Goal: Task Accomplishment & Management: Manage account settings

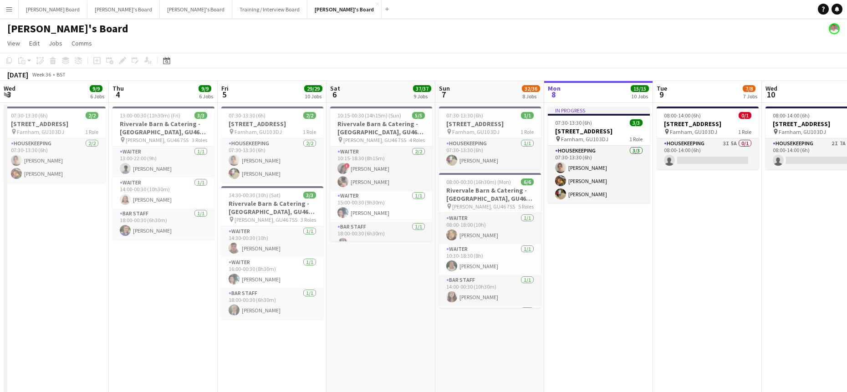
scroll to position [0, 208]
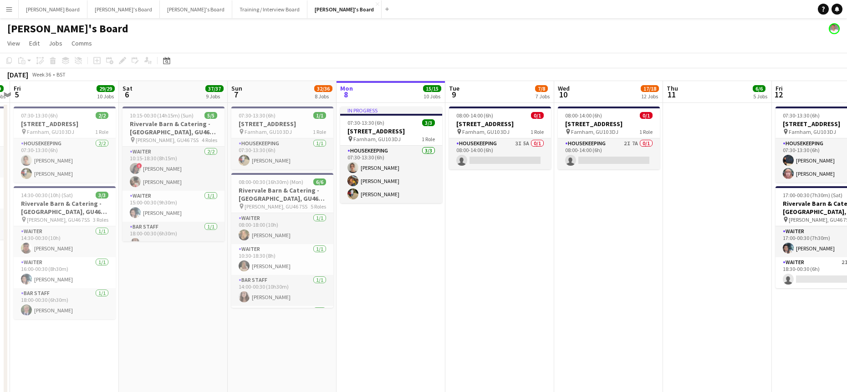
drag, startPoint x: 627, startPoint y: 283, endPoint x: 201, endPoint y: 334, distance: 428.4
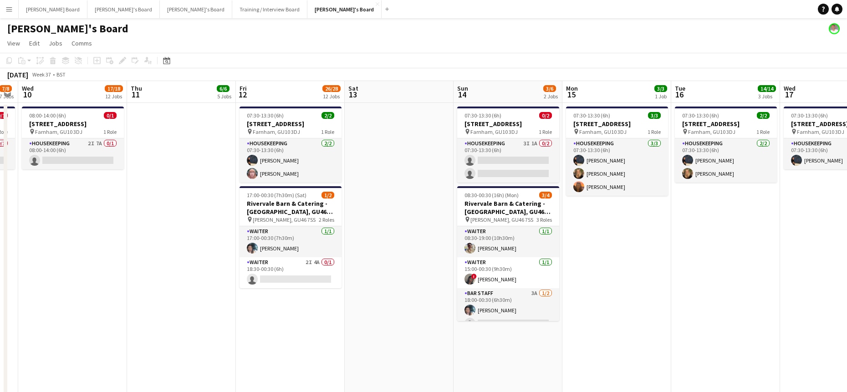
scroll to position [0, 308]
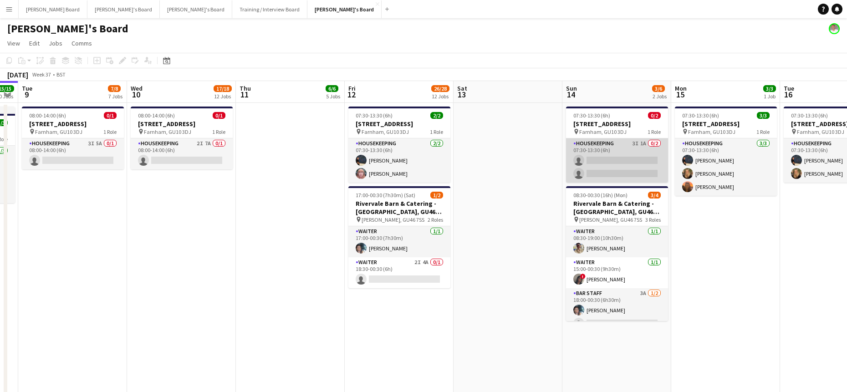
click at [597, 167] on app-card-role "Housekeeping 3I 1A 0/2 07:30-13:30 (6h) single-neutral-actions single-neutral-a…" at bounding box center [617, 160] width 102 height 44
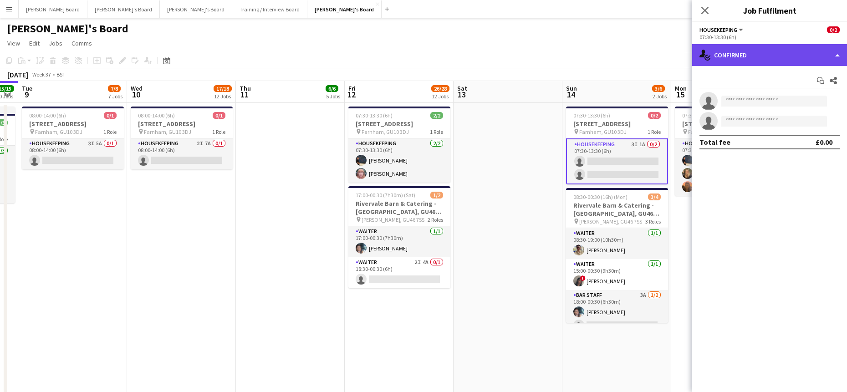
click at [766, 53] on div "single-neutral-actions-check-2 Confirmed" at bounding box center [769, 55] width 155 height 22
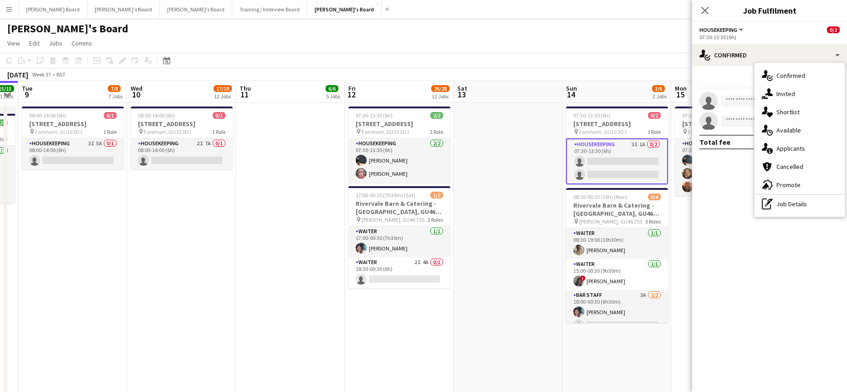
click at [793, 147] on span "Applicants" at bounding box center [790, 148] width 29 height 8
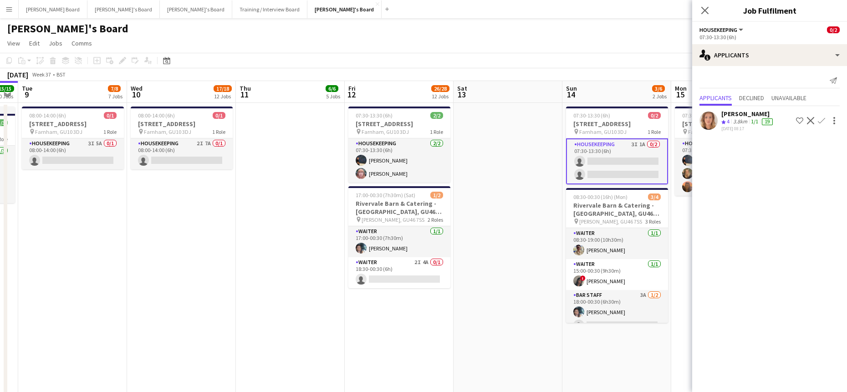
click at [744, 126] on div "08-09-2025 08:17" at bounding box center [747, 129] width 53 height 6
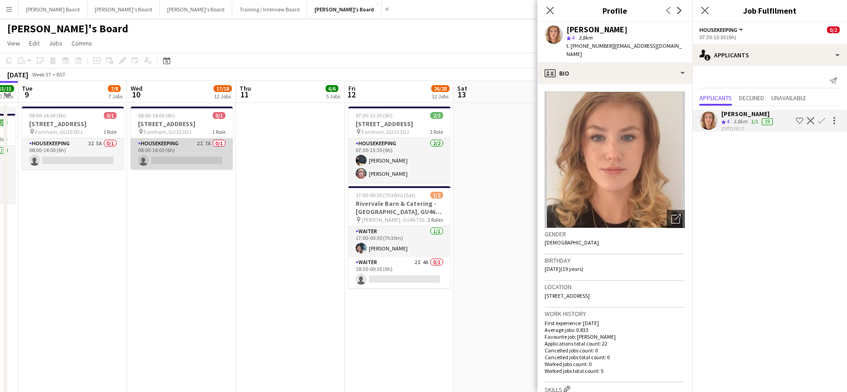
click at [188, 151] on app-card-role "Housekeeping 2I 7A 0/1 08:00-14:00 (6h) single-neutral-actions" at bounding box center [182, 153] width 102 height 31
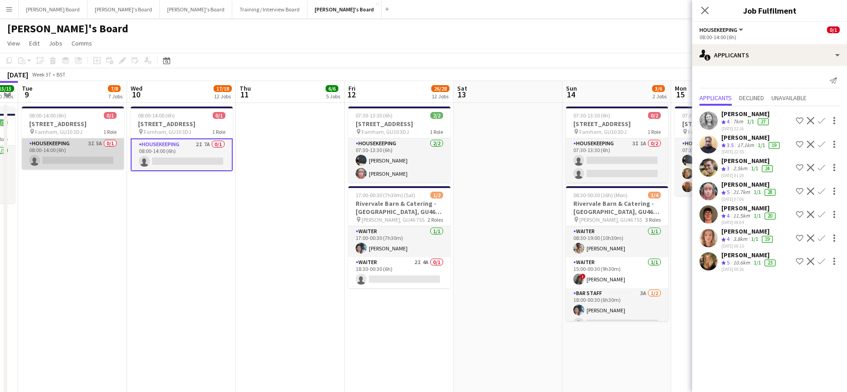
click at [99, 157] on app-card-role "Housekeeping 3I 5A 0/1 08:00-14:00 (6h) single-neutral-actions" at bounding box center [73, 153] width 102 height 31
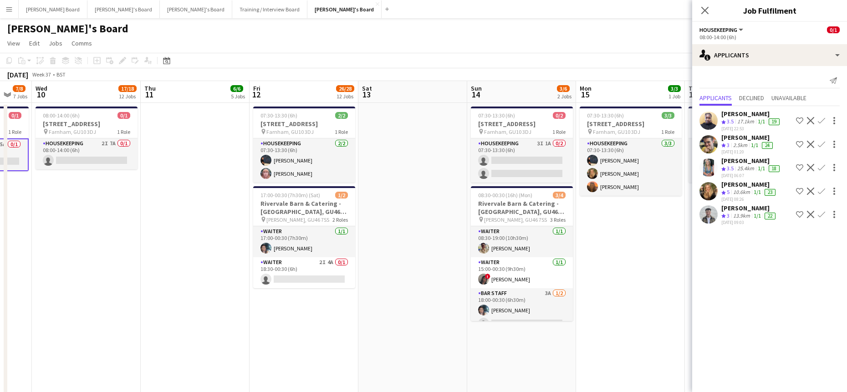
scroll to position [0, 315]
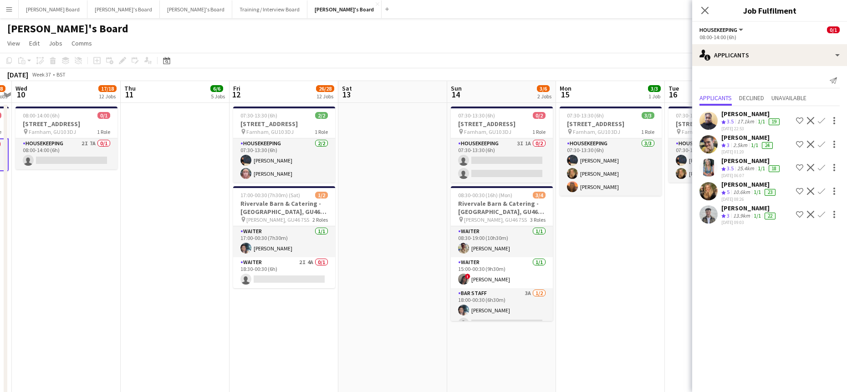
drag, startPoint x: 298, startPoint y: 251, endPoint x: 185, endPoint y: 254, distance: 113.0
click at [71, 146] on app-card-role "Housekeeping 2I 7A 0/1 08:00-14:00 (6h) single-neutral-actions" at bounding box center [66, 153] width 102 height 31
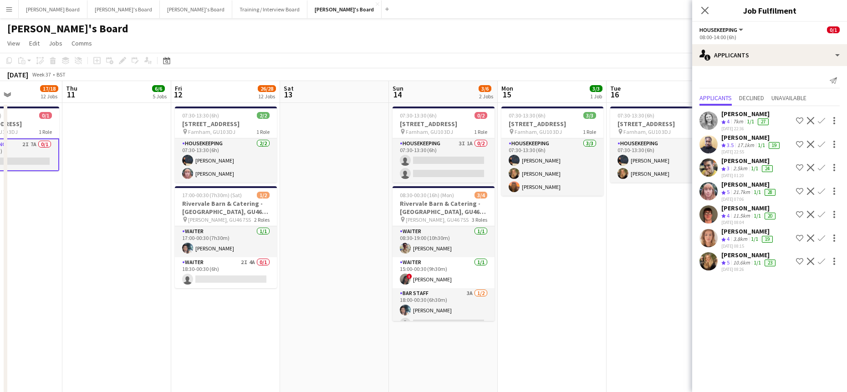
drag, startPoint x: 609, startPoint y: 234, endPoint x: 519, endPoint y: 260, distance: 94.0
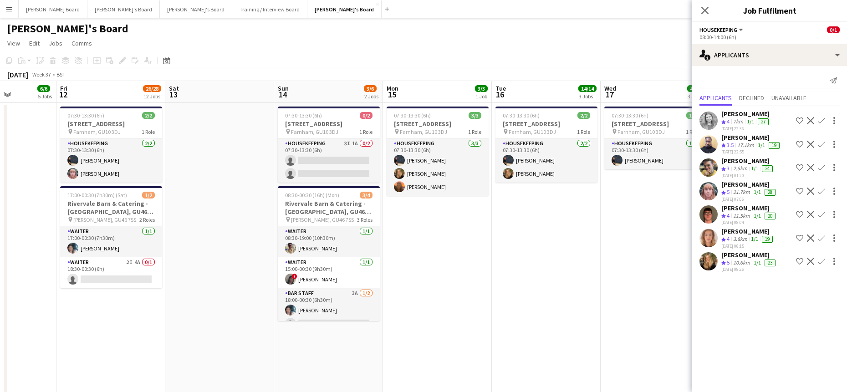
drag, startPoint x: 578, startPoint y: 244, endPoint x: 319, endPoint y: 237, distance: 258.7
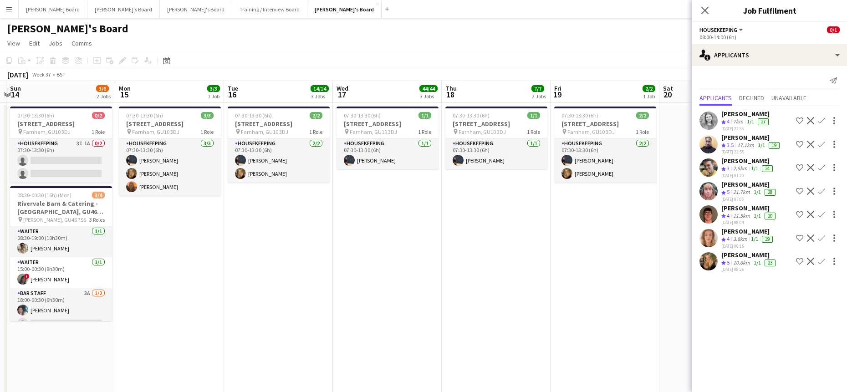
drag, startPoint x: 491, startPoint y: 230, endPoint x: 374, endPoint y: 246, distance: 117.7
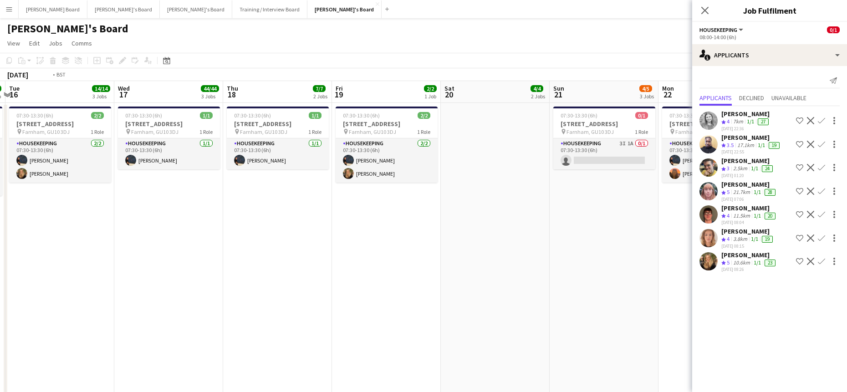
drag, startPoint x: 465, startPoint y: 242, endPoint x: 285, endPoint y: 262, distance: 181.4
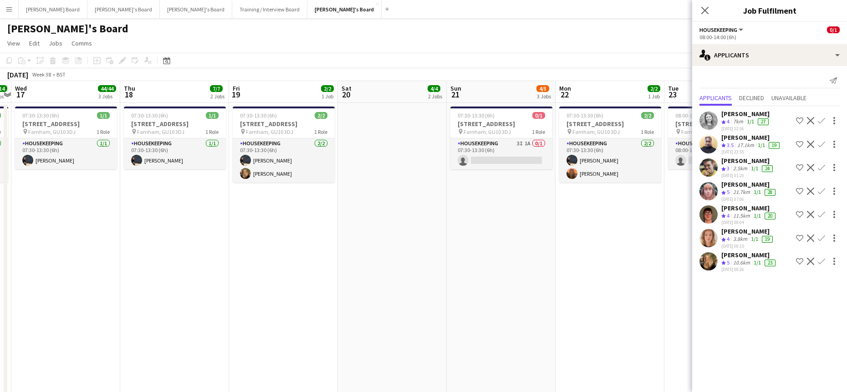
drag, startPoint x: 357, startPoint y: 267, endPoint x: 273, endPoint y: 249, distance: 86.6
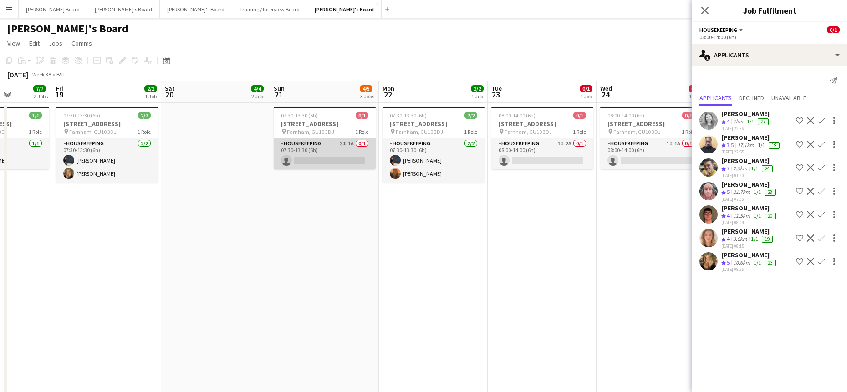
click at [333, 146] on app-card-role "Housekeeping 3I 1A 0/1 07:30-13:30 (6h) single-neutral-actions" at bounding box center [325, 153] width 102 height 31
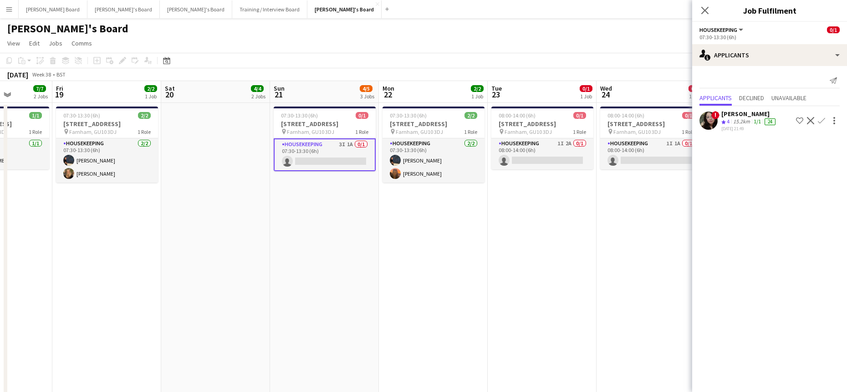
click at [813, 120] on app-icon "Decline" at bounding box center [810, 120] width 7 height 7
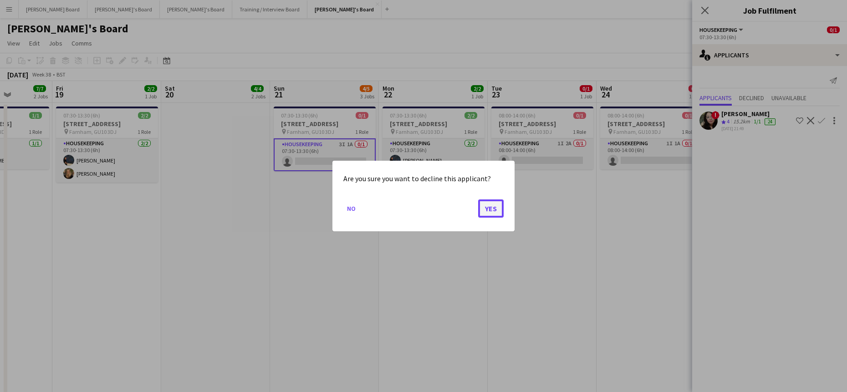
click at [486, 210] on button "Yes" at bounding box center [490, 208] width 25 height 18
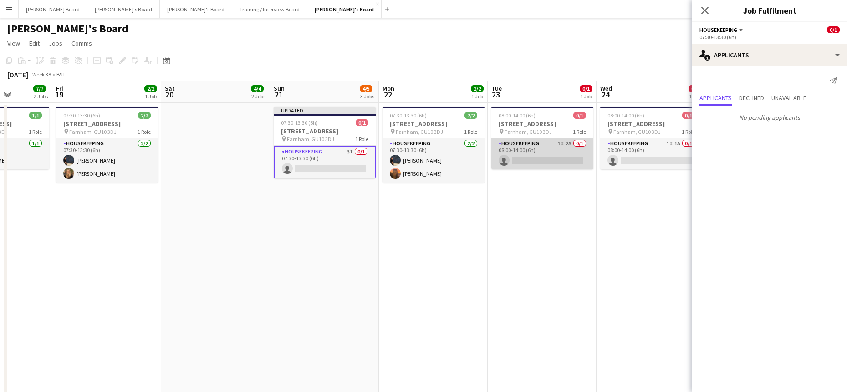
click at [540, 163] on app-card-role "Housekeeping 1I 2A 0/1 08:00-14:00 (6h) single-neutral-actions" at bounding box center [542, 153] width 102 height 31
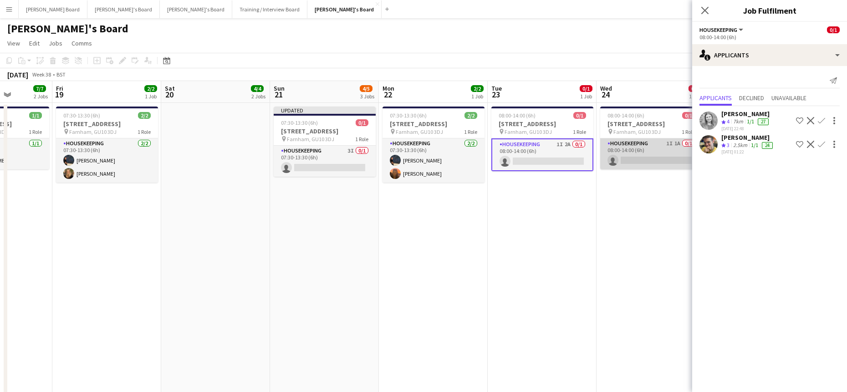
click at [669, 148] on app-card-role "Housekeeping 1I 1A 0/1 08:00-14:00 (6h) single-neutral-actions" at bounding box center [651, 153] width 102 height 31
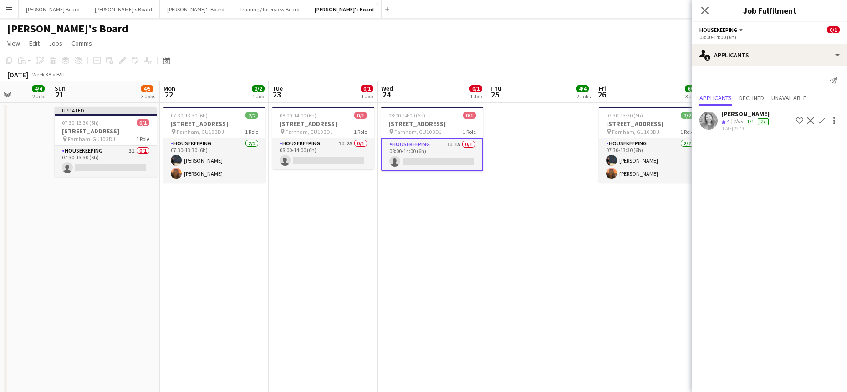
drag, startPoint x: 631, startPoint y: 224, endPoint x: 391, endPoint y: 201, distance: 241.5
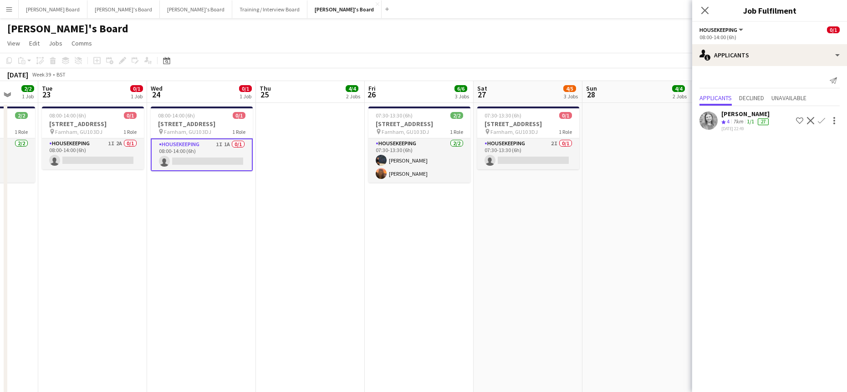
drag, startPoint x: 419, startPoint y: 200, endPoint x: 379, endPoint y: 191, distance: 40.8
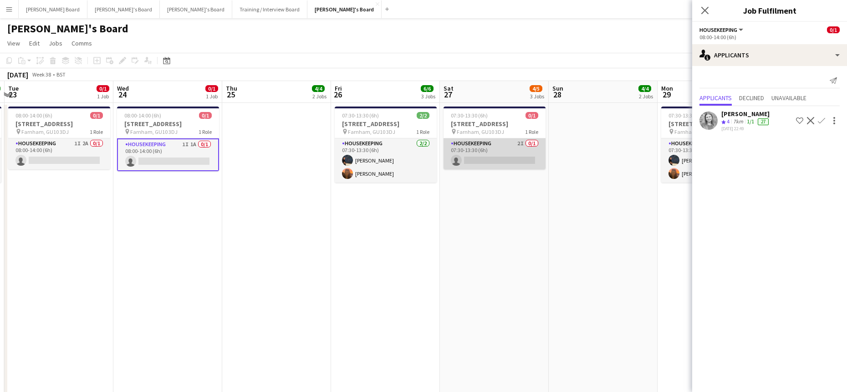
click at [507, 157] on app-card-role "Housekeeping 2I 0/1 07:30-13:30 (6h) single-neutral-actions" at bounding box center [494, 153] width 102 height 31
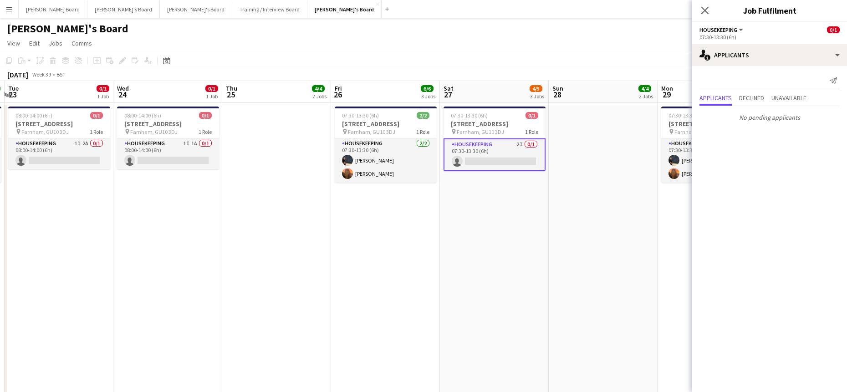
click at [573, 278] on app-date-cell at bounding box center [603, 256] width 109 height 306
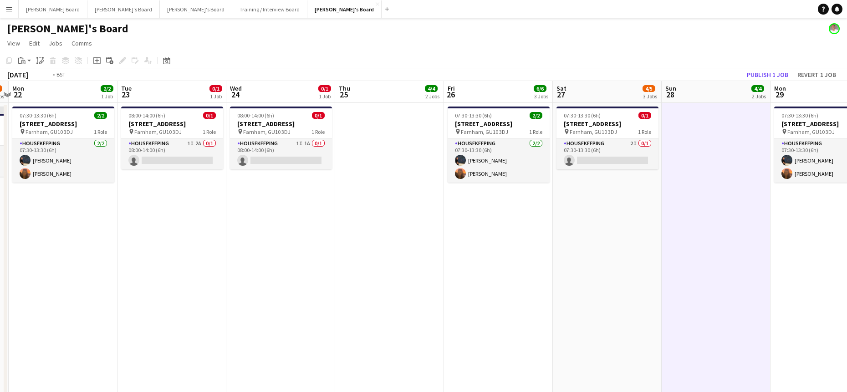
drag, startPoint x: 191, startPoint y: 266, endPoint x: 534, endPoint y: 216, distance: 346.1
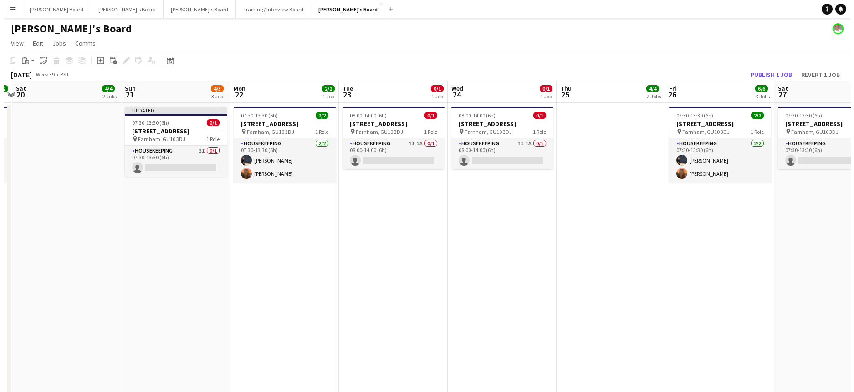
scroll to position [0, 237]
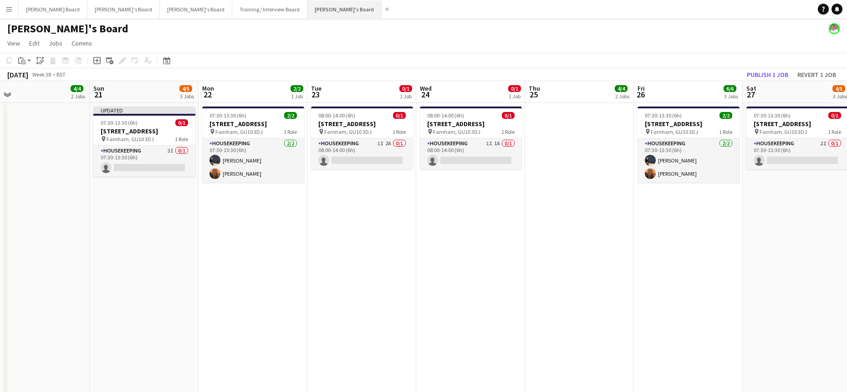
click at [307, 11] on button "[PERSON_NAME]'s Board Close" at bounding box center [344, 9] width 74 height 18
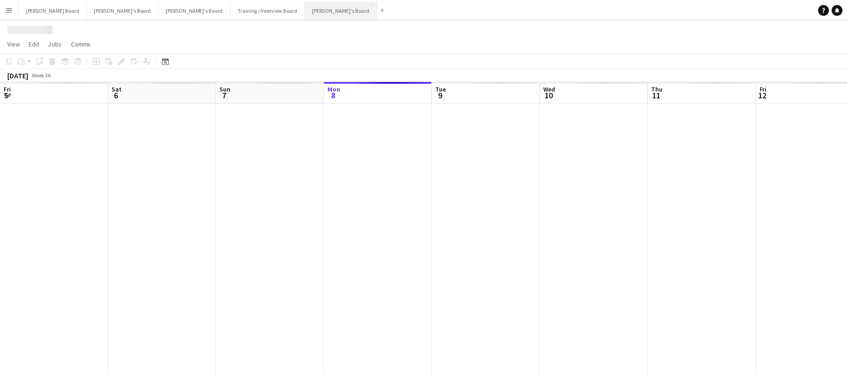
scroll to position [0, 218]
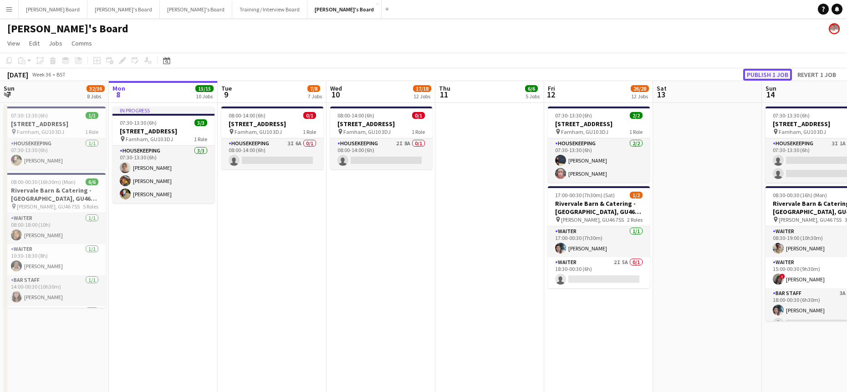
click at [766, 76] on button "Publish 1 job" at bounding box center [767, 75] width 49 height 12
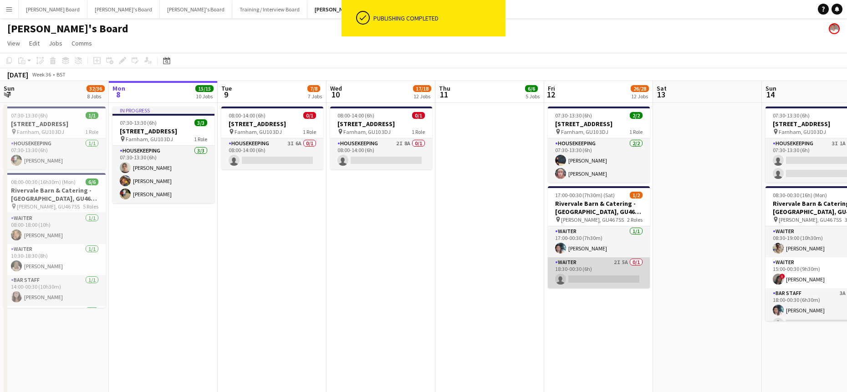
click at [617, 276] on app-card-role "Waiter 2I 5A 0/1 18:30-00:30 (6h) single-neutral-actions" at bounding box center [599, 272] width 102 height 31
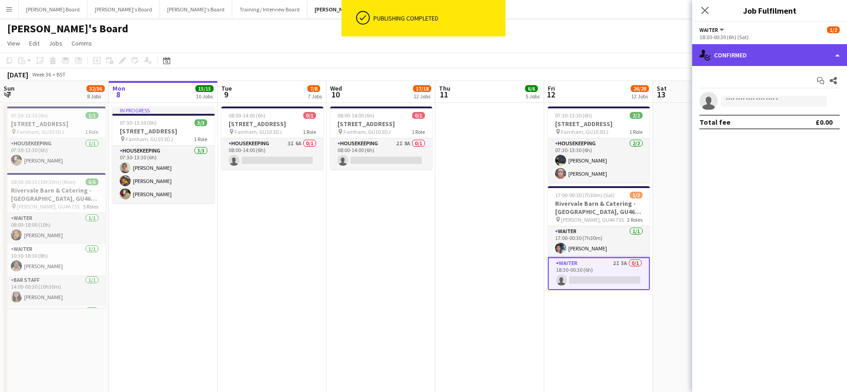
click at [762, 55] on div "single-neutral-actions-check-2 Confirmed" at bounding box center [769, 55] width 155 height 22
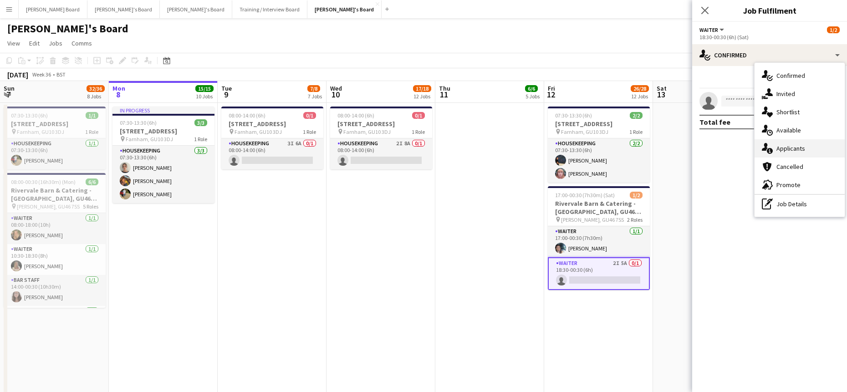
click at [809, 153] on div "single-neutral-actions-information Applicants" at bounding box center [799, 148] width 90 height 18
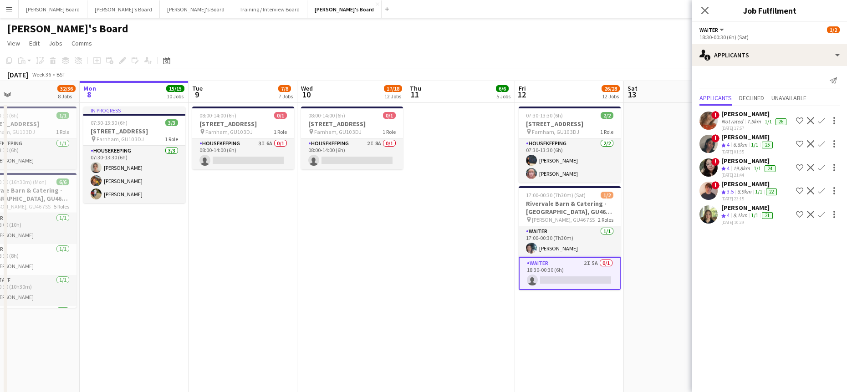
drag, startPoint x: 607, startPoint y: 298, endPoint x: 493, endPoint y: 296, distance: 114.3
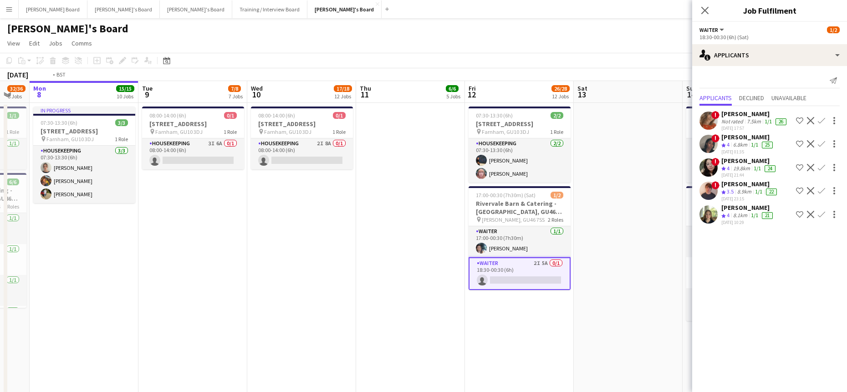
drag, startPoint x: 548, startPoint y: 280, endPoint x: 349, endPoint y: 289, distance: 198.7
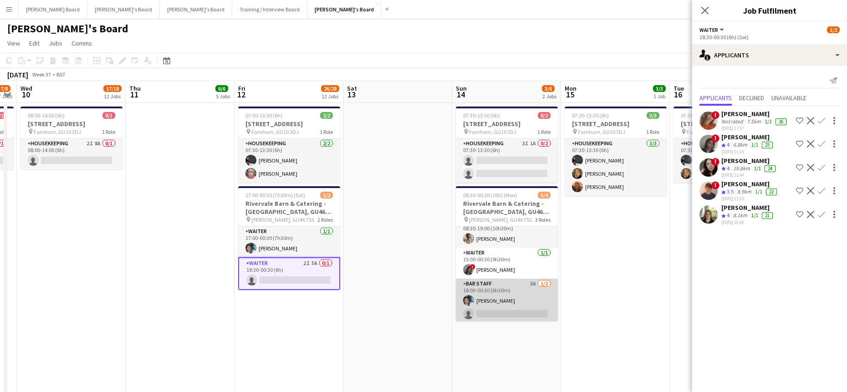
scroll to position [11, 0]
click at [500, 297] on app-card-role "BAR STAFF 3A 1/2 18:00-00:30 (6h30m) Labrisca Gumbs single-neutral-actions" at bounding box center [507, 299] width 102 height 44
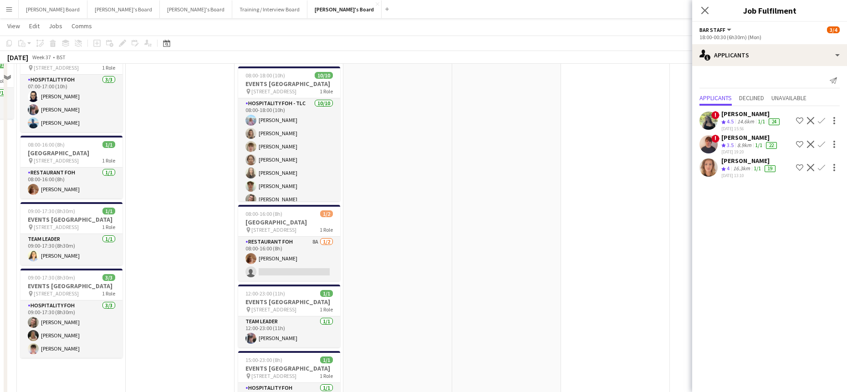
scroll to position [1032, 0]
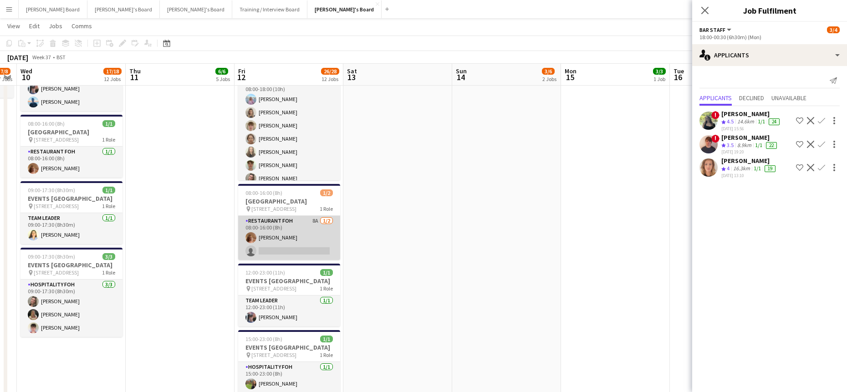
click at [309, 260] on app-card-role "Restaurant FOH 8A 1/2 08:00-16:00 (8h) Ruby Moss single-neutral-actions" at bounding box center [289, 238] width 102 height 44
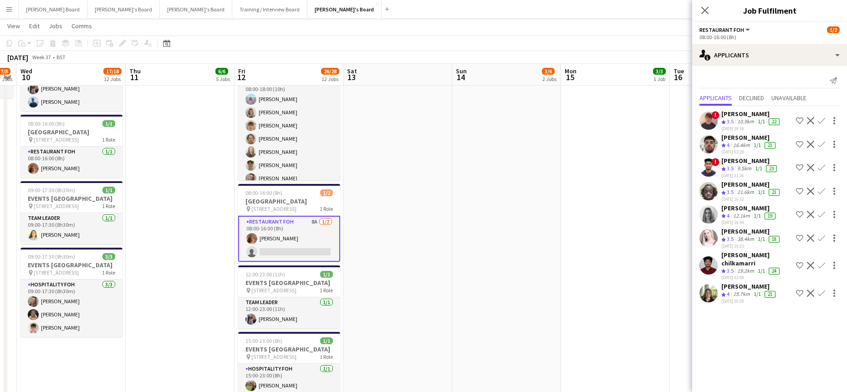
click at [733, 291] on div "25.7km" at bounding box center [741, 295] width 20 height 8
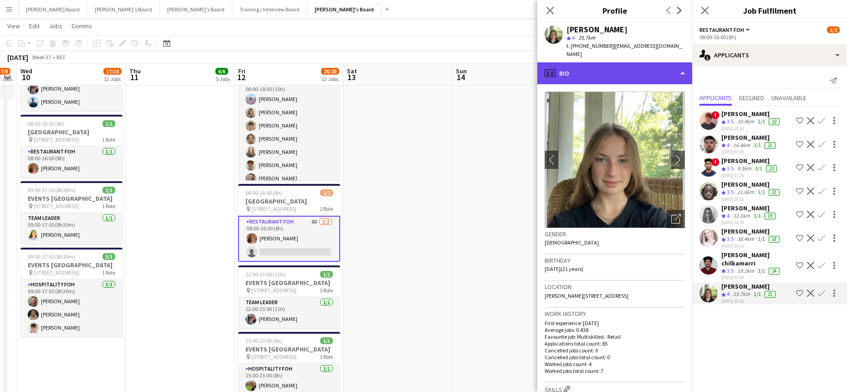
click at [616, 67] on div "profile Bio" at bounding box center [614, 73] width 155 height 22
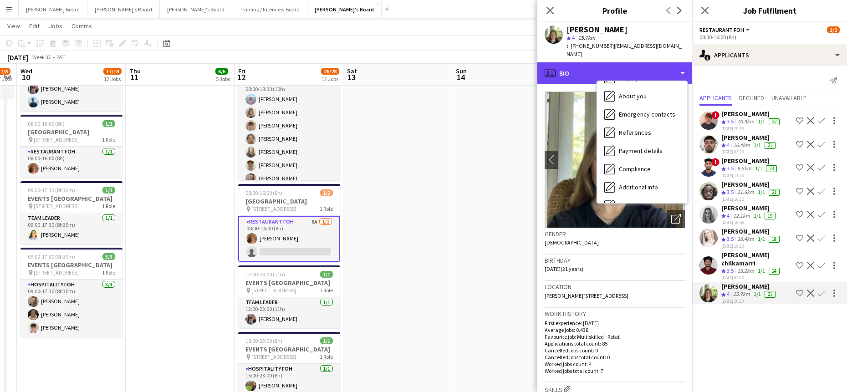
scroll to position [140, 0]
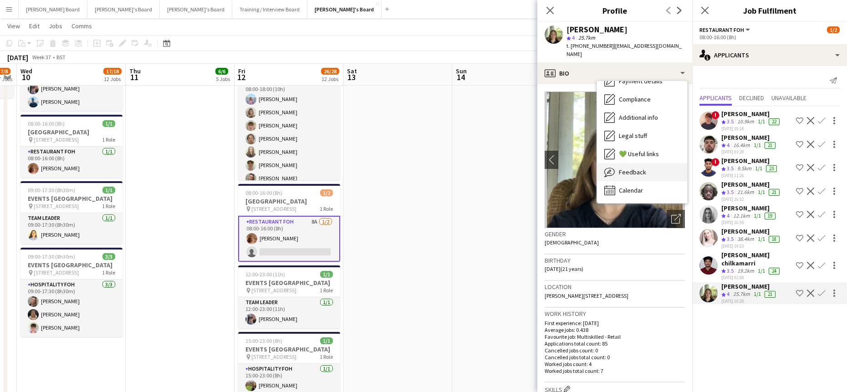
click at [654, 166] on div "Feedback Feedback" at bounding box center [642, 172] width 90 height 18
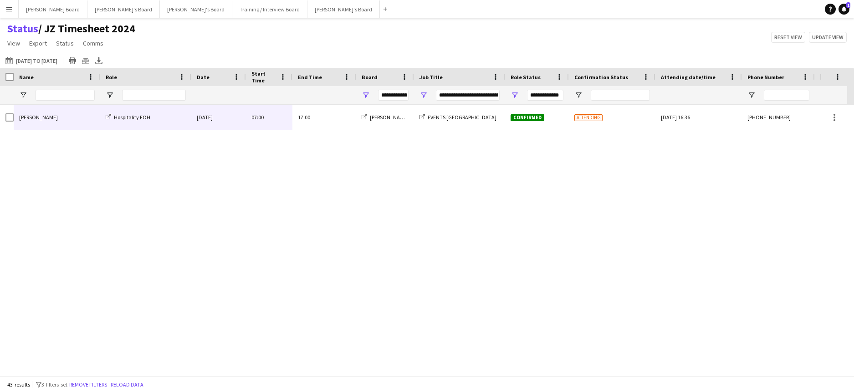
scroll to position [832, 0]
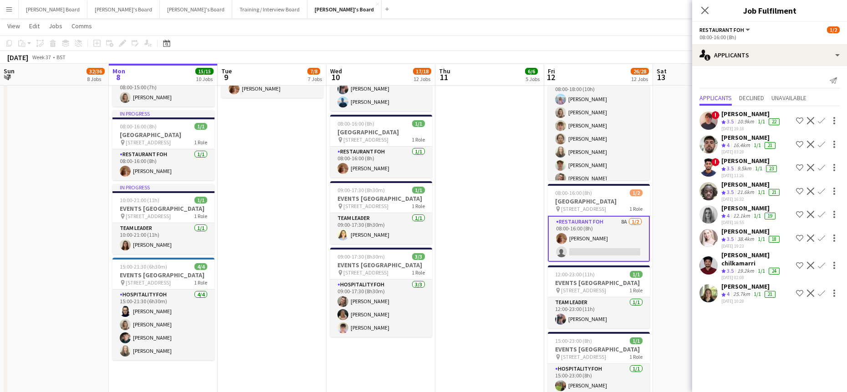
scroll to position [11, 0]
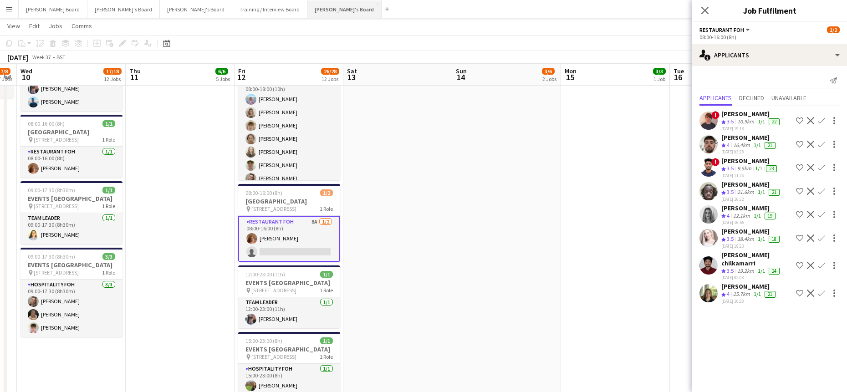
click at [307, 12] on button "[PERSON_NAME]'s Board Close" at bounding box center [344, 9] width 74 height 18
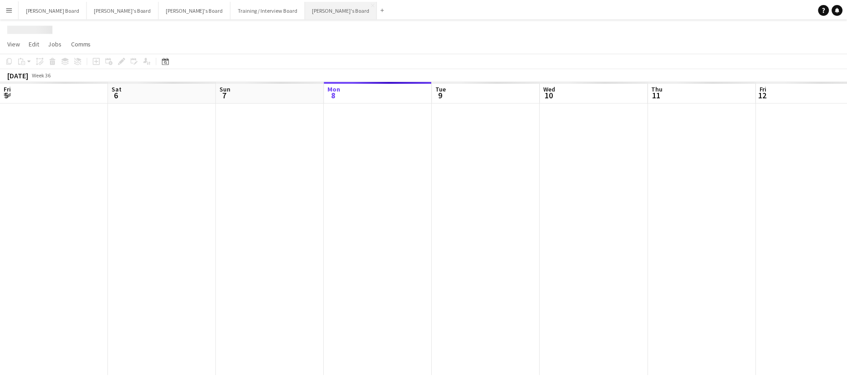
scroll to position [0, 218]
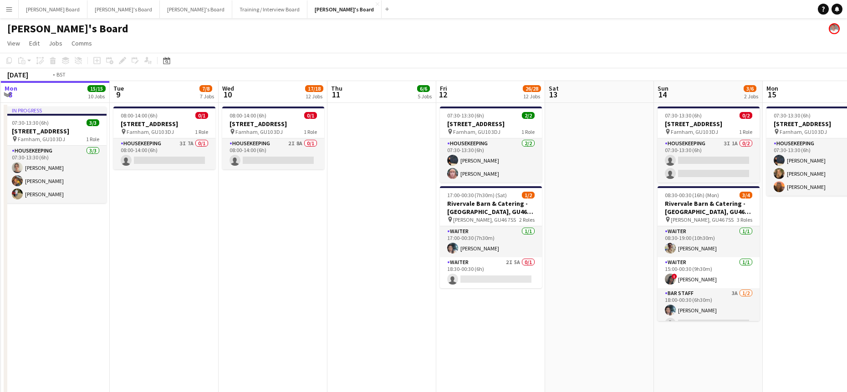
drag, startPoint x: 467, startPoint y: 280, endPoint x: 321, endPoint y: 266, distance: 147.3
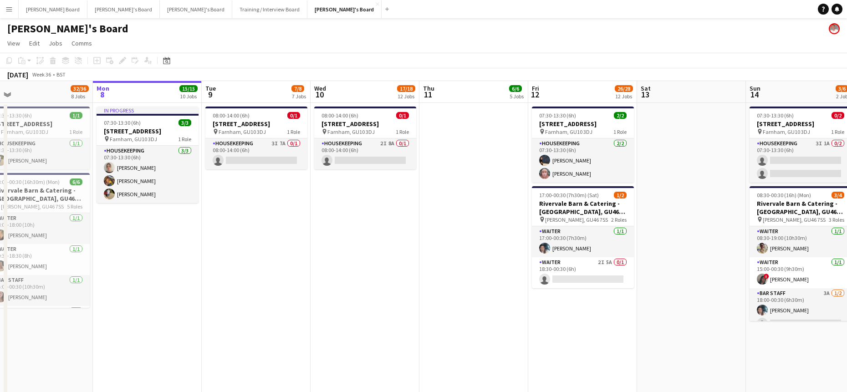
drag, startPoint x: 119, startPoint y: 314, endPoint x: 323, endPoint y: 245, distance: 215.6
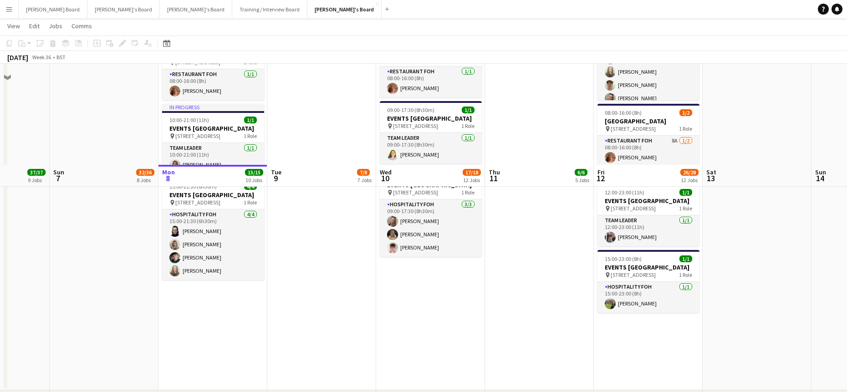
scroll to position [1214, 0]
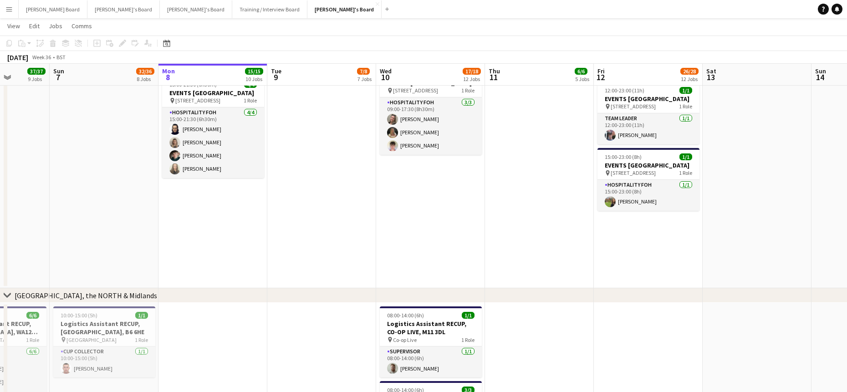
drag, startPoint x: 189, startPoint y: 235, endPoint x: 362, endPoint y: 224, distance: 173.0
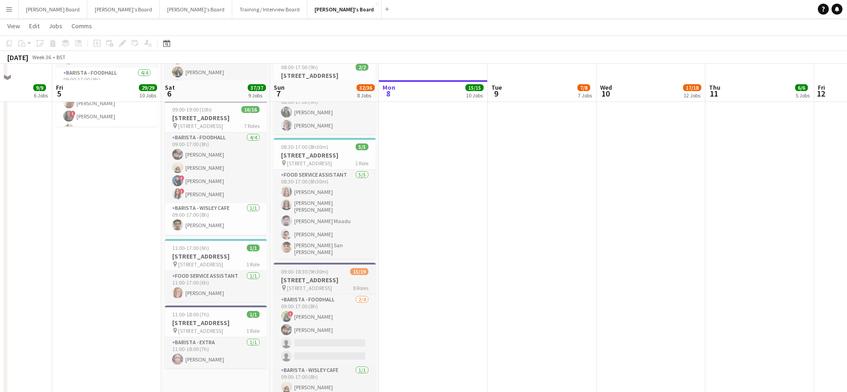
scroll to position [1882, 0]
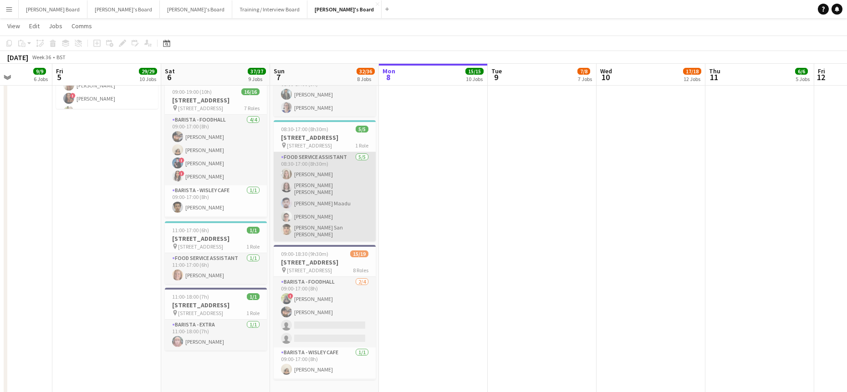
drag, startPoint x: 312, startPoint y: 225, endPoint x: 318, endPoint y: 227, distance: 6.2
click at [313, 225] on app-card-role "Food Service Assistant 5/5 08:30-17:00 (8h30m) Florence Self Matilda Kierkegaar…" at bounding box center [325, 196] width 102 height 89
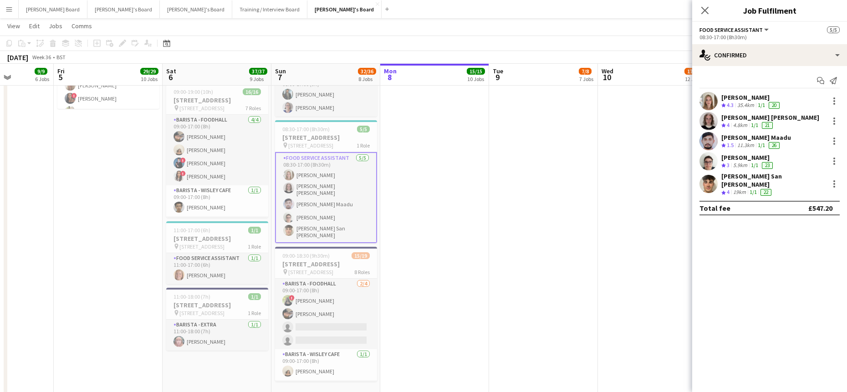
click at [738, 122] on div "4.8km" at bounding box center [740, 126] width 18 height 8
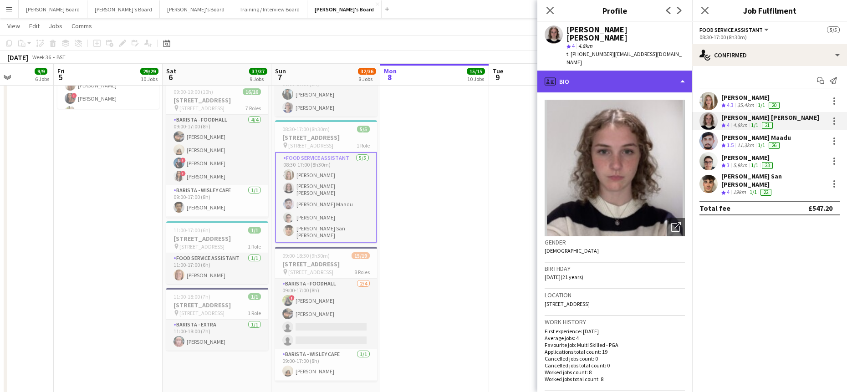
click at [566, 71] on div "profile Bio" at bounding box center [614, 82] width 155 height 22
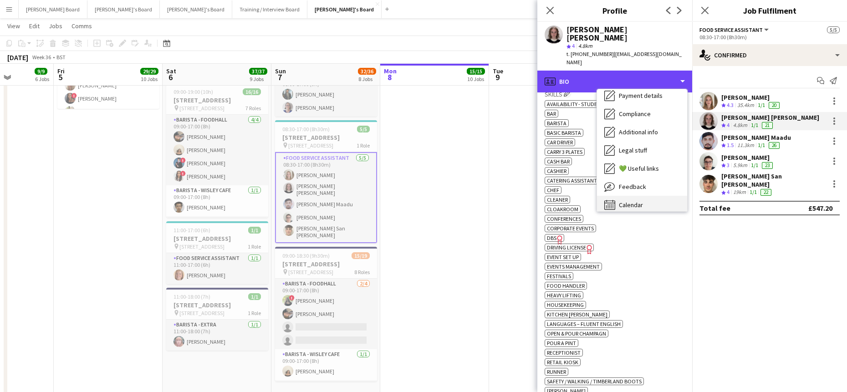
scroll to position [140, 0]
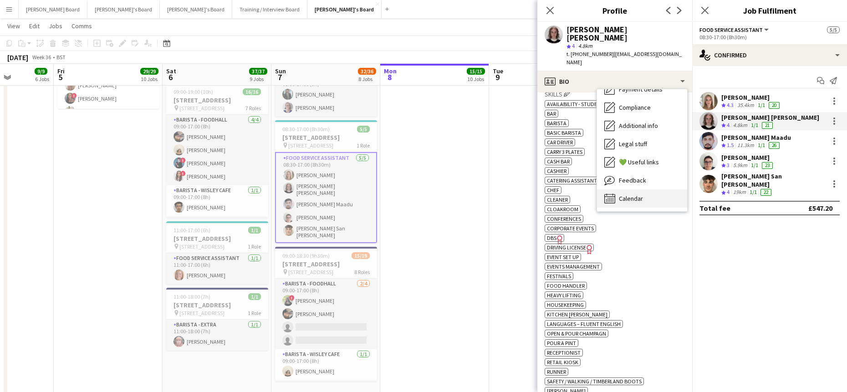
click at [638, 189] on div "Calendar Calendar" at bounding box center [642, 198] width 90 height 18
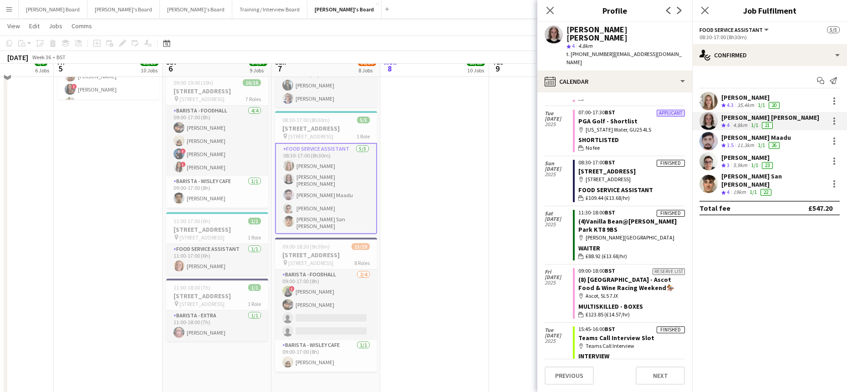
scroll to position [1909, 0]
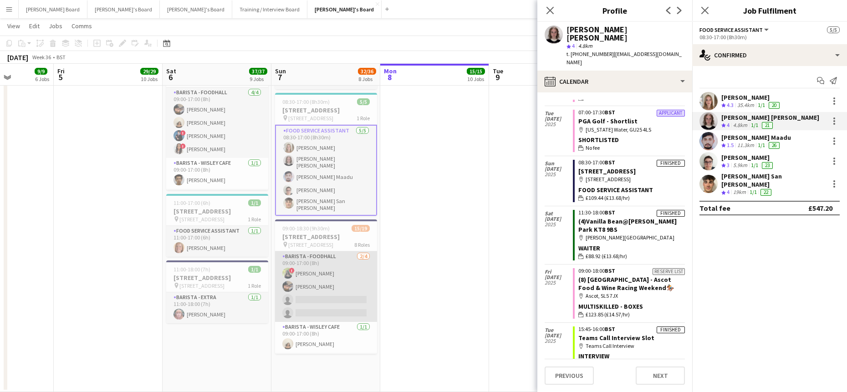
click at [340, 311] on app-card-role "Barista - Foodhall 2/4 09:00-17:00 (8h) ! Katherine Freemantle Mohamed Amer sin…" at bounding box center [326, 286] width 102 height 71
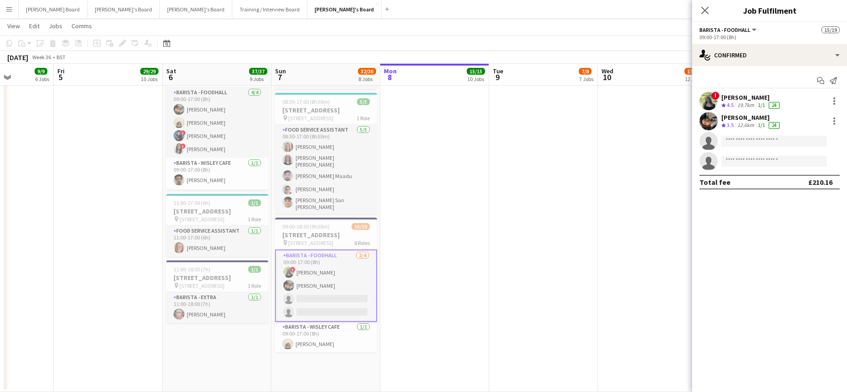
click at [735, 115] on div "[PERSON_NAME]" at bounding box center [751, 117] width 60 height 8
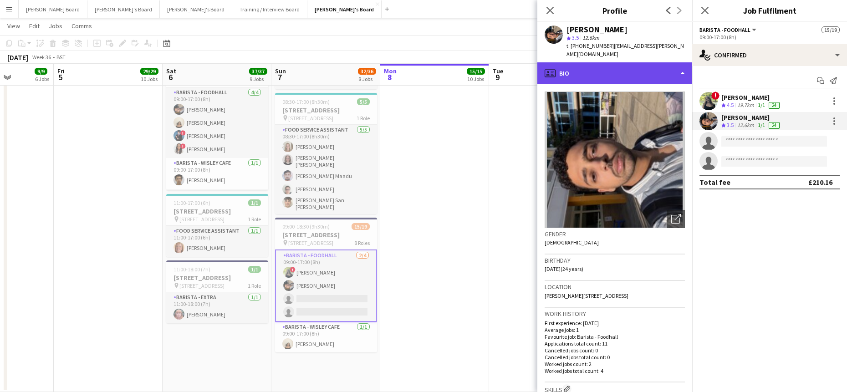
click at [602, 72] on div "profile Bio" at bounding box center [614, 73] width 155 height 22
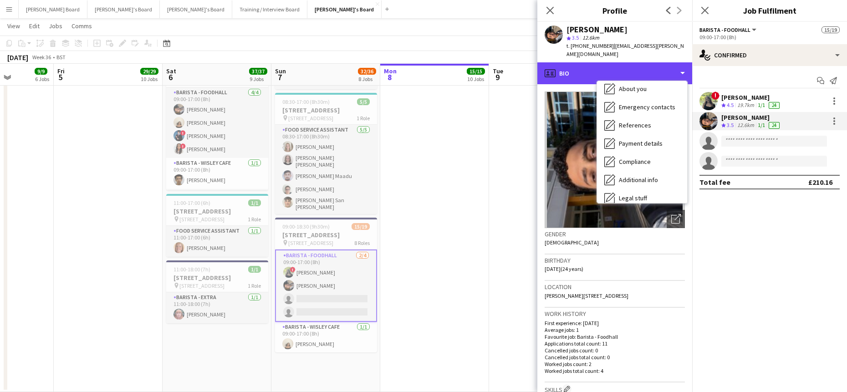
scroll to position [140, 0]
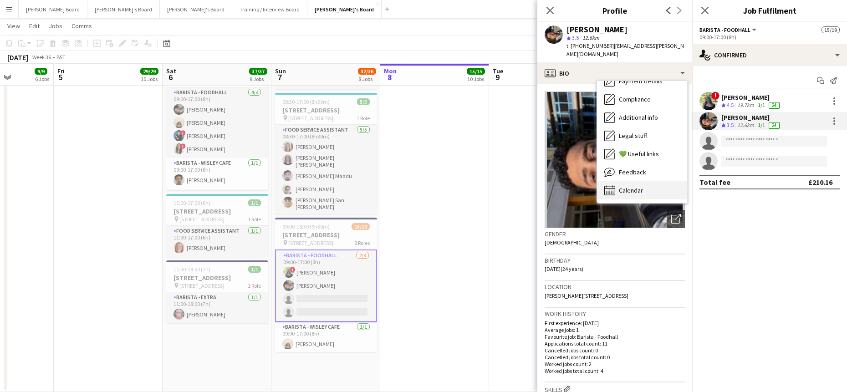
click at [649, 191] on div "Calendar Calendar" at bounding box center [642, 190] width 90 height 18
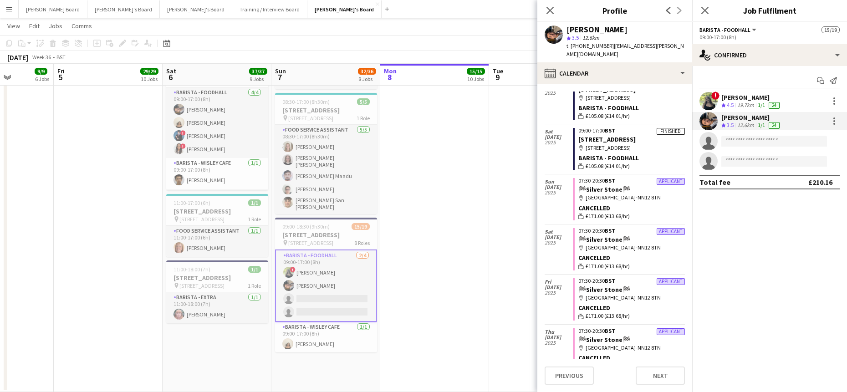
scroll to position [61, 0]
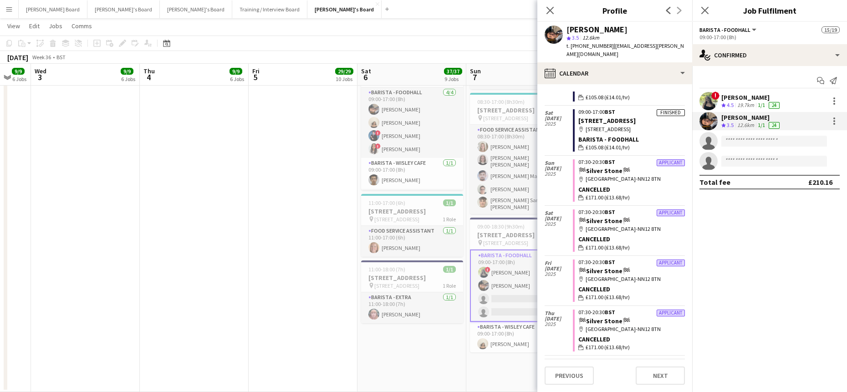
drag, startPoint x: 98, startPoint y: 246, endPoint x: 293, endPoint y: 255, distance: 195.1
drag, startPoint x: 269, startPoint y: 279, endPoint x: 340, endPoint y: 283, distance: 71.6
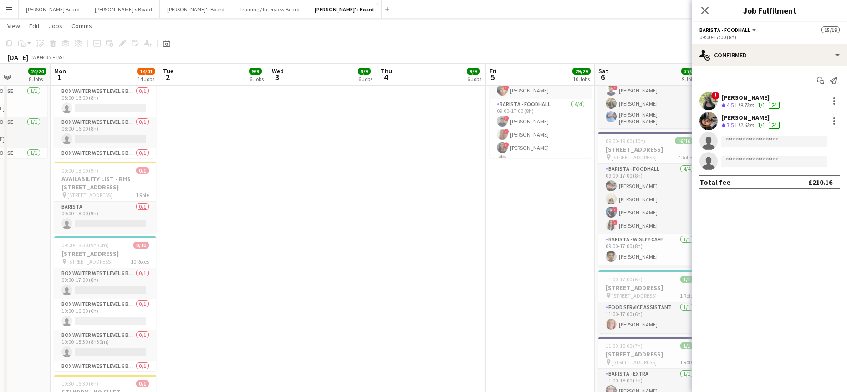
drag, startPoint x: 306, startPoint y: 289, endPoint x: 297, endPoint y: 292, distance: 9.1
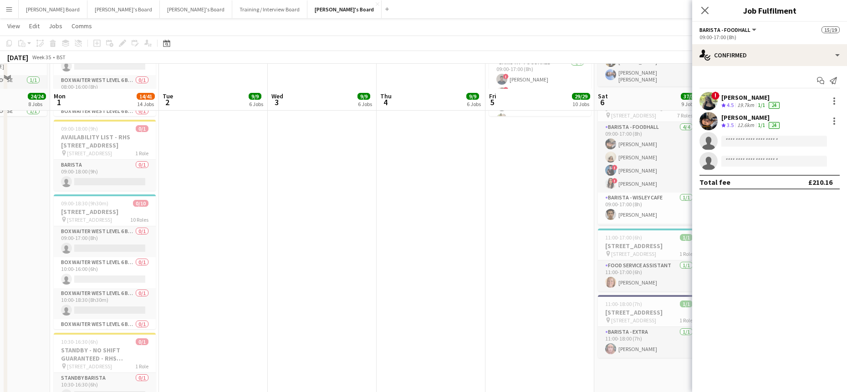
scroll to position [1986, 0]
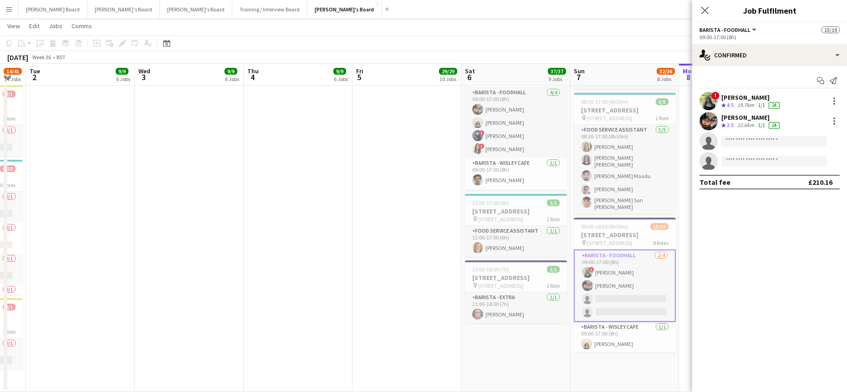
drag, startPoint x: 365, startPoint y: 270, endPoint x: 166, endPoint y: 275, distance: 198.6
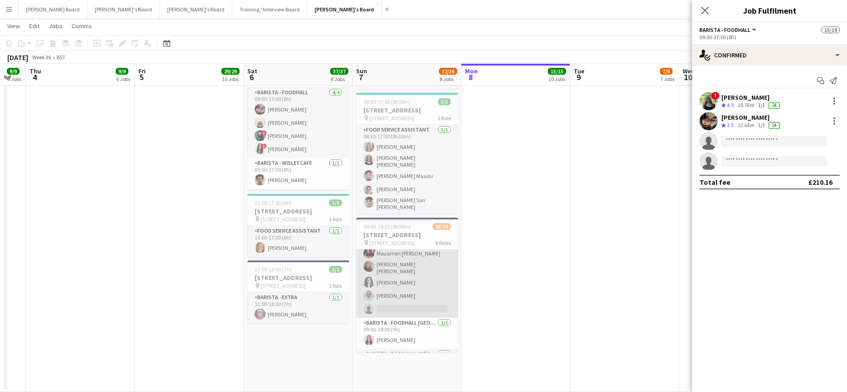
click at [430, 318] on app-card-role "Barista - EXTRA 4/5 09:00-18:00 (9h) ! Mouamen Abdalla Sofia Tams Carrasco Jose…" at bounding box center [407, 274] width 102 height 87
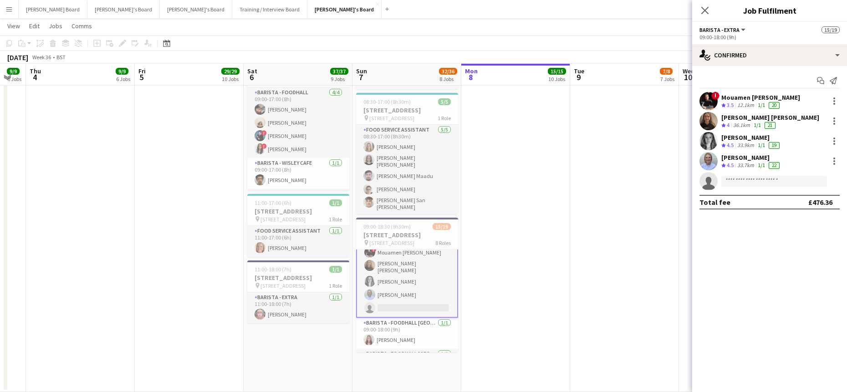
scroll to position [121, 0]
drag, startPoint x: 110, startPoint y: 189, endPoint x: 301, endPoint y: 220, distance: 193.8
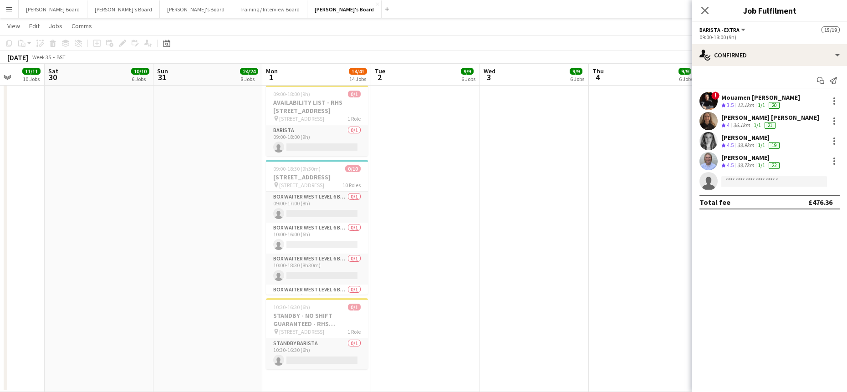
drag, startPoint x: 301, startPoint y: 220, endPoint x: 467, endPoint y: 220, distance: 165.7
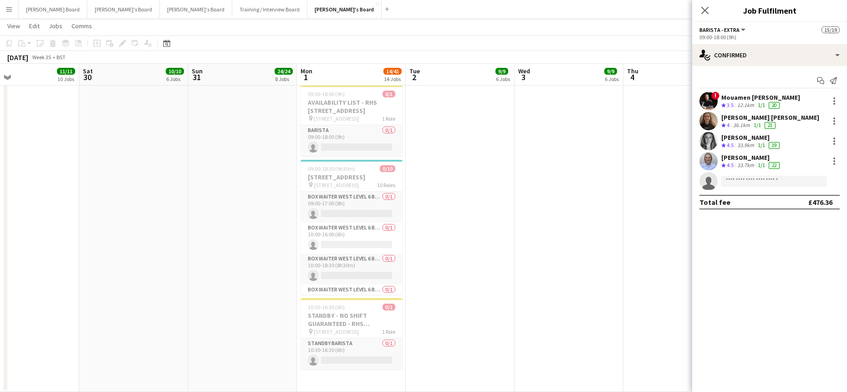
drag, startPoint x: 538, startPoint y: 219, endPoint x: 453, endPoint y: 234, distance: 86.5
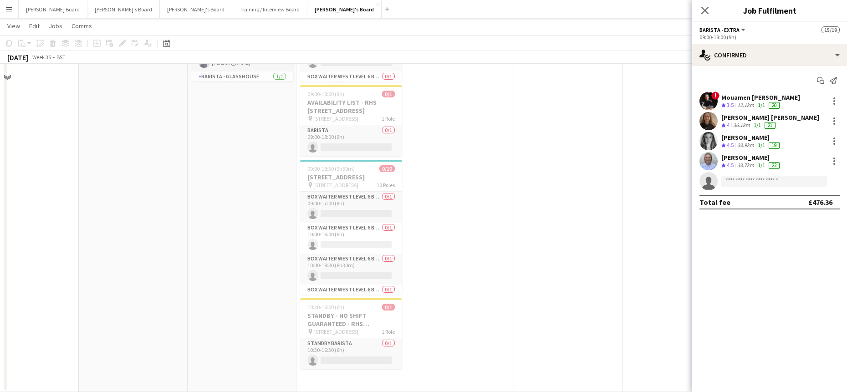
scroll to position [1925, 0]
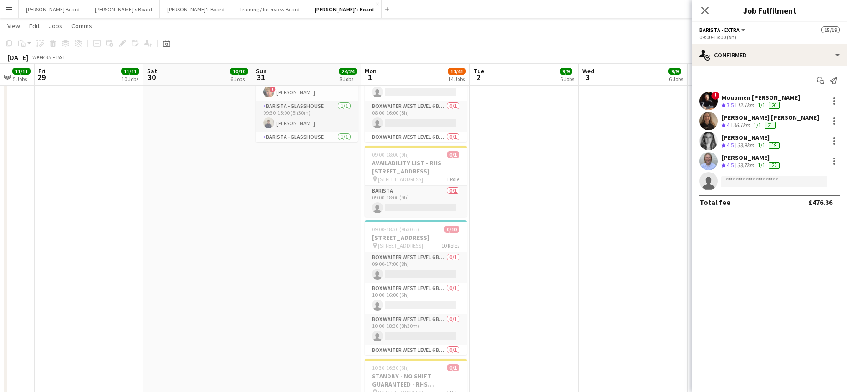
drag, startPoint x: 451, startPoint y: 250, endPoint x: 418, endPoint y: 251, distance: 33.3
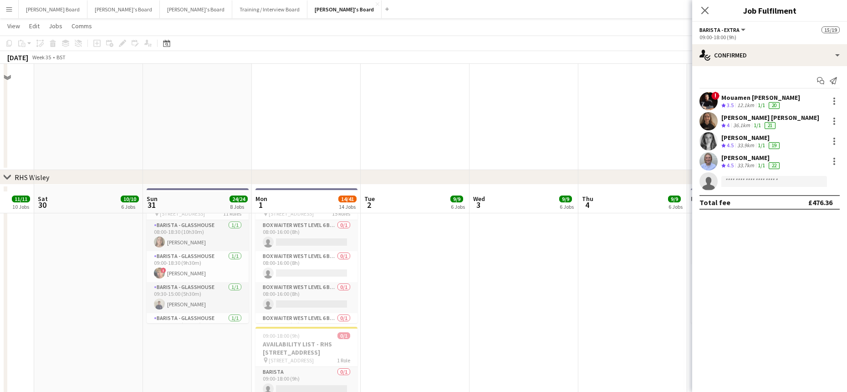
scroll to position [1743, 0]
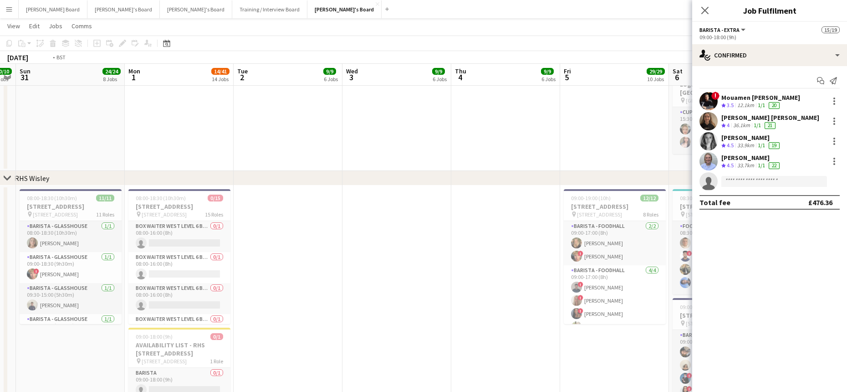
drag, startPoint x: 250, startPoint y: 198, endPoint x: 53, endPoint y: 189, distance: 197.4
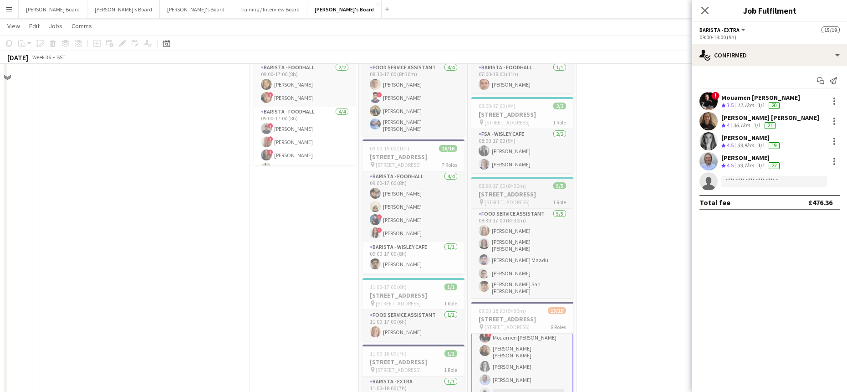
scroll to position [1926, 0]
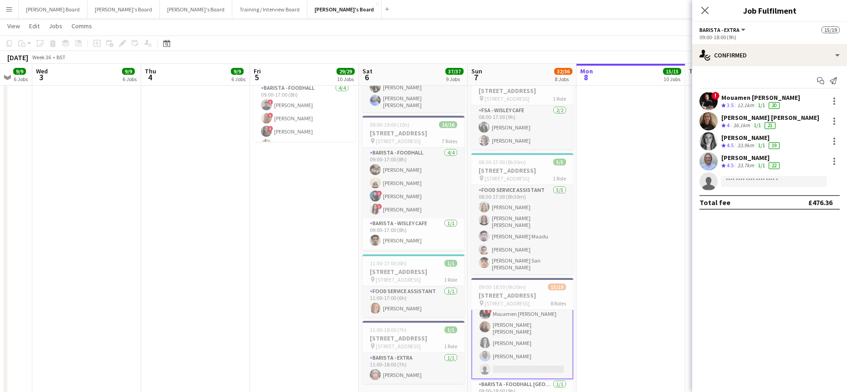
drag, startPoint x: 442, startPoint y: 204, endPoint x: 356, endPoint y: 204, distance: 86.1
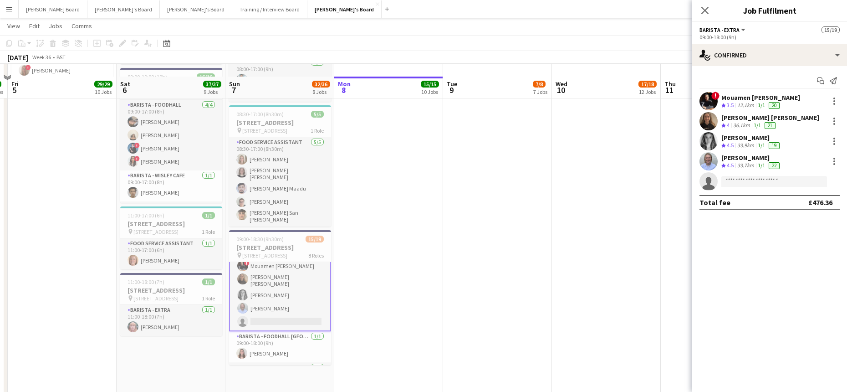
scroll to position [1986, 0]
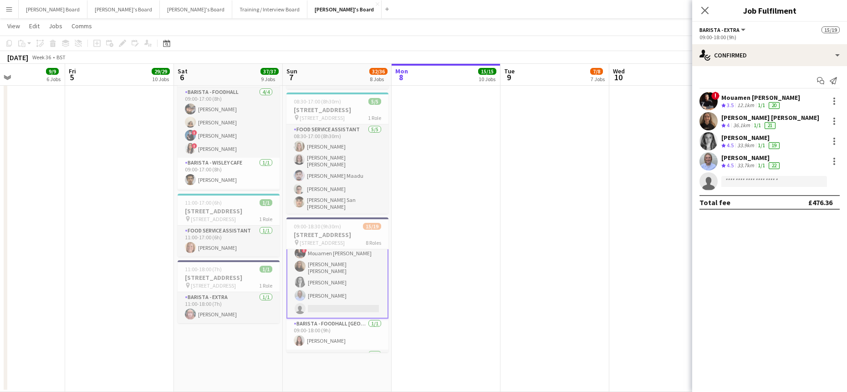
drag, startPoint x: 376, startPoint y: 230, endPoint x: 452, endPoint y: 243, distance: 77.2
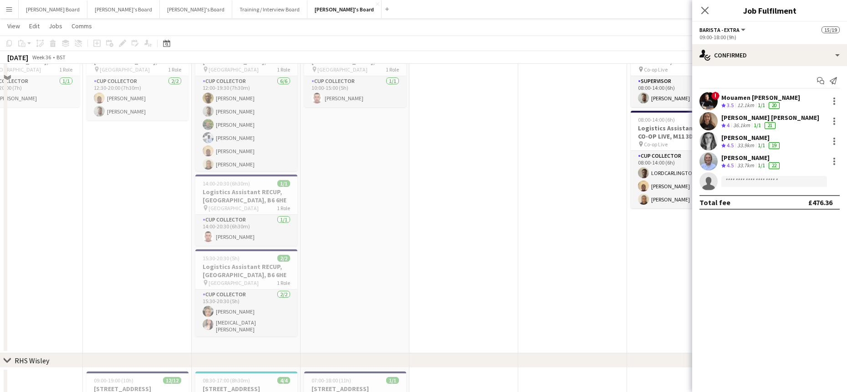
scroll to position [1197, 0]
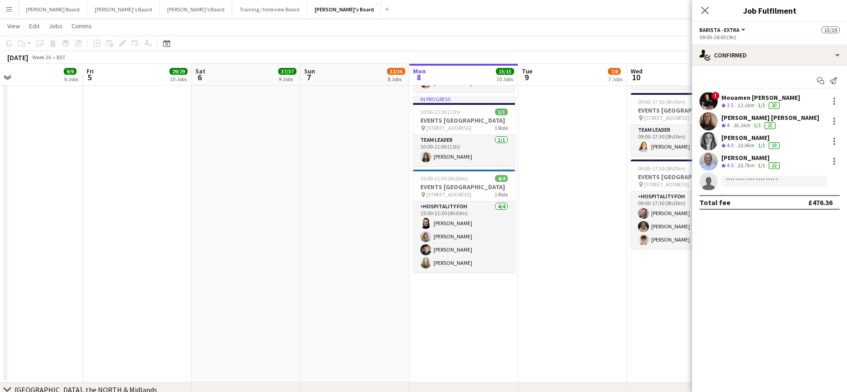
drag, startPoint x: 510, startPoint y: 263, endPoint x: 150, endPoint y: 265, distance: 359.7
click at [150, 265] on app-calendar-viewport "Tue 2 9/9 6 Jobs Wed 3 9/9 6 Jobs Thu 4 9/9 6 Jobs Fri 5 29/29 10 Jobs Sat 6 37…" at bounding box center [423, 9] width 847 height 2342
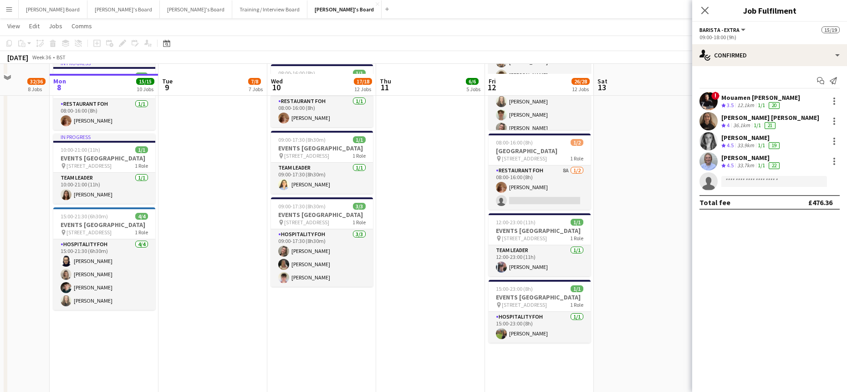
scroll to position [1136, 0]
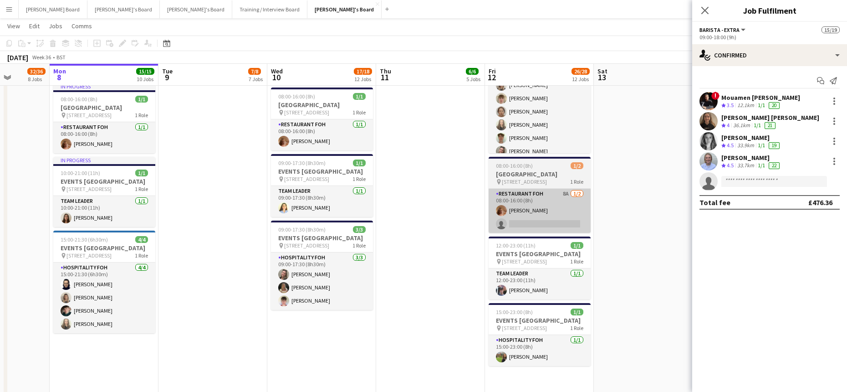
click at [550, 233] on app-card-role "Restaurant FOH 8A 1/2 08:00-16:00 (8h) Ruby Moss single-neutral-actions" at bounding box center [540, 211] width 102 height 44
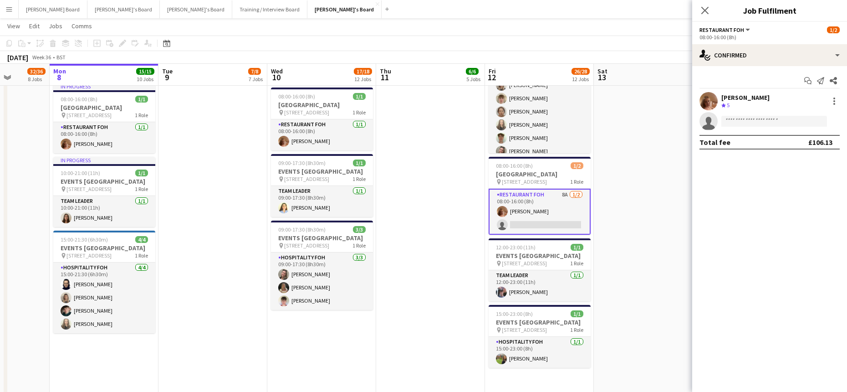
scroll to position [120, 0]
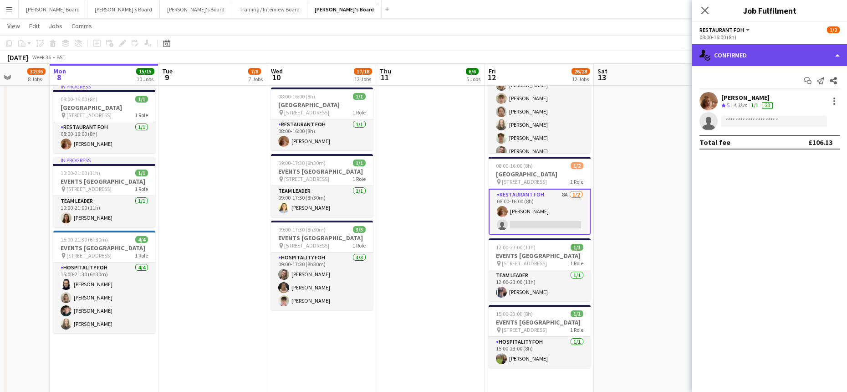
click at [769, 47] on div "single-neutral-actions-check-2 Confirmed" at bounding box center [769, 55] width 155 height 22
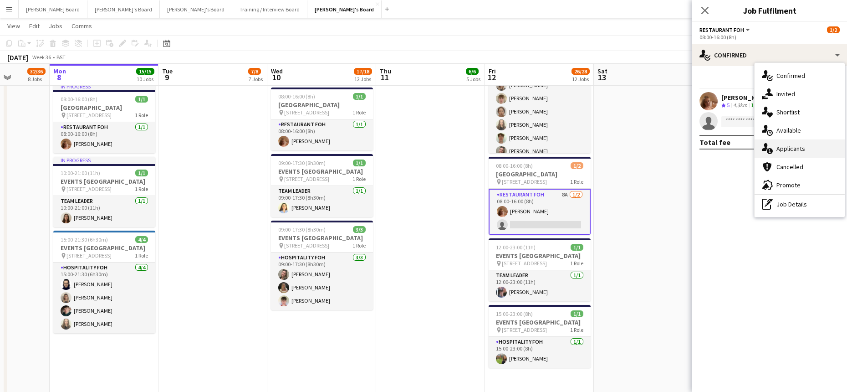
click at [813, 150] on div "single-neutral-actions-information Applicants" at bounding box center [799, 148] width 90 height 18
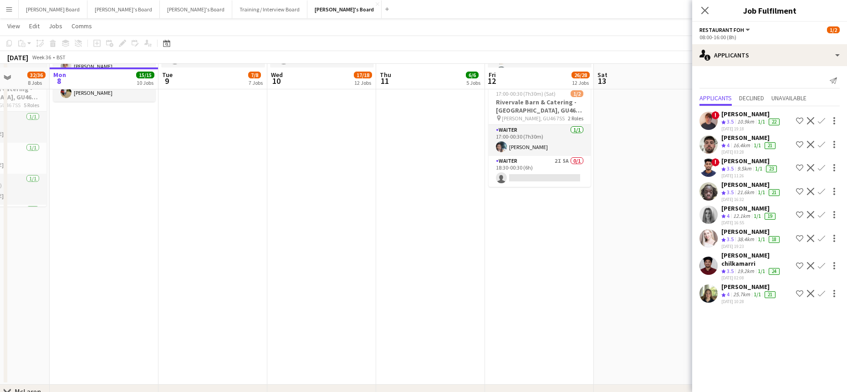
scroll to position [0, 0]
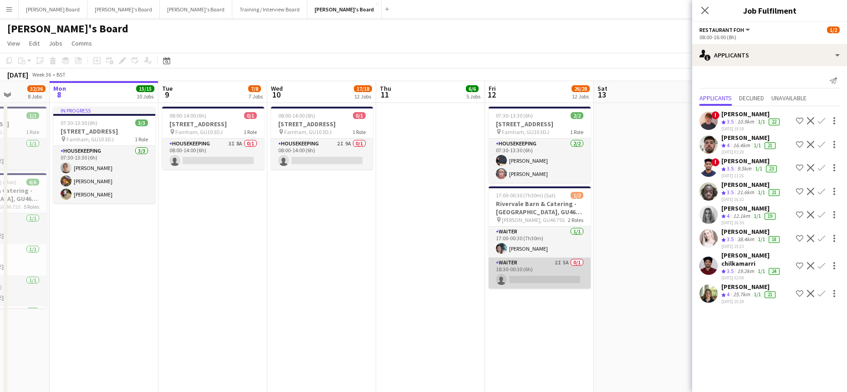
click at [547, 270] on app-card-role "Waiter 2I 5A 0/1 18:30-00:30 (6h) single-neutral-actions" at bounding box center [540, 272] width 102 height 31
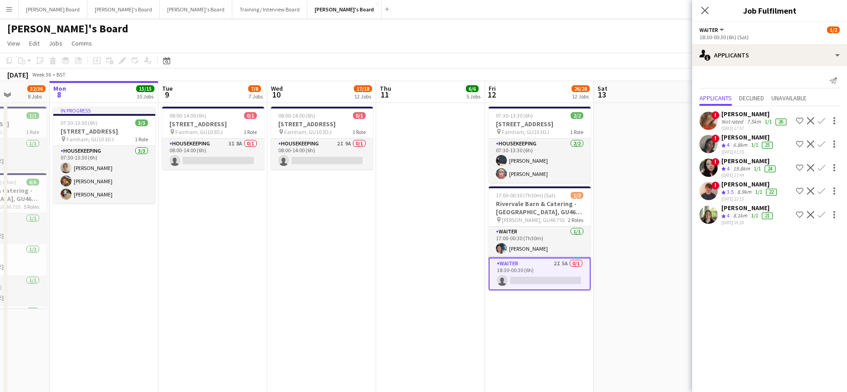
drag, startPoint x: 239, startPoint y: 264, endPoint x: 346, endPoint y: 257, distance: 107.2
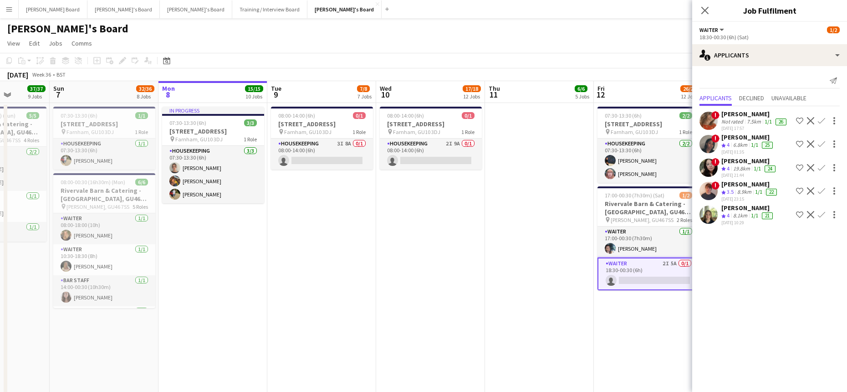
scroll to position [0, 251]
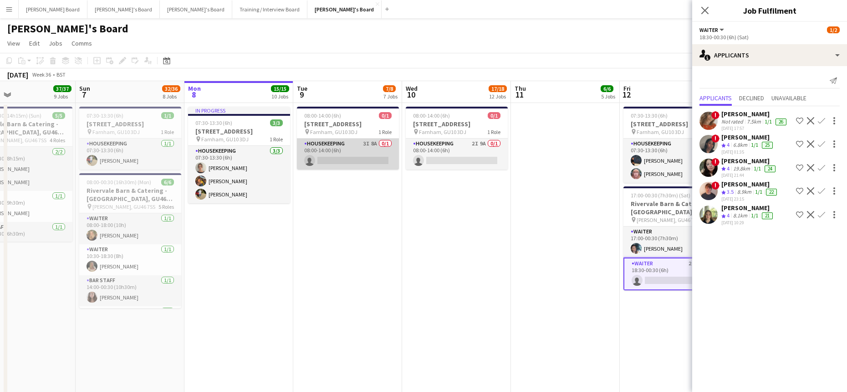
click at [374, 149] on app-card-role "Housekeeping 3I 8A 0/1 08:00-14:00 (6h) single-neutral-actions" at bounding box center [348, 153] width 102 height 31
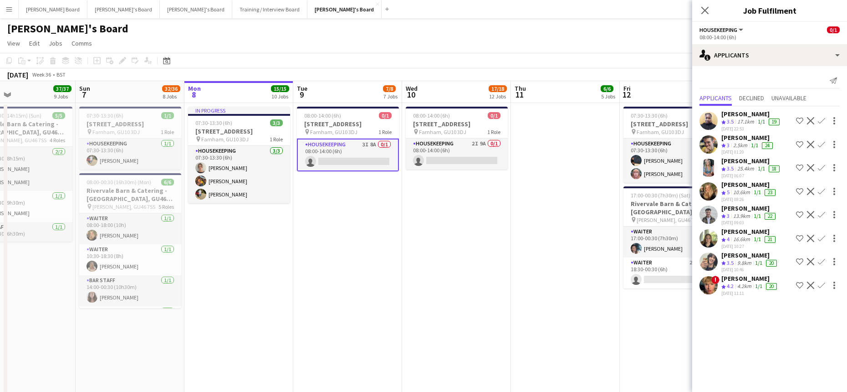
click at [710, 289] on app-user-avatar at bounding box center [708, 285] width 18 height 18
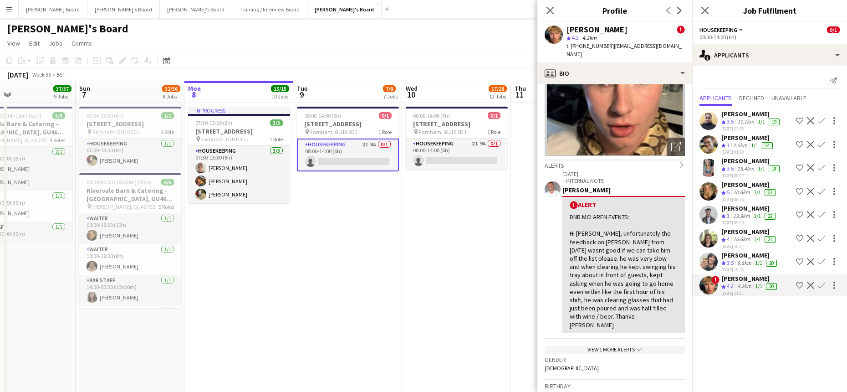
scroll to position [182, 0]
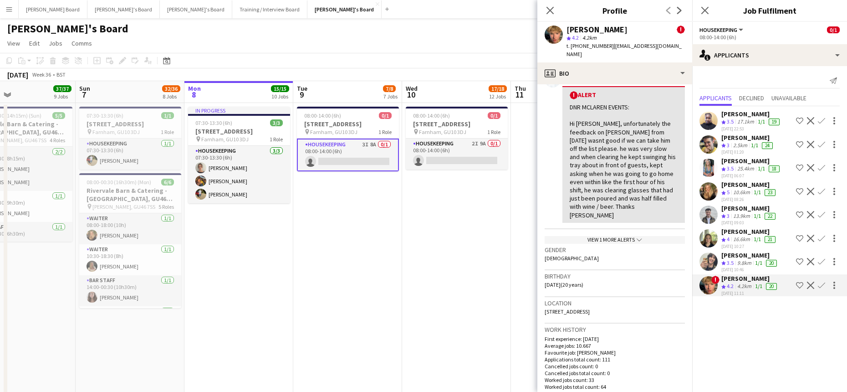
click at [637, 237] on icon "chevron-down" at bounding box center [639, 239] width 5 height 5
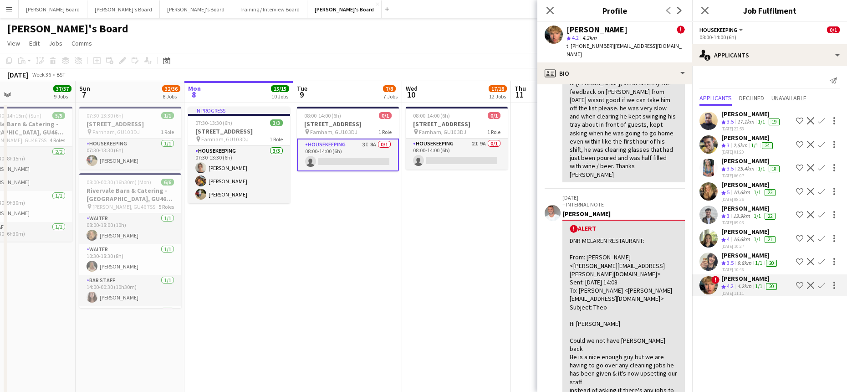
scroll to position [243, 0]
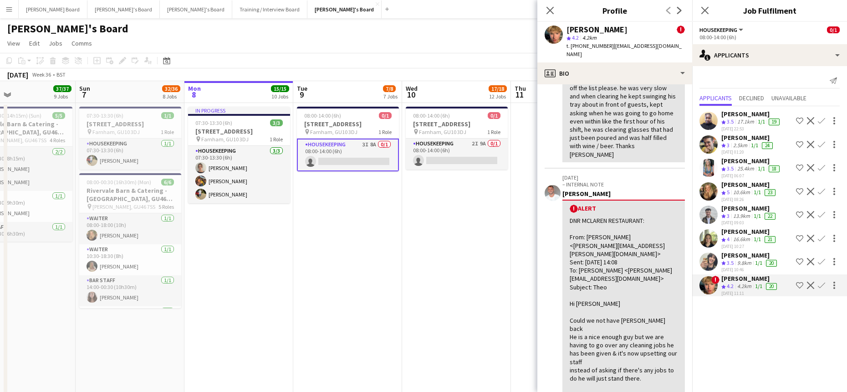
click at [761, 191] on app-skills-label "1/1" at bounding box center [757, 192] width 7 height 7
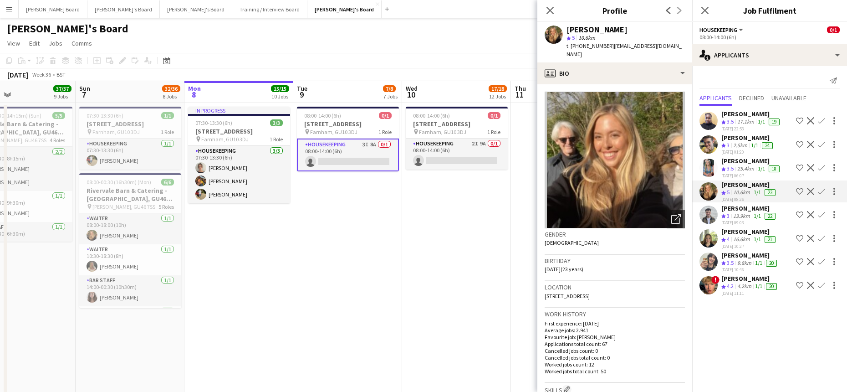
click at [347, 306] on app-date-cell "08:00-14:00 (6h) 0/1 Millbridge Court GU10 3DJ pin Farnham, GU10 3DJ 1 Role Hou…" at bounding box center [347, 294] width 109 height 383
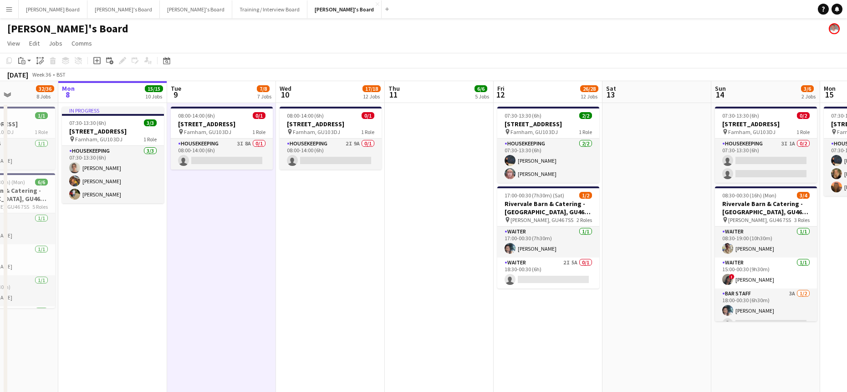
drag, startPoint x: 503, startPoint y: 253, endPoint x: 386, endPoint y: 266, distance: 118.2
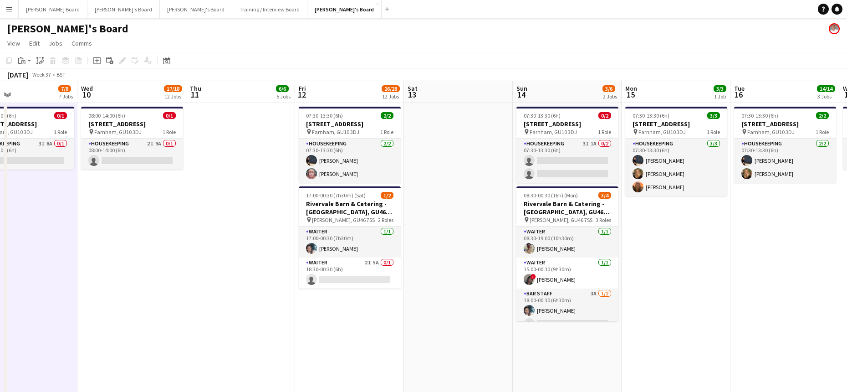
drag, startPoint x: 474, startPoint y: 297, endPoint x: 297, endPoint y: 295, distance: 176.7
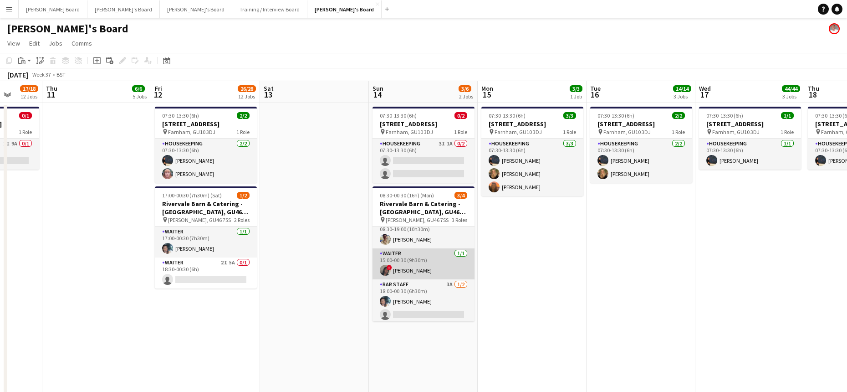
scroll to position [11, 0]
drag, startPoint x: 433, startPoint y: 297, endPoint x: 583, endPoint y: 249, distance: 157.4
click at [434, 298] on app-card-role "BAR STAFF 3A 1/2 18:00-00:30 (6h30m) Labrisca Gumbs single-neutral-actions" at bounding box center [423, 299] width 102 height 44
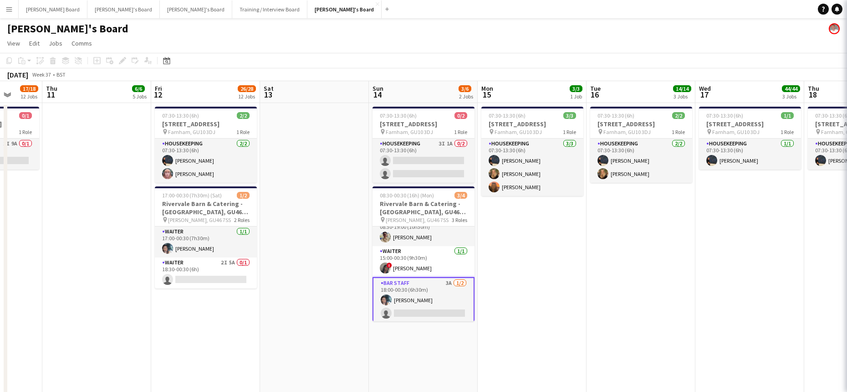
scroll to position [0, 283]
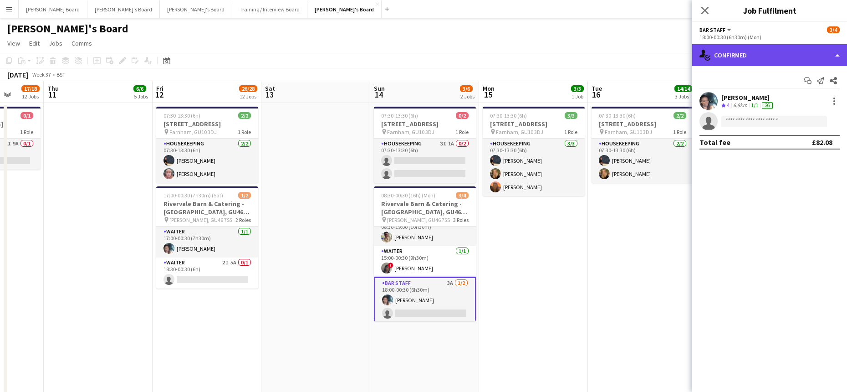
click at [734, 63] on div "single-neutral-actions-check-2 Confirmed" at bounding box center [769, 55] width 155 height 22
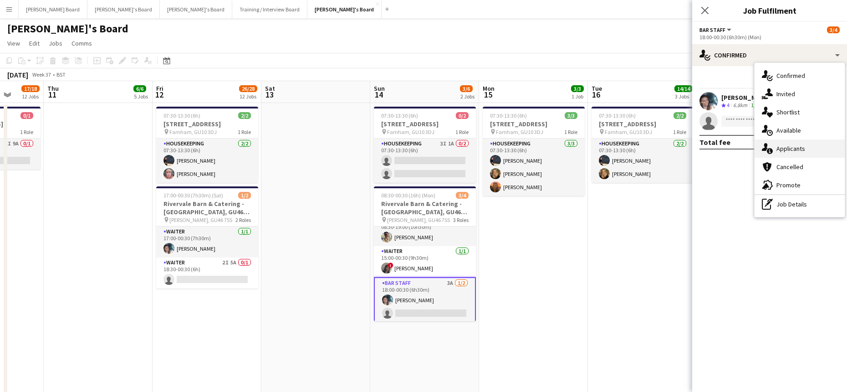
click at [790, 152] on span "Applicants" at bounding box center [790, 148] width 29 height 8
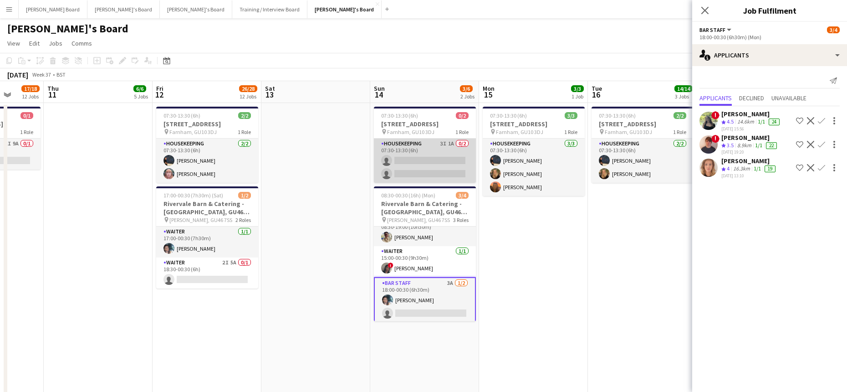
click at [439, 179] on app-card-role "Housekeeping 3I 1A 0/2 07:30-13:30 (6h) single-neutral-actions single-neutral-a…" at bounding box center [425, 160] width 102 height 44
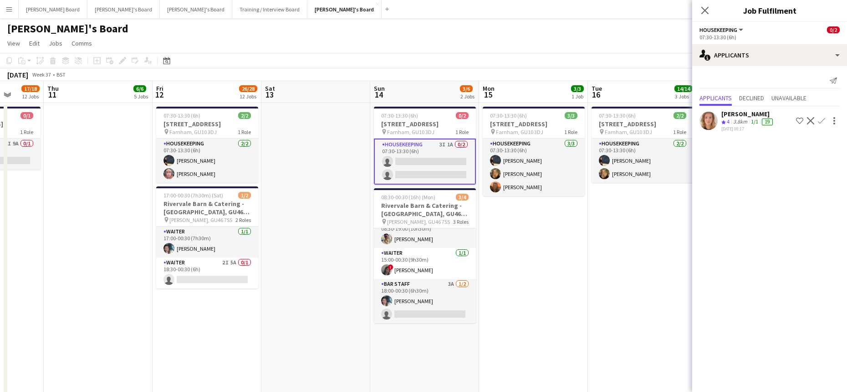
click at [793, 92] on div "Send notification Applicants Declined Unavailable Ailsa Thompson Crew rating 4 …" at bounding box center [769, 103] width 155 height 75
click at [793, 95] on span "Unavailable" at bounding box center [788, 98] width 35 height 6
click at [430, 152] on app-card-role "Housekeeping 3I 1A 0/2 07:30-13:30 (6h) single-neutral-actions single-neutral-a…" at bounding box center [425, 161] width 102 height 46
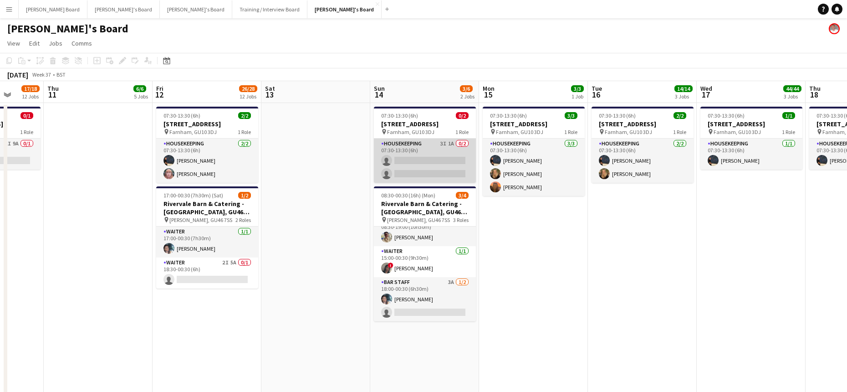
click at [424, 160] on app-card-role "Housekeeping 3I 1A 0/2 07:30-13:30 (6h) single-neutral-actions single-neutral-a…" at bounding box center [425, 160] width 102 height 44
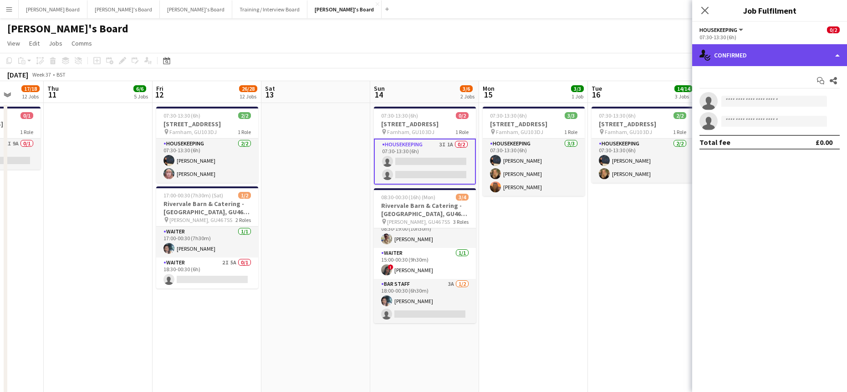
click at [780, 55] on div "single-neutral-actions-check-2 Confirmed" at bounding box center [769, 55] width 155 height 22
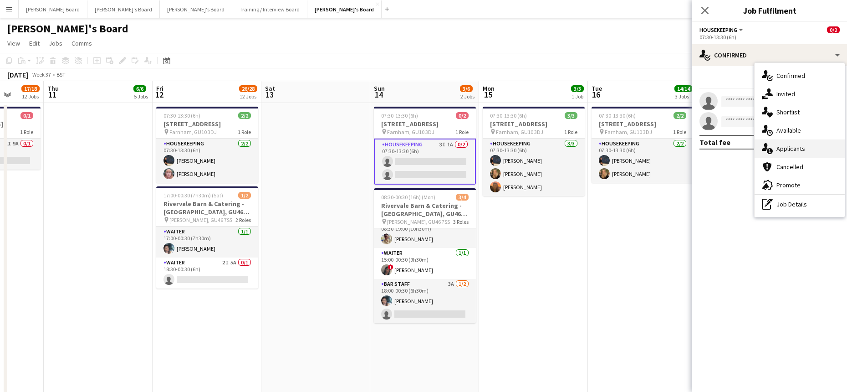
drag, startPoint x: 787, startPoint y: 151, endPoint x: 791, endPoint y: 152, distance: 4.6
click at [787, 151] on span "Applicants" at bounding box center [790, 148] width 29 height 8
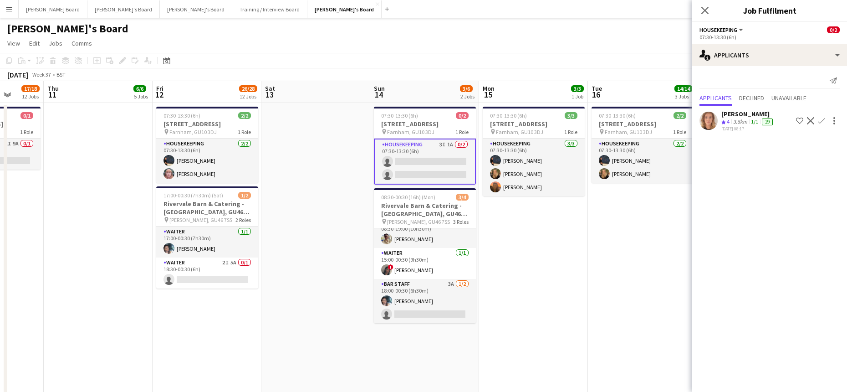
click at [746, 122] on div "3.8km" at bounding box center [740, 122] width 18 height 8
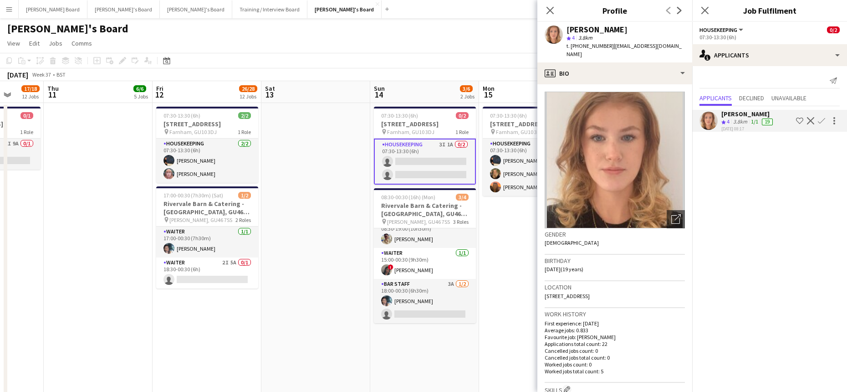
click at [824, 121] on app-icon "Confirm" at bounding box center [821, 120] width 7 height 7
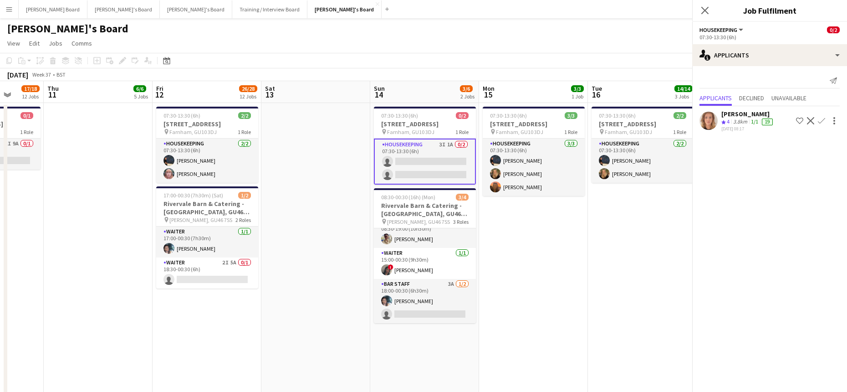
click at [824, 121] on app-icon "Confirm" at bounding box center [821, 120] width 7 height 7
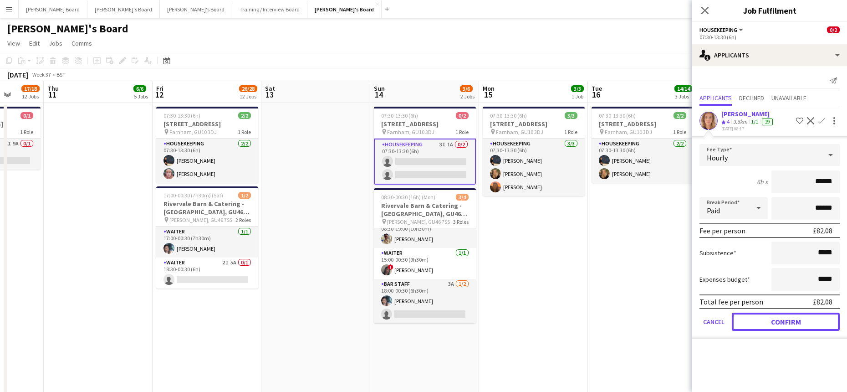
click at [768, 318] on button "Confirm" at bounding box center [786, 321] width 108 height 18
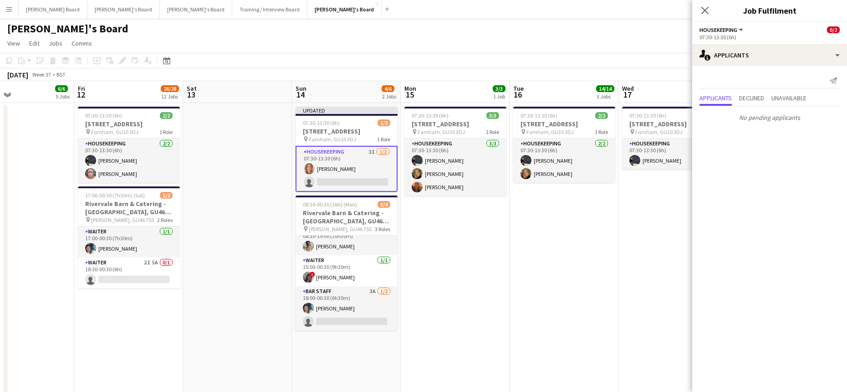
drag, startPoint x: 576, startPoint y: 255, endPoint x: 257, endPoint y: 235, distance: 320.3
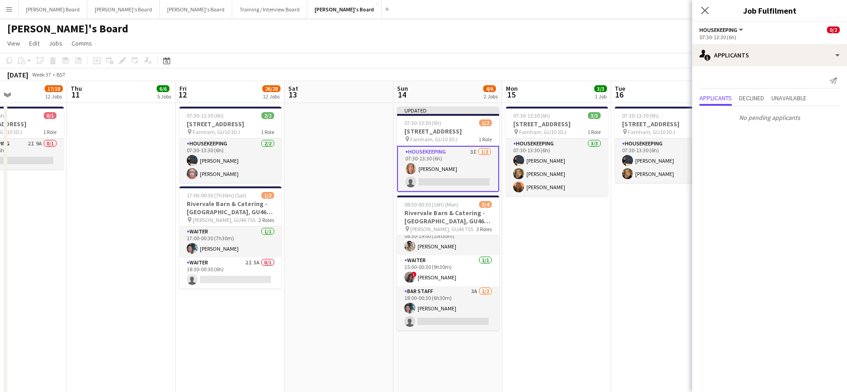
drag, startPoint x: 290, startPoint y: 234, endPoint x: 565, endPoint y: 271, distance: 277.1
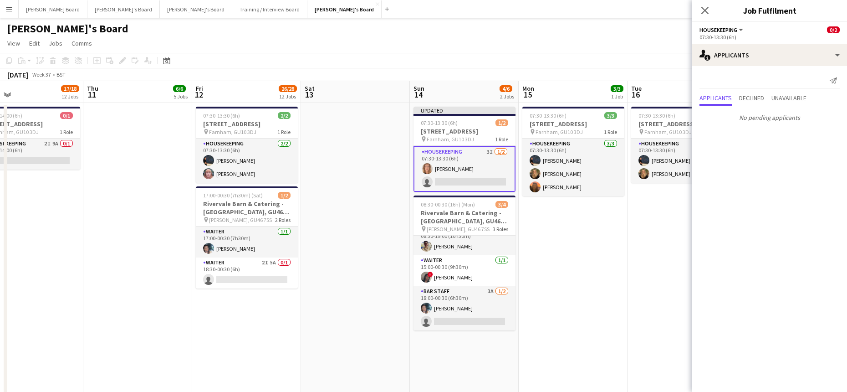
drag, startPoint x: 371, startPoint y: 267, endPoint x: 210, endPoint y: 208, distance: 171.6
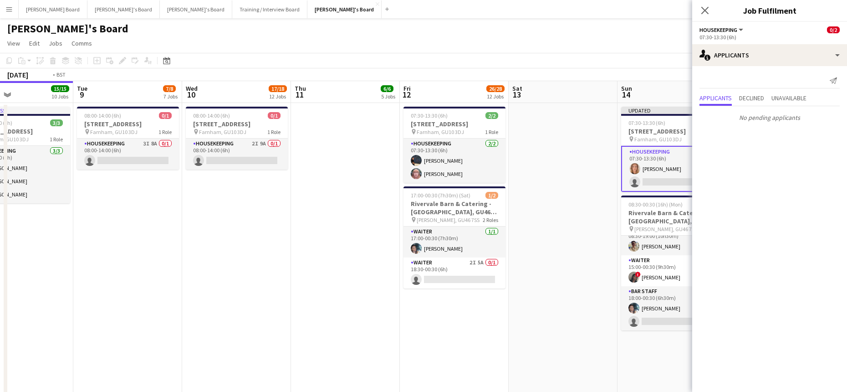
drag, startPoint x: 150, startPoint y: 199, endPoint x: 289, endPoint y: 261, distance: 152.4
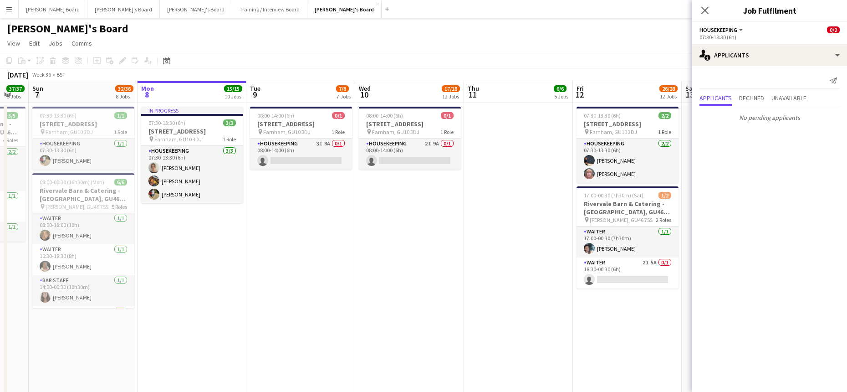
drag, startPoint x: 157, startPoint y: 202, endPoint x: 342, endPoint y: 229, distance: 187.4
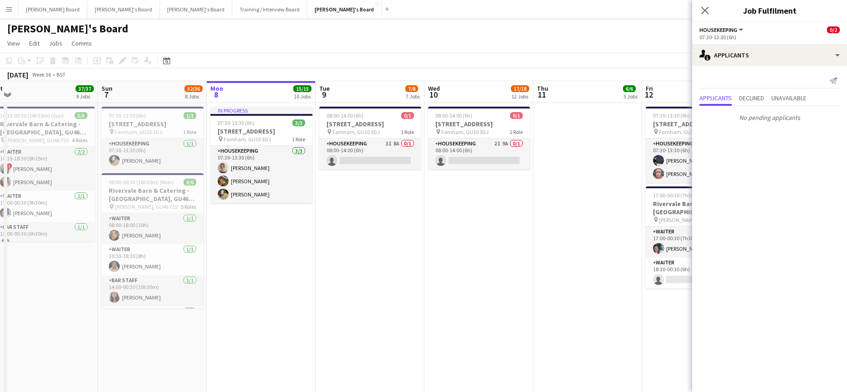
drag, startPoint x: 232, startPoint y: 278, endPoint x: 292, endPoint y: 275, distance: 60.2
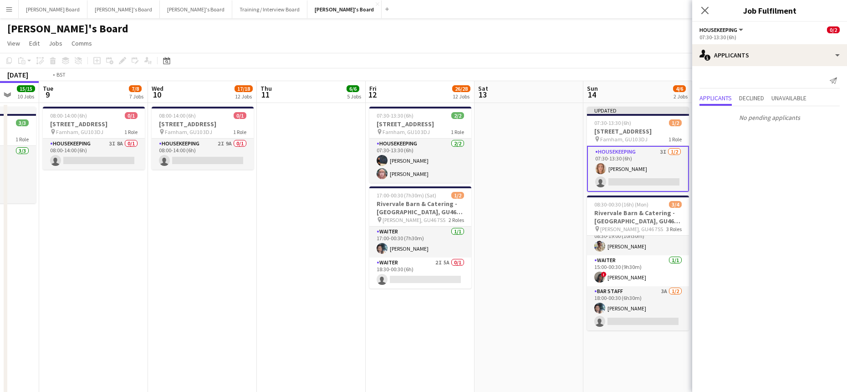
drag, startPoint x: 383, startPoint y: 282, endPoint x: 168, endPoint y: 251, distance: 217.7
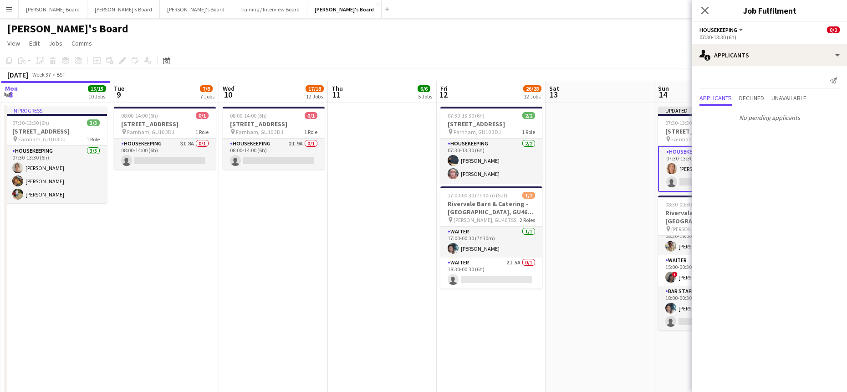
drag, startPoint x: 249, startPoint y: 265, endPoint x: 291, endPoint y: 264, distance: 41.5
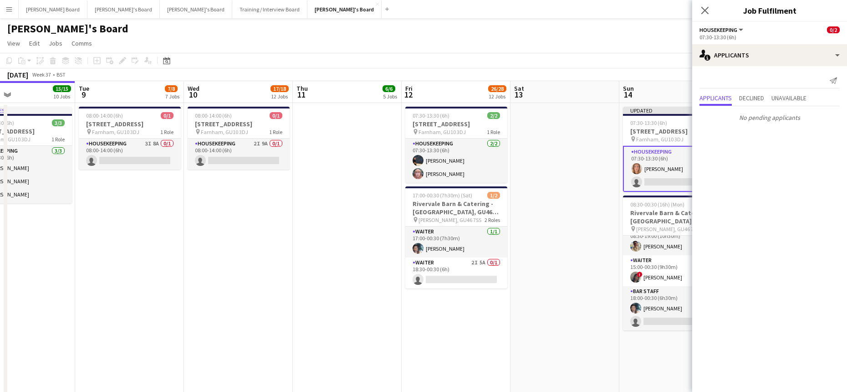
click at [538, 200] on app-date-cell at bounding box center [564, 294] width 109 height 383
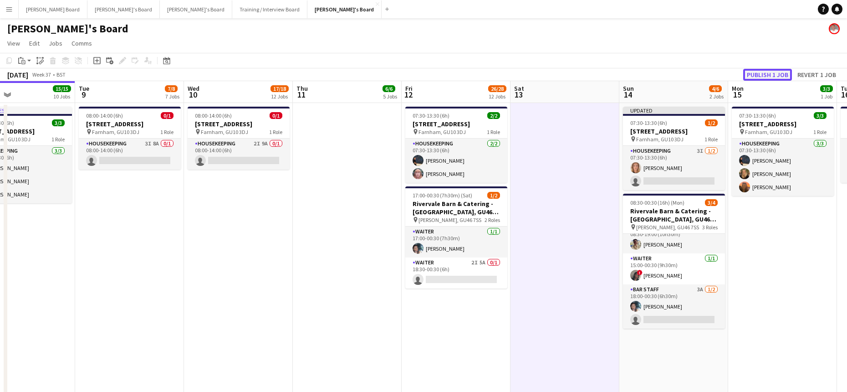
click at [761, 77] on button "Publish 1 job" at bounding box center [767, 75] width 49 height 12
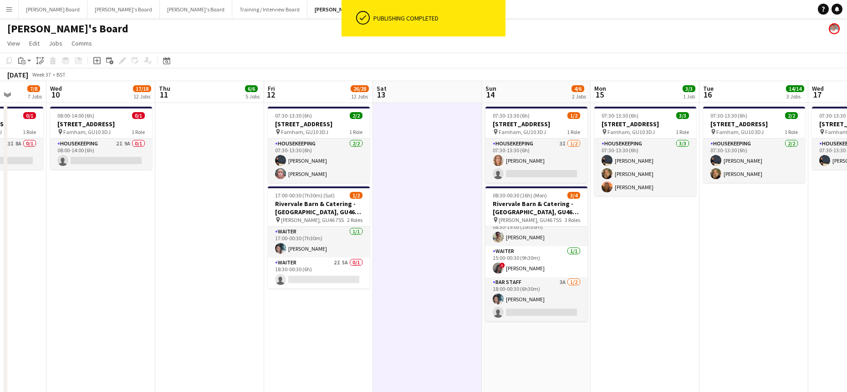
drag, startPoint x: 709, startPoint y: 269, endPoint x: 628, endPoint y: 277, distance: 81.5
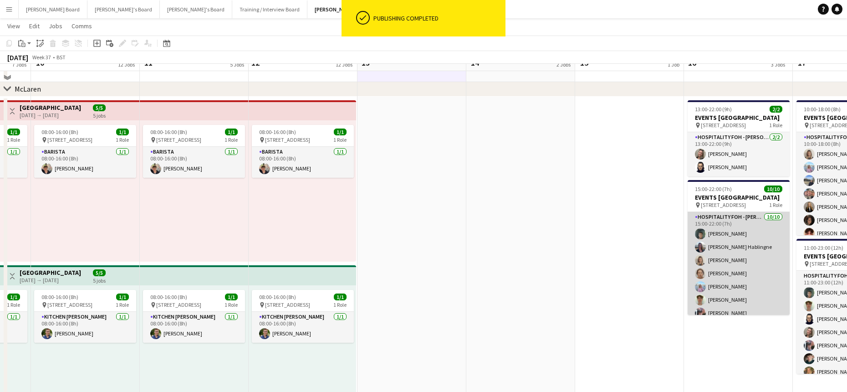
scroll to position [425, 0]
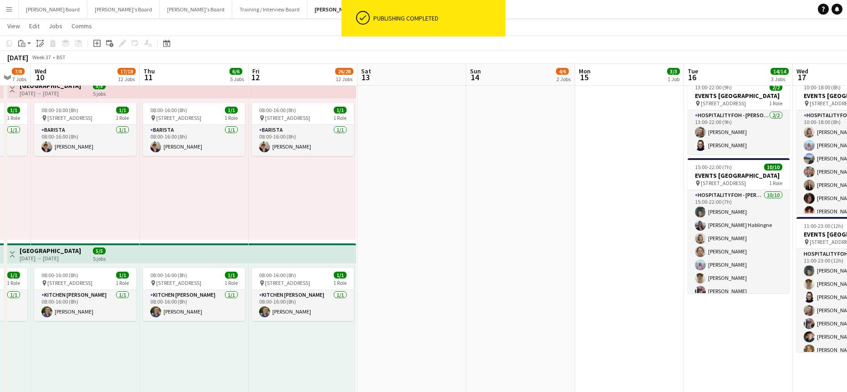
drag, startPoint x: 320, startPoint y: 285, endPoint x: 115, endPoint y: 264, distance: 206.5
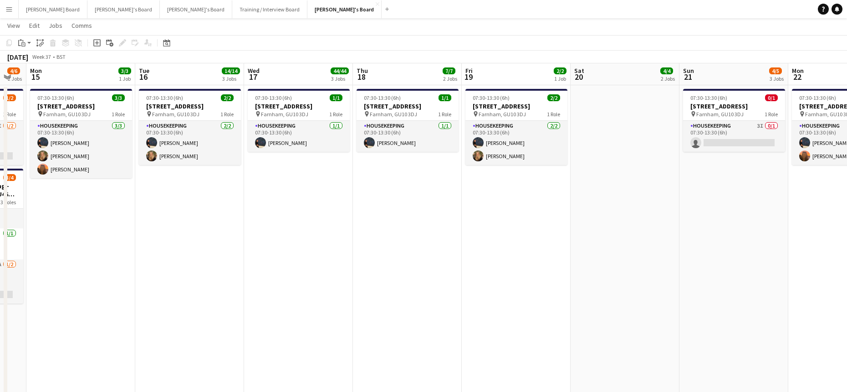
scroll to position [0, 0]
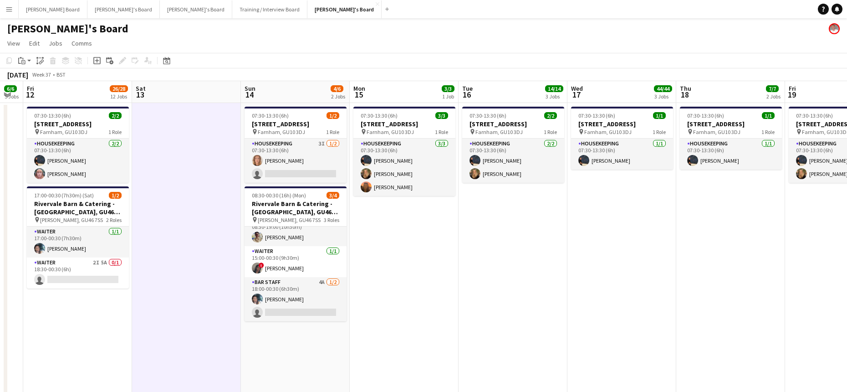
drag, startPoint x: 386, startPoint y: 234, endPoint x: 596, endPoint y: 253, distance: 211.2
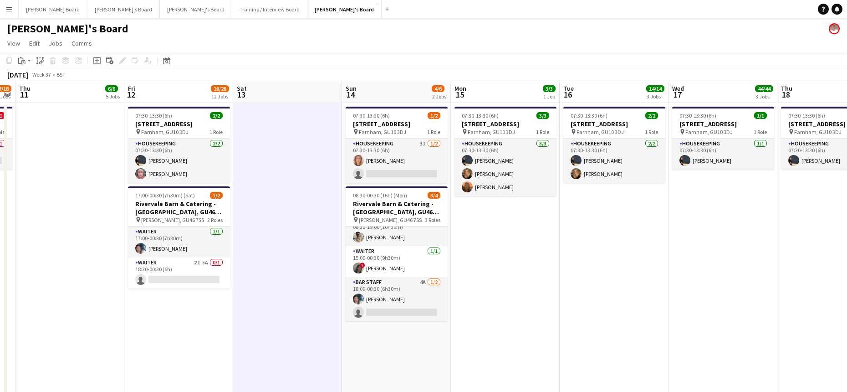
scroll to position [0, 249]
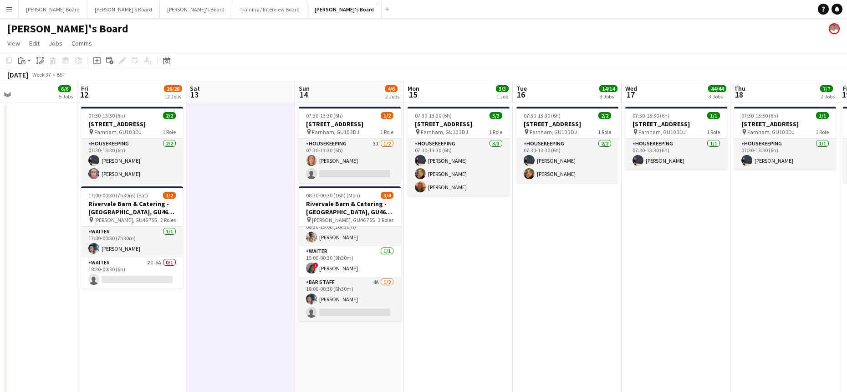
drag, startPoint x: 397, startPoint y: 266, endPoint x: 500, endPoint y: 266, distance: 103.4
click at [358, 307] on app-card-role "BAR STAFF 4A 1/2 18:00-00:30 (6h30m) Labrisca Gumbs single-neutral-actions" at bounding box center [350, 299] width 102 height 44
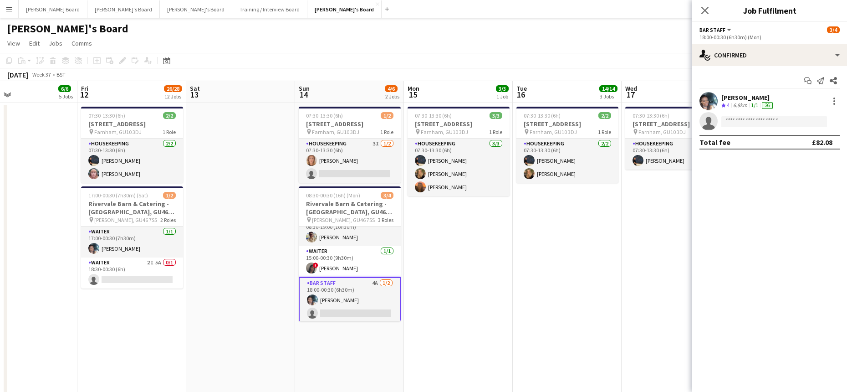
click at [784, 42] on app-options-switcher "BAR STAFF All roles BAR STAFF 3/4 18:00-00:30 (6h30m) (Mon)" at bounding box center [769, 33] width 155 height 22
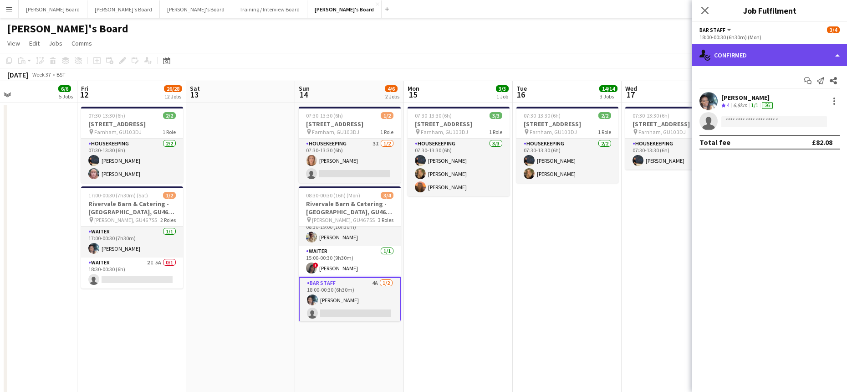
click at [780, 58] on div "single-neutral-actions-check-2 Confirmed" at bounding box center [769, 55] width 155 height 22
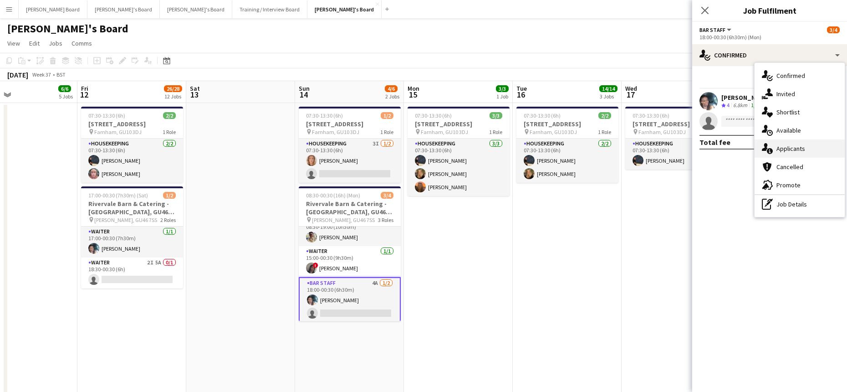
click at [795, 154] on div "single-neutral-actions-information Applicants" at bounding box center [799, 148] width 90 height 18
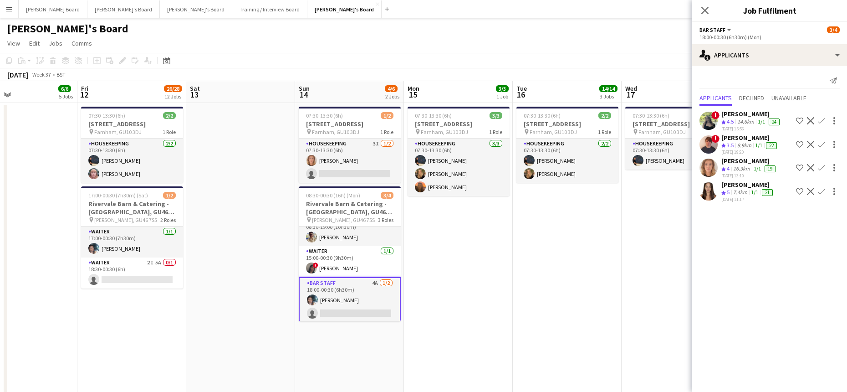
click at [749, 194] on div "7.4km" at bounding box center [740, 193] width 18 height 8
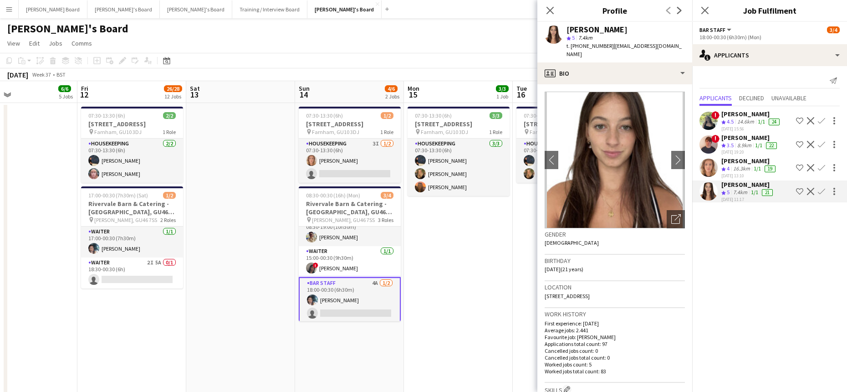
click at [818, 188] on app-icon "Confirm" at bounding box center [821, 191] width 7 height 7
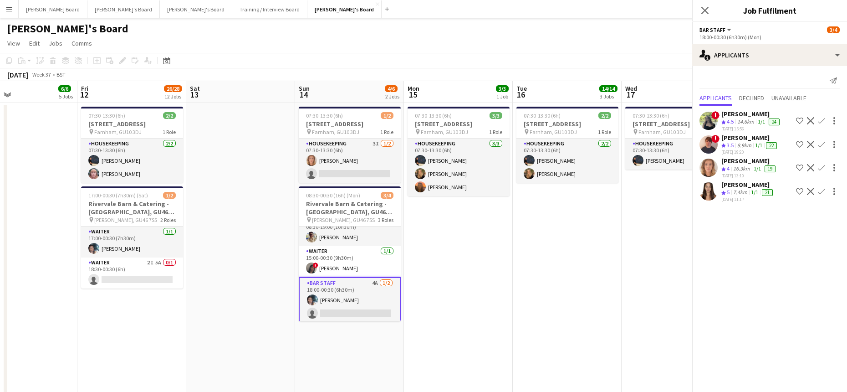
click at [819, 188] on app-icon "Confirm" at bounding box center [821, 191] width 7 height 7
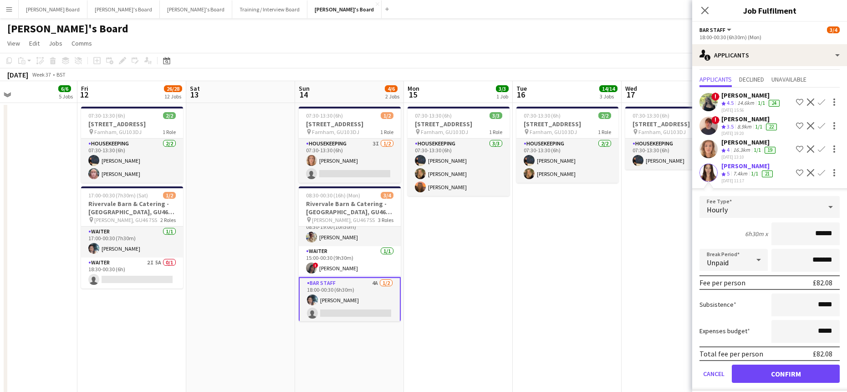
scroll to position [26, 0]
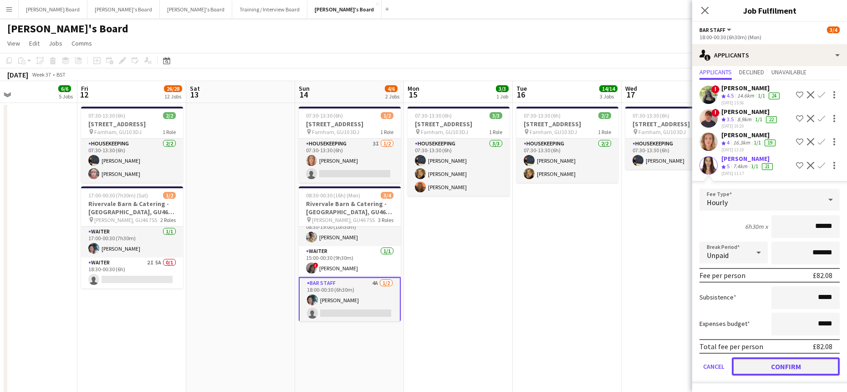
click at [753, 363] on button "Confirm" at bounding box center [786, 366] width 108 height 18
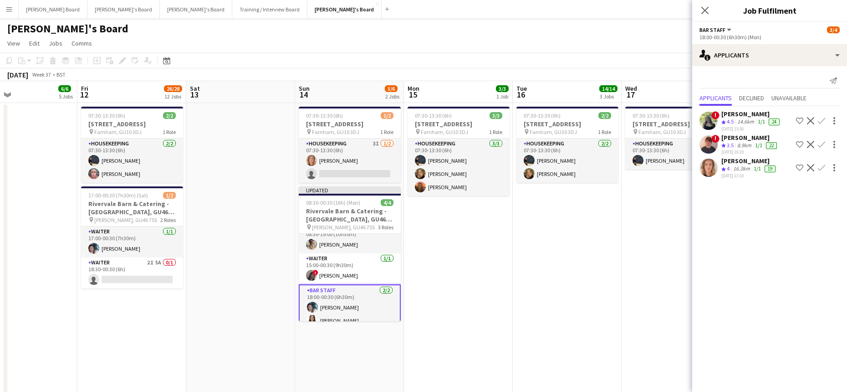
scroll to position [0, 0]
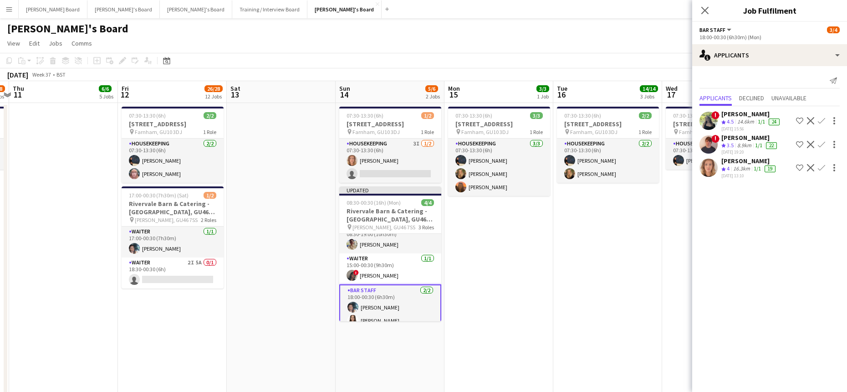
drag, startPoint x: 497, startPoint y: 303, endPoint x: 566, endPoint y: 292, distance: 70.5
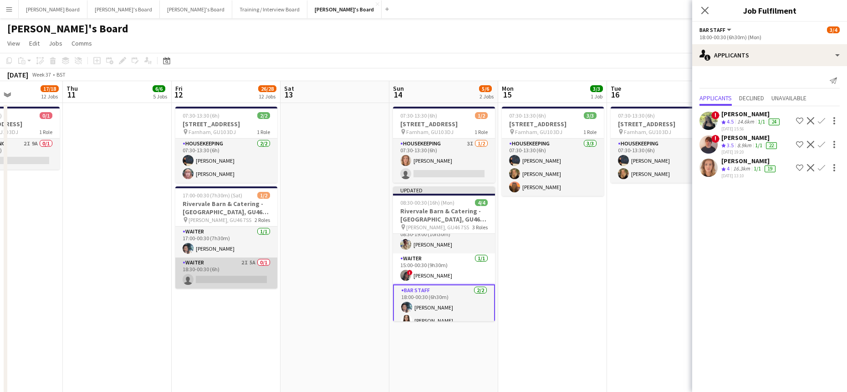
click at [245, 271] on app-card-role "Waiter 2I 5A 0/1 18:30-00:30 (6h) single-neutral-actions" at bounding box center [226, 272] width 102 height 31
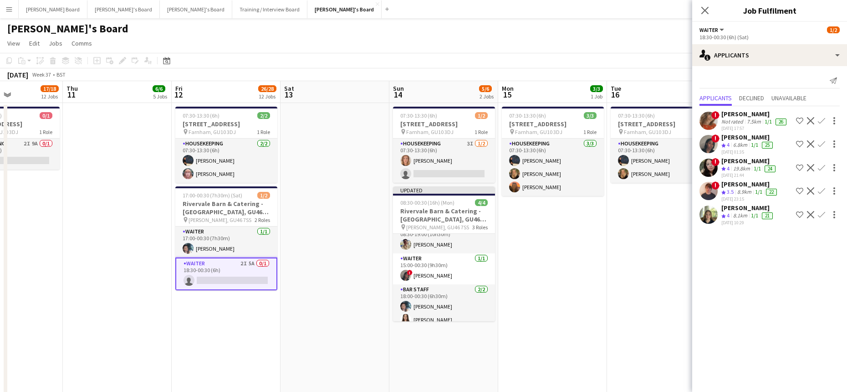
click at [744, 213] on div "8.1km" at bounding box center [740, 216] width 18 height 8
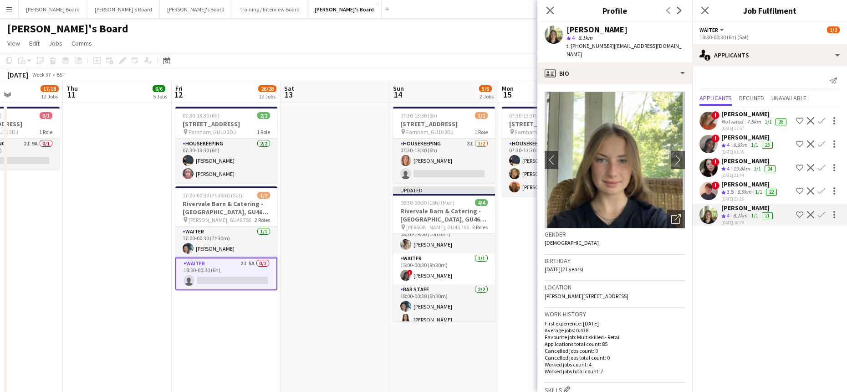
click at [762, 144] on div "25" at bounding box center [767, 145] width 15 height 8
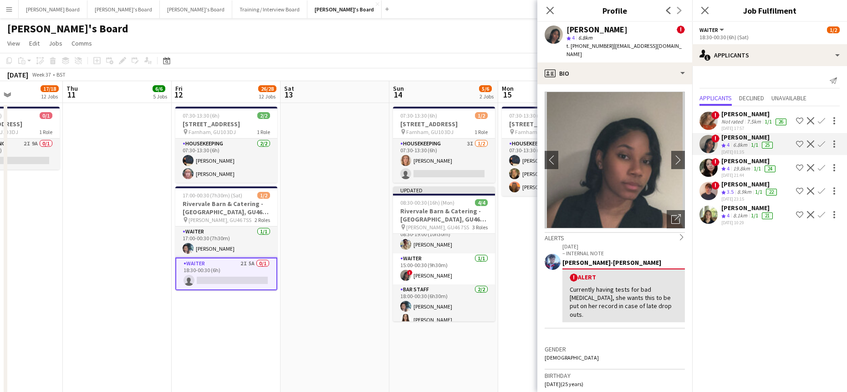
click at [731, 212] on div "Crew rating 4" at bounding box center [726, 216] width 10 height 8
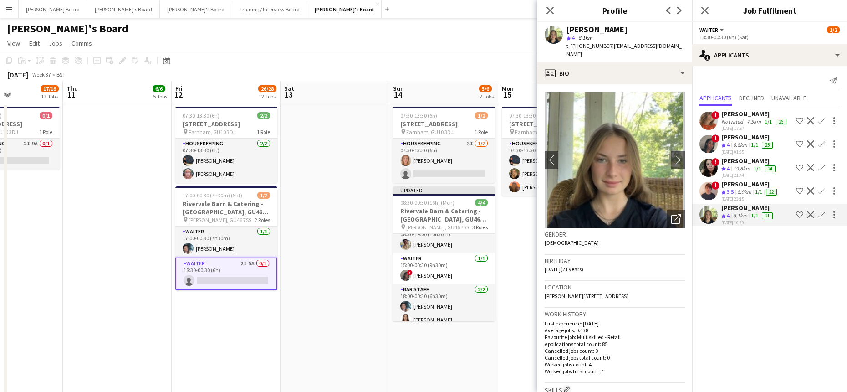
click at [757, 145] on app-skills-label "1/1" at bounding box center [754, 144] width 7 height 7
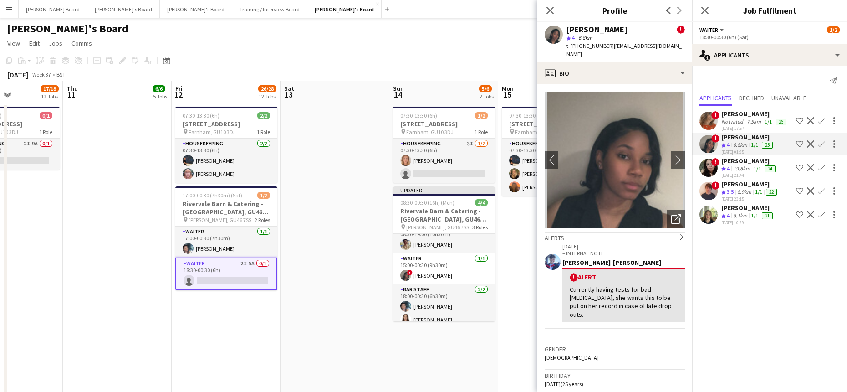
click at [820, 145] on app-icon "Confirm" at bounding box center [821, 143] width 7 height 7
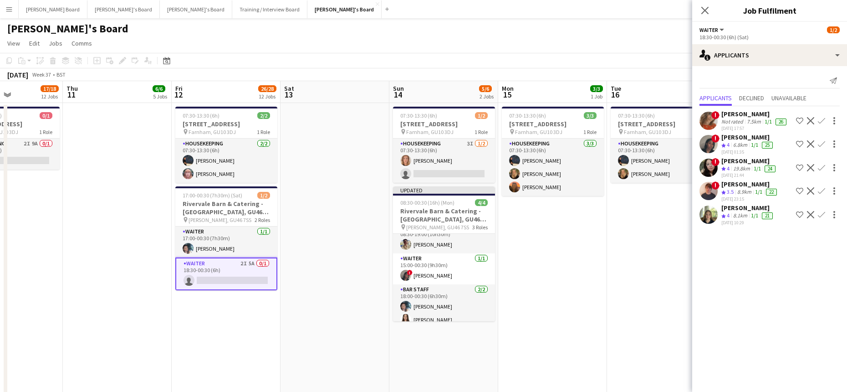
click at [768, 209] on div "Kate Freel" at bounding box center [747, 208] width 53 height 8
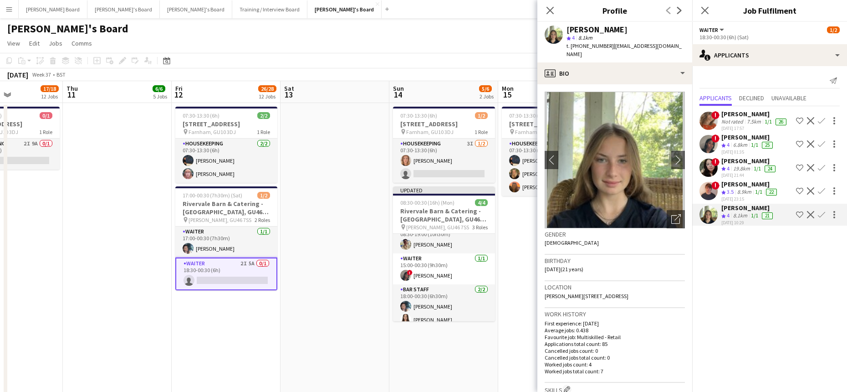
click at [823, 213] on app-icon "Confirm" at bounding box center [821, 214] width 7 height 7
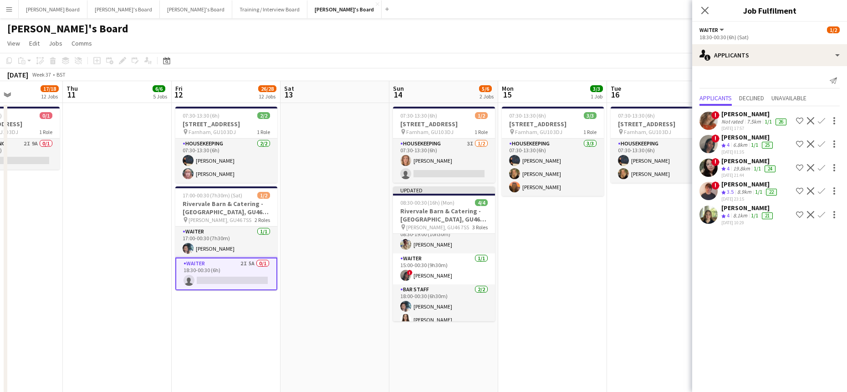
click at [823, 213] on app-icon "Confirm" at bounding box center [821, 214] width 7 height 7
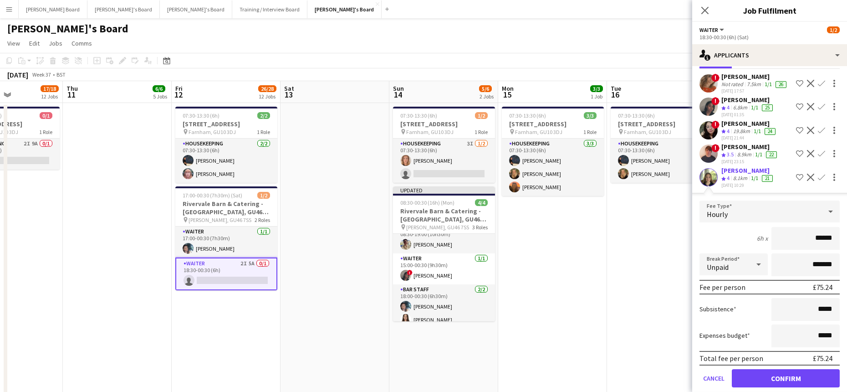
scroll to position [56, 0]
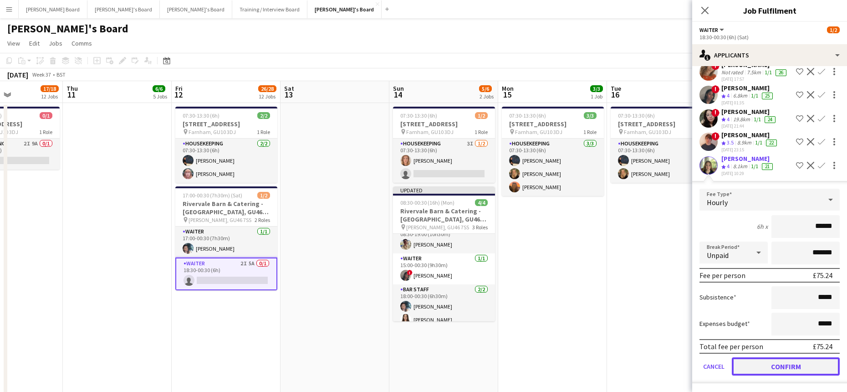
click at [760, 362] on button "Confirm" at bounding box center [786, 366] width 108 height 18
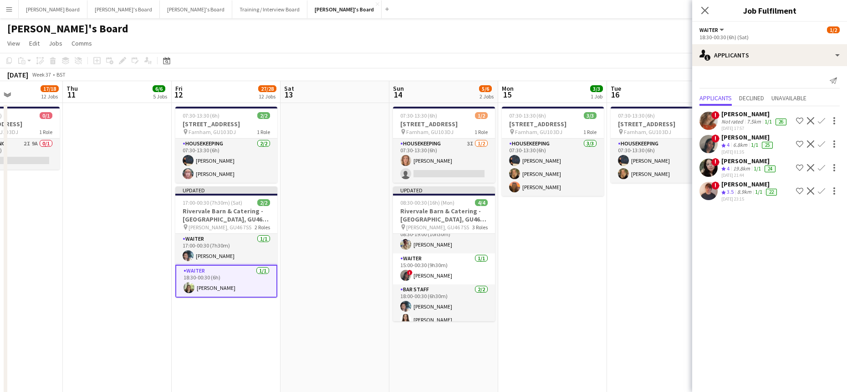
click at [637, 331] on app-date-cell "07:30-13:30 (6h) 2/2 Millbridge Court GU10 3DJ pin Farnham, GU10 3DJ 1 Role Hou…" at bounding box center [661, 294] width 109 height 383
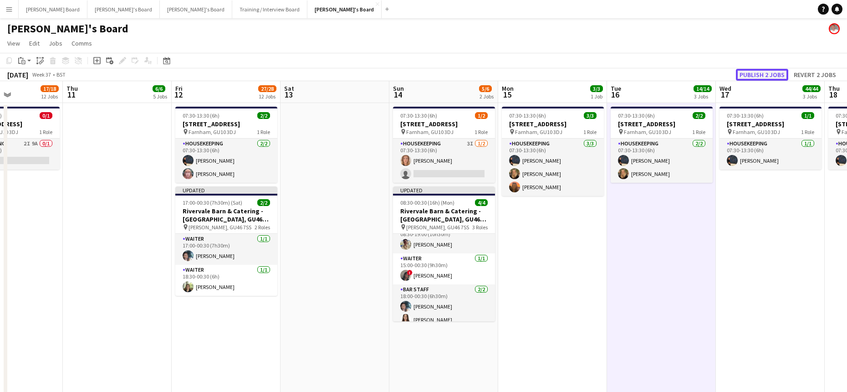
click at [771, 71] on button "Publish 2 jobs" at bounding box center [762, 75] width 52 height 12
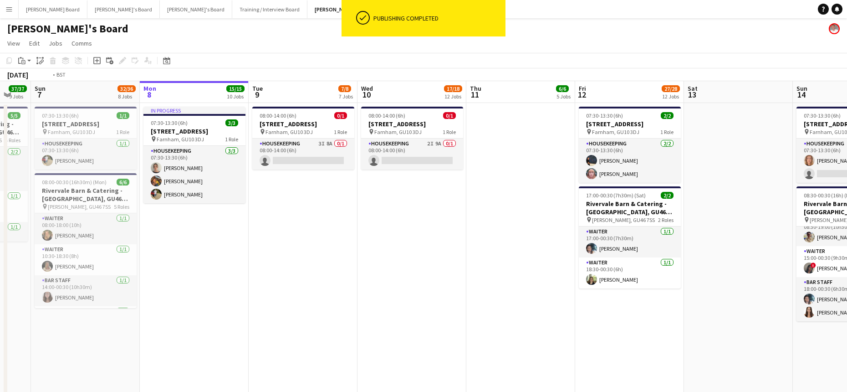
scroll to position [0, 250]
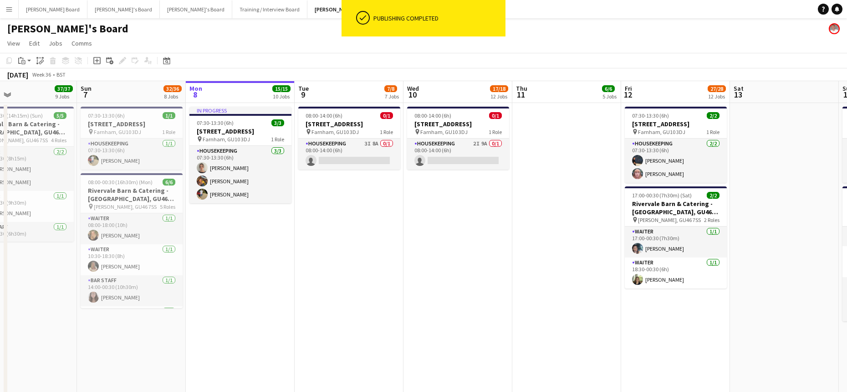
drag, startPoint x: 272, startPoint y: 278, endPoint x: 647, endPoint y: 294, distance: 374.6
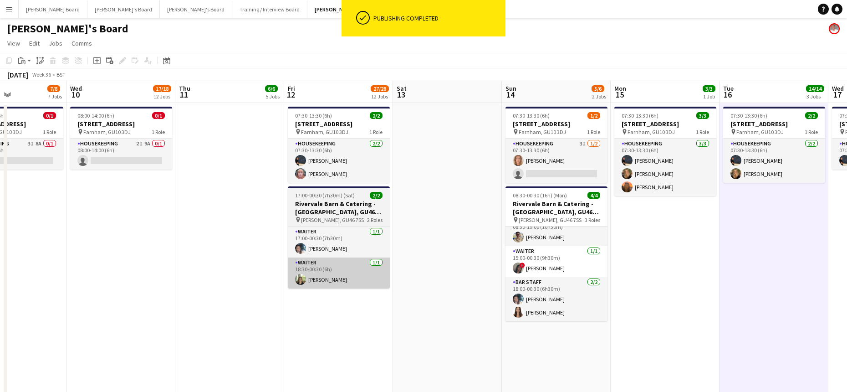
drag, startPoint x: 583, startPoint y: 290, endPoint x: 321, endPoint y: 276, distance: 262.2
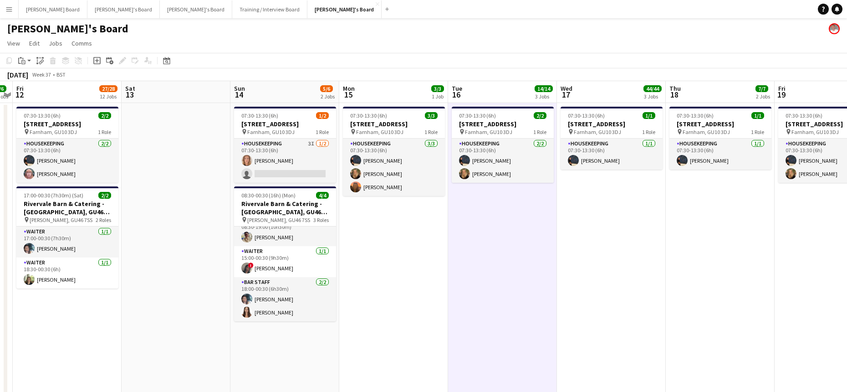
drag, startPoint x: 583, startPoint y: 264, endPoint x: 418, endPoint y: 200, distance: 176.7
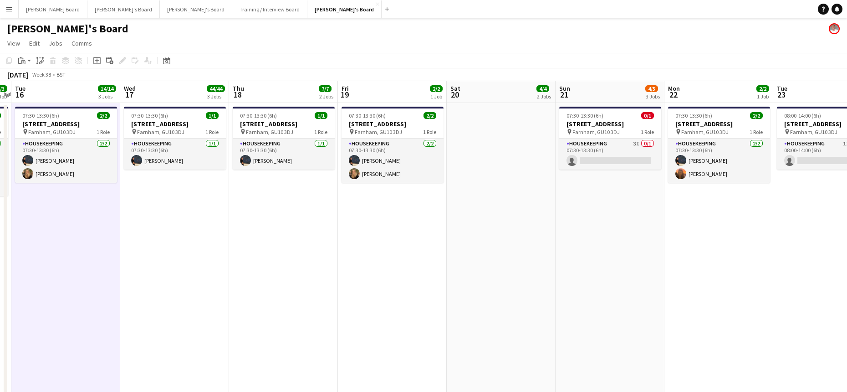
drag, startPoint x: 494, startPoint y: 226, endPoint x: 215, endPoint y: 218, distance: 279.7
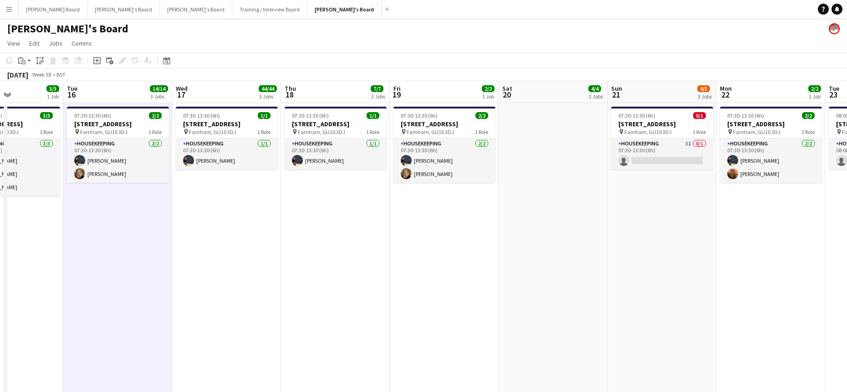
drag, startPoint x: 542, startPoint y: 226, endPoint x: 320, endPoint y: 235, distance: 222.0
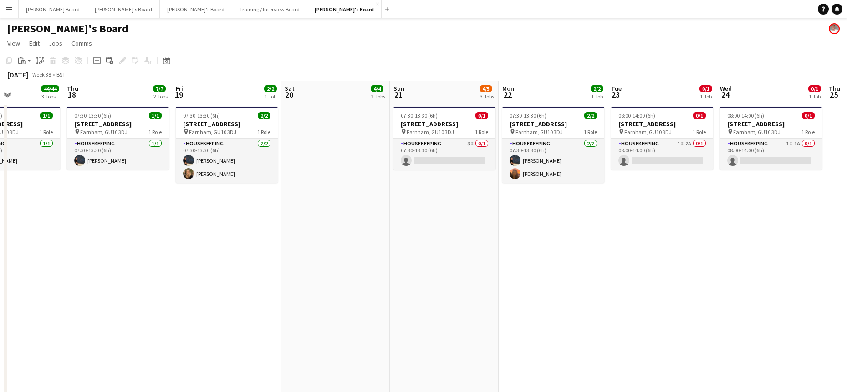
scroll to position [0, 347]
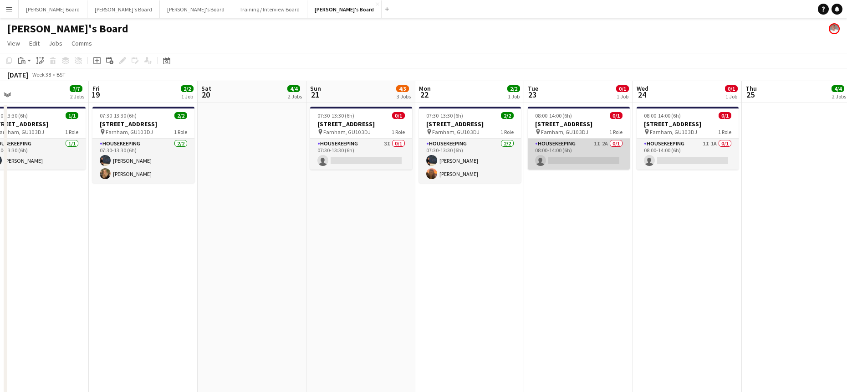
click at [595, 159] on app-card-role "Housekeeping 1I 2A 0/1 08:00-14:00 (6h) single-neutral-actions" at bounding box center [579, 153] width 102 height 31
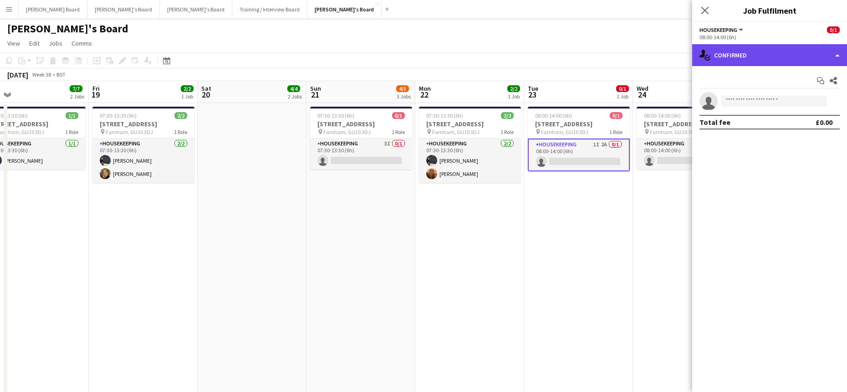
click at [754, 53] on div "single-neutral-actions-check-2 Confirmed" at bounding box center [769, 55] width 155 height 22
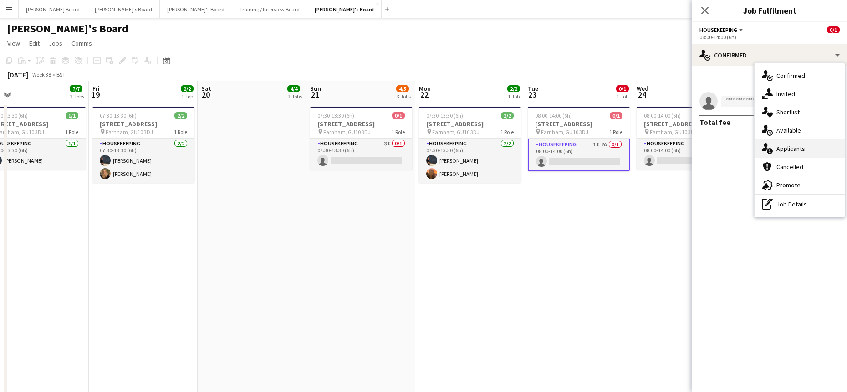
click at [802, 147] on span "Applicants" at bounding box center [790, 148] width 29 height 8
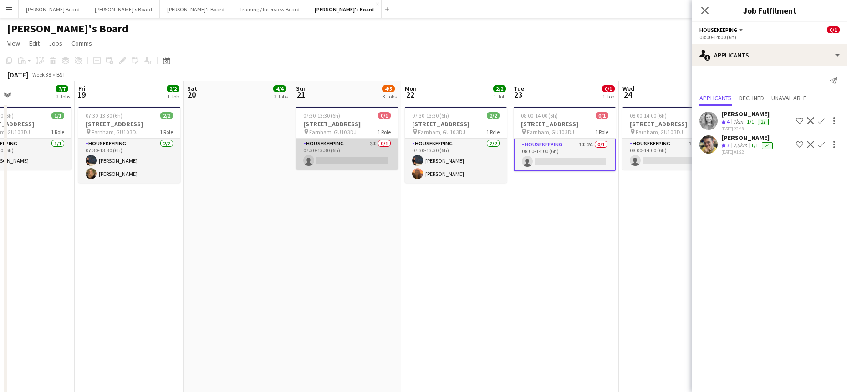
click at [332, 155] on app-card-role "Housekeeping 3I 0/1 07:30-13:30 (6h) single-neutral-actions" at bounding box center [347, 153] width 102 height 31
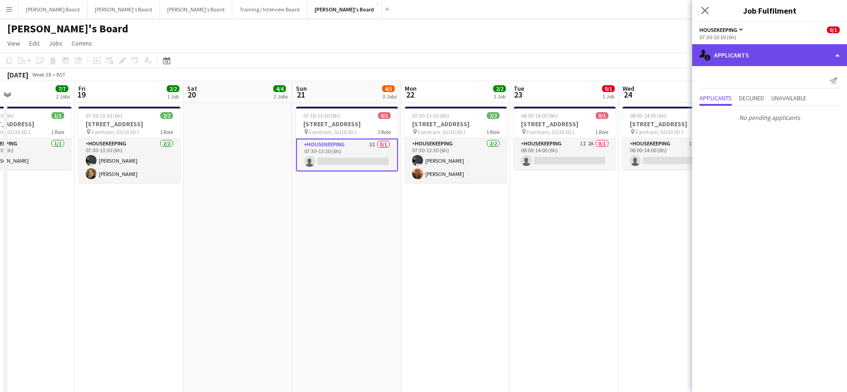
click at [764, 56] on div "single-neutral-actions-information Applicants" at bounding box center [769, 55] width 155 height 22
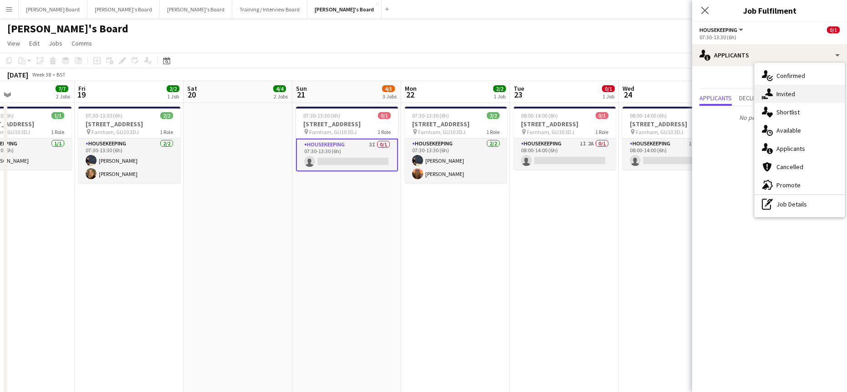
click at [787, 94] on span "Invited" at bounding box center [785, 94] width 19 height 8
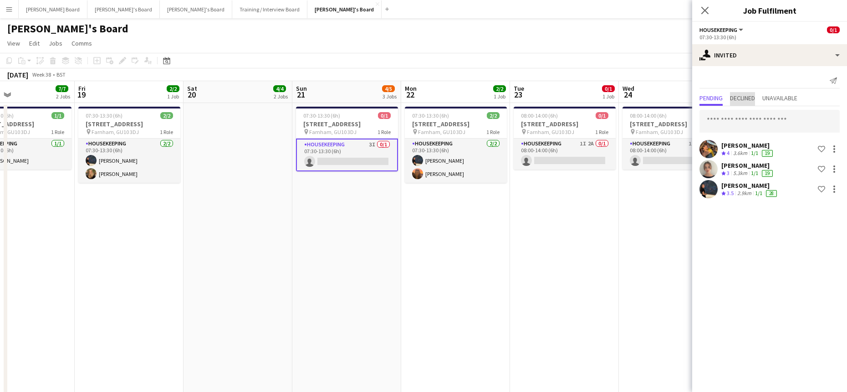
click at [753, 99] on span "Declined" at bounding box center [742, 98] width 25 height 6
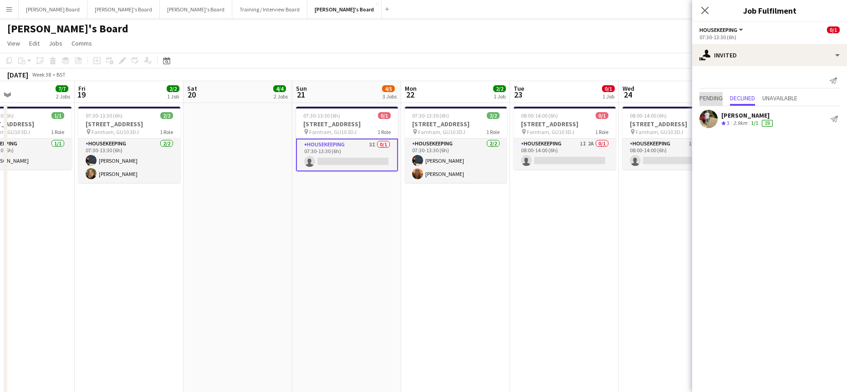
click at [722, 96] on span "Pending" at bounding box center [710, 98] width 23 height 6
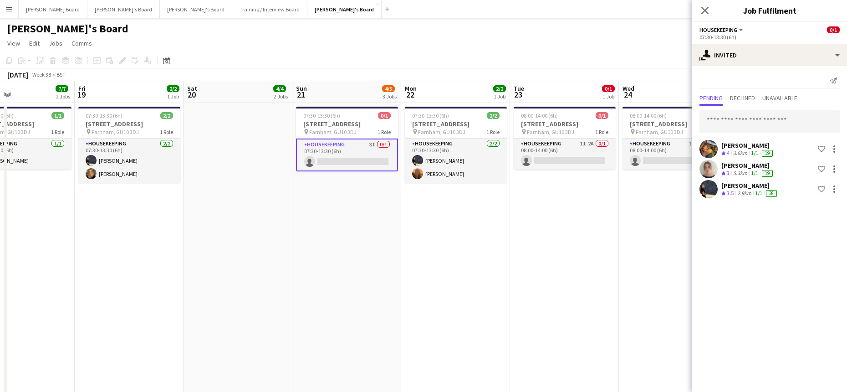
click at [555, 272] on app-date-cell "08:00-14:00 (6h) 0/1 Millbridge Court GU10 3DJ pin Farnham, GU10 3DJ 1 Role Hou…" at bounding box center [564, 294] width 109 height 383
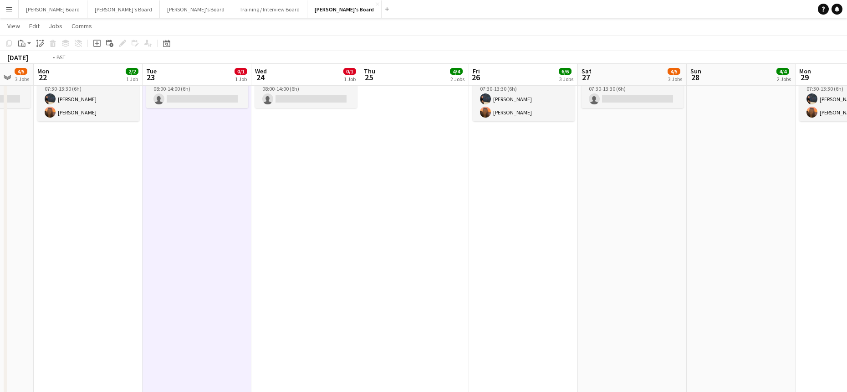
scroll to position [0, 371]
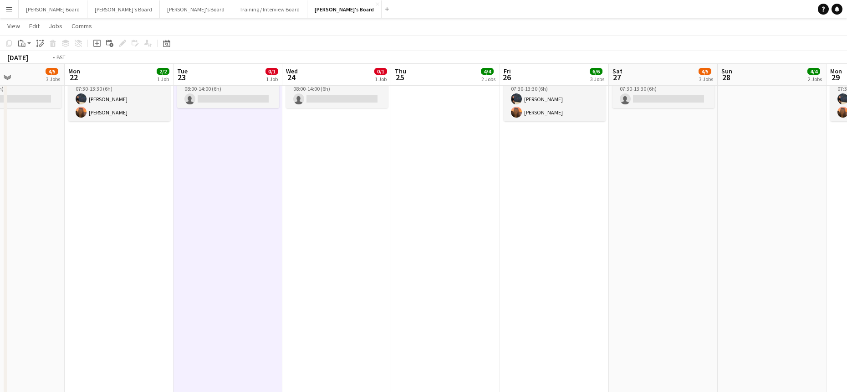
drag, startPoint x: 409, startPoint y: 204, endPoint x: 331, endPoint y: 215, distance: 78.6
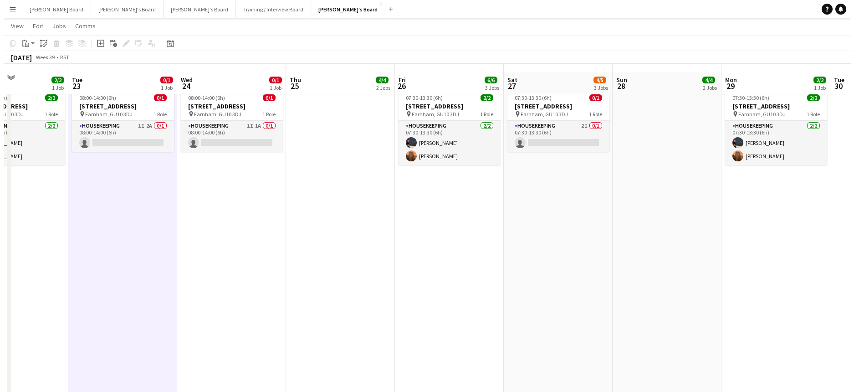
scroll to position [0, 0]
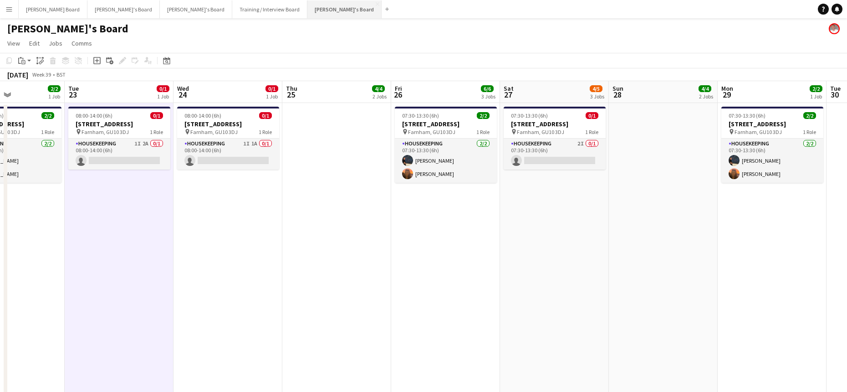
click at [307, 13] on button "Jakub's Board Close" at bounding box center [344, 9] width 74 height 18
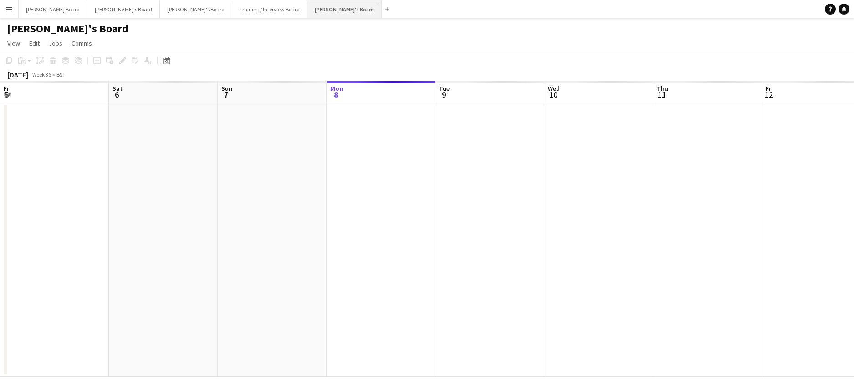
scroll to position [0, 218]
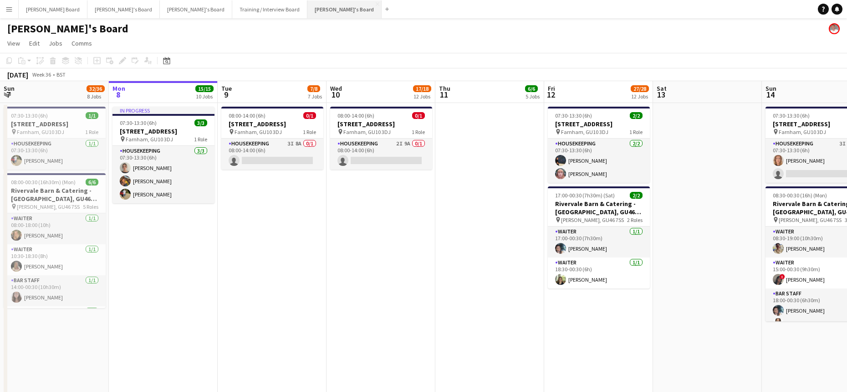
click at [307, 8] on button "Jakub's Board Close" at bounding box center [344, 9] width 74 height 18
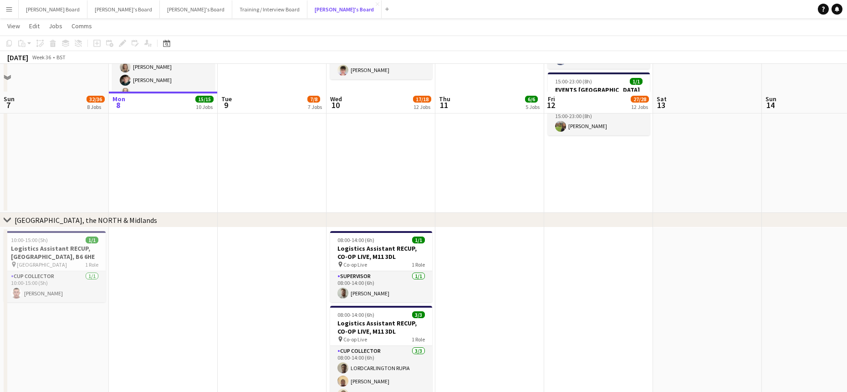
scroll to position [1275, 0]
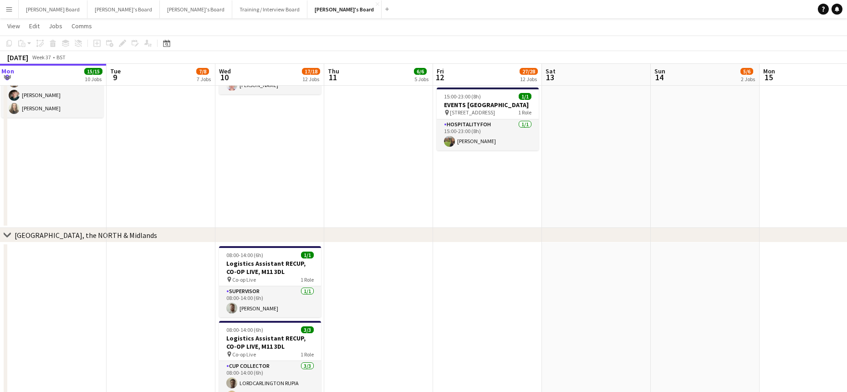
drag, startPoint x: 632, startPoint y: 287, endPoint x: 488, endPoint y: 286, distance: 143.9
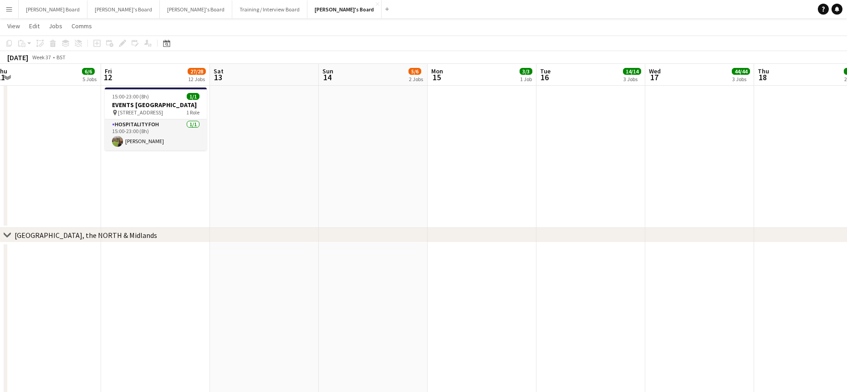
drag, startPoint x: 316, startPoint y: 290, endPoint x: 454, endPoint y: 288, distance: 138.0
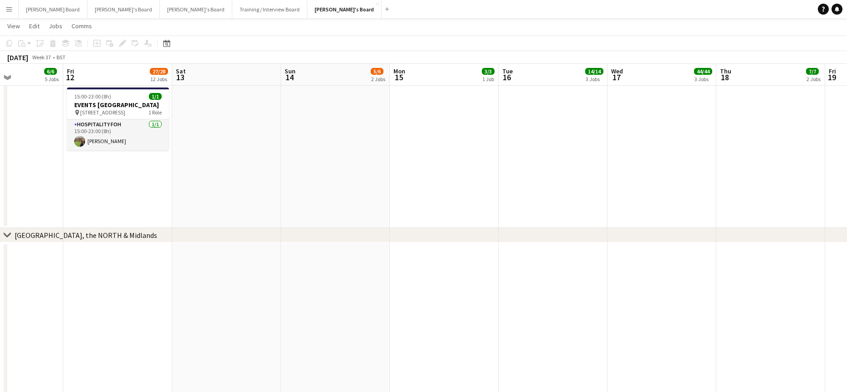
drag, startPoint x: 404, startPoint y: 299, endPoint x: 252, endPoint y: 289, distance: 151.9
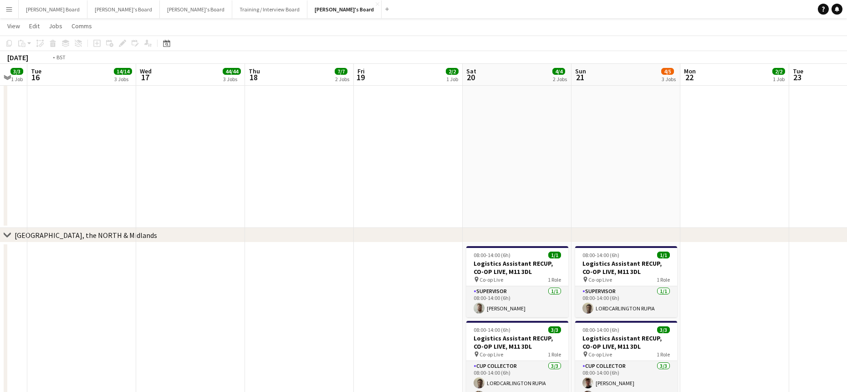
drag, startPoint x: 363, startPoint y: 291, endPoint x: 225, endPoint y: 282, distance: 138.3
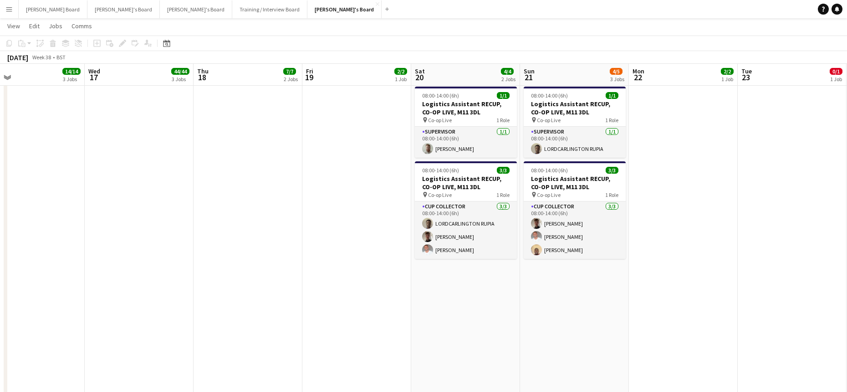
scroll to position [1457, 0]
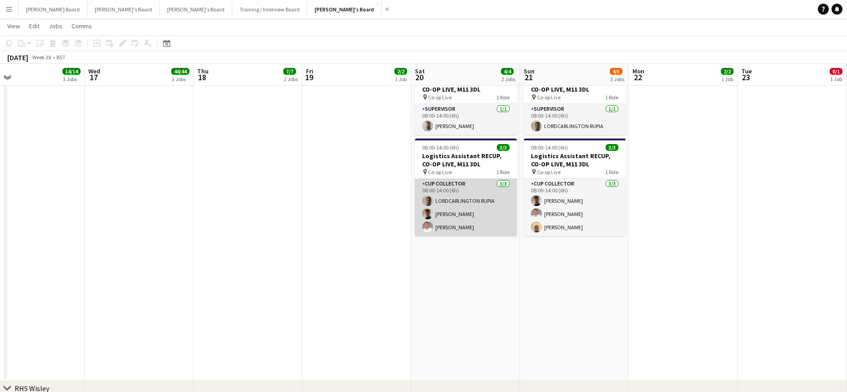
click at [485, 221] on app-card-role "CUP COLLECTOR 3/3 08:00-14:00 (6h) LORDCARLINGTON RUPIA Henry Burrows Jakub Zal…" at bounding box center [466, 206] width 102 height 57
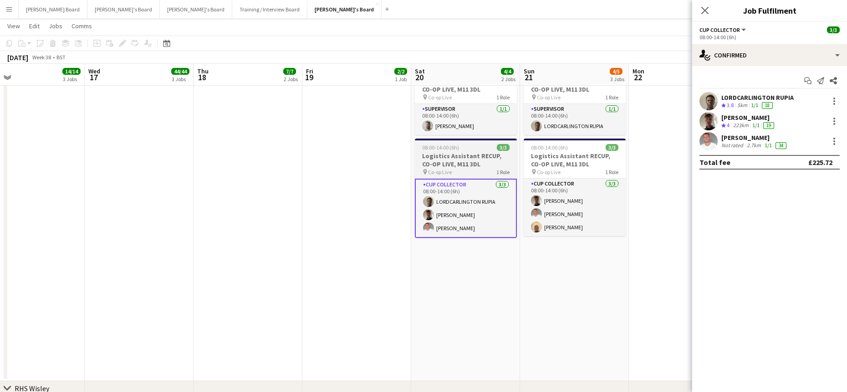
drag, startPoint x: 456, startPoint y: 151, endPoint x: 453, endPoint y: 158, distance: 7.7
click at [456, 152] on app-job-card "08:00-14:00 (6h) 3/3 Logistics Assistant RECUP, CO-OP LIVE, M11 3DL pin Co-op L…" at bounding box center [466, 187] width 102 height 99
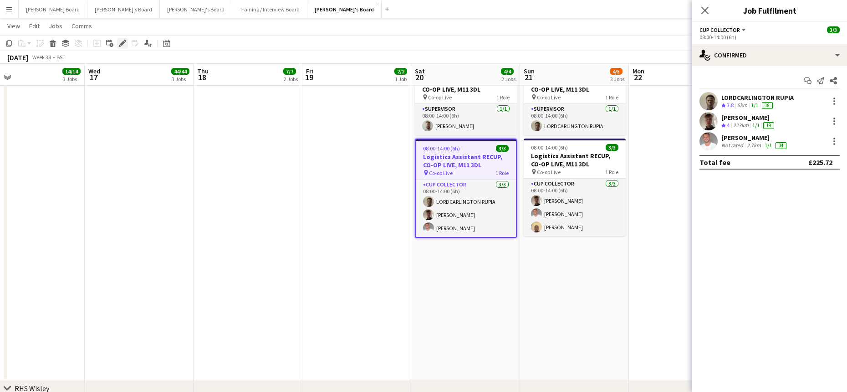
click at [123, 41] on icon at bounding box center [122, 43] width 5 height 5
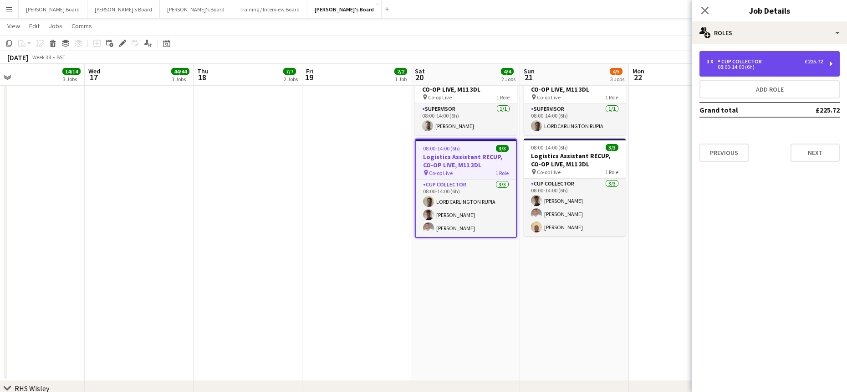
click at [734, 68] on div "08:00-14:00 (6h)" at bounding box center [765, 67] width 116 height 5
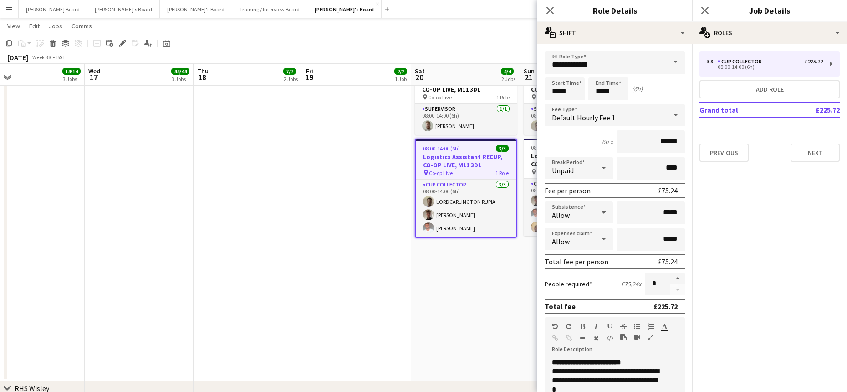
click at [299, 273] on app-date-cell at bounding box center [248, 220] width 109 height 321
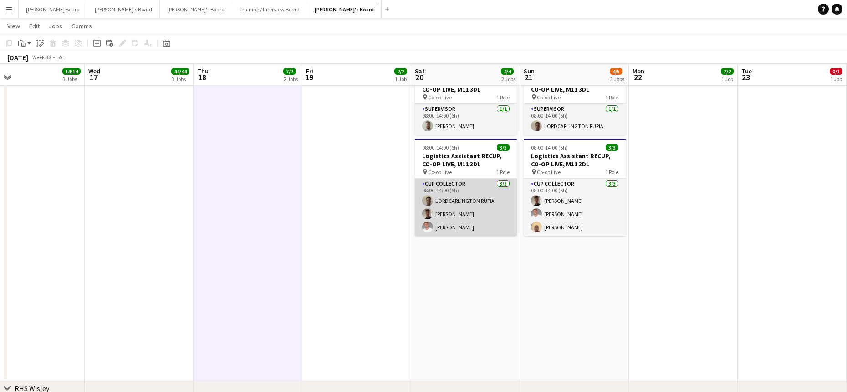
click at [484, 205] on app-card-role "CUP COLLECTOR 3/3 08:00-14:00 (6h) LORDCARLINGTON RUPIA Henry Burrows Jakub Zal…" at bounding box center [466, 206] width 102 height 57
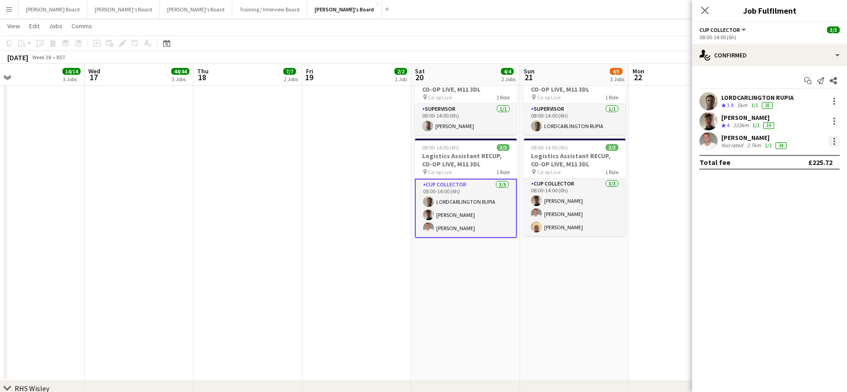
click at [837, 142] on div at bounding box center [834, 141] width 11 height 11
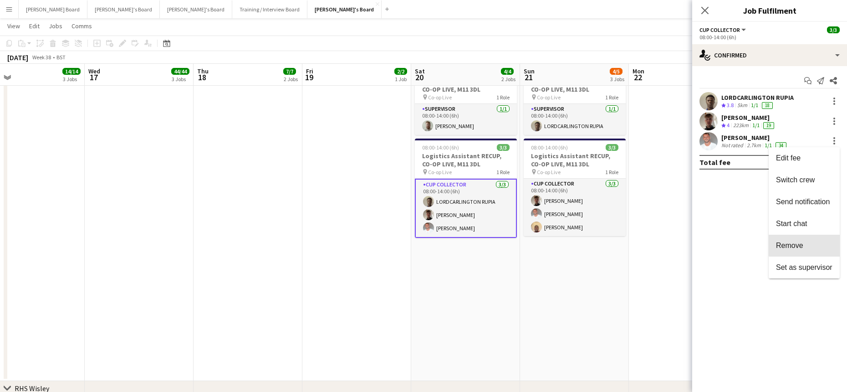
drag, startPoint x: 813, startPoint y: 240, endPoint x: 789, endPoint y: 242, distance: 24.2
click at [813, 240] on button "Remove" at bounding box center [804, 245] width 71 height 22
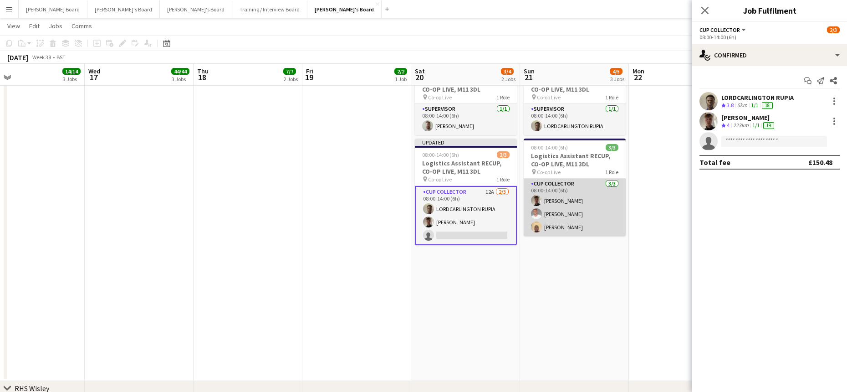
click at [570, 221] on app-card-role "CUP COLLECTOR 3/3 08:00-14:00 (6h) Henry Burrows Jakub Zalibor Daniel Agammegwa" at bounding box center [575, 206] width 102 height 57
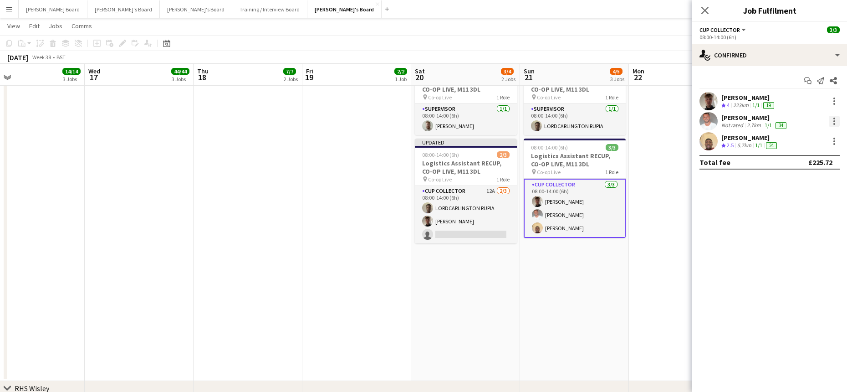
click at [835, 118] on div at bounding box center [834, 121] width 11 height 11
click at [800, 222] on span "Remove" at bounding box center [789, 225] width 27 height 8
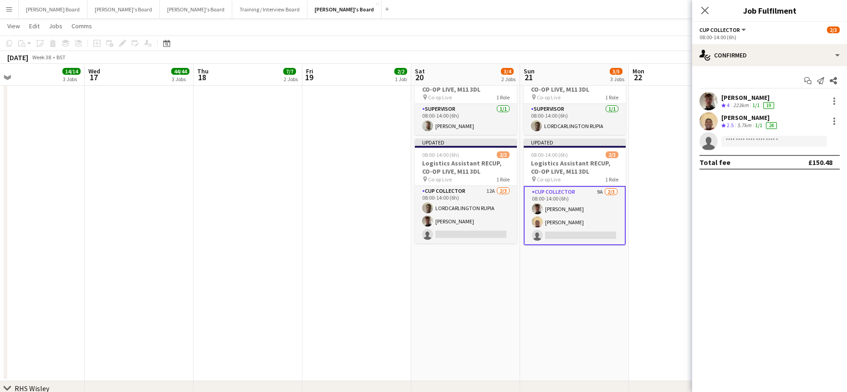
click at [681, 206] on app-date-cell at bounding box center [683, 220] width 109 height 321
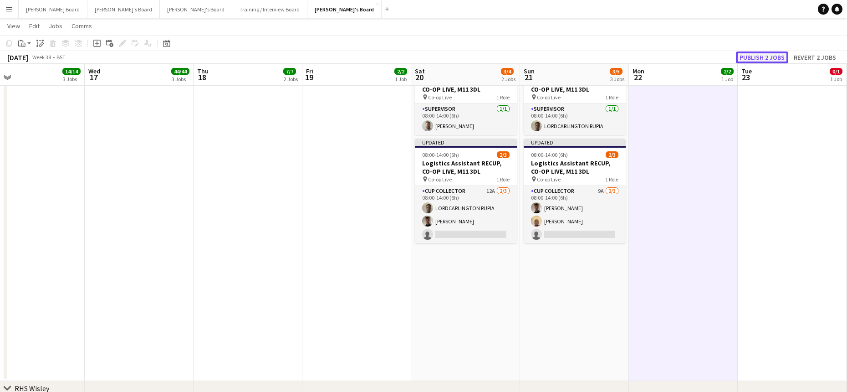
click at [765, 56] on button "Publish 2 jobs" at bounding box center [762, 57] width 52 height 12
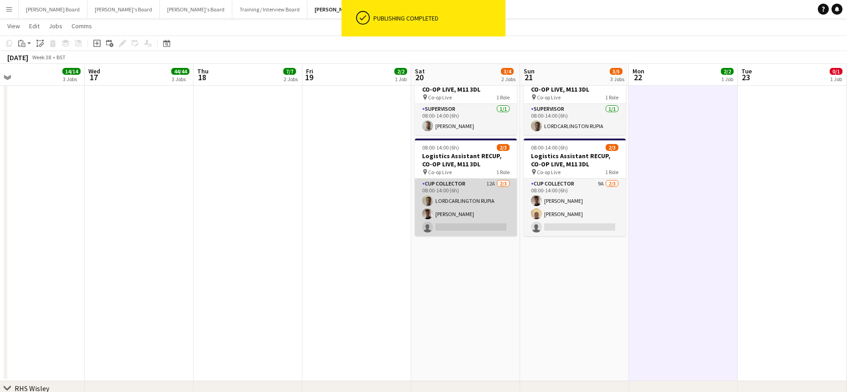
click at [485, 229] on app-card-role "CUP COLLECTOR 12A 2/3 08:00-14:00 (6h) LORDCARLINGTON RUPIA Henry Burrows singl…" at bounding box center [466, 206] width 102 height 57
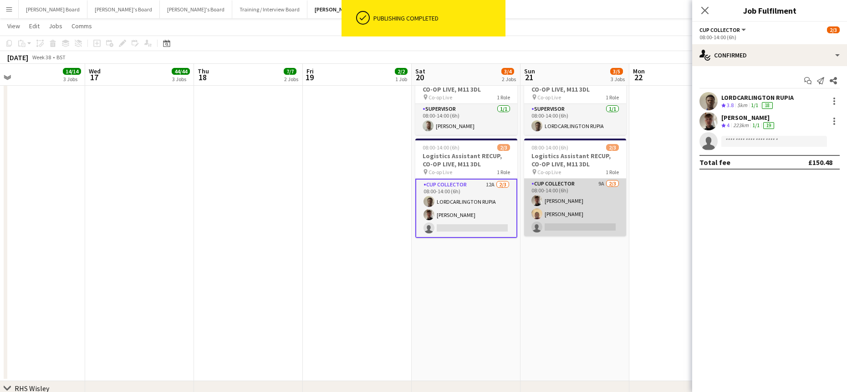
drag, startPoint x: 574, startPoint y: 207, endPoint x: 595, endPoint y: 198, distance: 22.2
click at [575, 207] on app-card-role "CUP COLLECTOR 9A 2/3 08:00-14:00 (6h) Henry Burrows Daniel Agammegwa single-neu…" at bounding box center [575, 206] width 102 height 57
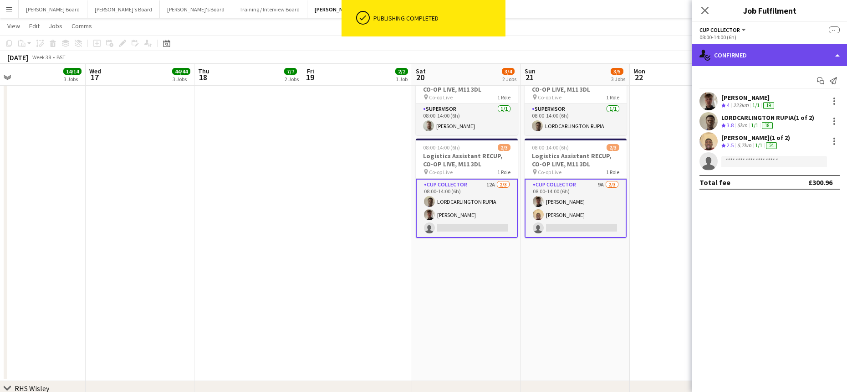
click at [760, 51] on div "single-neutral-actions-check-2 Confirmed" at bounding box center [769, 55] width 155 height 22
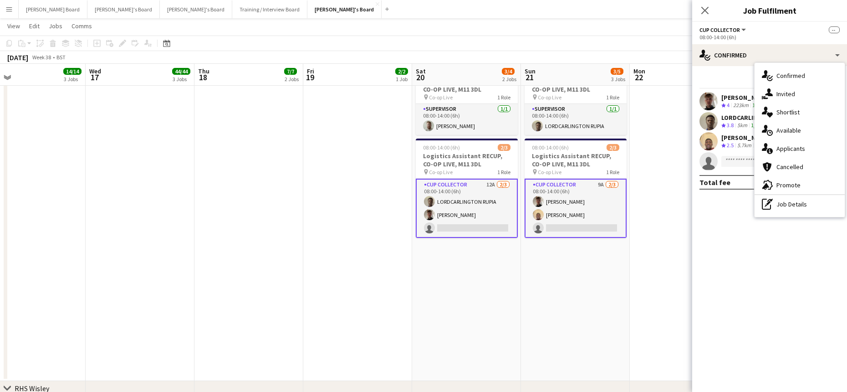
click at [809, 141] on div "single-neutral-actions-information Applicants" at bounding box center [799, 148] width 90 height 18
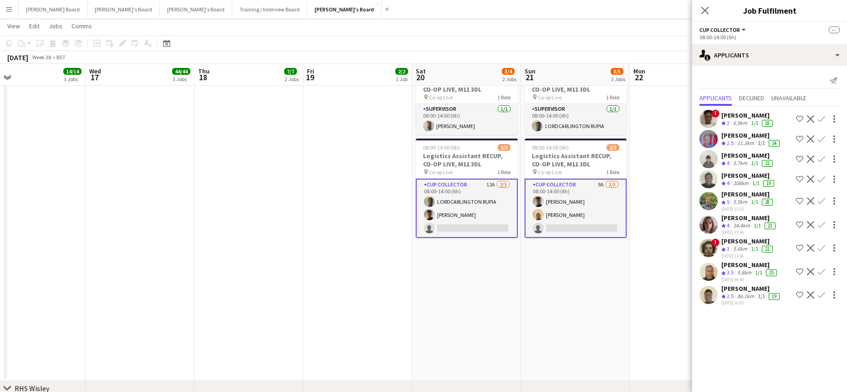
click at [818, 204] on app-icon "Confirm" at bounding box center [821, 200] width 7 height 7
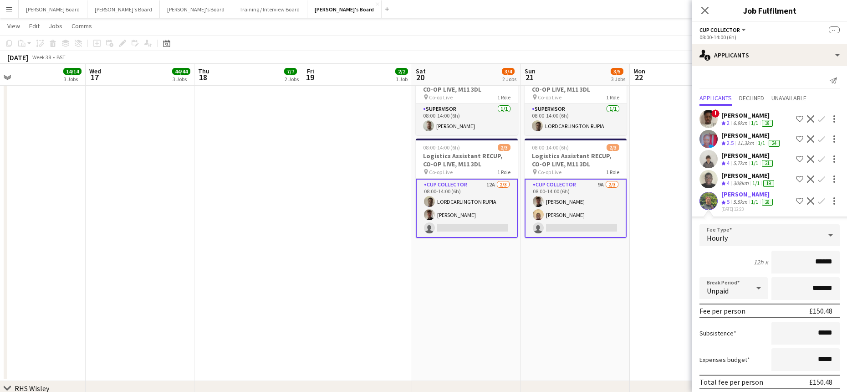
scroll to position [122, 0]
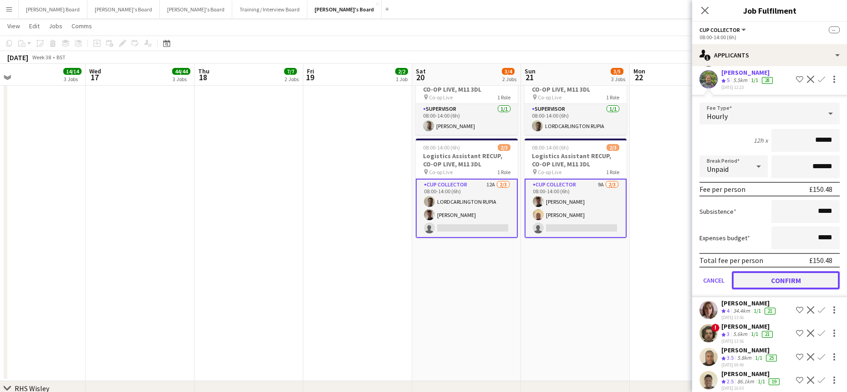
click at [783, 278] on button "Confirm" at bounding box center [786, 280] width 108 height 18
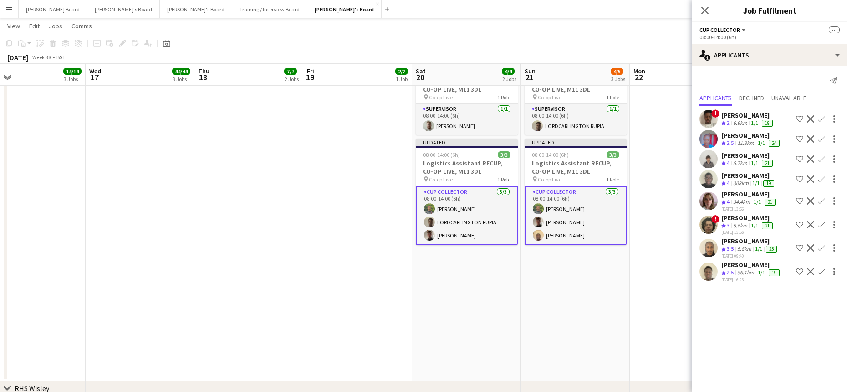
click at [666, 288] on app-date-cell at bounding box center [684, 220] width 109 height 321
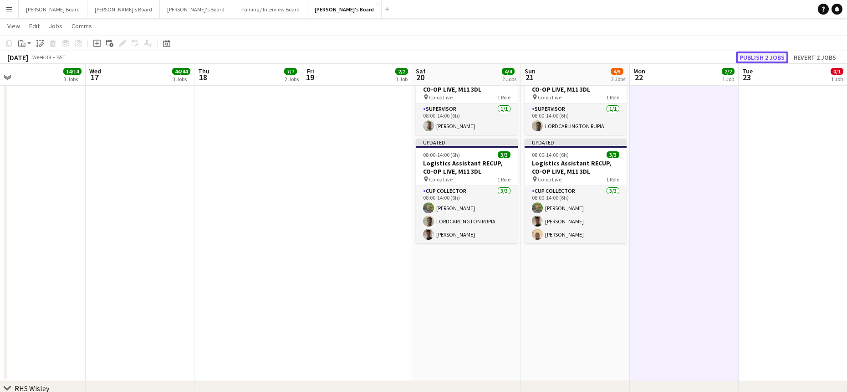
click at [770, 54] on button "Publish 2 jobs" at bounding box center [762, 57] width 52 height 12
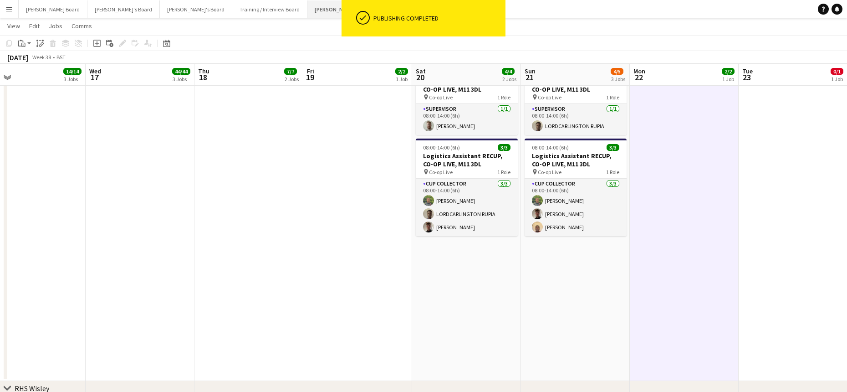
click at [307, 6] on button "Jakub's Board Close" at bounding box center [344, 9] width 74 height 18
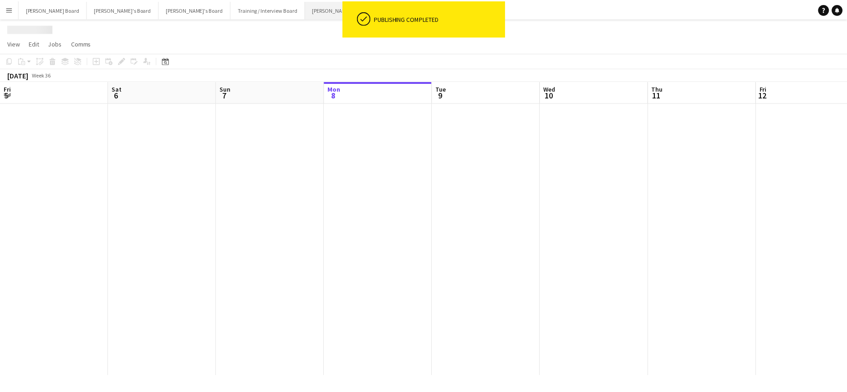
scroll to position [0, 218]
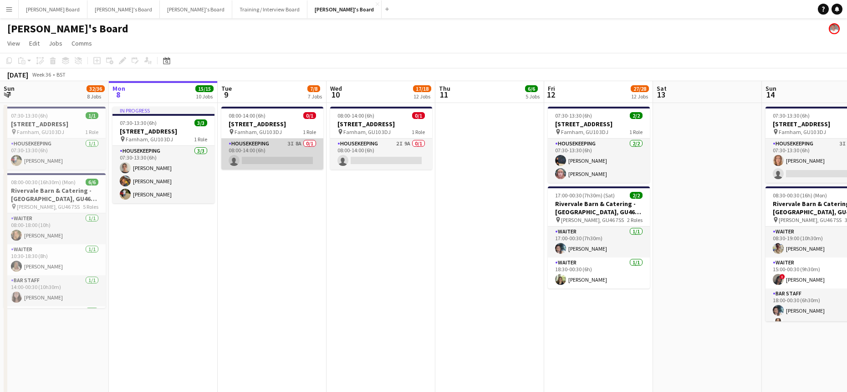
drag, startPoint x: 279, startPoint y: 165, endPoint x: 280, endPoint y: 158, distance: 6.8
click at [279, 165] on app-card-role "Housekeeping 3I 8A 0/1 08:00-14:00 (6h) single-neutral-actions" at bounding box center [272, 153] width 102 height 31
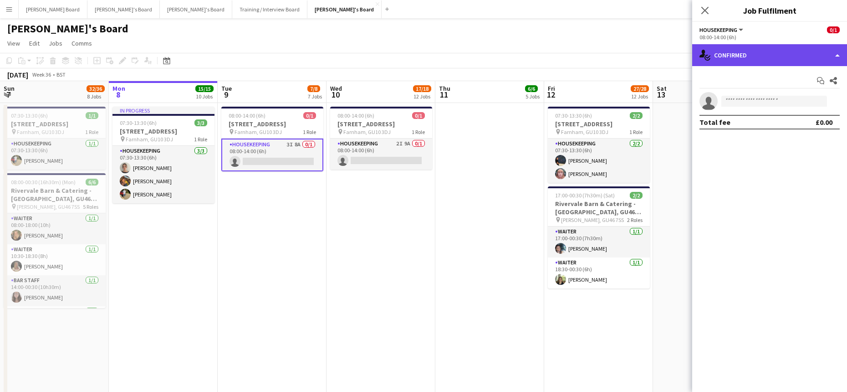
drag, startPoint x: 735, startPoint y: 58, endPoint x: 750, endPoint y: 76, distance: 23.9
click at [735, 58] on div "single-neutral-actions-check-2 Confirmed" at bounding box center [769, 55] width 155 height 22
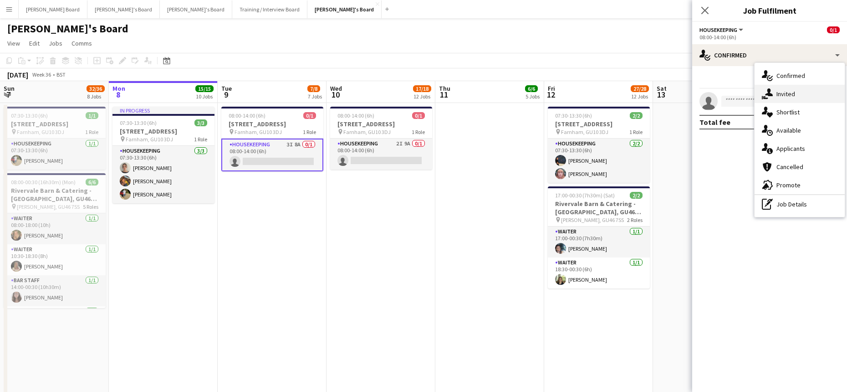
click at [781, 97] on span "Invited" at bounding box center [785, 94] width 19 height 8
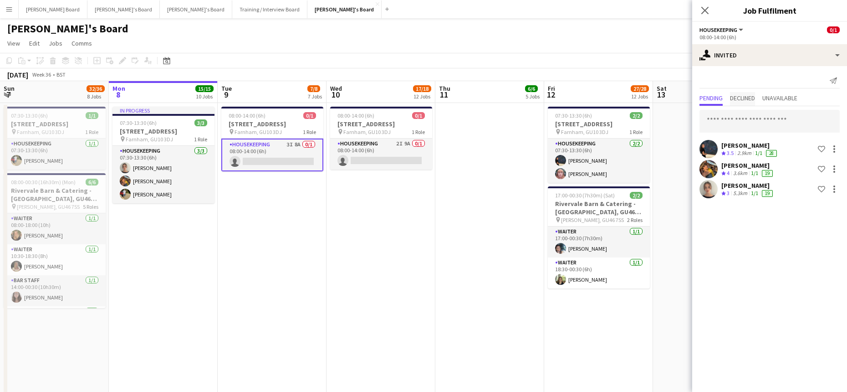
click at [740, 97] on span "Declined" at bounding box center [742, 98] width 25 height 6
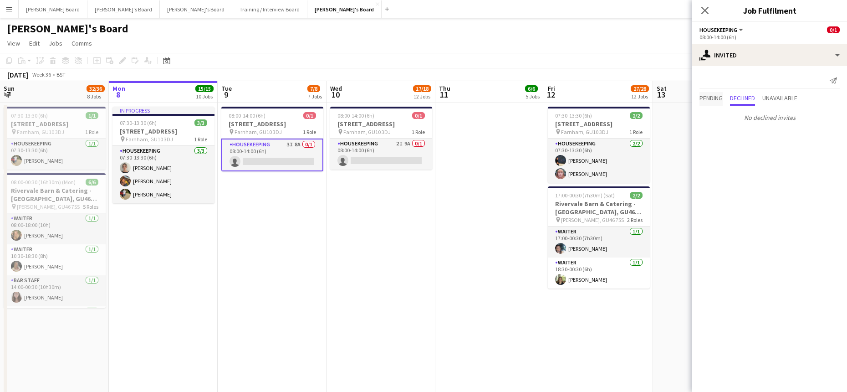
click at [717, 102] on span "Pending" at bounding box center [710, 99] width 23 height 14
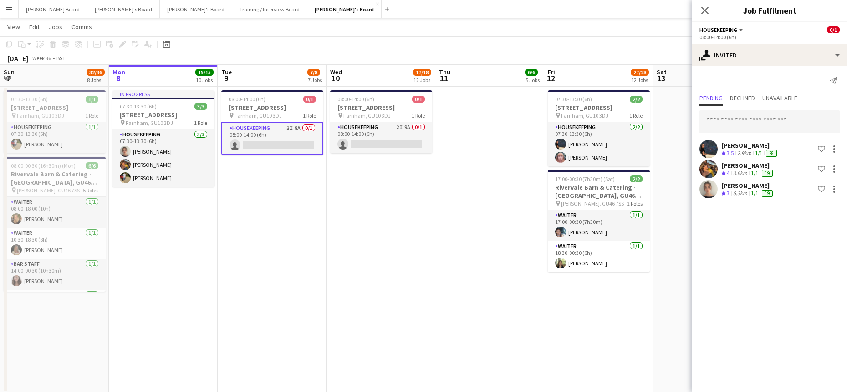
scroll to position [0, 0]
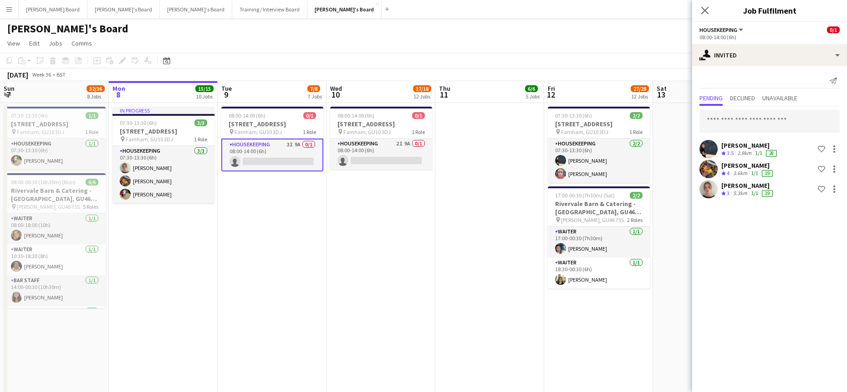
click at [443, 295] on app-date-cell at bounding box center [489, 256] width 109 height 306
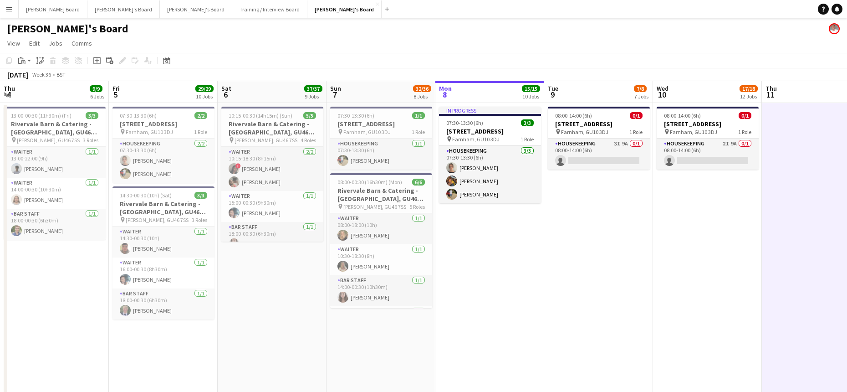
drag, startPoint x: 210, startPoint y: 264, endPoint x: 471, endPoint y: 275, distance: 261.2
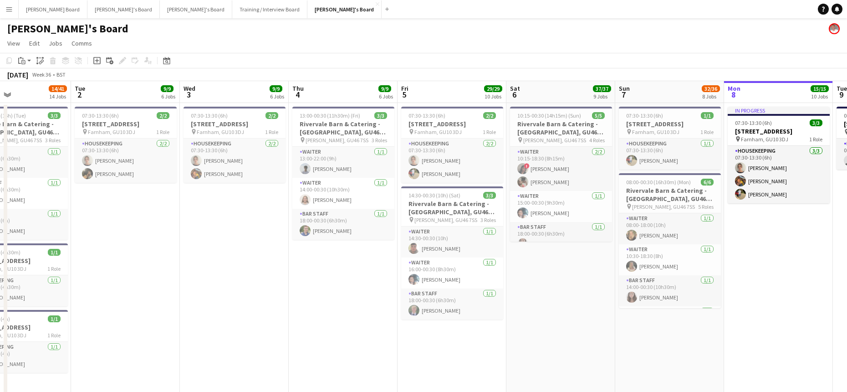
drag, startPoint x: 241, startPoint y: 273, endPoint x: 478, endPoint y: 273, distance: 236.8
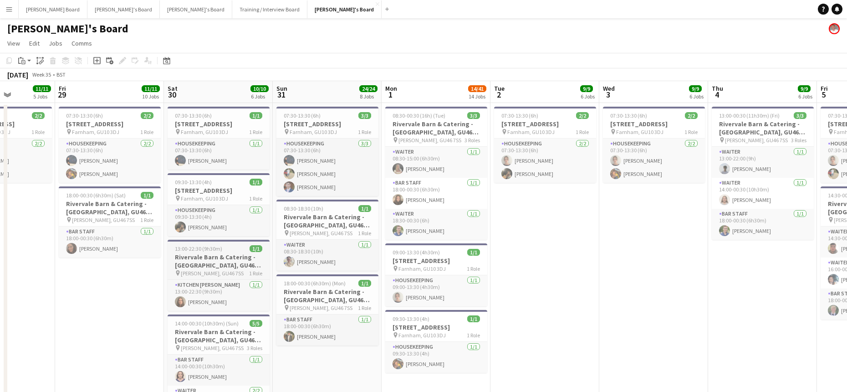
drag, startPoint x: 326, startPoint y: 258, endPoint x: 395, endPoint y: 271, distance: 70.4
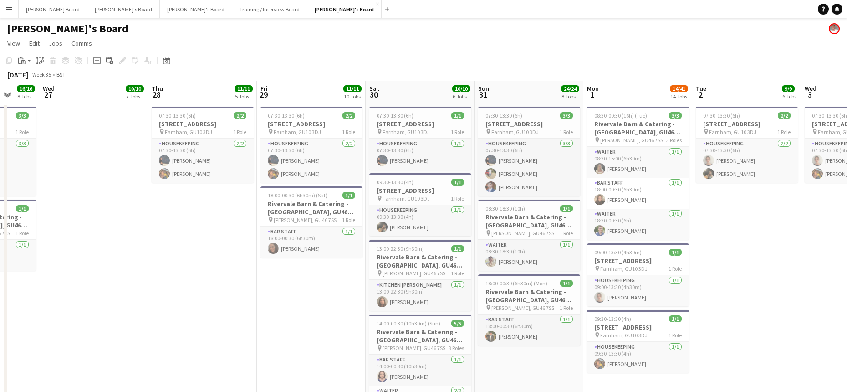
drag, startPoint x: 298, startPoint y: 288, endPoint x: 326, endPoint y: 283, distance: 28.1
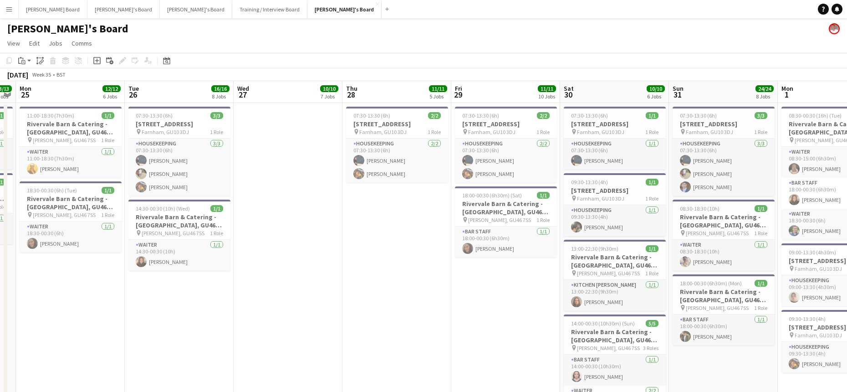
drag, startPoint x: 146, startPoint y: 301, endPoint x: 235, endPoint y: 298, distance: 89.3
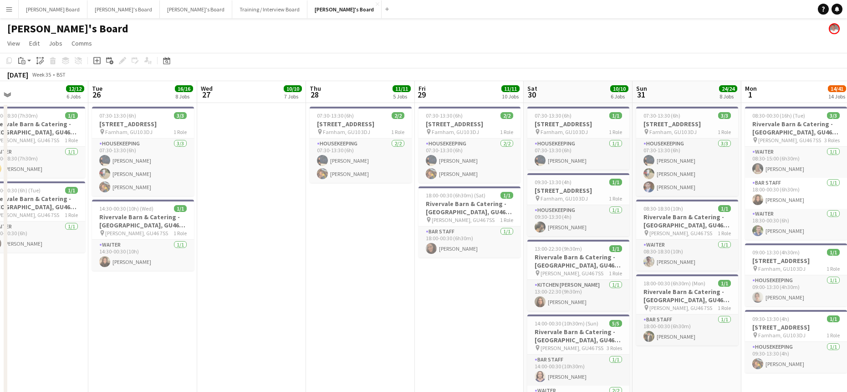
drag, startPoint x: 316, startPoint y: 297, endPoint x: 379, endPoint y: 299, distance: 62.9
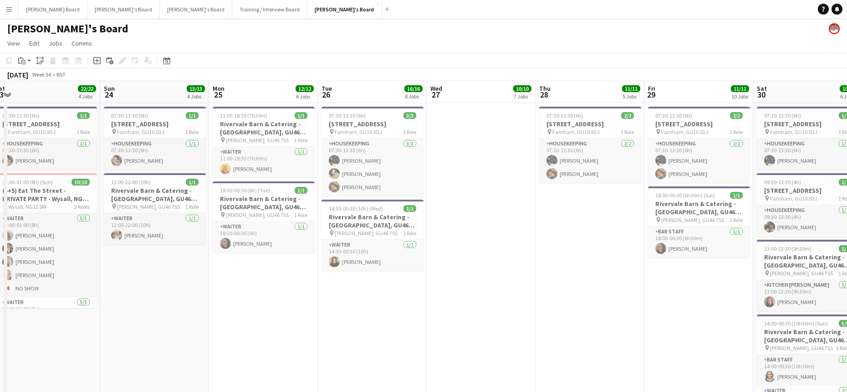
drag, startPoint x: 145, startPoint y: 298, endPoint x: 339, endPoint y: 304, distance: 194.5
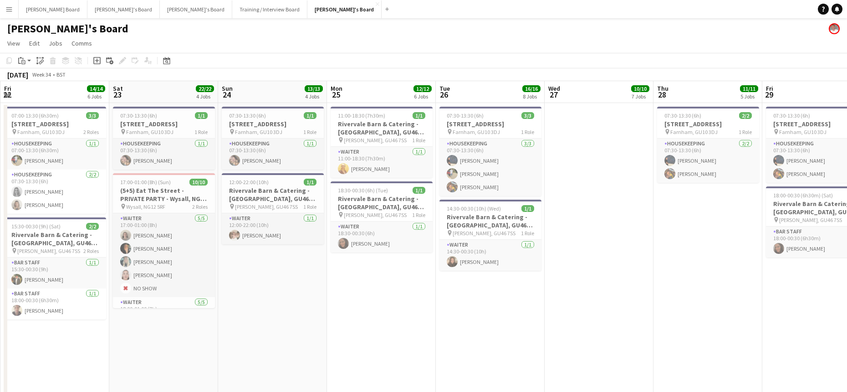
drag, startPoint x: 296, startPoint y: 338, endPoint x: 406, endPoint y: 336, distance: 109.8
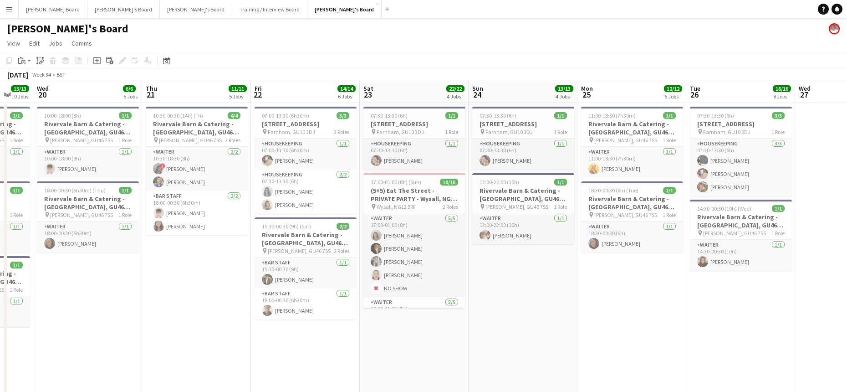
drag, startPoint x: 161, startPoint y: 342, endPoint x: 217, endPoint y: 330, distance: 57.2
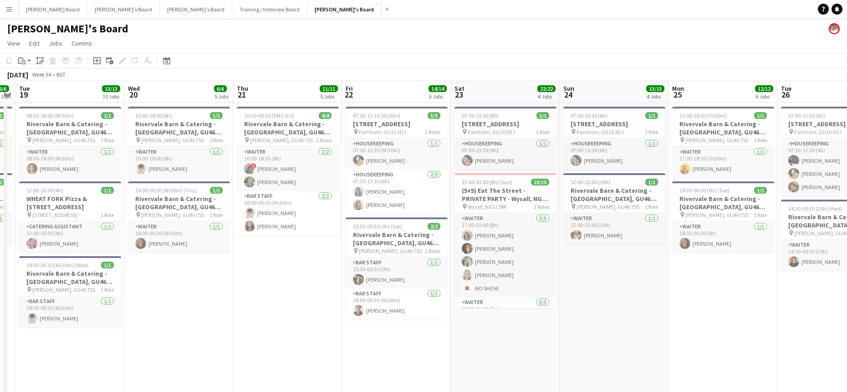
drag, startPoint x: 178, startPoint y: 336, endPoint x: 287, endPoint y: 337, distance: 109.7
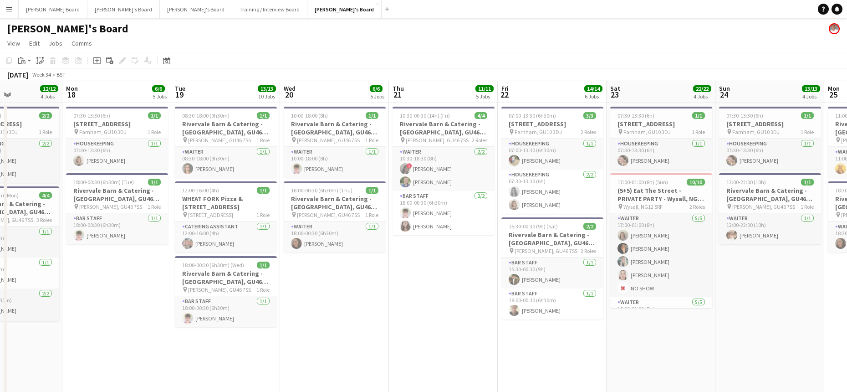
drag, startPoint x: 287, startPoint y: 311, endPoint x: 377, endPoint y: 316, distance: 90.3
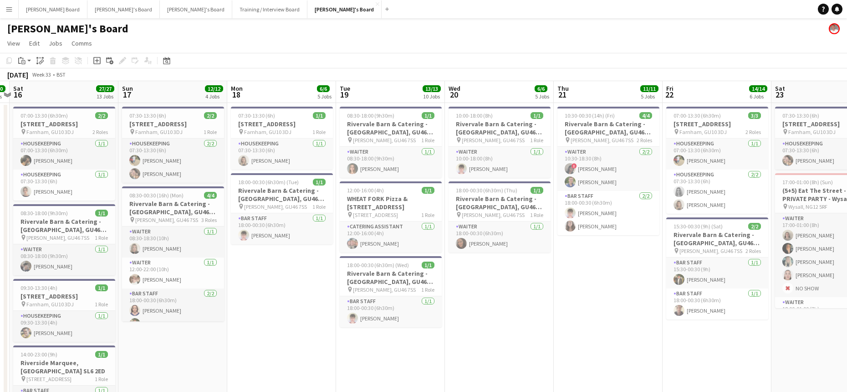
drag, startPoint x: 184, startPoint y: 332, endPoint x: 321, endPoint y: 332, distance: 137.5
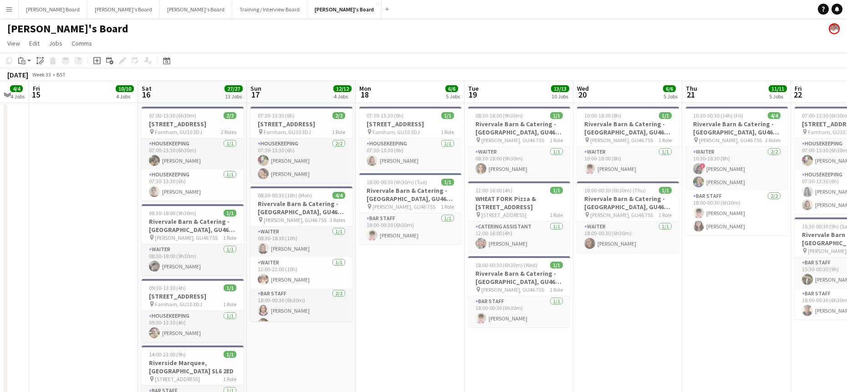
drag, startPoint x: 253, startPoint y: 343, endPoint x: 361, endPoint y: 340, distance: 107.5
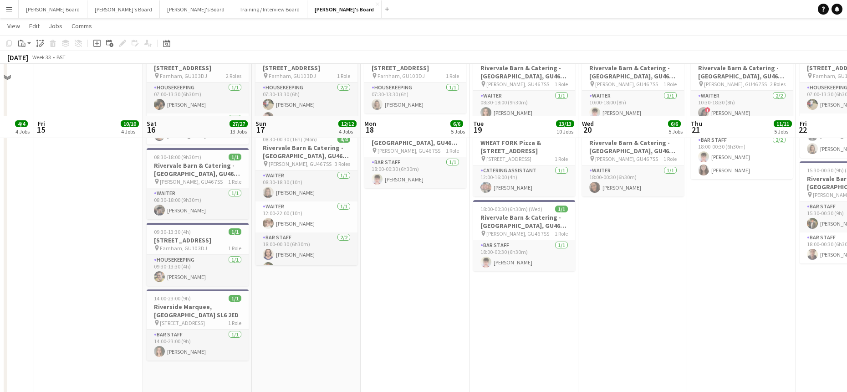
scroll to position [0, 0]
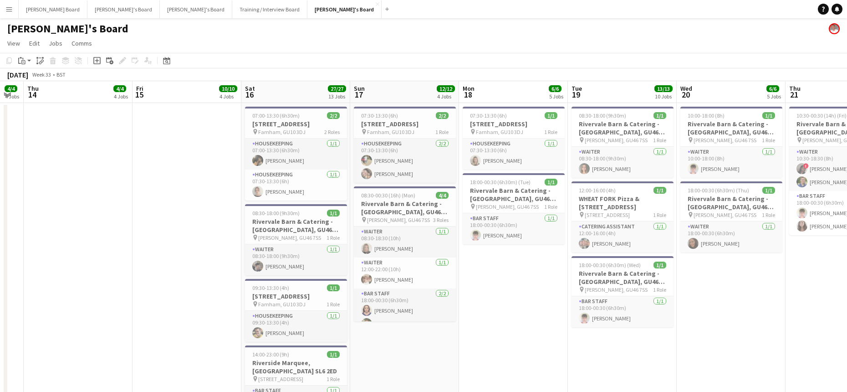
drag, startPoint x: 92, startPoint y: 284, endPoint x: 407, endPoint y: 269, distance: 315.5
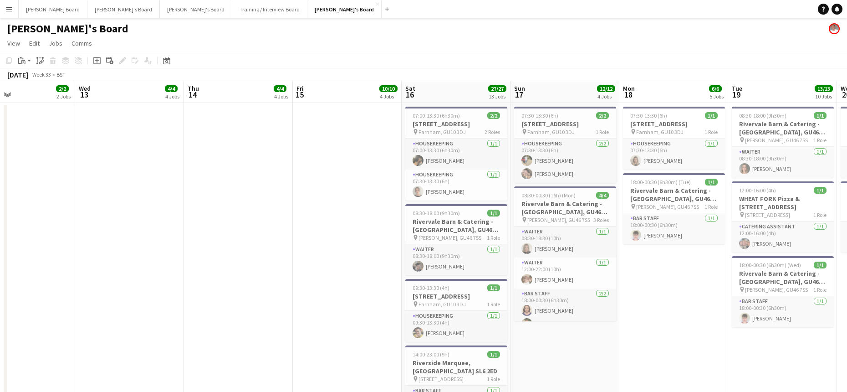
drag, startPoint x: 274, startPoint y: 275, endPoint x: 478, endPoint y: 276, distance: 204.4
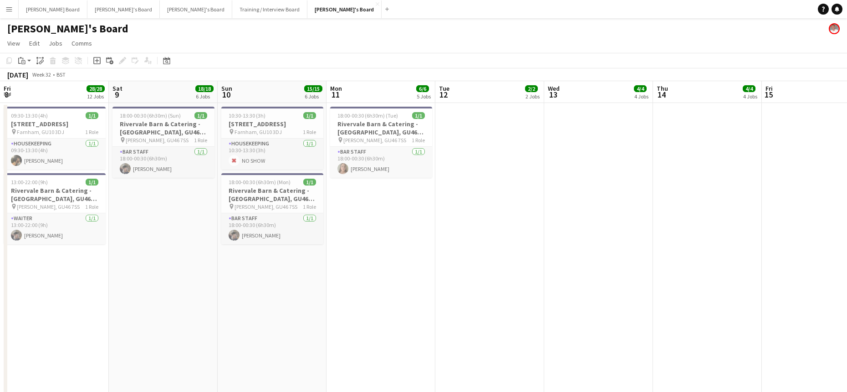
drag, startPoint x: 281, startPoint y: 284, endPoint x: 484, endPoint y: 284, distance: 202.6
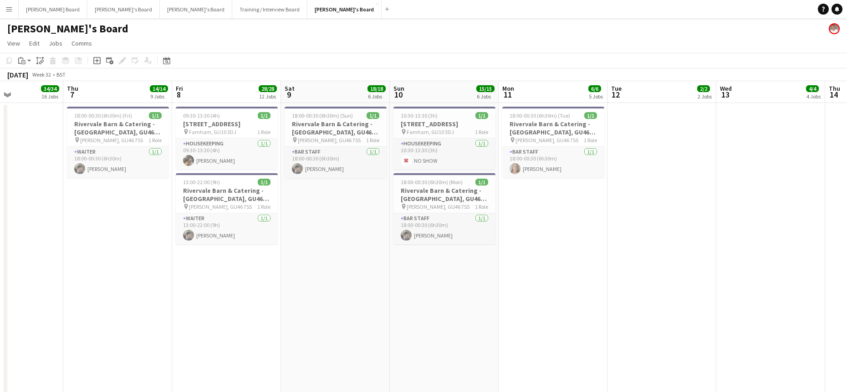
drag, startPoint x: 144, startPoint y: 330, endPoint x: 331, endPoint y: 326, distance: 187.2
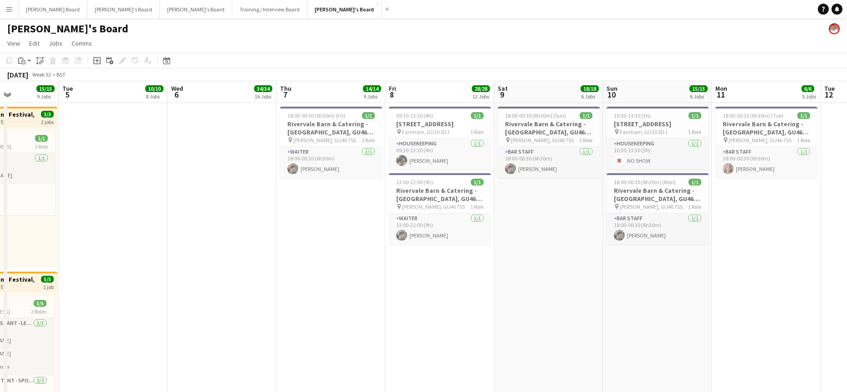
drag, startPoint x: 188, startPoint y: 320, endPoint x: 339, endPoint y: 322, distance: 151.2
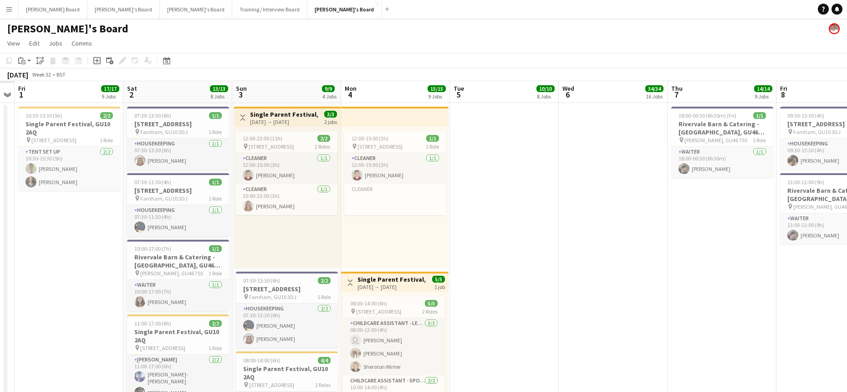
drag, startPoint x: 313, startPoint y: 320, endPoint x: 453, endPoint y: 314, distance: 139.9
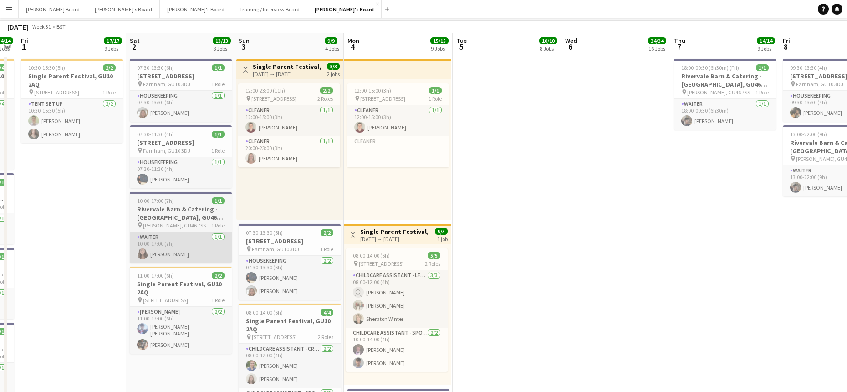
scroll to position [0, 0]
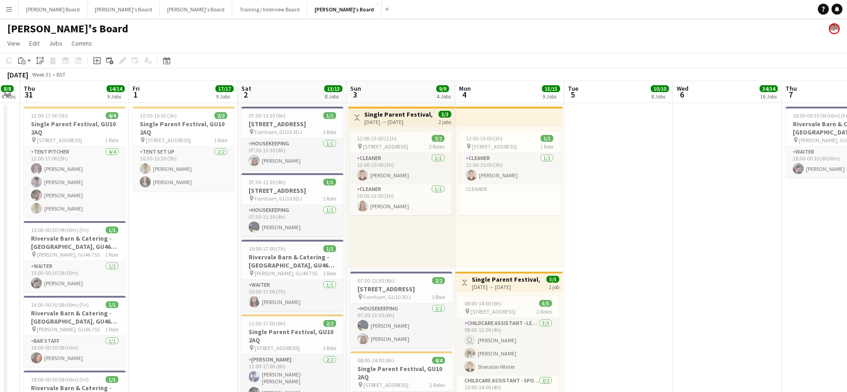
drag, startPoint x: 136, startPoint y: 291, endPoint x: 479, endPoint y: 295, distance: 343.8
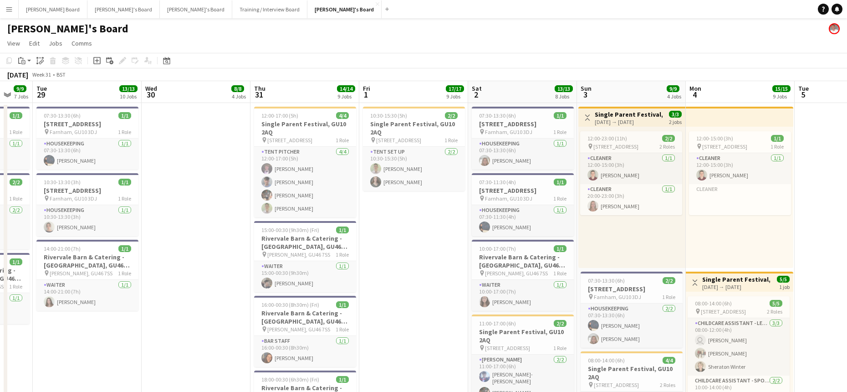
drag, startPoint x: 183, startPoint y: 329, endPoint x: 379, endPoint y: 323, distance: 195.9
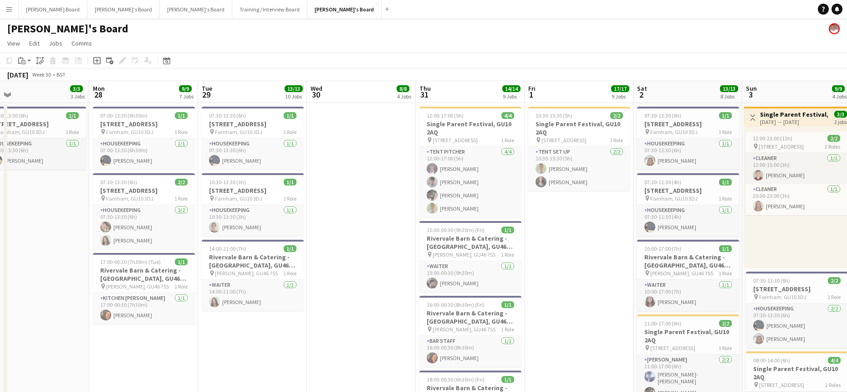
drag, startPoint x: 220, startPoint y: 367, endPoint x: 319, endPoint y: 356, distance: 99.5
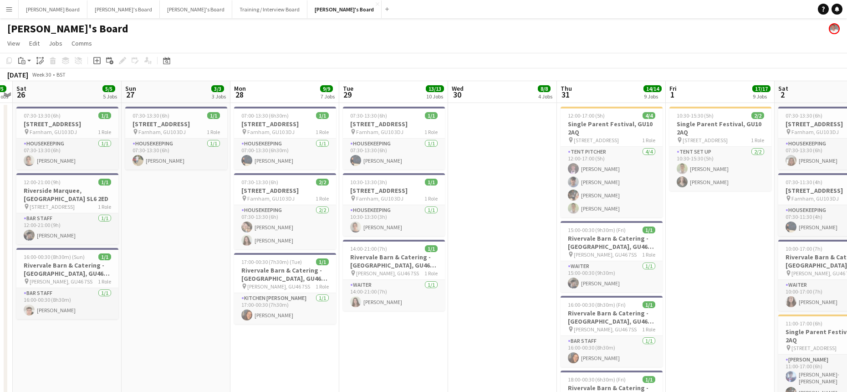
scroll to position [0, 183]
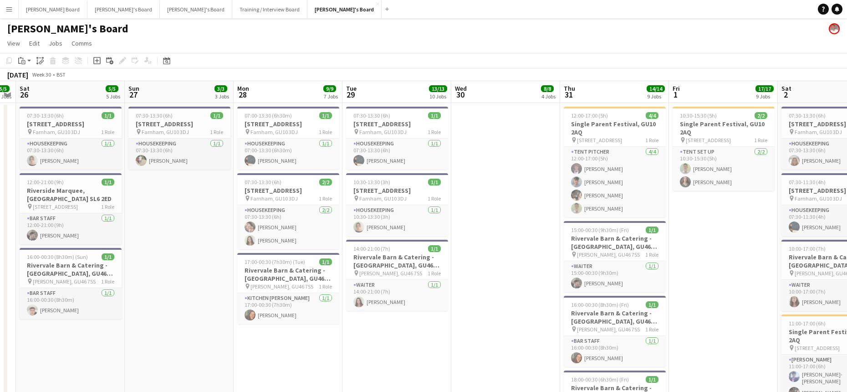
drag, startPoint x: 178, startPoint y: 334, endPoint x: 306, endPoint y: 314, distance: 129.0
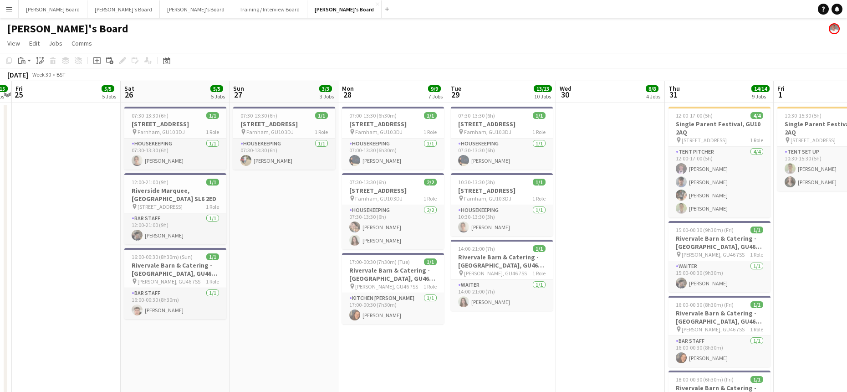
drag, startPoint x: 114, startPoint y: 324, endPoint x: 294, endPoint y: 312, distance: 180.2
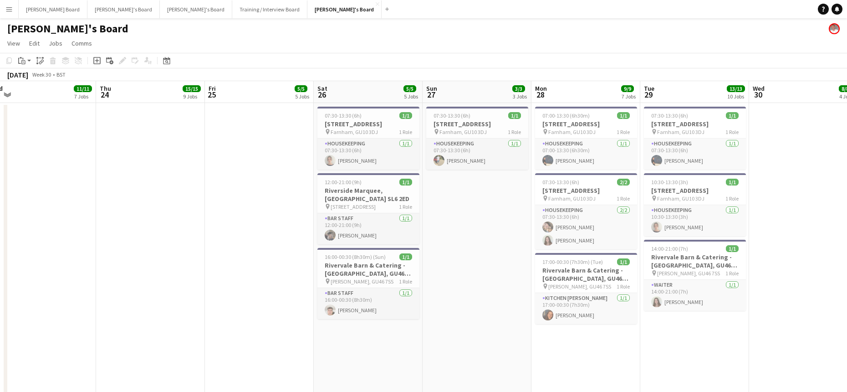
drag, startPoint x: 158, startPoint y: 274, endPoint x: 323, endPoint y: 262, distance: 165.3
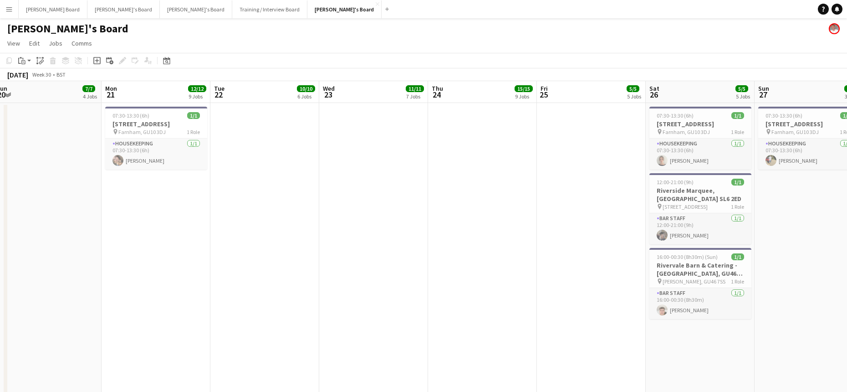
drag, startPoint x: 180, startPoint y: 246, endPoint x: 323, endPoint y: 249, distance: 142.5
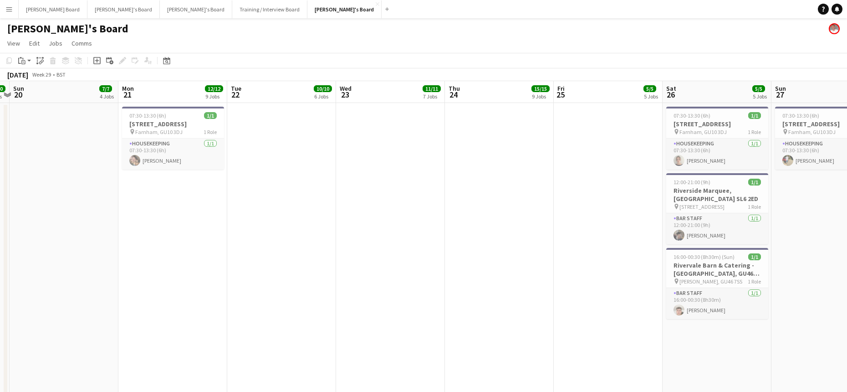
drag, startPoint x: 191, startPoint y: 248, endPoint x: 444, endPoint y: 244, distance: 253.2
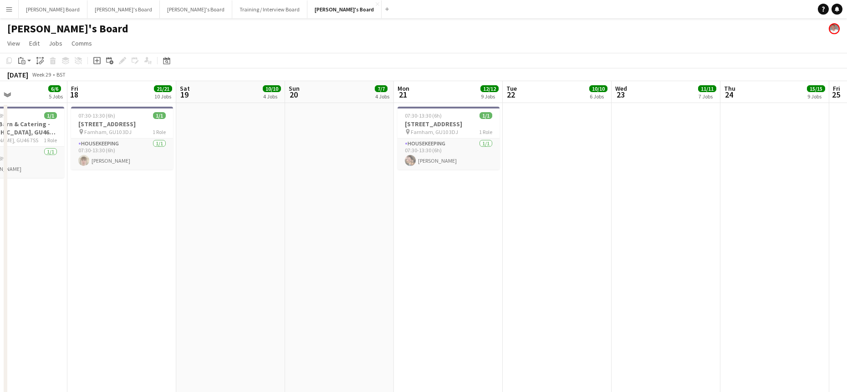
drag, startPoint x: 187, startPoint y: 258, endPoint x: 359, endPoint y: 265, distance: 172.3
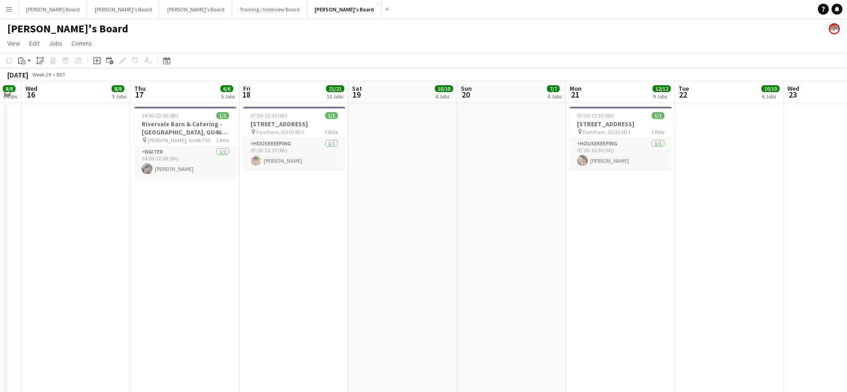
drag, startPoint x: 174, startPoint y: 302, endPoint x: 338, endPoint y: 304, distance: 163.9
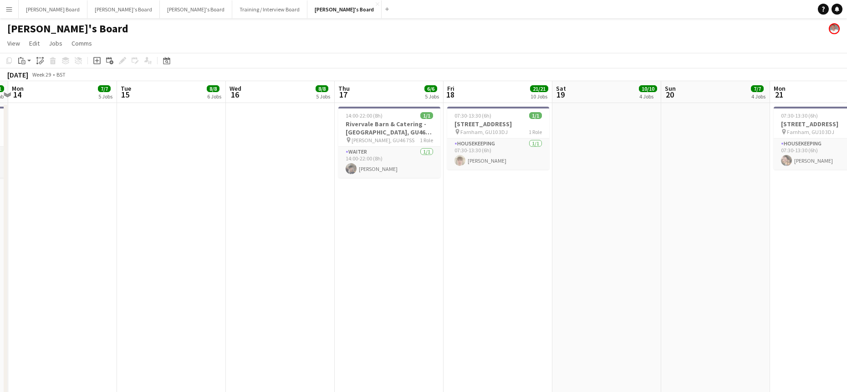
drag, startPoint x: 141, startPoint y: 304, endPoint x: 399, endPoint y: 308, distance: 258.7
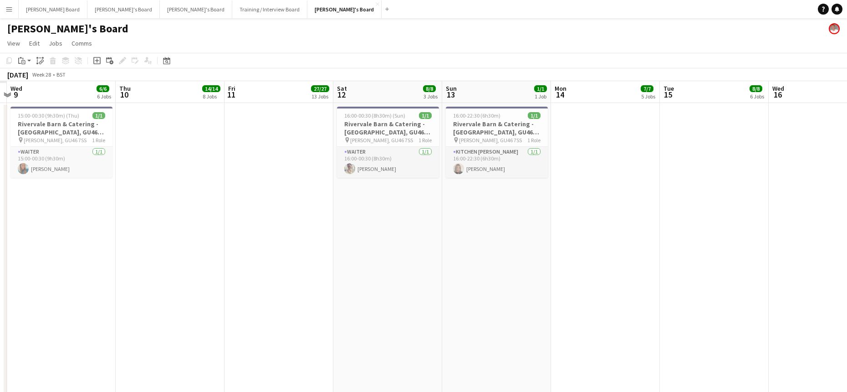
drag
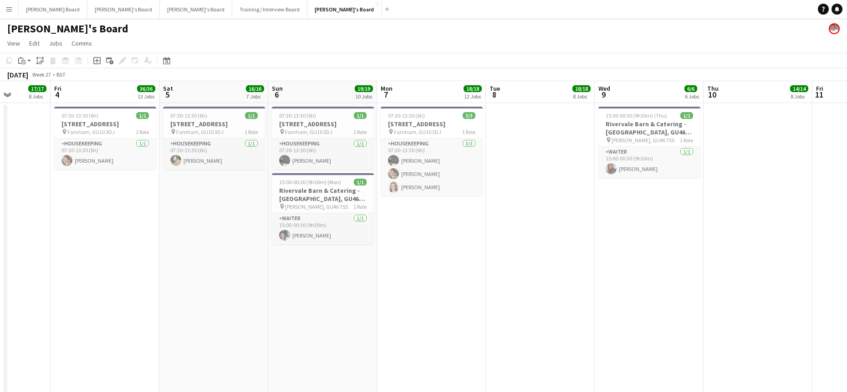
drag, startPoint x: 147, startPoint y: 273, endPoint x: 431, endPoint y: 294, distance: 284.9
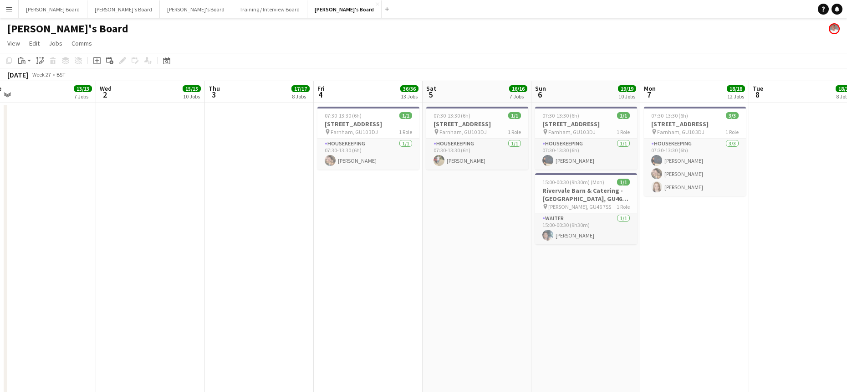
drag, startPoint x: 435, startPoint y: 276, endPoint x: 469, endPoint y: 280, distance: 33.9
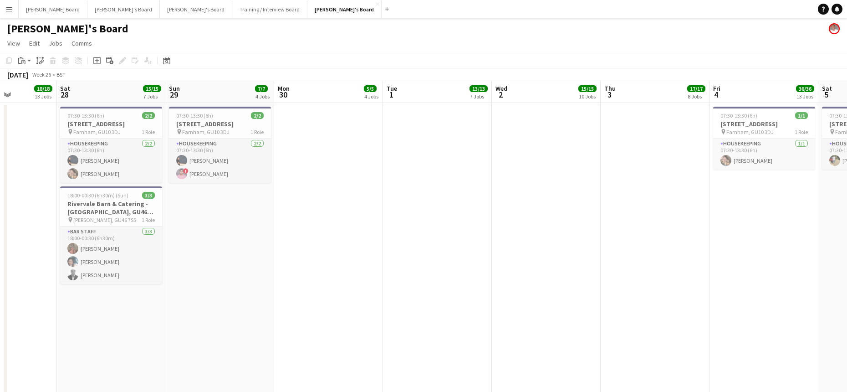
drag, startPoint x: 199, startPoint y: 291, endPoint x: 640, endPoint y: 298, distance: 440.8
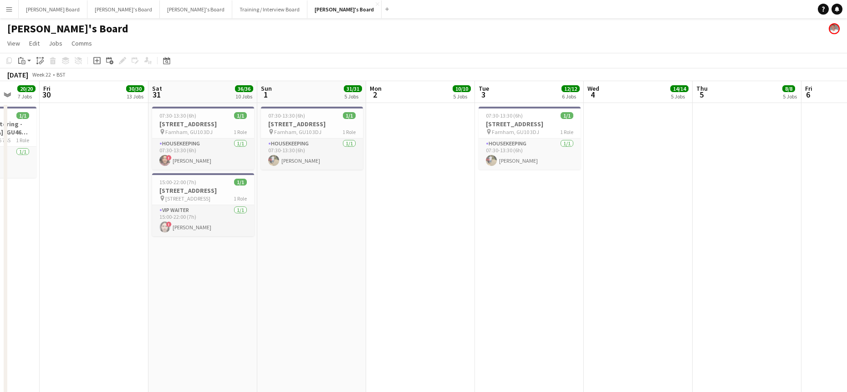
drag, startPoint x: 107, startPoint y: 323, endPoint x: 496, endPoint y: 339, distance: 388.7
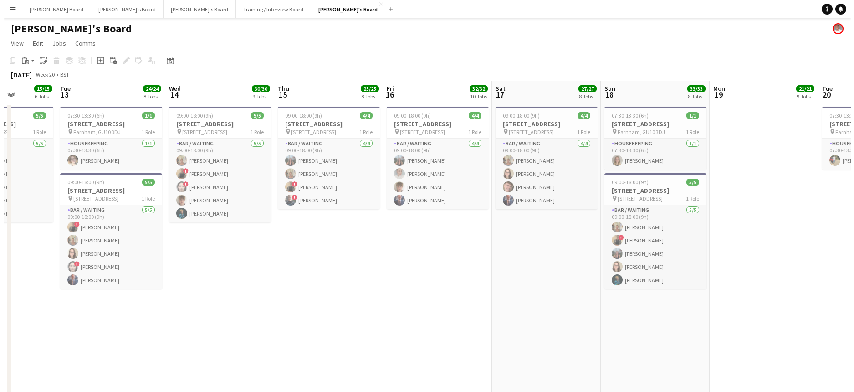
scroll to position [0, 214]
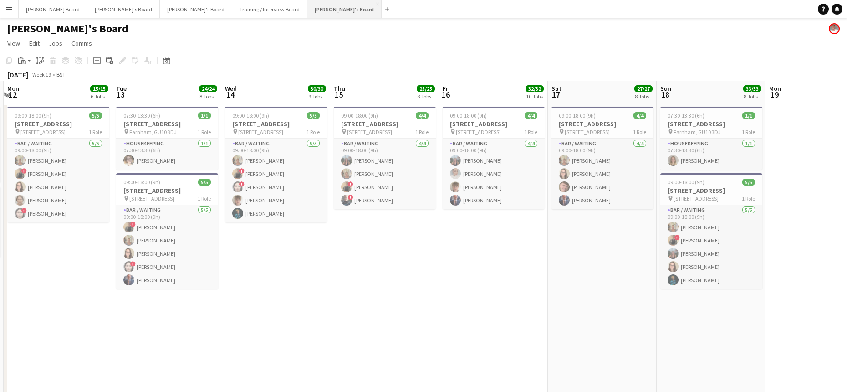
click at [307, 15] on button "Jakub's Board Close" at bounding box center [344, 9] width 74 height 18
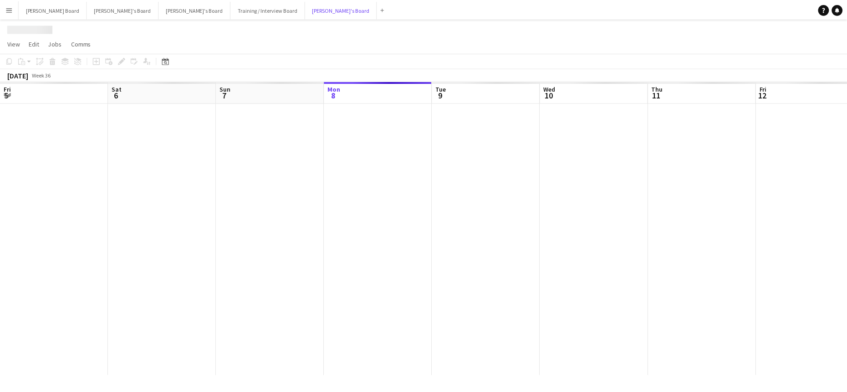
scroll to position [0, 218]
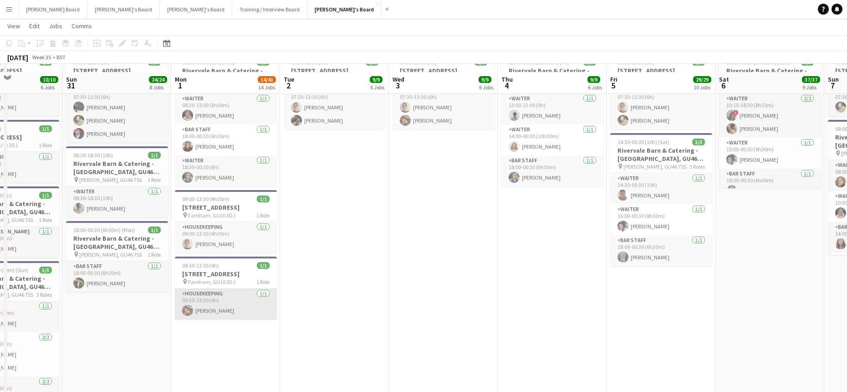
scroll to position [61, 0]
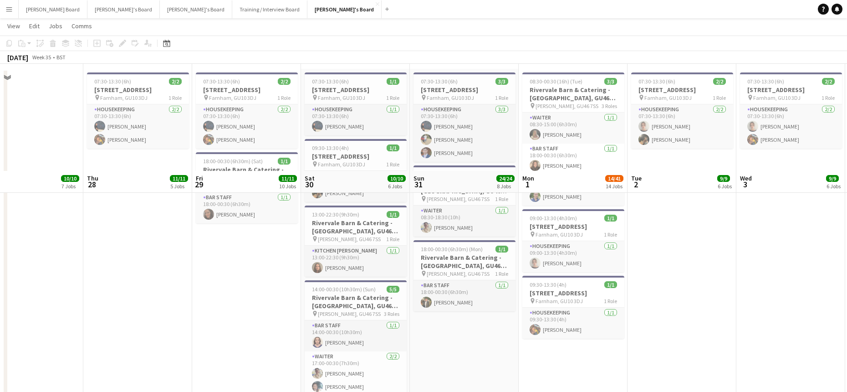
scroll to position [0, 0]
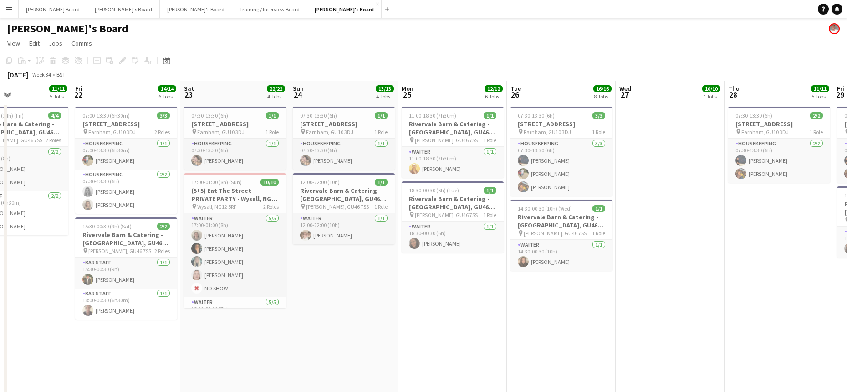
scroll to position [0, 242]
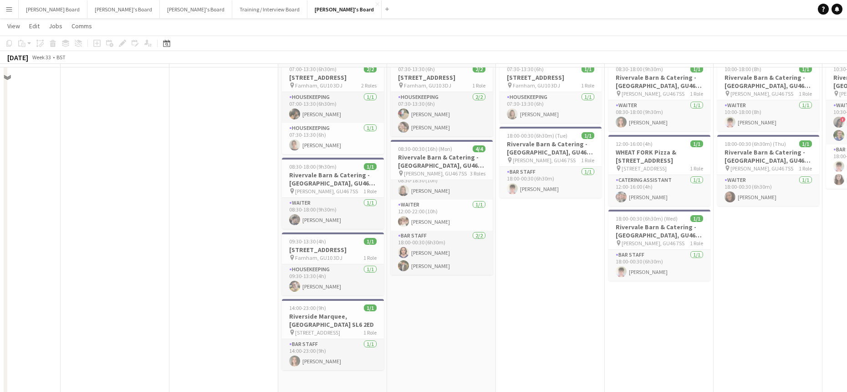
scroll to position [61, 0]
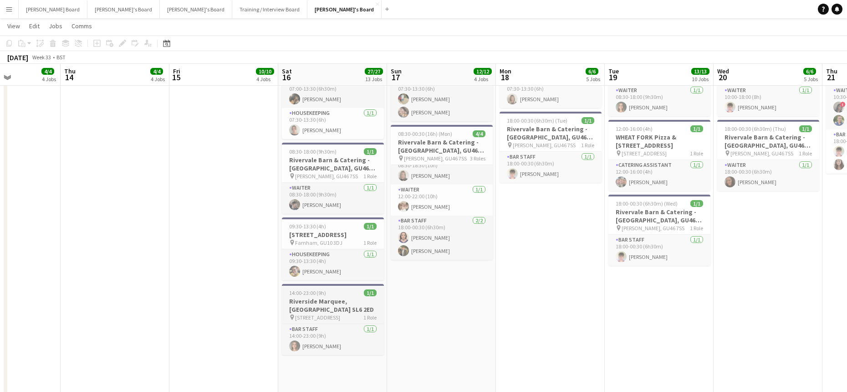
click at [306, 303] on h3 "Riverside Marquee, Maidenhead SL6 2ED" at bounding box center [333, 305] width 102 height 16
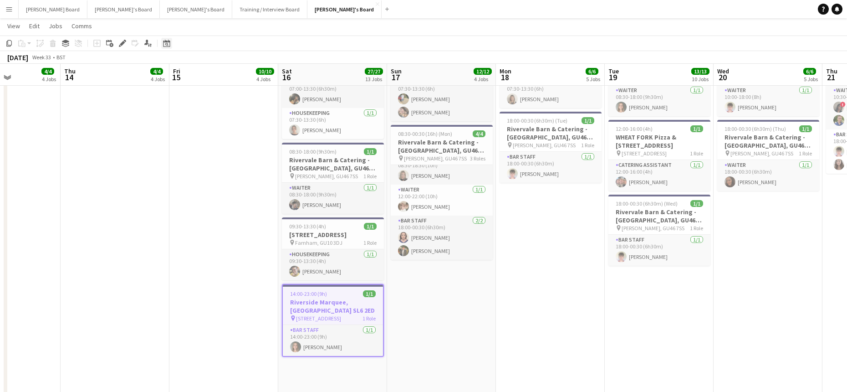
click at [165, 42] on icon at bounding box center [166, 43] width 7 height 7
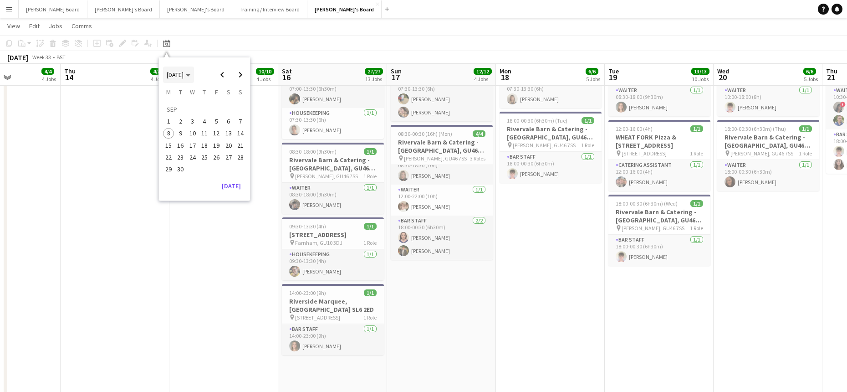
click at [190, 78] on span "[DATE]" at bounding box center [179, 75] width 24 height 8
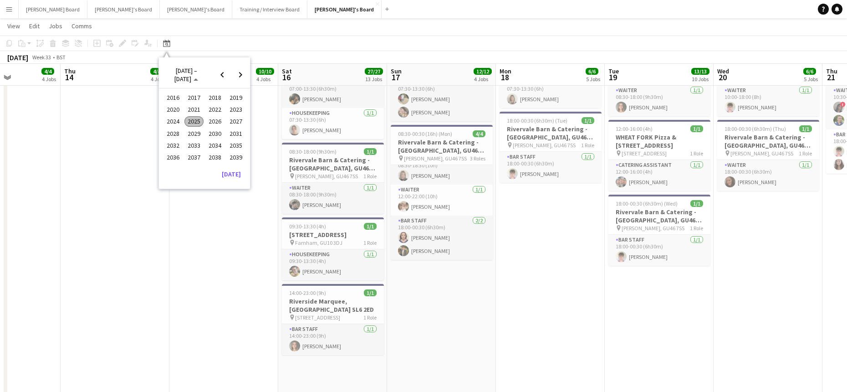
click at [180, 119] on span "2024" at bounding box center [172, 121] width 19 height 11
click at [188, 76] on span "Choose date" at bounding box center [177, 75] width 29 height 22
click at [184, 75] on span "SEP 2024" at bounding box center [175, 75] width 17 height 8
click at [199, 124] on span "2025" at bounding box center [193, 121] width 19 height 11
click at [180, 119] on span "MAY" at bounding box center [172, 121] width 19 height 11
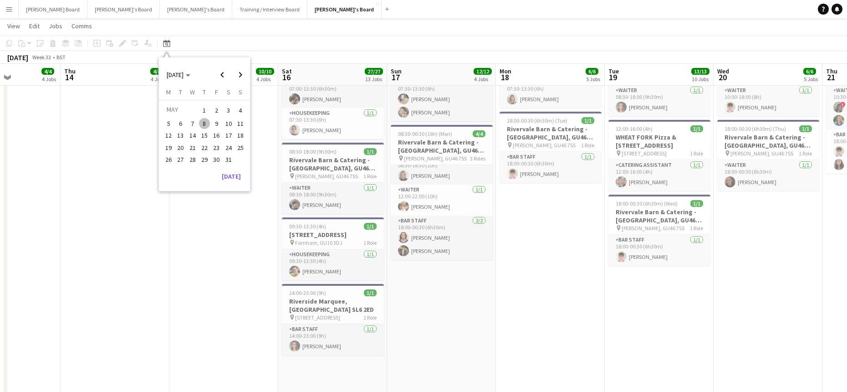
click at [229, 149] on span "24" at bounding box center [228, 147] width 11 height 11
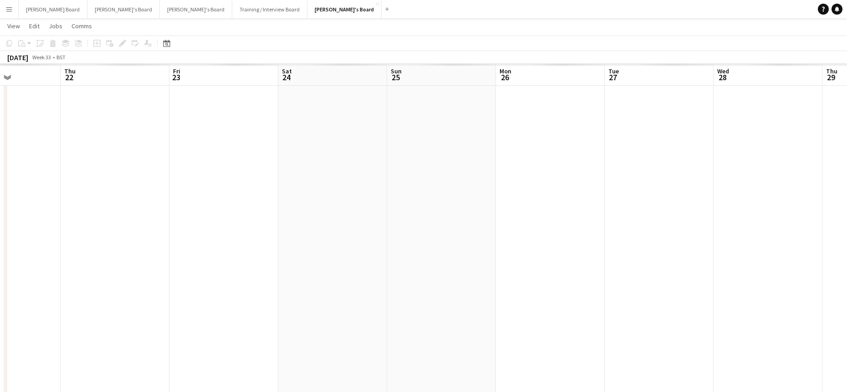
scroll to position [0, 313]
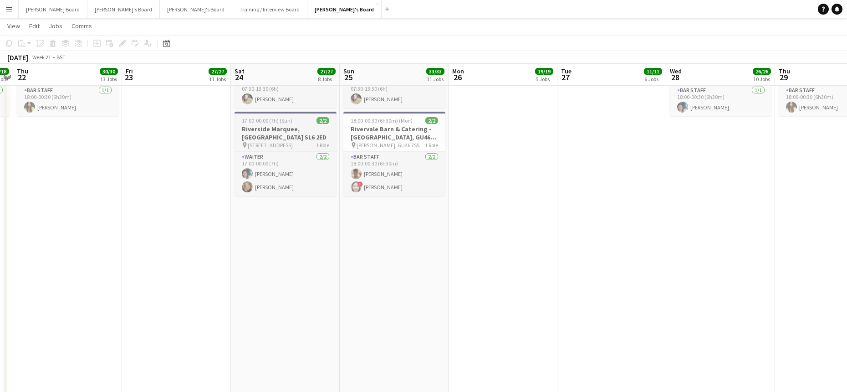
click at [276, 124] on app-job-card "17:00-00:00 (7h) (Sun) 2/2 Riverside Marquee, Maidenhead SL6 2ED pin Maidenhead…" at bounding box center [285, 154] width 102 height 84
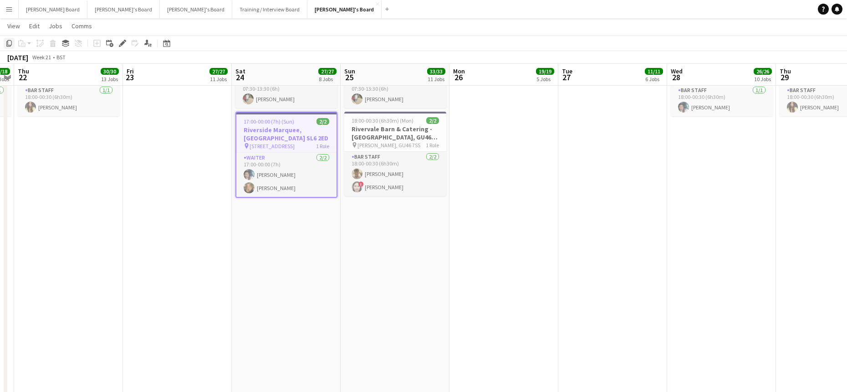
click at [10, 41] on icon at bounding box center [8, 43] width 5 height 6
click at [307, 4] on button "Jakub's Board Close" at bounding box center [344, 9] width 74 height 18
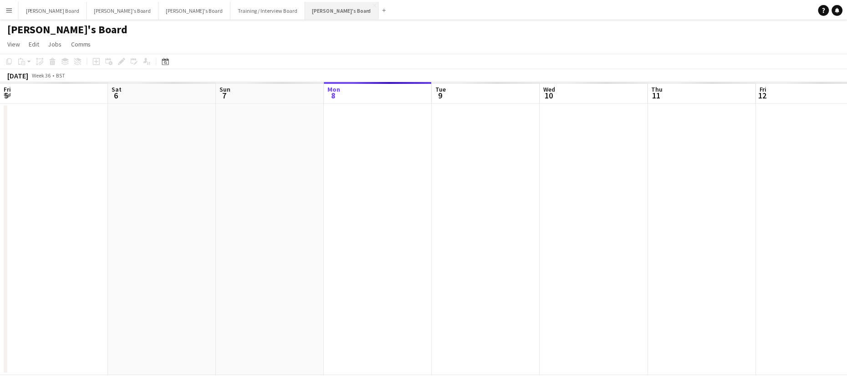
scroll to position [0, 218]
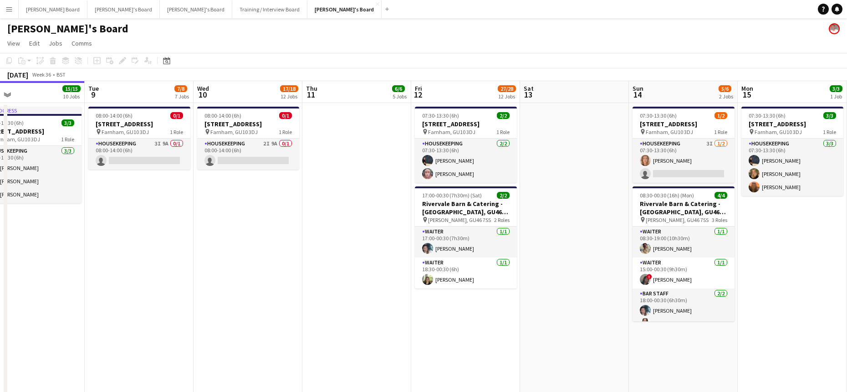
drag, startPoint x: 457, startPoint y: 205, endPoint x: 356, endPoint y: 206, distance: 101.5
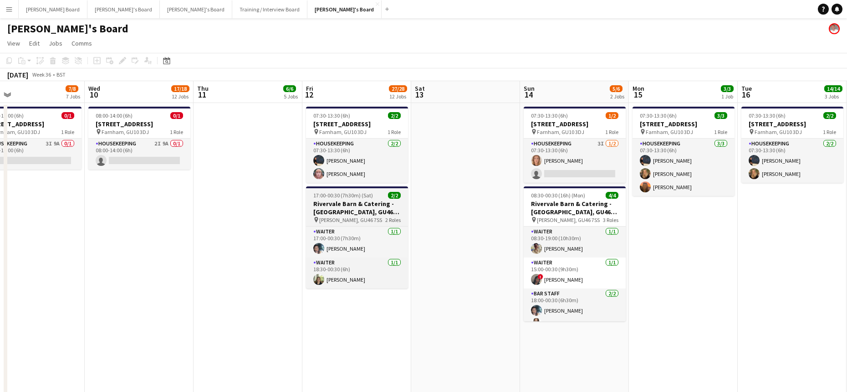
scroll to position [0, 327]
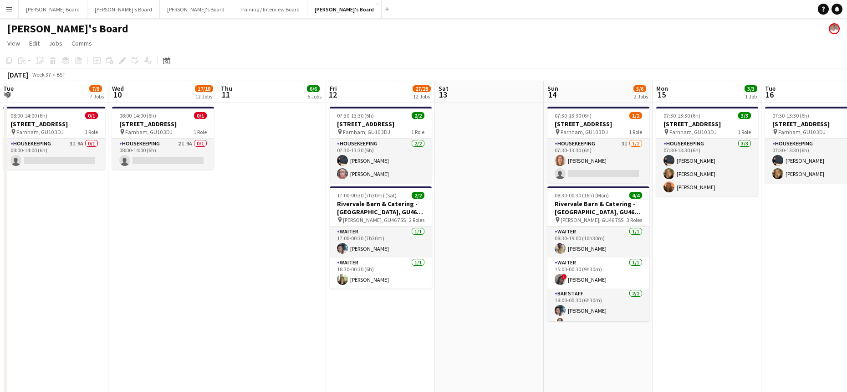
click at [346, 321] on app-date-cell "07:30-13:30 (6h) 2/2 Millbridge Court GU10 3DJ pin Farnham, GU10 3DJ 1 Role Hou…" at bounding box center [380, 256] width 109 height 306
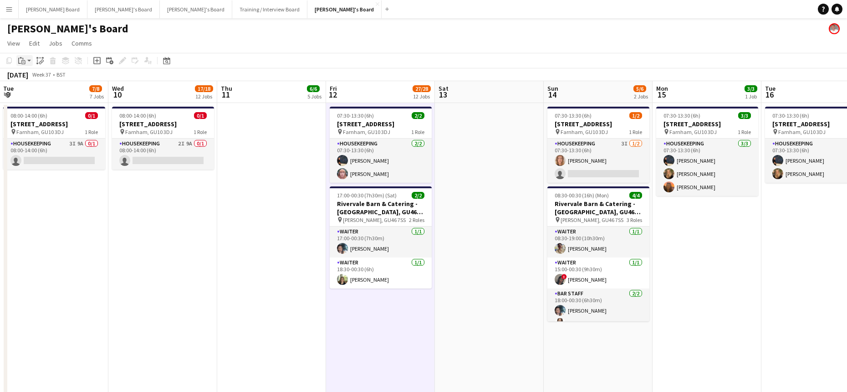
click at [24, 63] on icon "Paste" at bounding box center [21, 60] width 7 height 7
click at [34, 76] on link "Paste Ctrl+V" at bounding box center [67, 78] width 86 height 8
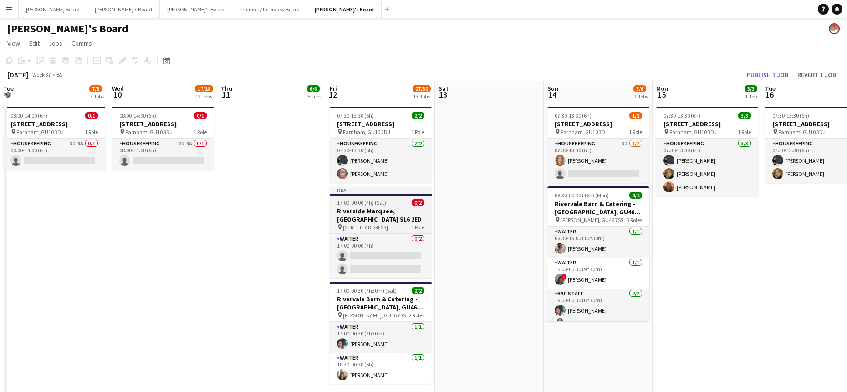
drag, startPoint x: 375, startPoint y: 213, endPoint x: 359, endPoint y: 205, distance: 17.5
click at [375, 213] on h3 "Riverside Marquee, Maidenhead SL6 2ED" at bounding box center [381, 215] width 102 height 16
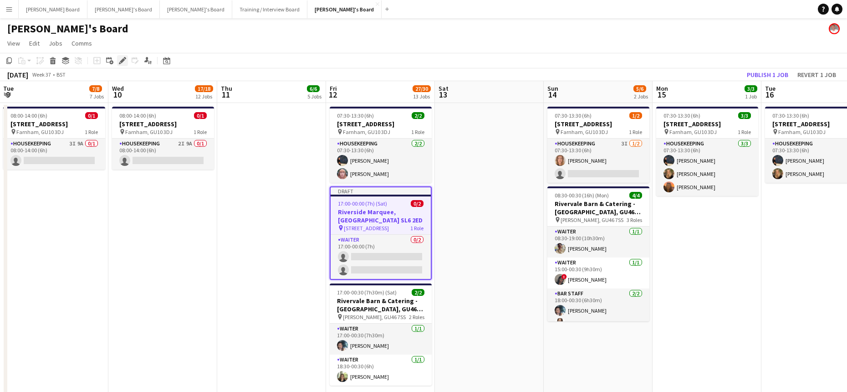
click at [121, 62] on icon at bounding box center [122, 60] width 5 height 5
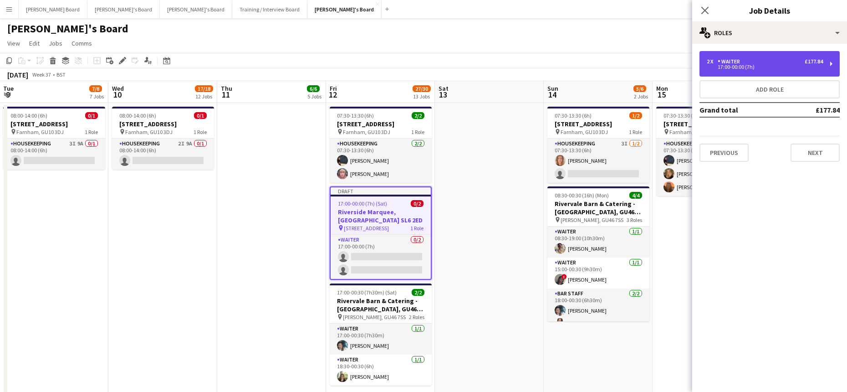
click at [740, 62] on div "Waiter" at bounding box center [731, 61] width 26 height 6
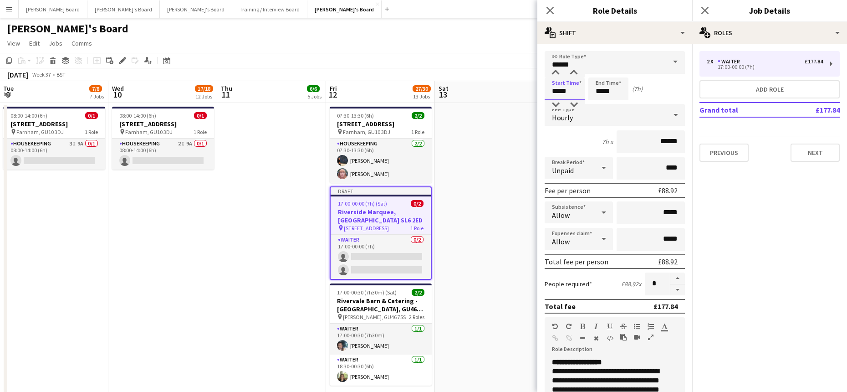
click at [562, 91] on input "*****" at bounding box center [565, 88] width 40 height 23
click at [559, 105] on div at bounding box center [555, 104] width 18 height 9
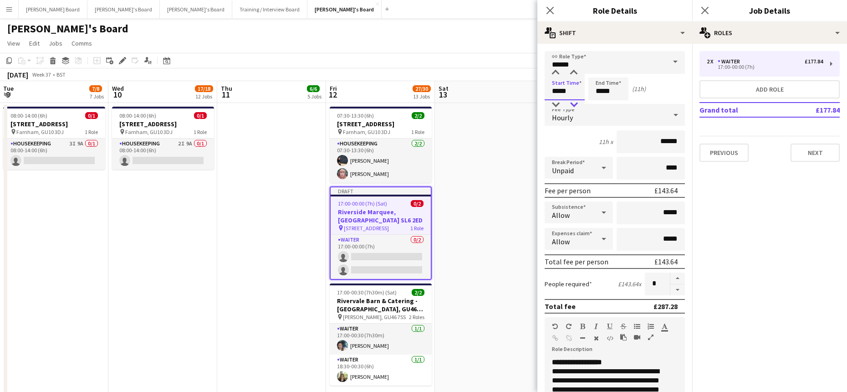
click at [575, 103] on div at bounding box center [574, 104] width 18 height 9
type input "*****"
click at [574, 75] on div at bounding box center [574, 72] width 18 height 9
click at [610, 95] on input "*****" at bounding box center [608, 88] width 40 height 23
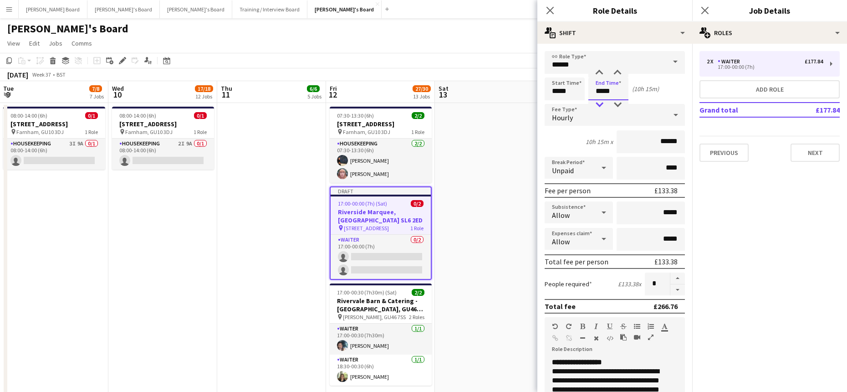
click at [599, 106] on div at bounding box center [599, 104] width 18 height 9
click at [600, 106] on div at bounding box center [599, 104] width 18 height 9
type input "*****"
click at [600, 106] on div at bounding box center [599, 104] width 18 height 9
click at [486, 189] on app-date-cell at bounding box center [489, 257] width 109 height 309
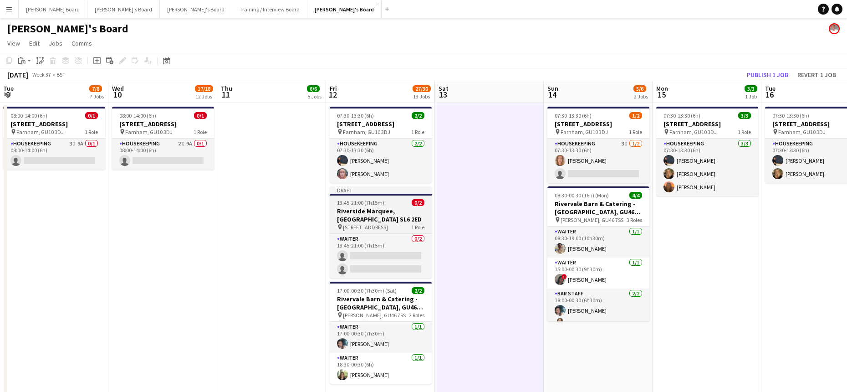
click at [400, 214] on h3 "Riverside Marquee, Maidenhead SL6 2ED" at bounding box center [381, 215] width 102 height 16
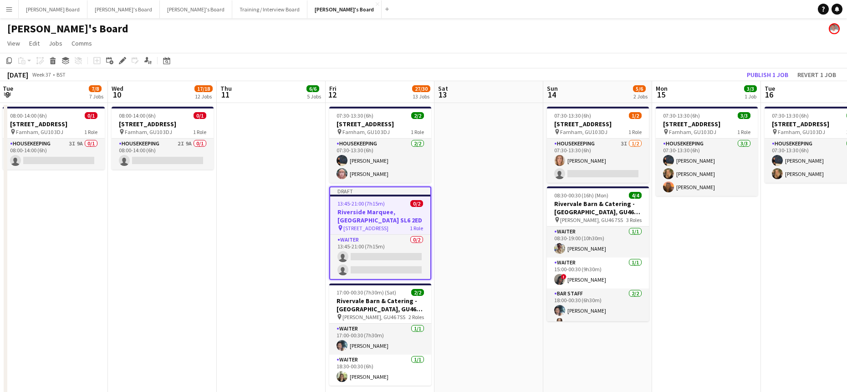
drag, startPoint x: 130, startPoint y: 59, endPoint x: 120, endPoint y: 61, distance: 10.6
click at [130, 59] on div "Add job Add linked Job Edit Edit linked Job Applicants" at bounding box center [119, 60] width 70 height 11
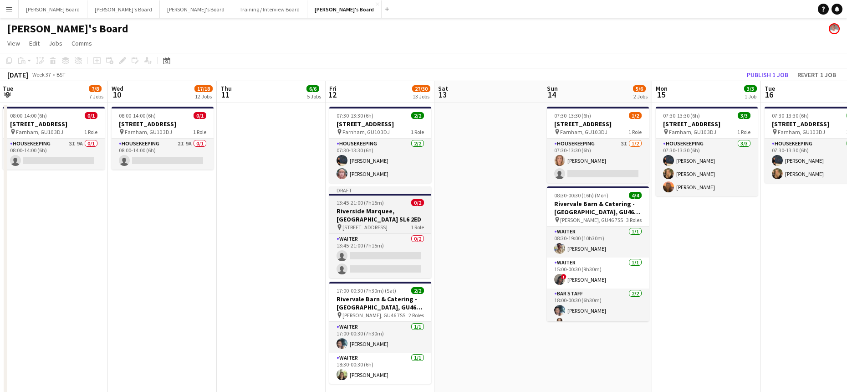
click at [339, 200] on span "13:45-21:00 (7h15m)" at bounding box center [359, 202] width 47 height 7
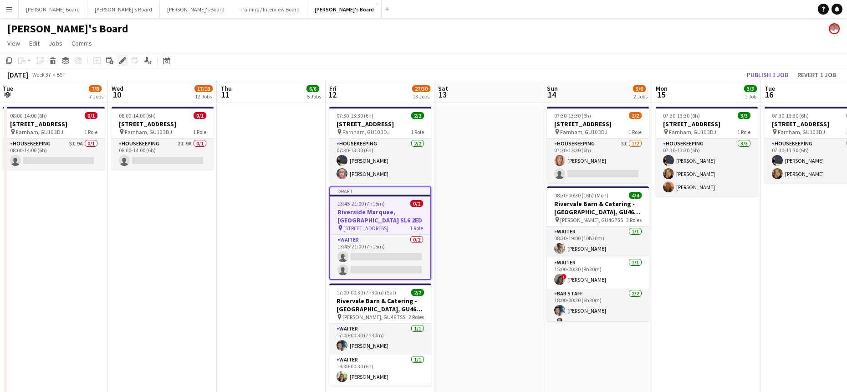
click at [124, 59] on icon at bounding box center [122, 60] width 5 height 5
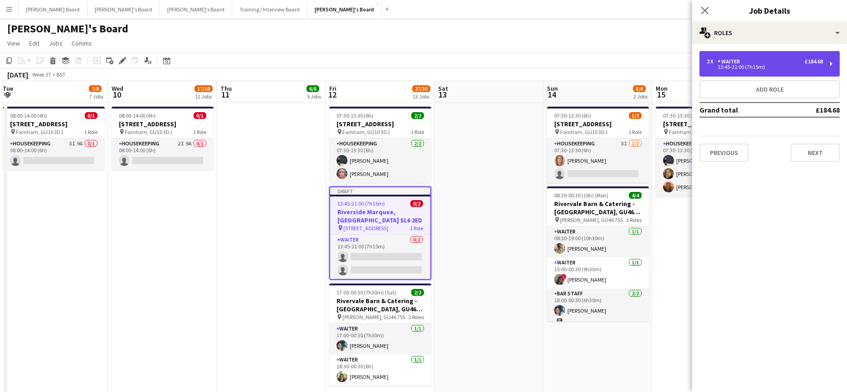
click at [747, 69] on div "13:45-21:00 (7h15m)" at bounding box center [765, 67] width 116 height 5
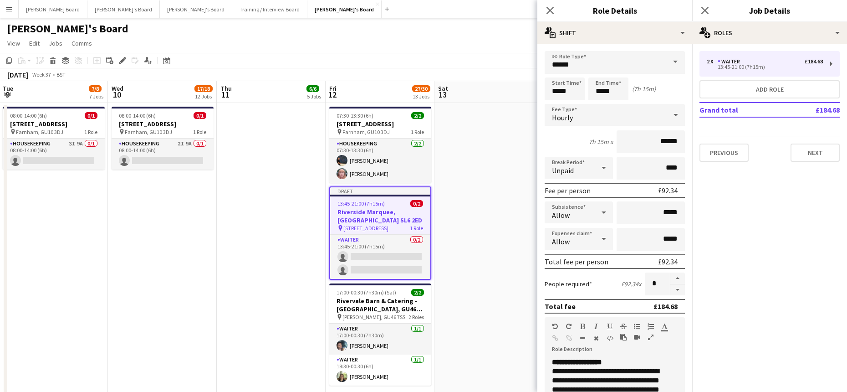
click at [510, 223] on app-date-cell at bounding box center [488, 257] width 109 height 309
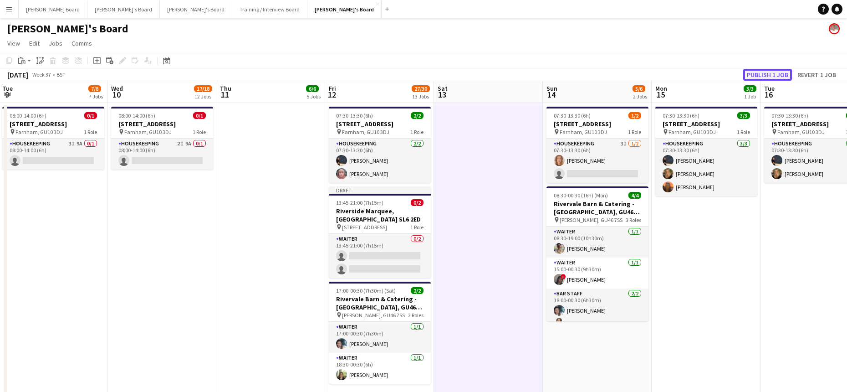
click at [757, 74] on button "Publish 1 job" at bounding box center [767, 75] width 49 height 12
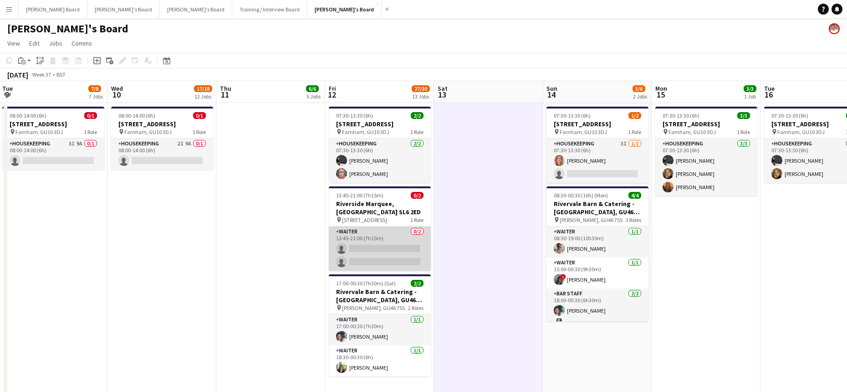
click at [386, 255] on app-card-role "Waiter 0/2 13:45-21:00 (7h15m) single-neutral-actions single-neutral-actions" at bounding box center [380, 248] width 102 height 44
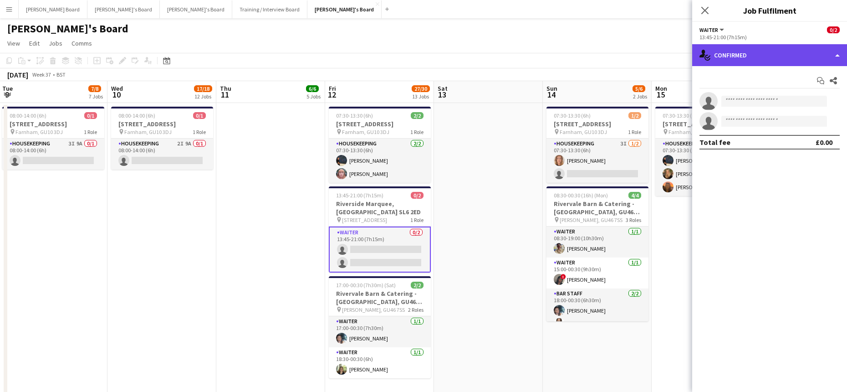
click at [720, 56] on div "single-neutral-actions-check-2 Confirmed" at bounding box center [769, 55] width 155 height 22
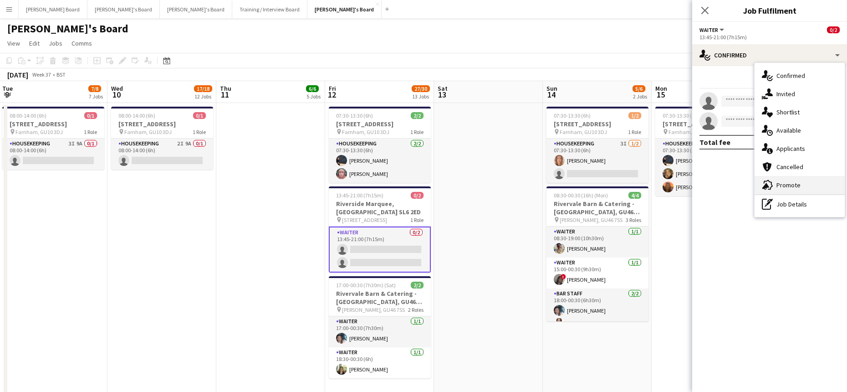
click at [787, 182] on span "Promote" at bounding box center [788, 185] width 24 height 8
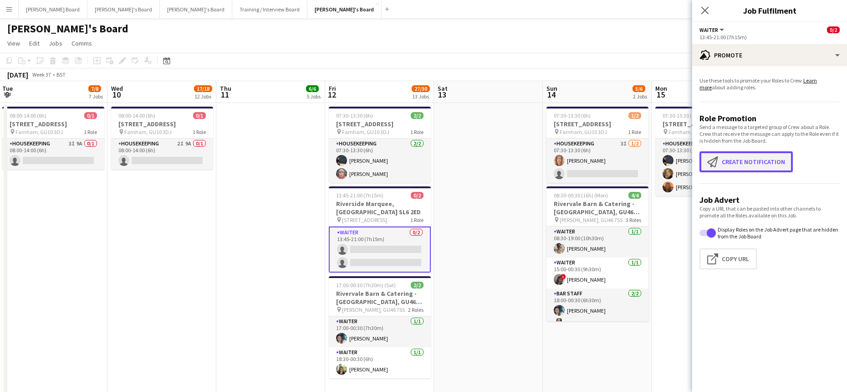
click at [755, 157] on button "Create notification Create notification" at bounding box center [745, 161] width 93 height 21
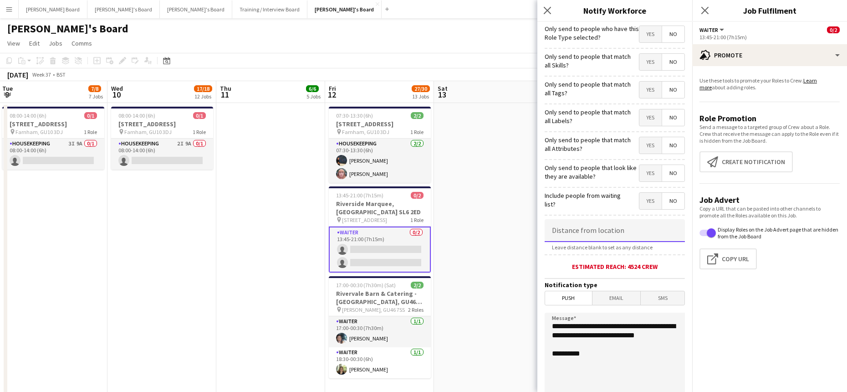
click at [588, 241] on input at bounding box center [615, 230] width 140 height 23
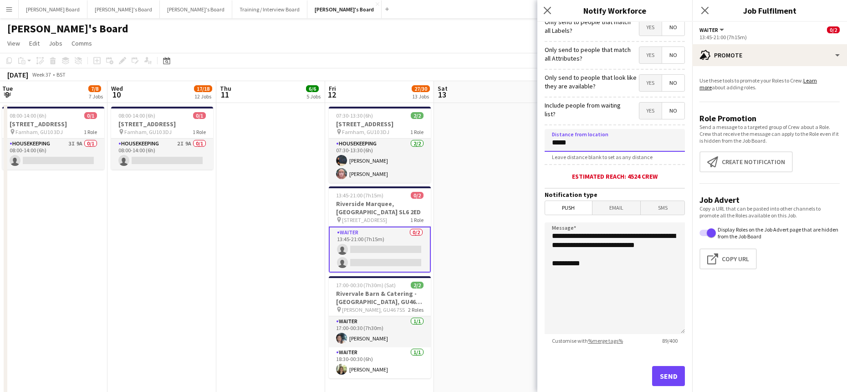
scroll to position [110, 0]
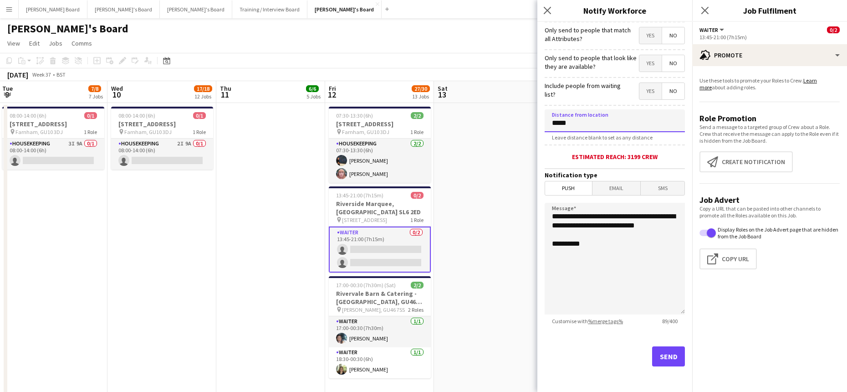
type input "*****"
click at [661, 361] on button "Send" at bounding box center [668, 356] width 33 height 20
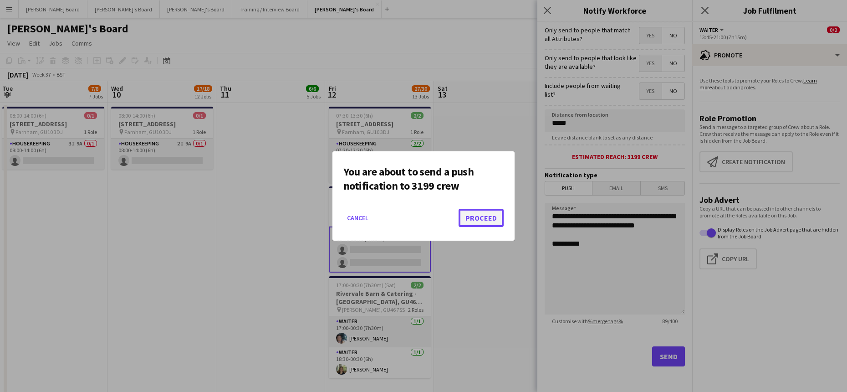
click at [483, 216] on button "Proceed" at bounding box center [481, 218] width 45 height 18
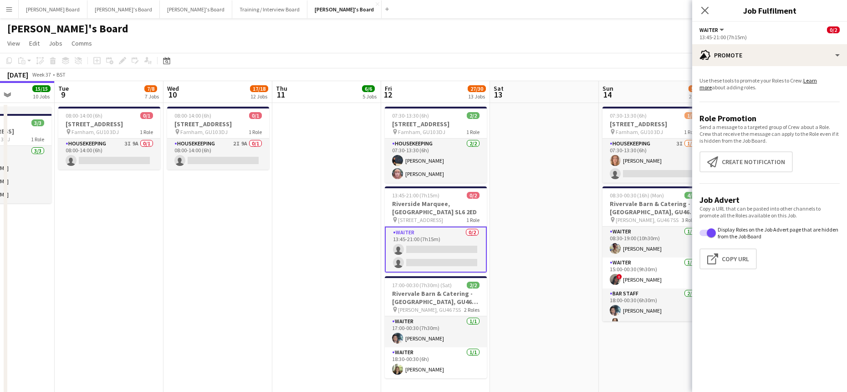
drag, startPoint x: 133, startPoint y: 258, endPoint x: 355, endPoint y: 276, distance: 222.5
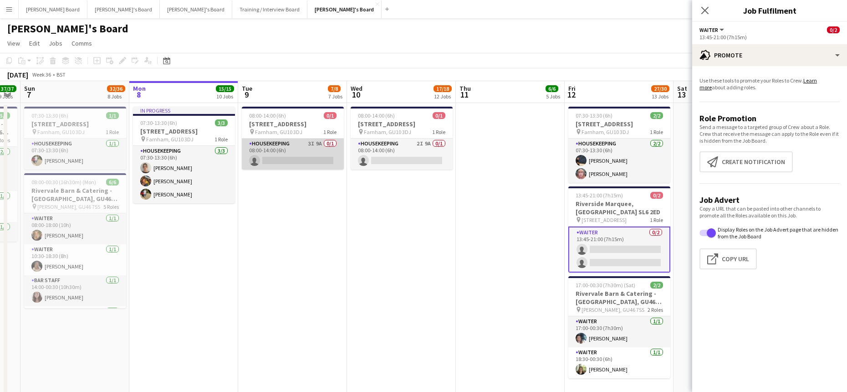
click at [296, 158] on app-card-role "Housekeeping 3I 9A 0/1 08:00-14:00 (6h) single-neutral-actions" at bounding box center [293, 153] width 102 height 31
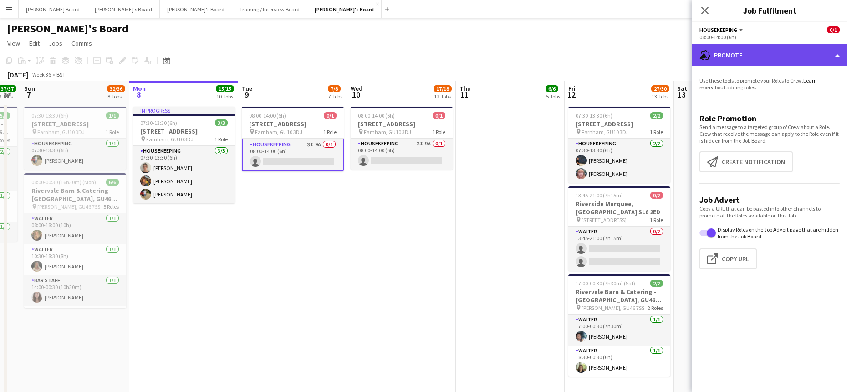
click at [763, 52] on div "advertising-megaphone Promote" at bounding box center [769, 55] width 155 height 22
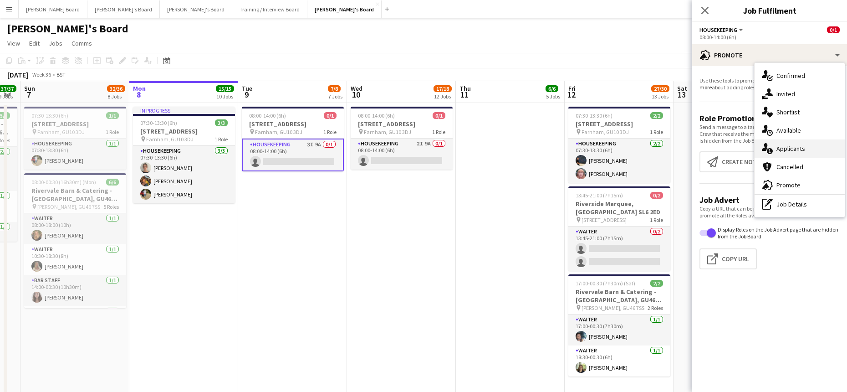
drag, startPoint x: 800, startPoint y: 148, endPoint x: 802, endPoint y: 152, distance: 4.7
click at [800, 148] on span "Applicants" at bounding box center [790, 148] width 29 height 8
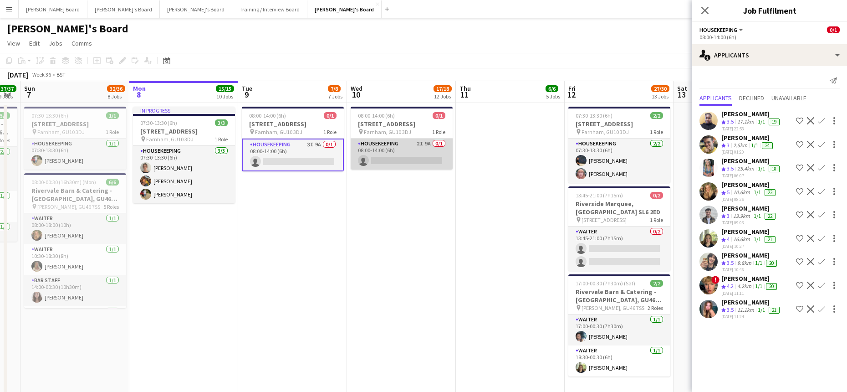
click at [391, 161] on app-card-role "Housekeeping 2I 9A 0/1 08:00-14:00 (6h) single-neutral-actions" at bounding box center [402, 153] width 102 height 31
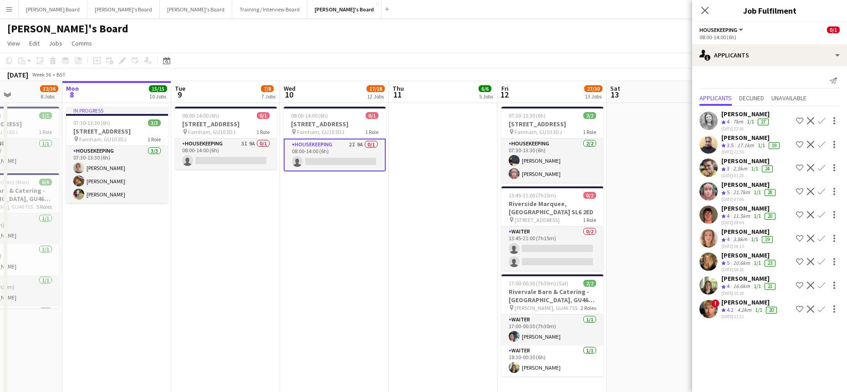
drag, startPoint x: 480, startPoint y: 268, endPoint x: 425, endPoint y: 263, distance: 55.4
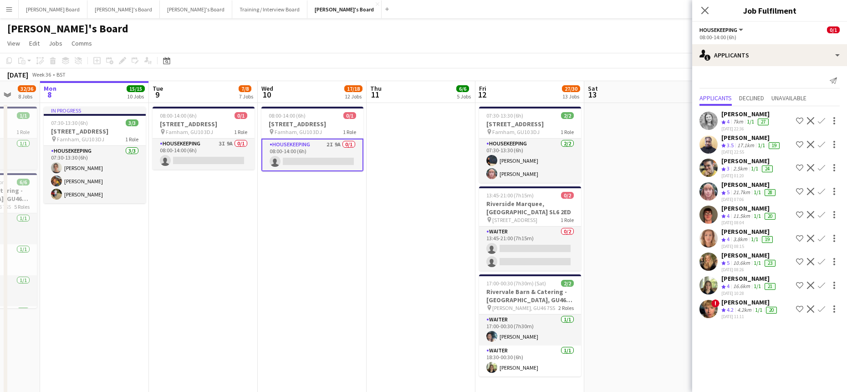
click at [323, 253] on app-date-cell "08:00-14:00 (6h) 0/1 Millbridge Court GU10 3DJ pin Farnham, GU10 3DJ 1 Role Hou…" at bounding box center [312, 256] width 109 height 306
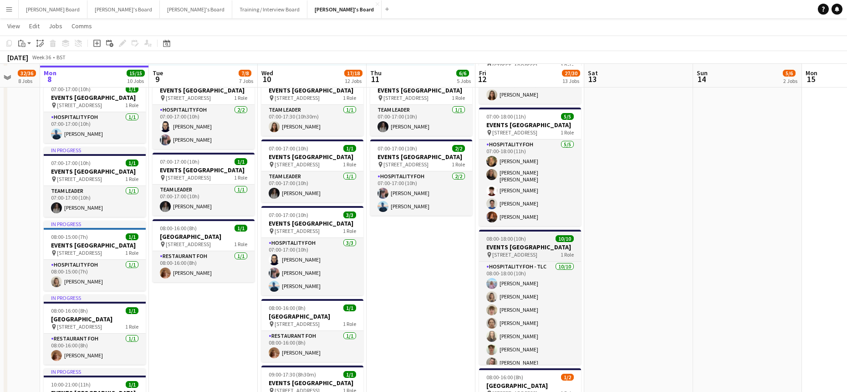
scroll to position [850, 0]
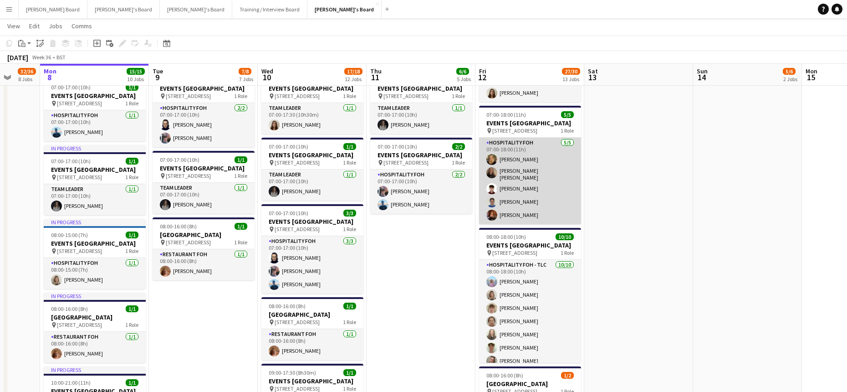
click at [538, 220] on app-card-role "Hospitality FOH 5/5 07:00-18:00 (11h) Emilie Baxter Sofia Tams Carrasco Sam Gow…" at bounding box center [530, 181] width 102 height 87
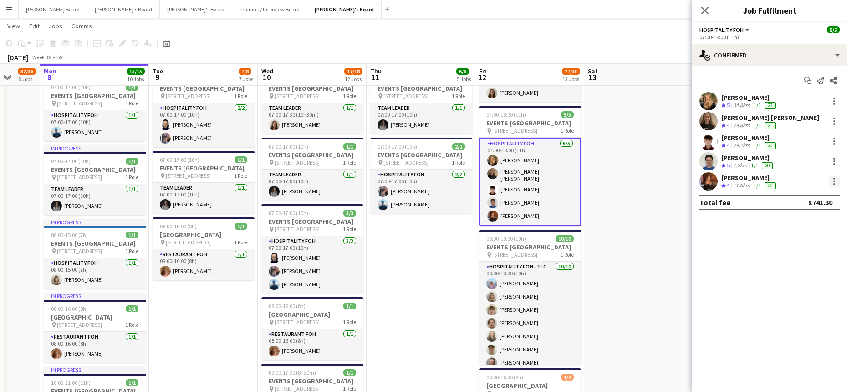
click at [831, 179] on div at bounding box center [834, 181] width 11 height 11
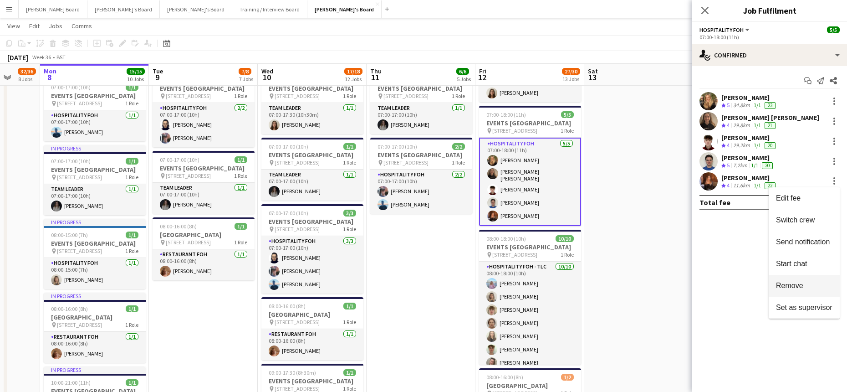
click at [801, 281] on span "Remove" at bounding box center [789, 285] width 27 height 8
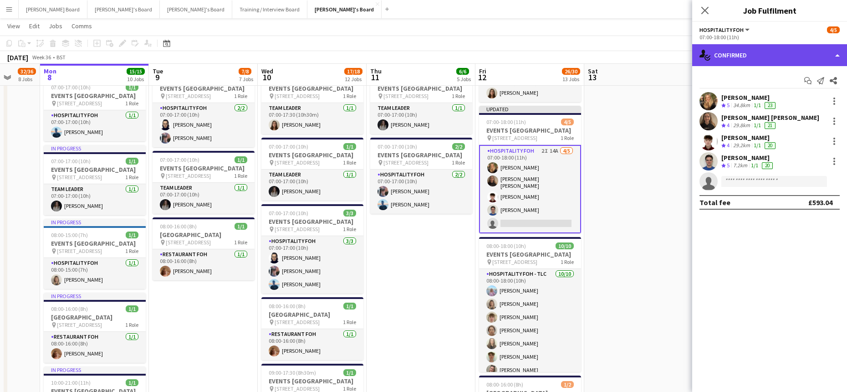
click at [747, 47] on div "single-neutral-actions-check-2 Confirmed" at bounding box center [769, 55] width 155 height 22
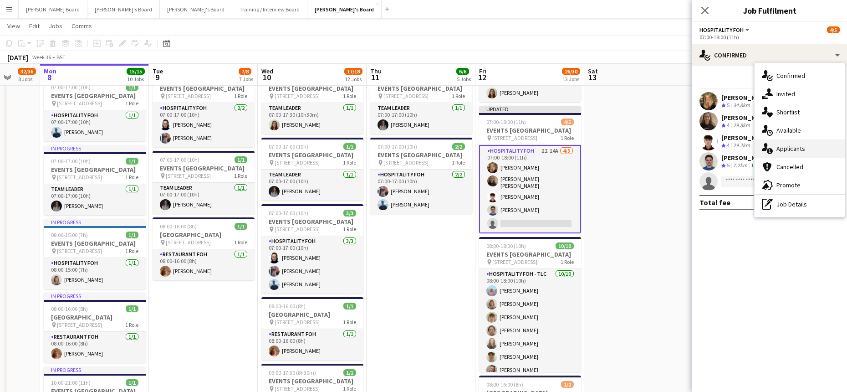
click at [793, 153] on div "single-neutral-actions-information Applicants" at bounding box center [799, 148] width 90 height 18
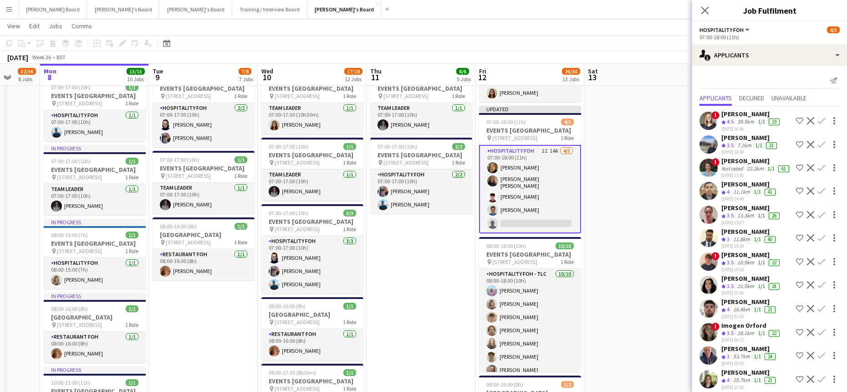
scroll to position [61, 0]
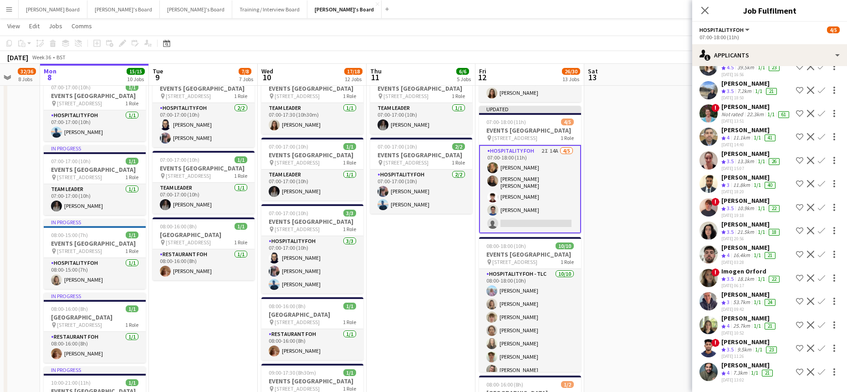
click at [756, 251] on div "Lewis Aspinall" at bounding box center [749, 247] width 56 height 8
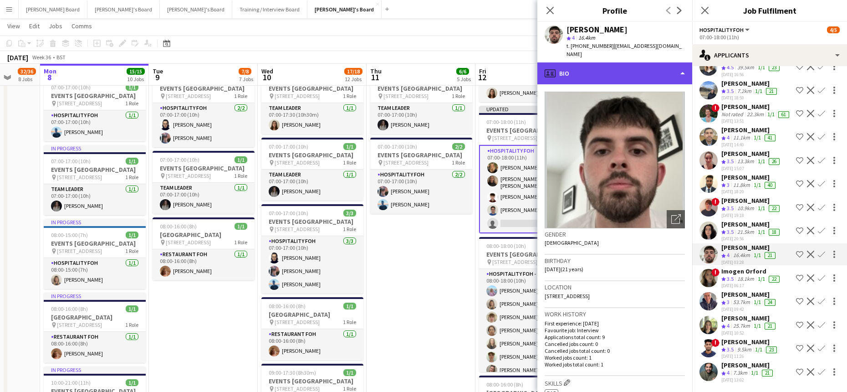
click at [626, 69] on div "profile Bio" at bounding box center [614, 73] width 155 height 22
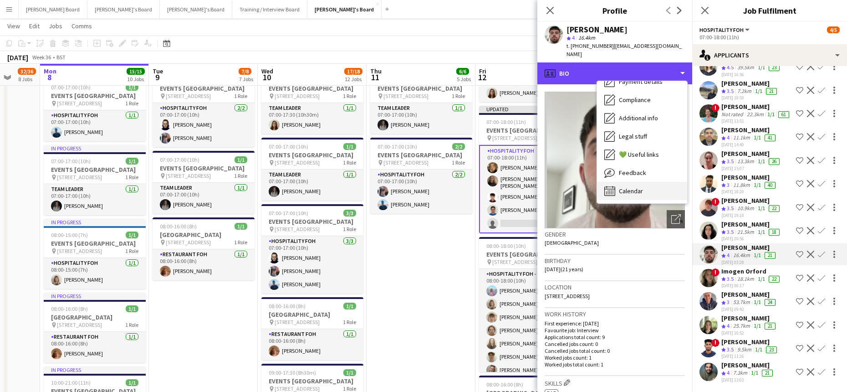
scroll to position [140, 0]
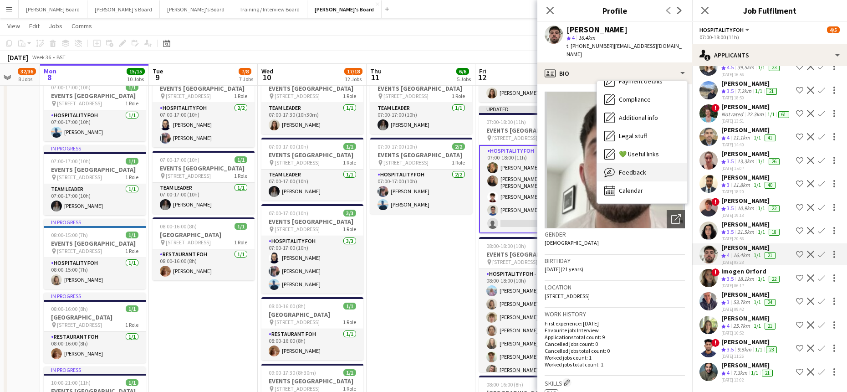
click at [651, 163] on div "Feedback Feedback" at bounding box center [642, 172] width 90 height 18
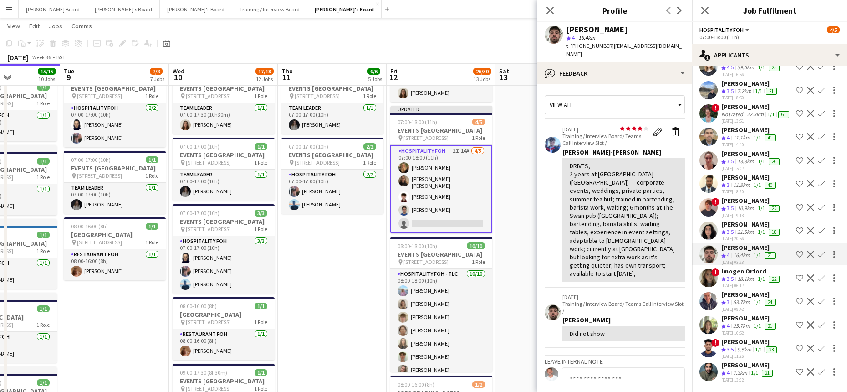
drag, startPoint x: 487, startPoint y: 202, endPoint x: 395, endPoint y: 202, distance: 91.5
click at [395, 202] on app-calendar-viewport "Fri 5 29/29 10 Jobs Sat 6 37/37 9 Jobs Sun 7 32/36 8 Jobs Mon 8 15/15 10 Jobs T…" at bounding box center [423, 318] width 847 height 2266
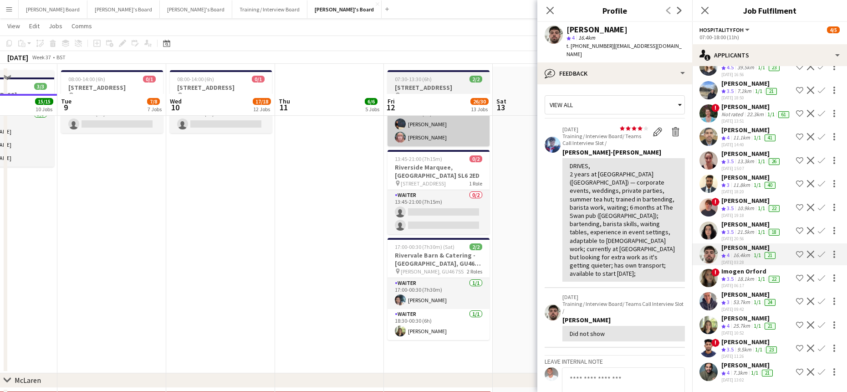
scroll to position [122, 0]
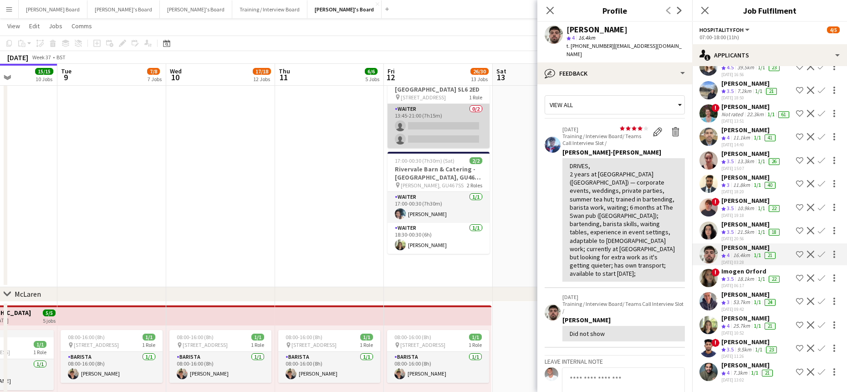
click at [439, 136] on app-card-role "Waiter 0/2 13:45-21:00 (7h15m) single-neutral-actions single-neutral-actions" at bounding box center [438, 126] width 102 height 44
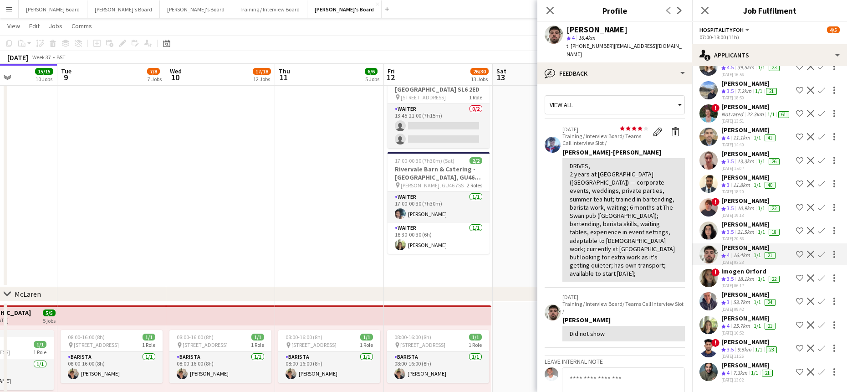
scroll to position [0, 0]
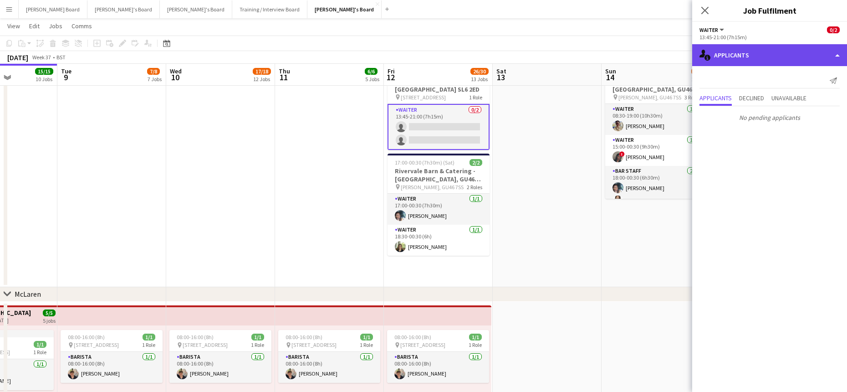
click at [805, 48] on div "single-neutral-actions-information Applicants" at bounding box center [769, 55] width 155 height 22
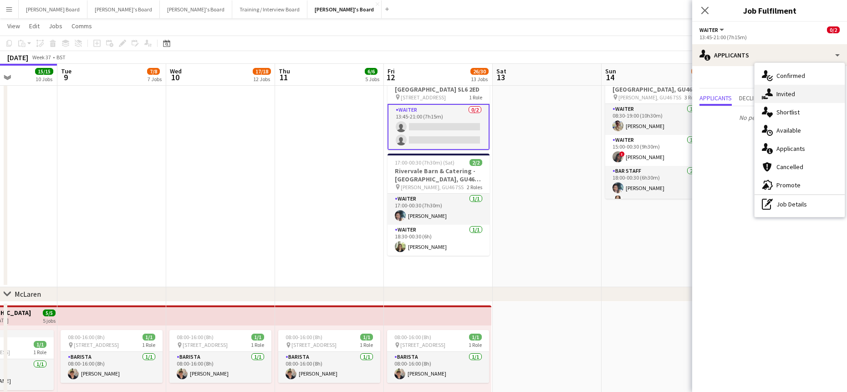
click at [795, 91] on div "single-neutral-actions-share-1 Invited" at bounding box center [799, 94] width 90 height 18
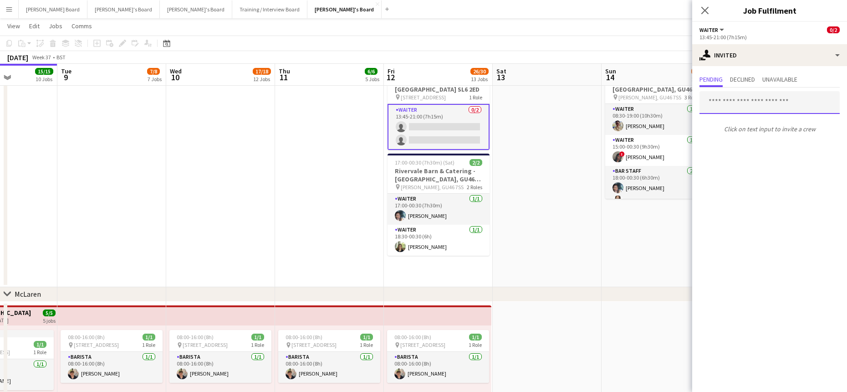
click at [751, 99] on input "text" at bounding box center [769, 102] width 140 height 23
type input "********"
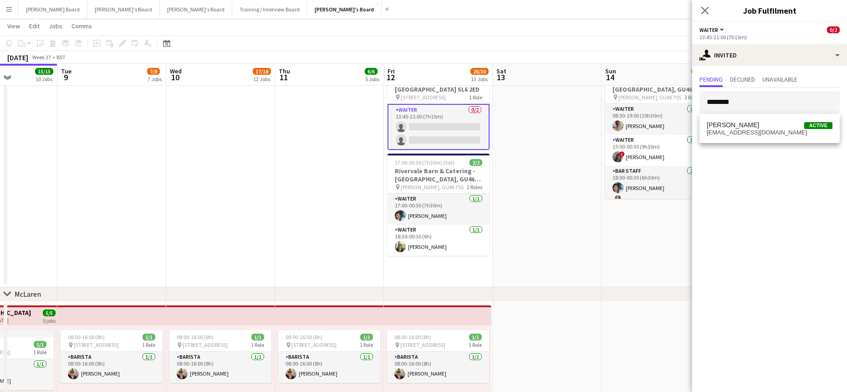
click at [765, 140] on div "Lewis Aspinall Active lewisaspinall10@icloud.com" at bounding box center [769, 128] width 140 height 29
click at [764, 139] on mat-option "Lewis Aspinall Active lewisaspinall10@icloud.com" at bounding box center [769, 128] width 140 height 22
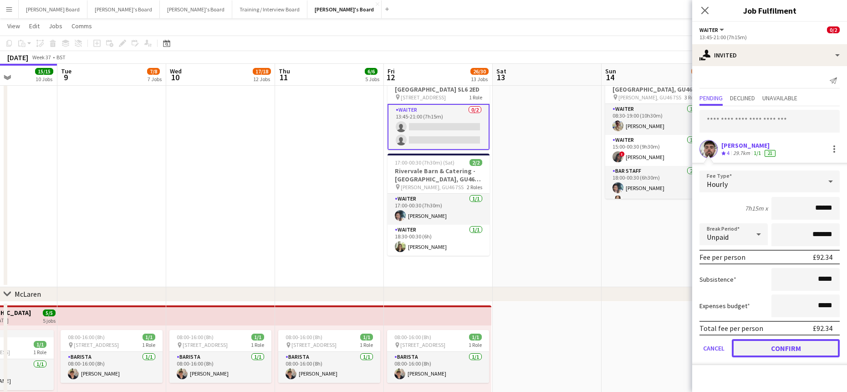
click at [761, 354] on button "Confirm" at bounding box center [786, 348] width 108 height 18
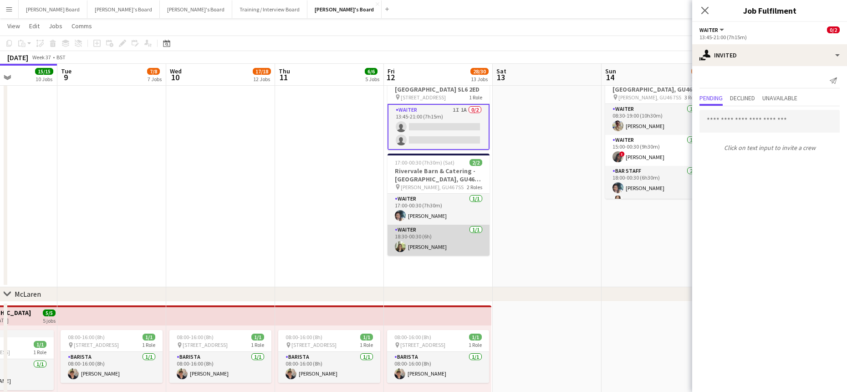
click at [433, 244] on app-card-role "Waiter 1/1 18:30-00:30 (6h) Kate Freel" at bounding box center [438, 239] width 102 height 31
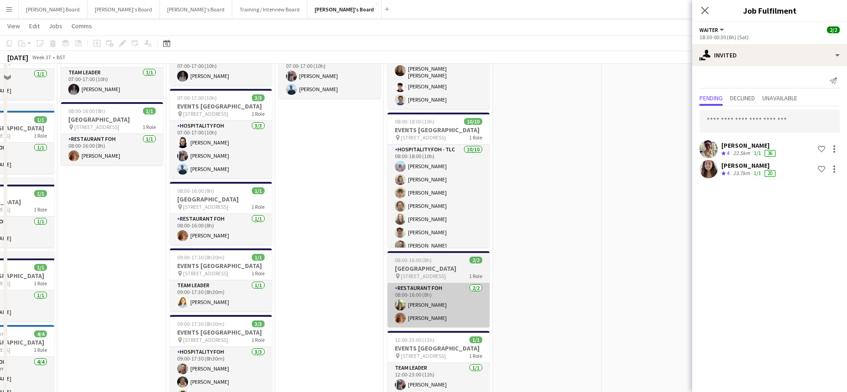
scroll to position [1032, 0]
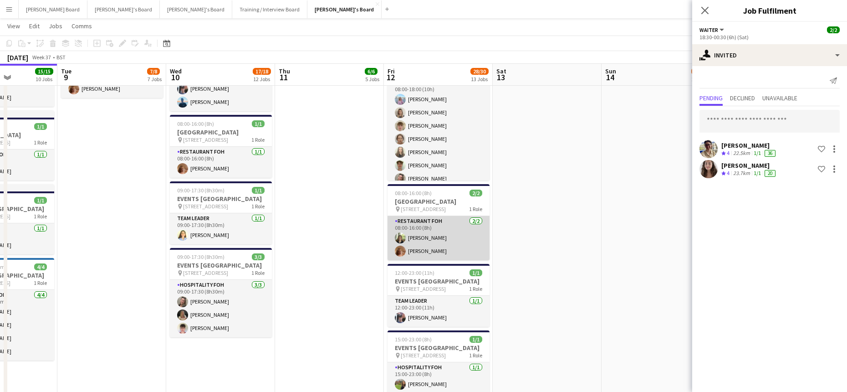
click at [451, 260] on app-card-role "Restaurant FOH 2/2 08:00-16:00 (8h) Kate Freel Ruby Moss" at bounding box center [438, 238] width 102 height 44
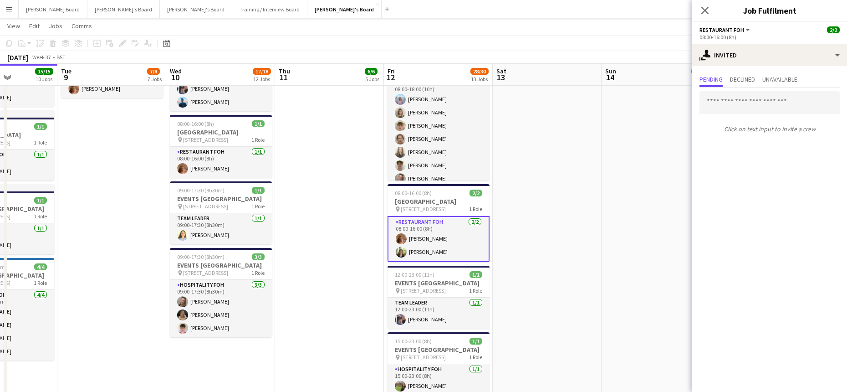
click at [463, 262] on app-card-role "Restaurant FOH 2/2 08:00-16:00 (8h) Ruby Moss Kate Freel" at bounding box center [438, 239] width 102 height 46
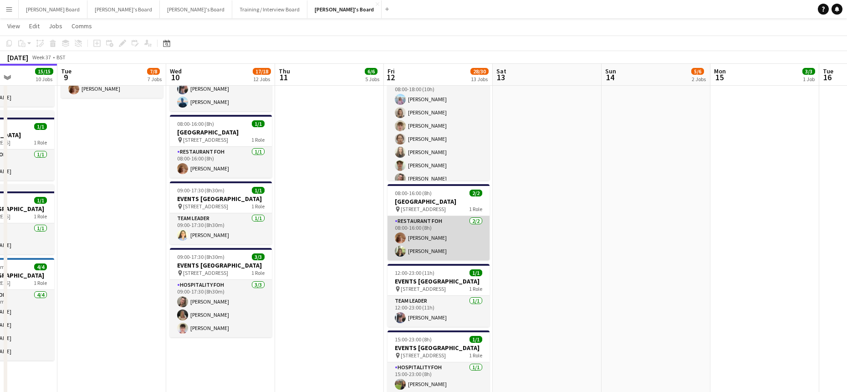
click at [460, 260] on app-card-role "Restaurant FOH 2/2 08:00-16:00 (8h) Ruby Moss Kate Freel" at bounding box center [438, 238] width 102 height 44
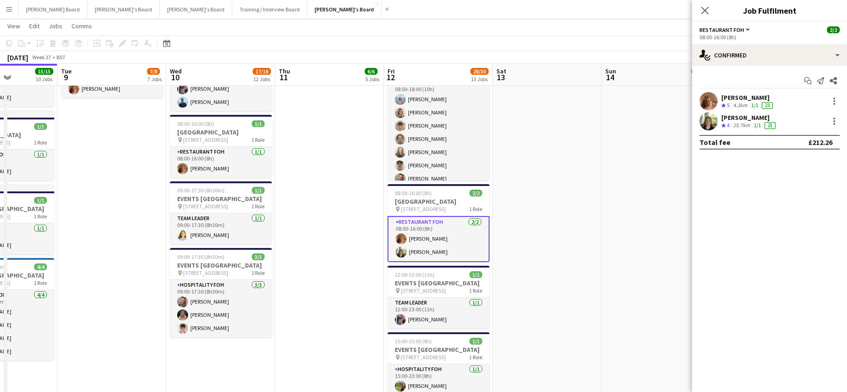
click at [725, 123] on icon "Crew rating" at bounding box center [723, 125] width 5 height 5
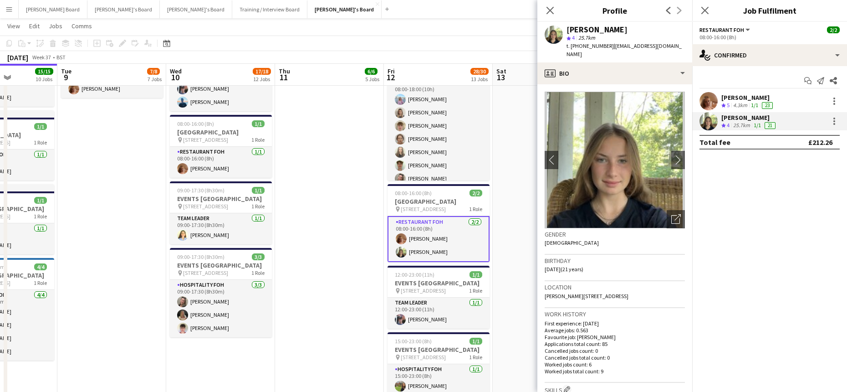
drag, startPoint x: 609, startPoint y: 46, endPoint x: 580, endPoint y: 50, distance: 29.4
click at [580, 50] on div "t. +4407703296615 | katefreel04@gmail.com" at bounding box center [625, 50] width 118 height 16
copy span "07703296615"
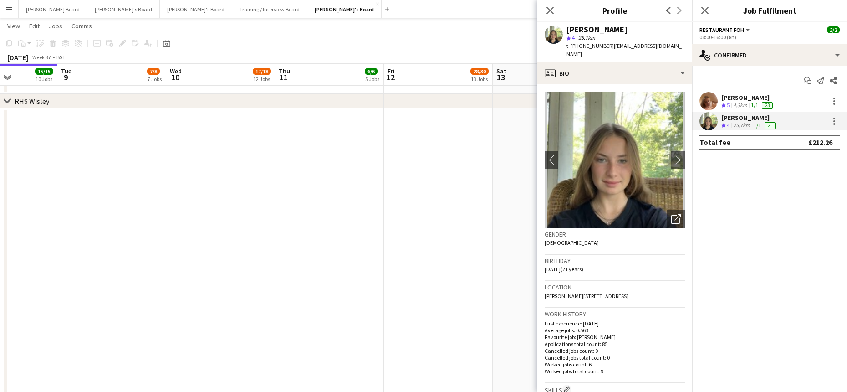
scroll to position [1821, 0]
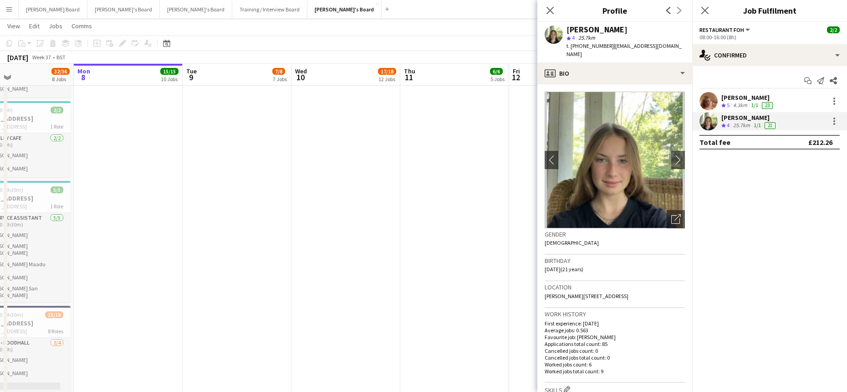
drag, startPoint x: 117, startPoint y: 269, endPoint x: 316, endPoint y: 282, distance: 198.5
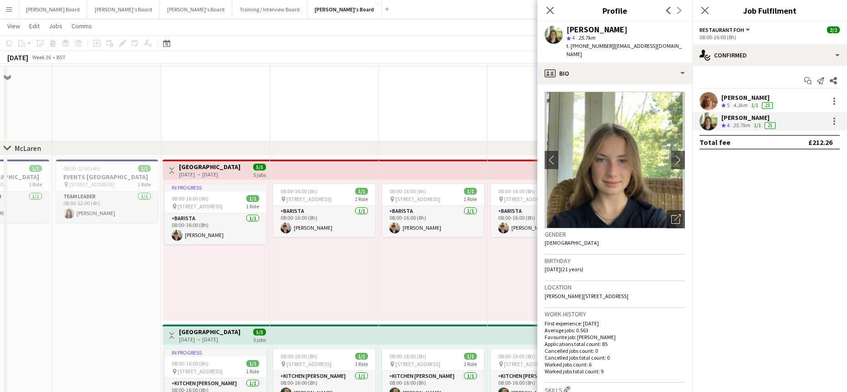
scroll to position [243, 0]
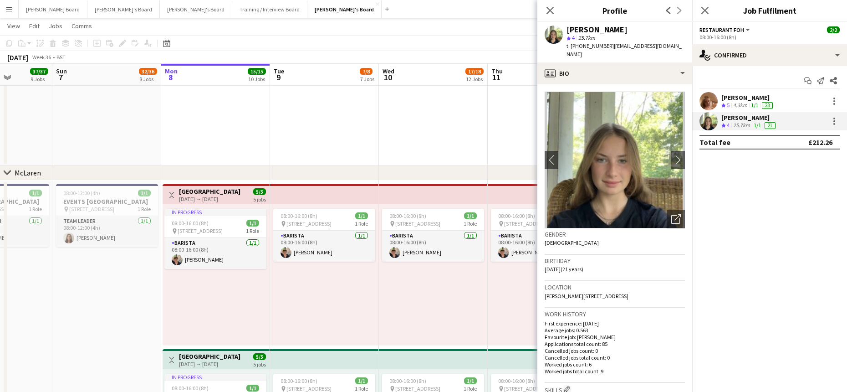
click at [170, 303] on div "In progress 08:00-16:00 (8h) 1/1 pin Woking, GU21 4YH 1 Role Barista 1/1 08:00-…" at bounding box center [216, 274] width 107 height 141
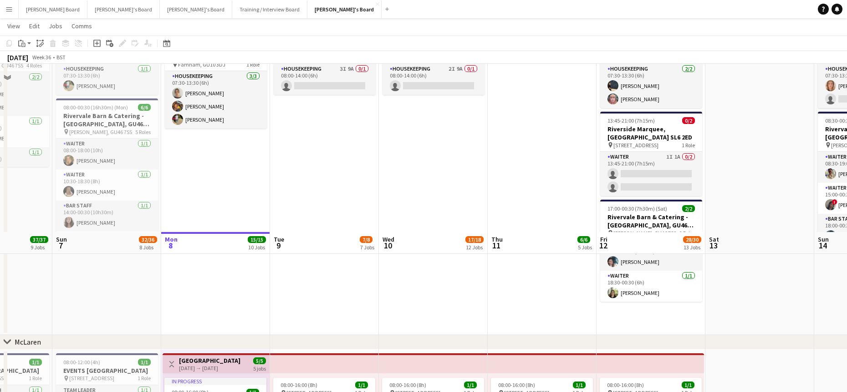
scroll to position [0, 0]
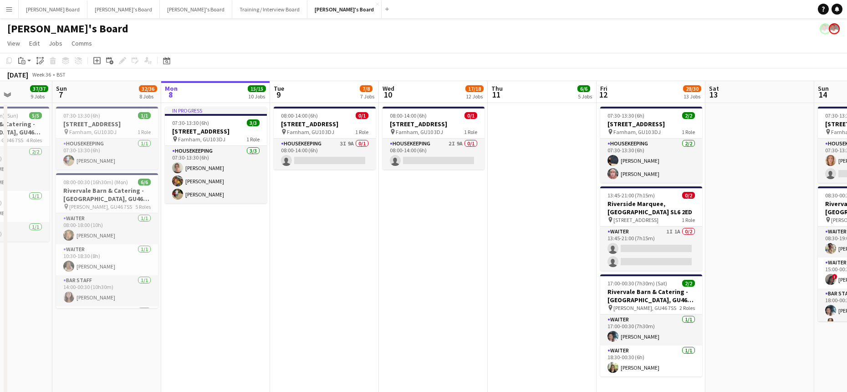
click at [390, 219] on app-date-cell "08:00-14:00 (6h) 0/1 Millbridge Court GU10 3DJ pin Farnham, GU10 3DJ 1 Role Hou…" at bounding box center [433, 256] width 109 height 306
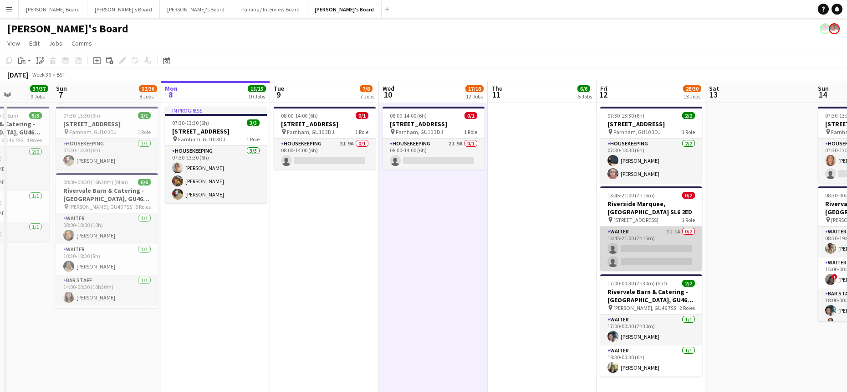
drag, startPoint x: 669, startPoint y: 255, endPoint x: 667, endPoint y: 250, distance: 5.7
click at [669, 255] on app-card-role "Waiter 1I 1A 0/2 13:45-21:00 (7h15m) single-neutral-actions single-neutral-acti…" at bounding box center [651, 248] width 102 height 44
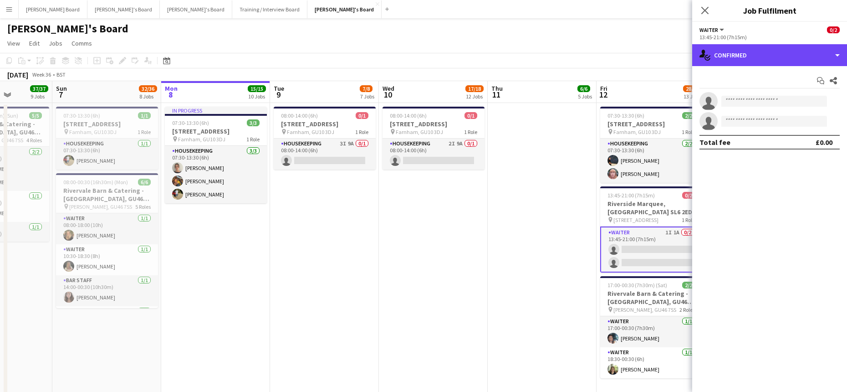
drag, startPoint x: 793, startPoint y: 48, endPoint x: 796, endPoint y: 71, distance: 23.5
click at [793, 48] on div "single-neutral-actions-check-2 Confirmed" at bounding box center [769, 55] width 155 height 22
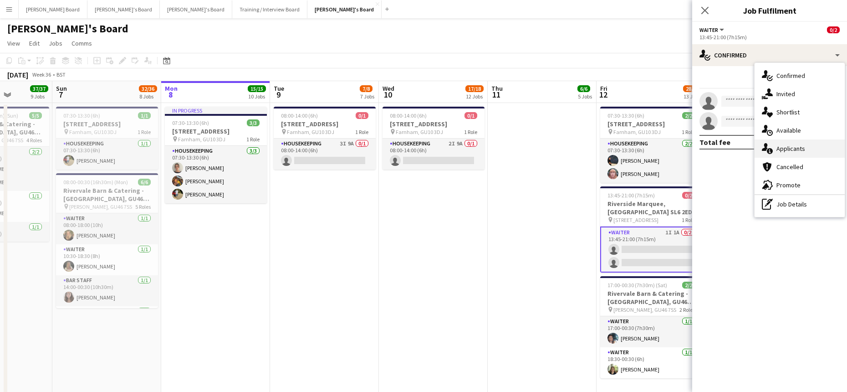
click at [800, 144] on span "Applicants" at bounding box center [790, 148] width 29 height 8
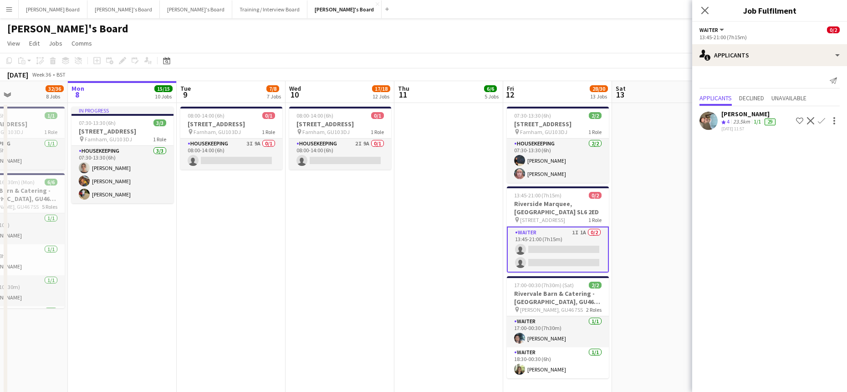
drag, startPoint x: 649, startPoint y: 178, endPoint x: 493, endPoint y: 185, distance: 156.3
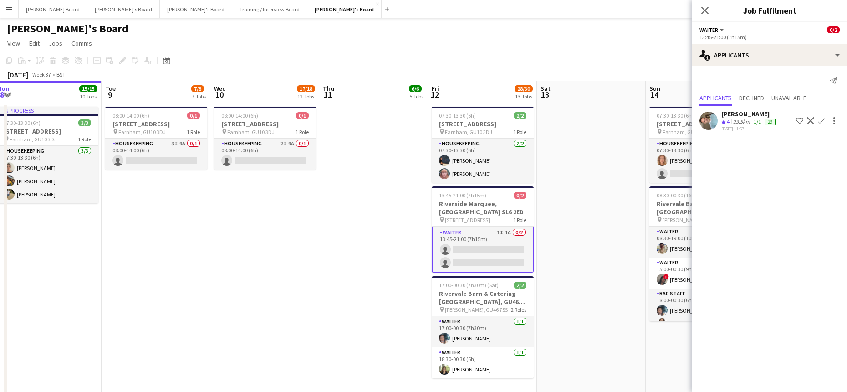
click at [749, 121] on div "23.5km" at bounding box center [741, 122] width 20 height 8
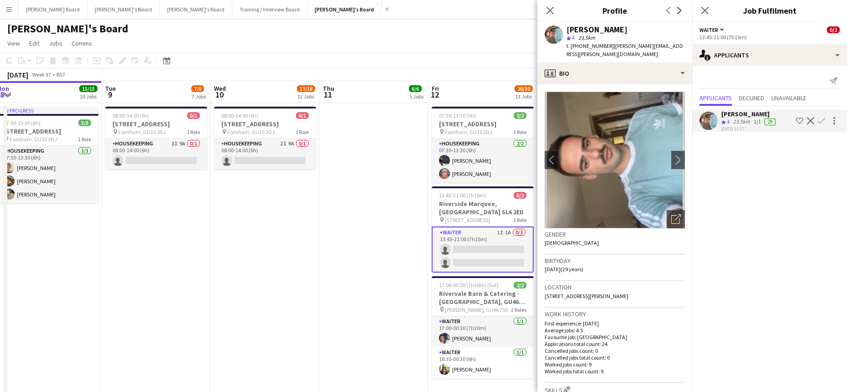
click at [316, 226] on app-date-cell "08:00-14:00 (6h) 0/1 Millbridge Court GU10 3DJ pin Farnham, GU10 3DJ 1 Role Hou…" at bounding box center [264, 256] width 109 height 306
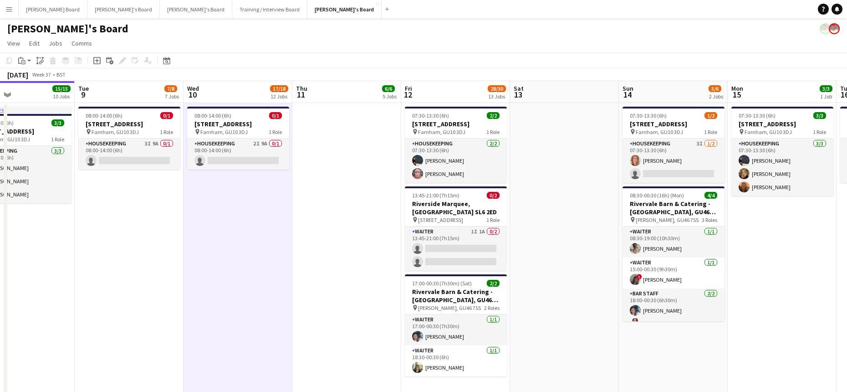
drag, startPoint x: 827, startPoint y: 285, endPoint x: 579, endPoint y: 323, distance: 251.0
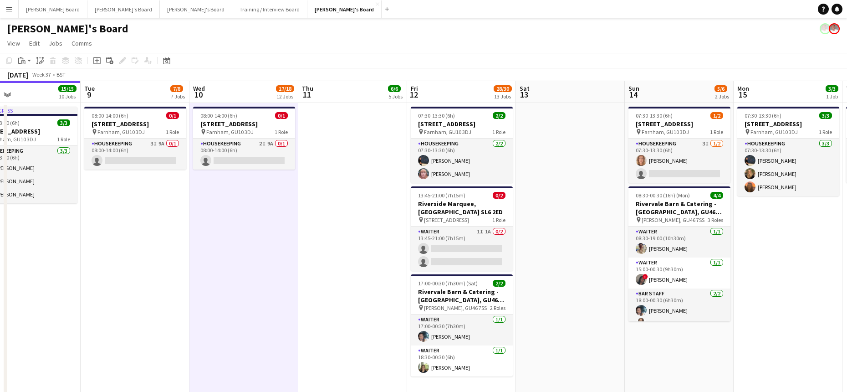
drag, startPoint x: 383, startPoint y: 277, endPoint x: 695, endPoint y: 302, distance: 312.9
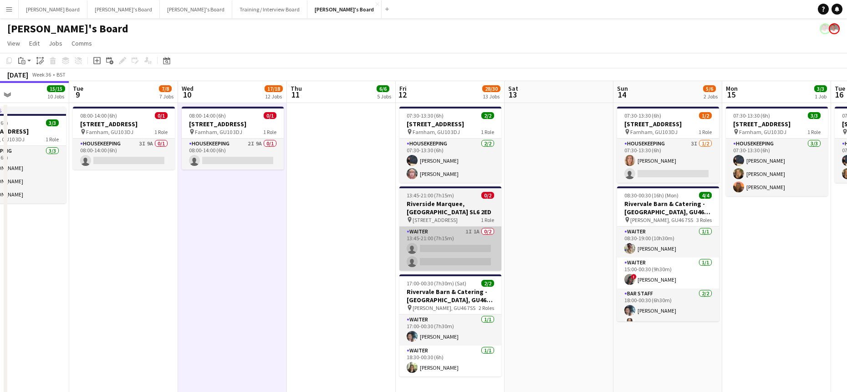
drag, startPoint x: 612, startPoint y: 217, endPoint x: 385, endPoint y: 227, distance: 227.4
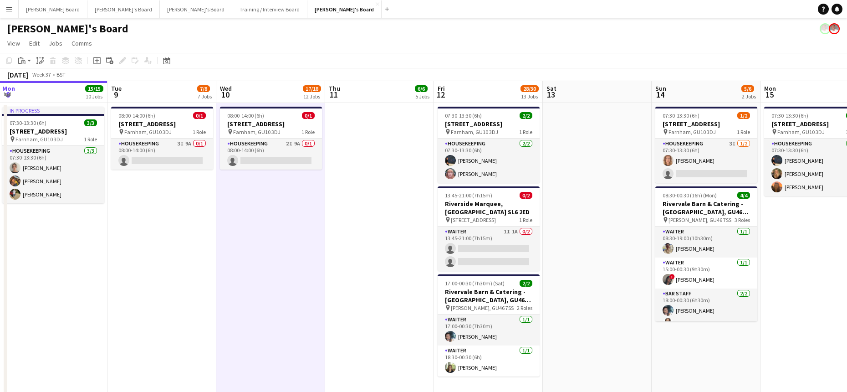
drag, startPoint x: 185, startPoint y: 278, endPoint x: 461, endPoint y: 276, distance: 275.9
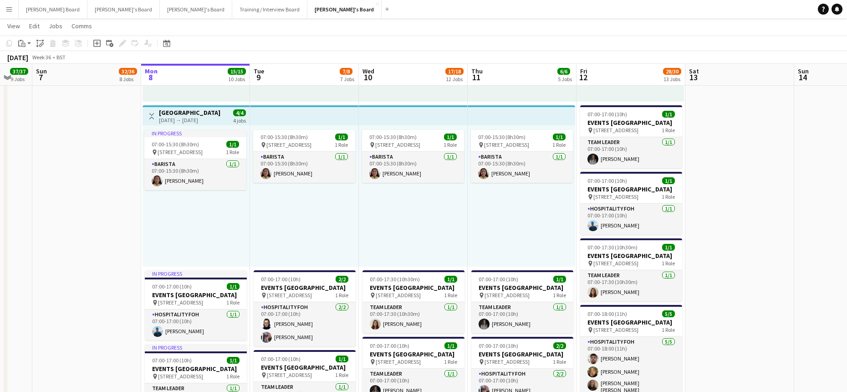
scroll to position [668, 0]
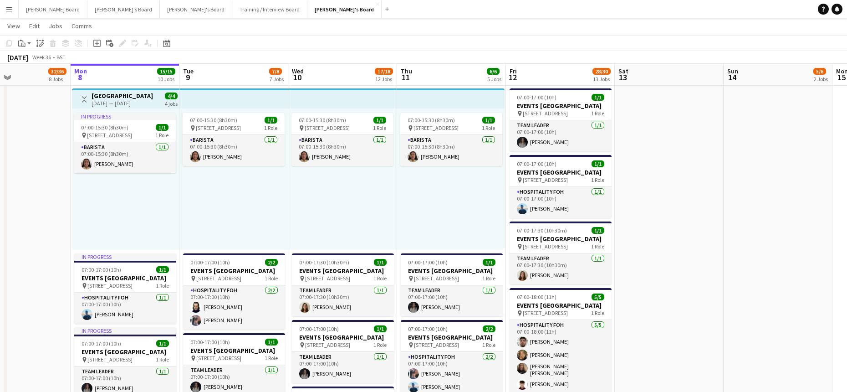
drag, startPoint x: 754, startPoint y: 233, endPoint x: 563, endPoint y: 259, distance: 193.0
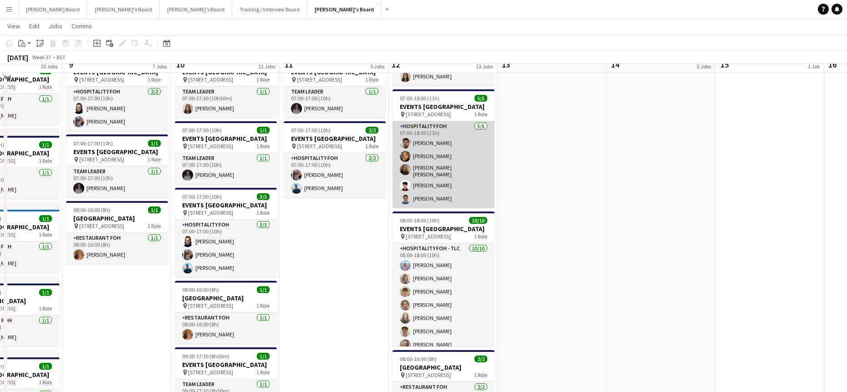
scroll to position [850, 0]
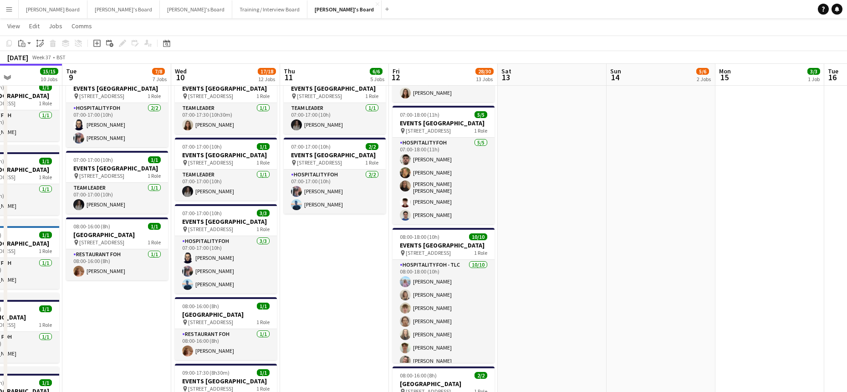
click at [696, 229] on app-date-cell at bounding box center [661, 113] width 109 height 1080
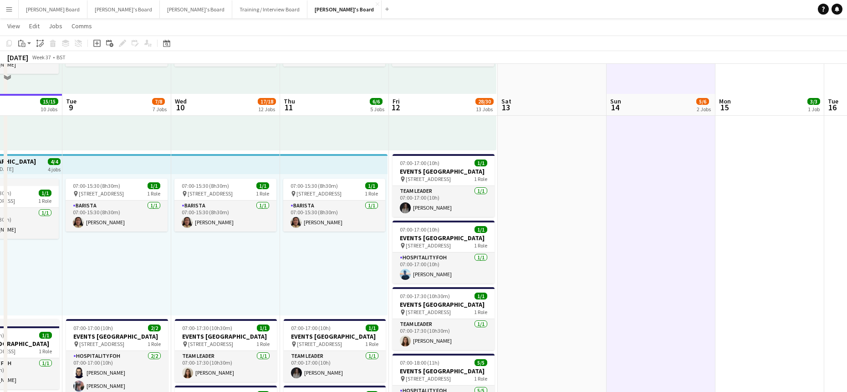
scroll to position [546, 0]
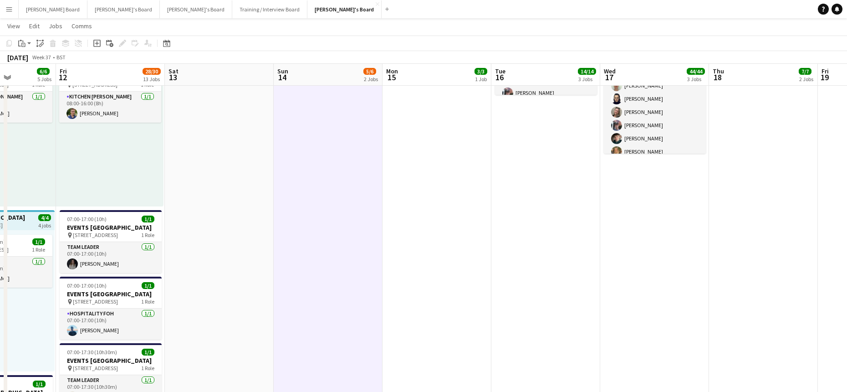
drag, startPoint x: 728, startPoint y: 255, endPoint x: 119, endPoint y: 213, distance: 609.8
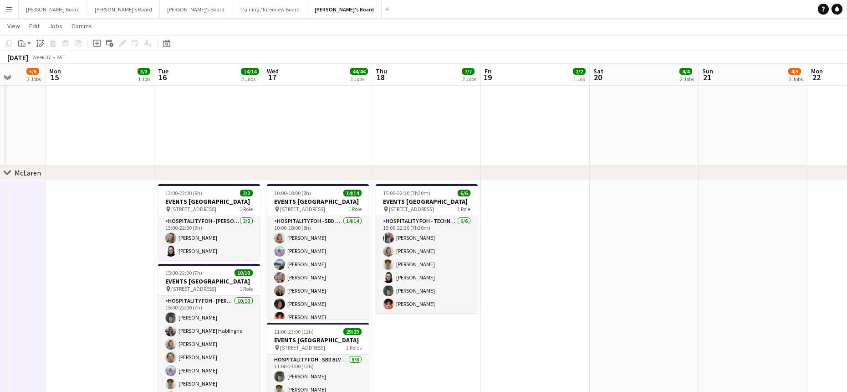
scroll to position [0, 264]
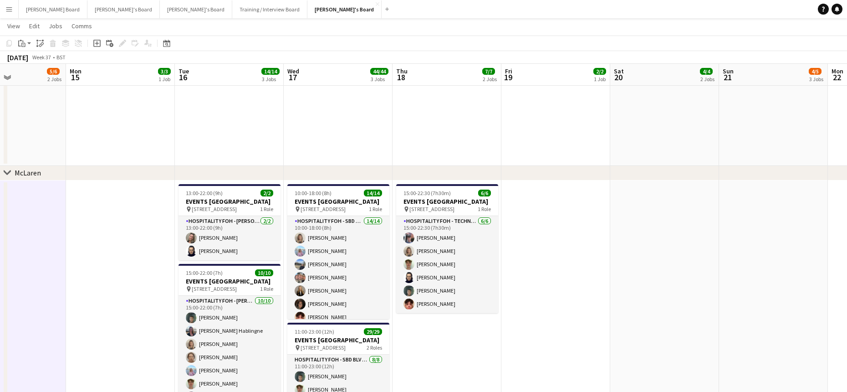
drag, startPoint x: 500, startPoint y: 261, endPoint x: 622, endPoint y: 263, distance: 122.5
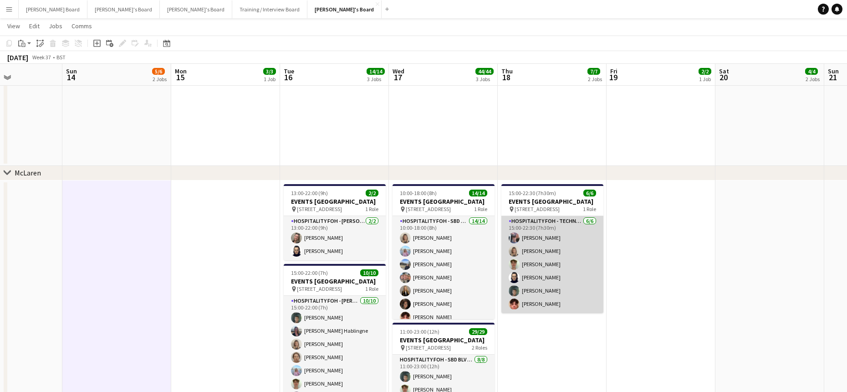
scroll to position [2, 0]
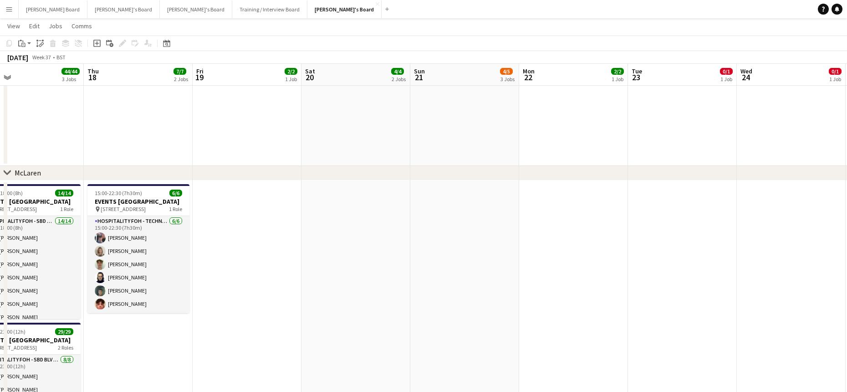
drag, startPoint x: 703, startPoint y: 267, endPoint x: 228, endPoint y: 256, distance: 475.5
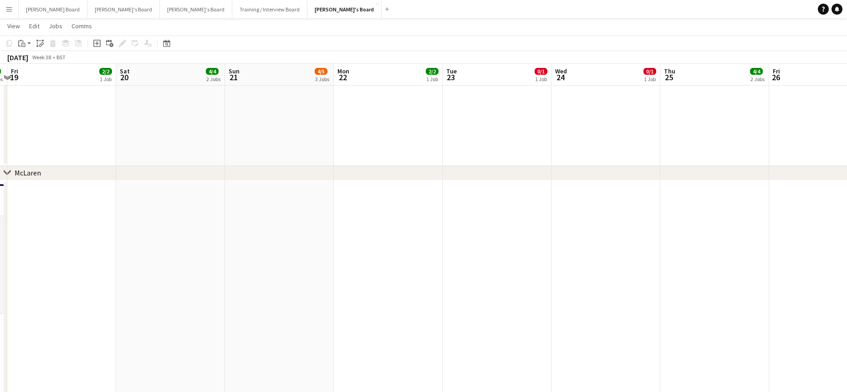
scroll to position [0, 239]
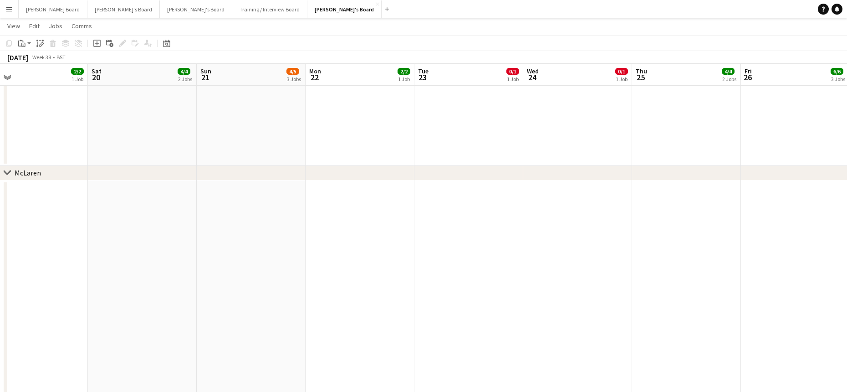
drag, startPoint x: 498, startPoint y: 263, endPoint x: 356, endPoint y: 291, distance: 144.3
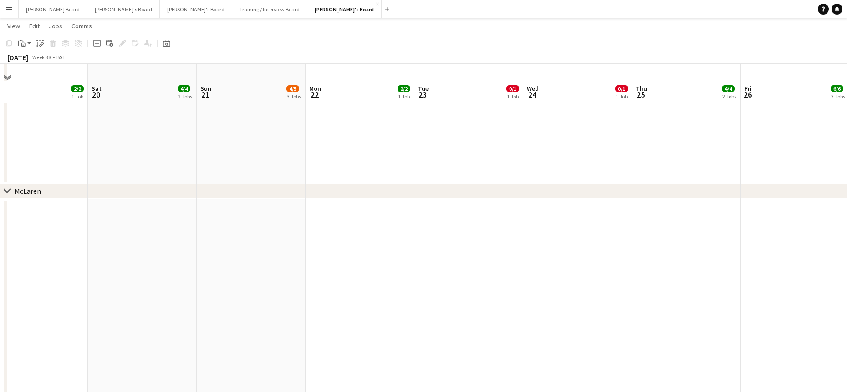
scroll to position [182, 0]
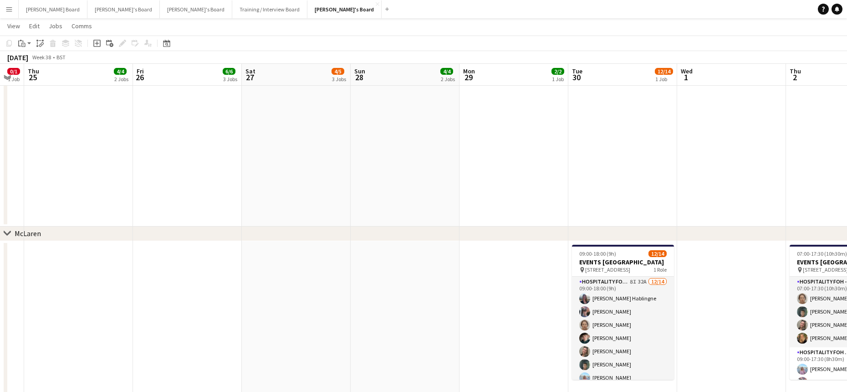
drag, startPoint x: 514, startPoint y: 276, endPoint x: -88, endPoint y: 215, distance: 605.0
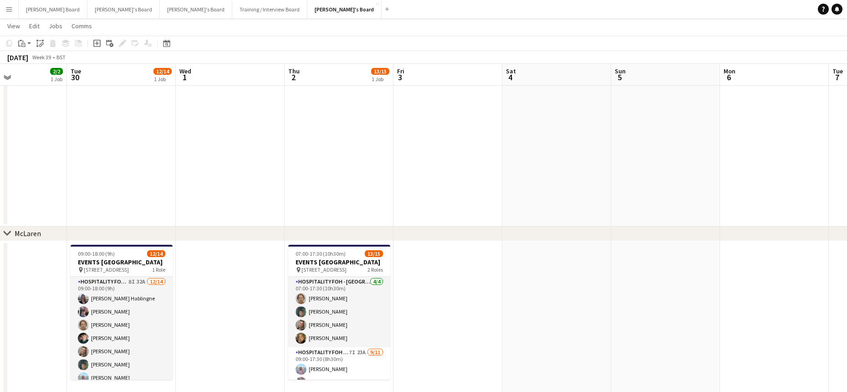
drag, startPoint x: 415, startPoint y: 296, endPoint x: 176, endPoint y: 240, distance: 245.1
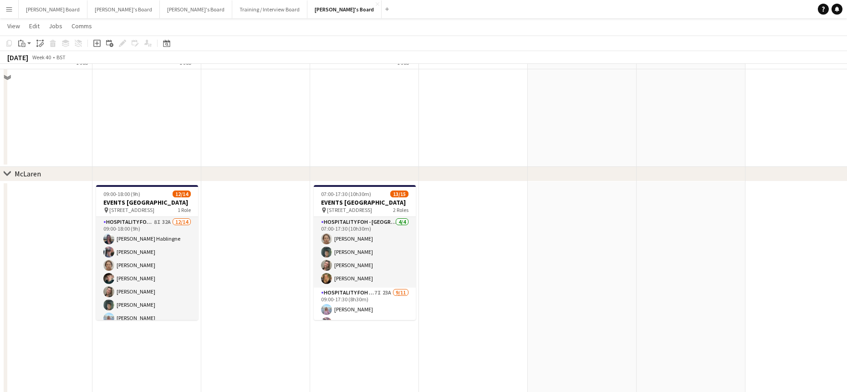
scroll to position [243, 0]
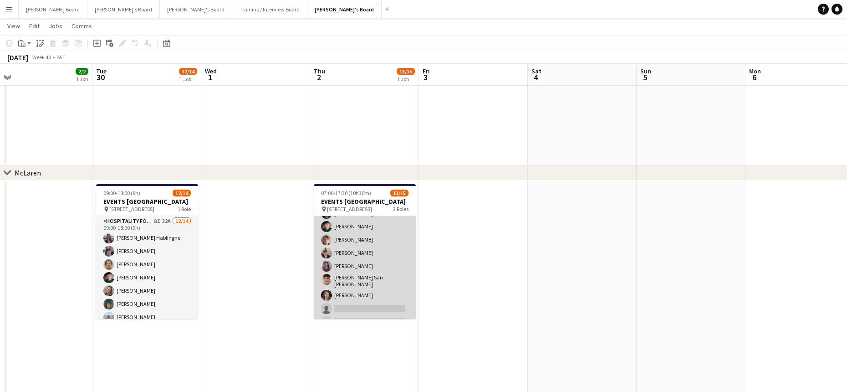
click at [368, 274] on app-card-role "Hospitality FOH - Allwyn 7I 23A 9/11 09:00-17:30 (8h30m) Lara Habling Cameron S…" at bounding box center [365, 248] width 102 height 166
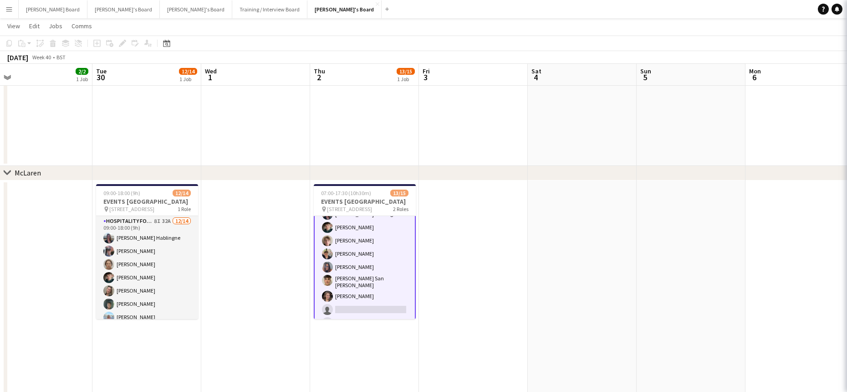
scroll to position [122, 0]
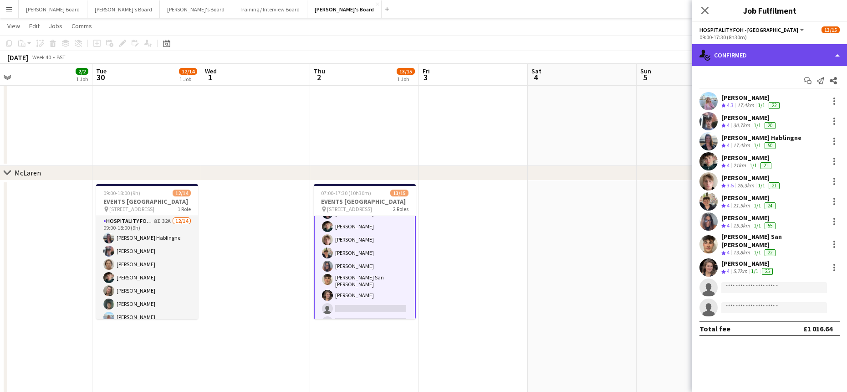
click at [767, 58] on div "single-neutral-actions-check-2 Confirmed" at bounding box center [769, 55] width 155 height 22
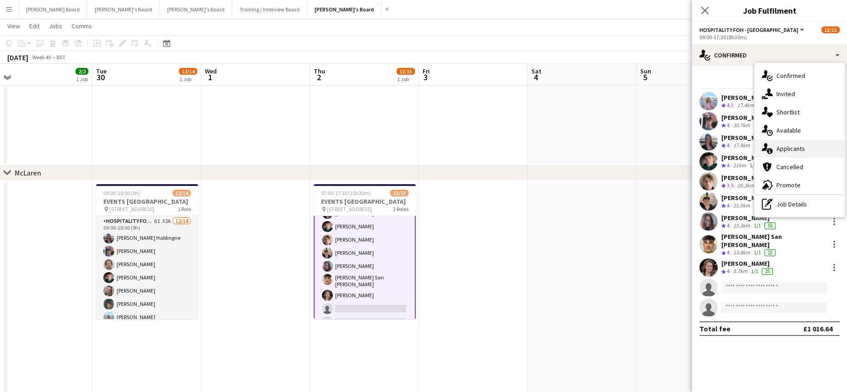
click at [796, 148] on span "Applicants" at bounding box center [790, 148] width 29 height 8
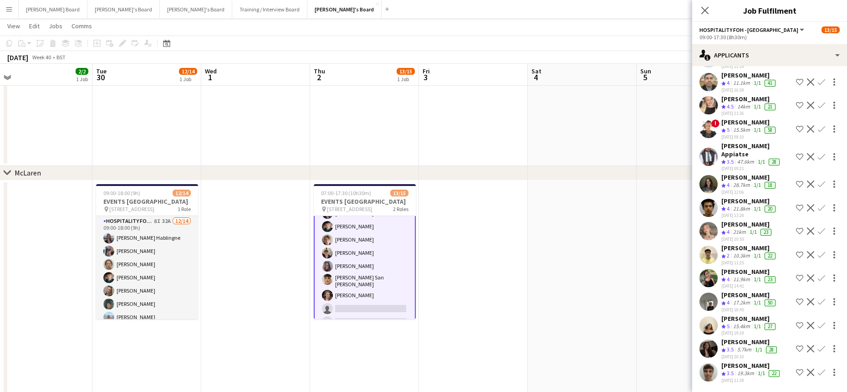
scroll to position [336, 0]
click at [739, 322] on div "15.4km" at bounding box center [741, 326] width 20 height 8
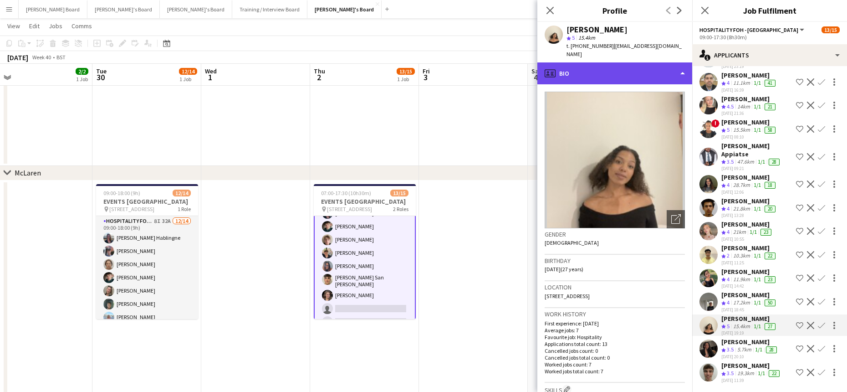
click at [608, 73] on div "profile Bio" at bounding box center [614, 73] width 155 height 22
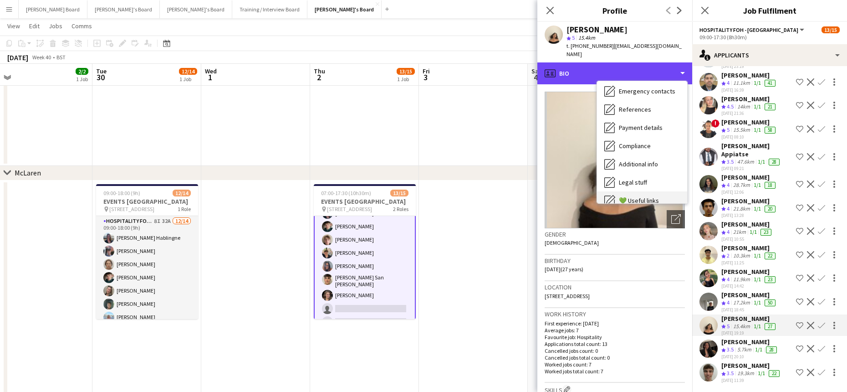
scroll to position [140, 0]
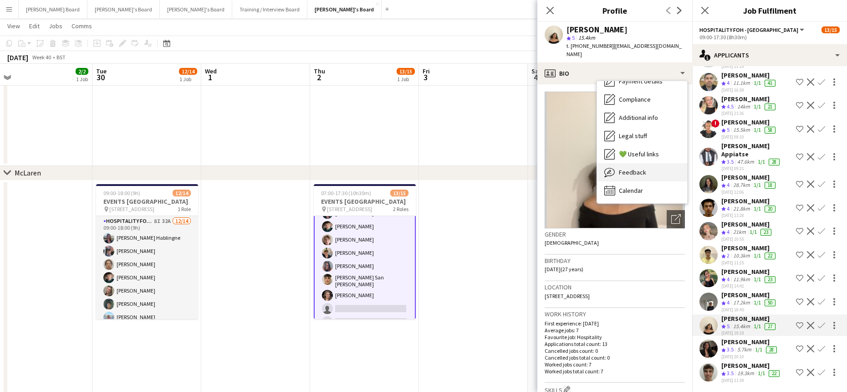
click at [629, 168] on span "Feedback" at bounding box center [632, 172] width 27 height 8
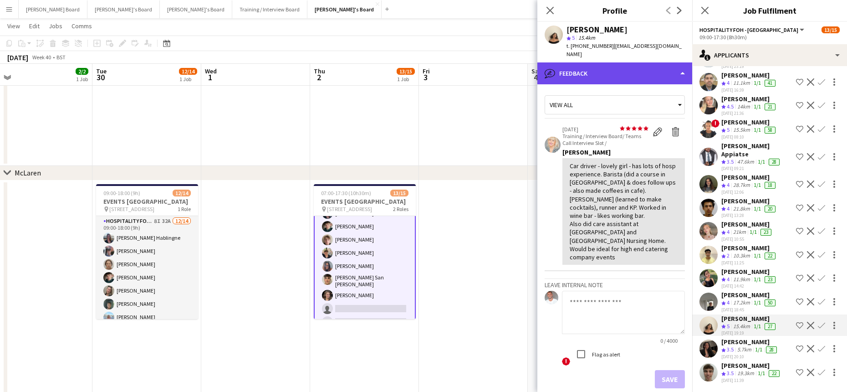
click at [611, 67] on div "bubble-pencil Feedback" at bounding box center [614, 73] width 155 height 22
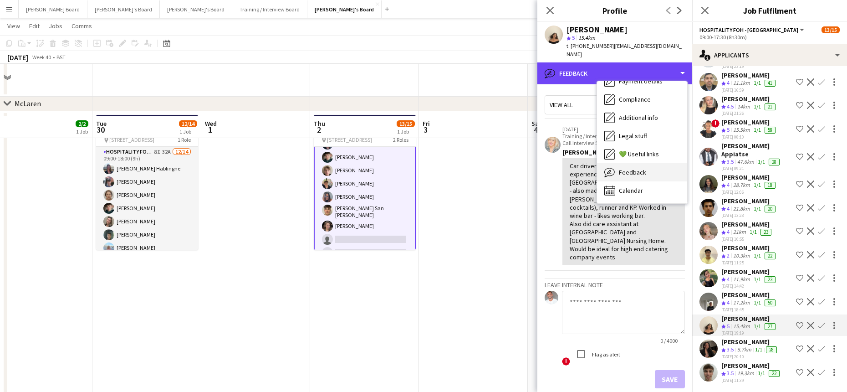
scroll to position [364, 0]
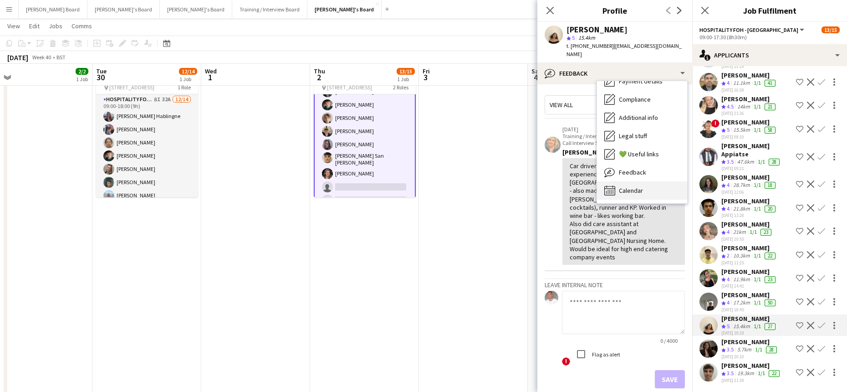
click at [639, 186] on span "Calendar" at bounding box center [631, 190] width 24 height 8
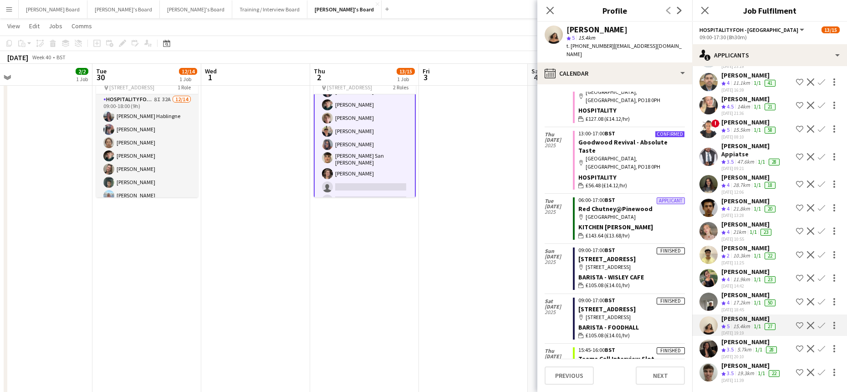
scroll to position [465, 0]
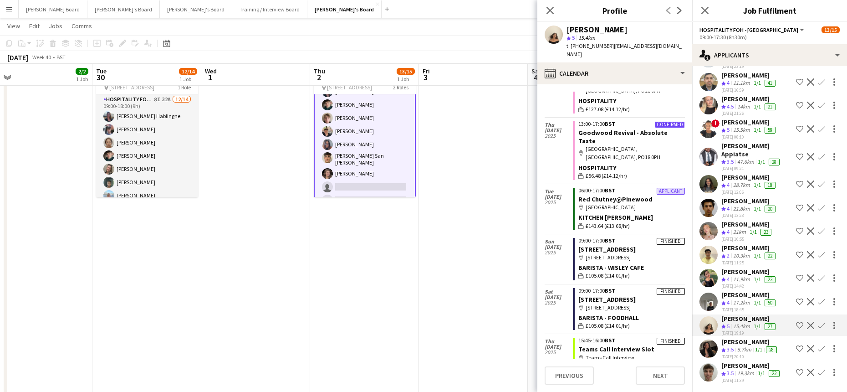
click at [818, 321] on app-icon "Confirm" at bounding box center [821, 324] width 7 height 7
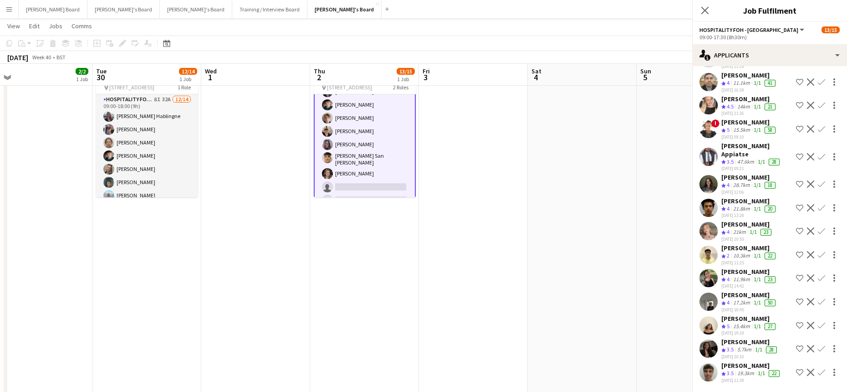
scroll to position [265, 0]
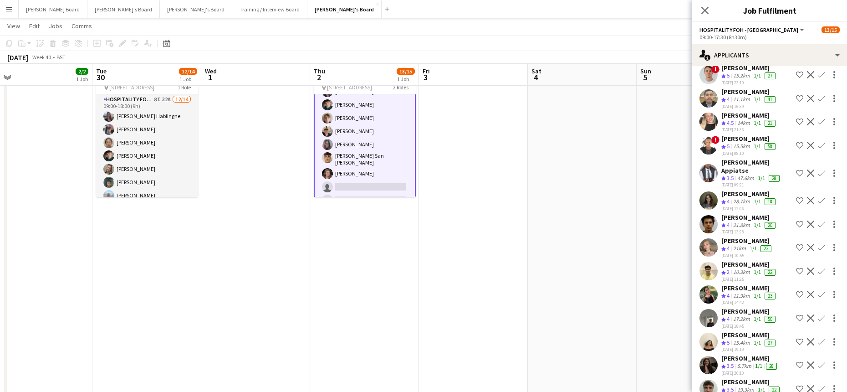
click at [818, 338] on app-icon "Confirm" at bounding box center [821, 341] width 7 height 7
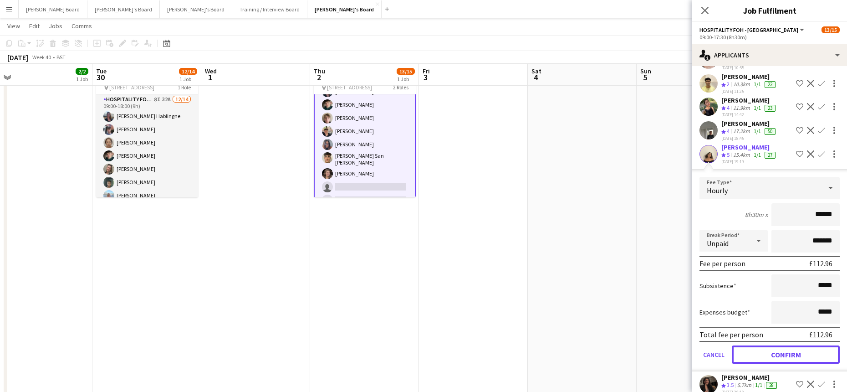
click at [779, 345] on button "Confirm" at bounding box center [786, 354] width 108 height 18
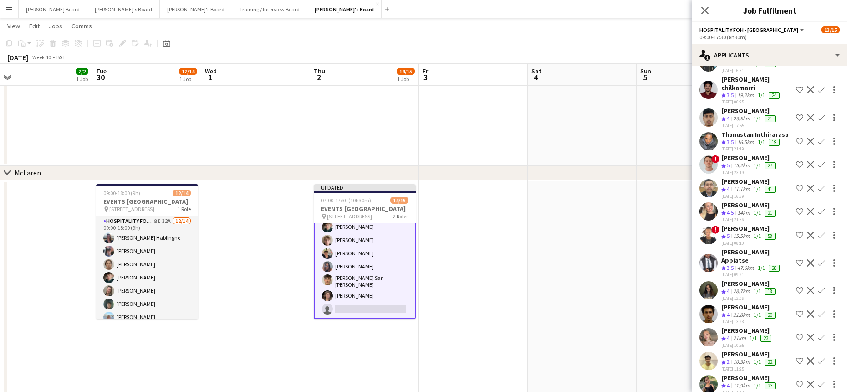
scroll to position [242, 0]
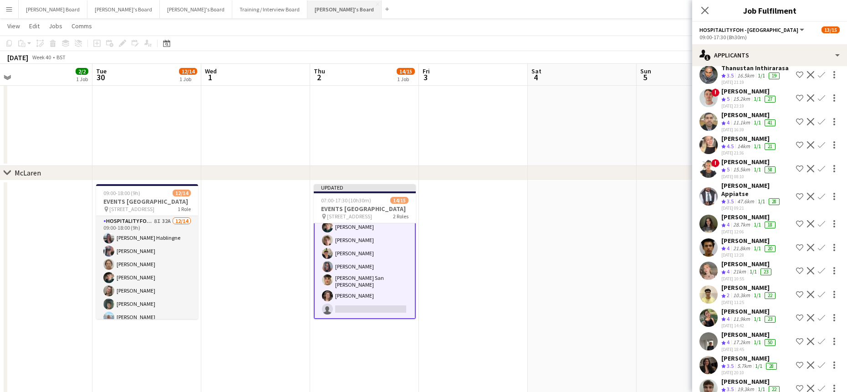
drag, startPoint x: 250, startPoint y: 0, endPoint x: 256, endPoint y: 5, distance: 8.5
click at [307, 0] on button "Jakub's Board Close" at bounding box center [344, 9] width 74 height 18
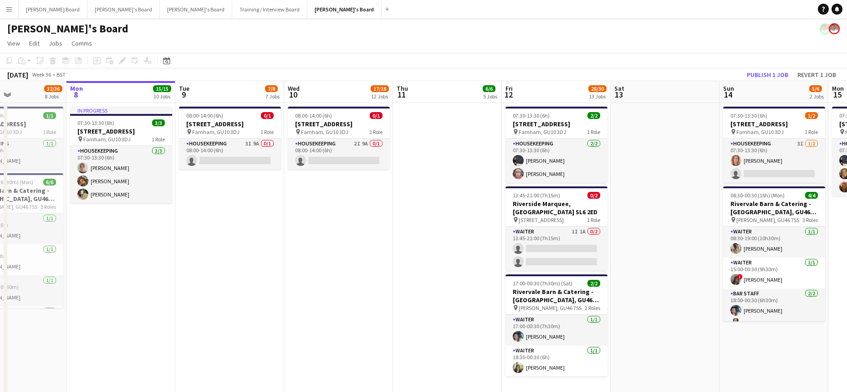
scroll to position [0, 287]
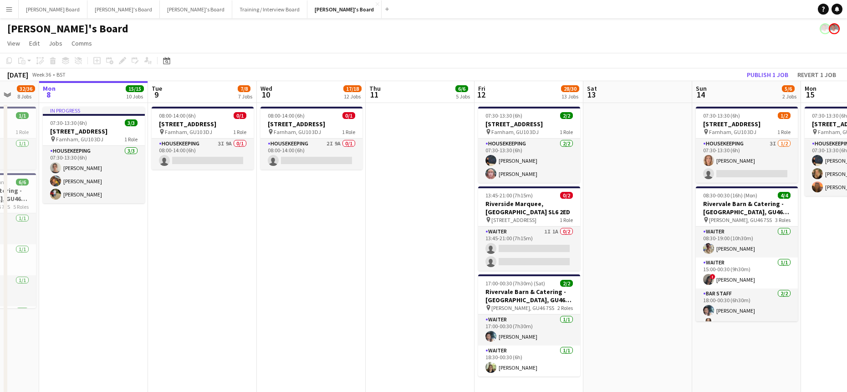
drag, startPoint x: 426, startPoint y: 269, endPoint x: 357, endPoint y: 270, distance: 69.7
click at [597, 263] on app-date-cell at bounding box center [637, 256] width 109 height 306
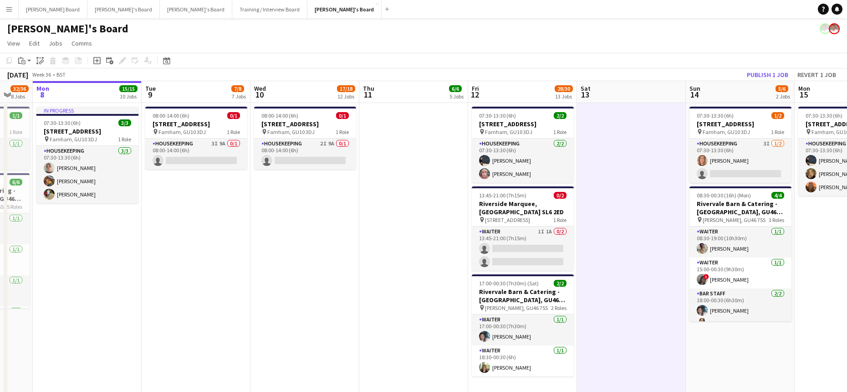
drag, startPoint x: 605, startPoint y: 263, endPoint x: 488, endPoint y: 267, distance: 117.5
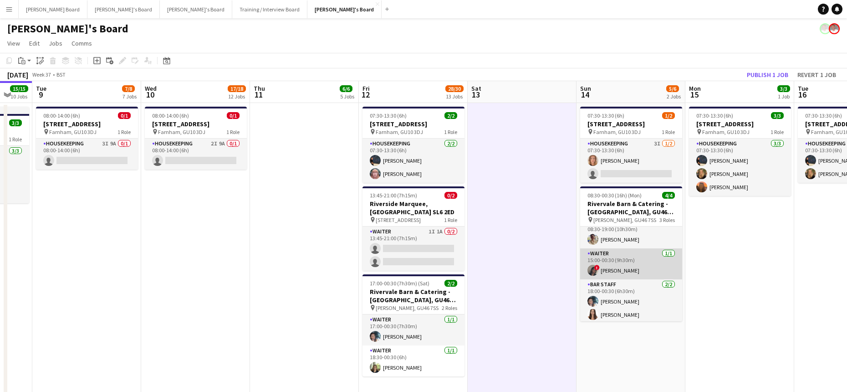
scroll to position [11, 0]
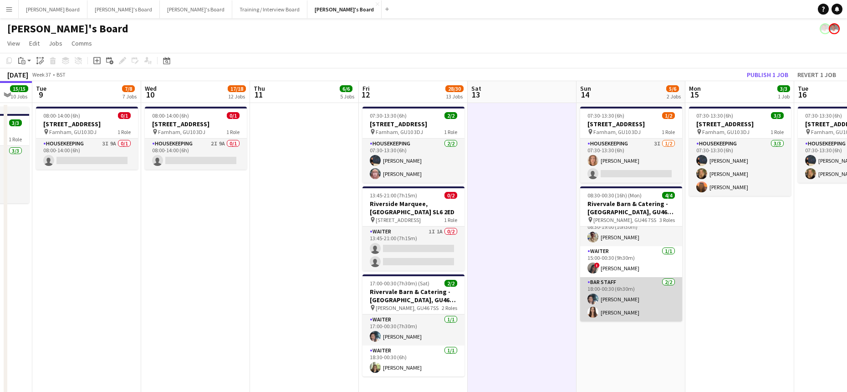
click at [620, 304] on app-card-role "BAR STAFF 2/2 18:00-00:30 (6h30m) Labrisca Gumbs Evie Tipple" at bounding box center [631, 299] width 102 height 44
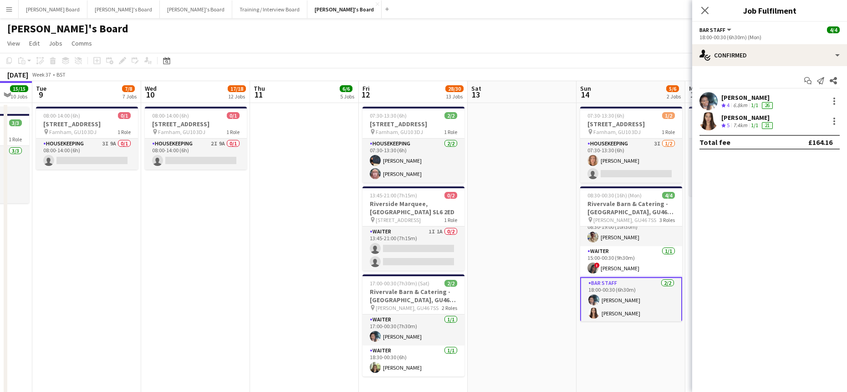
click at [736, 103] on div "6.8km" at bounding box center [740, 106] width 18 height 8
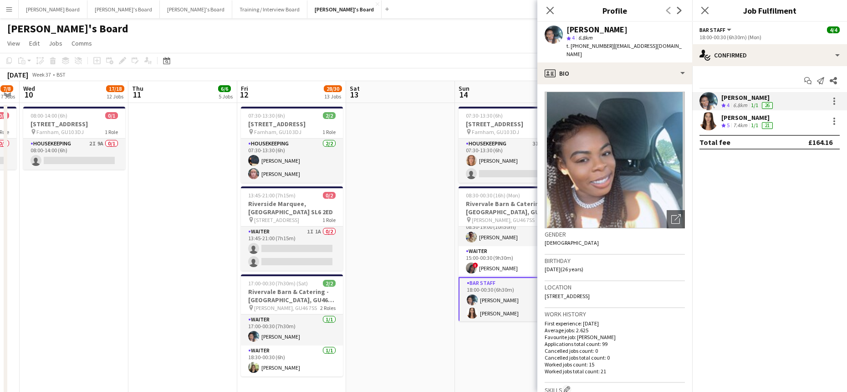
scroll to position [0, 326]
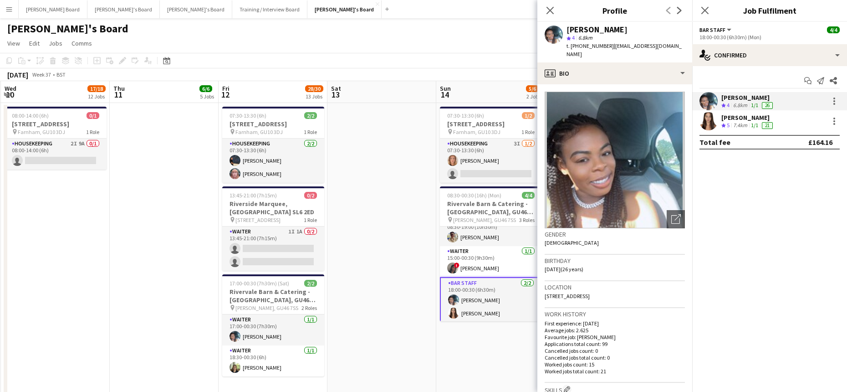
drag, startPoint x: 512, startPoint y: 273, endPoint x: 374, endPoint y: 275, distance: 138.4
click at [471, 263] on app-card-role "Waiter 1/1 15:00-00:30 (9h30m) ! Aneisha Richardson" at bounding box center [491, 261] width 102 height 31
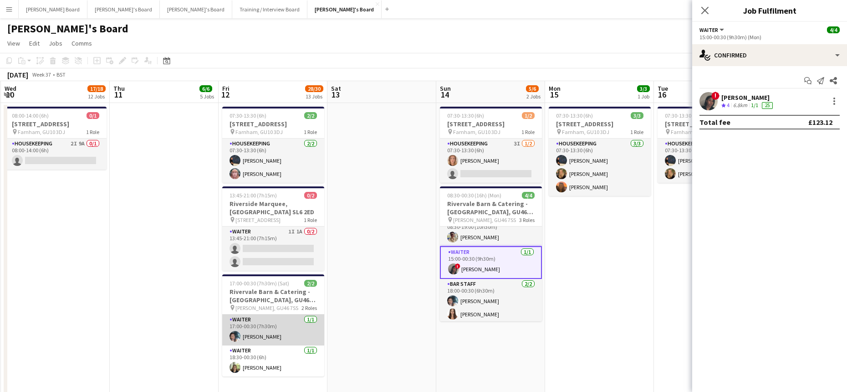
click at [254, 327] on app-card-role "Waiter 1/1 17:00-00:30 (7h30m) Labrisca Gumbs" at bounding box center [273, 329] width 102 height 31
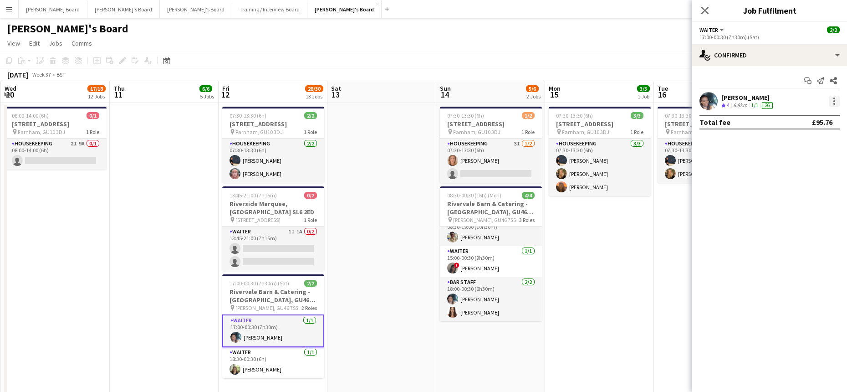
click at [836, 98] on div at bounding box center [834, 101] width 11 height 11
click at [804, 207] on span "Remove" at bounding box center [804, 205] width 56 height 8
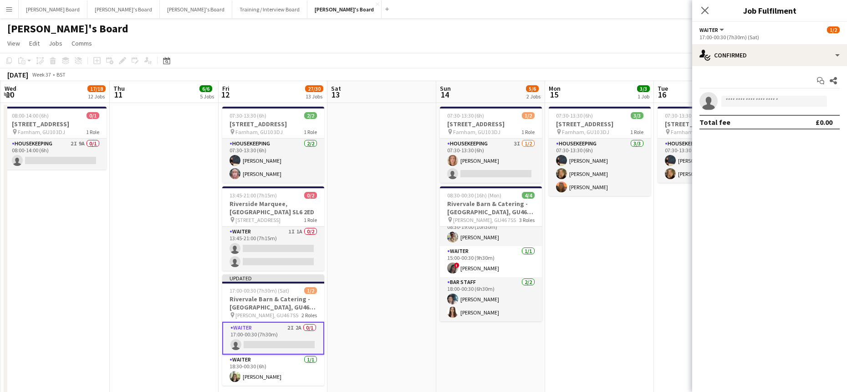
click at [392, 209] on app-date-cell at bounding box center [381, 256] width 109 height 306
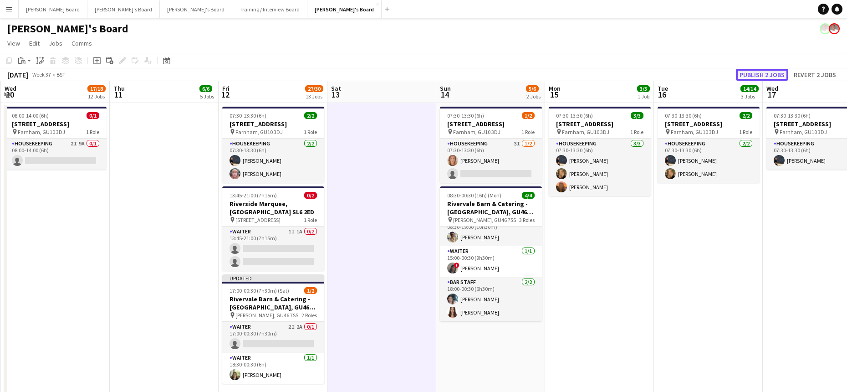
click at [751, 76] on button "Publish 2 jobs" at bounding box center [762, 75] width 52 height 12
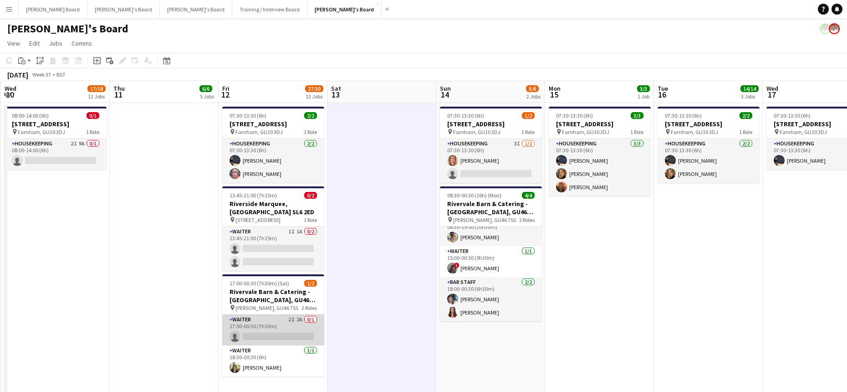
click at [278, 330] on app-card-role "Waiter 2I 2A 0/1 17:00-00:30 (7h30m) single-neutral-actions" at bounding box center [273, 329] width 102 height 31
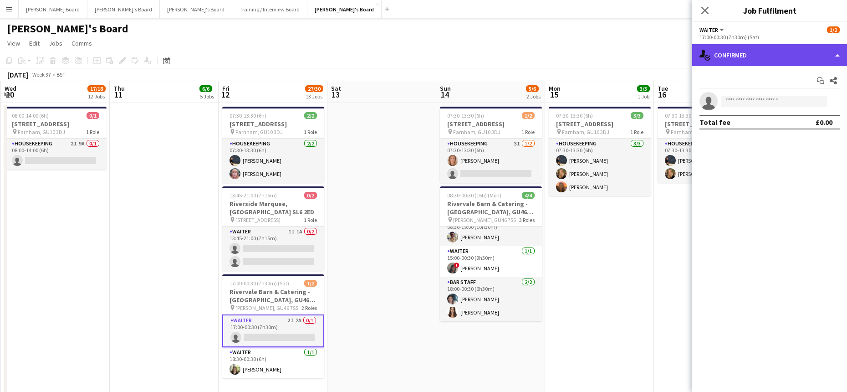
drag, startPoint x: 733, startPoint y: 58, endPoint x: 736, endPoint y: 55, distance: 4.8
click at [734, 56] on div "single-neutral-actions-check-2 Confirmed" at bounding box center [769, 55] width 155 height 22
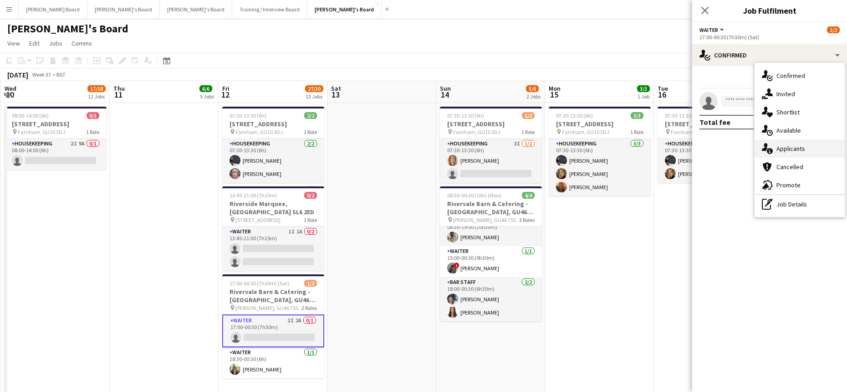
click at [798, 148] on span "Applicants" at bounding box center [790, 148] width 29 height 8
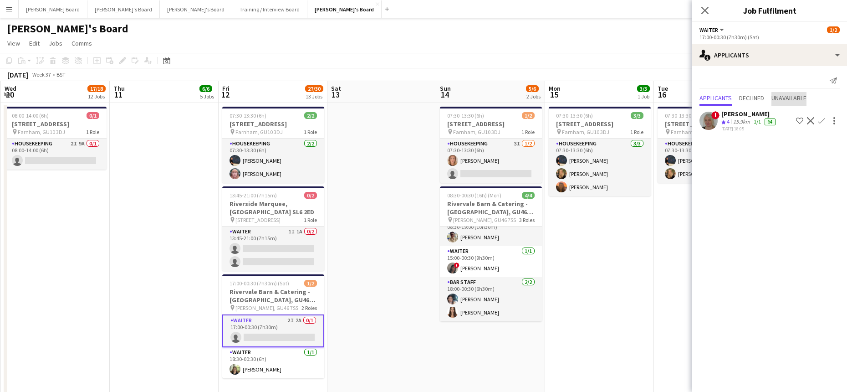
click at [801, 99] on span "Unavailable" at bounding box center [788, 98] width 35 height 6
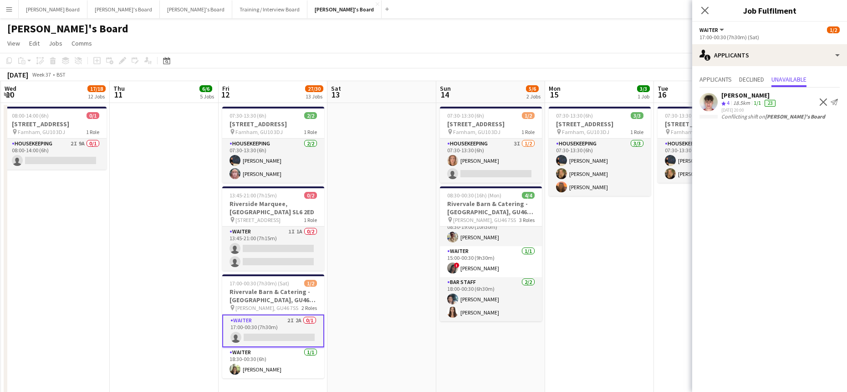
click at [822, 102] on app-icon "Decline" at bounding box center [823, 101] width 7 height 7
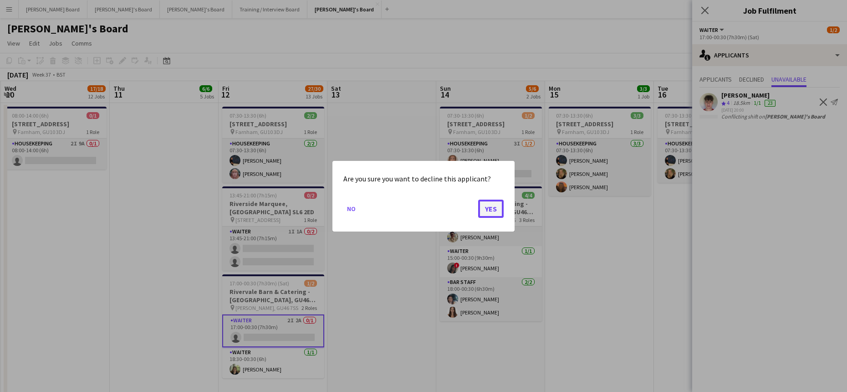
click at [489, 203] on button "Yes" at bounding box center [490, 208] width 25 height 18
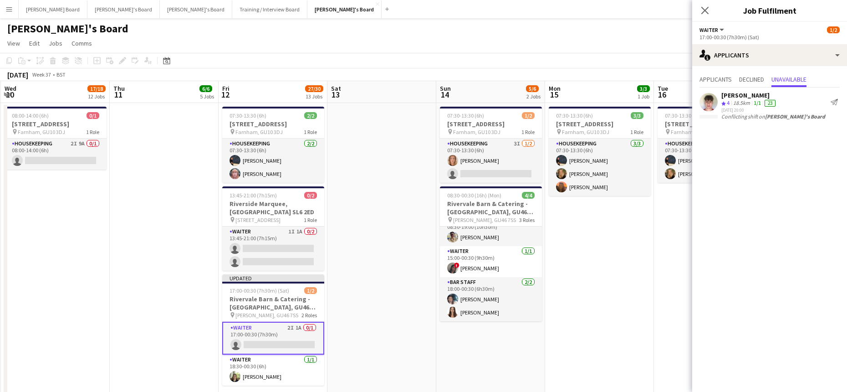
drag, startPoint x: 402, startPoint y: 217, endPoint x: 409, endPoint y: 214, distance: 8.0
click at [403, 216] on app-date-cell at bounding box center [381, 256] width 109 height 306
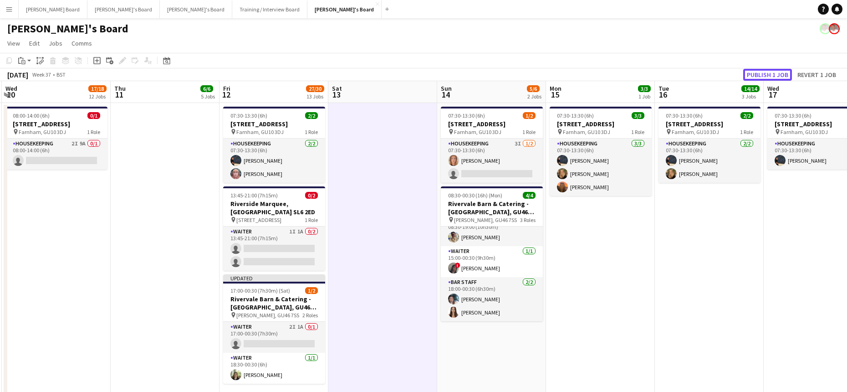
click at [764, 70] on button "Publish 1 job" at bounding box center [767, 75] width 49 height 12
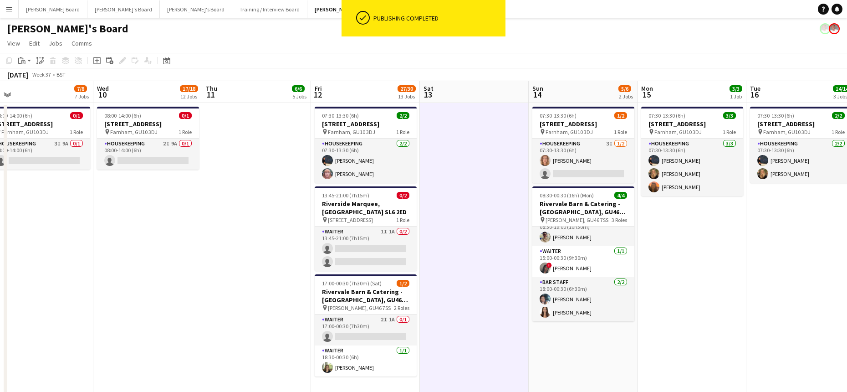
drag, startPoint x: 159, startPoint y: 255, endPoint x: 489, endPoint y: 260, distance: 329.7
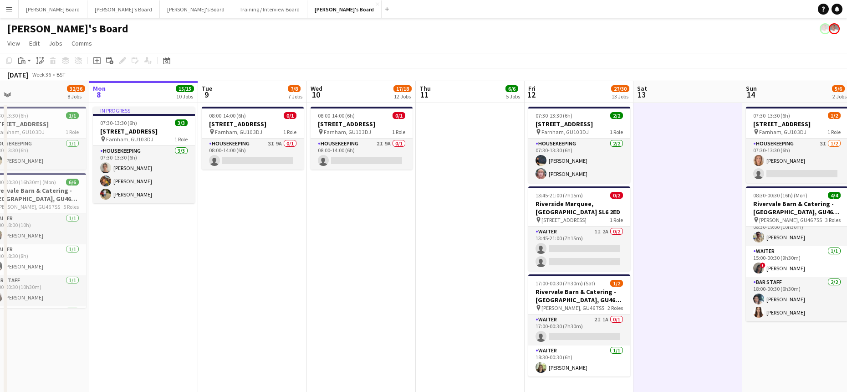
click at [588, 248] on app-card-role "Waiter 1I 2A 0/2 13:45-21:00 (7h15m) single-neutral-actions single-neutral-acti…" at bounding box center [579, 248] width 102 height 44
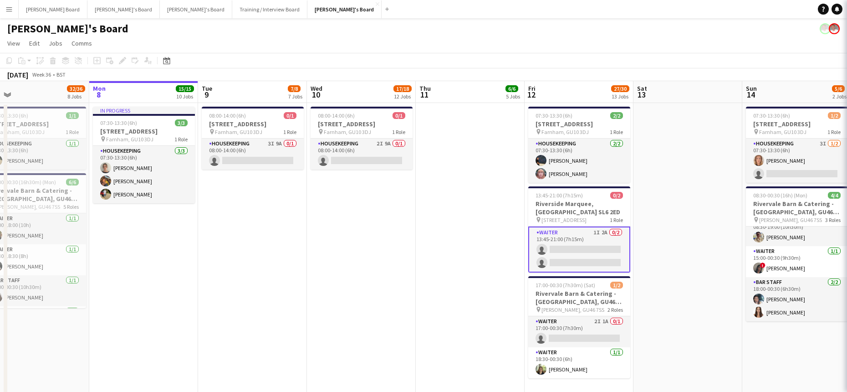
scroll to position [0, 237]
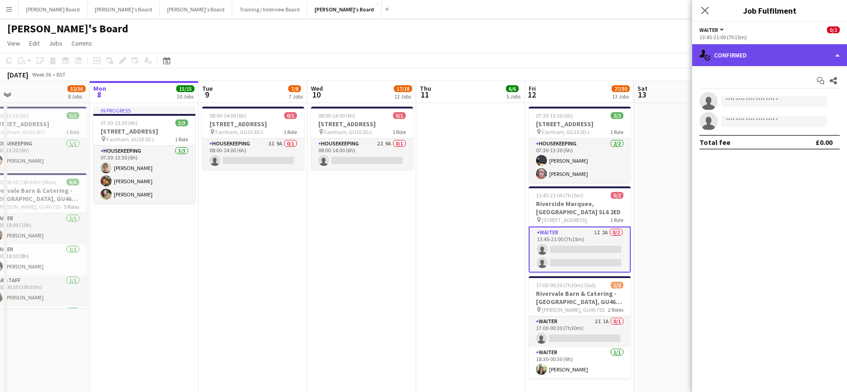
click at [789, 55] on div "single-neutral-actions-check-2 Confirmed" at bounding box center [769, 55] width 155 height 22
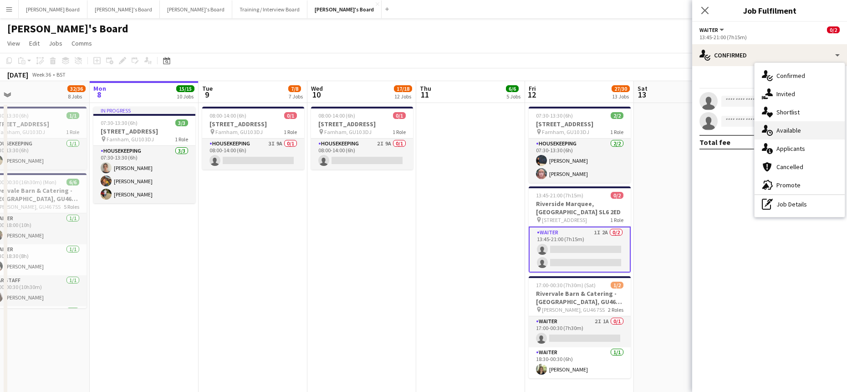
click at [801, 139] on div "single-neutral-actions-upload Available" at bounding box center [799, 130] width 90 height 18
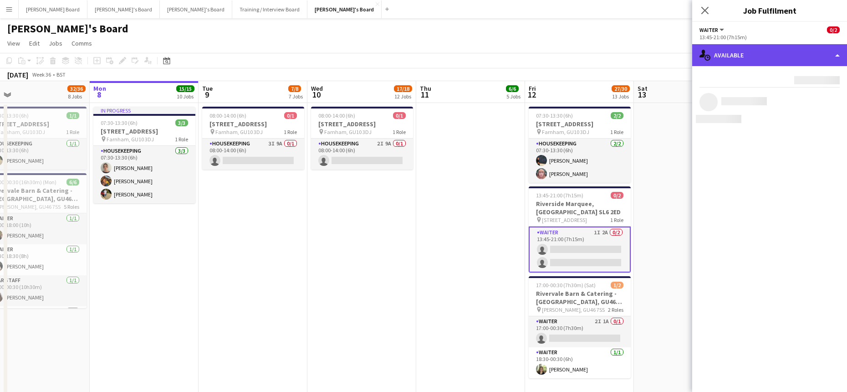
click at [761, 52] on div "single-neutral-actions-upload Available" at bounding box center [769, 55] width 155 height 22
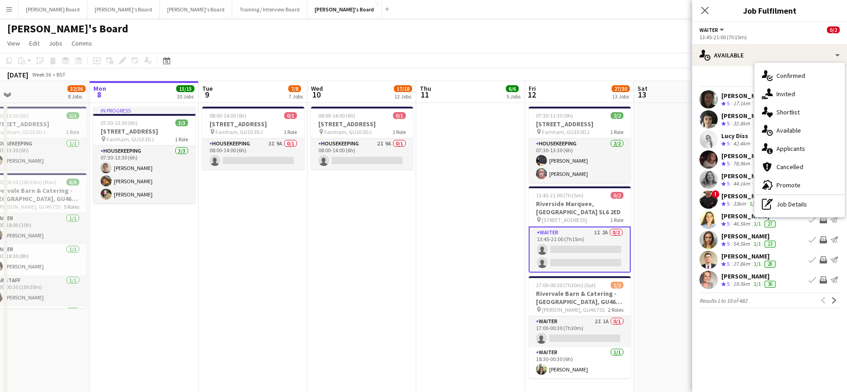
click at [783, 142] on div "single-neutral-actions-information Applicants" at bounding box center [799, 148] width 90 height 18
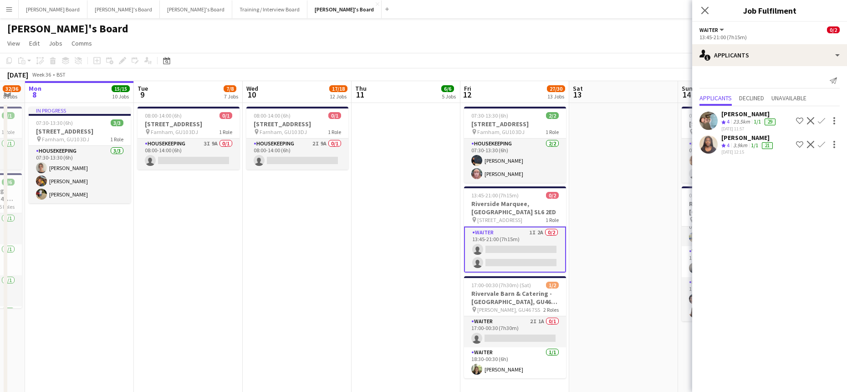
drag, startPoint x: 679, startPoint y: 178, endPoint x: 617, endPoint y: 189, distance: 63.3
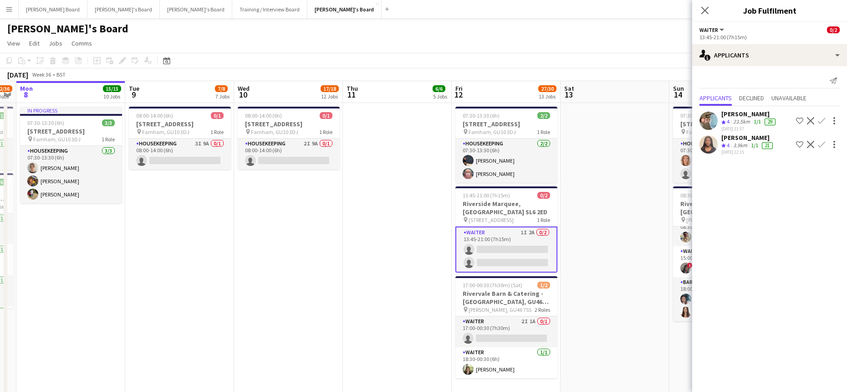
click at [731, 148] on div "Crew rating 4" at bounding box center [726, 146] width 10 height 8
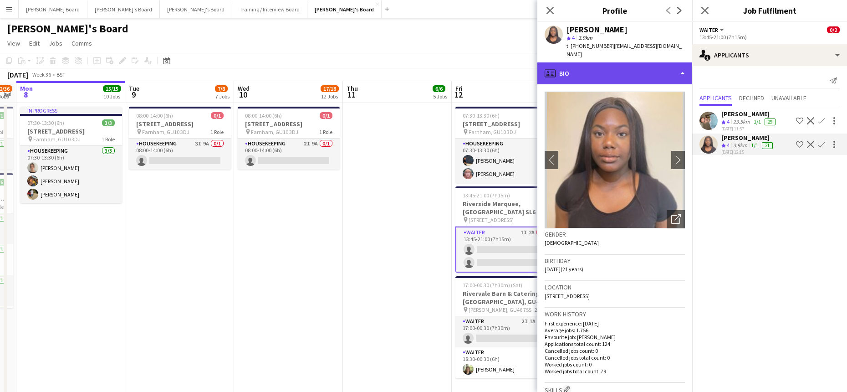
click at [624, 71] on div "profile Bio" at bounding box center [614, 73] width 155 height 22
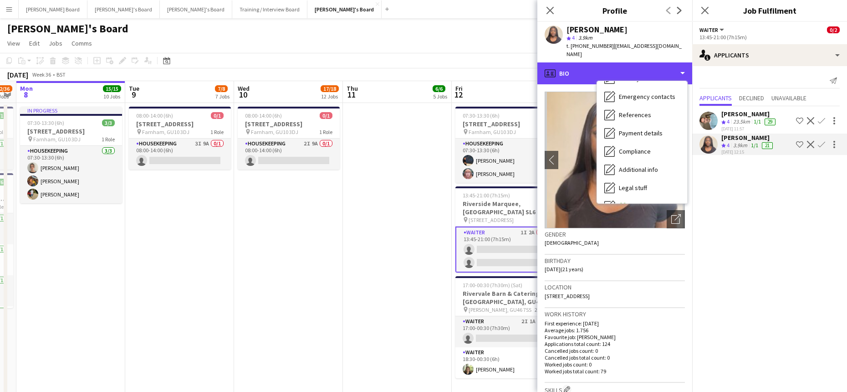
scroll to position [140, 0]
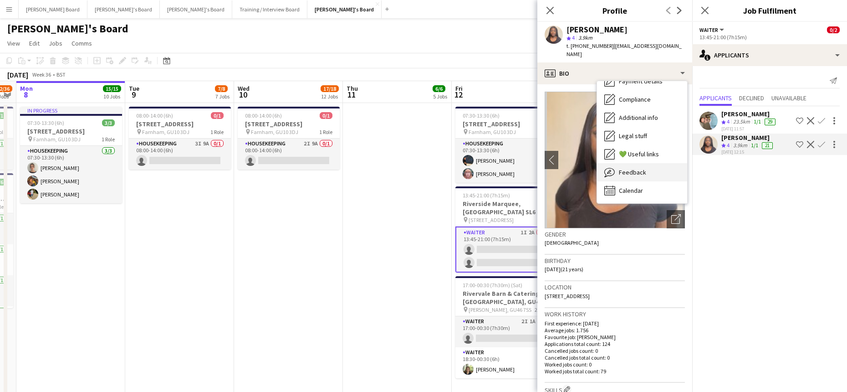
click at [657, 165] on div "Feedback Feedback" at bounding box center [642, 172] width 90 height 18
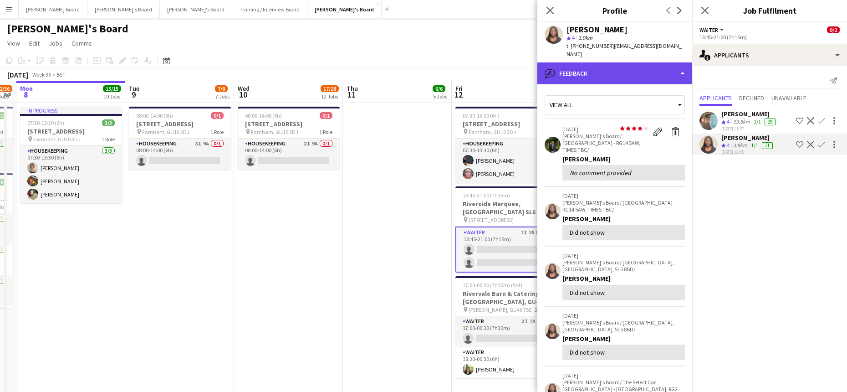
click at [608, 74] on div "bubble-pencil Feedback" at bounding box center [614, 73] width 155 height 22
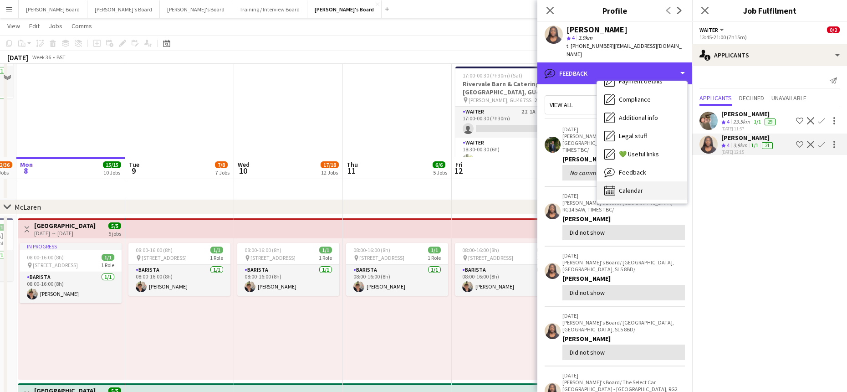
scroll to position [304, 0]
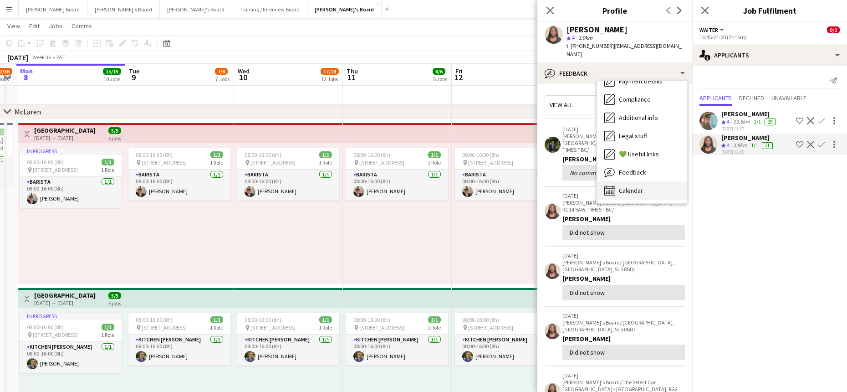
click at [635, 186] on span "Calendar" at bounding box center [631, 190] width 24 height 8
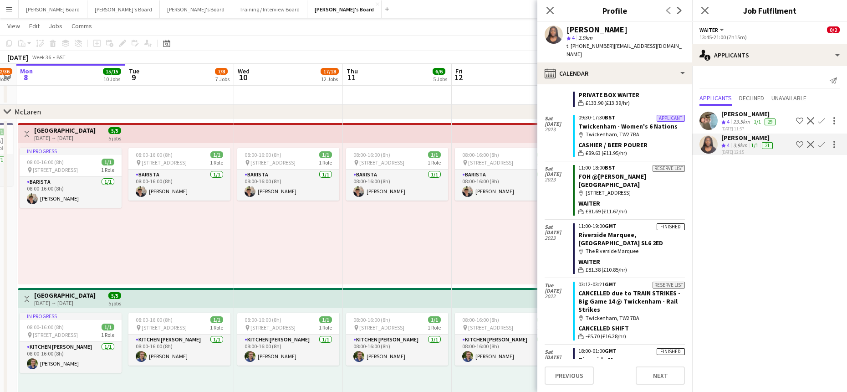
scroll to position [1584, 0]
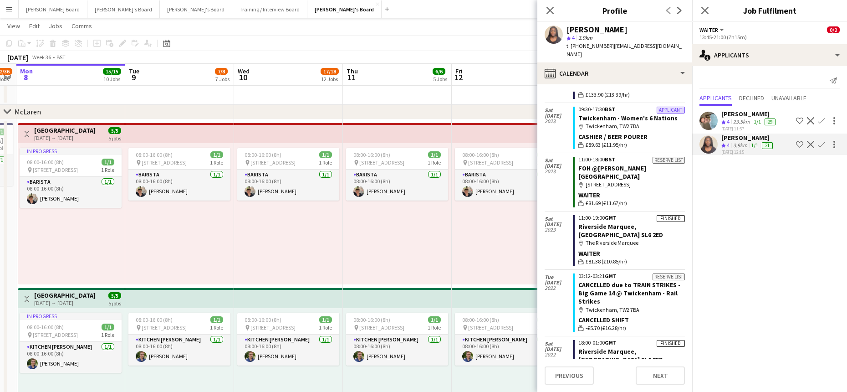
click at [489, 232] on div "08:00-16:00 (8h) 1/1 pin Woking, GU21 4YH 1 Role Barista 1/1 08:00-16:00 (8h) E…" at bounding box center [505, 213] width 107 height 141
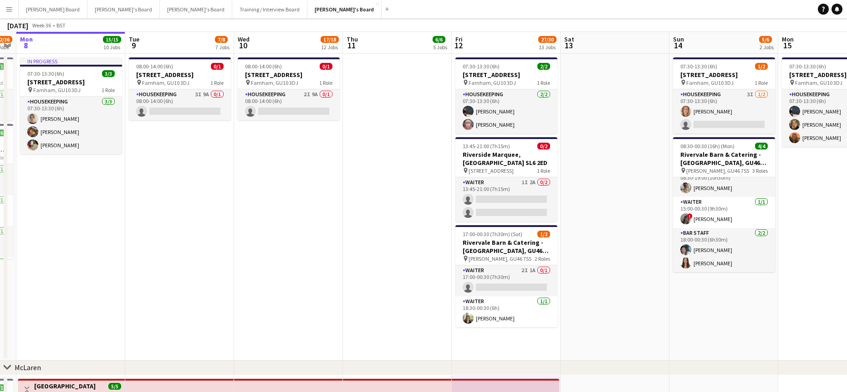
scroll to position [0, 0]
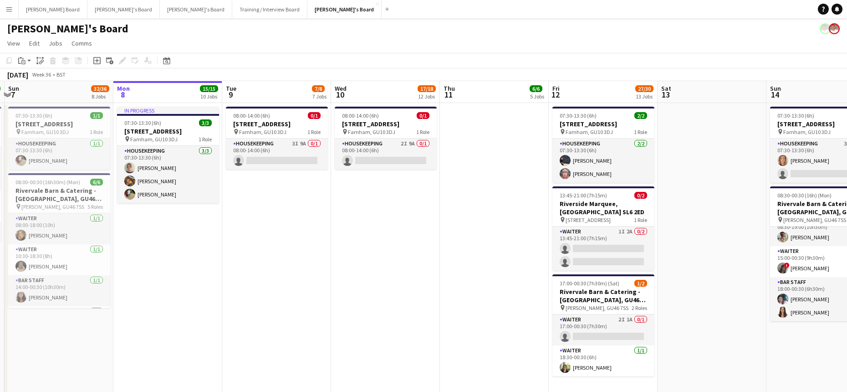
drag, startPoint x: 311, startPoint y: 231, endPoint x: 433, endPoint y: 233, distance: 122.0
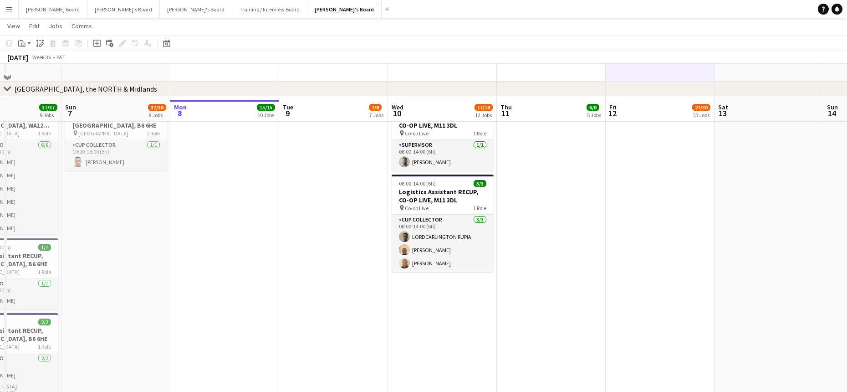
scroll to position [1457, 0]
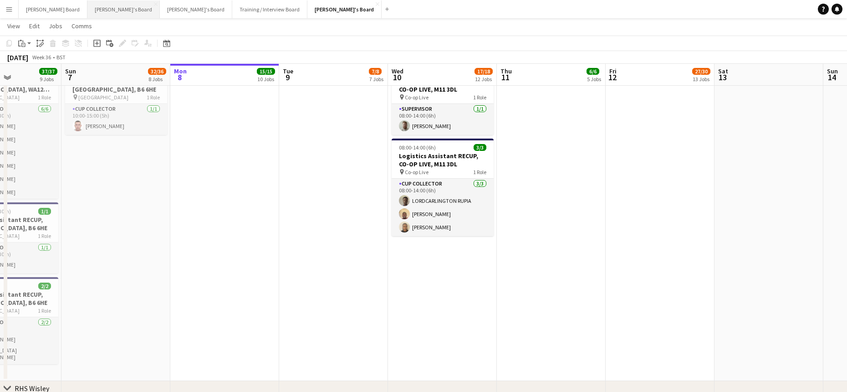
click at [87, 8] on button "Caitlin's Board Close" at bounding box center [123, 9] width 72 height 18
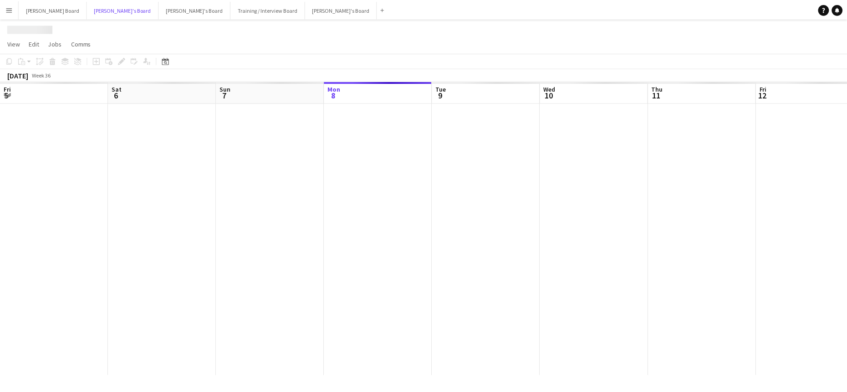
scroll to position [0, 218]
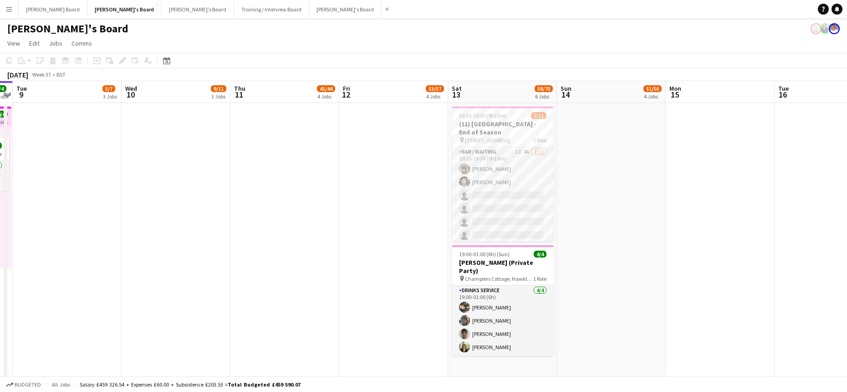
drag, startPoint x: 627, startPoint y: 273, endPoint x: 418, endPoint y: 293, distance: 209.5
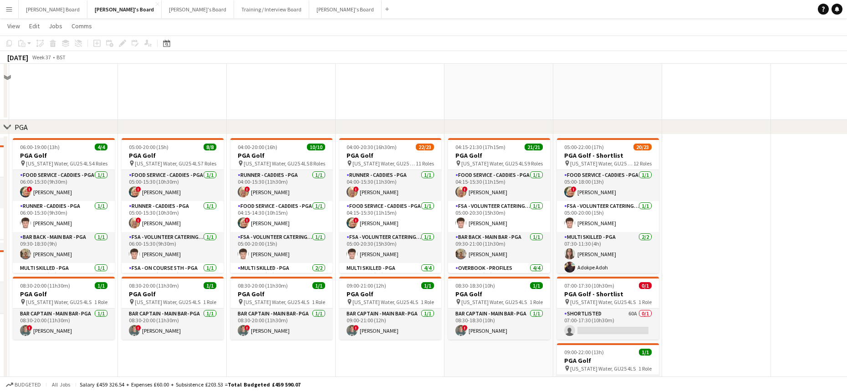
scroll to position [1335, 0]
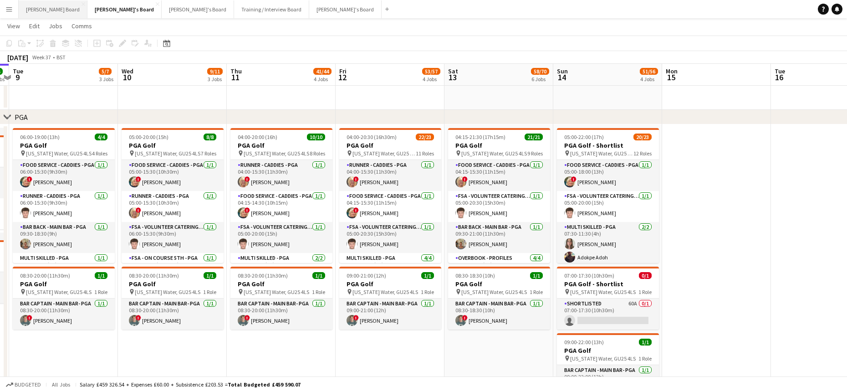
click at [45, 8] on button "Dean's Board Close" at bounding box center [53, 9] width 69 height 18
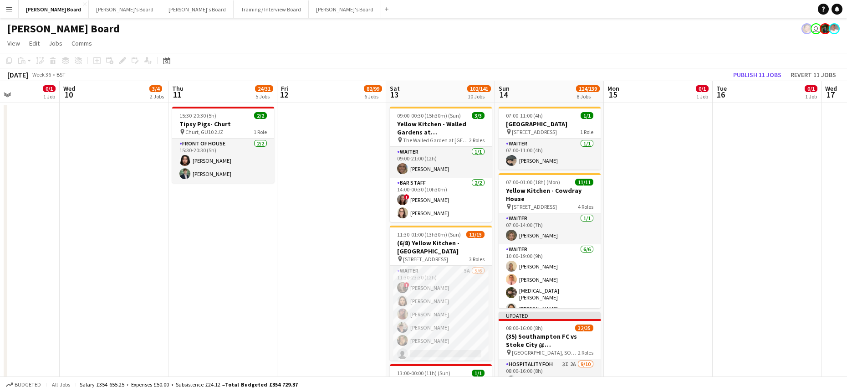
scroll to position [0, 285]
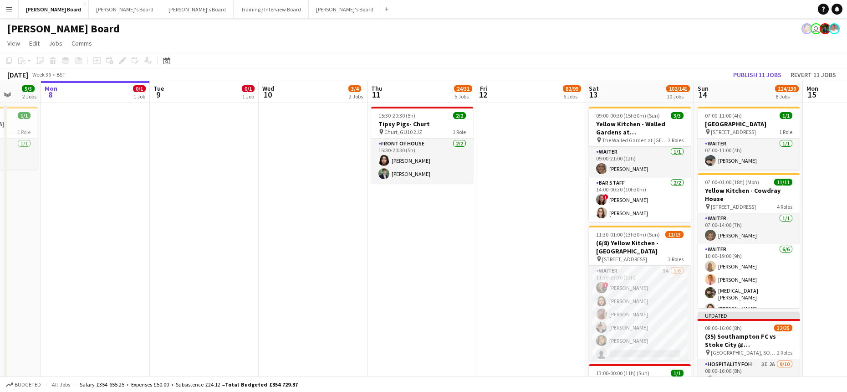
drag, startPoint x: 609, startPoint y: 273, endPoint x: 324, endPoint y: 282, distance: 284.7
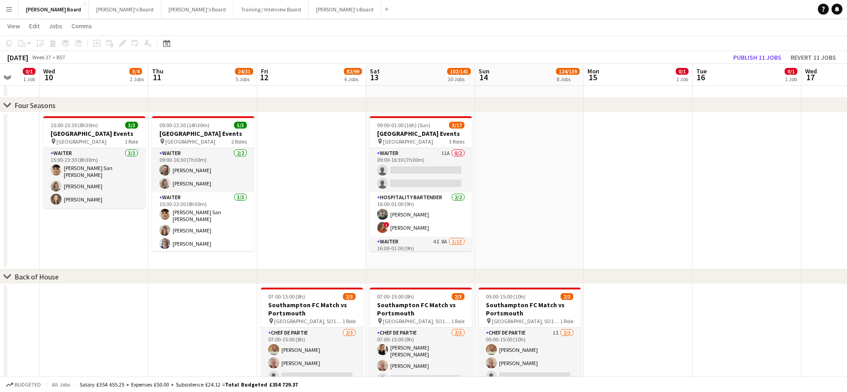
scroll to position [0, 288]
click at [765, 221] on app-date-cell at bounding box center [746, 190] width 109 height 157
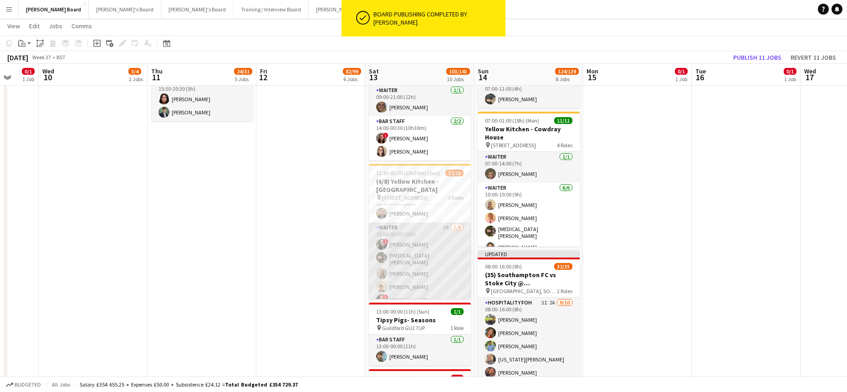
scroll to position [122, 0]
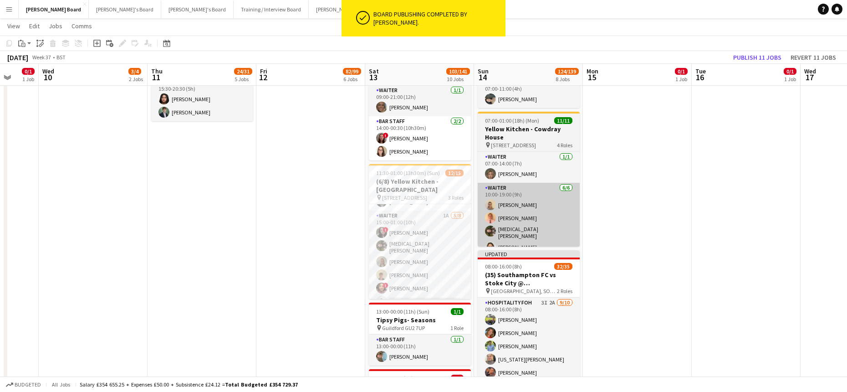
drag, startPoint x: 420, startPoint y: 254, endPoint x: 559, endPoint y: 198, distance: 150.2
click at [421, 253] on app-card-role "Waiter 1A 5/8 15:00-01:00 (10h) ! Victoria Murrell Yasmin Sfaxi Lily Smith Geor…" at bounding box center [420, 273] width 102 height 126
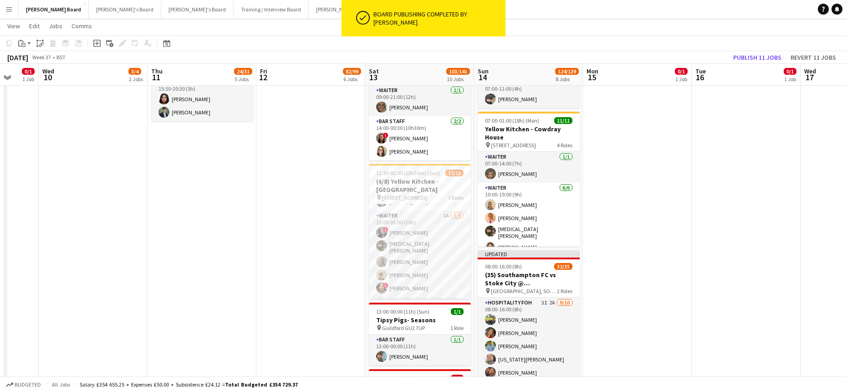
scroll to position [0, 287]
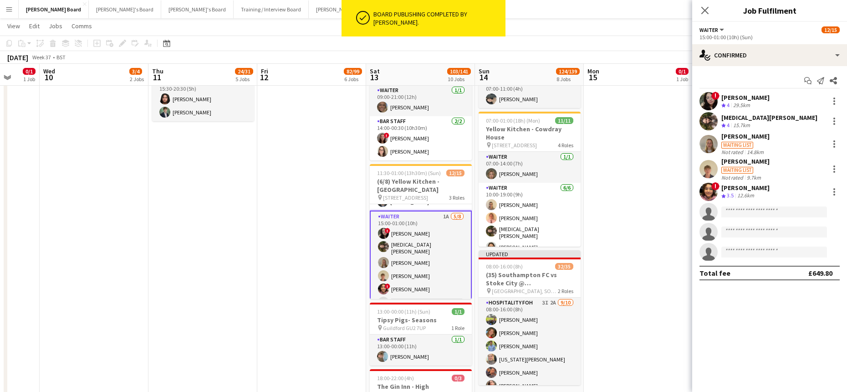
click at [743, 67] on div "Start chat Send notification Share ! Victoria Murrell Crew rating 4 29.5km Yasm…" at bounding box center [769, 176] width 155 height 221
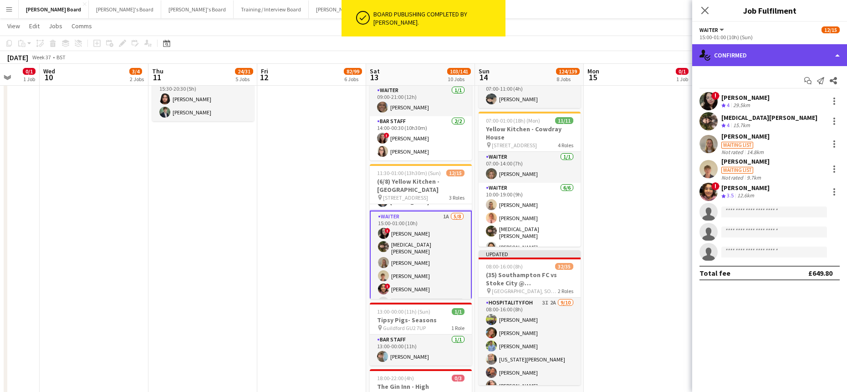
click at [747, 65] on div "single-neutral-actions-check-2 Confirmed" at bounding box center [769, 55] width 155 height 22
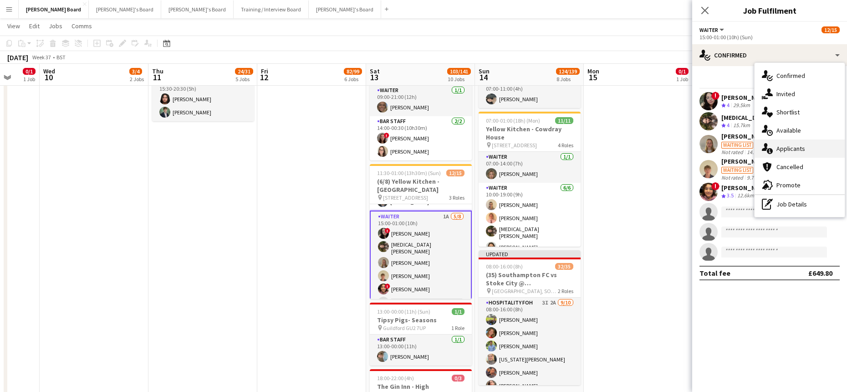
click at [791, 150] on span "Applicants" at bounding box center [790, 148] width 29 height 8
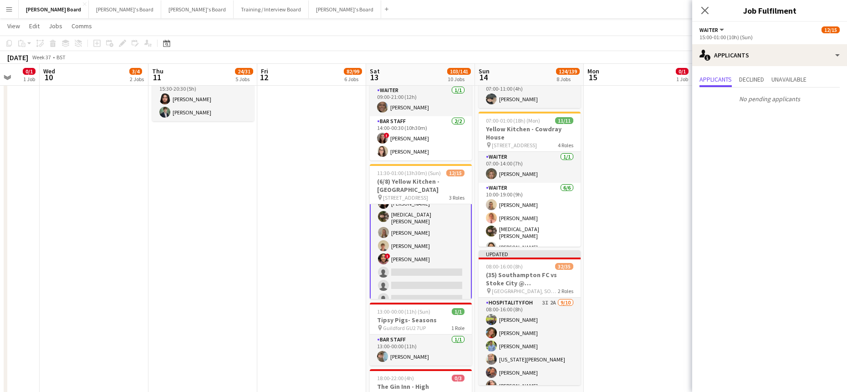
scroll to position [158, 0]
click at [309, 17] on button "Jakub's Board Close" at bounding box center [345, 9] width 72 height 18
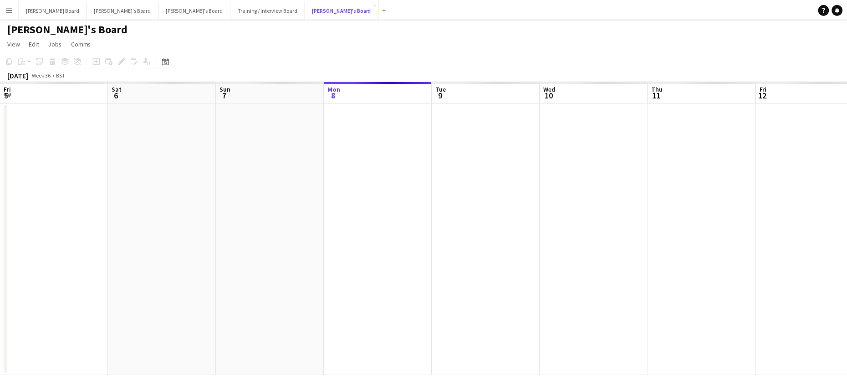
scroll to position [0, 218]
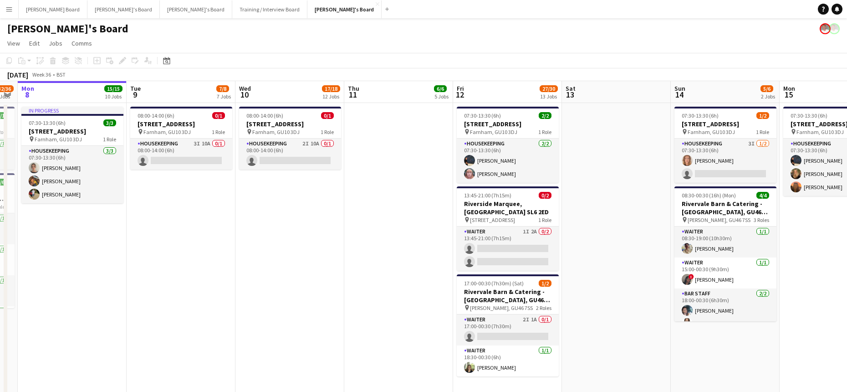
drag, startPoint x: 494, startPoint y: 213, endPoint x: 401, endPoint y: 217, distance: 93.0
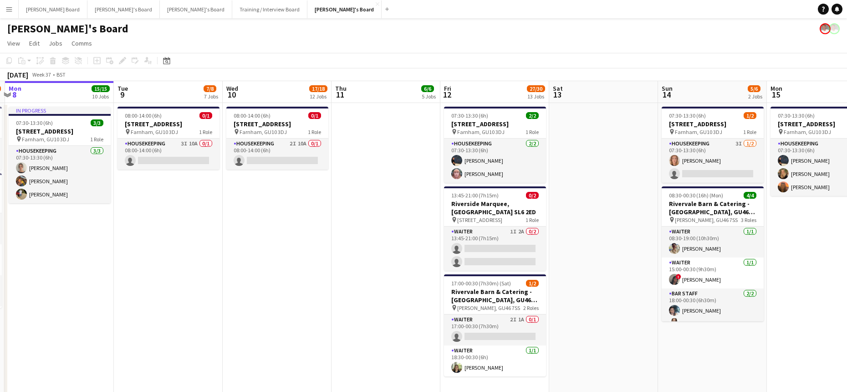
scroll to position [0, 192]
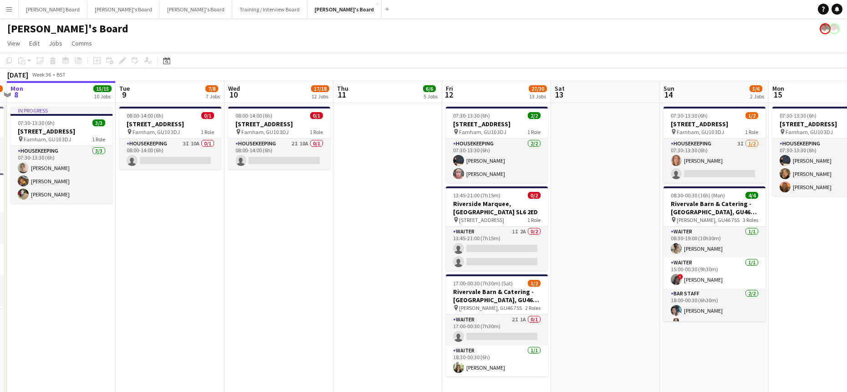
drag, startPoint x: 644, startPoint y: 246, endPoint x: 632, endPoint y: 272, distance: 28.3
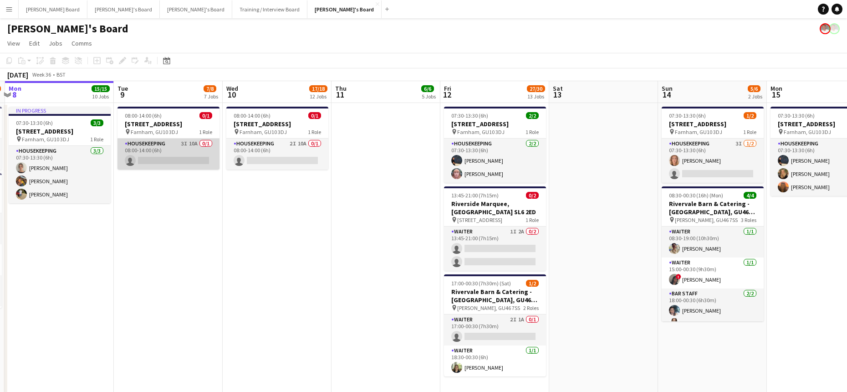
click at [203, 155] on app-card-role "Housekeeping 3I 10A 0/1 08:00-14:00 (6h) single-neutral-actions" at bounding box center [168, 153] width 102 height 31
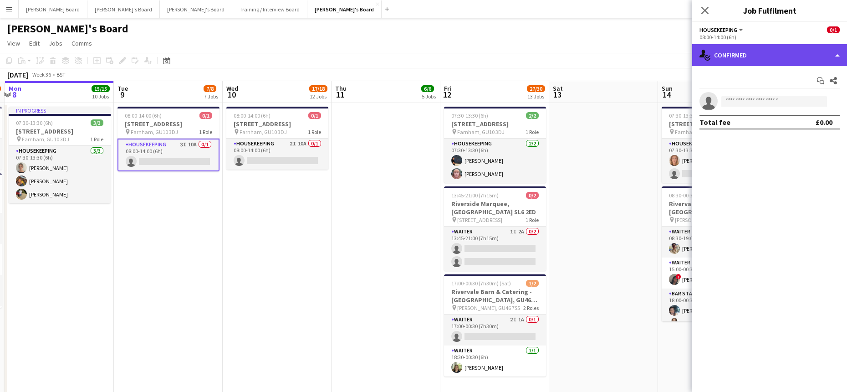
click at [769, 58] on div "single-neutral-actions-check-2 Confirmed" at bounding box center [769, 55] width 155 height 22
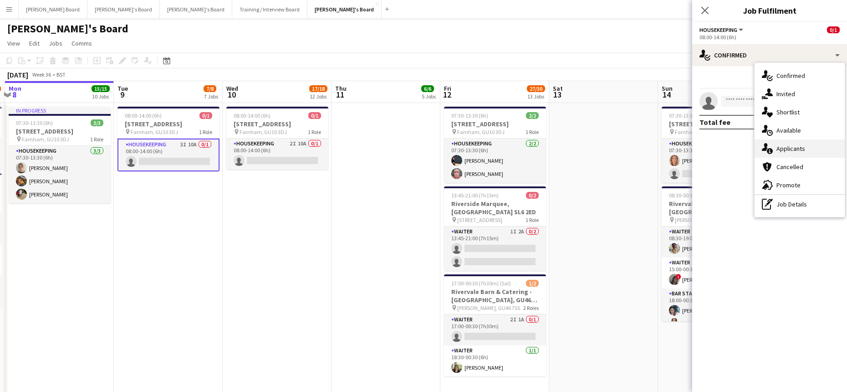
click at [799, 149] on span "Applicants" at bounding box center [790, 148] width 29 height 8
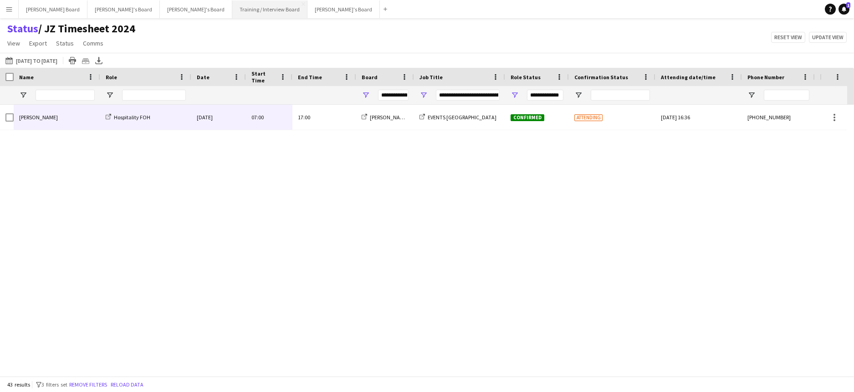
scroll to position [832, 0]
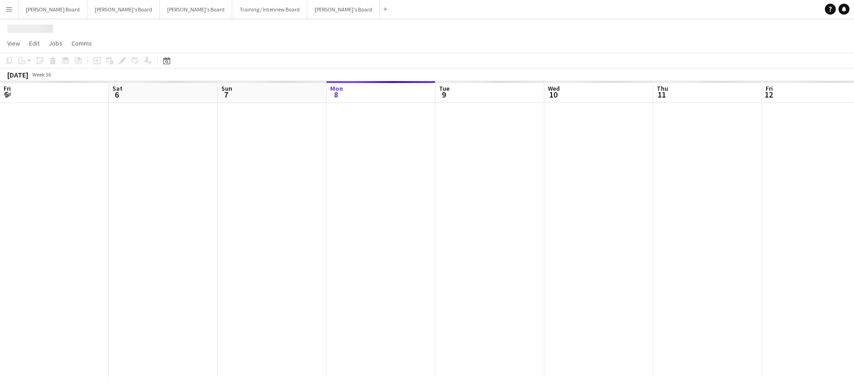
scroll to position [0, 218]
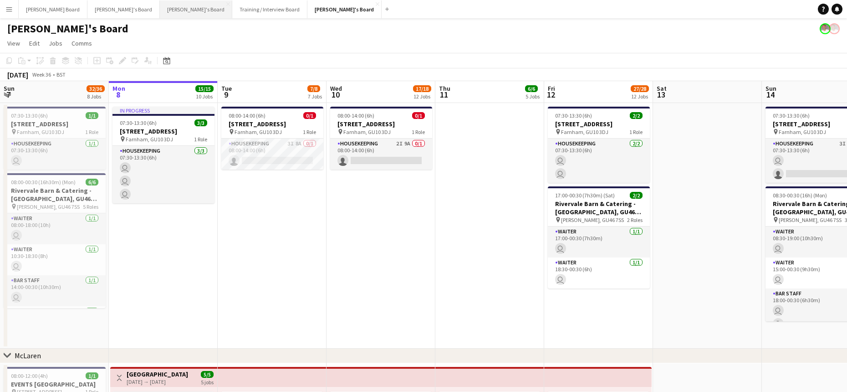
click at [160, 15] on button "Thomasina's Board Close" at bounding box center [196, 9] width 72 height 18
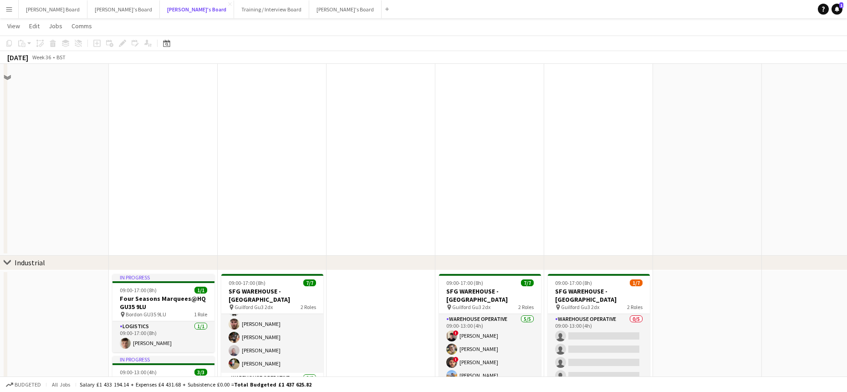
scroll to position [76, 0]
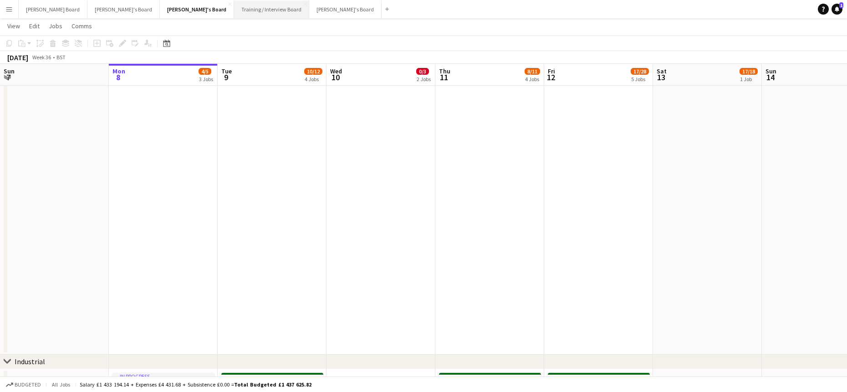
click at [234, 9] on button "Training / Interview Board Close" at bounding box center [271, 9] width 75 height 18
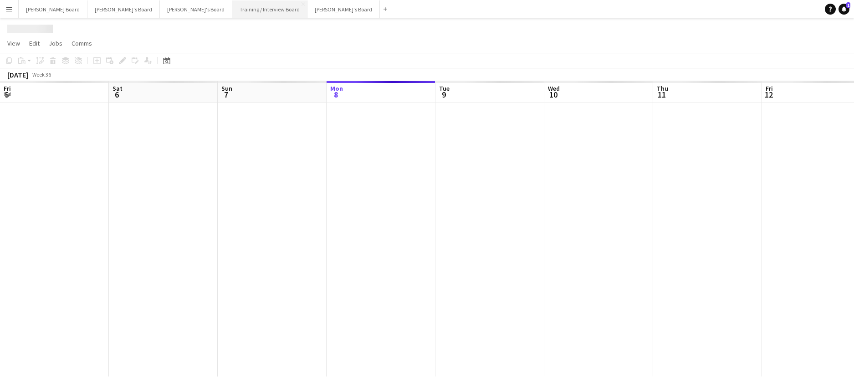
scroll to position [0, 218]
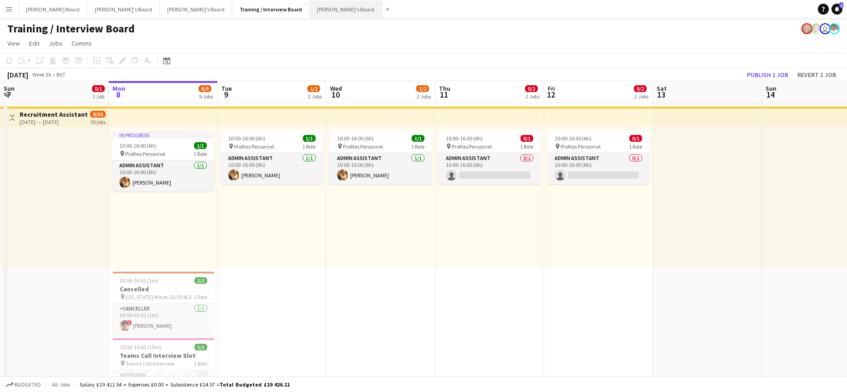
click at [310, 14] on button "[PERSON_NAME]'s Board Close" at bounding box center [346, 9] width 72 height 18
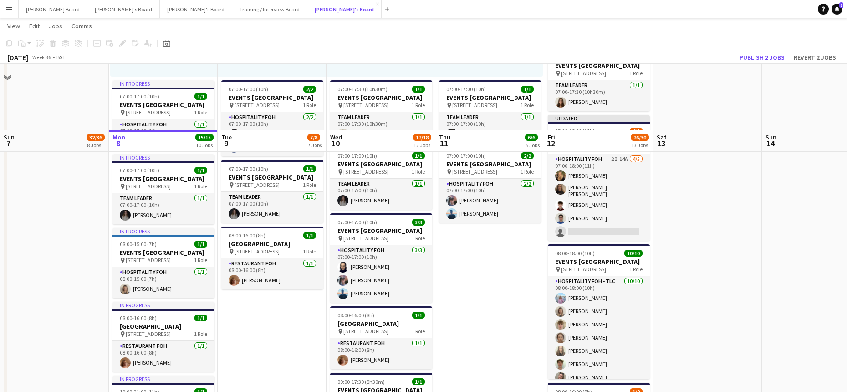
scroll to position [911, 0]
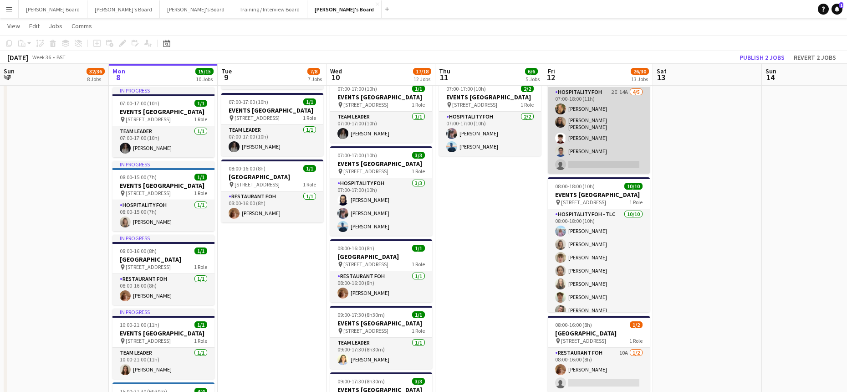
click at [612, 173] on app-card-role "Hospitality FOH 2I 14A 4/5 07:00-18:00 (11h) Emilie Baxter Sofia Tams Carrasco …" at bounding box center [599, 130] width 102 height 87
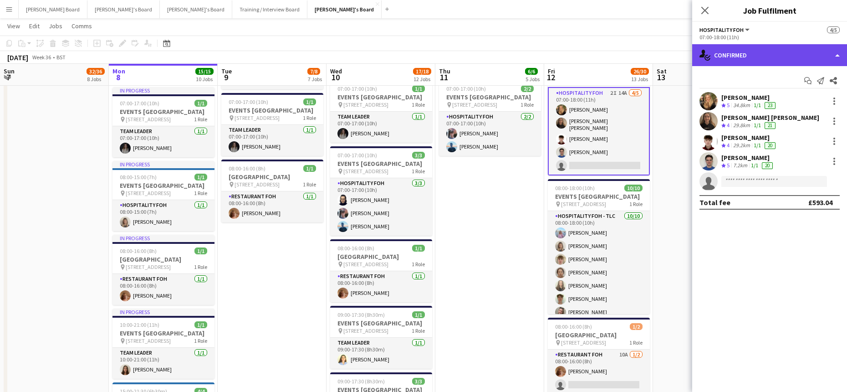
click at [796, 51] on div "single-neutral-actions-check-2 Confirmed" at bounding box center [769, 55] width 155 height 22
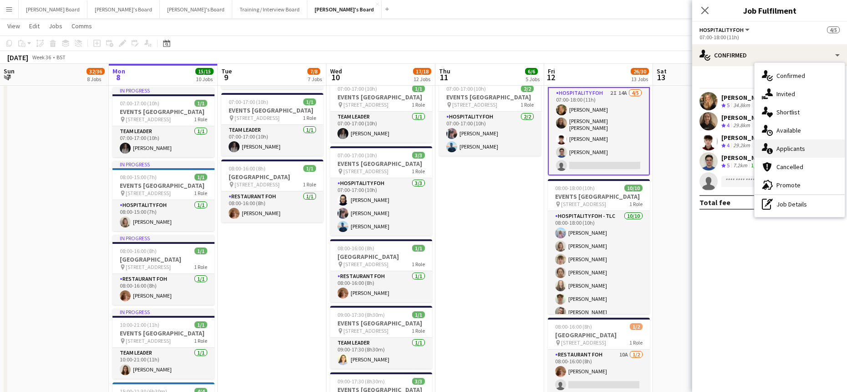
click at [806, 151] on div "single-neutral-actions-information Applicants" at bounding box center [799, 148] width 90 height 18
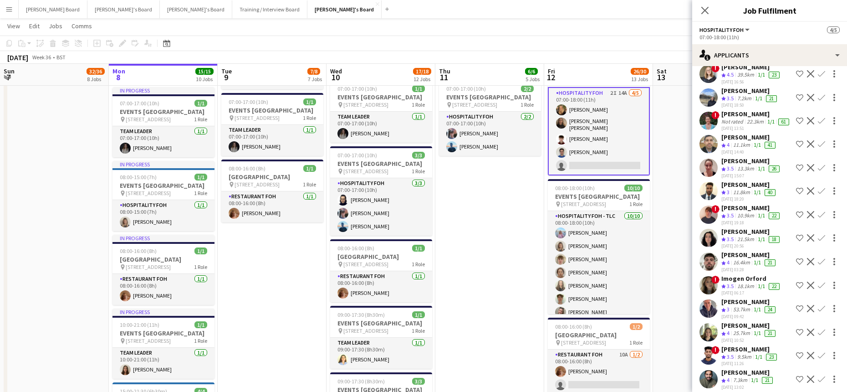
scroll to position [61, 0]
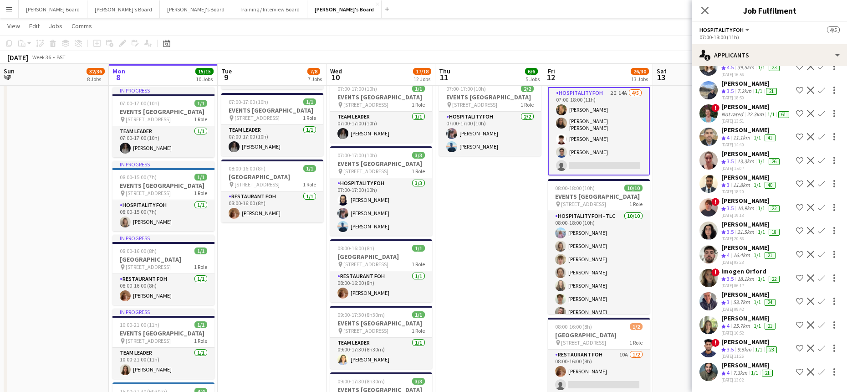
click at [758, 255] on app-skills-label "1/1" at bounding box center [757, 254] width 7 height 7
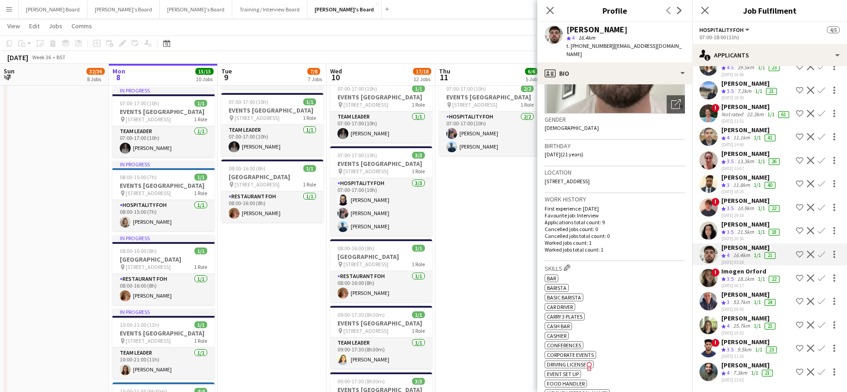
scroll to position [182, 0]
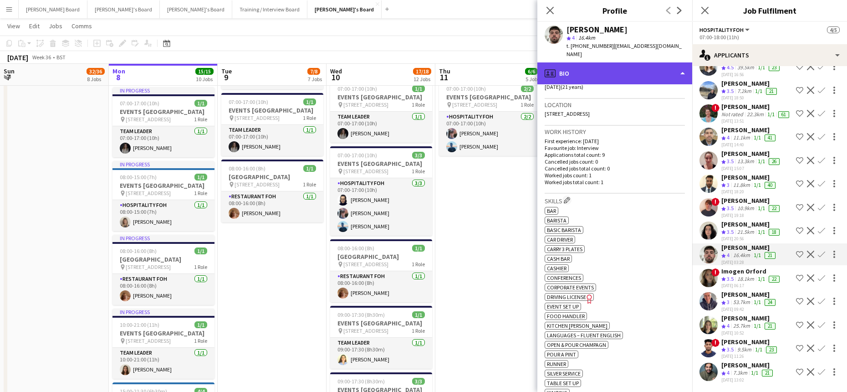
click at [601, 64] on div "profile Bio" at bounding box center [614, 73] width 155 height 22
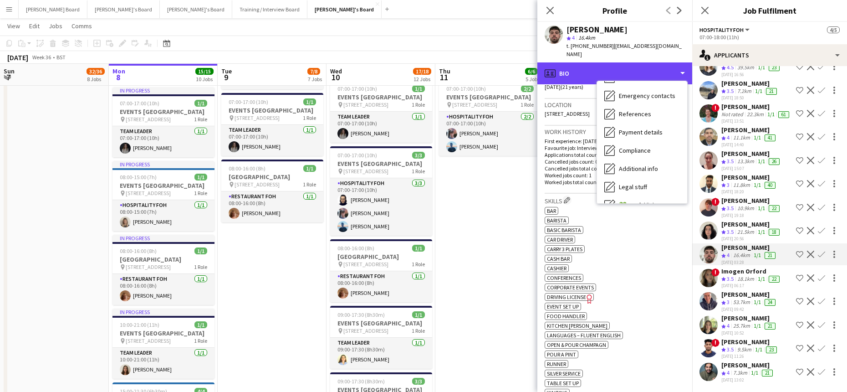
scroll to position [140, 0]
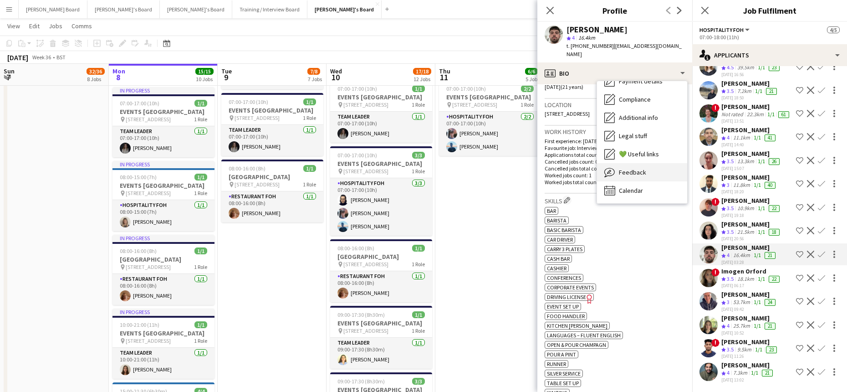
click at [641, 163] on div "Feedback Feedback" at bounding box center [642, 172] width 90 height 18
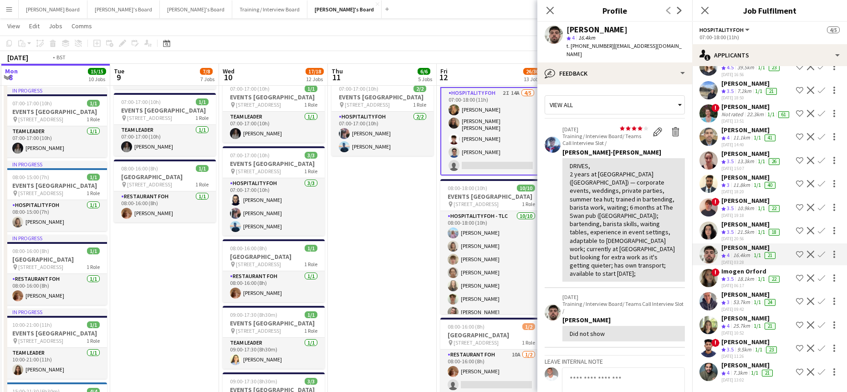
drag, startPoint x: 472, startPoint y: 187, endPoint x: 347, endPoint y: 193, distance: 124.9
click at [347, 193] on app-calendar-viewport "Fri 5 29/29 10 Jobs Sat 6 37/37 9 Jobs Sun 7 32/36 8 Jobs Mon 8 15/15 10 Jobs T…" at bounding box center [423, 263] width 847 height 2276
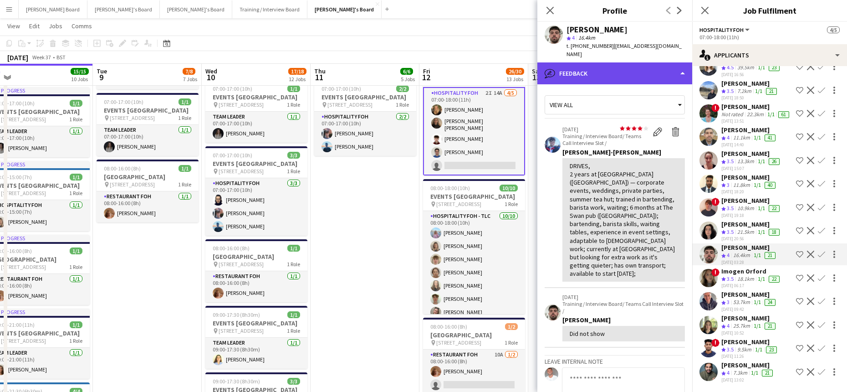
click at [610, 69] on div "bubble-pencil Feedback" at bounding box center [614, 73] width 155 height 22
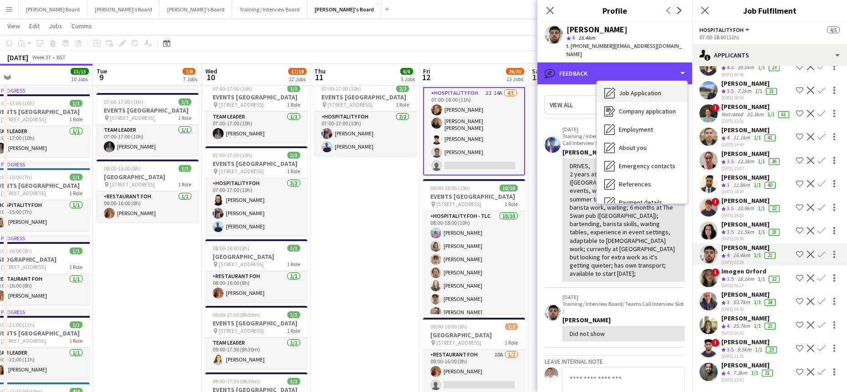
scroll to position [0, 0]
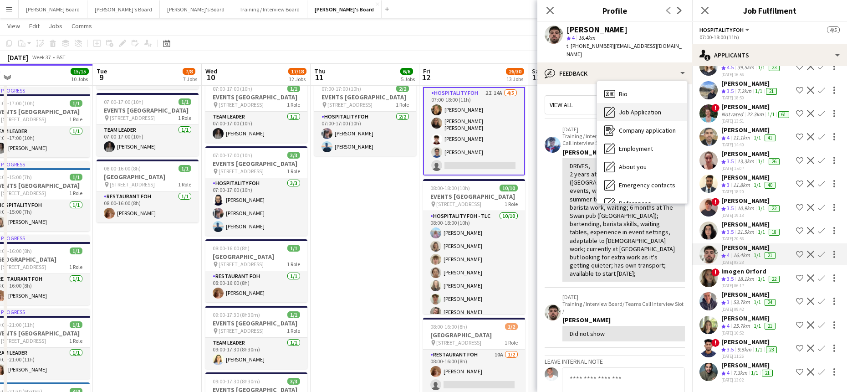
click at [628, 108] on span "Job Application" at bounding box center [640, 112] width 42 height 8
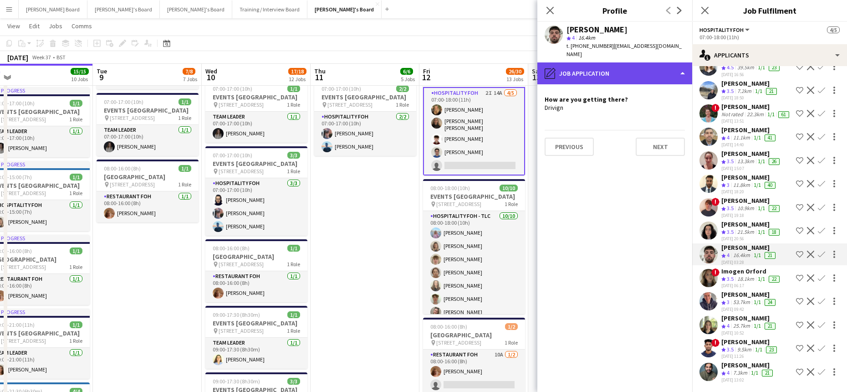
click at [601, 62] on div "pencil4 Job Application" at bounding box center [614, 73] width 155 height 22
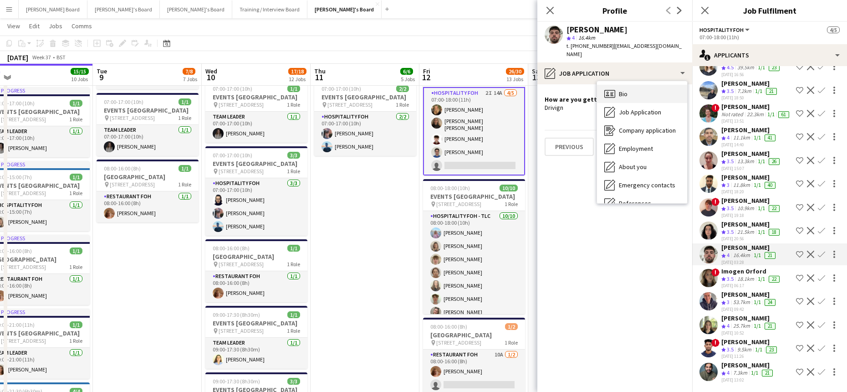
click at [640, 93] on div "Bio Bio" at bounding box center [642, 94] width 90 height 18
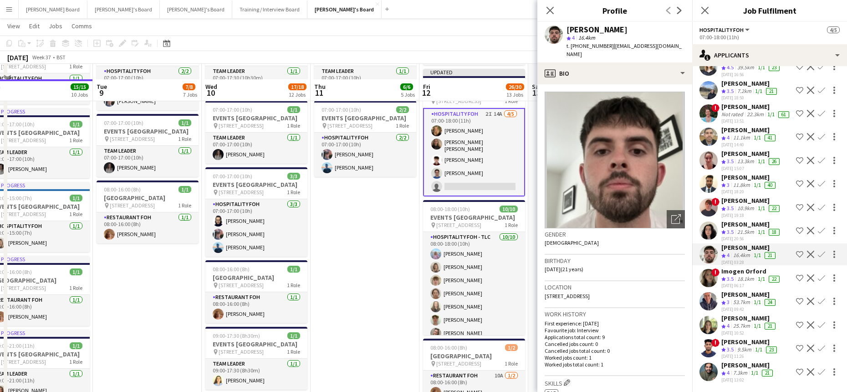
scroll to position [911, 0]
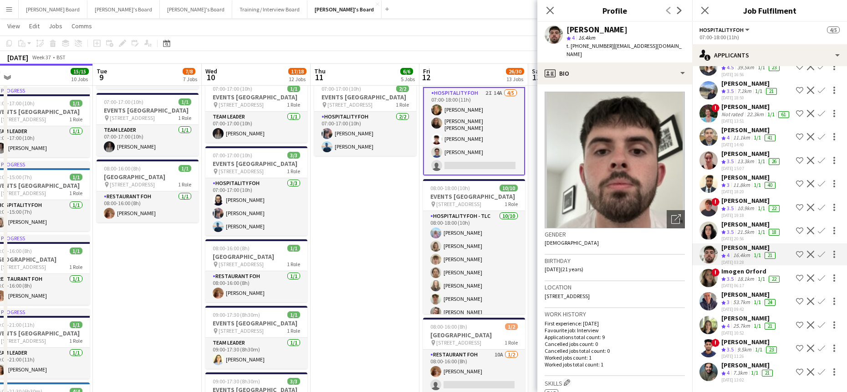
click at [818, 253] on app-icon "Confirm" at bounding box center [821, 253] width 7 height 7
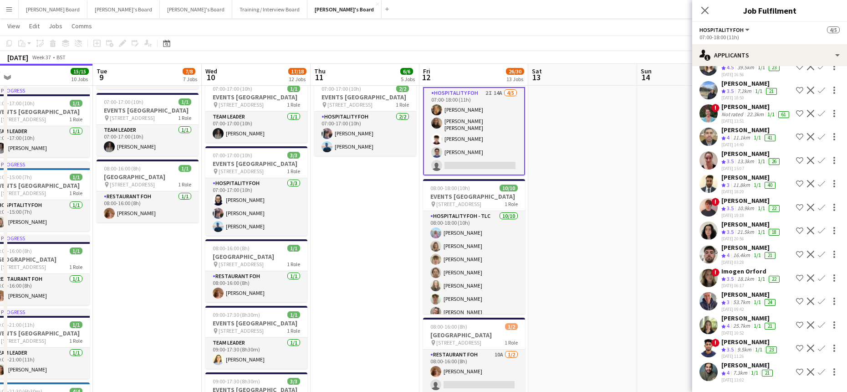
click at [818, 253] on app-icon "Confirm" at bounding box center [821, 253] width 7 height 7
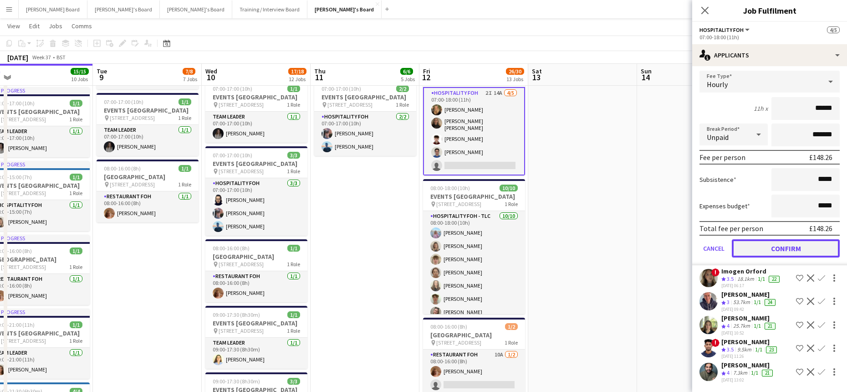
click at [773, 246] on button "Confirm" at bounding box center [786, 248] width 108 height 18
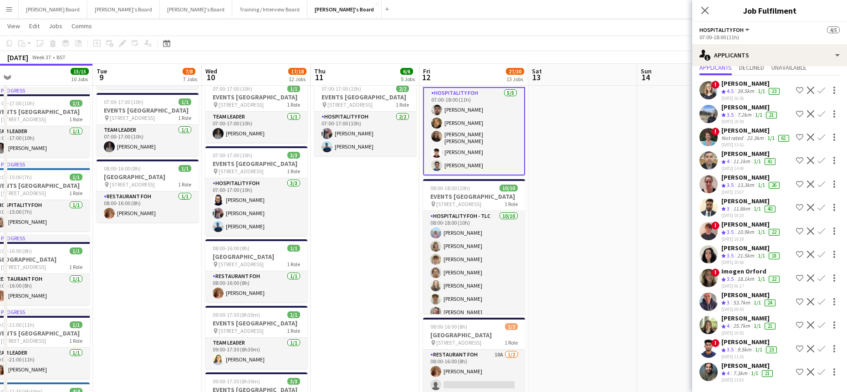
scroll to position [37, 0]
click at [646, 212] on app-date-cell at bounding box center [691, 58] width 109 height 1087
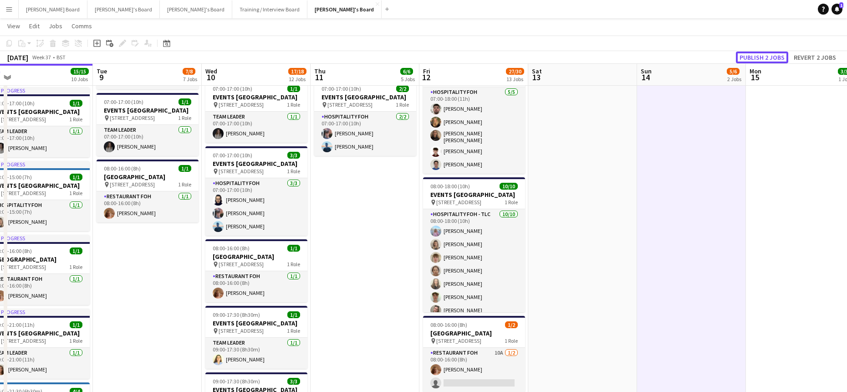
click at [740, 56] on button "Publish 2 jobs" at bounding box center [762, 57] width 52 height 12
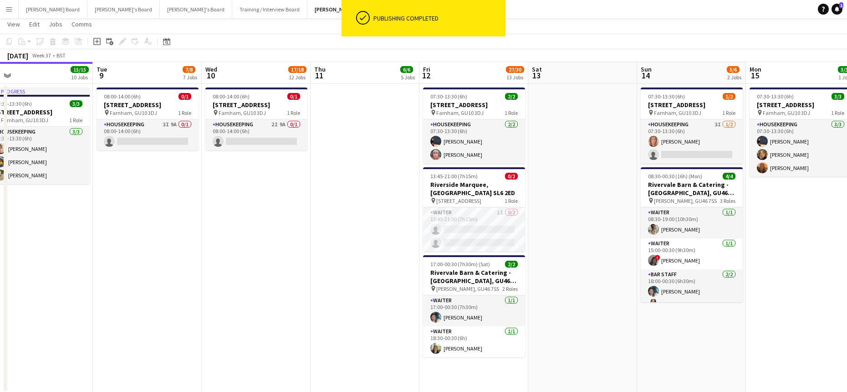
scroll to position [0, 0]
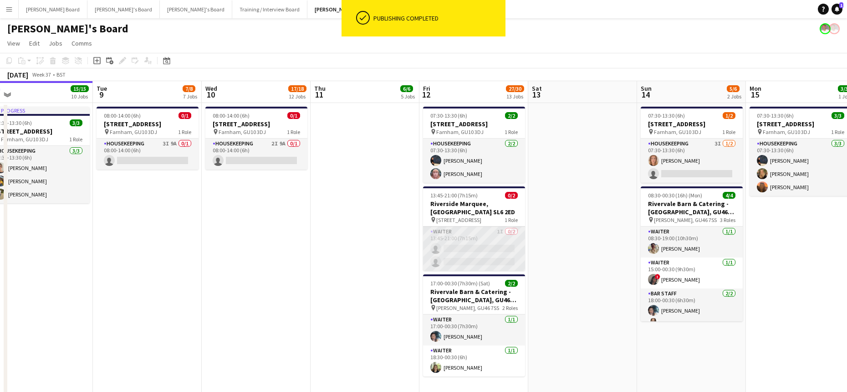
click at [509, 242] on app-card-role "Waiter 1I 0/2 13:45-21:00 (7h15m) single-neutral-actions single-neutral-actions" at bounding box center [474, 248] width 102 height 44
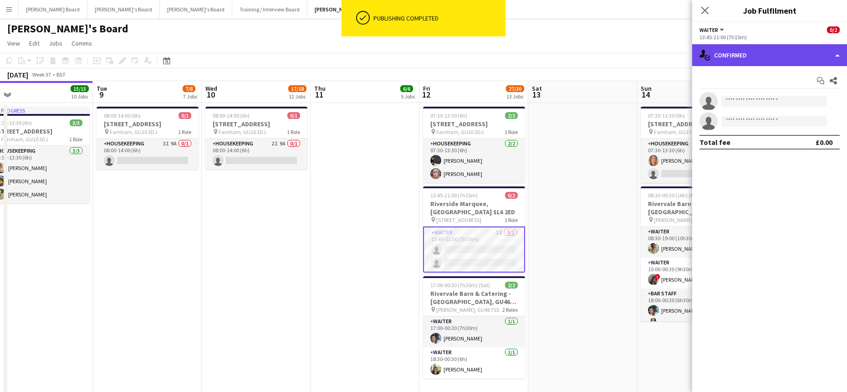
click at [779, 57] on div "single-neutral-actions-check-2 Confirmed" at bounding box center [769, 55] width 155 height 22
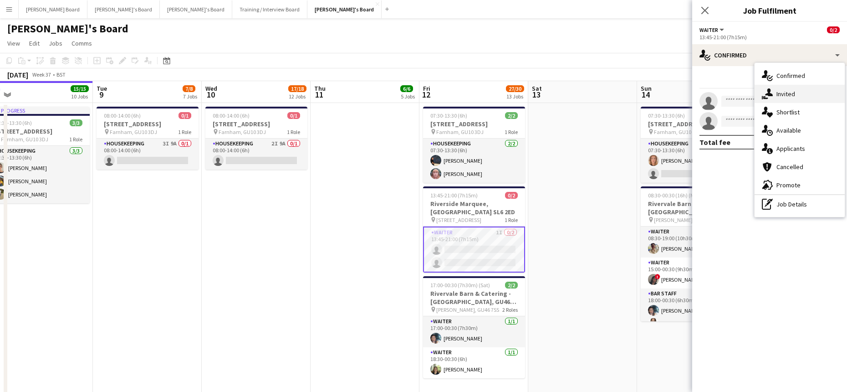
click at [809, 92] on div "single-neutral-actions-share-1 Invited" at bounding box center [799, 94] width 90 height 18
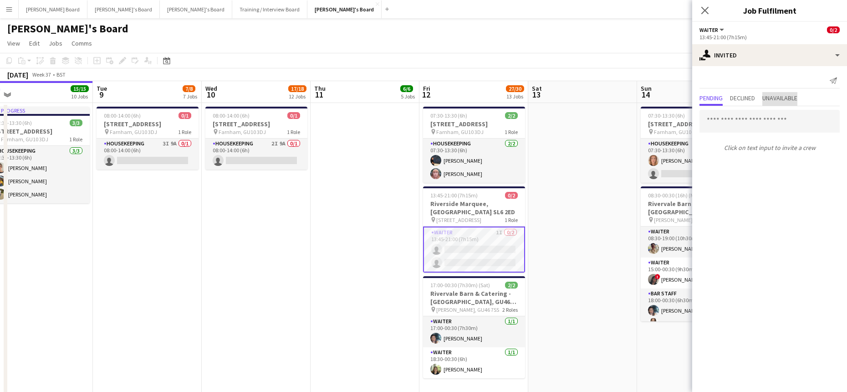
click at [785, 96] on span "Unavailable" at bounding box center [779, 98] width 35 height 6
click at [750, 101] on span "Declined" at bounding box center [742, 98] width 25 height 6
click at [579, 175] on app-date-cell at bounding box center [582, 256] width 109 height 306
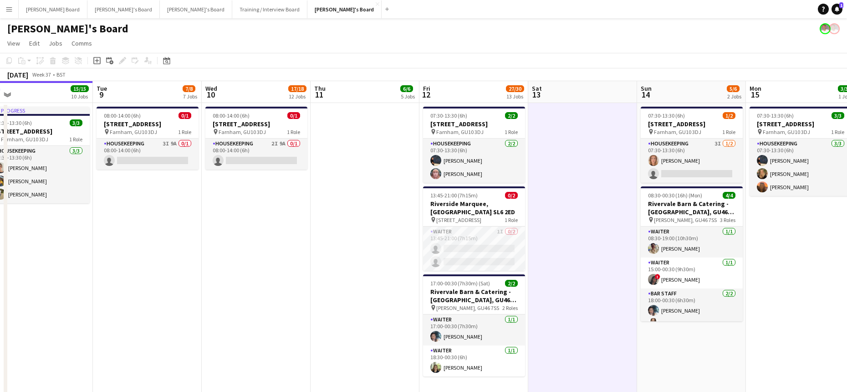
click at [613, 221] on app-date-cell at bounding box center [582, 256] width 109 height 306
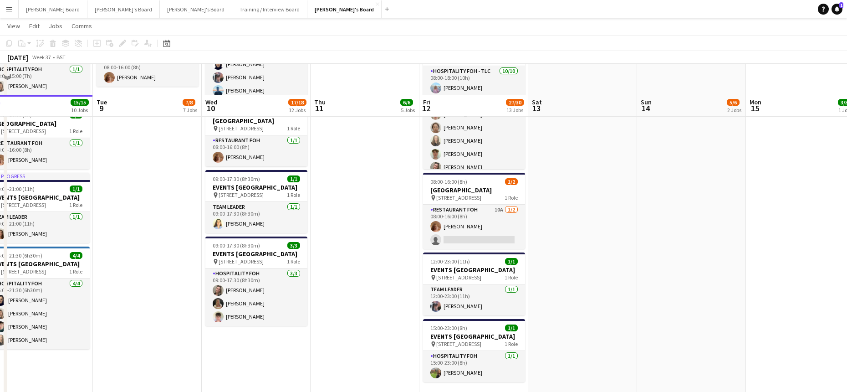
scroll to position [1032, 0]
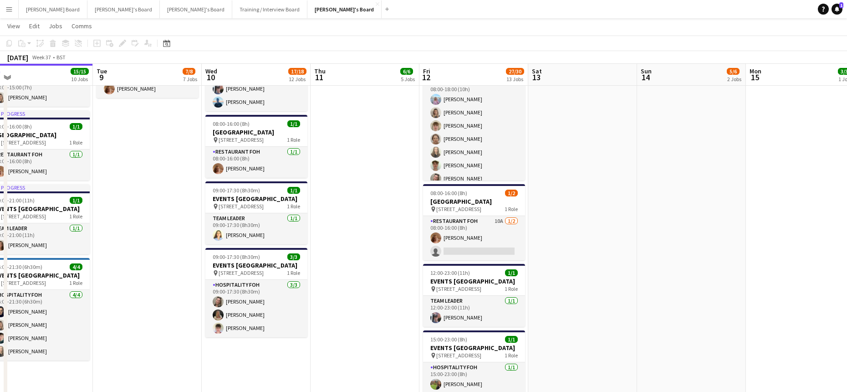
click at [453, 260] on app-card-role "Restaurant FOH 10A 1/2 08:00-16:00 (8h) Ruby Moss single-neutral-actions" at bounding box center [474, 238] width 102 height 44
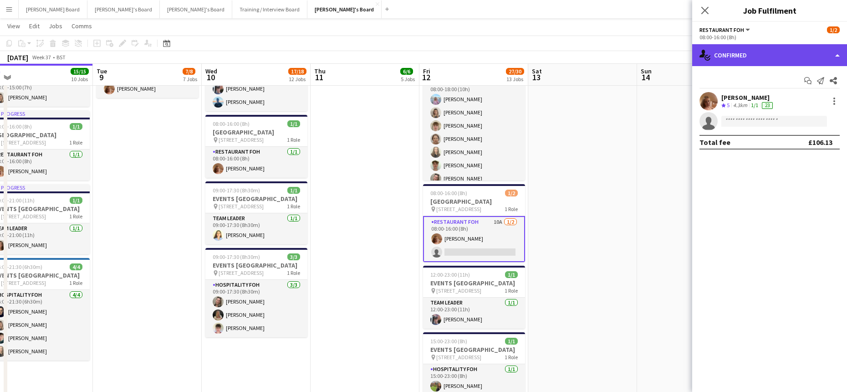
click at [780, 58] on div "single-neutral-actions-check-2 Confirmed" at bounding box center [769, 55] width 155 height 22
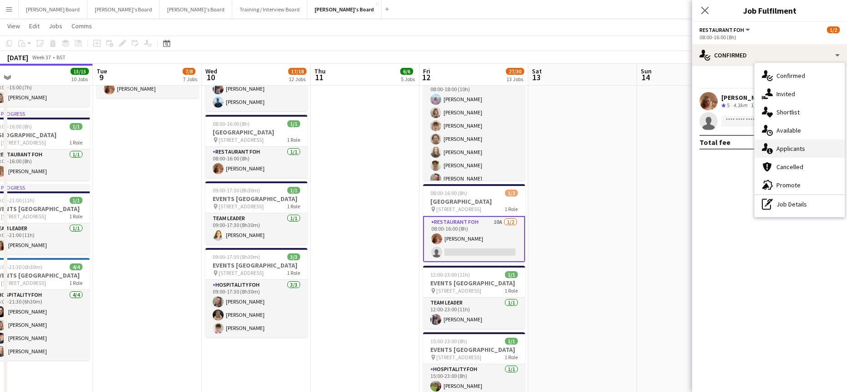
click at [798, 156] on div "single-neutral-actions-information Applicants" at bounding box center [799, 148] width 90 height 18
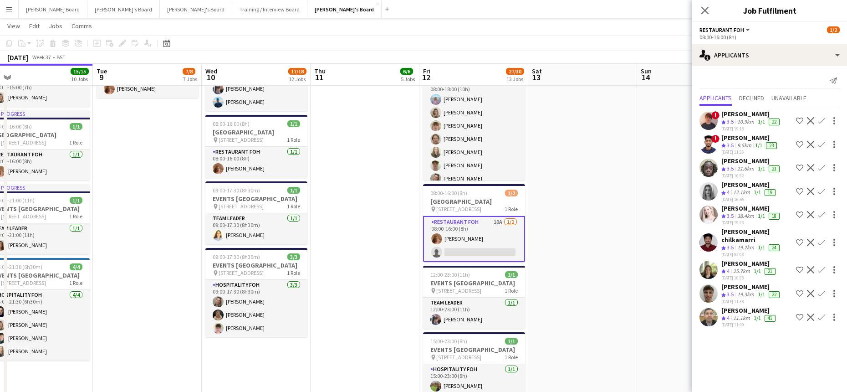
click at [742, 267] on div "25.7km" at bounding box center [741, 271] width 20 height 8
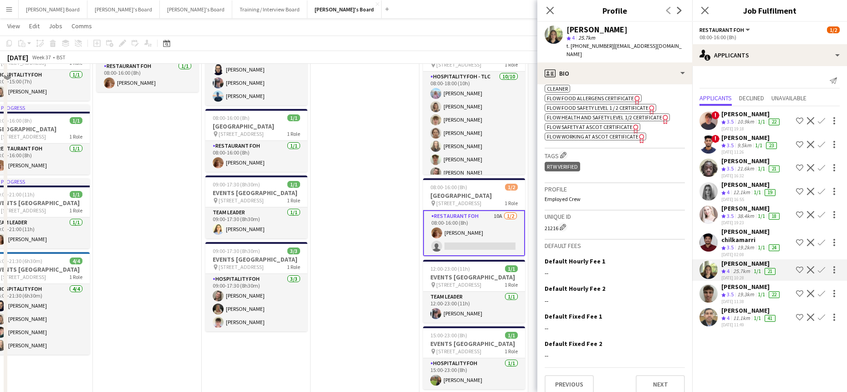
scroll to position [1093, 0]
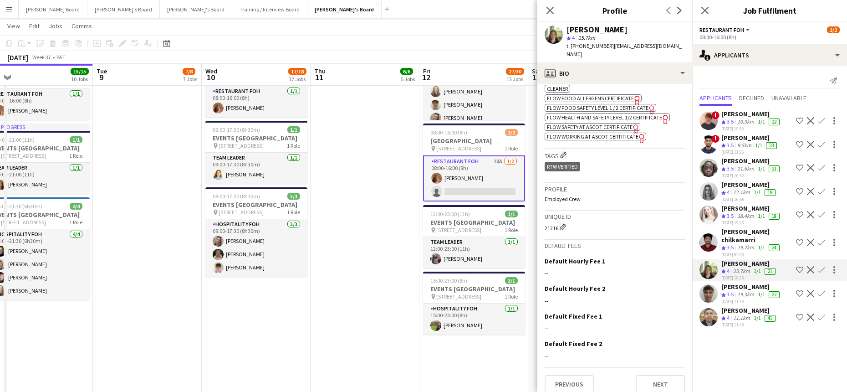
click at [748, 189] on div "12.1km" at bounding box center [741, 193] width 20 height 8
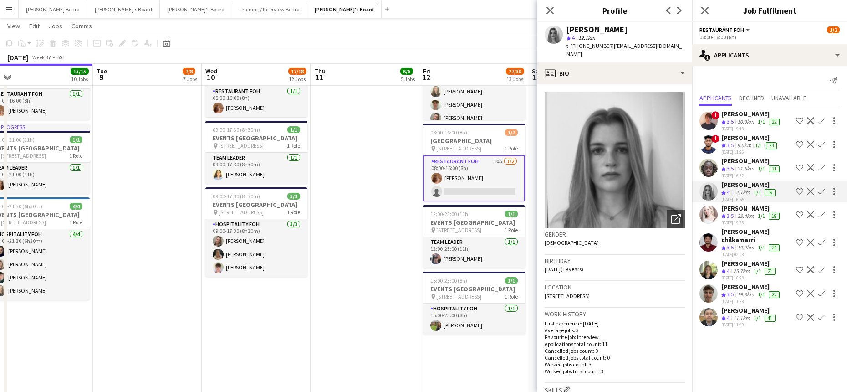
click at [743, 267] on div "25.7km" at bounding box center [741, 271] width 20 height 8
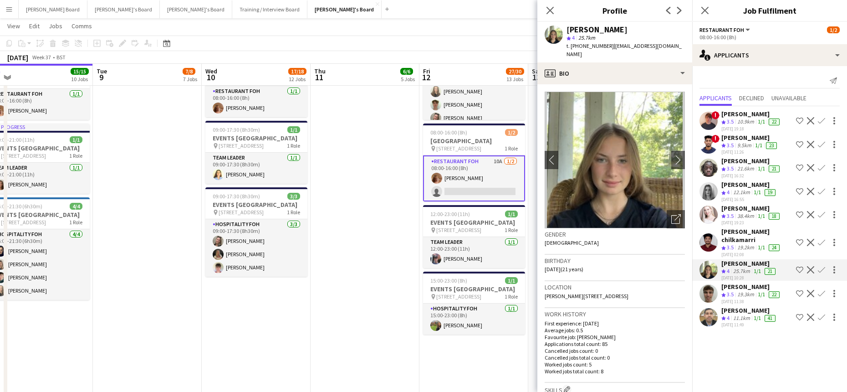
click at [822, 266] on app-icon "Confirm" at bounding box center [821, 269] width 7 height 7
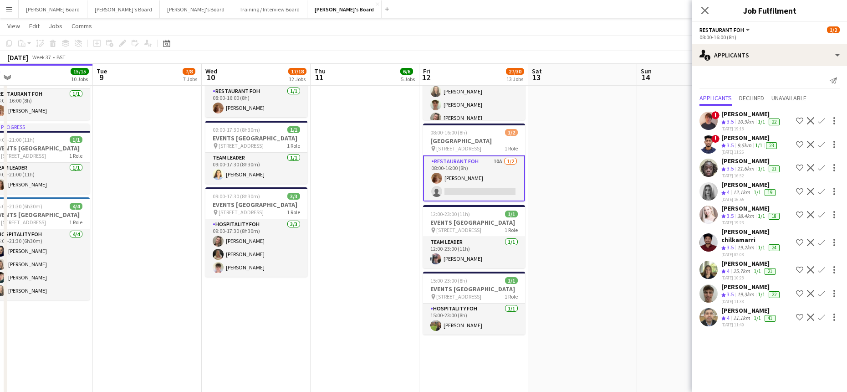
click at [822, 268] on div "Kate Freel Crew rating 4 25.7km 1/1 21 08-09-2025 10:28 Shortlist crew Decline …" at bounding box center [769, 270] width 155 height 22
click at [822, 266] on app-icon "Confirm" at bounding box center [821, 269] width 7 height 7
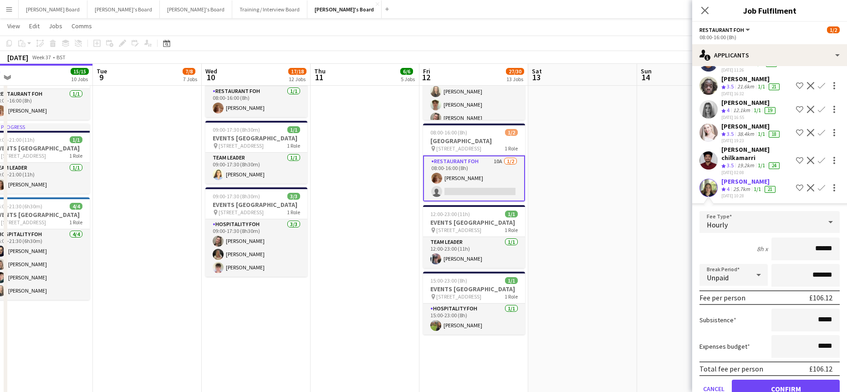
scroll to position [143, 0]
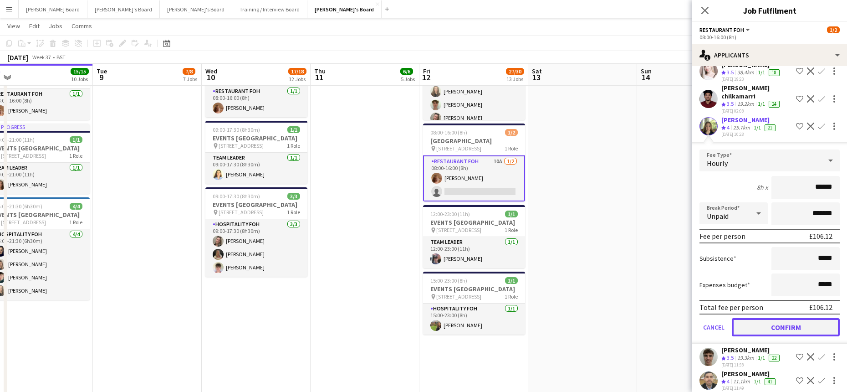
click at [770, 318] on button "Confirm" at bounding box center [786, 327] width 108 height 18
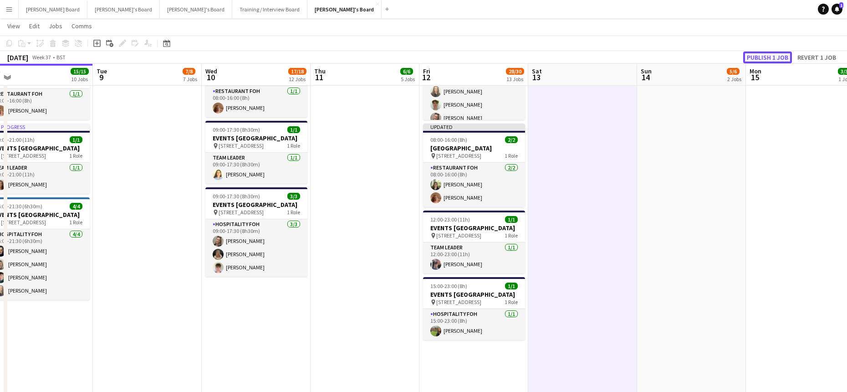
click at [765, 55] on button "Publish 1 job" at bounding box center [767, 57] width 49 height 12
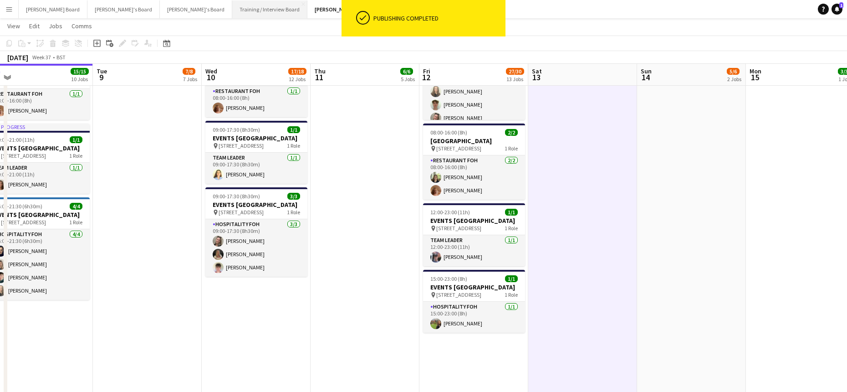
click at [232, 10] on button "Training / Interview Board Close" at bounding box center [269, 9] width 75 height 18
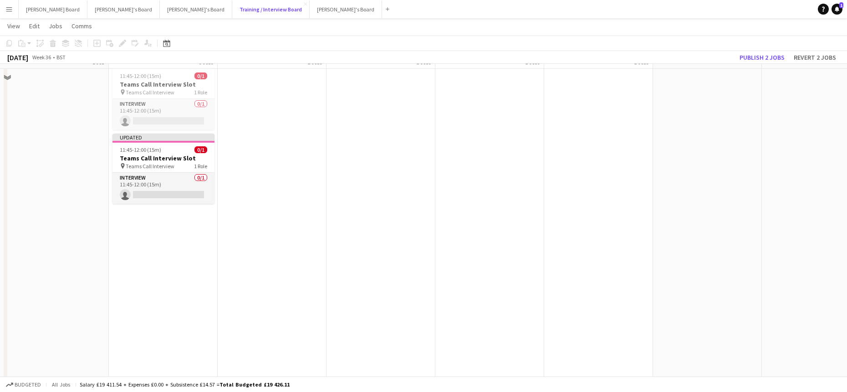
scroll to position [546, 0]
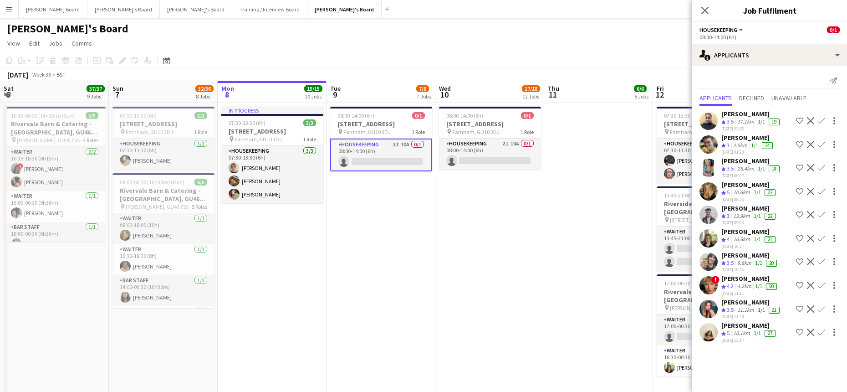
scroll to position [0, 213]
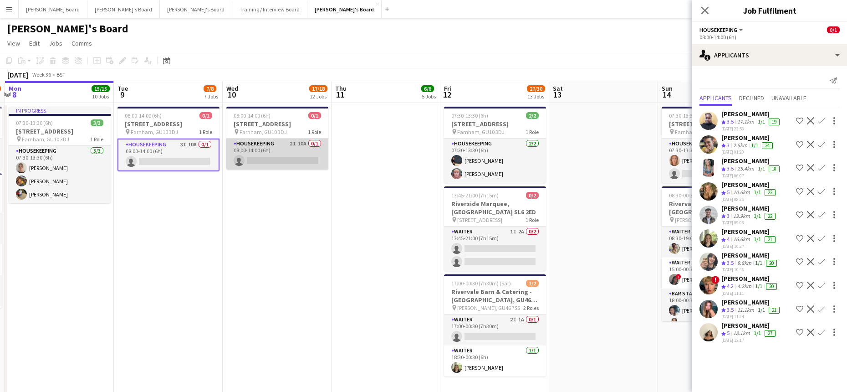
click at [283, 149] on app-card-role "Housekeeping 2I 10A 0/1 08:00-14:00 (6h) single-neutral-actions" at bounding box center [277, 153] width 102 height 31
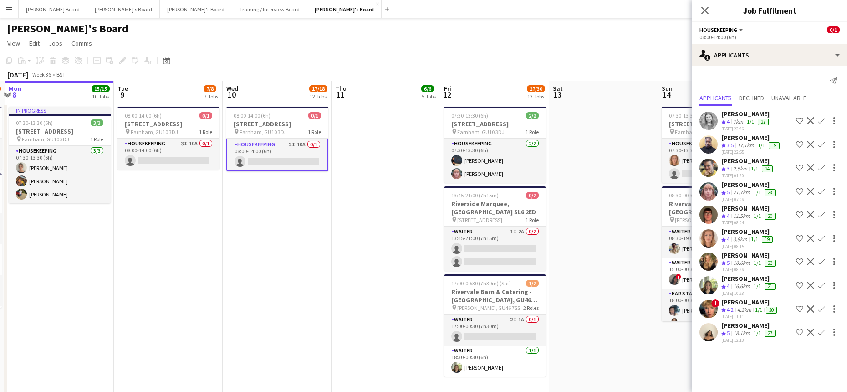
click at [740, 335] on div "18.1km" at bounding box center [741, 333] width 20 height 8
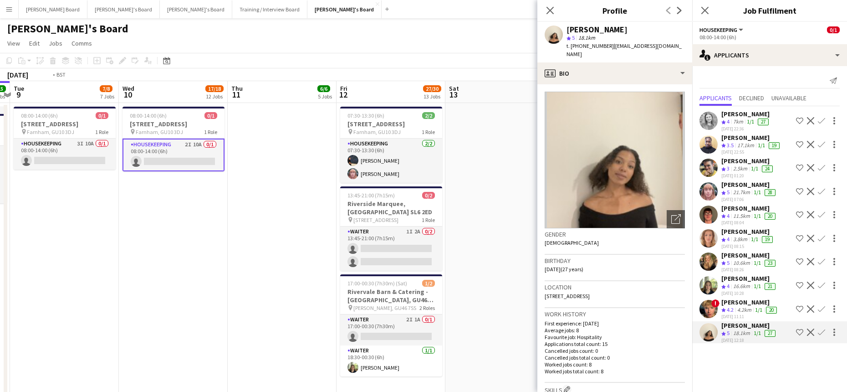
drag, startPoint x: 293, startPoint y: 252, endPoint x: 274, endPoint y: 250, distance: 19.2
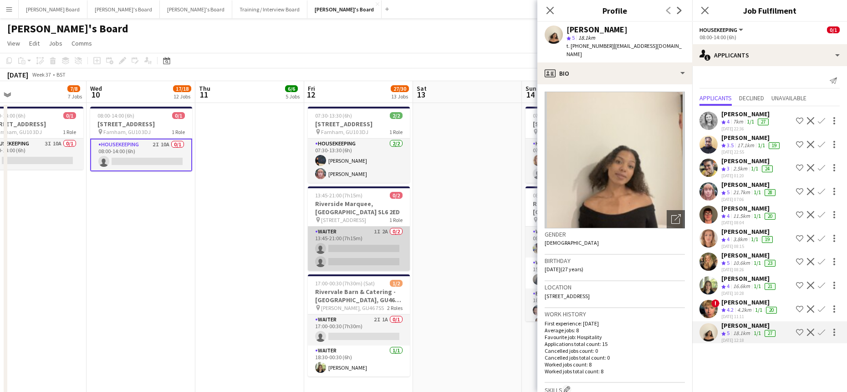
click at [343, 253] on app-card-role "Waiter 1I 2A 0/2 13:45-21:00 (7h15m) single-neutral-actions single-neutral-acti…" at bounding box center [359, 248] width 102 height 44
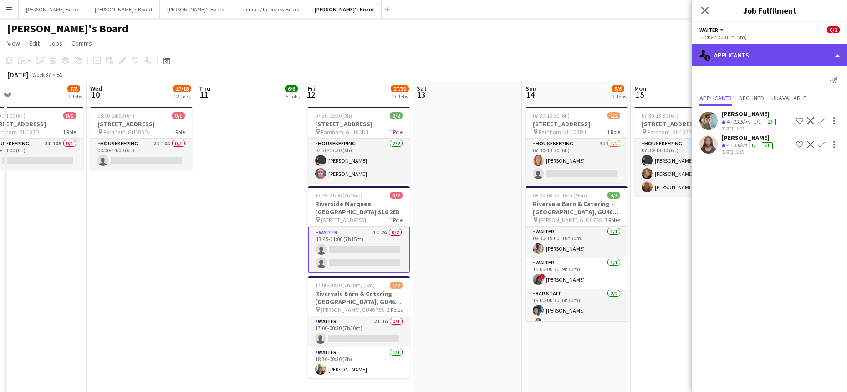
click at [740, 54] on div "single-neutral-actions-information Applicants" at bounding box center [769, 55] width 155 height 22
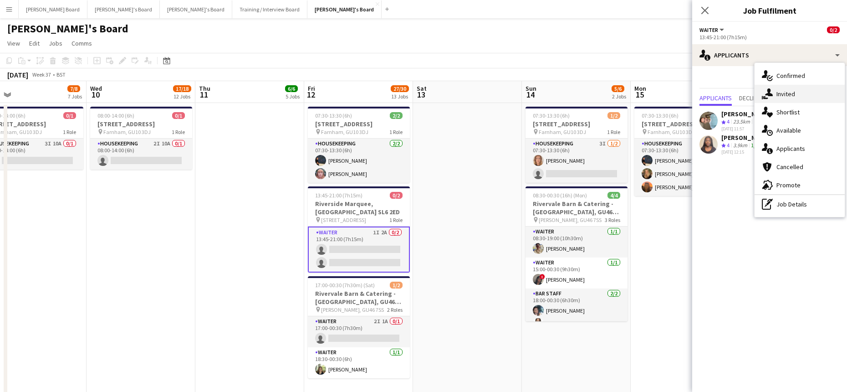
click at [791, 96] on span "Invited" at bounding box center [785, 94] width 19 height 8
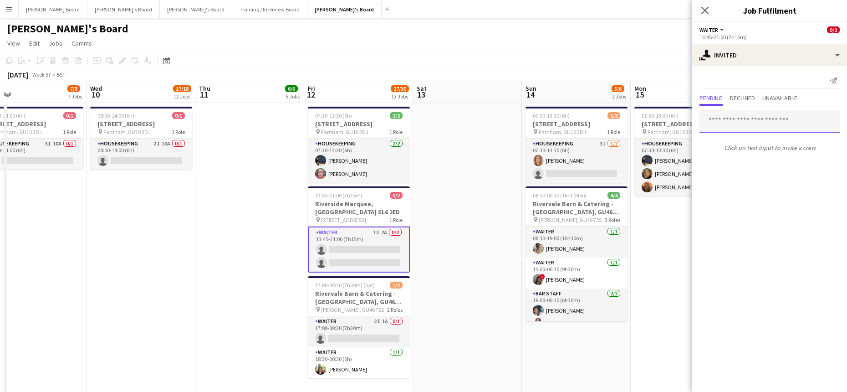
click at [738, 119] on input "text" at bounding box center [769, 121] width 140 height 23
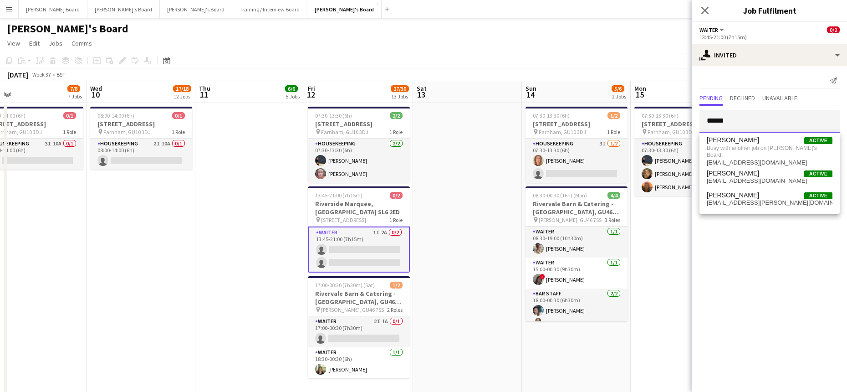
type input "******"
click at [474, 232] on app-date-cell at bounding box center [467, 256] width 109 height 306
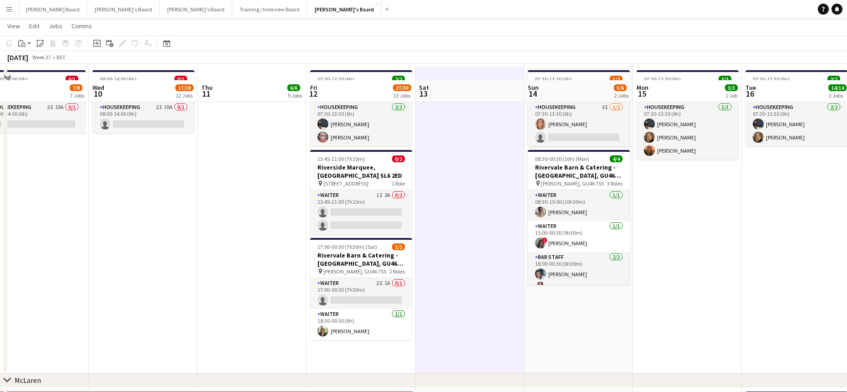
scroll to position [61, 0]
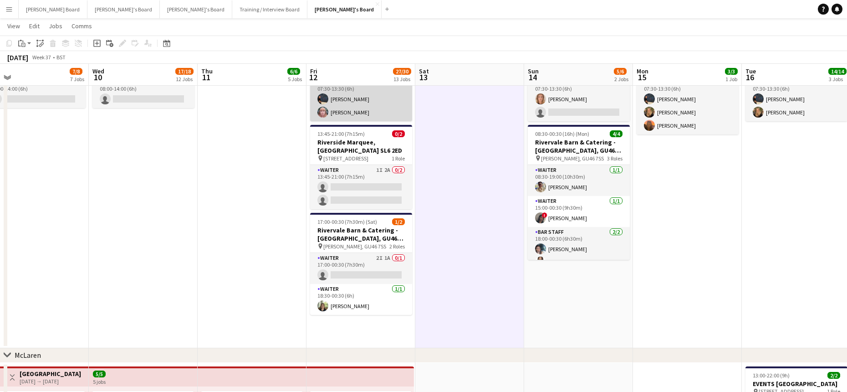
click at [357, 92] on app-card-role "Housekeeping [DATE] 07:30-13:30 (6h) [PERSON_NAME] [PERSON_NAME]" at bounding box center [361, 99] width 102 height 44
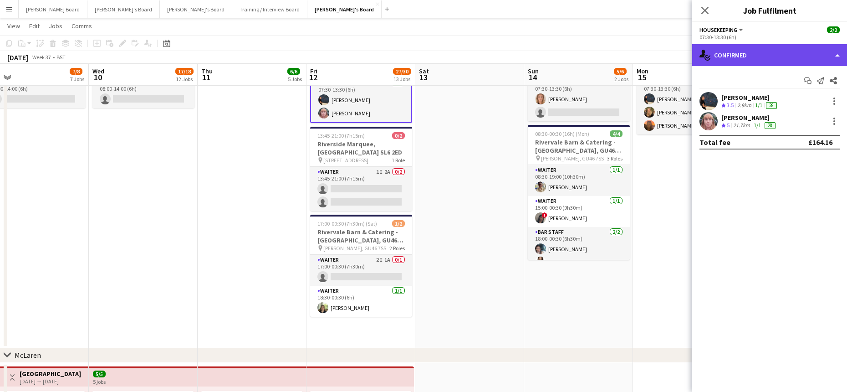
click at [741, 56] on div "single-neutral-actions-check-2 Confirmed" at bounding box center [769, 55] width 155 height 22
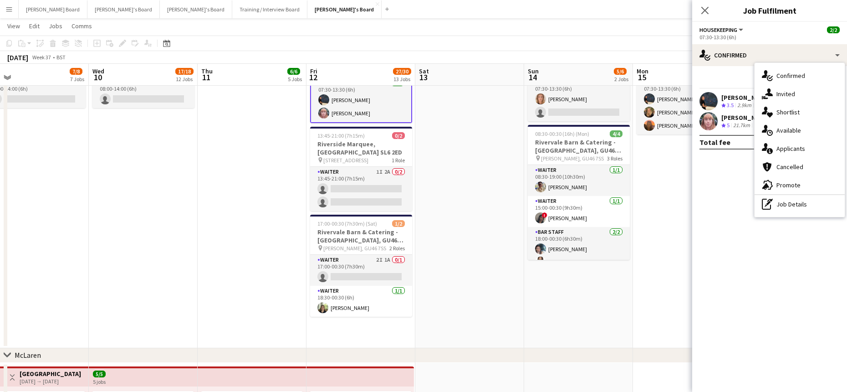
click at [795, 148] on span "Applicants" at bounding box center [790, 148] width 29 height 8
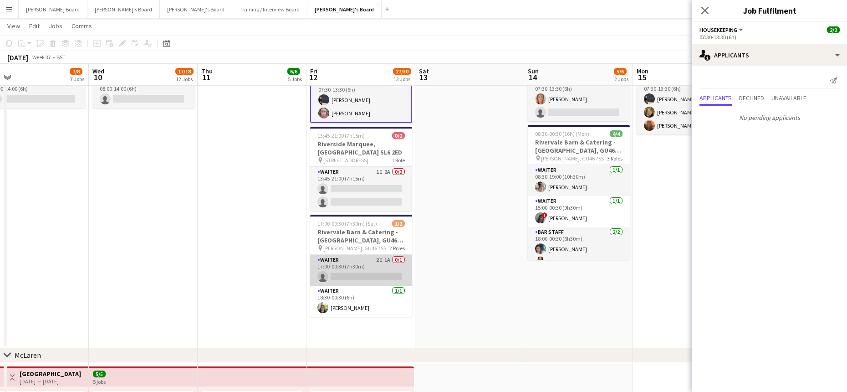
click at [366, 267] on app-card-role "Waiter 2I 1A 0/1 17:00-00:30 (7h30m) single-neutral-actions" at bounding box center [361, 270] width 102 height 31
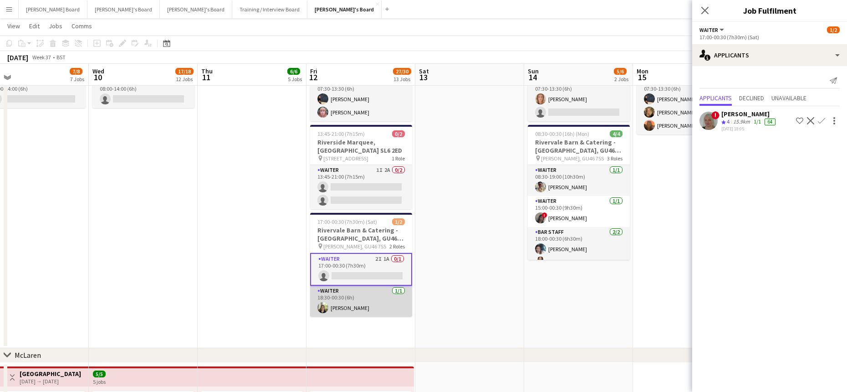
click at [360, 311] on app-card-role "Waiter [DATE] 18:30-00:30 (6h) [PERSON_NAME]" at bounding box center [361, 300] width 102 height 31
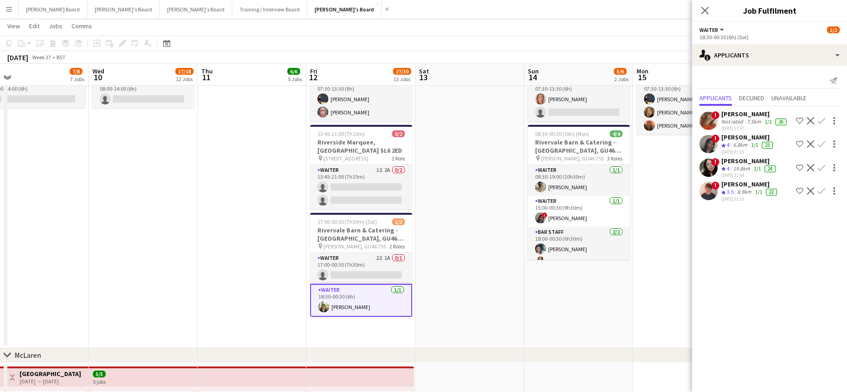
click at [733, 120] on div "Not rated" at bounding box center [733, 121] width 24 height 7
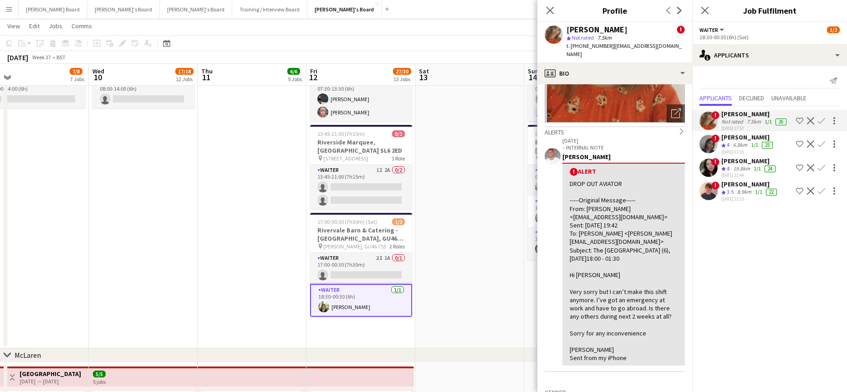
scroll to position [122, 0]
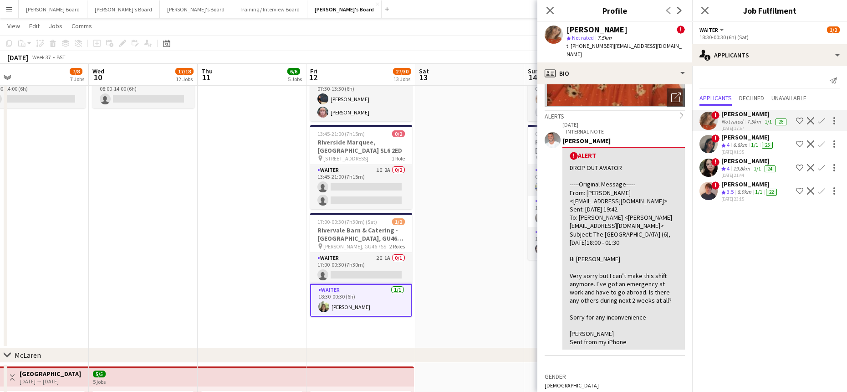
click at [744, 190] on div "8.9km" at bounding box center [744, 192] width 18 height 8
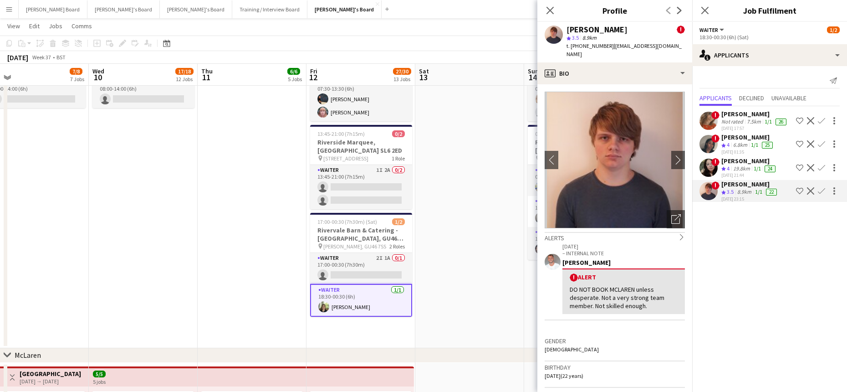
click at [734, 168] on div "19.8km" at bounding box center [741, 169] width 20 height 8
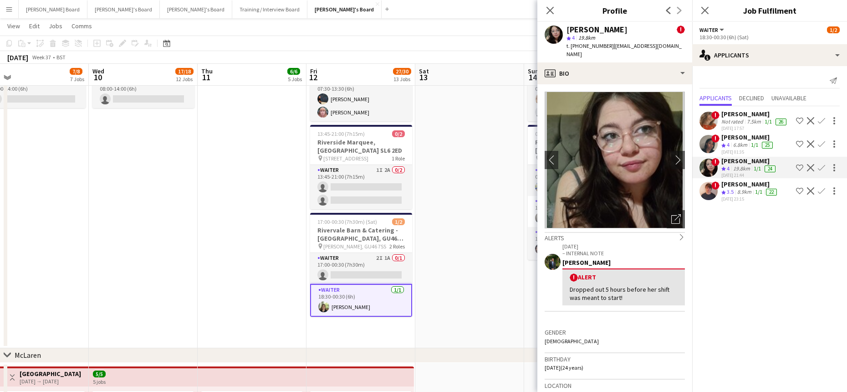
click at [812, 166] on app-icon "Decline" at bounding box center [810, 167] width 7 height 7
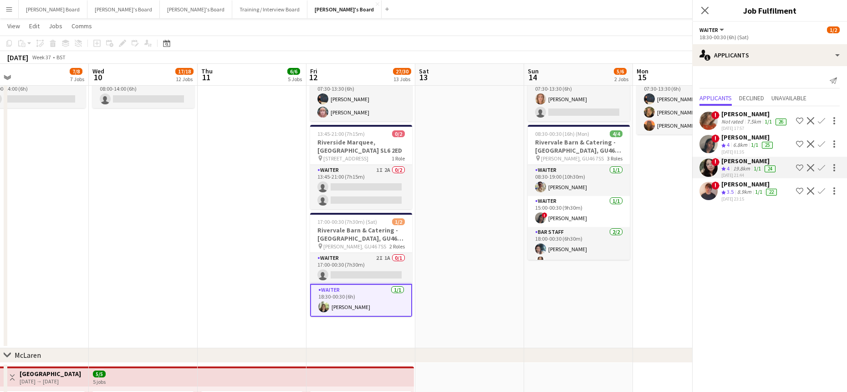
scroll to position [0, 0]
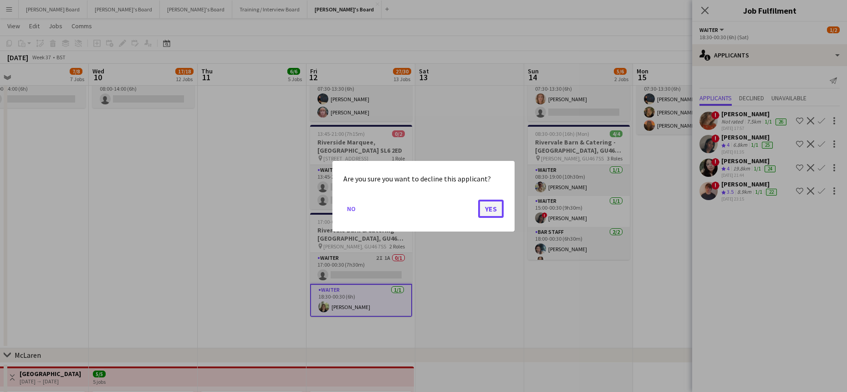
click at [490, 207] on button "Yes" at bounding box center [490, 208] width 25 height 18
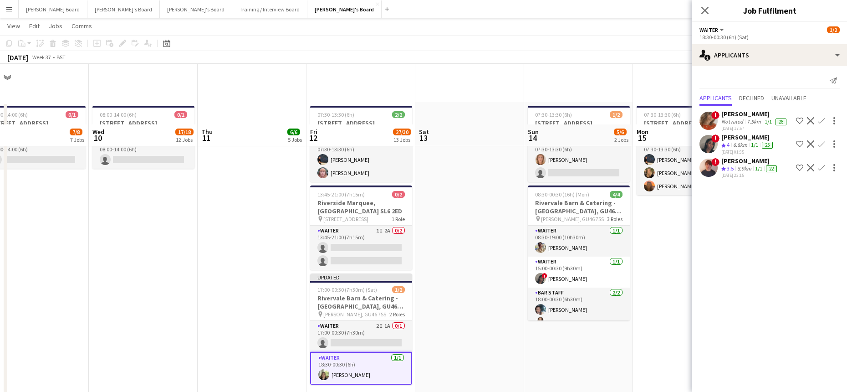
scroll to position [61, 0]
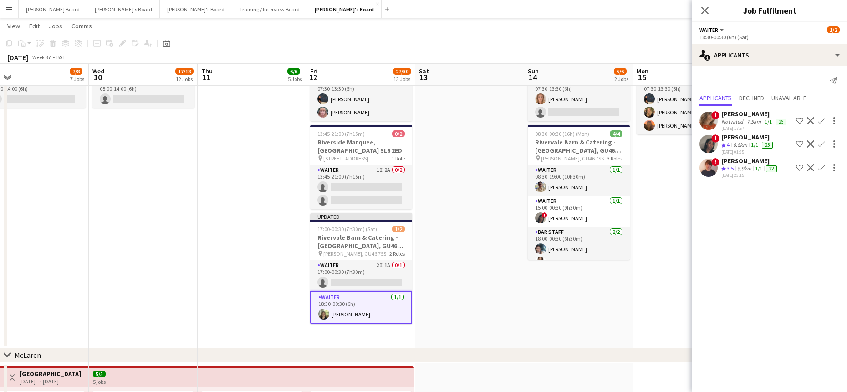
click at [812, 165] on app-icon "Decline" at bounding box center [810, 167] width 7 height 7
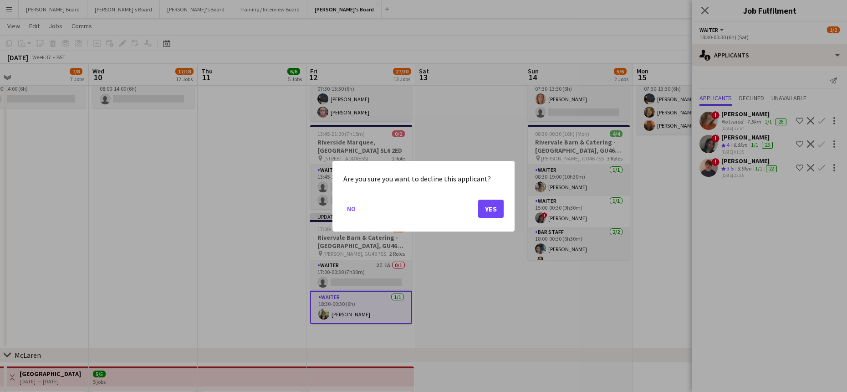
scroll to position [0, 0]
click at [482, 208] on button "Yes" at bounding box center [490, 208] width 25 height 18
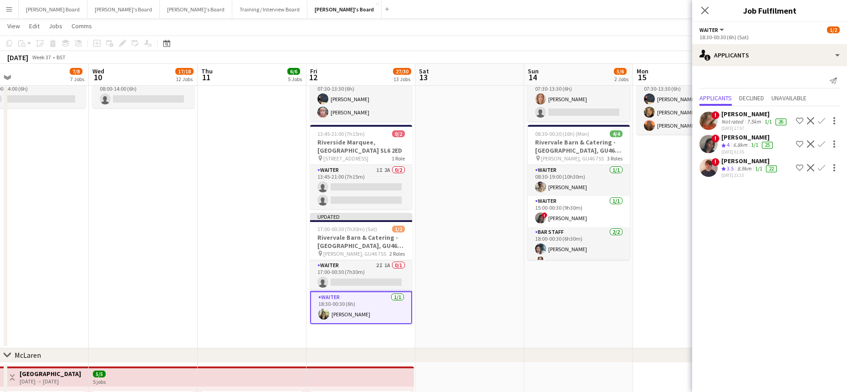
scroll to position [61, 0]
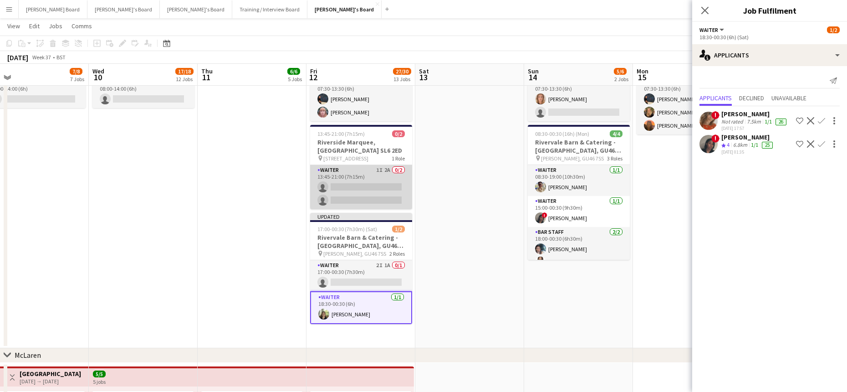
click at [382, 184] on app-card-role "Waiter 1I 2A 0/2 13:45-21:00 (7h15m) single-neutral-actions single-neutral-acti…" at bounding box center [361, 187] width 102 height 44
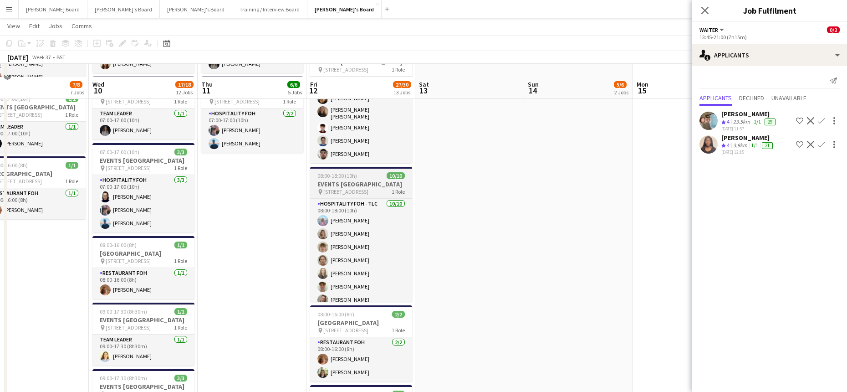
scroll to position [911, 0]
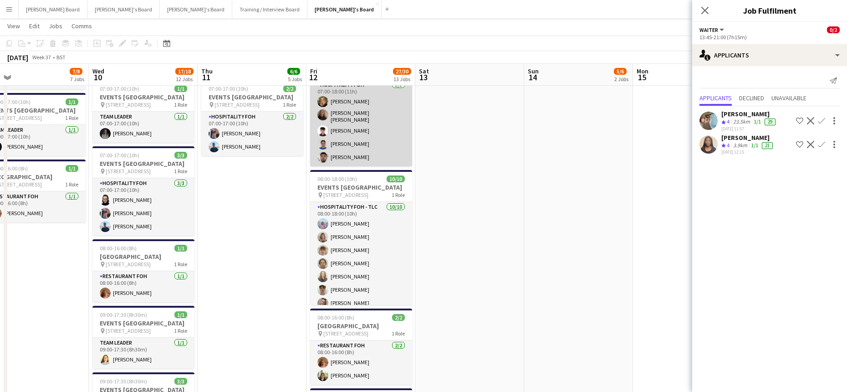
click at [354, 166] on app-card-role "Hospitality FOH [DATE] 07:00-18:00 (11h) [PERSON_NAME] [PERSON_NAME] [PERSON_NA…" at bounding box center [361, 123] width 102 height 87
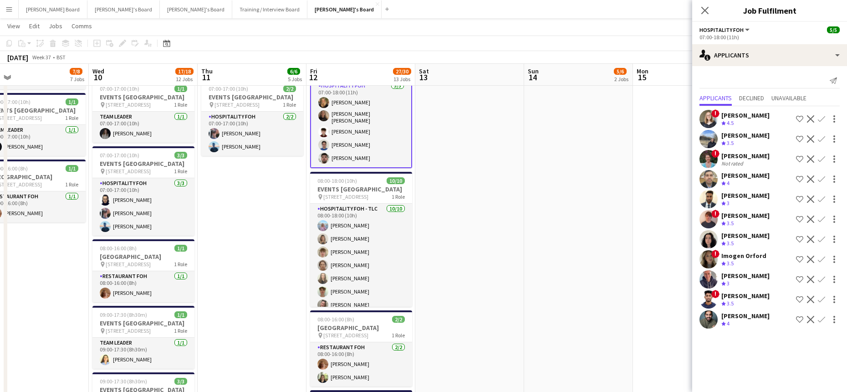
scroll to position [0, 346]
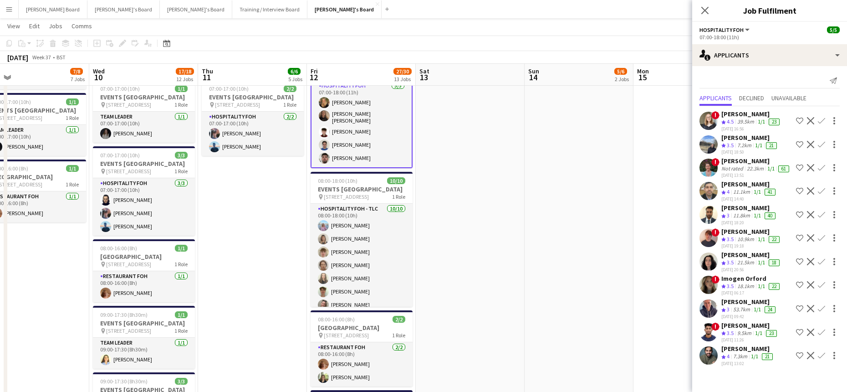
click at [759, 285] on app-skills-label "1/1" at bounding box center [761, 285] width 7 height 7
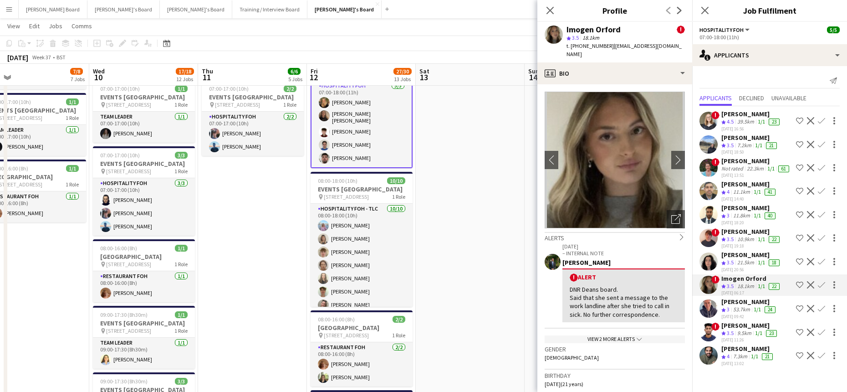
click at [623, 335] on div "View 2 more alerts chevron-down" at bounding box center [615, 339] width 140 height 8
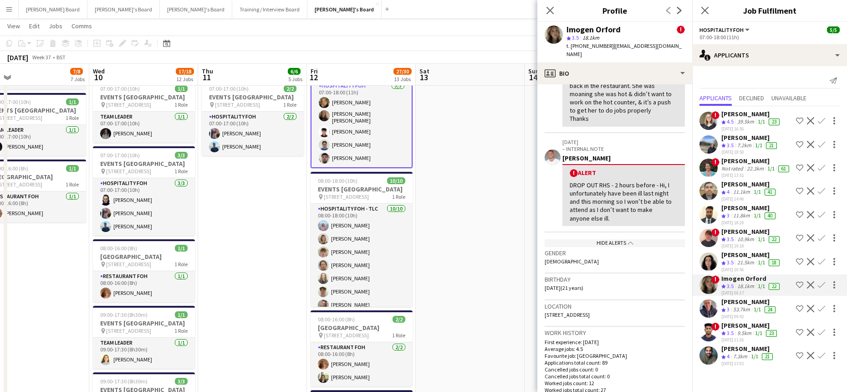
scroll to position [364, 0]
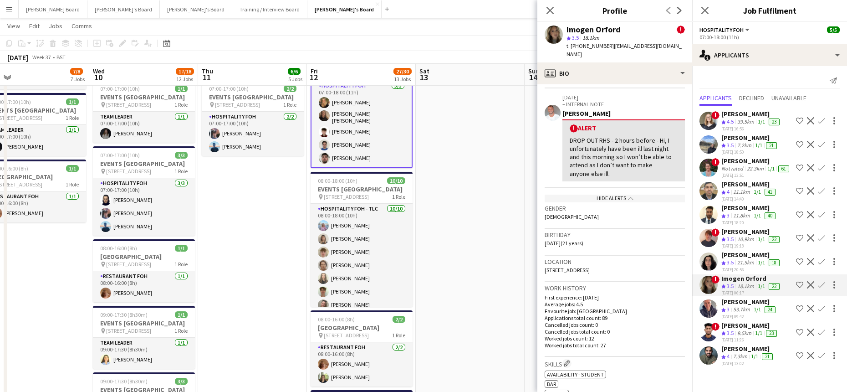
click at [757, 257] on div "[PERSON_NAME]" at bounding box center [751, 254] width 60 height 8
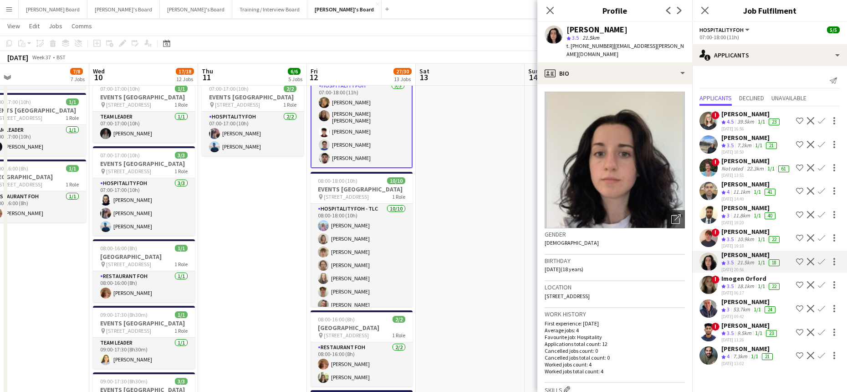
click at [811, 236] on app-icon "Decline" at bounding box center [810, 237] width 7 height 7
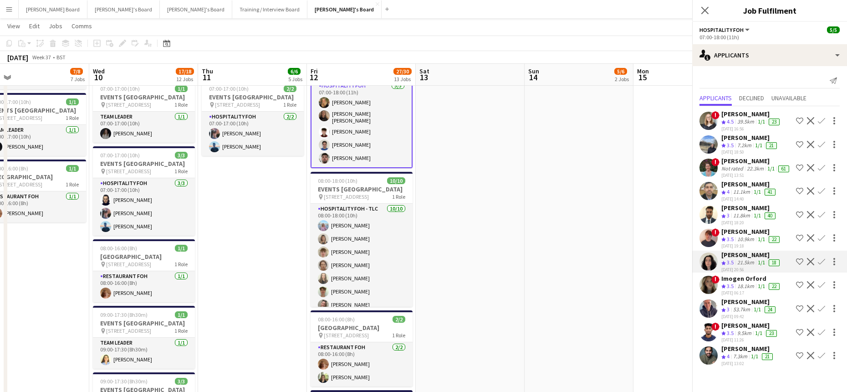
scroll to position [0, 0]
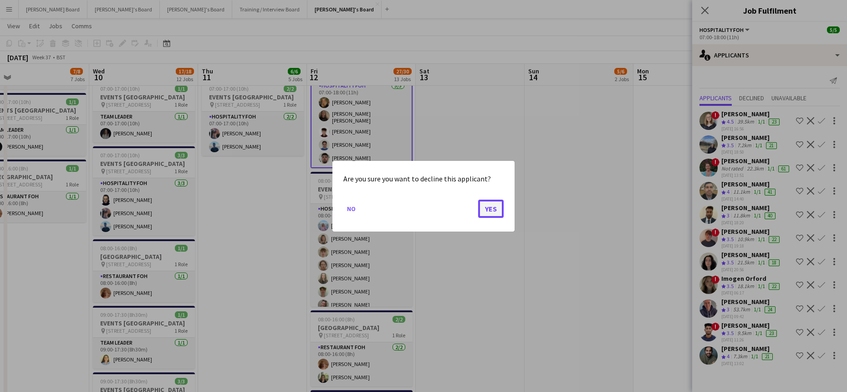
click at [492, 209] on button "Yes" at bounding box center [490, 208] width 25 height 18
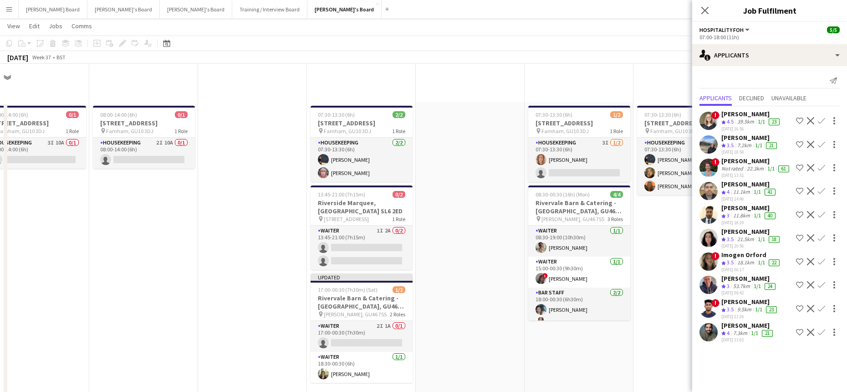
scroll to position [911, 0]
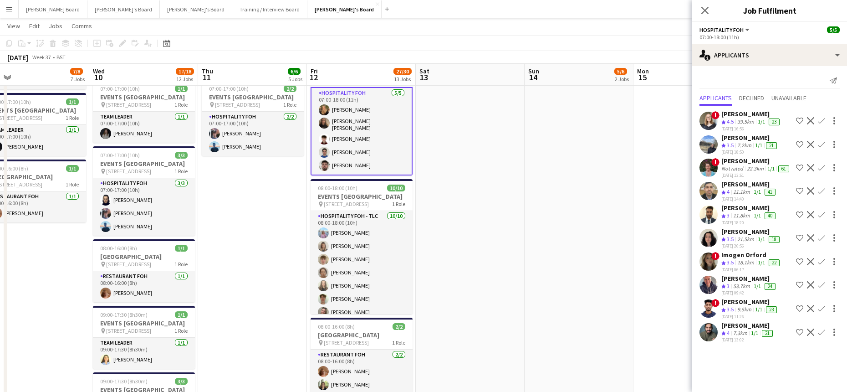
click at [745, 167] on div "22.3km" at bounding box center [755, 168] width 20 height 7
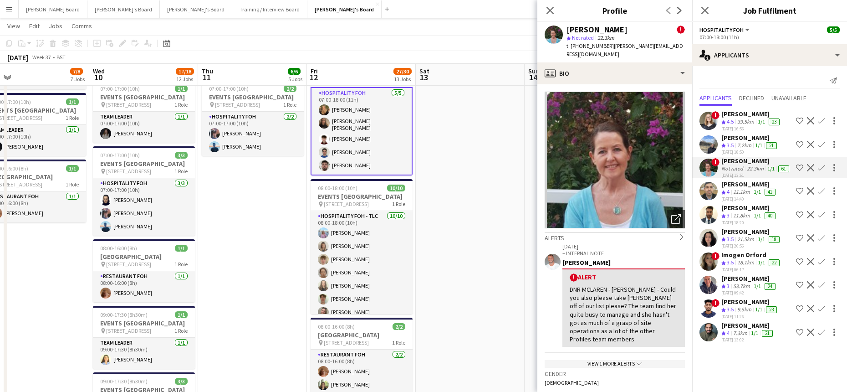
click at [809, 169] on app-icon "Decline" at bounding box center [810, 167] width 7 height 7
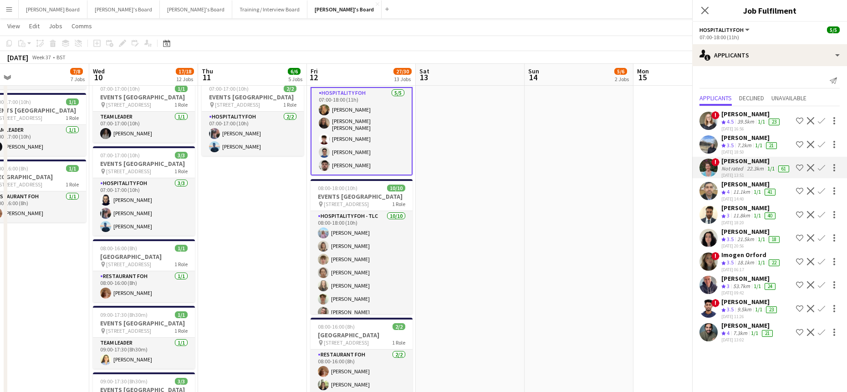
scroll to position [0, 0]
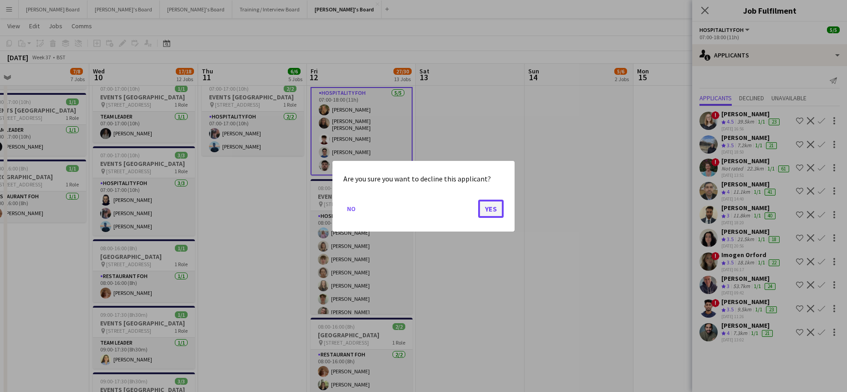
click at [483, 207] on button "Yes" at bounding box center [490, 208] width 25 height 18
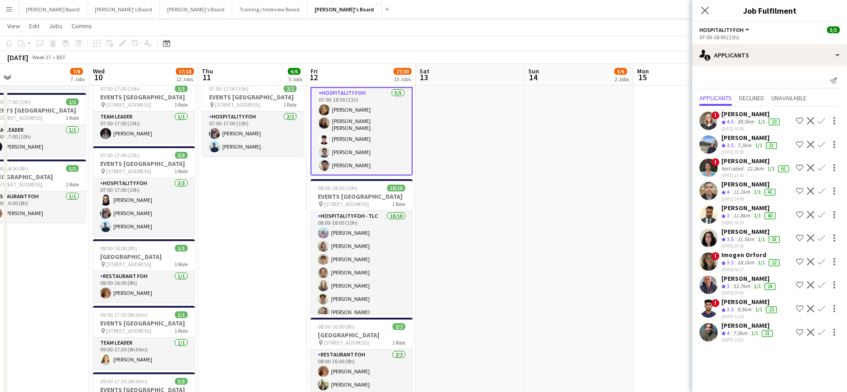
scroll to position [911, 0]
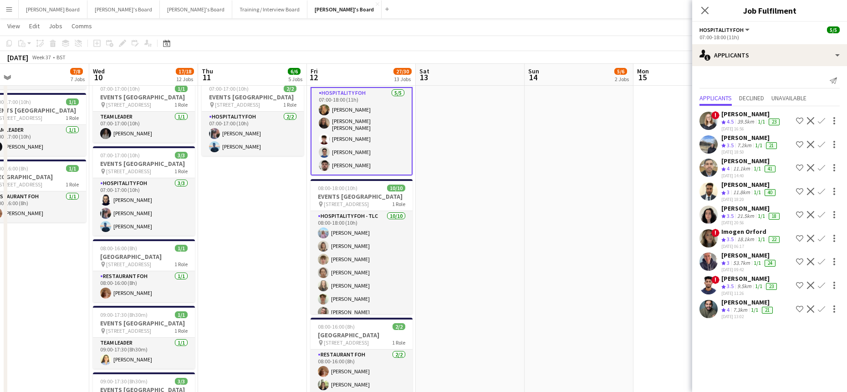
click at [810, 284] on app-icon "Decline" at bounding box center [810, 284] width 7 height 7
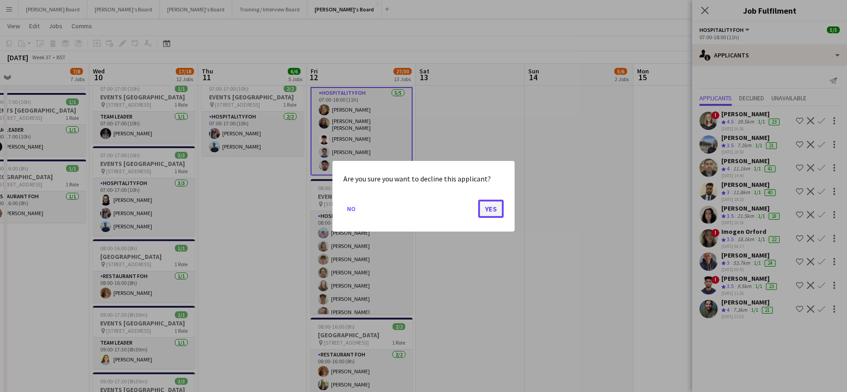
click at [493, 210] on button "Yes" at bounding box center [490, 208] width 25 height 18
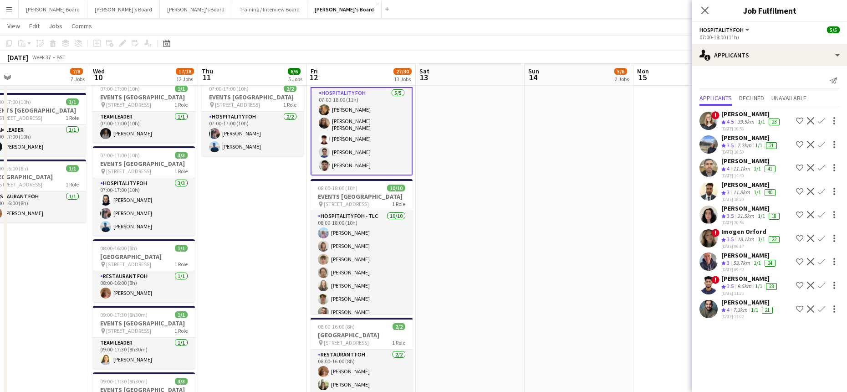
scroll to position [911, 0]
click at [811, 240] on app-icon "Decline" at bounding box center [810, 237] width 7 height 7
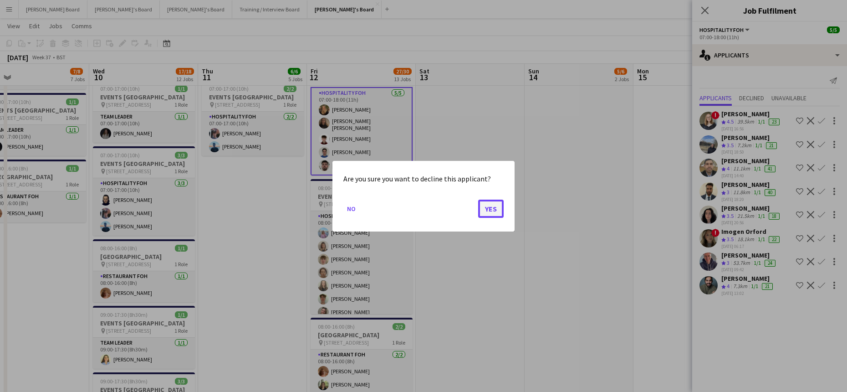
click at [492, 208] on button "Yes" at bounding box center [490, 208] width 25 height 18
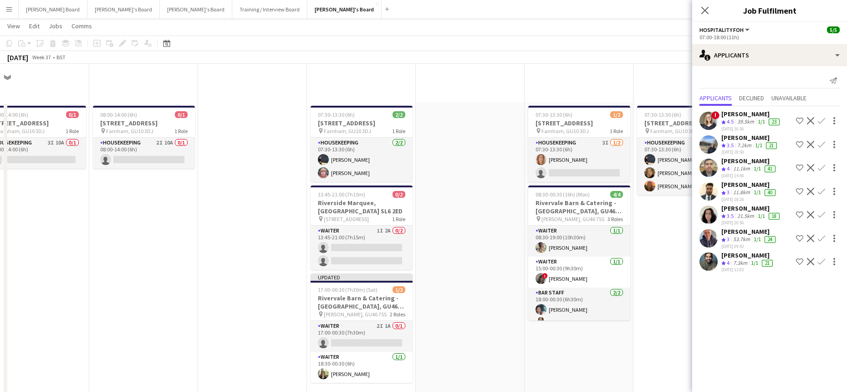
scroll to position [911, 0]
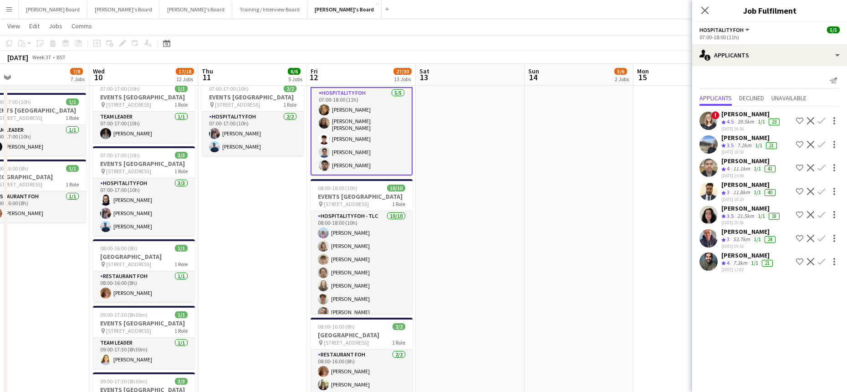
click at [810, 237] on app-icon "Decline" at bounding box center [810, 237] width 7 height 7
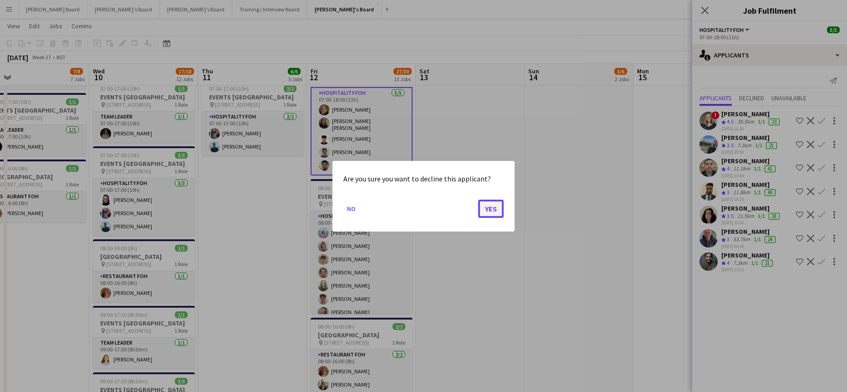
drag, startPoint x: 486, startPoint y: 210, endPoint x: 662, endPoint y: 230, distance: 177.4
click at [486, 209] on button "Yes" at bounding box center [490, 208] width 25 height 18
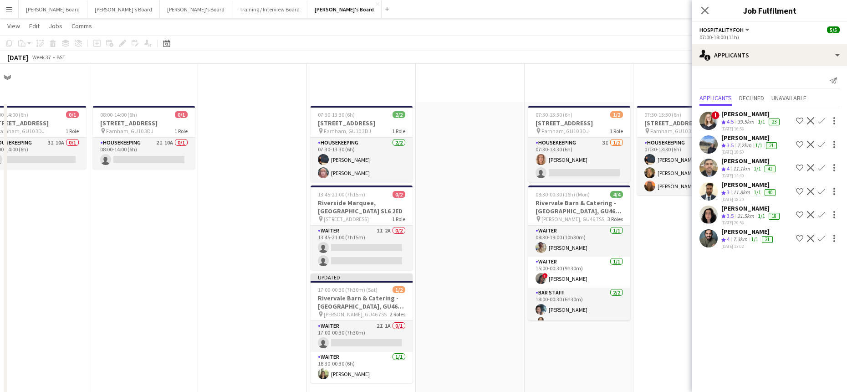
scroll to position [911, 0]
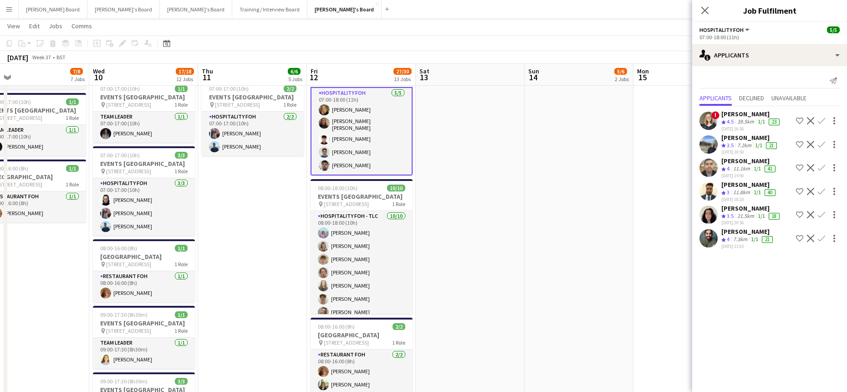
click at [810, 238] on app-icon "Decline" at bounding box center [810, 237] width 7 height 7
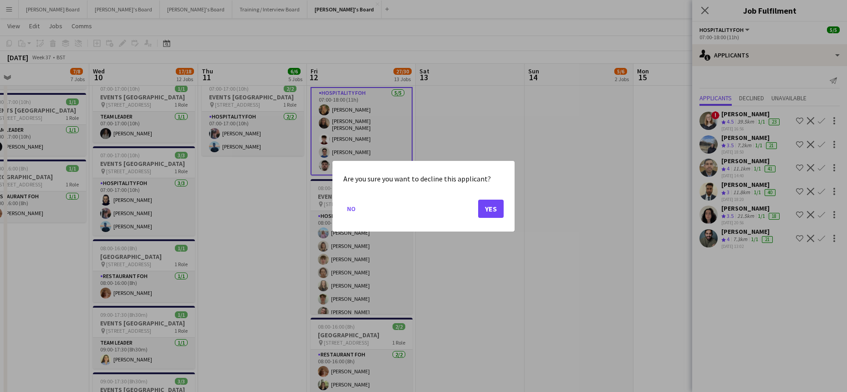
scroll to position [0, 0]
click at [490, 209] on button "Yes" at bounding box center [490, 208] width 25 height 18
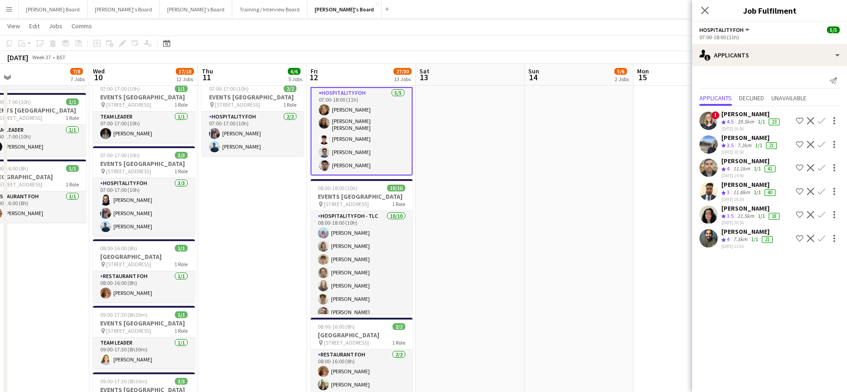
scroll to position [911, 0]
click at [812, 213] on app-icon "Decline" at bounding box center [810, 214] width 7 height 7
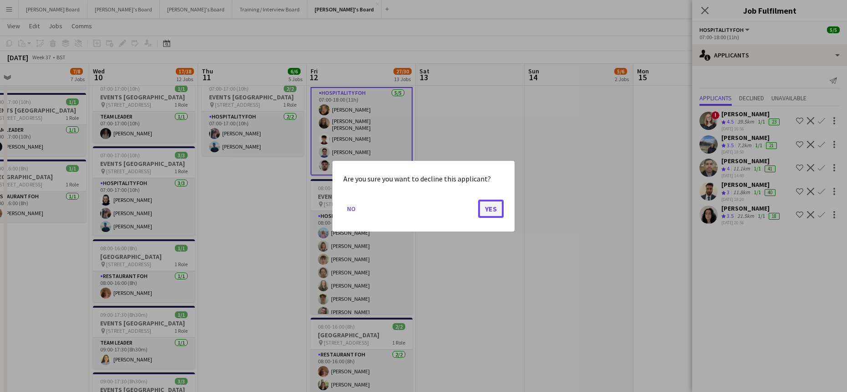
click at [488, 210] on button "Yes" at bounding box center [490, 208] width 25 height 18
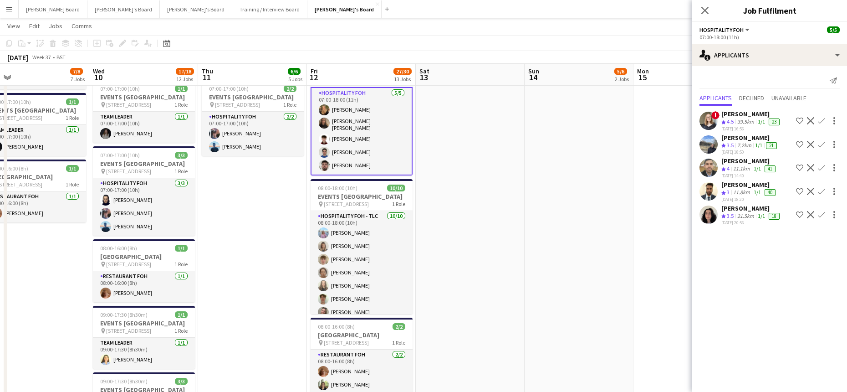
scroll to position [911, 0]
click at [810, 165] on app-icon "Decline" at bounding box center [810, 167] width 7 height 7
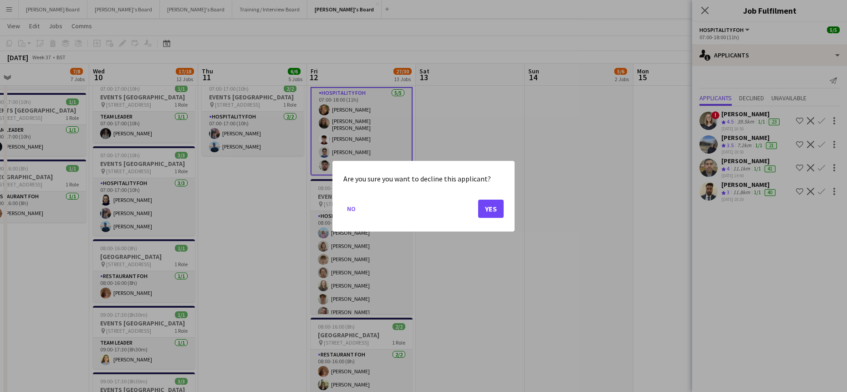
scroll to position [0, 0]
drag, startPoint x: 486, startPoint y: 204, endPoint x: 661, endPoint y: 201, distance: 174.4
click at [488, 204] on button "Yes" at bounding box center [490, 208] width 25 height 18
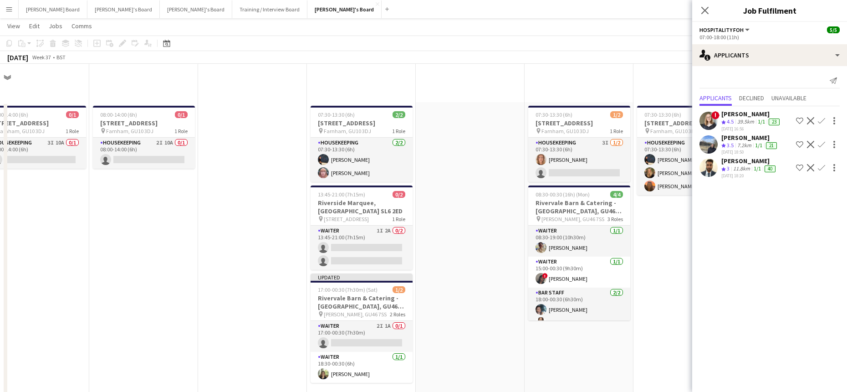
scroll to position [911, 0]
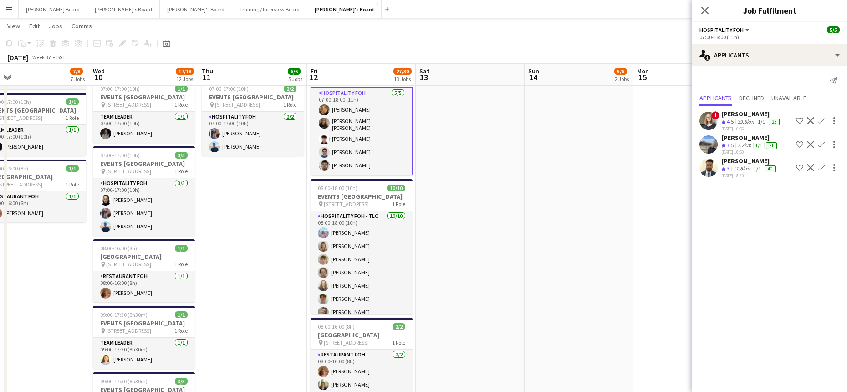
click at [812, 166] on app-icon "Decline" at bounding box center [810, 167] width 7 height 7
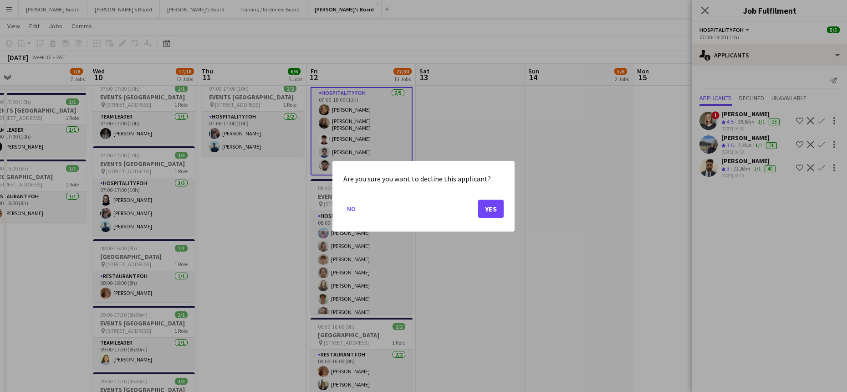
scroll to position [0, 0]
drag, startPoint x: 483, startPoint y: 210, endPoint x: 601, endPoint y: 195, distance: 118.4
click at [484, 210] on button "Yes" at bounding box center [490, 208] width 25 height 18
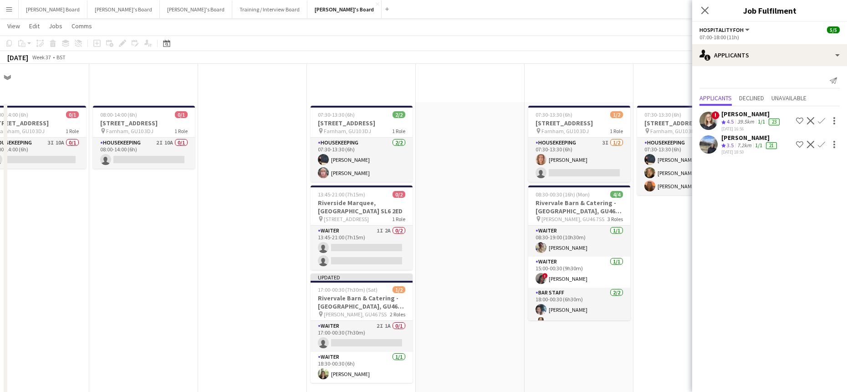
scroll to position [911, 0]
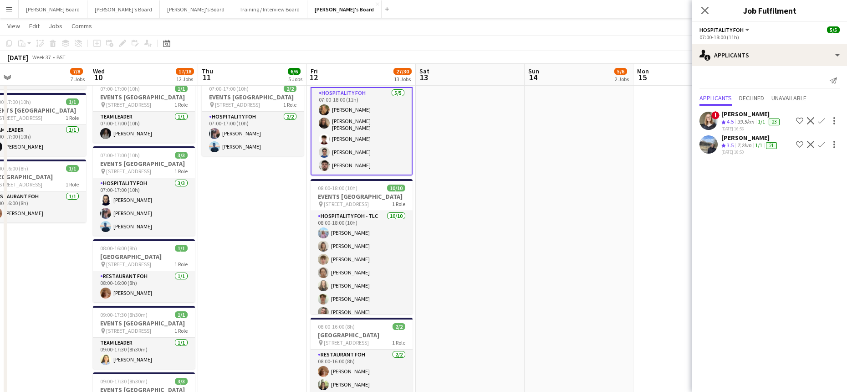
click at [811, 146] on app-icon "Decline" at bounding box center [810, 144] width 7 height 7
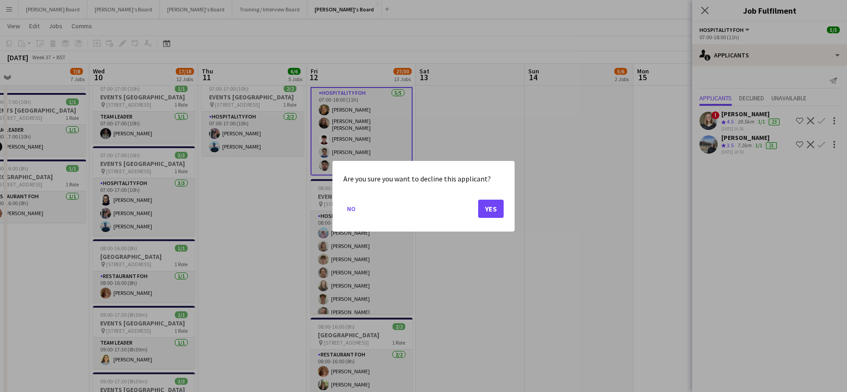
scroll to position [0, 0]
click at [488, 205] on button "Yes" at bounding box center [490, 208] width 25 height 18
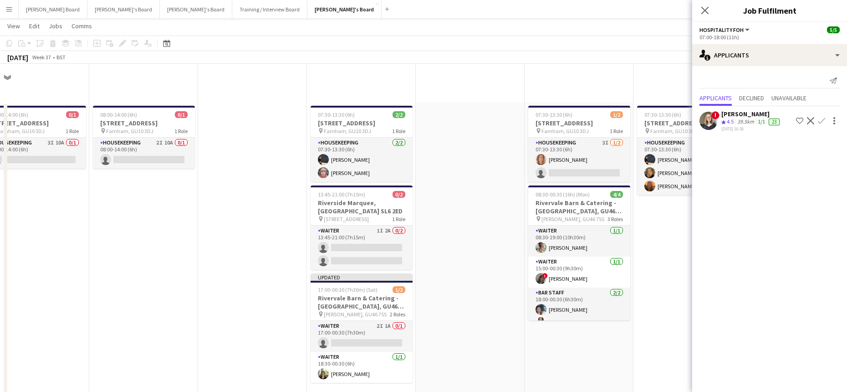
scroll to position [911, 0]
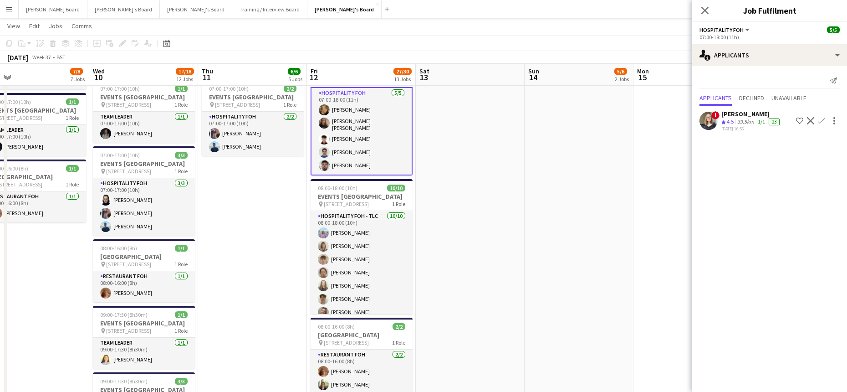
click at [812, 121] on app-icon "Decline" at bounding box center [810, 120] width 7 height 7
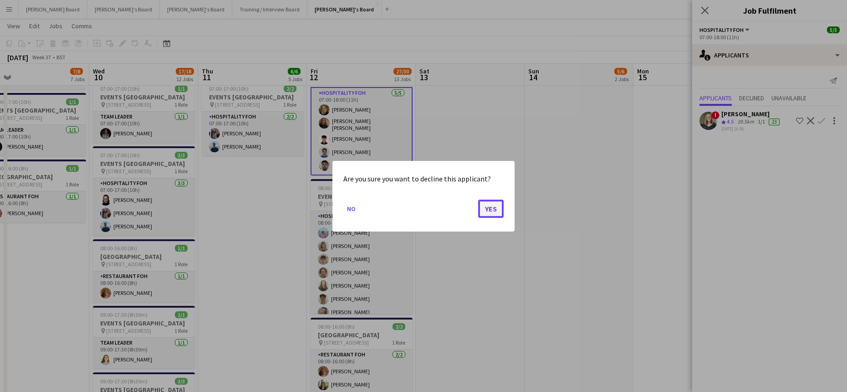
click at [493, 205] on button "Yes" at bounding box center [490, 208] width 25 height 18
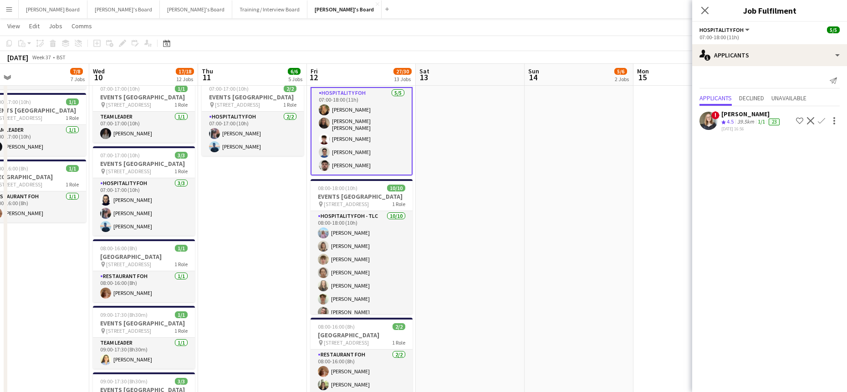
scroll to position [911, 0]
click at [803, 96] on span "Unavailable" at bounding box center [788, 98] width 35 height 6
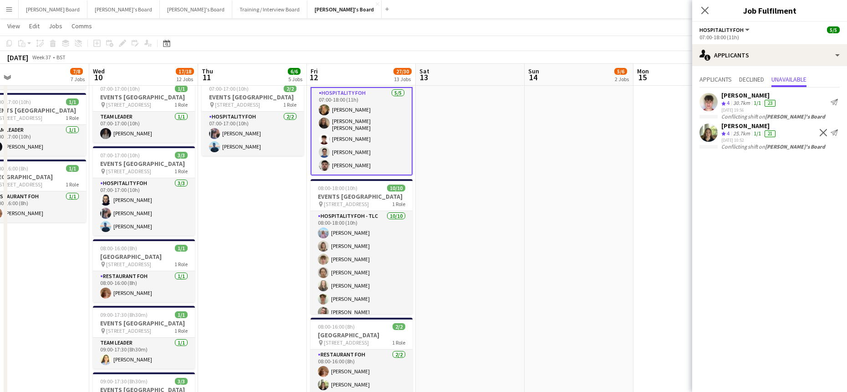
click at [821, 134] on app-icon "Decline" at bounding box center [823, 132] width 7 height 7
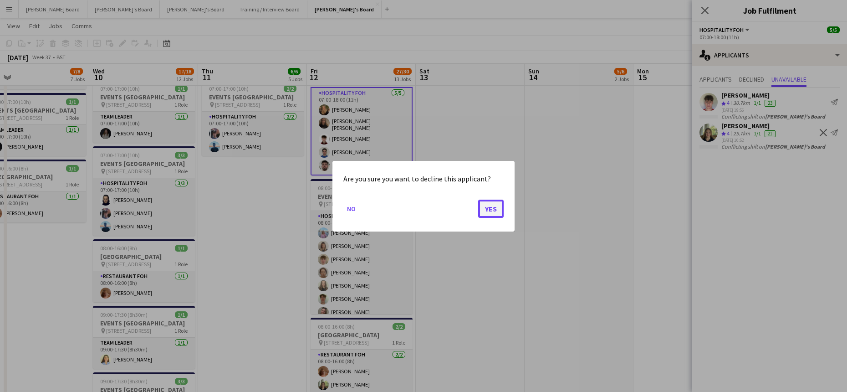
click at [489, 208] on button "Yes" at bounding box center [490, 208] width 25 height 18
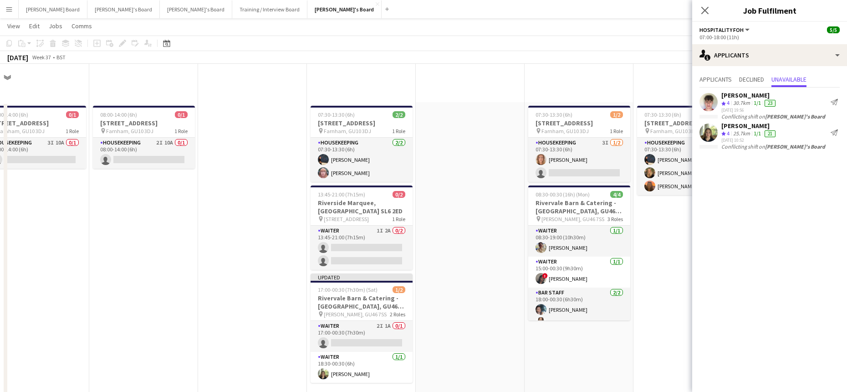
scroll to position [911, 0]
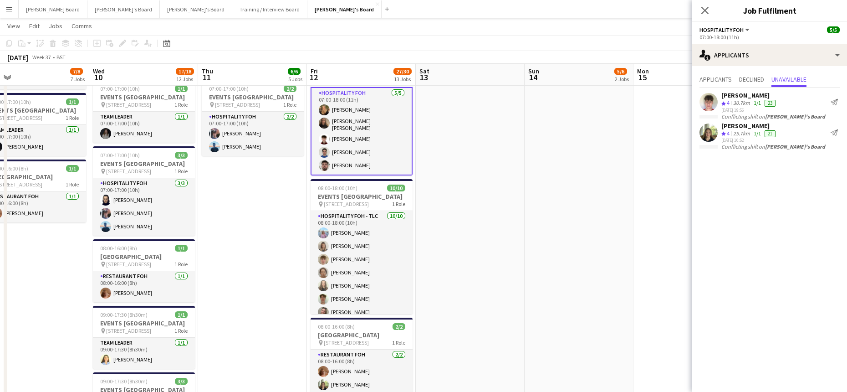
drag, startPoint x: 566, startPoint y: 187, endPoint x: 665, endPoint y: 142, distance: 108.6
click at [567, 187] on app-date-cell at bounding box center [579, 55] width 109 height 1080
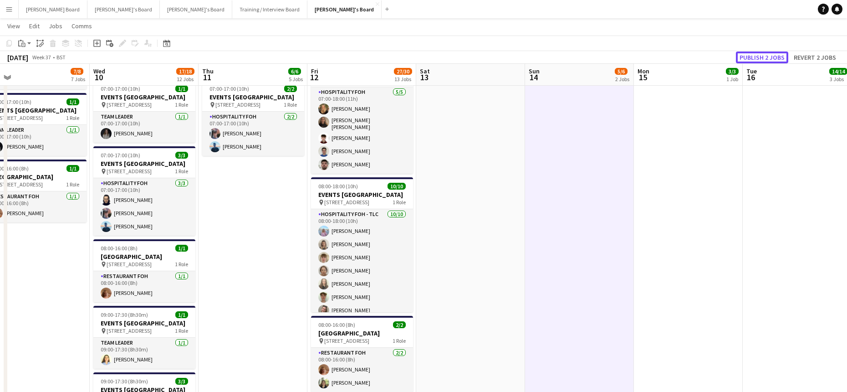
click at [765, 59] on button "Publish 2 jobs" at bounding box center [762, 57] width 52 height 12
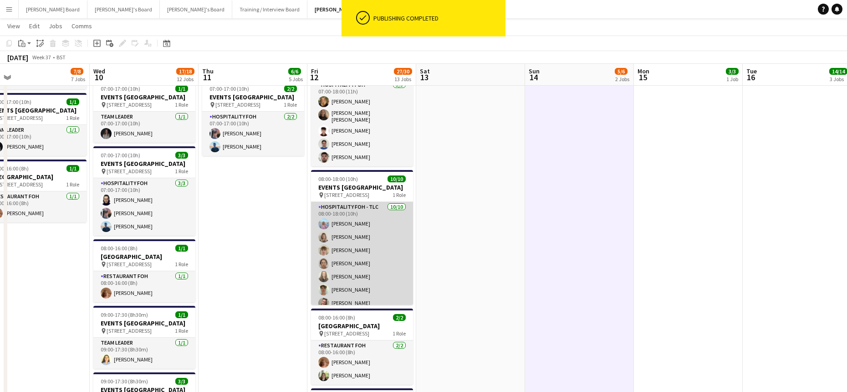
click at [359, 255] on app-card-role "Hospitality FOH - TLC [DATE] 08:00-18:00 (10h) [PERSON_NAME] [PERSON_NAME] [PER…" at bounding box center [362, 277] width 102 height 150
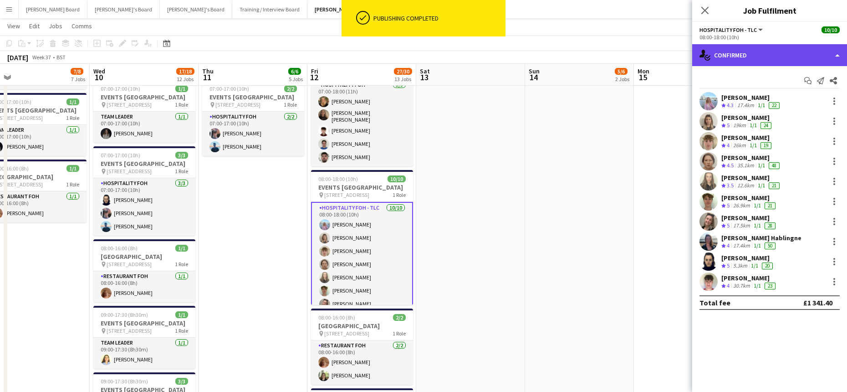
drag, startPoint x: 742, startPoint y: 57, endPoint x: 750, endPoint y: 75, distance: 19.6
click at [742, 57] on div "single-neutral-actions-check-2 Confirmed" at bounding box center [769, 55] width 155 height 22
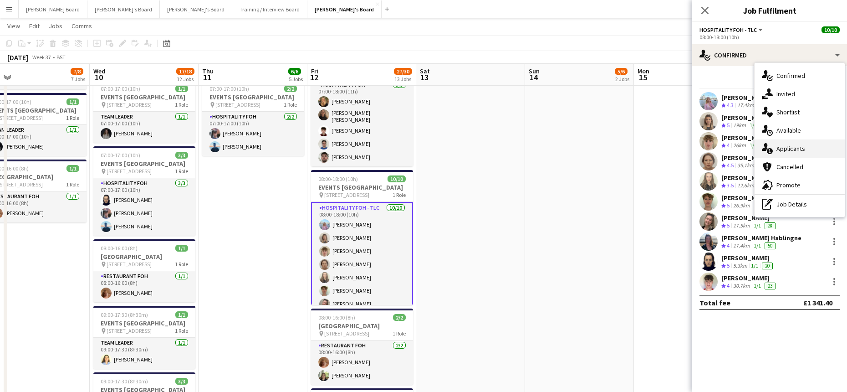
click at [799, 144] on span "Applicants" at bounding box center [790, 148] width 29 height 8
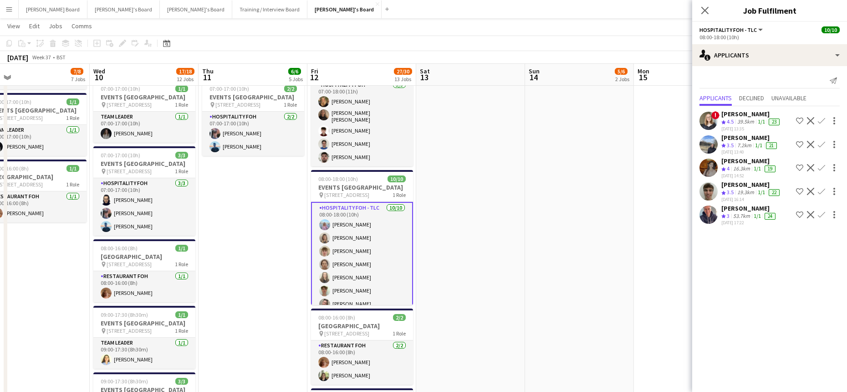
click at [811, 214] on app-icon "Decline" at bounding box center [810, 214] width 7 height 7
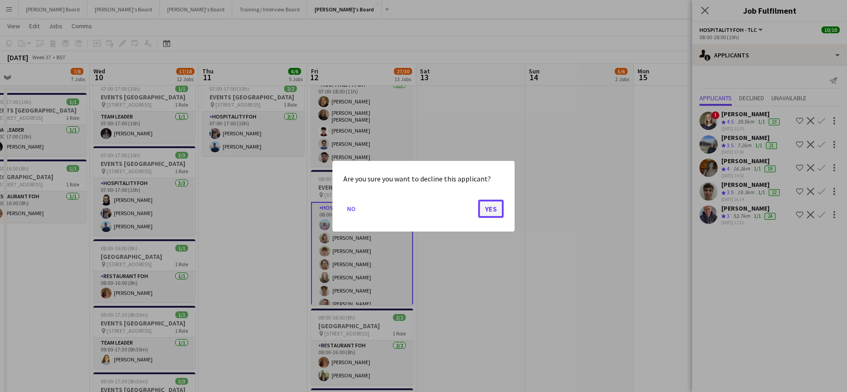
click at [488, 207] on button "Yes" at bounding box center [490, 208] width 25 height 18
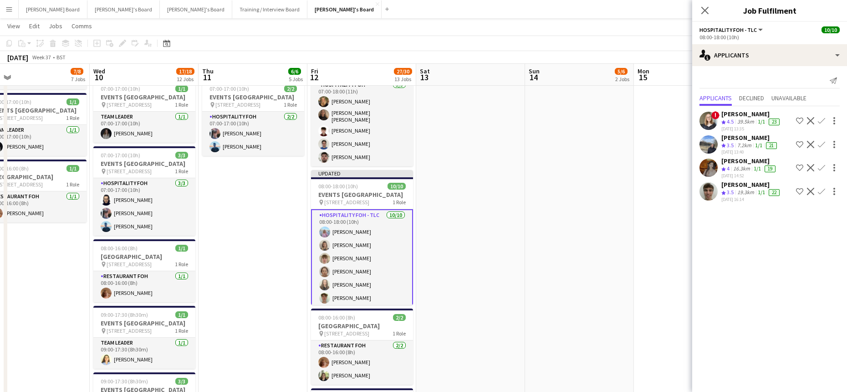
click at [808, 191] on app-icon "Decline" at bounding box center [810, 191] width 7 height 7
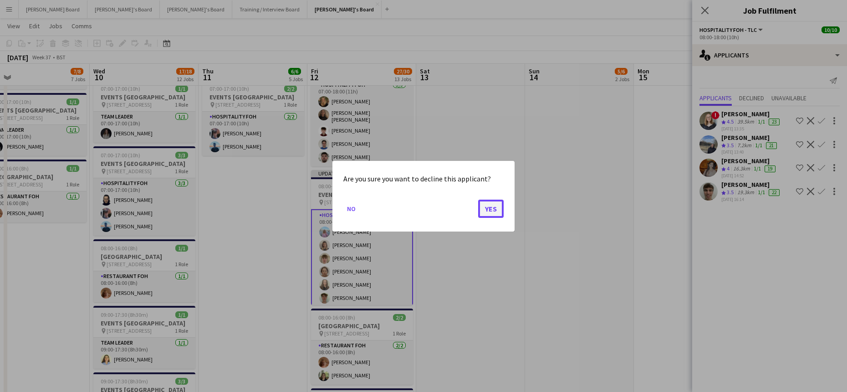
click at [498, 204] on button "Yes" at bounding box center [490, 208] width 25 height 18
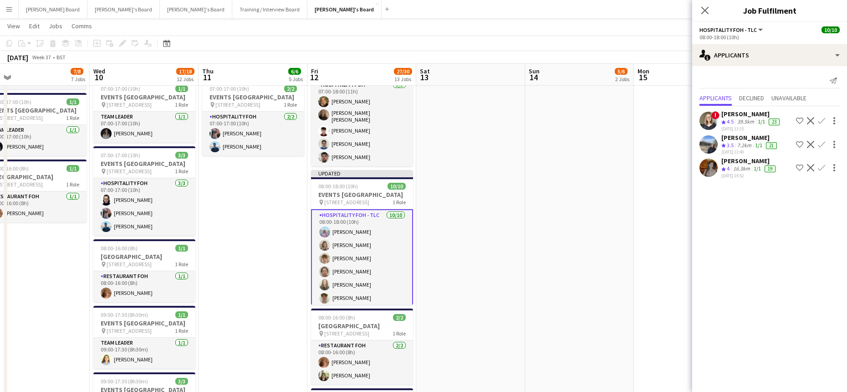
click at [808, 169] on app-icon "Decline" at bounding box center [810, 167] width 7 height 7
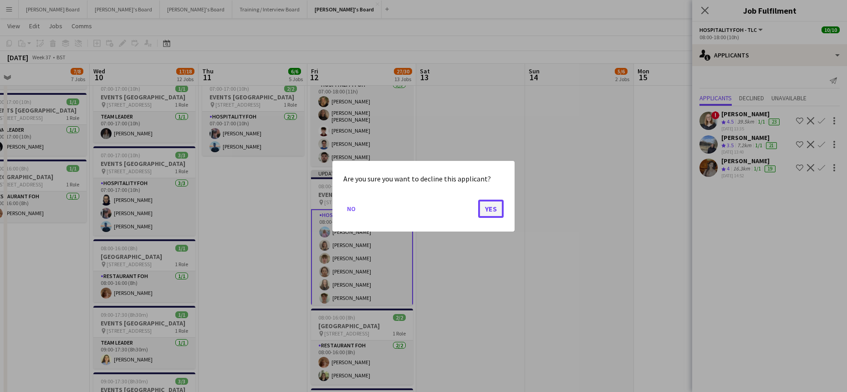
click at [499, 213] on button "Yes" at bounding box center [490, 208] width 25 height 18
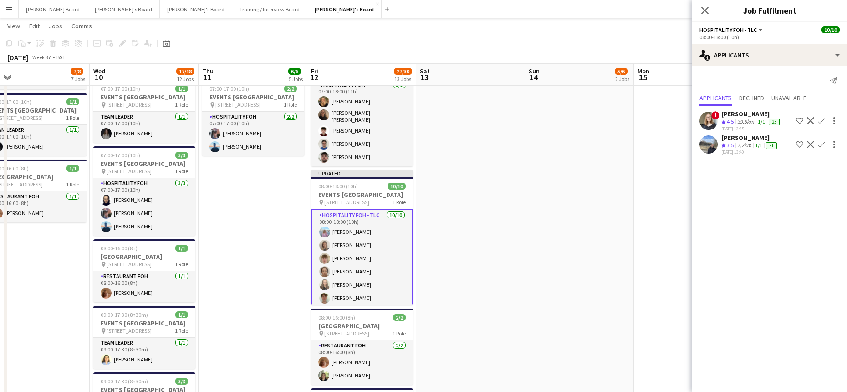
click at [811, 144] on app-icon "Decline" at bounding box center [810, 144] width 7 height 7
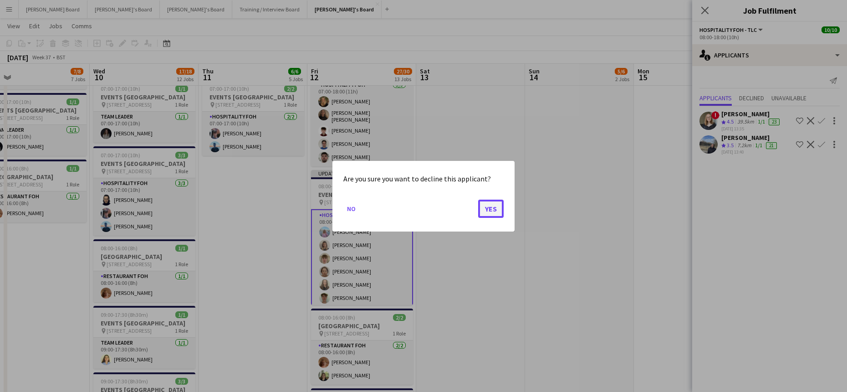
click at [498, 206] on button "Yes" at bounding box center [490, 208] width 25 height 18
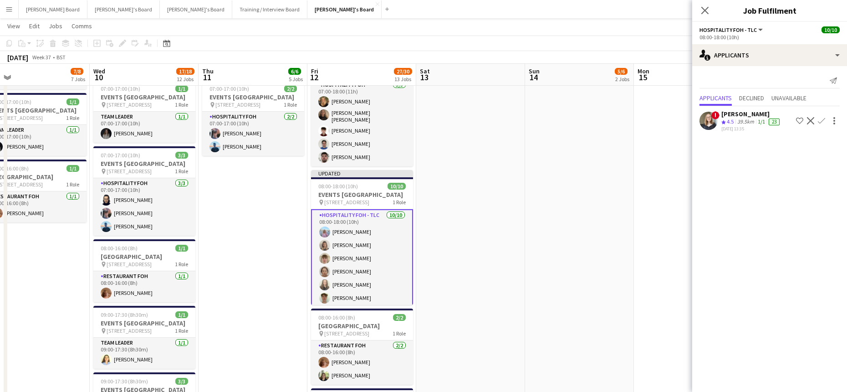
click at [812, 120] on app-icon "Decline" at bounding box center [810, 120] width 7 height 7
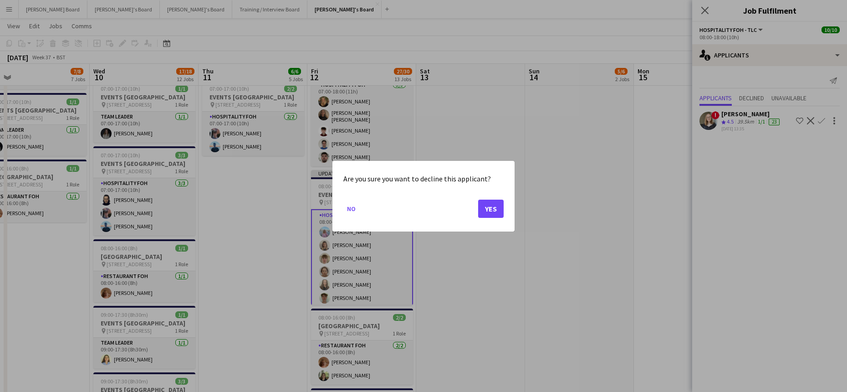
click at [733, 121] on div at bounding box center [423, 196] width 847 height 392
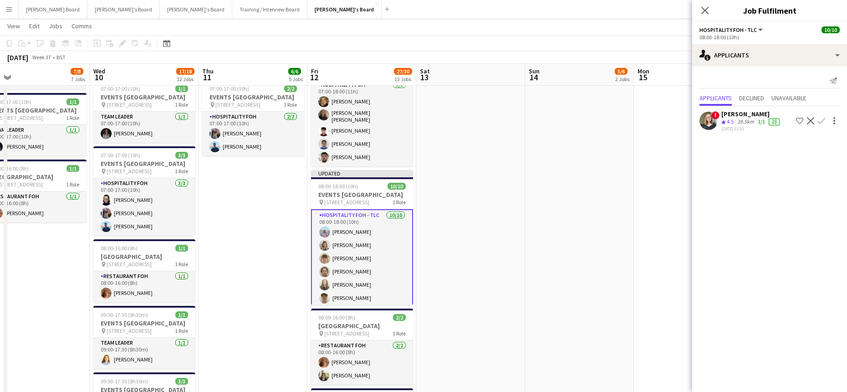
click at [733, 121] on span "4.5" at bounding box center [730, 121] width 7 height 7
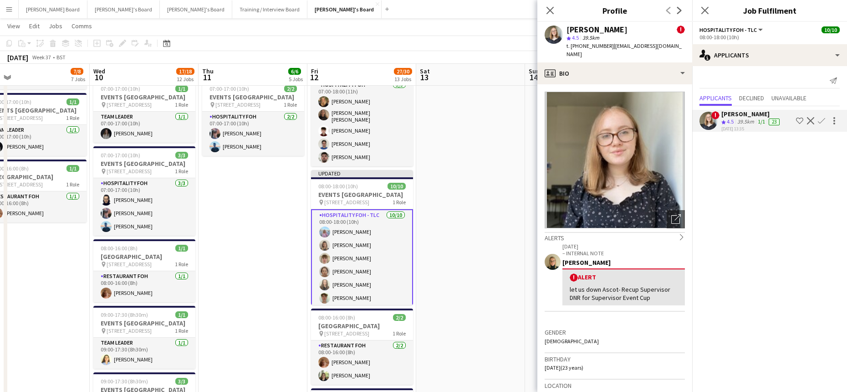
click at [811, 120] on app-icon "Decline" at bounding box center [810, 120] width 7 height 7
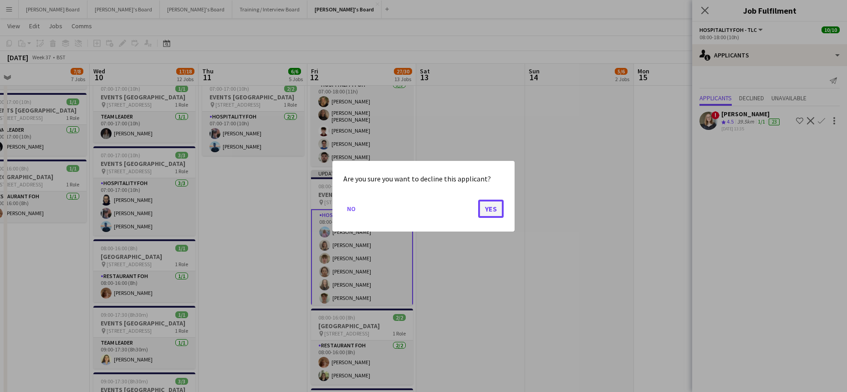
click at [492, 203] on button "Yes" at bounding box center [490, 208] width 25 height 18
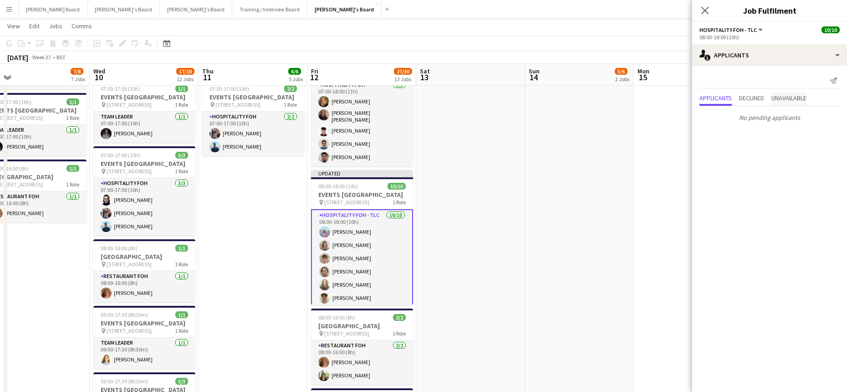
click at [790, 95] on span "Unavailable" at bounding box center [788, 98] width 35 height 6
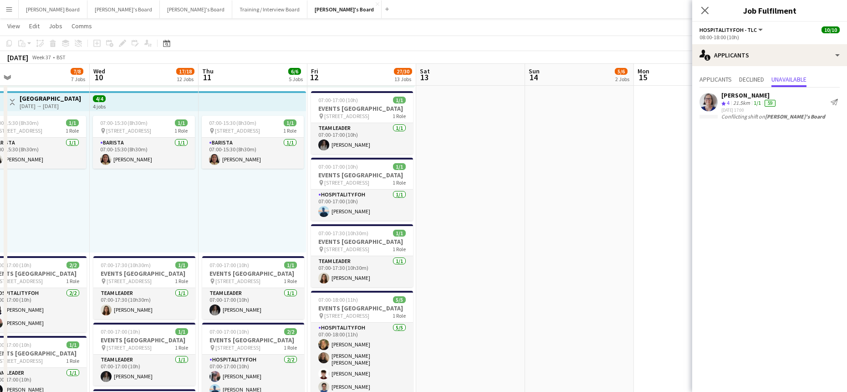
click at [481, 268] on app-date-cell at bounding box center [470, 298] width 109 height 1080
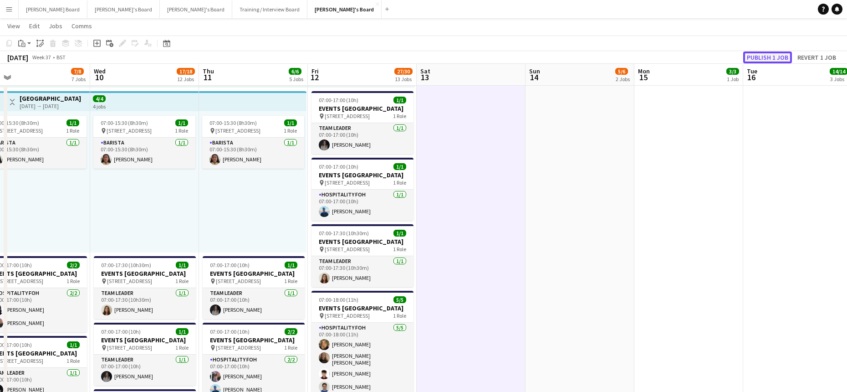
click at [780, 55] on button "Publish 1 job" at bounding box center [767, 57] width 49 height 12
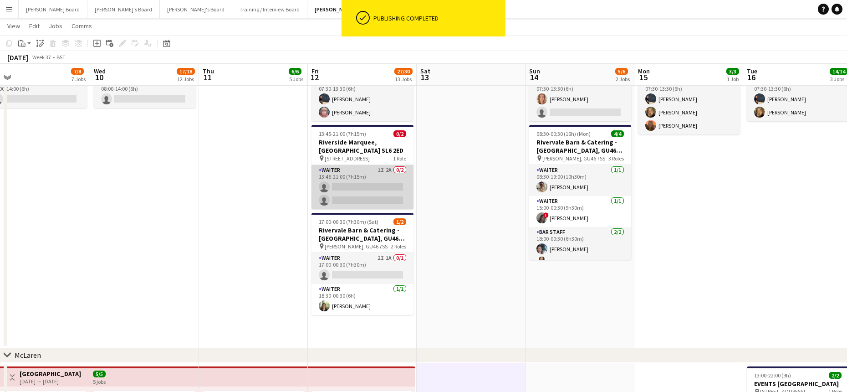
click at [365, 199] on app-card-role "Waiter 1I 2A 0/2 13:45-21:00 (7h15m) single-neutral-actions single-neutral-acti…" at bounding box center [362, 187] width 102 height 44
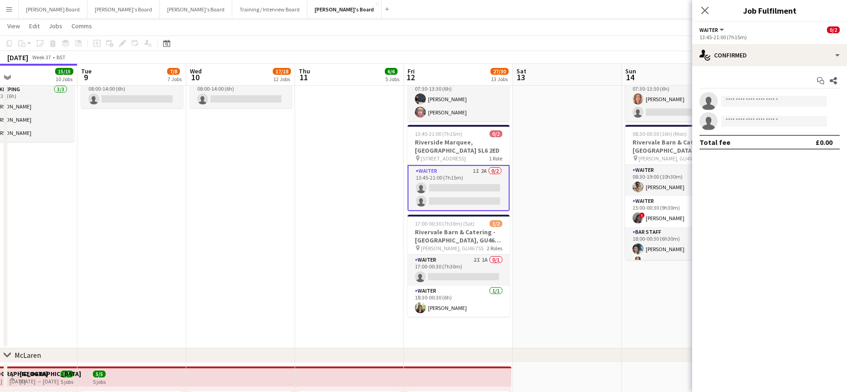
drag, startPoint x: 440, startPoint y: 290, endPoint x: 538, endPoint y: 291, distance: 98.4
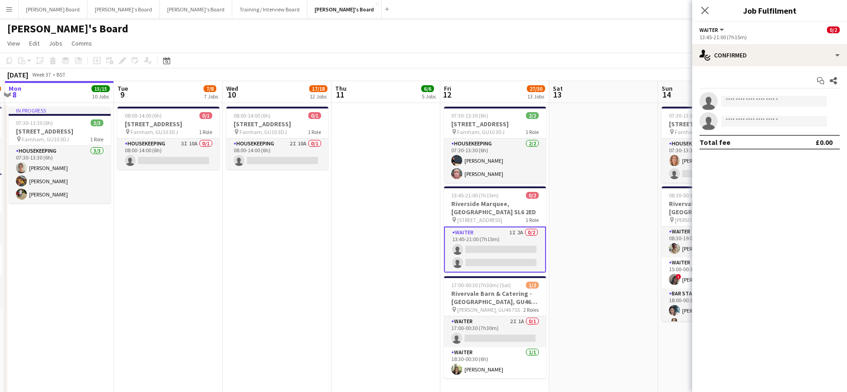
drag, startPoint x: 279, startPoint y: 276, endPoint x: 285, endPoint y: 281, distance: 8.1
click at [173, 153] on app-card-role "Housekeeping 3I 10A 0/1 08:00-14:00 (6h) single-neutral-actions" at bounding box center [168, 153] width 102 height 31
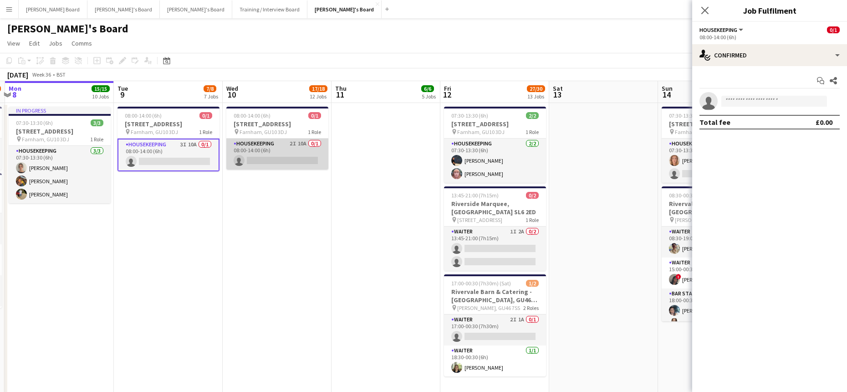
click at [278, 152] on app-card-role "Housekeeping 2I 10A 0/1 08:00-14:00 (6h) single-neutral-actions" at bounding box center [277, 153] width 102 height 31
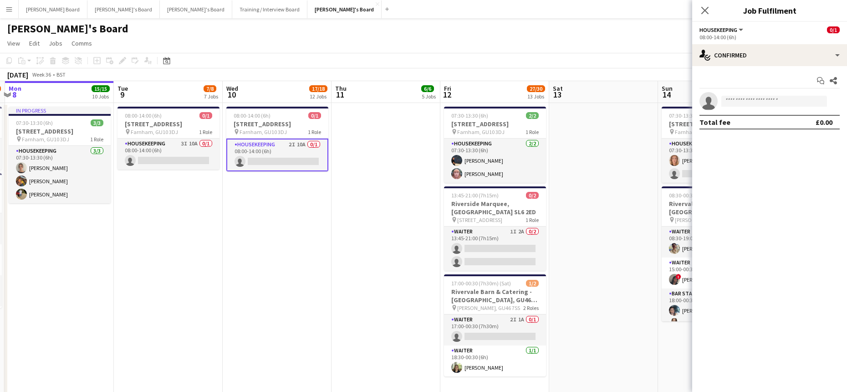
drag, startPoint x: 579, startPoint y: 230, endPoint x: 579, endPoint y: 221, distance: 9.1
click at [579, 229] on app-date-cell at bounding box center [603, 256] width 109 height 306
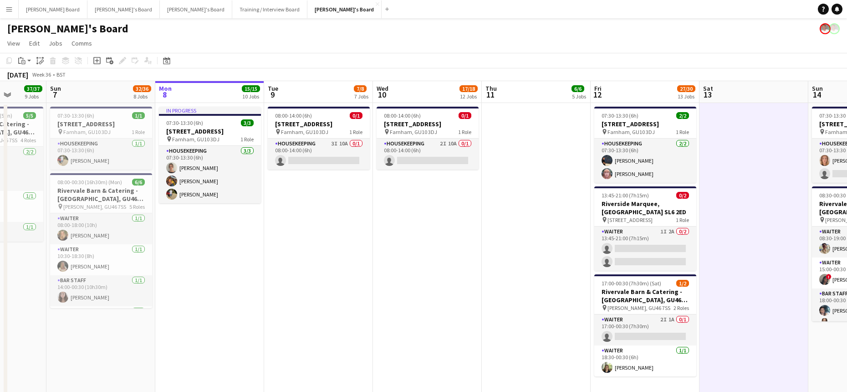
drag, startPoint x: 186, startPoint y: 260, endPoint x: 311, endPoint y: 283, distance: 127.8
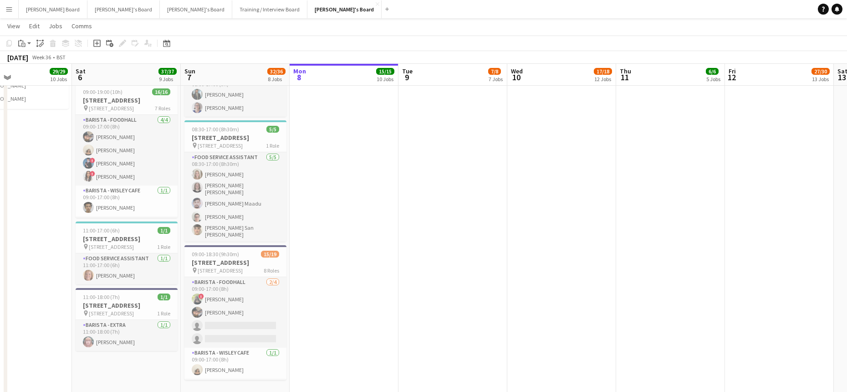
drag, startPoint x: 259, startPoint y: 308, endPoint x: 382, endPoint y: 295, distance: 123.6
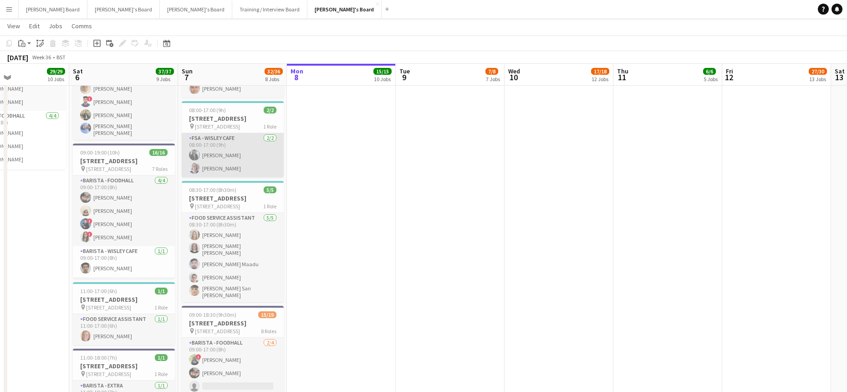
drag, startPoint x: 218, startPoint y: 183, endPoint x: 212, endPoint y: 182, distance: 6.0
click at [218, 177] on app-card-role "FSA - Wisley Cafe [DATE] 08:00-17:00 (9h) [PERSON_NAME] [PERSON_NAME]" at bounding box center [233, 155] width 102 height 44
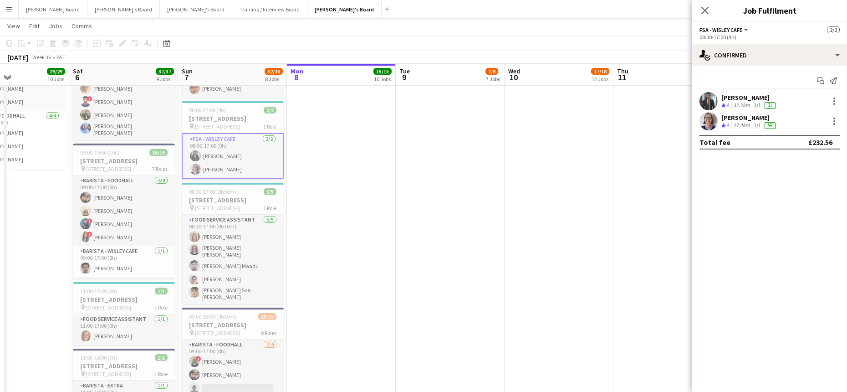
click at [756, 125] on app-skills-label "1/1" at bounding box center [757, 125] width 7 height 7
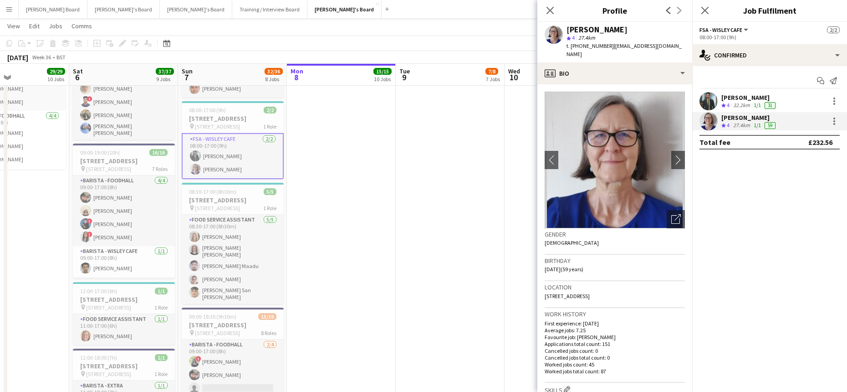
click at [480, 229] on app-date-cell at bounding box center [450, 255] width 109 height 449
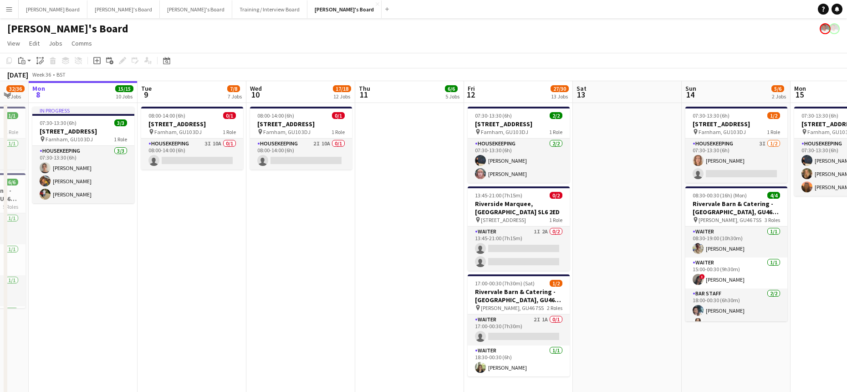
drag, startPoint x: 668, startPoint y: 272, endPoint x: 409, endPoint y: 272, distance: 258.2
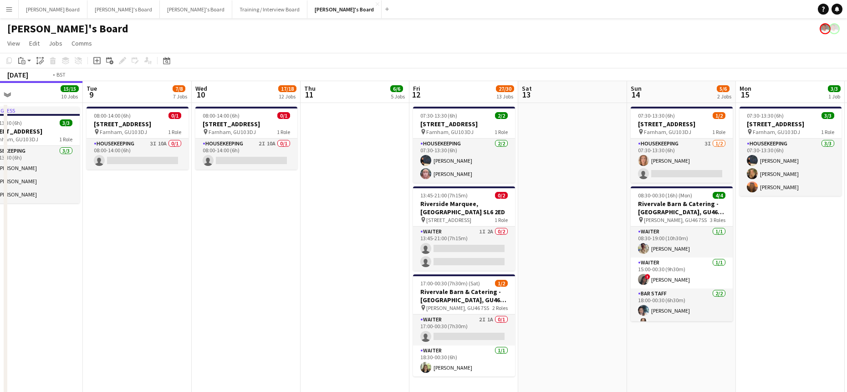
drag, startPoint x: 678, startPoint y: 296, endPoint x: 576, endPoint y: 298, distance: 102.0
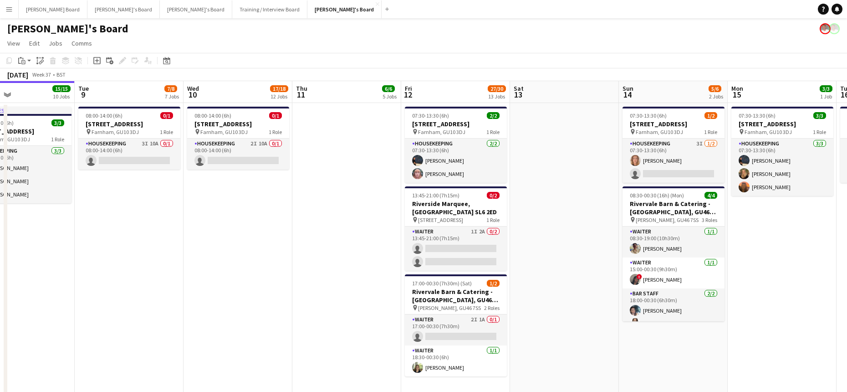
drag, startPoint x: 552, startPoint y: 321, endPoint x: 596, endPoint y: 316, distance: 44.5
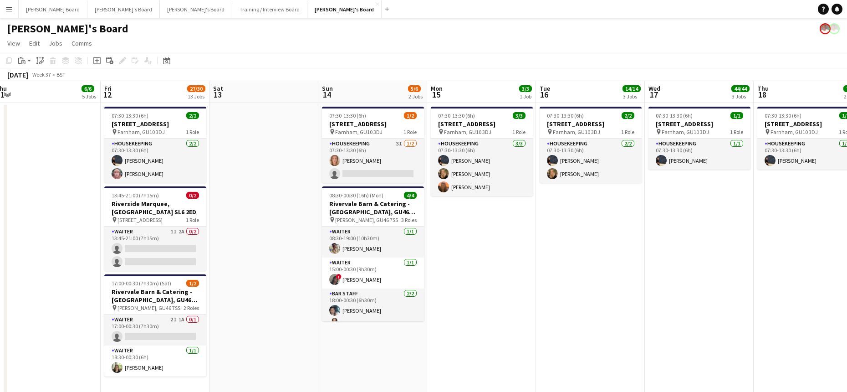
drag, startPoint x: 713, startPoint y: 229, endPoint x: 224, endPoint y: 303, distance: 495.0
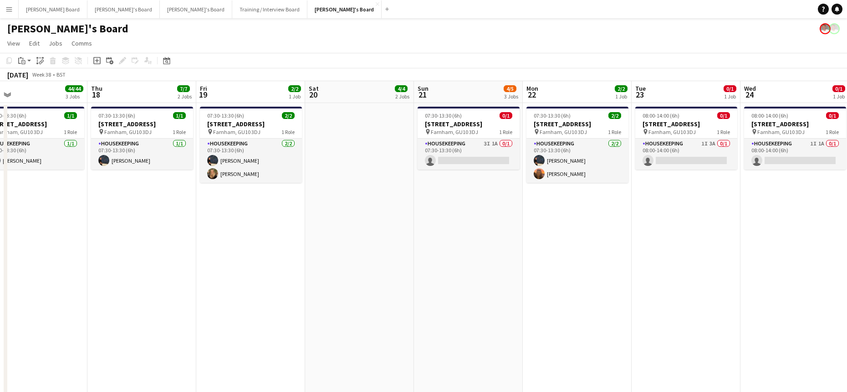
drag, startPoint x: 609, startPoint y: 248, endPoint x: 192, endPoint y: 311, distance: 421.9
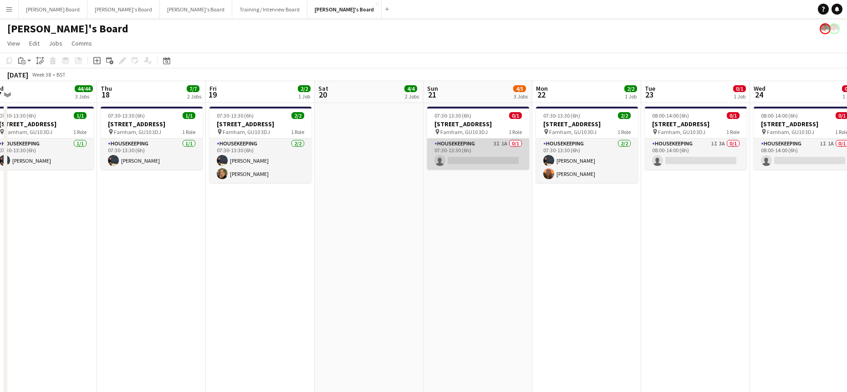
click at [465, 157] on app-card-role "Housekeeping 3I 1A 0/1 07:30-13:30 (6h) single-neutral-actions" at bounding box center [478, 153] width 102 height 31
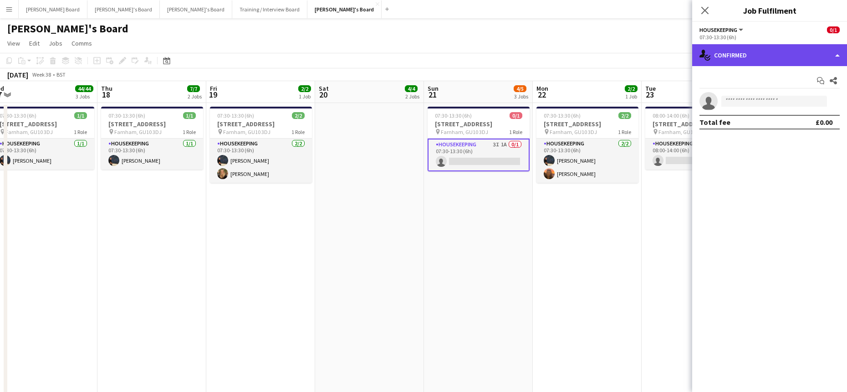
click at [770, 55] on div "single-neutral-actions-check-2 Confirmed" at bounding box center [769, 55] width 155 height 22
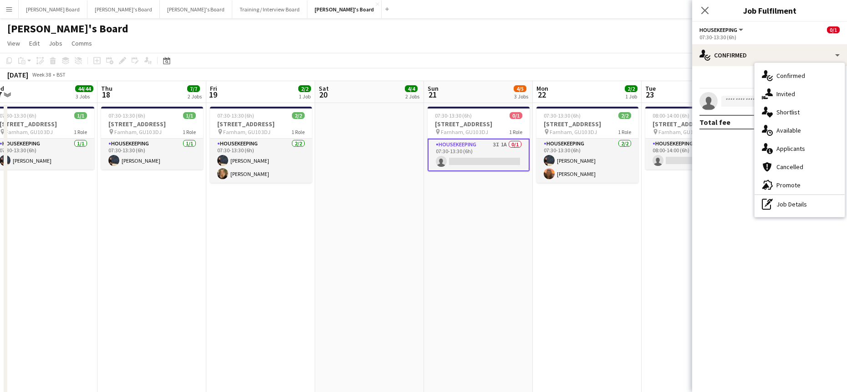
click at [795, 144] on div "single-neutral-actions-information Applicants" at bounding box center [799, 148] width 90 height 18
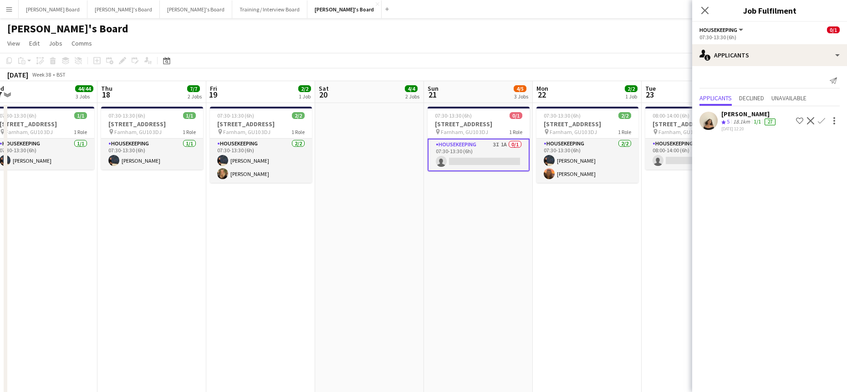
click at [820, 121] on app-icon "Confirm" at bounding box center [821, 120] width 7 height 7
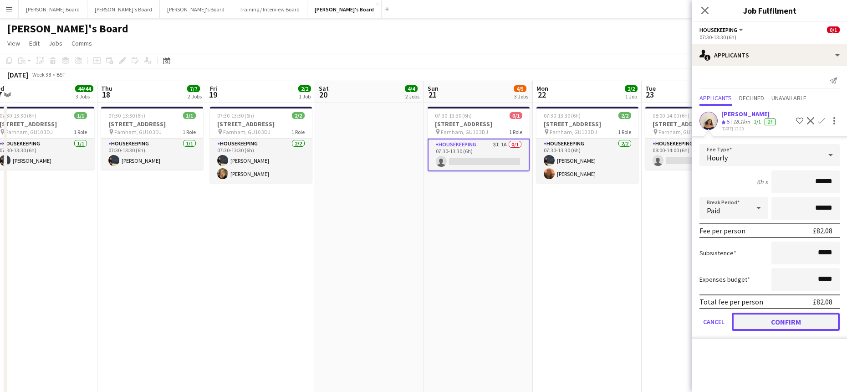
click at [755, 319] on button "Confirm" at bounding box center [786, 321] width 108 height 18
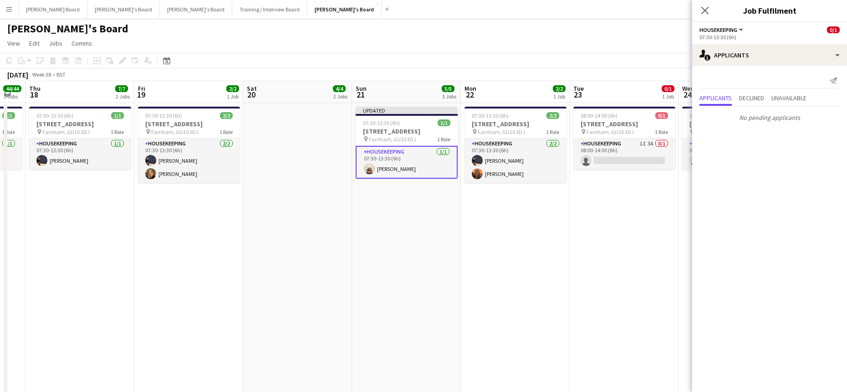
drag, startPoint x: 568, startPoint y: 298, endPoint x: 222, endPoint y: 260, distance: 348.2
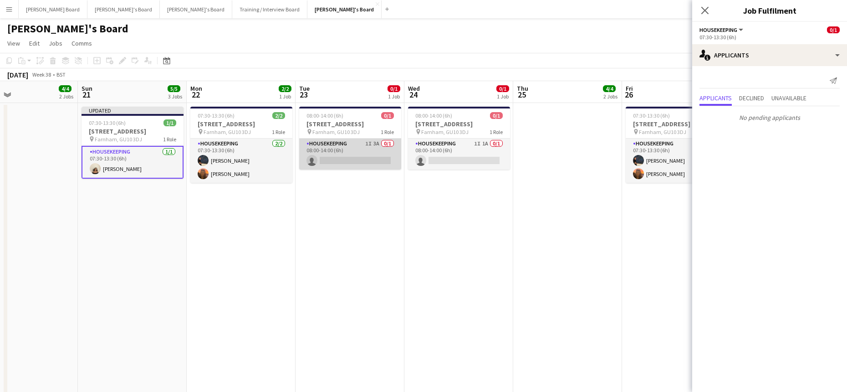
click at [373, 149] on app-card-role "Housekeeping 1I 3A 0/1 08:00-14:00 (6h) single-neutral-actions" at bounding box center [350, 153] width 102 height 31
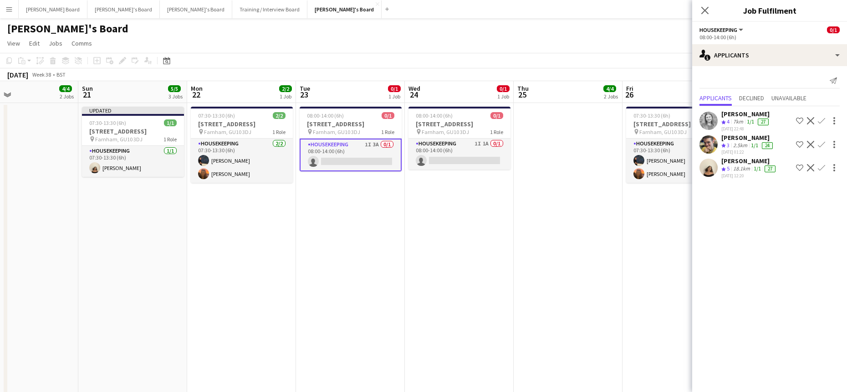
click at [819, 166] on app-icon "Confirm" at bounding box center [821, 167] width 7 height 7
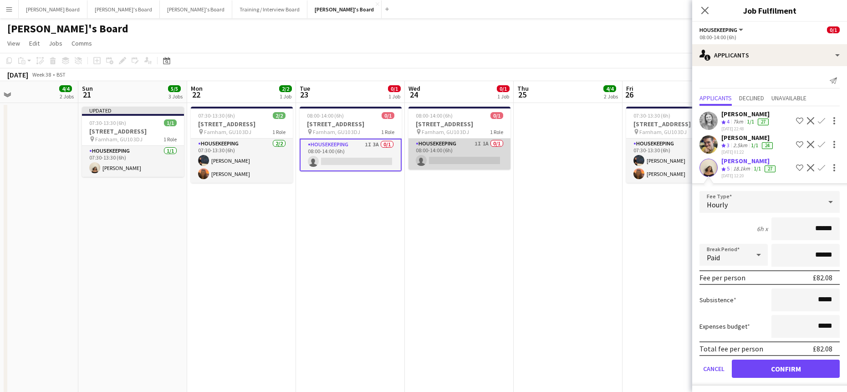
click at [477, 156] on app-card-role "Housekeeping 1I 1A 0/1 08:00-14:00 (6h) single-neutral-actions" at bounding box center [459, 153] width 102 height 31
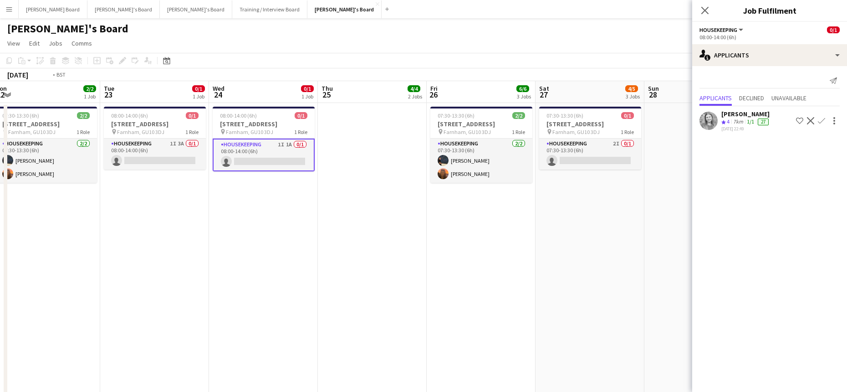
drag, startPoint x: 569, startPoint y: 224, endPoint x: 431, endPoint y: 188, distance: 142.5
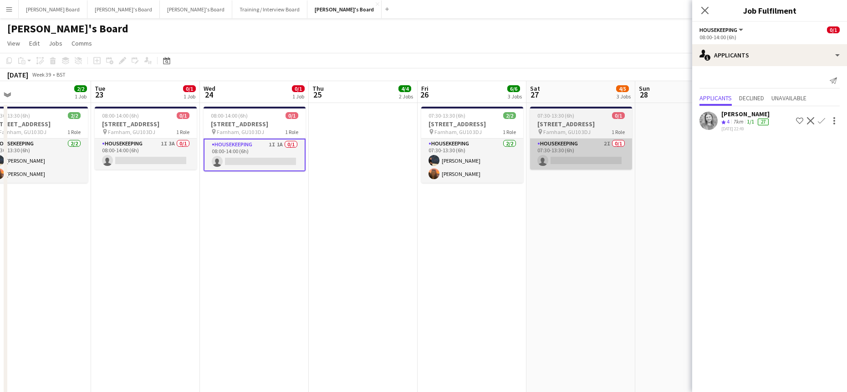
click at [576, 158] on app-card-role "Housekeeping 2I 0/1 07:30-13:30 (6h) single-neutral-actions" at bounding box center [581, 153] width 102 height 31
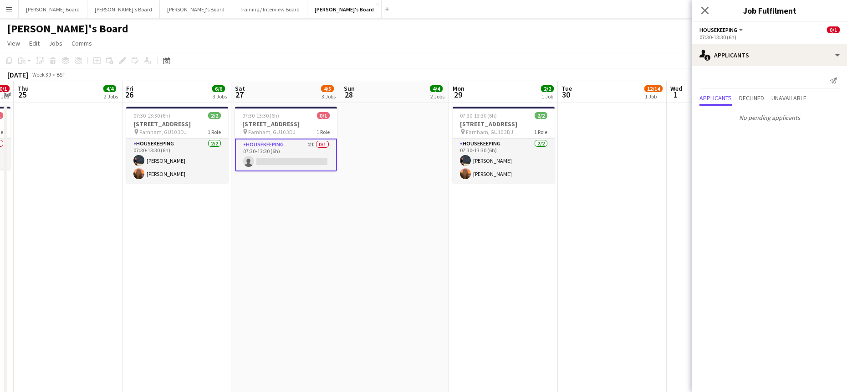
drag, startPoint x: 596, startPoint y: 214, endPoint x: 348, endPoint y: 223, distance: 247.8
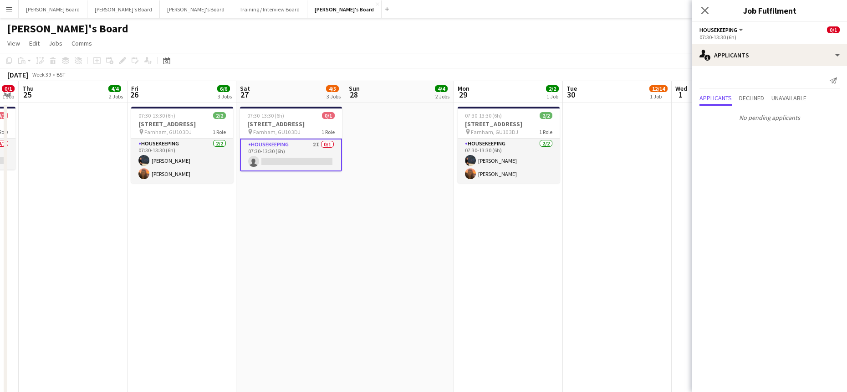
drag, startPoint x: 461, startPoint y: 233, endPoint x: 459, endPoint y: 203, distance: 29.7
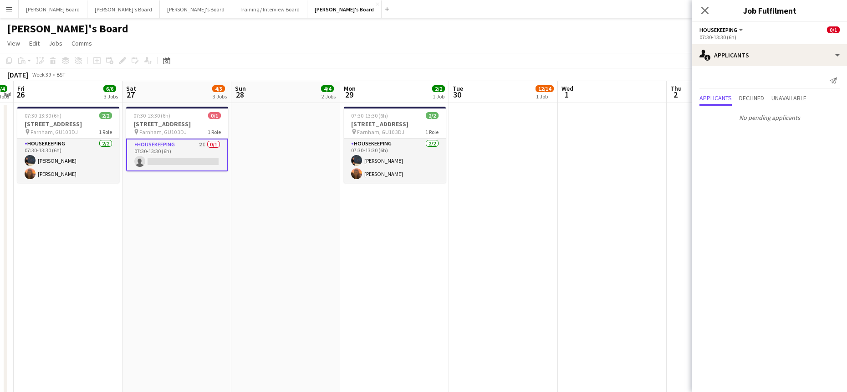
click at [613, 141] on app-date-cell at bounding box center [612, 256] width 109 height 306
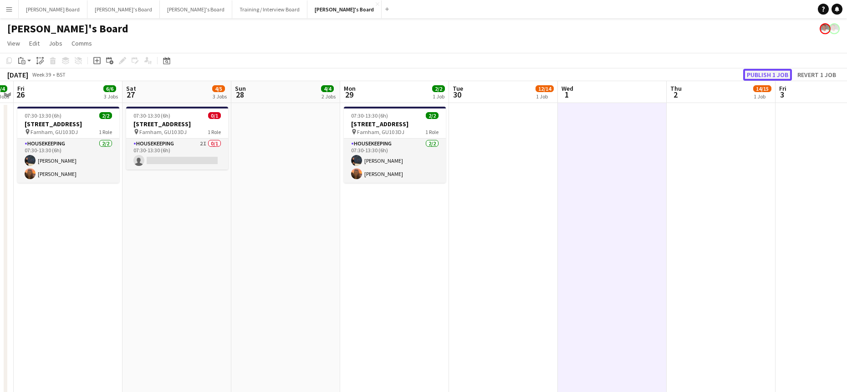
click at [780, 76] on button "Publish 1 job" at bounding box center [767, 75] width 49 height 12
click at [307, 6] on button "[PERSON_NAME]'s Board Close" at bounding box center [344, 9] width 74 height 18
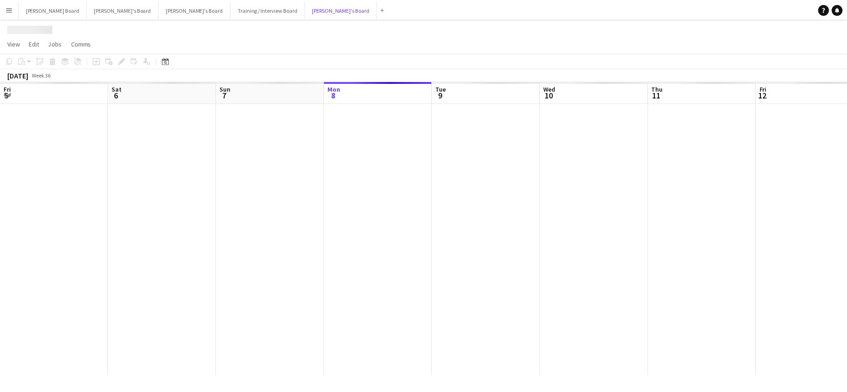
scroll to position [0, 218]
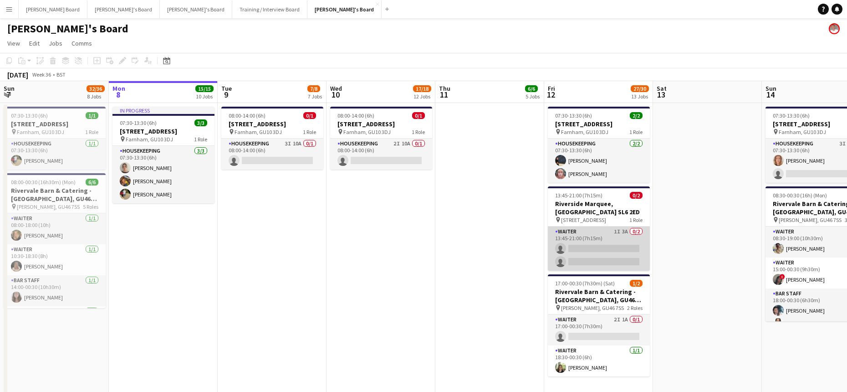
click at [601, 250] on app-card-role "Waiter 1I 3A 0/2 13:45-21:00 (7h15m) single-neutral-actions single-neutral-acti…" at bounding box center [599, 248] width 102 height 44
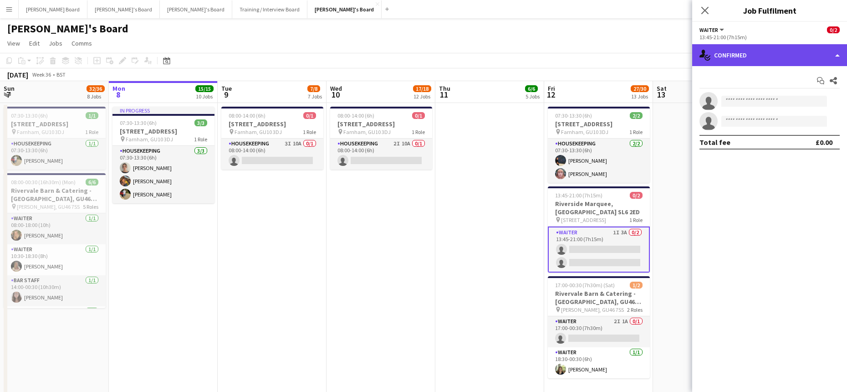
click at [749, 53] on div "single-neutral-actions-check-2 Confirmed" at bounding box center [769, 55] width 155 height 22
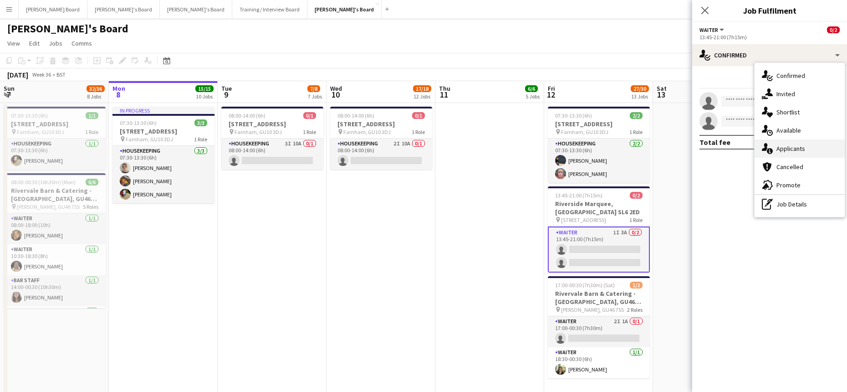
click at [802, 146] on span "Applicants" at bounding box center [790, 148] width 29 height 8
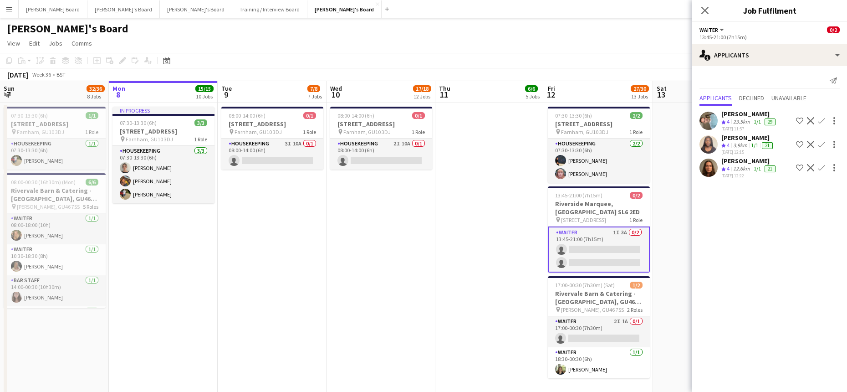
click at [729, 163] on div "[PERSON_NAME]" at bounding box center [749, 161] width 56 height 8
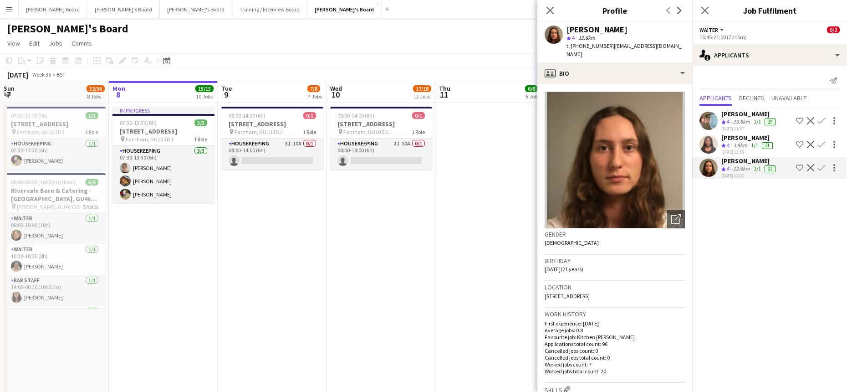
click at [605, 84] on app-crew-profile-bio "Open photos pop-in Gender [DEMOGRAPHIC_DATA] Birthday [DEMOGRAPHIC_DATA] (21 ye…" at bounding box center [614, 237] width 155 height 307
click at [603, 84] on app-crew-profile-bio "Open photos pop-in Gender [DEMOGRAPHIC_DATA] Birthday [DEMOGRAPHIC_DATA] (21 ye…" at bounding box center [614, 237] width 155 height 307
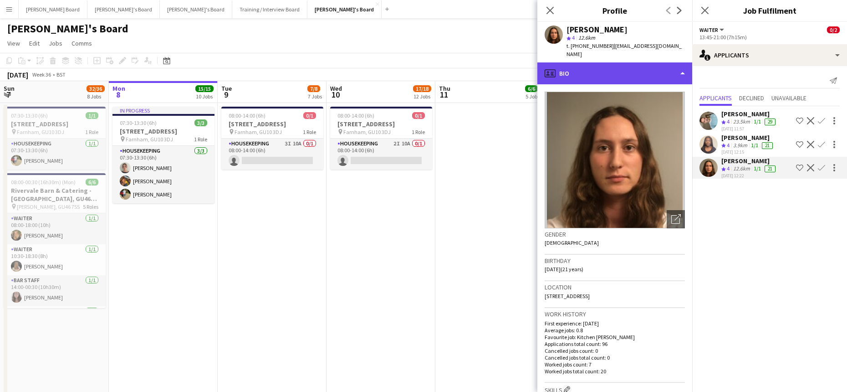
click at [603, 66] on div "profile Bio" at bounding box center [614, 73] width 155 height 22
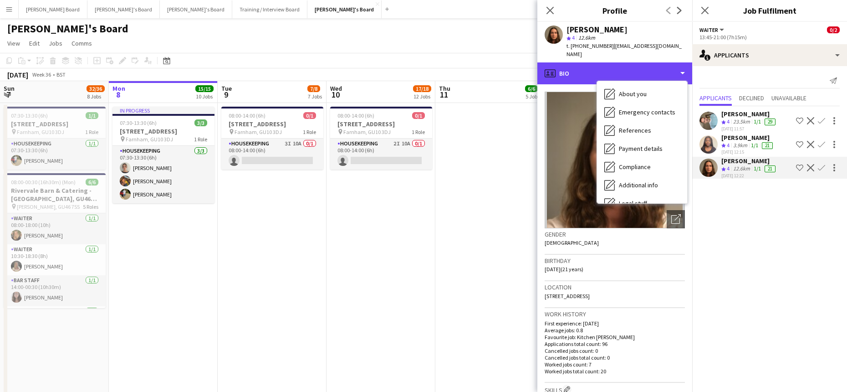
scroll to position [140, 0]
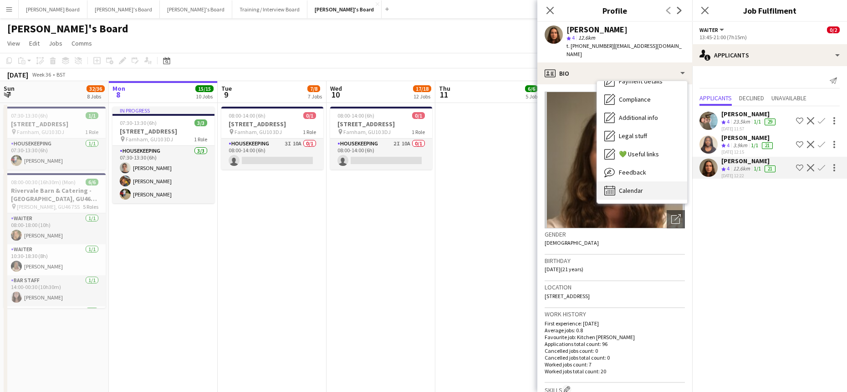
click at [637, 186] on span "Calendar" at bounding box center [631, 190] width 24 height 8
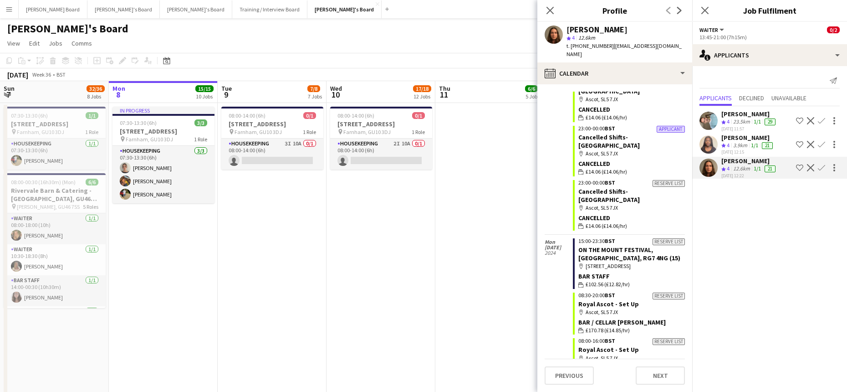
scroll to position [2833, 0]
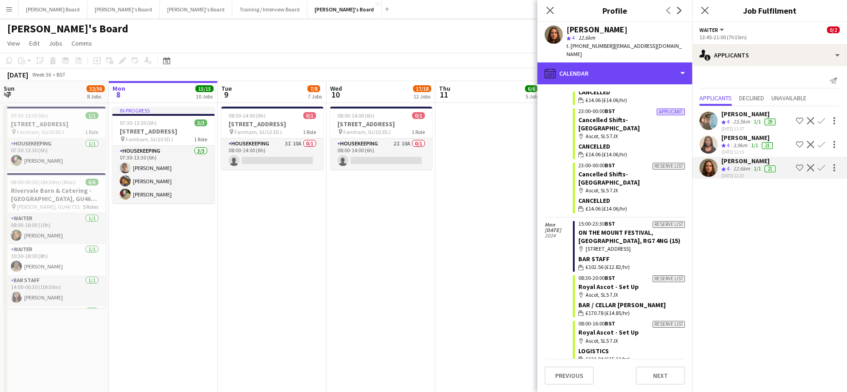
drag, startPoint x: 617, startPoint y: 68, endPoint x: 622, endPoint y: 73, distance: 6.8
click at [618, 67] on div "calendar-full Calendar" at bounding box center [614, 73] width 155 height 22
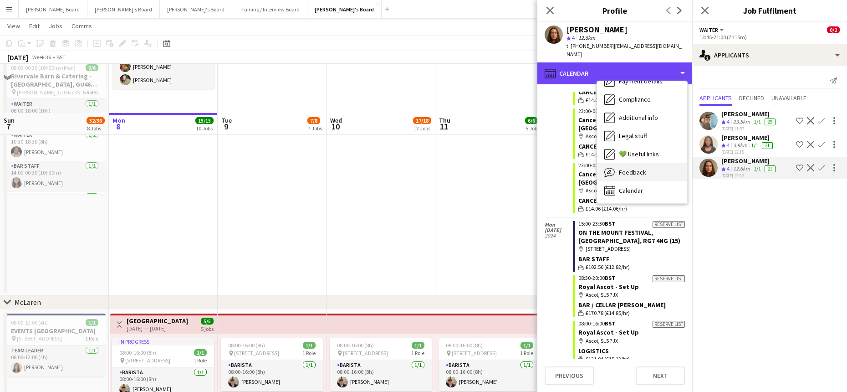
scroll to position [243, 0]
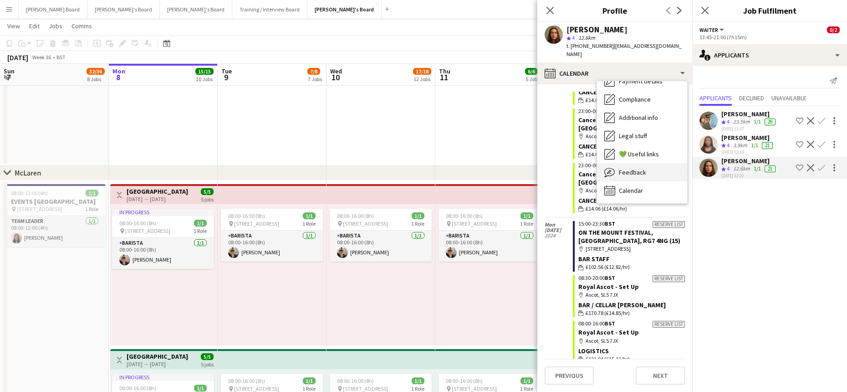
click at [656, 165] on div "Feedback Feedback" at bounding box center [642, 172] width 90 height 18
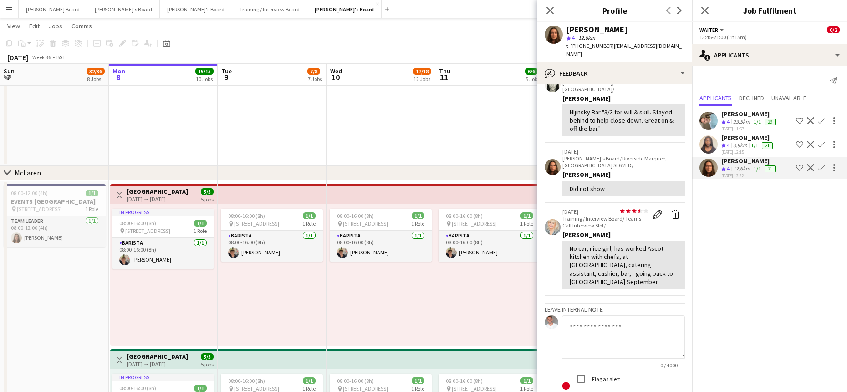
scroll to position [109, 0]
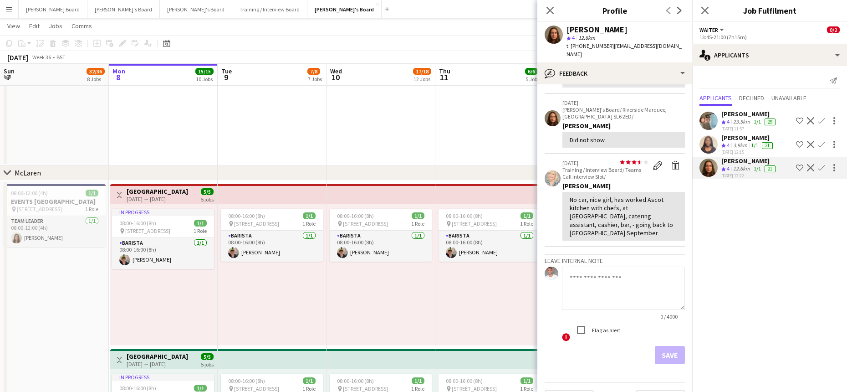
click at [823, 166] on app-icon "Confirm" at bounding box center [821, 167] width 7 height 7
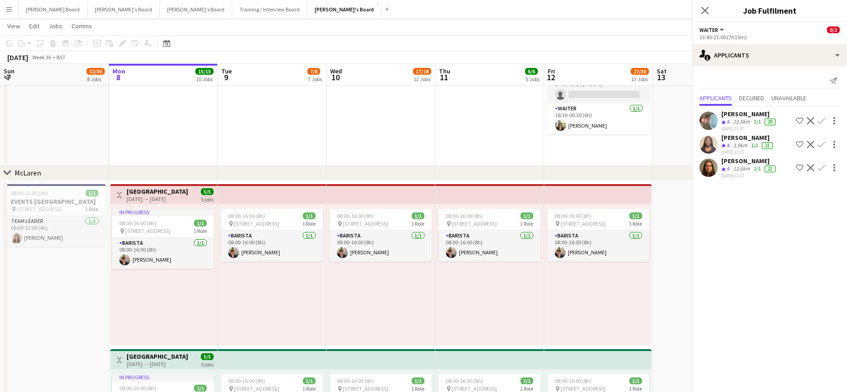
click at [823, 166] on app-icon "Confirm" at bounding box center [821, 167] width 7 height 7
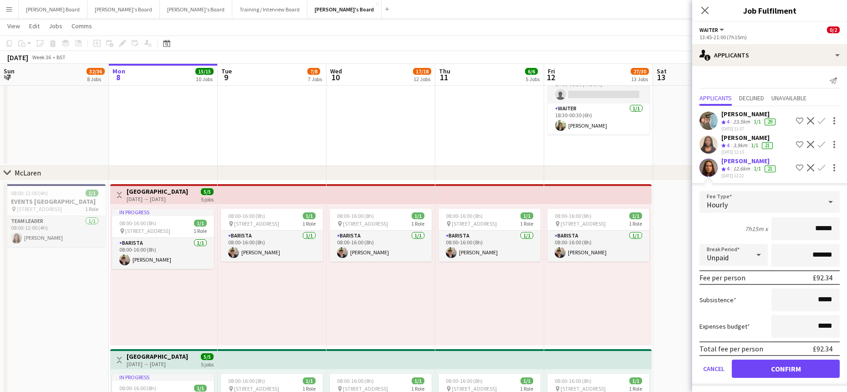
scroll to position [3, 0]
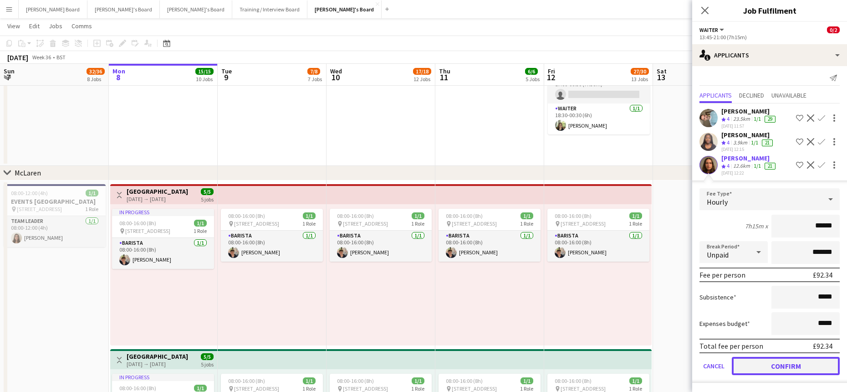
click at [781, 357] on button "Confirm" at bounding box center [786, 366] width 108 height 18
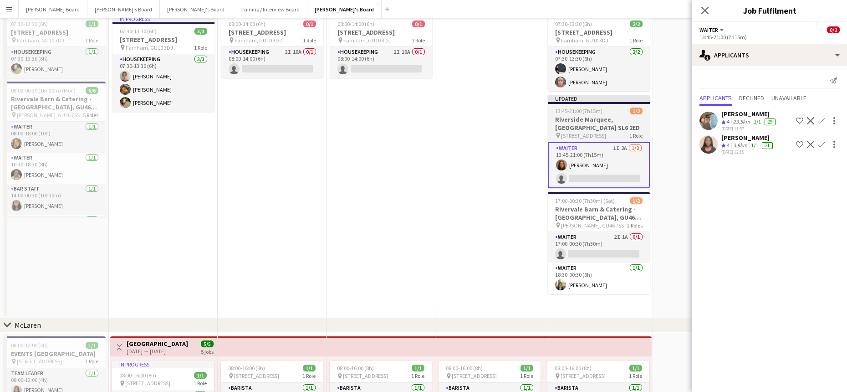
scroll to position [0, 0]
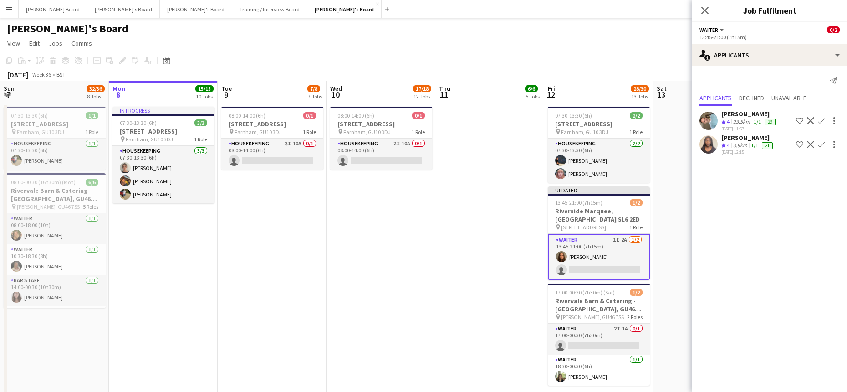
click at [673, 173] on app-date-cell at bounding box center [707, 256] width 109 height 306
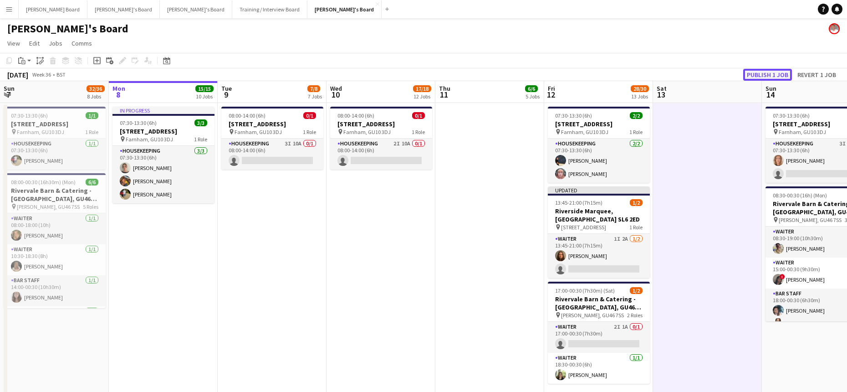
click at [758, 75] on button "Publish 1 job" at bounding box center [767, 75] width 49 height 12
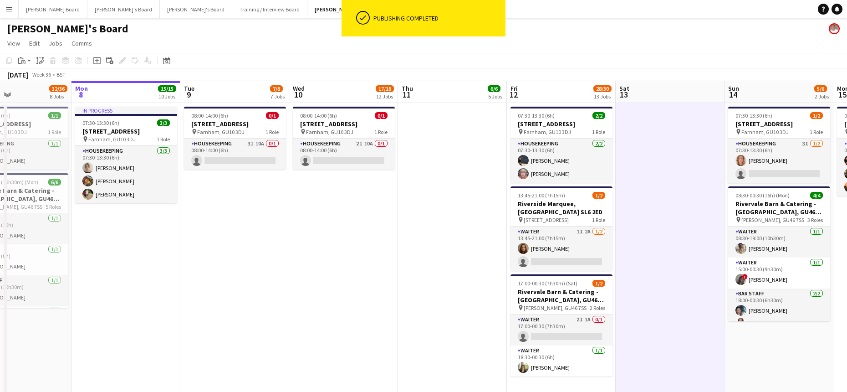
scroll to position [0, 317]
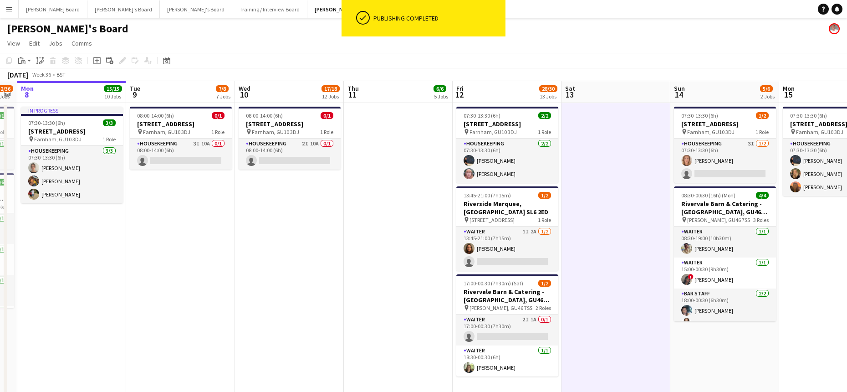
drag, startPoint x: 693, startPoint y: 257, endPoint x: 581, endPoint y: 255, distance: 112.9
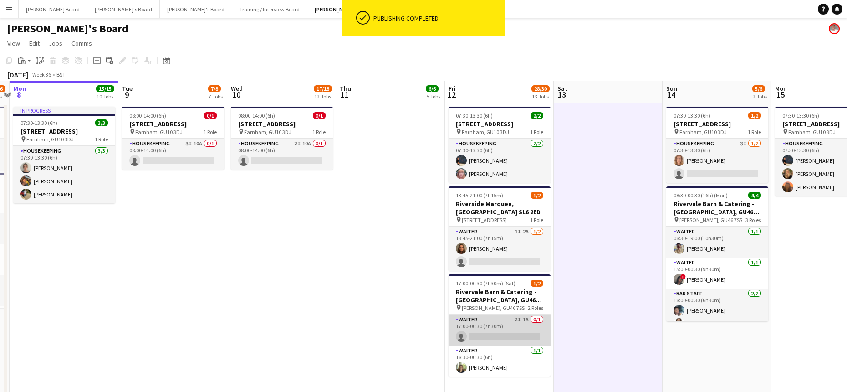
click at [513, 331] on app-card-role "Waiter 2I 1A 0/1 17:00-00:30 (7h30m) single-neutral-actions" at bounding box center [500, 329] width 102 height 31
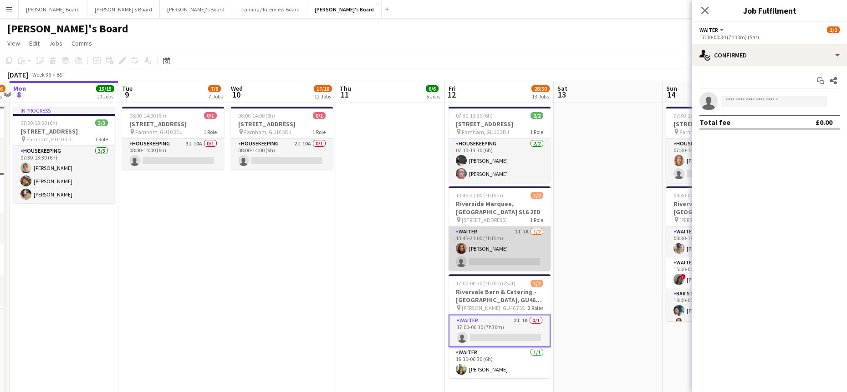
click at [497, 257] on app-card-role "Waiter 1I 7A [DATE] 13:45-21:00 (7h15m) [PERSON_NAME] single-neutral-actions" at bounding box center [500, 248] width 102 height 44
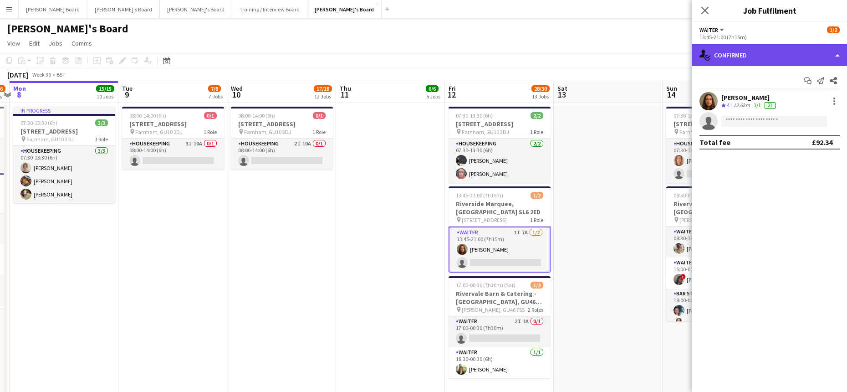
click at [758, 50] on div "single-neutral-actions-check-2 Confirmed" at bounding box center [769, 55] width 155 height 22
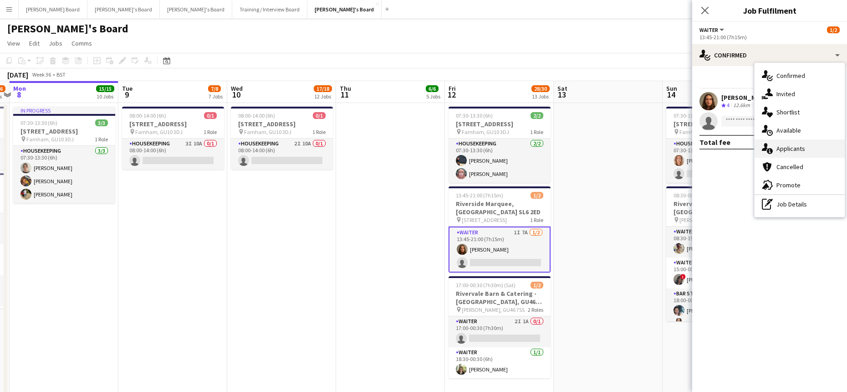
click at [792, 145] on span "Applicants" at bounding box center [790, 148] width 29 height 8
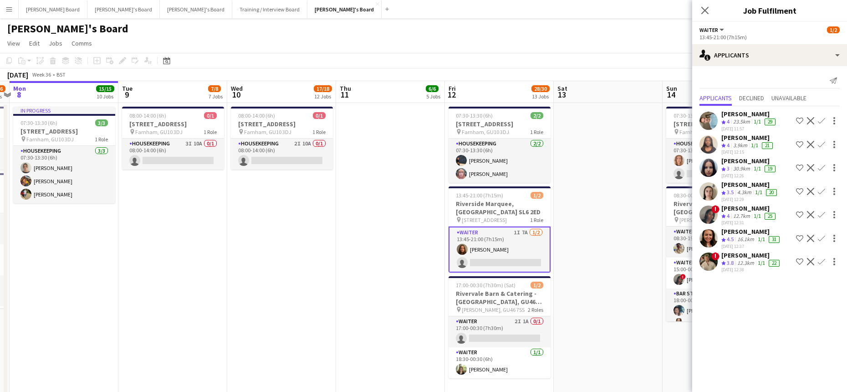
click at [729, 266] on div "Crew rating 3.8" at bounding box center [728, 263] width 14 height 8
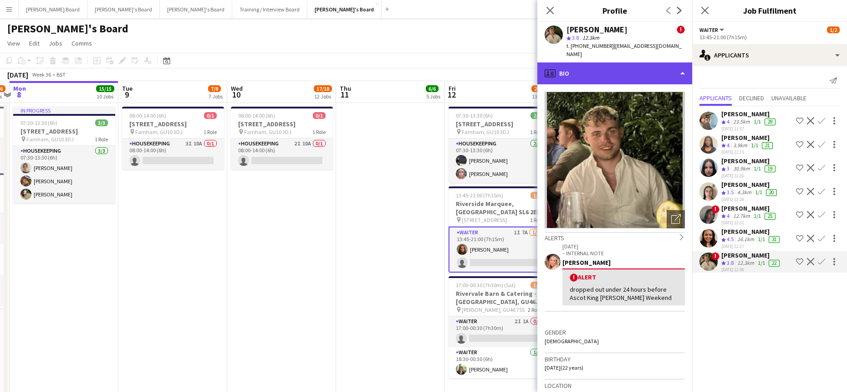
click at [595, 65] on div "profile Bio" at bounding box center [614, 73] width 155 height 22
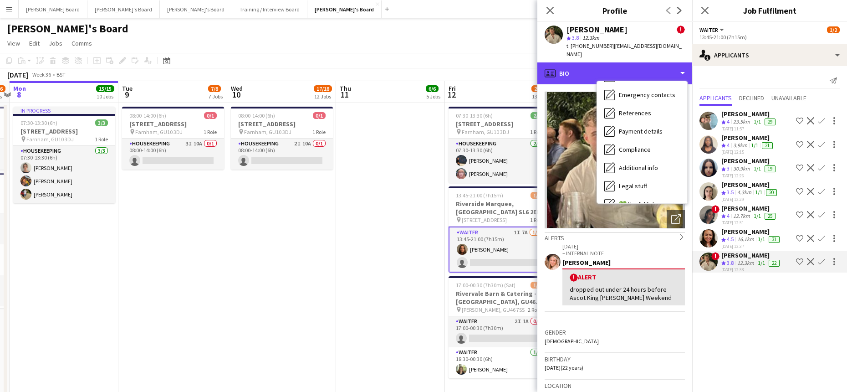
scroll to position [140, 0]
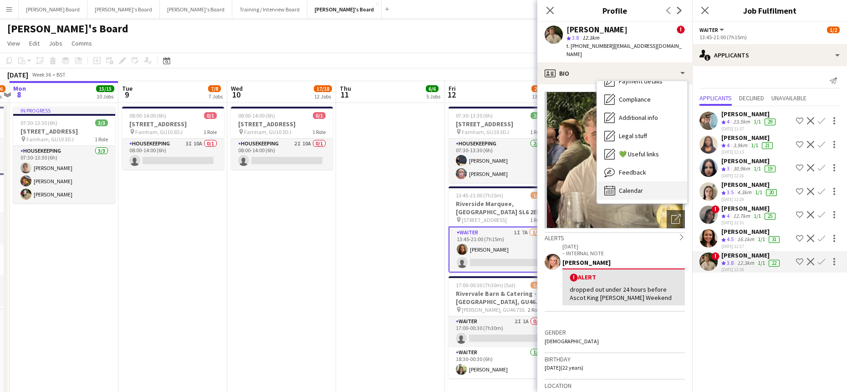
click at [641, 186] on span "Calendar" at bounding box center [631, 190] width 24 height 8
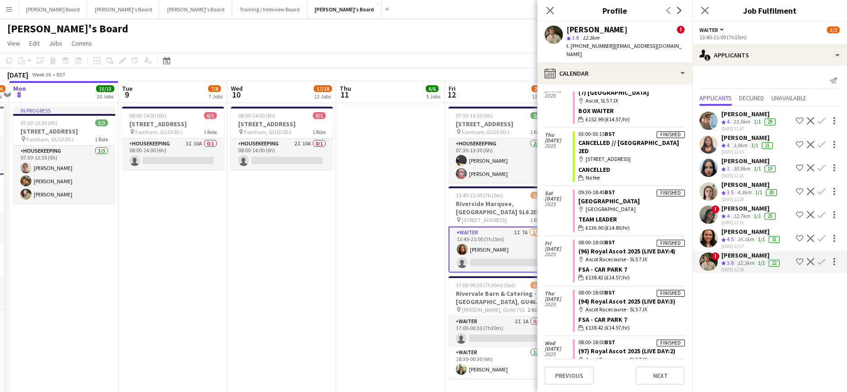
scroll to position [304, 0]
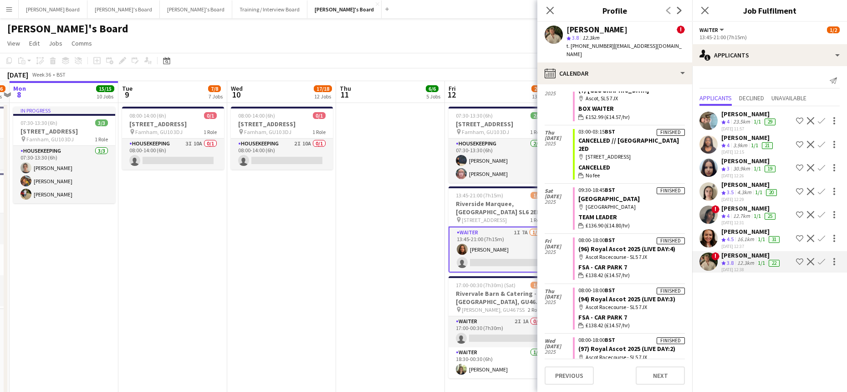
drag, startPoint x: 390, startPoint y: 214, endPoint x: 396, endPoint y: 216, distance: 6.8
click at [390, 214] on app-date-cell at bounding box center [390, 256] width 109 height 306
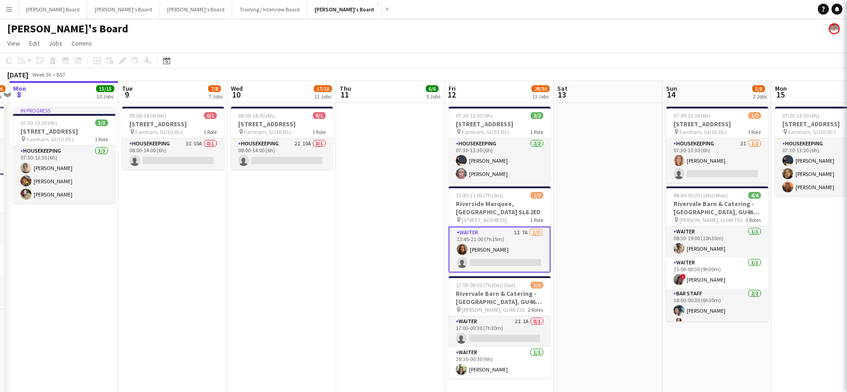
scroll to position [0, 316]
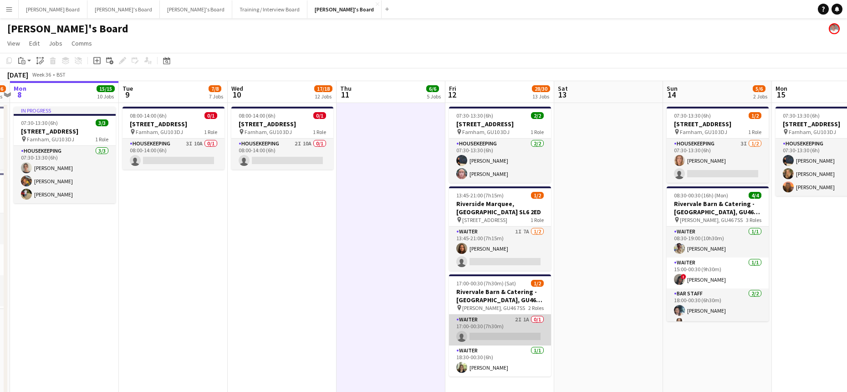
click at [524, 328] on app-card-role "Waiter 2I 1A 0/1 17:00-00:30 (7h30m) single-neutral-actions" at bounding box center [500, 329] width 102 height 31
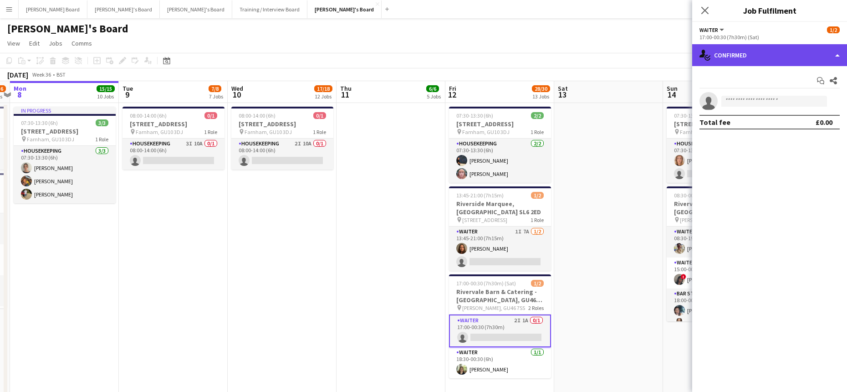
click at [787, 51] on div "single-neutral-actions-check-2 Confirmed" at bounding box center [769, 55] width 155 height 22
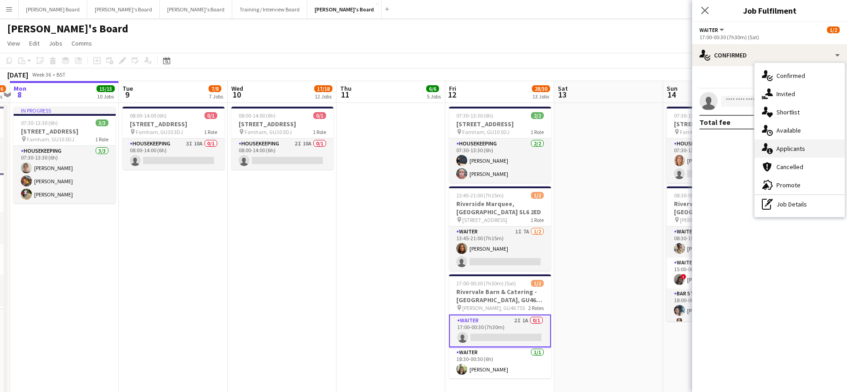
click at [797, 151] on span "Applicants" at bounding box center [790, 148] width 29 height 8
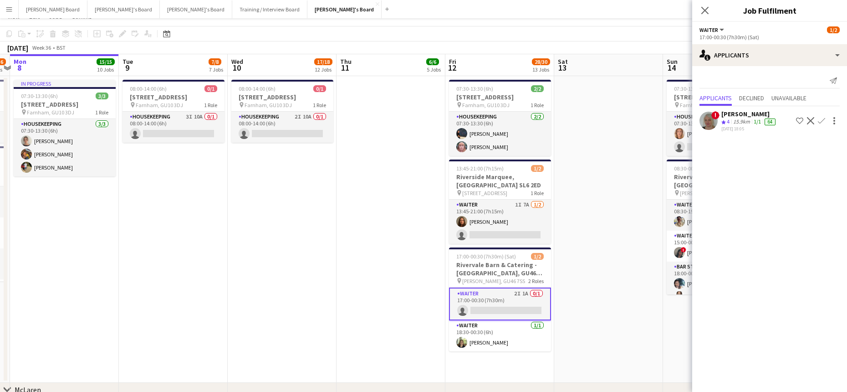
scroll to position [0, 0]
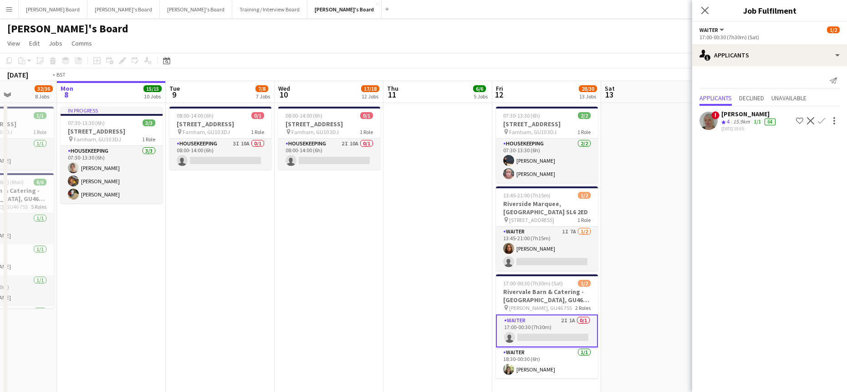
drag, startPoint x: 610, startPoint y: 262, endPoint x: 391, endPoint y: 264, distance: 218.6
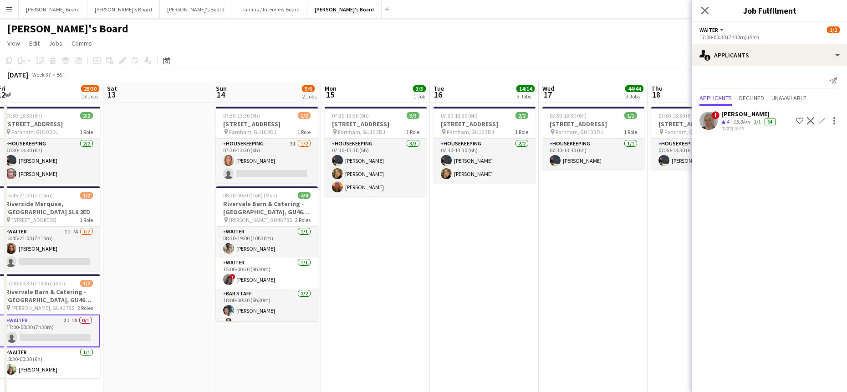
drag, startPoint x: 624, startPoint y: 250, endPoint x: 453, endPoint y: 242, distance: 171.8
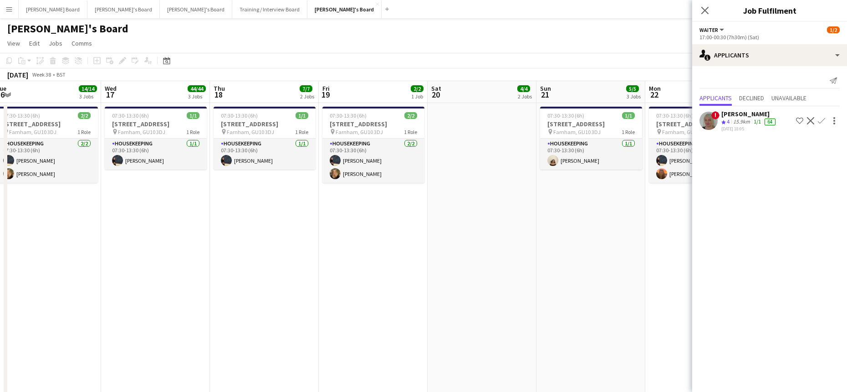
drag, startPoint x: 522, startPoint y: 248, endPoint x: 171, endPoint y: 221, distance: 352.1
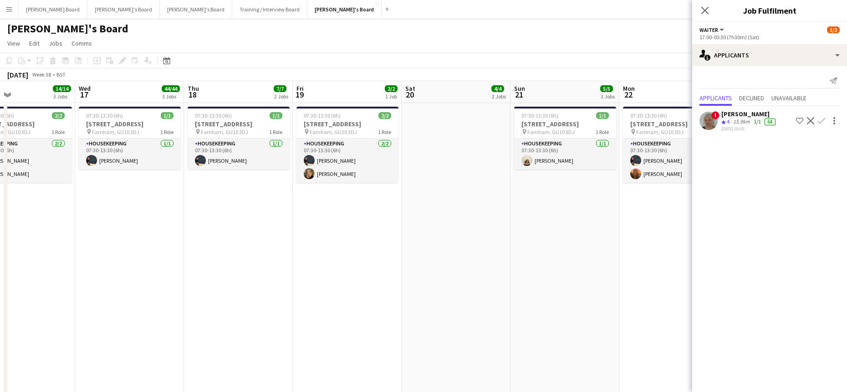
drag, startPoint x: 403, startPoint y: 251, endPoint x: 154, endPoint y: 247, distance: 249.6
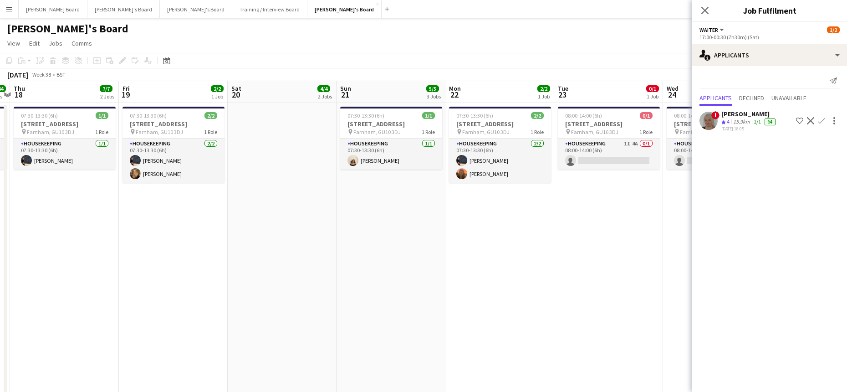
scroll to position [0, 237]
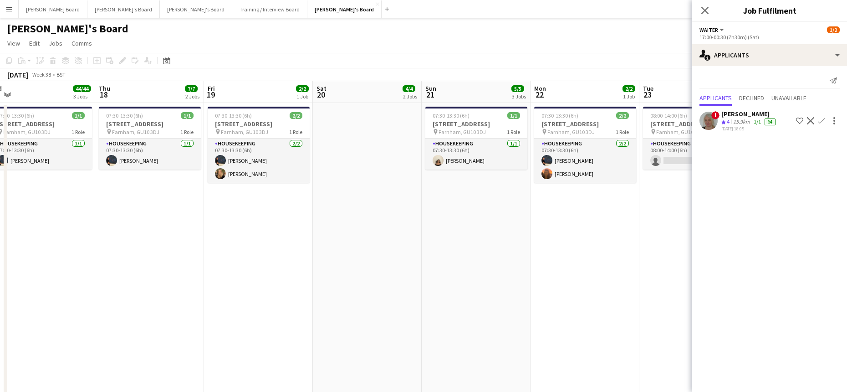
drag, startPoint x: 253, startPoint y: 246, endPoint x: 607, endPoint y: 242, distance: 354.3
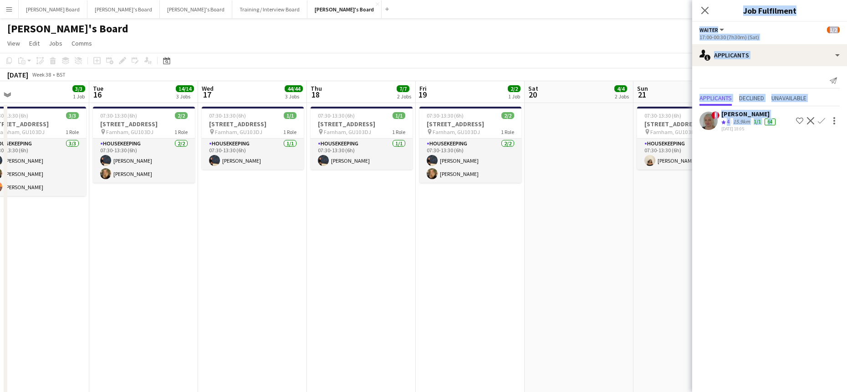
drag, startPoint x: 675, startPoint y: 268, endPoint x: 143, endPoint y: 252, distance: 531.6
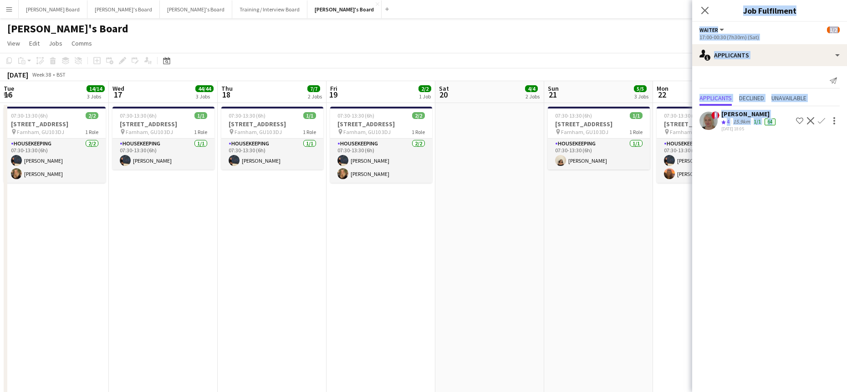
drag, startPoint x: 469, startPoint y: 233, endPoint x: 94, endPoint y: 206, distance: 376.2
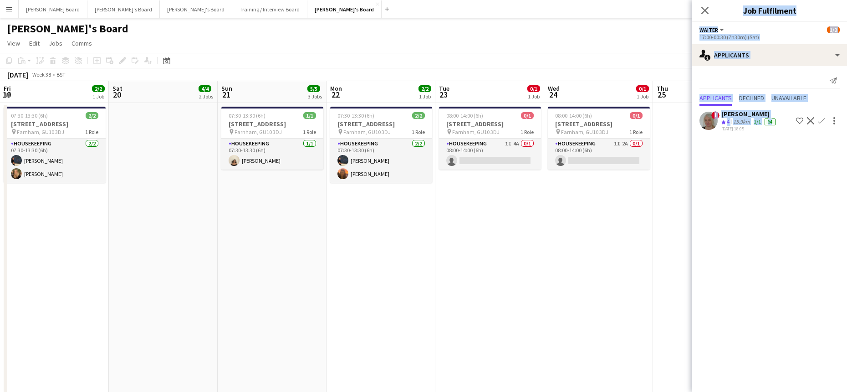
scroll to position [0, 331]
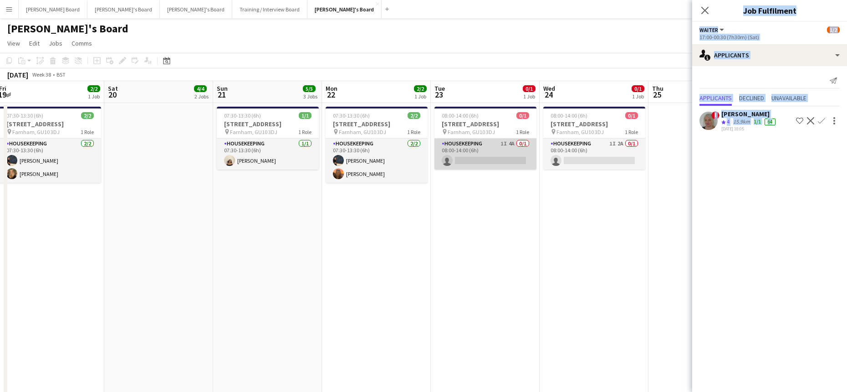
drag, startPoint x: 489, startPoint y: 140, endPoint x: 493, endPoint y: 146, distance: 7.2
click at [489, 141] on app-card-role "Housekeeping 1I 4A 0/1 08:00-14:00 (6h) single-neutral-actions" at bounding box center [485, 153] width 102 height 31
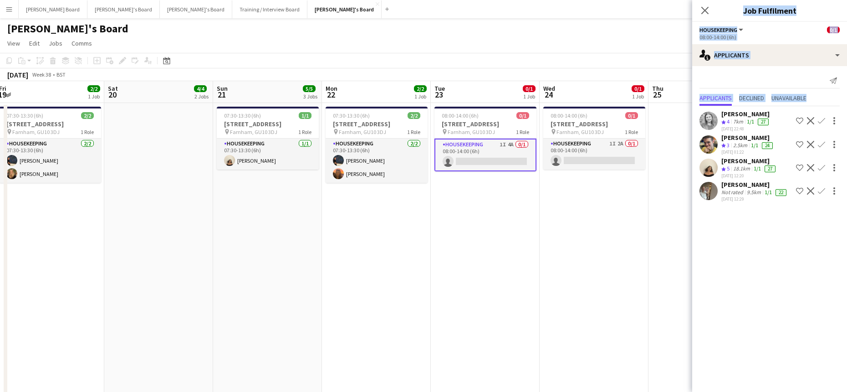
click at [647, 250] on app-date-cell "08:00-14:00 (6h) 0/1 Millbridge Court GU10 3DJ pin Farnham, GU10 3DJ 1 Role Hou…" at bounding box center [594, 256] width 109 height 306
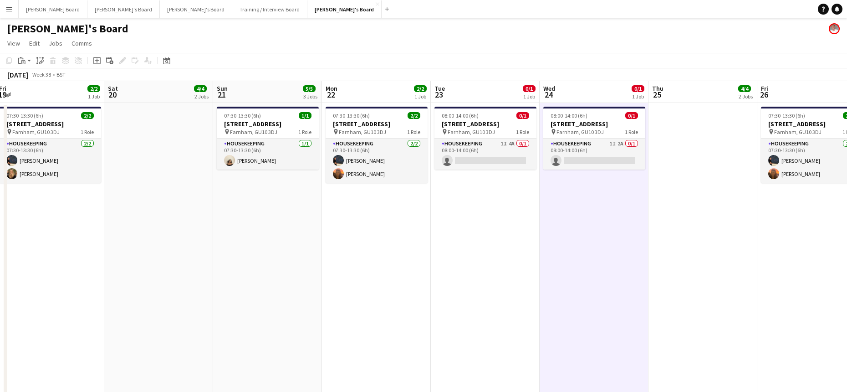
click at [548, 224] on app-date-cell "08:00-14:00 (6h) 0/1 Millbridge Court GU10 3DJ pin Farnham, GU10 3DJ 1 Role Hou…" at bounding box center [594, 256] width 109 height 306
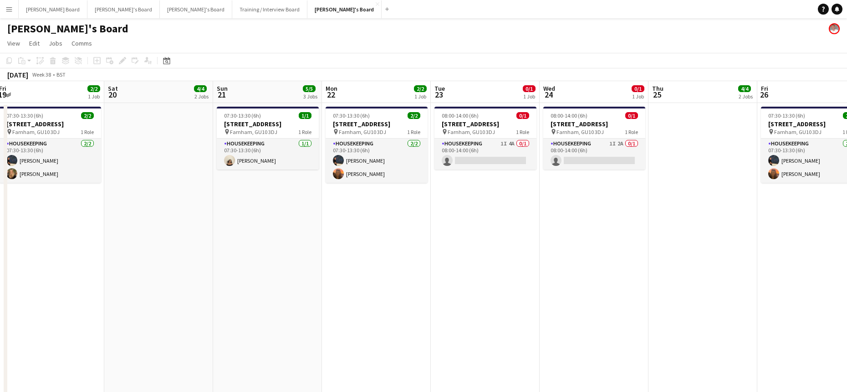
drag, startPoint x: 462, startPoint y: 277, endPoint x: 660, endPoint y: 230, distance: 203.9
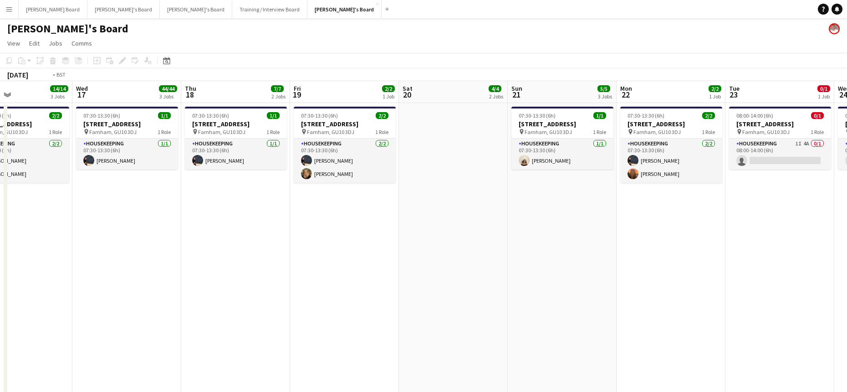
drag, startPoint x: 559, startPoint y: 212, endPoint x: 612, endPoint y: 215, distance: 52.4
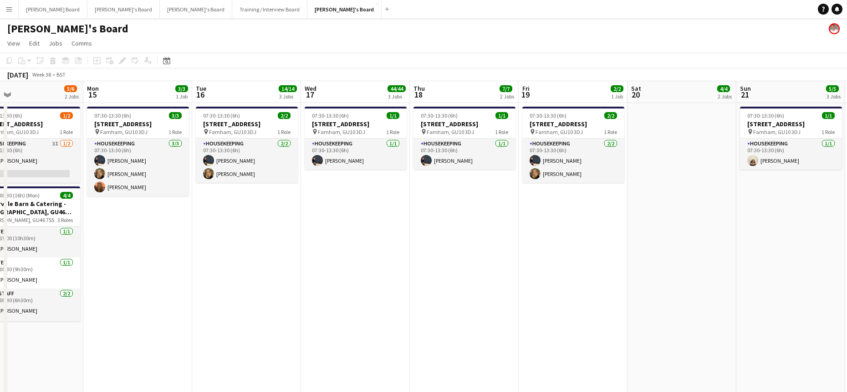
drag, startPoint x: 460, startPoint y: 219, endPoint x: 643, endPoint y: 226, distance: 183.2
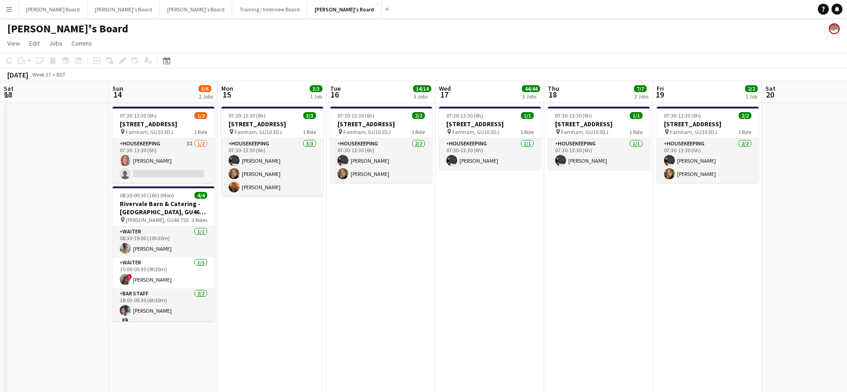
drag, startPoint x: 382, startPoint y: 221, endPoint x: 605, endPoint y: 229, distance: 223.7
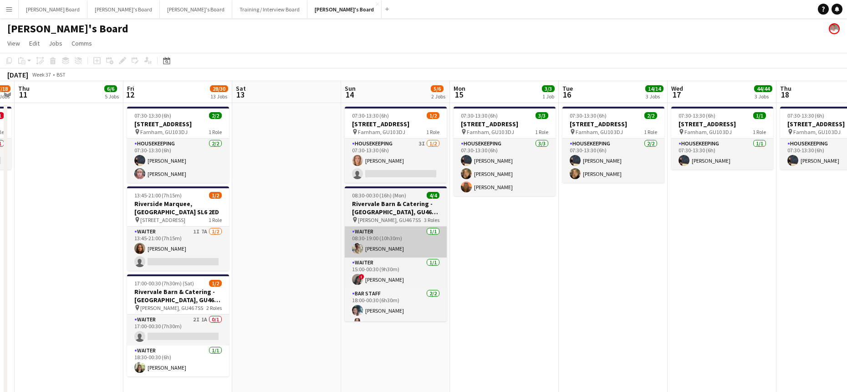
drag, startPoint x: 434, startPoint y: 228, endPoint x: 550, endPoint y: 238, distance: 116.0
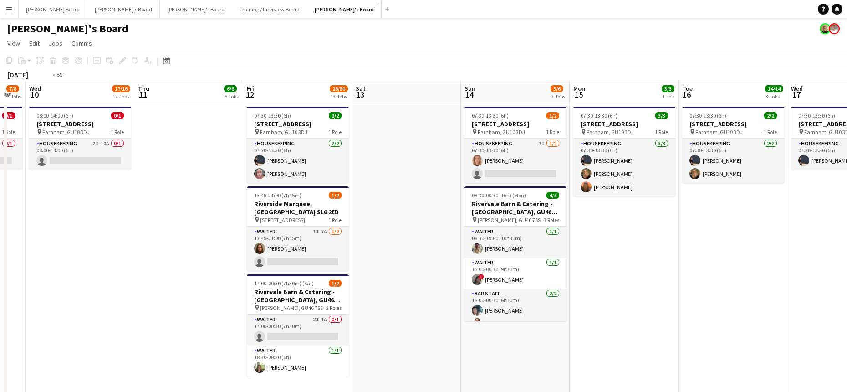
drag, startPoint x: 192, startPoint y: 214, endPoint x: 515, endPoint y: 239, distance: 323.3
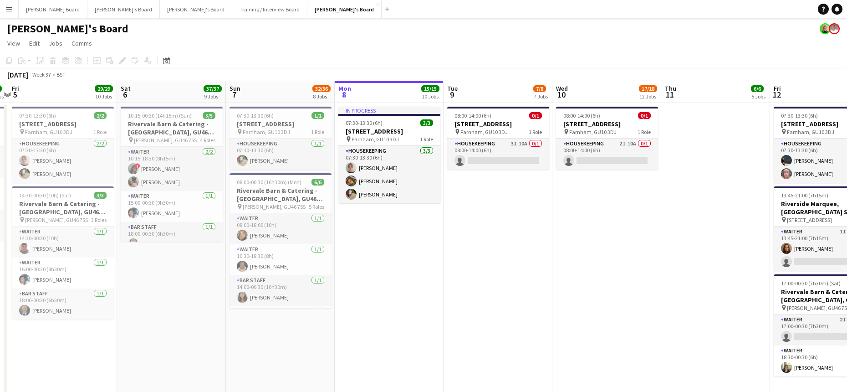
scroll to position [0, 318]
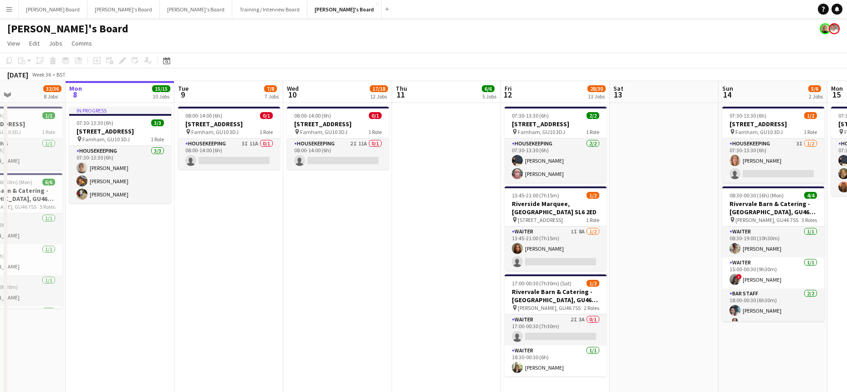
drag, startPoint x: 694, startPoint y: 293, endPoint x: 574, endPoint y: 270, distance: 122.3
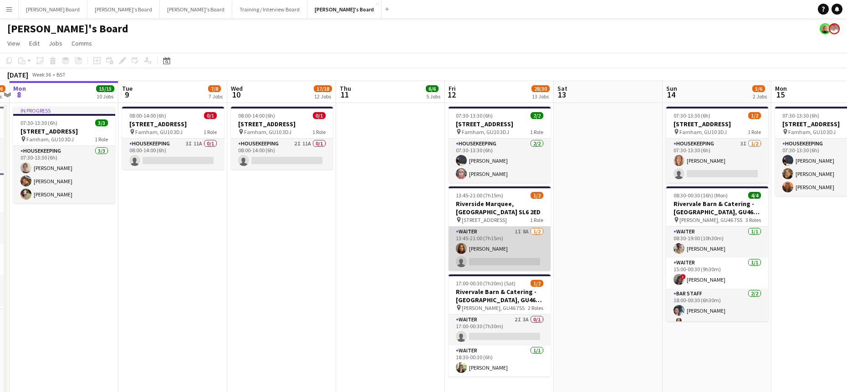
click at [505, 245] on app-card-role "Waiter 1I 8A [DATE] 13:45-21:00 (7h15m) [PERSON_NAME] single-neutral-actions" at bounding box center [500, 248] width 102 height 44
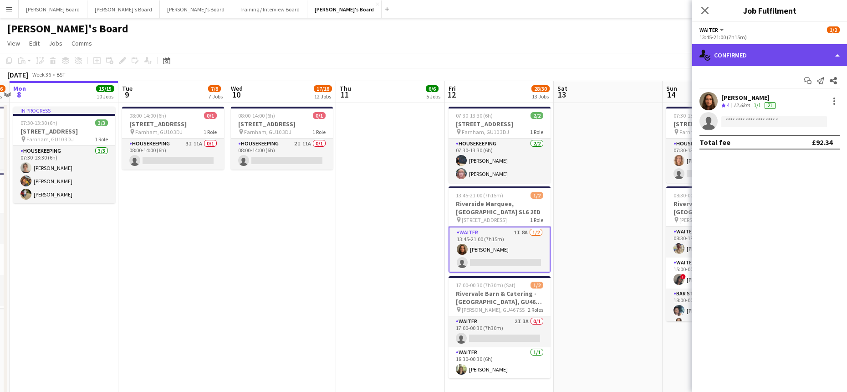
click at [770, 48] on div "single-neutral-actions-check-2 Confirmed" at bounding box center [769, 55] width 155 height 22
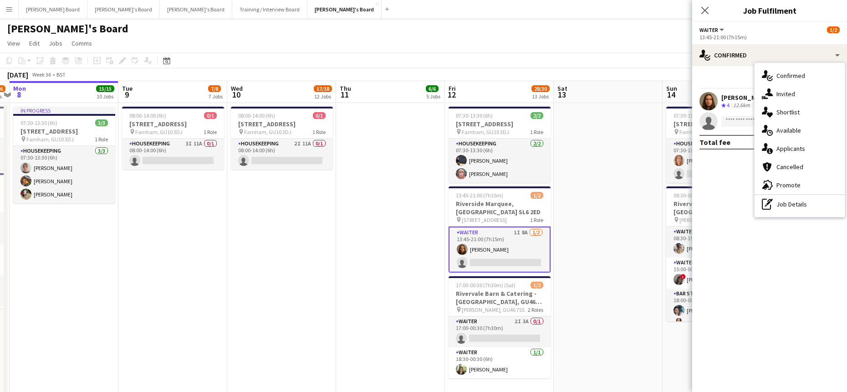
click at [790, 148] on span "Applicants" at bounding box center [790, 148] width 29 height 8
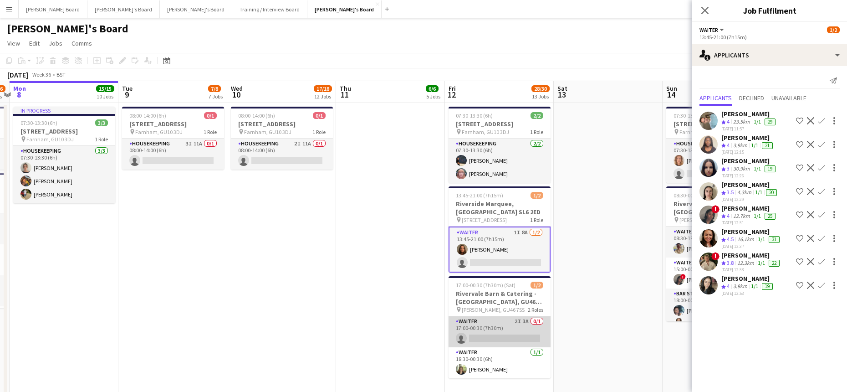
click at [502, 325] on app-card-role "Waiter 2I 3A 0/1 17:00-00:30 (7h30m) single-neutral-actions" at bounding box center [500, 331] width 102 height 31
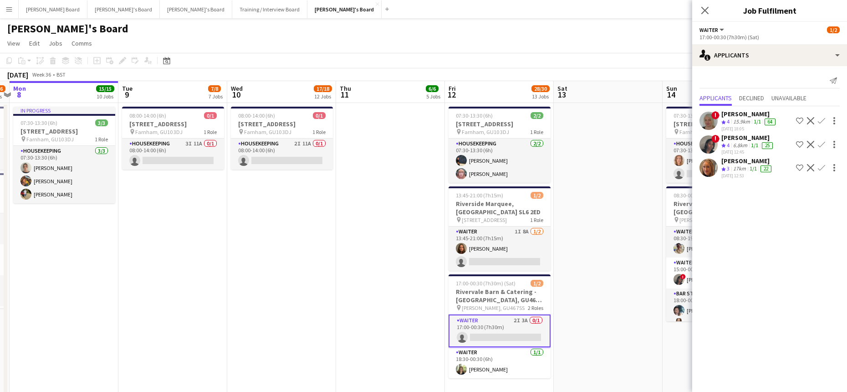
click at [726, 173] on div "[DATE] 12:53" at bounding box center [747, 176] width 52 height 6
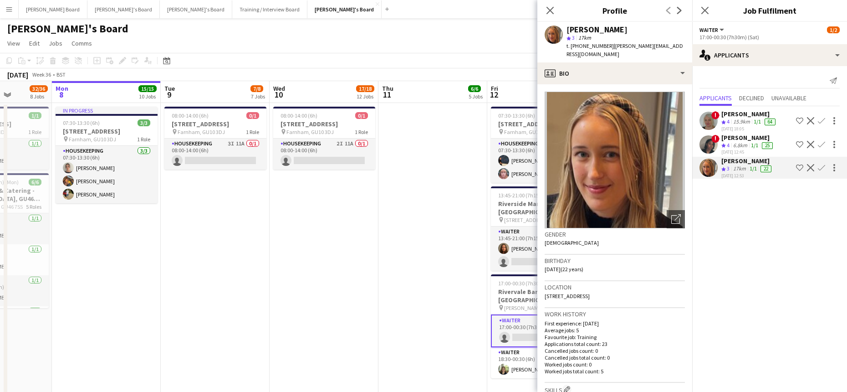
scroll to position [0, 256]
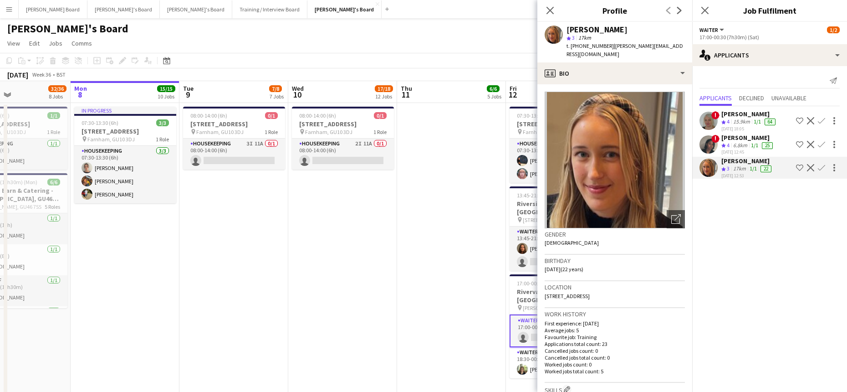
drag, startPoint x: 103, startPoint y: 316, endPoint x: 153, endPoint y: 315, distance: 50.1
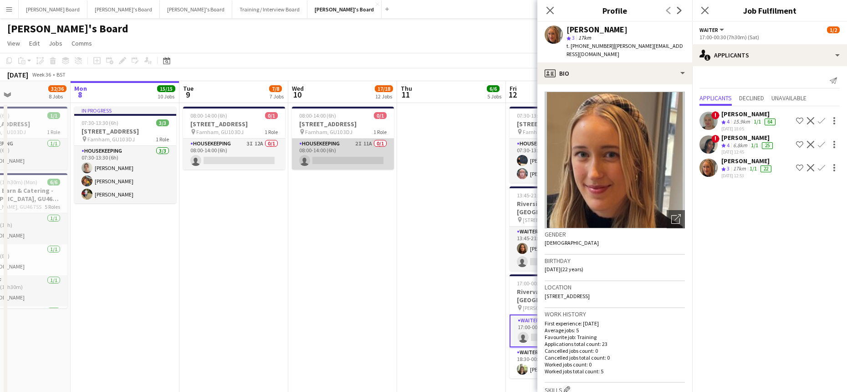
click at [352, 154] on app-card-role "Housekeeping 2I 11A 0/1 08:00-14:00 (6h) single-neutral-actions" at bounding box center [343, 153] width 102 height 31
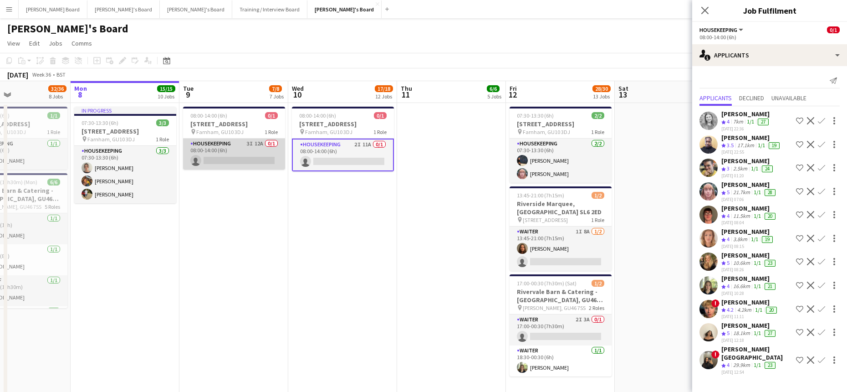
click at [249, 159] on app-card-role "Housekeeping 3I 12A 0/1 08:00-14:00 (6h) single-neutral-actions" at bounding box center [234, 153] width 102 height 31
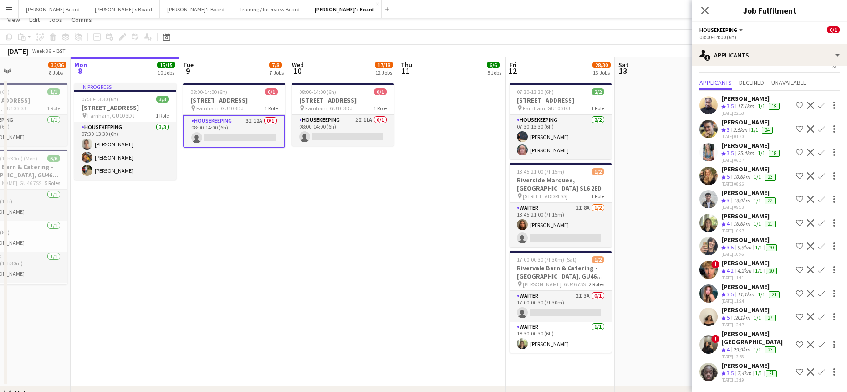
scroll to position [61, 0]
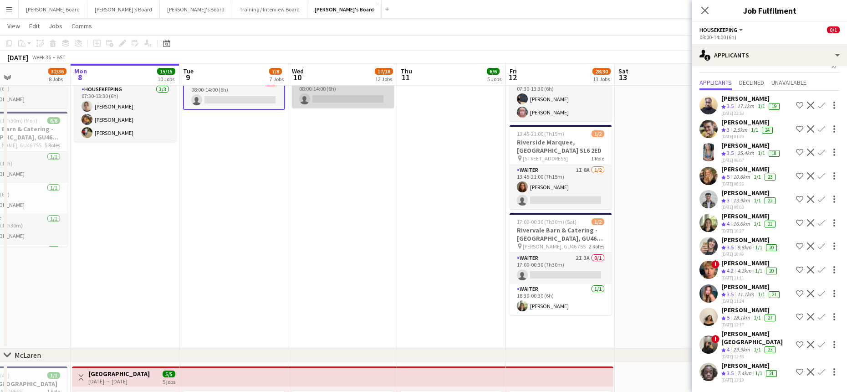
click at [319, 96] on app-card-role "Housekeeping 2I 11A 0/1 08:00-14:00 (6h) single-neutral-actions" at bounding box center [343, 92] width 102 height 31
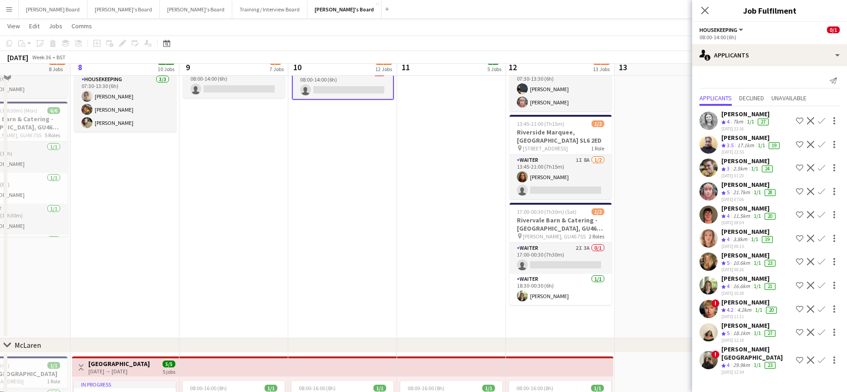
scroll to position [122, 0]
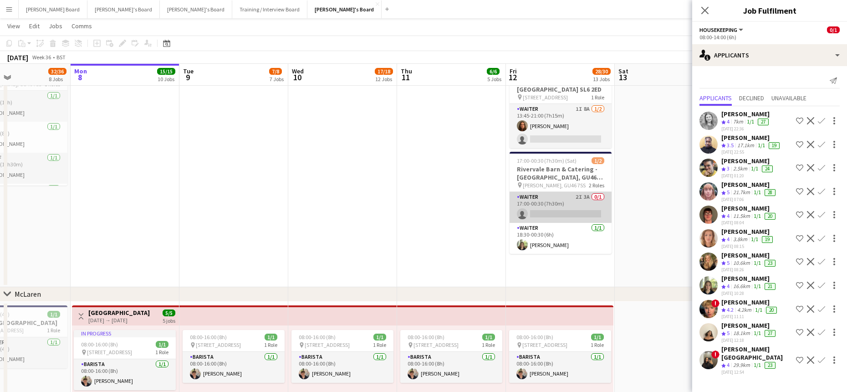
click at [575, 210] on app-card-role "Waiter 2I 3A 0/1 17:00-00:30 (7h30m) single-neutral-actions" at bounding box center [561, 207] width 102 height 31
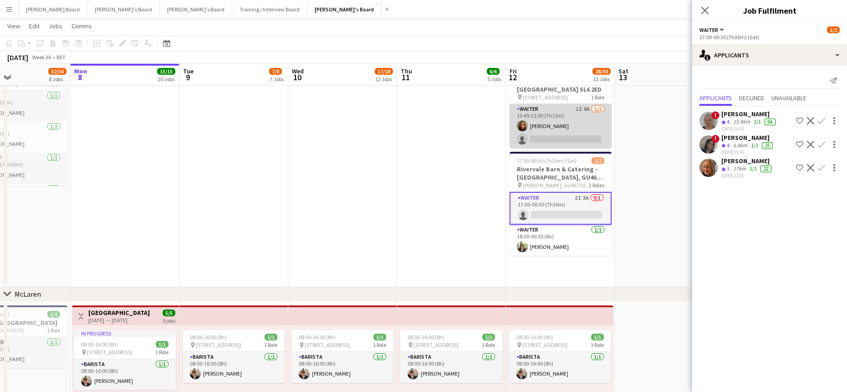
click at [575, 135] on app-card-role "Waiter 1I 8A [DATE] 13:45-21:00 (7h15m) [PERSON_NAME] single-neutral-actions" at bounding box center [561, 126] width 102 height 44
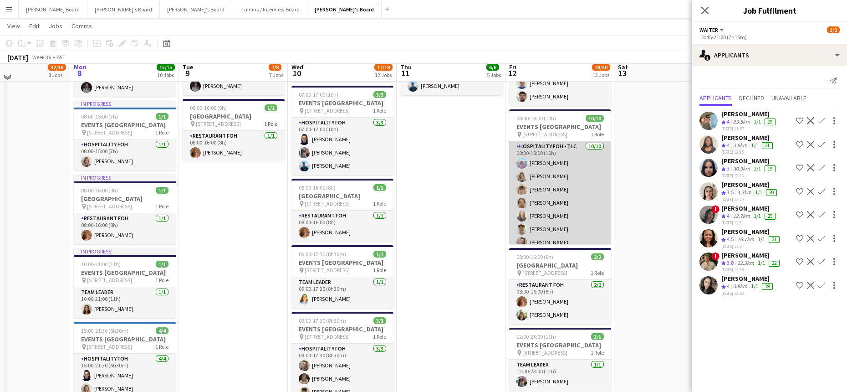
scroll to position [971, 0]
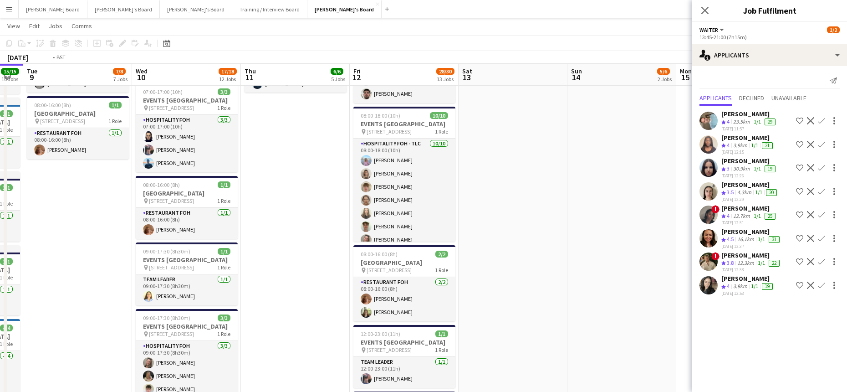
drag, startPoint x: 559, startPoint y: 254, endPoint x: 37, endPoint y: 213, distance: 523.4
click at [36, 214] on app-calendar-viewport "Fri 5 29/29 10 Jobs Sat 6 37/37 9 Jobs Sun 7 32/36 8 Jobs Mon 8 15/15 10 Jobs T…" at bounding box center [423, 197] width 847 height 2266
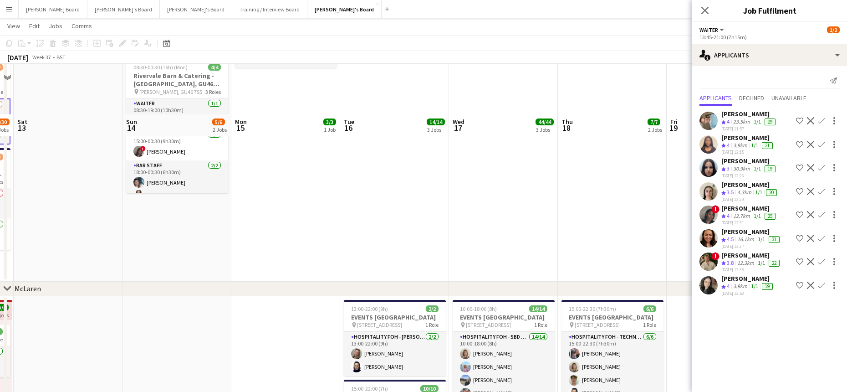
scroll to position [0, 0]
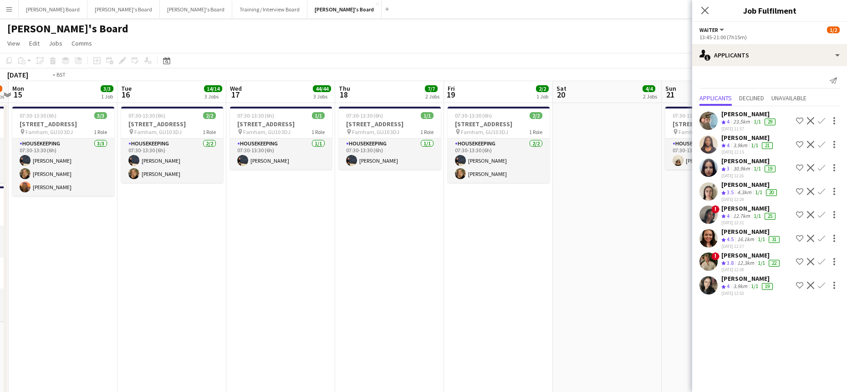
drag, startPoint x: 328, startPoint y: 245, endPoint x: 485, endPoint y: 318, distance: 173.6
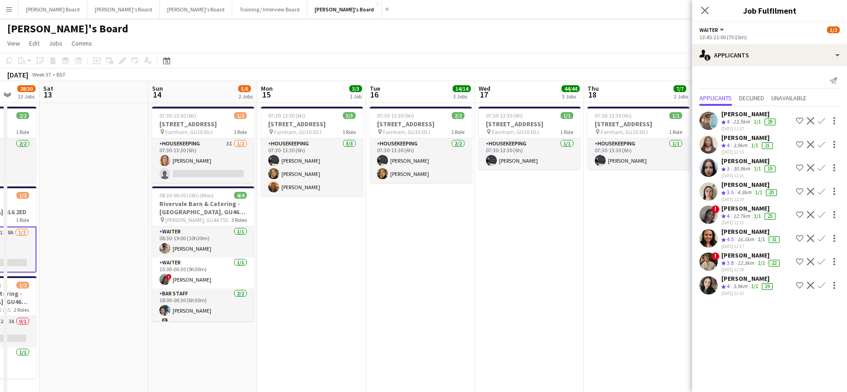
drag, startPoint x: 275, startPoint y: 313, endPoint x: 571, endPoint y: 323, distance: 295.7
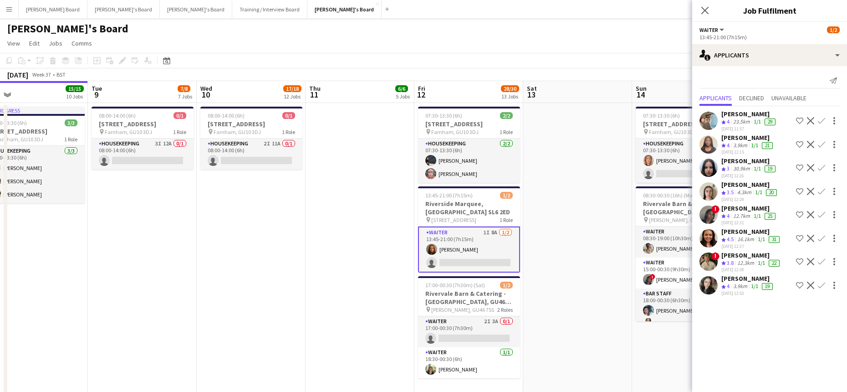
drag, startPoint x: 245, startPoint y: 304, endPoint x: 547, endPoint y: 309, distance: 301.9
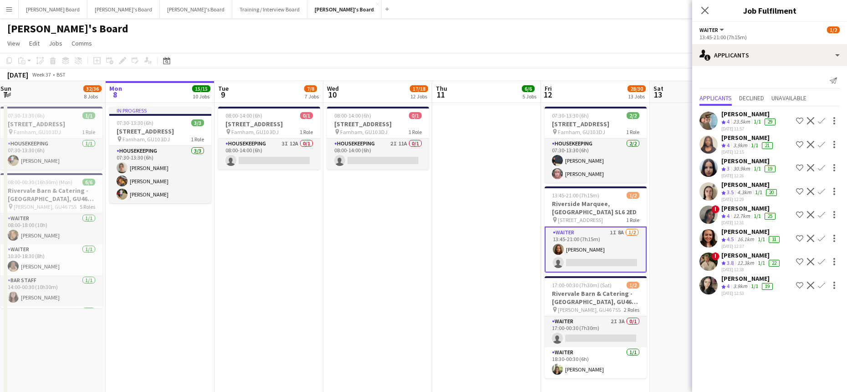
drag, startPoint x: 282, startPoint y: 276, endPoint x: 439, endPoint y: 274, distance: 157.1
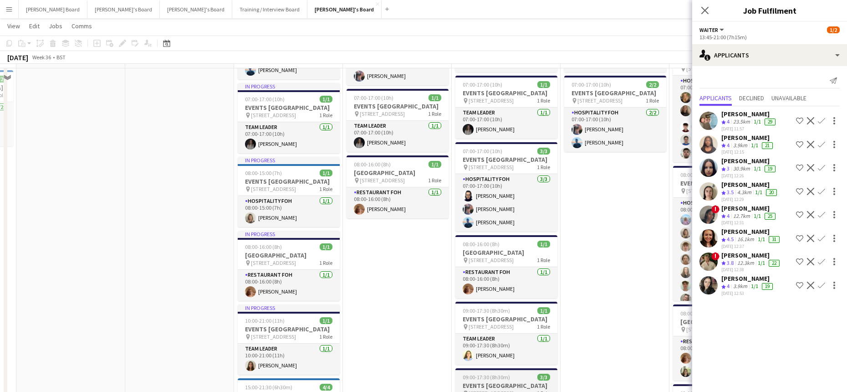
scroll to position [1032, 0]
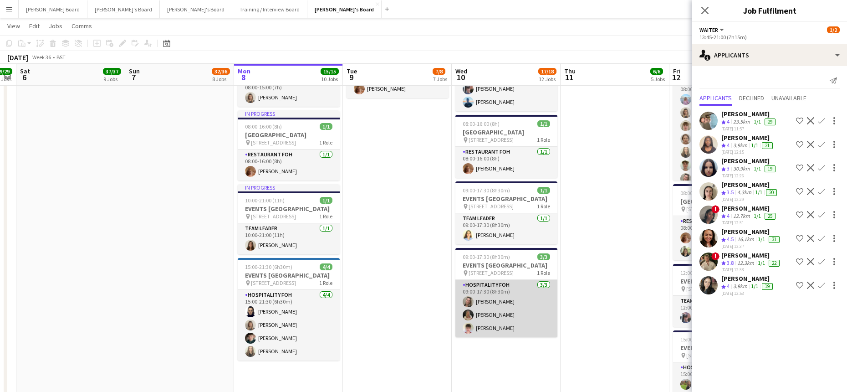
click at [515, 337] on app-card-role "Hospitality FOH 3/3 09:00-17:30 (8h30m) Jazmin Gammon Bella Fulker James Orr" at bounding box center [506, 308] width 102 height 57
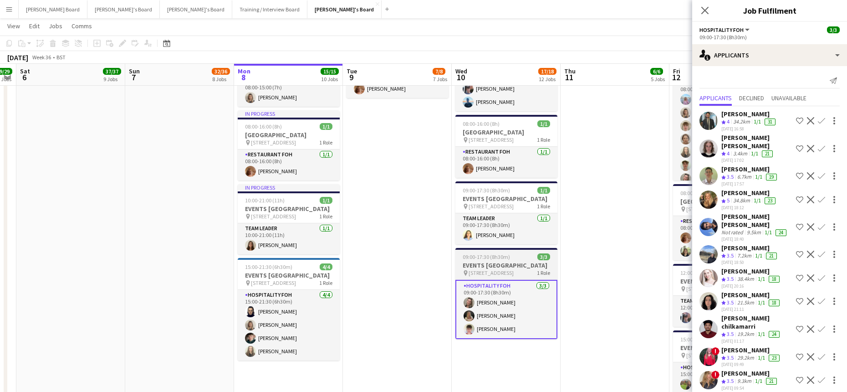
click at [523, 339] on app-card-role "Hospitality FOH 3/3 09:00-17:30 (8h30m) Jazmin Gammon Bella Fulker James Orr" at bounding box center [506, 309] width 102 height 59
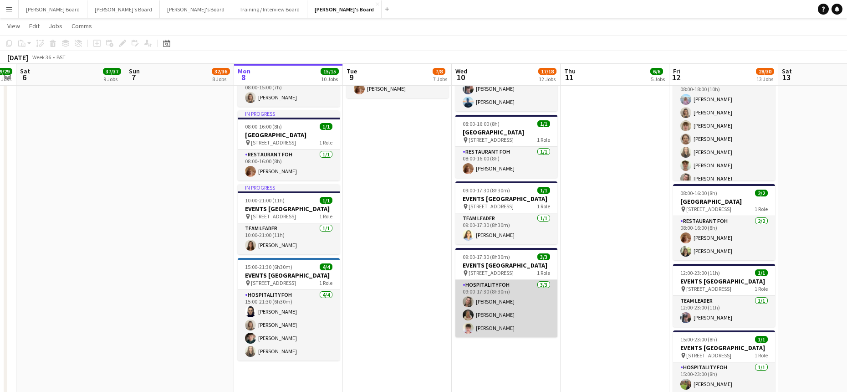
click at [505, 337] on app-card-role "Hospitality FOH 3/3 09:00-17:30 (8h30m) Jazmin Gammon Bella Fulker James Orr" at bounding box center [506, 308] width 102 height 57
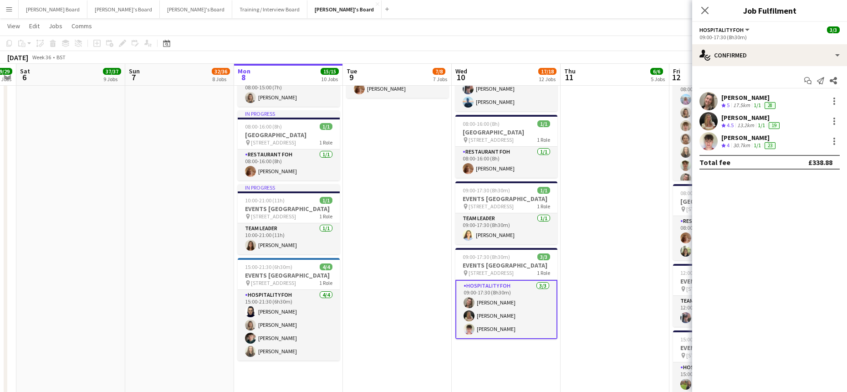
click at [740, 146] on div "30.7km" at bounding box center [741, 146] width 20 height 8
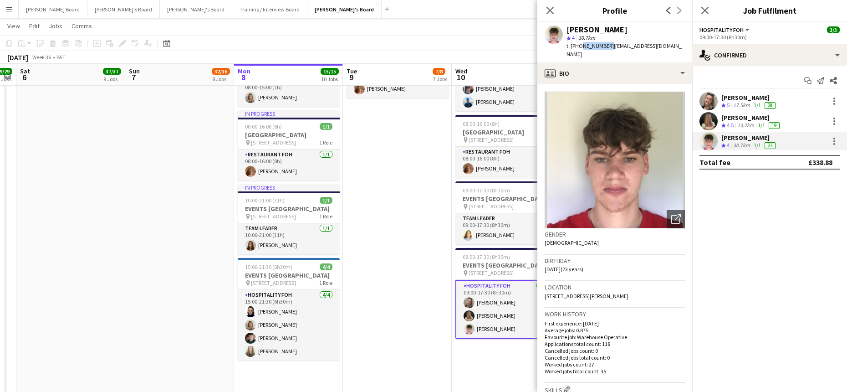
drag, startPoint x: 607, startPoint y: 46, endPoint x: 580, endPoint y: 51, distance: 27.2
click at [580, 51] on div "James Orr star 4 30.7km t. +447426894578 | jamesnorr@hotmail.co.uk" at bounding box center [614, 42] width 155 height 41
copy span "7426894578"
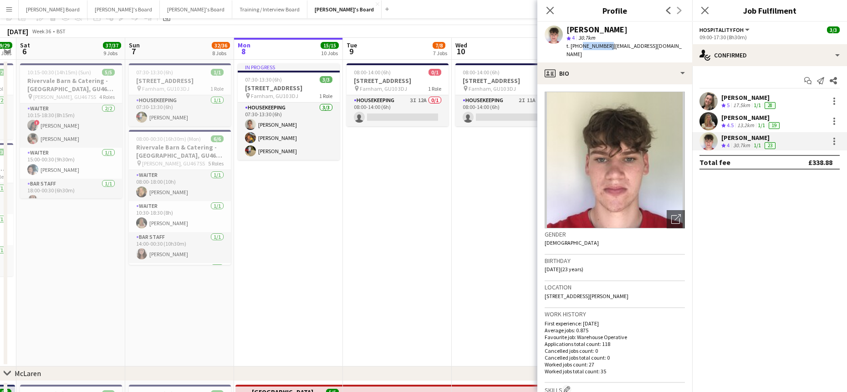
scroll to position [0, 0]
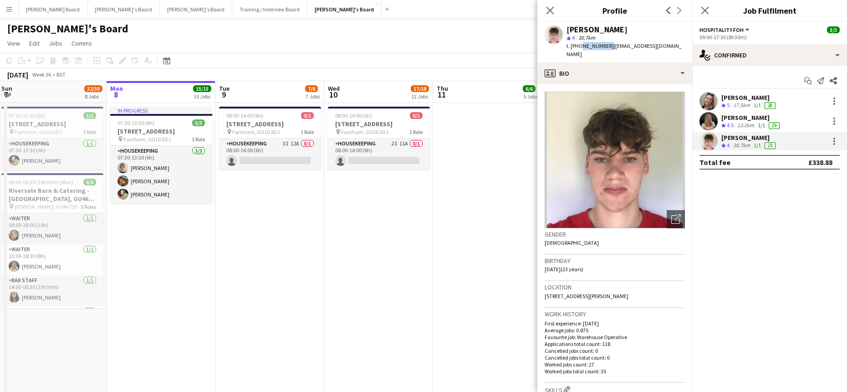
drag, startPoint x: 368, startPoint y: 284, endPoint x: 301, endPoint y: 290, distance: 67.2
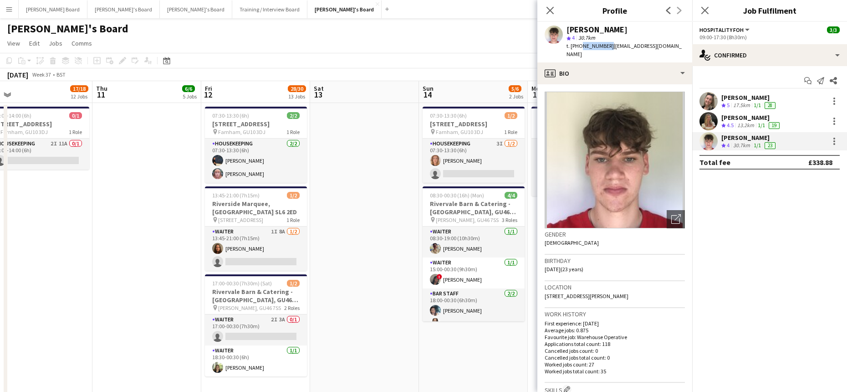
drag, startPoint x: 361, startPoint y: 258, endPoint x: 42, endPoint y: 291, distance: 320.5
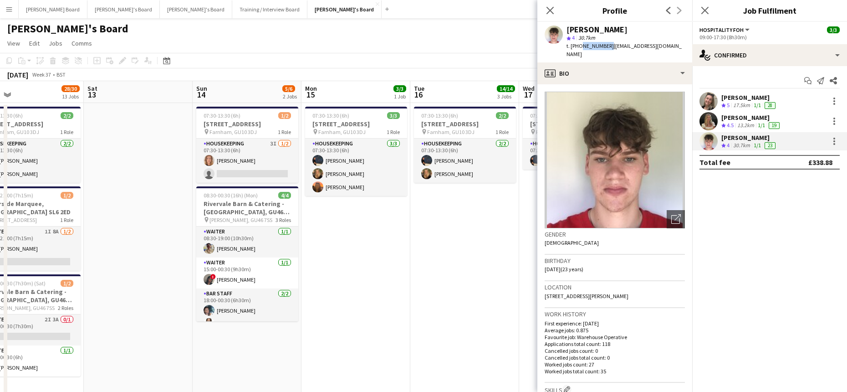
drag, startPoint x: 177, startPoint y: 286, endPoint x: 162, endPoint y: 285, distance: 15.5
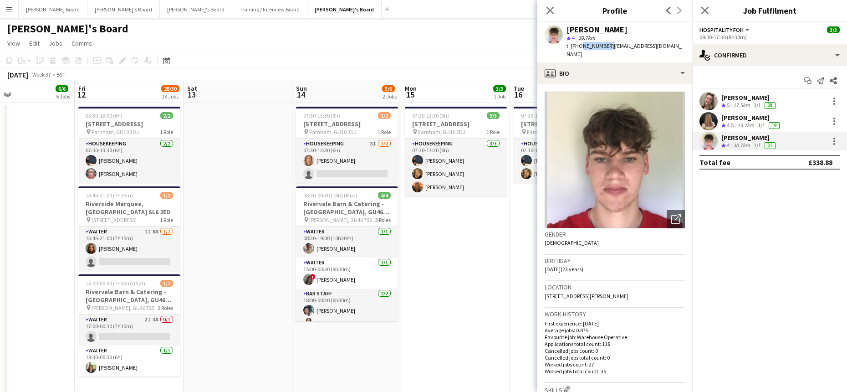
drag, startPoint x: 400, startPoint y: 277, endPoint x: 159, endPoint y: 287, distance: 241.1
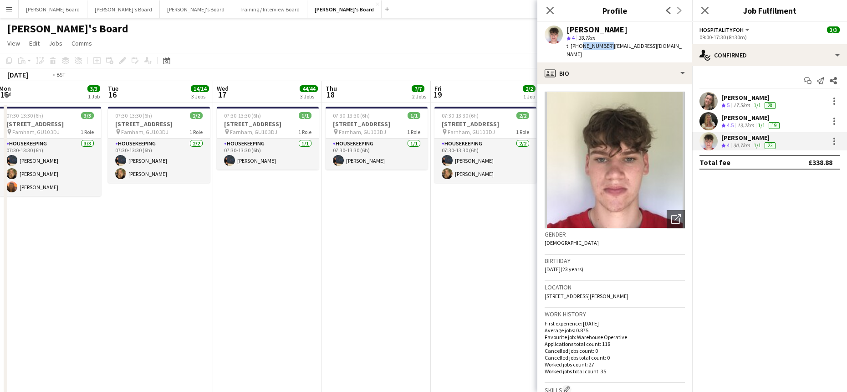
drag, startPoint x: 367, startPoint y: 286, endPoint x: 103, endPoint y: 282, distance: 264.1
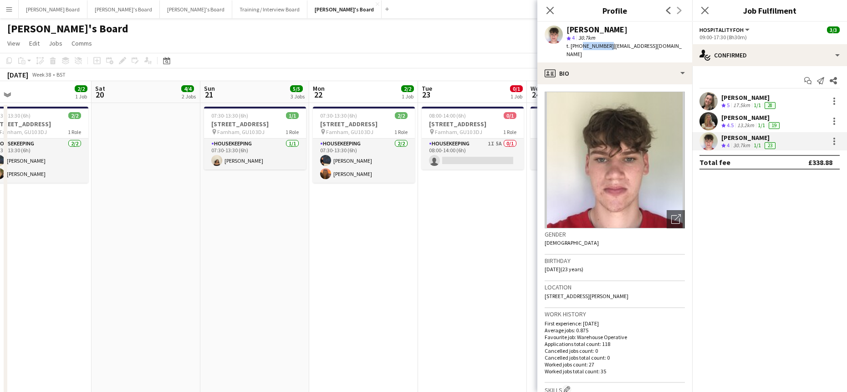
drag, startPoint x: 196, startPoint y: 283, endPoint x: 87, endPoint y: 280, distance: 109.3
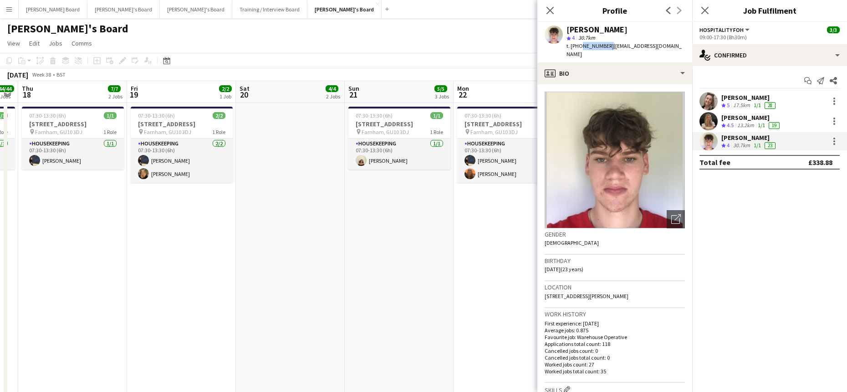
drag, startPoint x: 229, startPoint y: 290, endPoint x: 365, endPoint y: 306, distance: 136.7
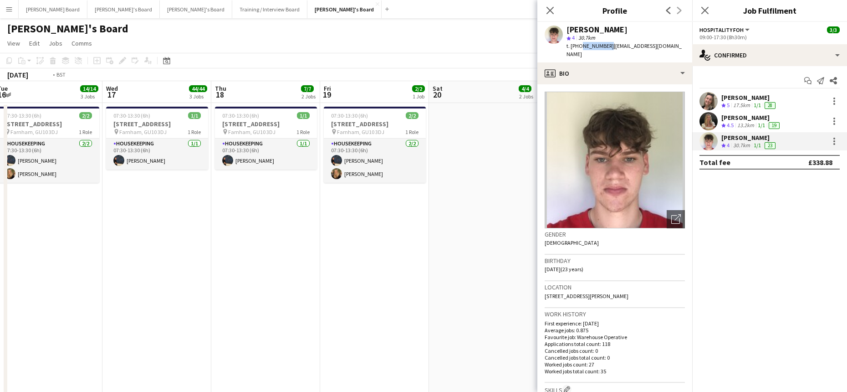
drag, startPoint x: 296, startPoint y: 308, endPoint x: 429, endPoint y: 316, distance: 133.2
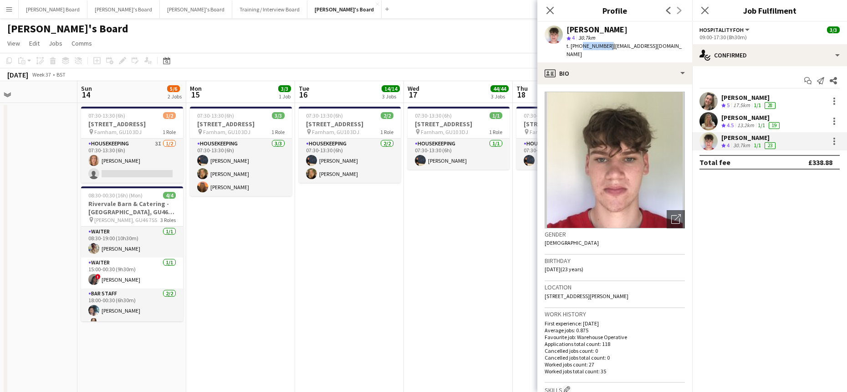
drag, startPoint x: 456, startPoint y: 315, endPoint x: 513, endPoint y: 315, distance: 56.5
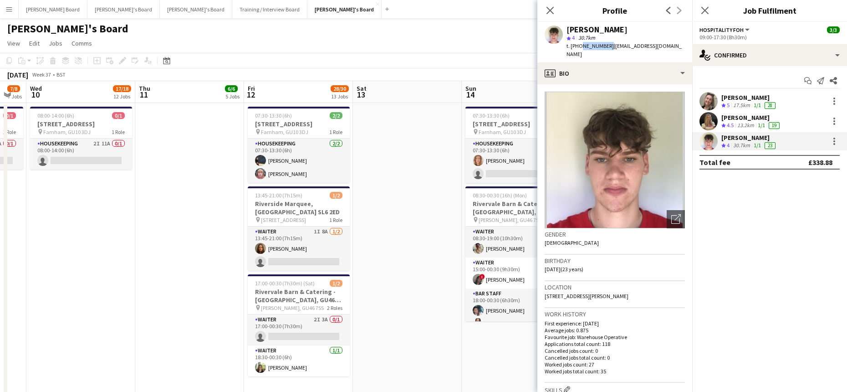
drag, startPoint x: 296, startPoint y: 302, endPoint x: 331, endPoint y: 301, distance: 36.0
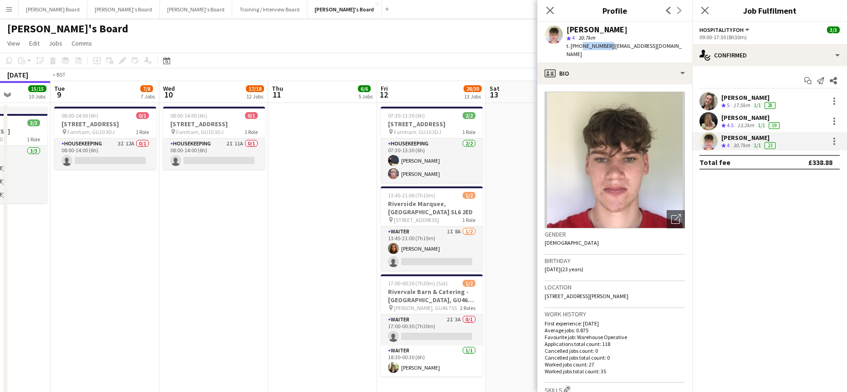
drag, startPoint x: 229, startPoint y: 279, endPoint x: 532, endPoint y: 298, distance: 303.4
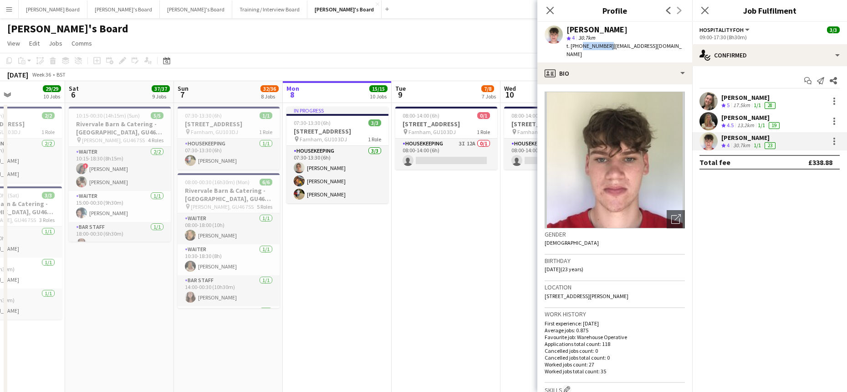
scroll to position [0, 315]
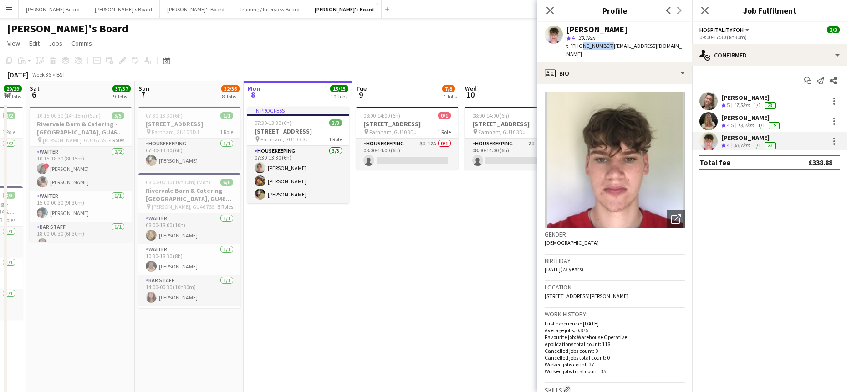
drag, startPoint x: 356, startPoint y: 265, endPoint x: 318, endPoint y: 255, distance: 39.1
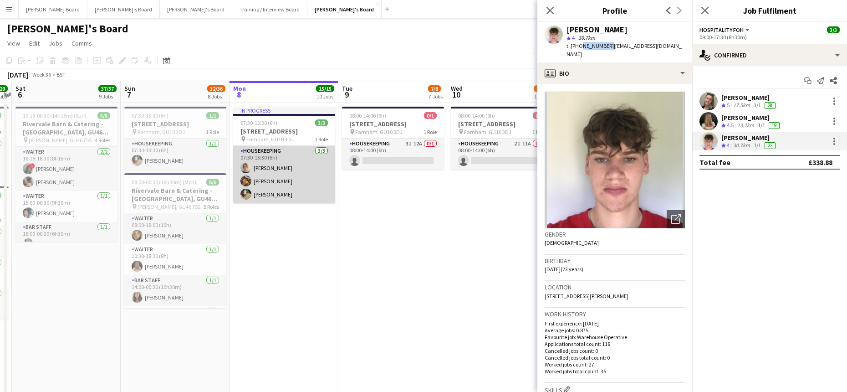
click at [291, 195] on app-card-role "Housekeeping 3/3 07:30-13:30 (6h) Daisy Robins Bobby Jagger Harry Sutherland" at bounding box center [284, 174] width 102 height 57
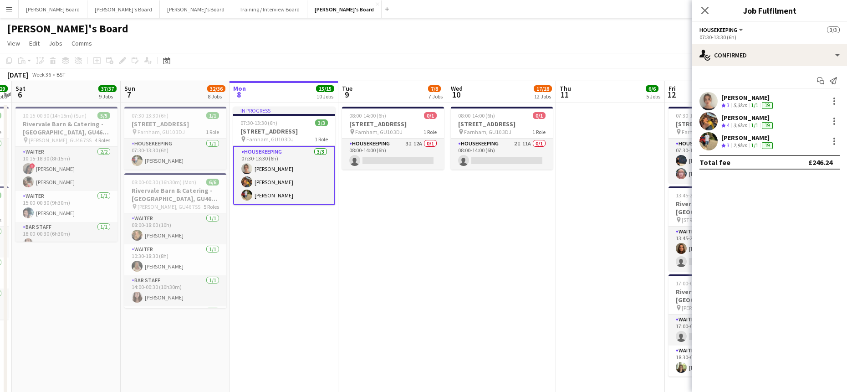
click at [311, 199] on app-card-role "Housekeeping 3/3 07:30-13:30 (6h) Daisy Robins Bobby Jagger Harry Sutherland" at bounding box center [284, 175] width 102 height 59
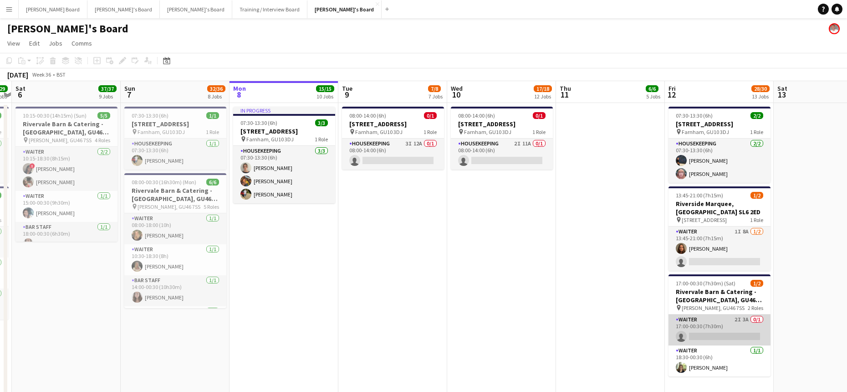
click at [759, 332] on app-card-role "Waiter 2I 3A 0/1 17:00-00:30 (7h30m) single-neutral-actions" at bounding box center [719, 329] width 102 height 31
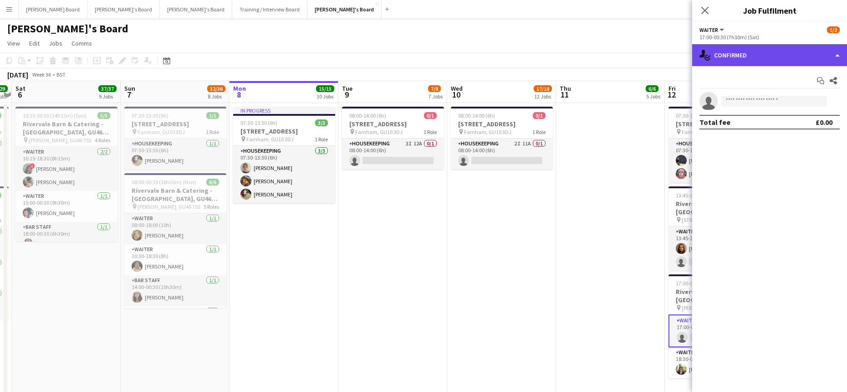
click at [756, 53] on div "single-neutral-actions-check-2 Confirmed" at bounding box center [769, 55] width 155 height 22
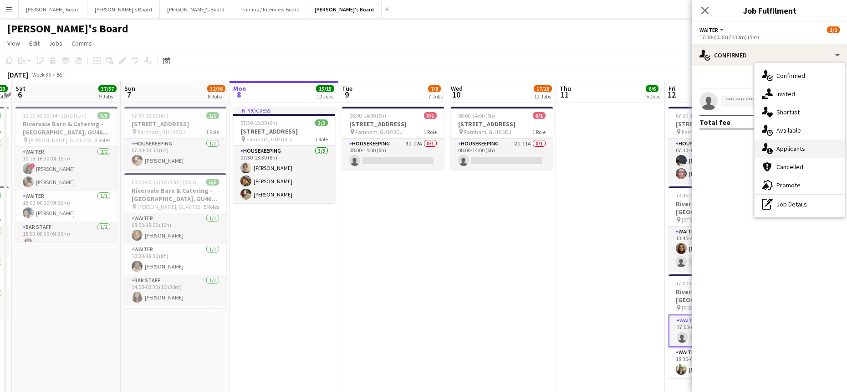
click at [794, 153] on div "single-neutral-actions-information Applicants" at bounding box center [799, 148] width 90 height 18
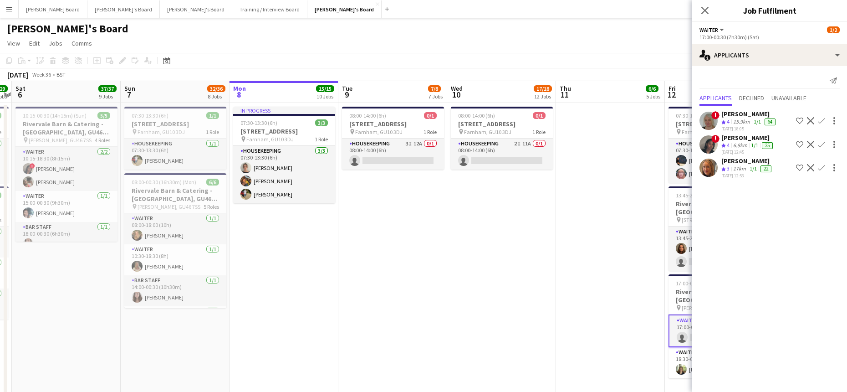
drag, startPoint x: 621, startPoint y: 244, endPoint x: 527, endPoint y: 256, distance: 95.1
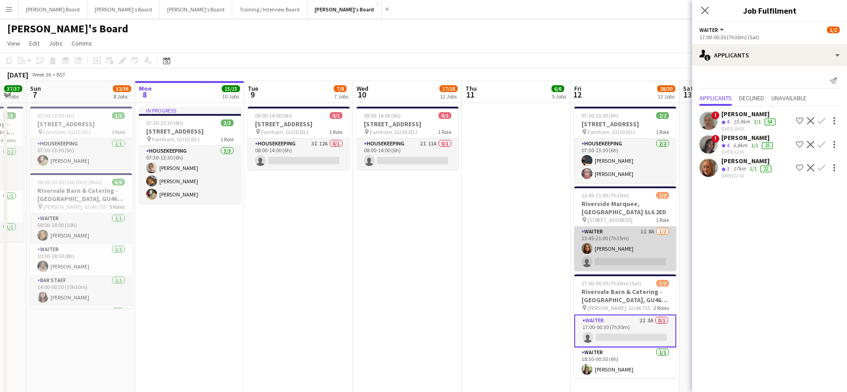
click at [598, 261] on app-card-role "Waiter 1I 8A 1/2 13:45-21:00 (7h15m) Eva De matos single-neutral-actions" at bounding box center [625, 248] width 102 height 44
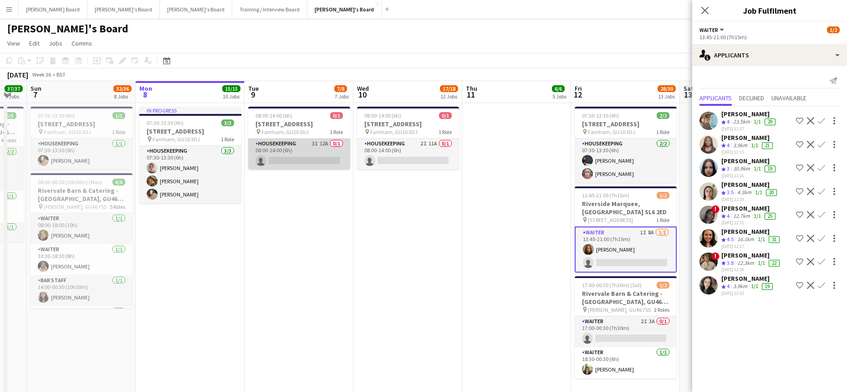
click at [313, 154] on app-card-role "Housekeeping 3I 12A 0/1 08:00-14:00 (6h) single-neutral-actions" at bounding box center [299, 153] width 102 height 31
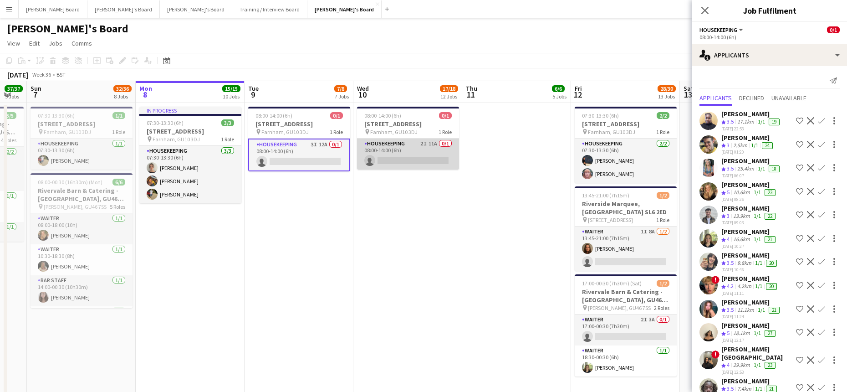
click at [413, 156] on app-card-role "Housekeeping 2I 11A 0/1 08:00-14:00 (6h) single-neutral-actions" at bounding box center [408, 153] width 102 height 31
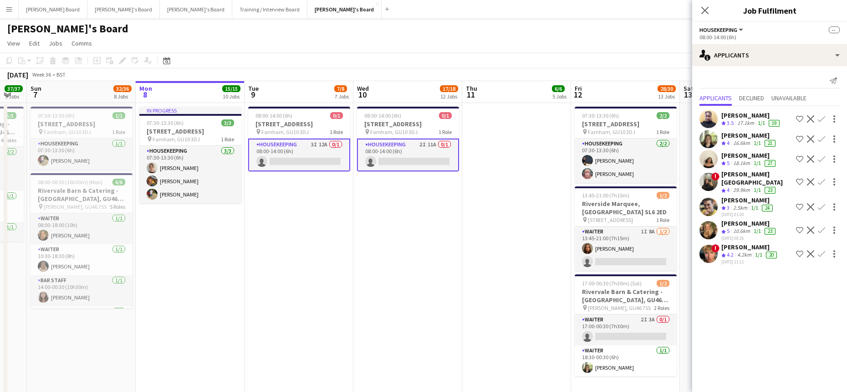
click at [741, 216] on div "08-09-2025 01:20" at bounding box center [747, 214] width 53 height 6
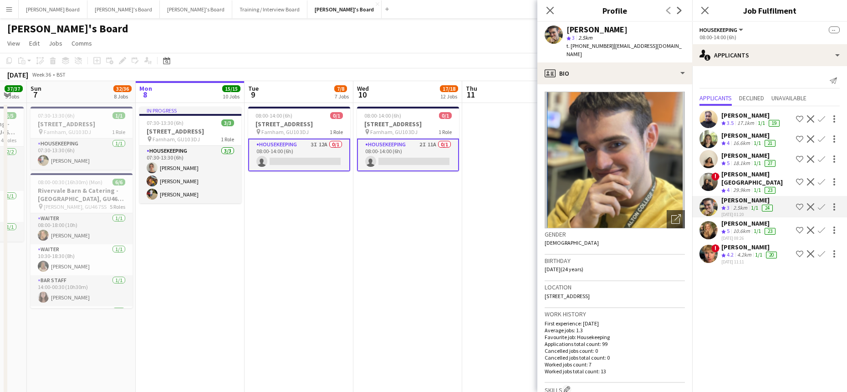
click at [739, 225] on div "Emilie Baxter" at bounding box center [749, 223] width 56 height 8
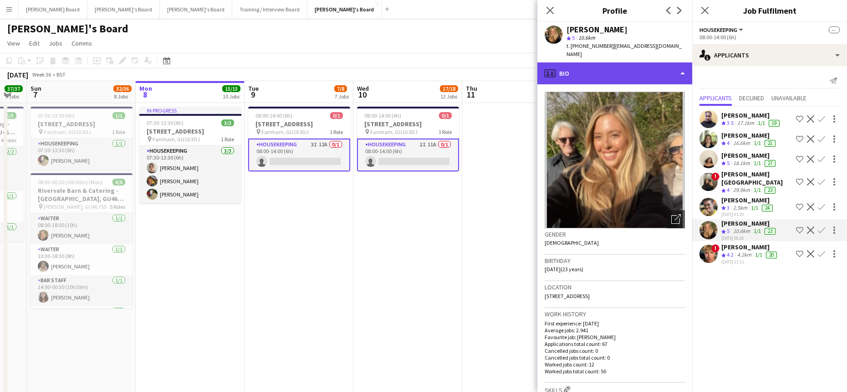
click at [608, 70] on div "profile Bio" at bounding box center [614, 73] width 155 height 22
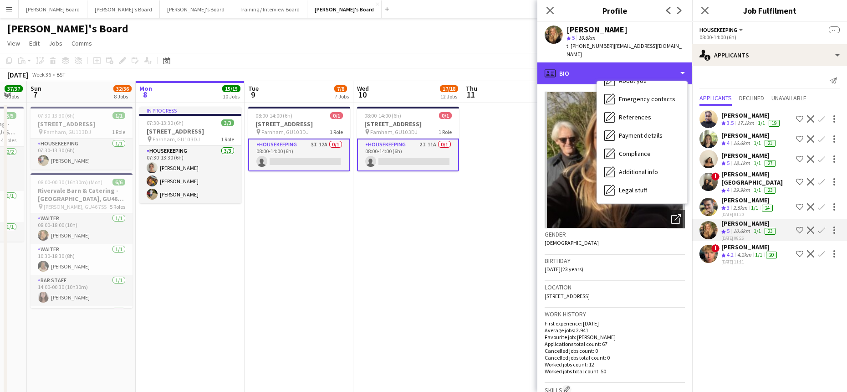
scroll to position [140, 0]
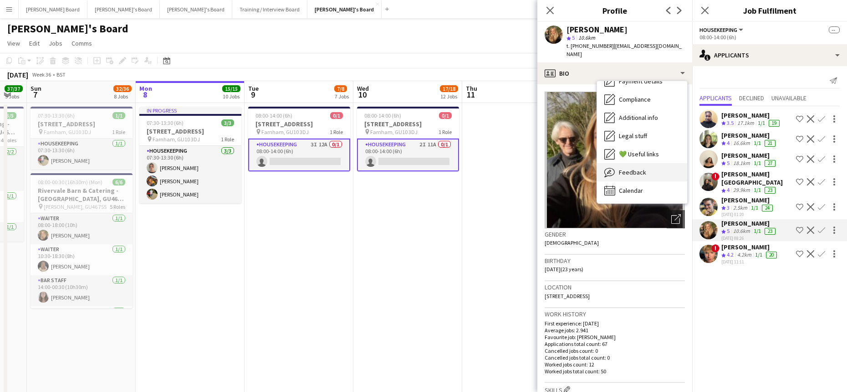
click at [636, 168] on span "Feedback" at bounding box center [632, 172] width 27 height 8
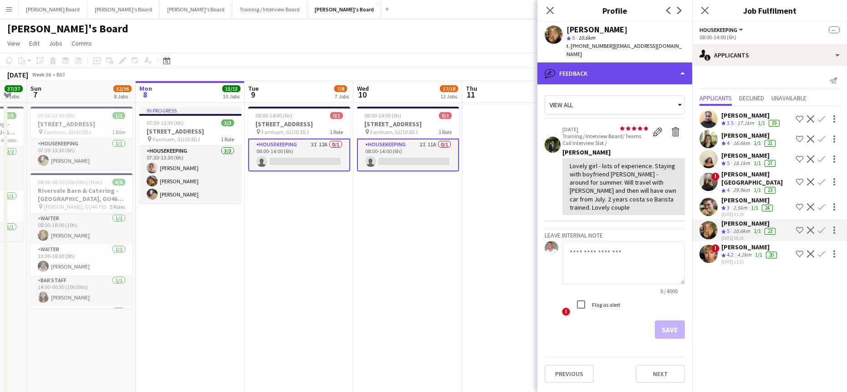
click at [572, 63] on div "bubble-pencil Feedback" at bounding box center [614, 73] width 155 height 22
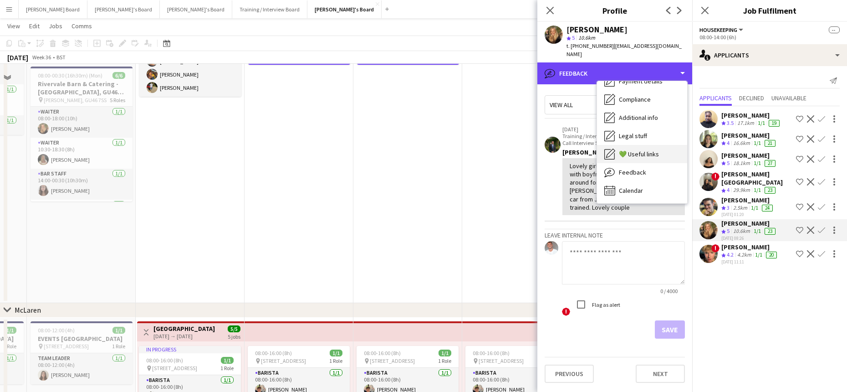
scroll to position [304, 0]
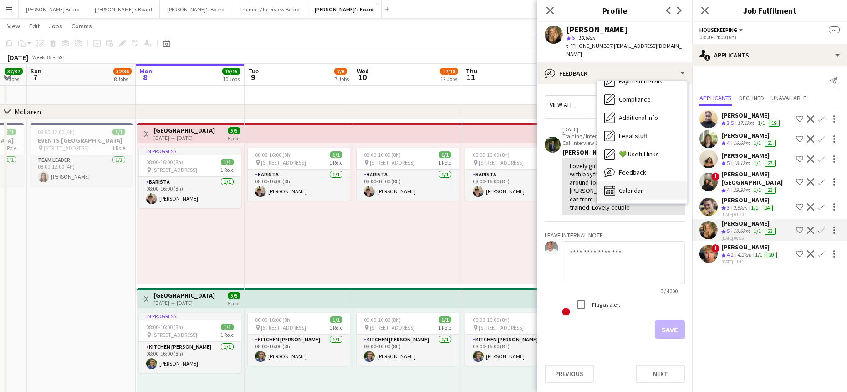
click at [640, 186] on span "Calendar" at bounding box center [631, 190] width 24 height 8
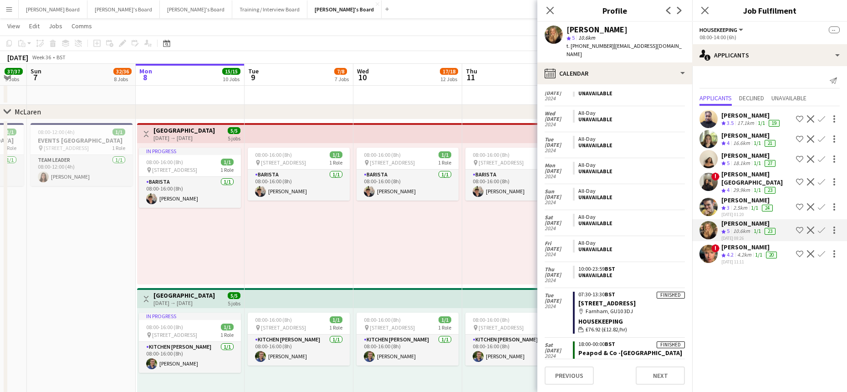
scroll to position [3378, 0]
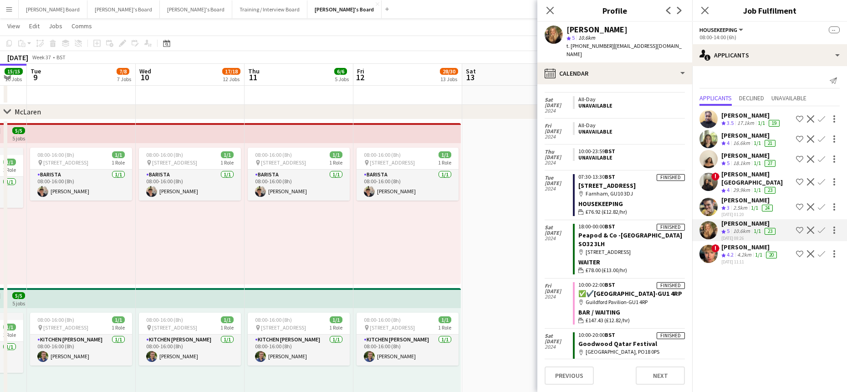
drag, startPoint x: 385, startPoint y: 212, endPoint x: 202, endPoint y: 273, distance: 192.8
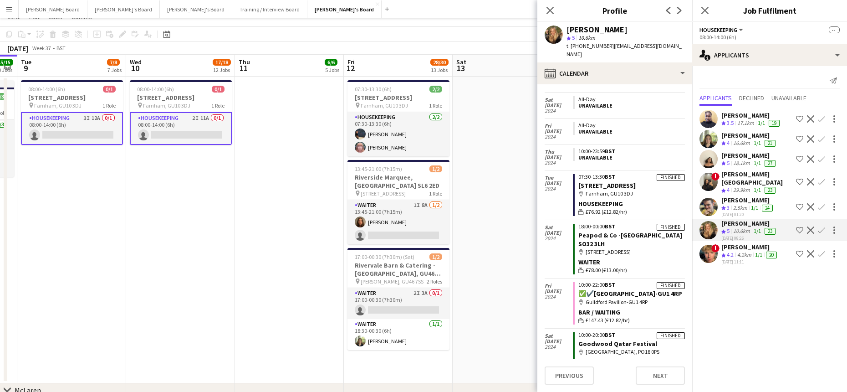
scroll to position [0, 0]
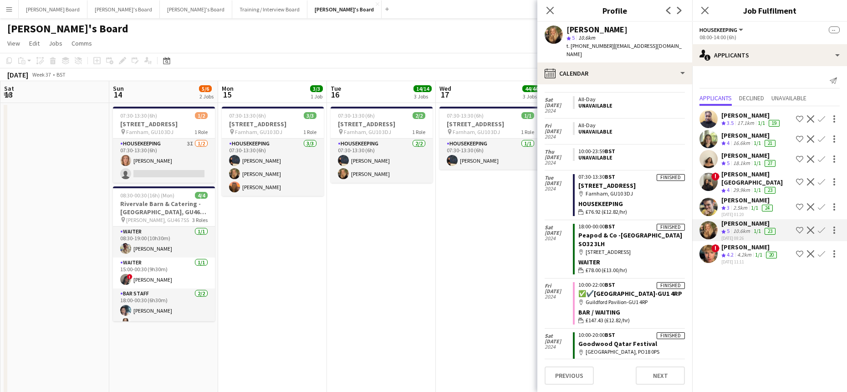
drag, startPoint x: 255, startPoint y: 264, endPoint x: -103, endPoint y: 264, distance: 357.4
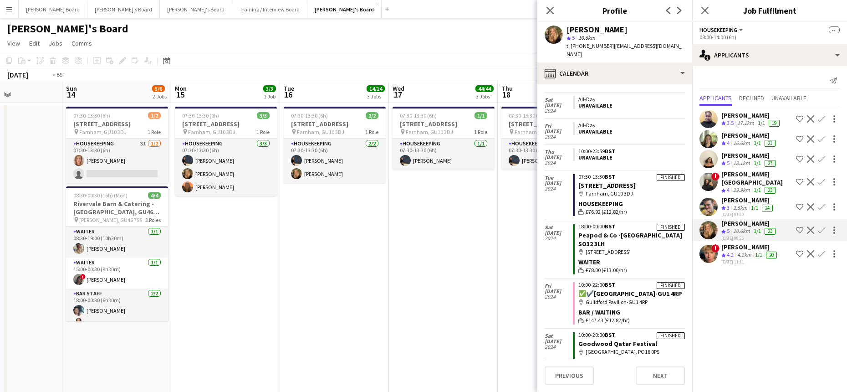
drag, startPoint x: 107, startPoint y: 280, endPoint x: -26, endPoint y: 296, distance: 133.5
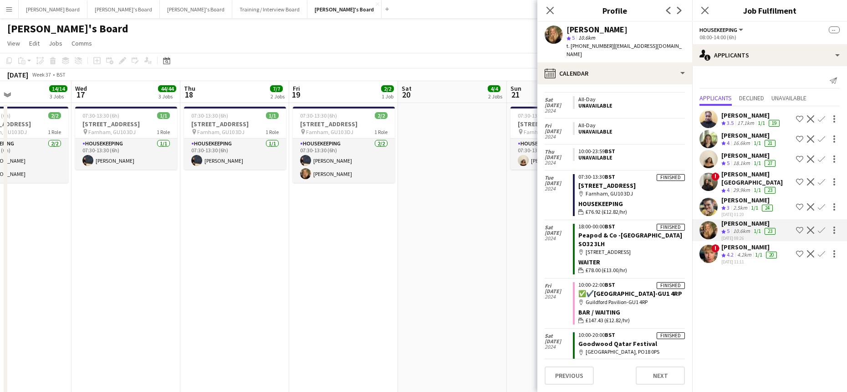
drag, startPoint x: 316, startPoint y: 278, endPoint x: 80, endPoint y: 280, distance: 235.9
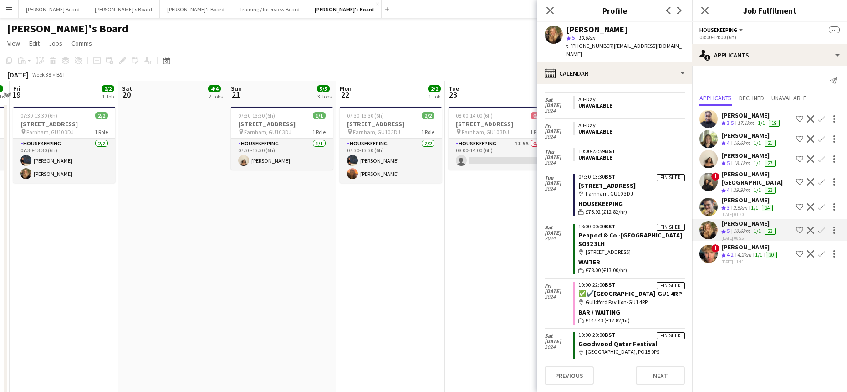
drag, startPoint x: 329, startPoint y: 289, endPoint x: 155, endPoint y: 296, distance: 174.6
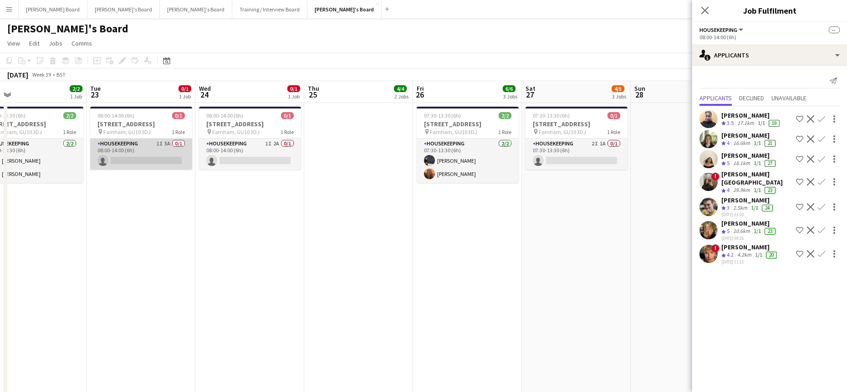
drag, startPoint x: 104, startPoint y: 156, endPoint x: 135, endPoint y: 156, distance: 30.5
click at [107, 156] on app-card-role "Housekeeping 1I 5A 0/1 08:00-14:00 (6h) single-neutral-actions" at bounding box center [141, 153] width 102 height 31
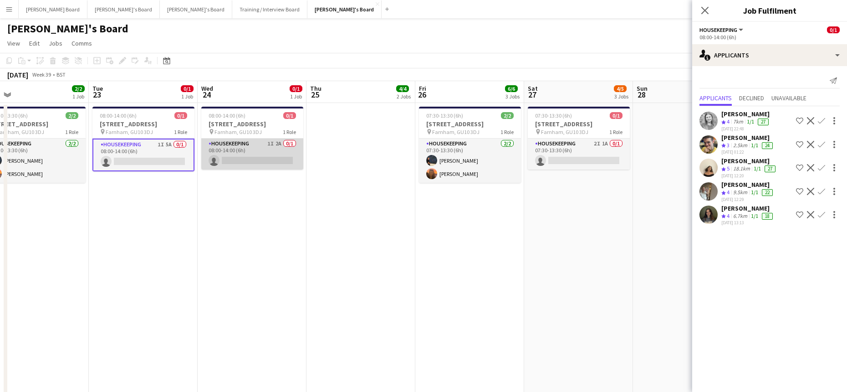
click at [247, 157] on app-card-role "Housekeeping 1I 2A 0/1 08:00-14:00 (6h) single-neutral-actions" at bounding box center [252, 153] width 102 height 31
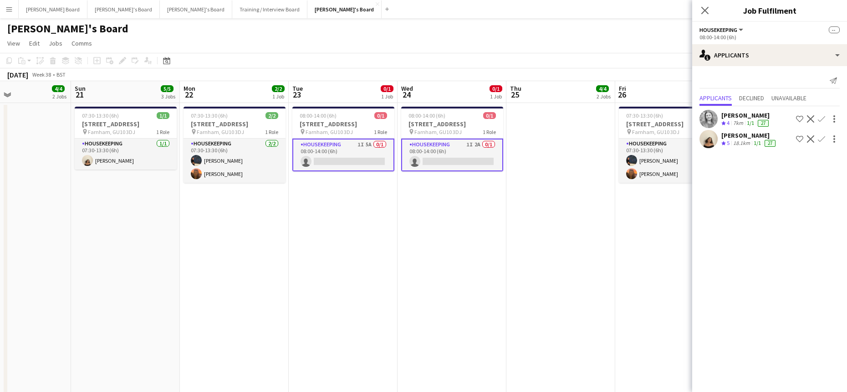
scroll to position [0, 218]
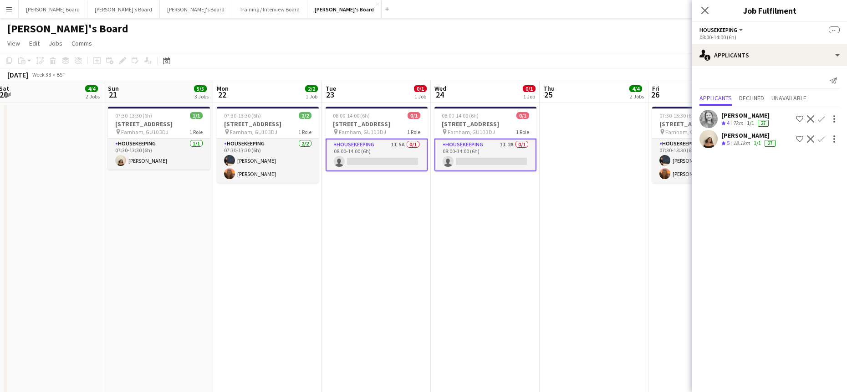
drag, startPoint x: 190, startPoint y: 262, endPoint x: 447, endPoint y: 260, distance: 256.4
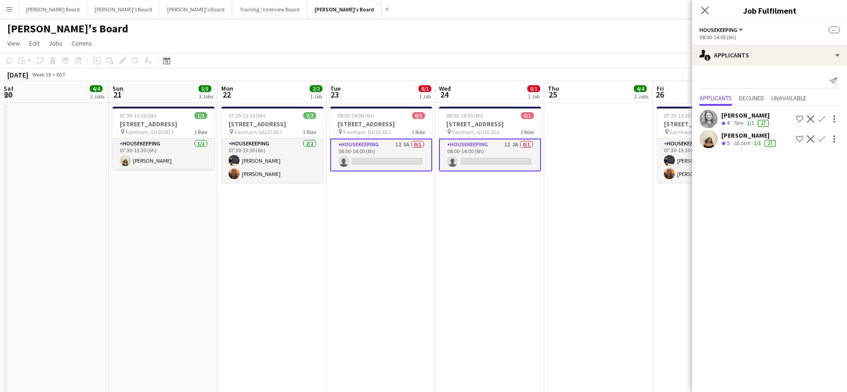
drag, startPoint x: 251, startPoint y: 250, endPoint x: 392, endPoint y: 276, distance: 143.2
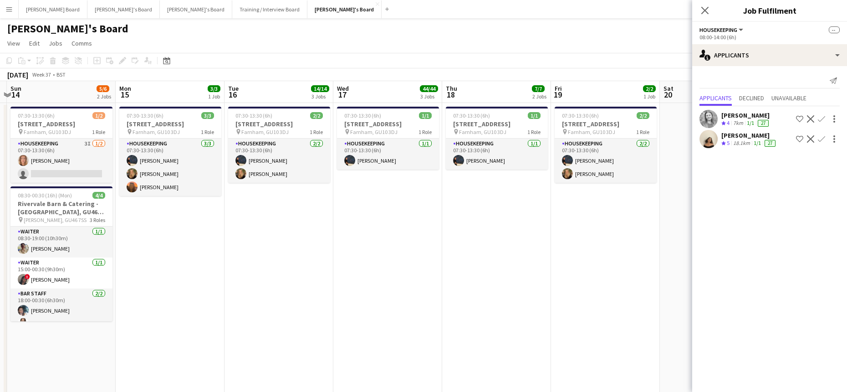
drag, startPoint x: 539, startPoint y: 292, endPoint x: 521, endPoint y: 295, distance: 18.0
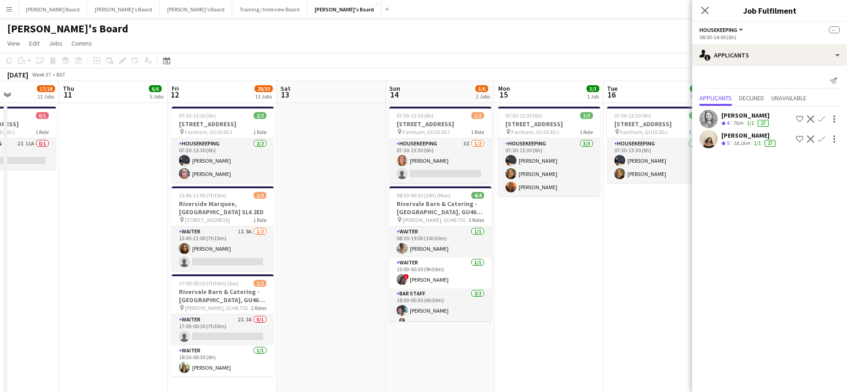
scroll to position [0, 267]
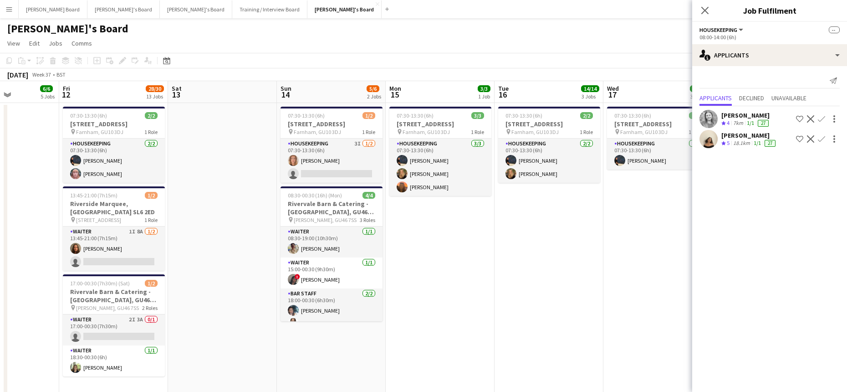
drag, startPoint x: 201, startPoint y: 267, endPoint x: 565, endPoint y: 275, distance: 363.5
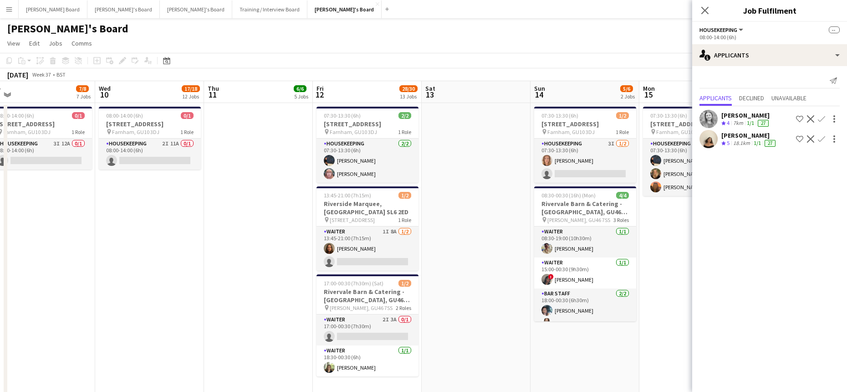
drag, startPoint x: 319, startPoint y: 288, endPoint x: 110, endPoint y: 297, distance: 209.2
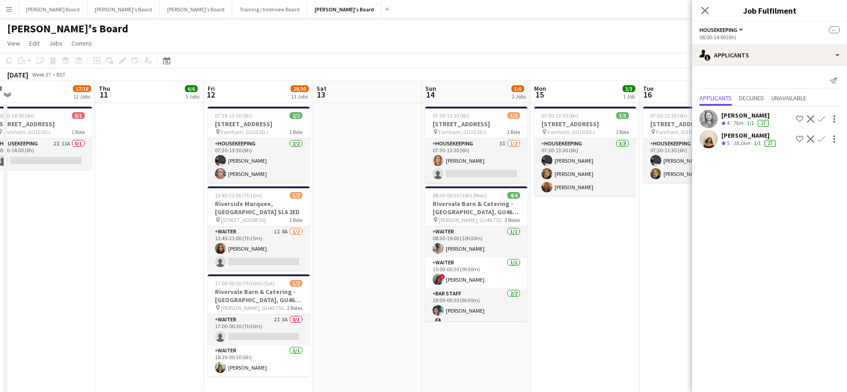
scroll to position [0, 341]
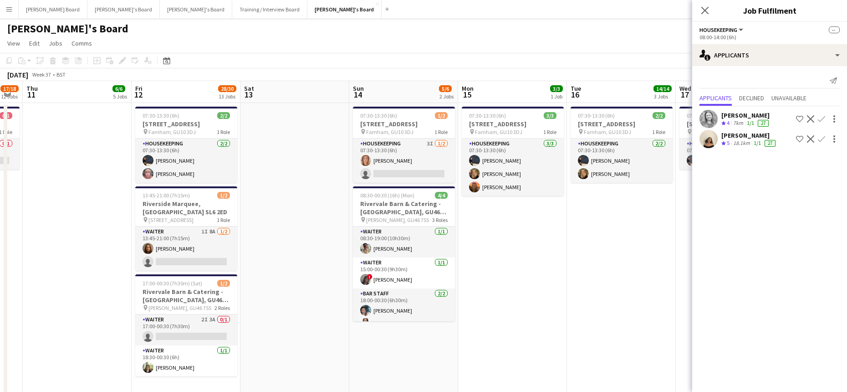
drag, startPoint x: 619, startPoint y: 299, endPoint x: 432, endPoint y: 324, distance: 188.8
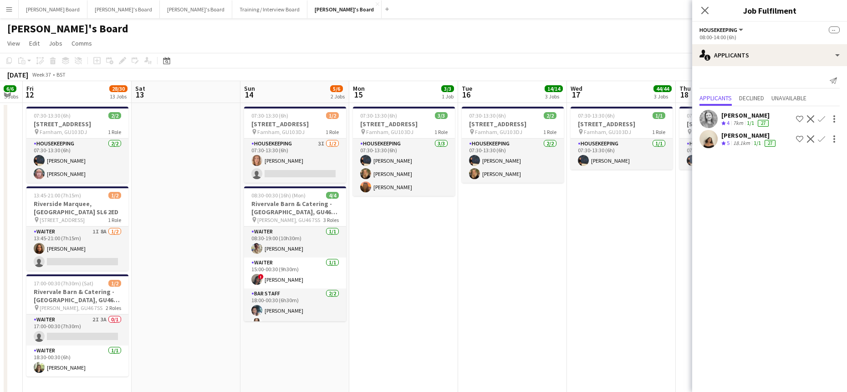
scroll to position [0, 309]
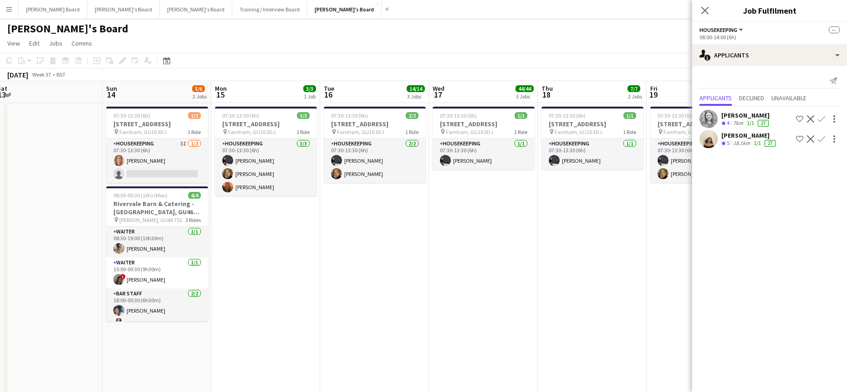
drag, startPoint x: 595, startPoint y: 230, endPoint x: 342, endPoint y: 251, distance: 253.6
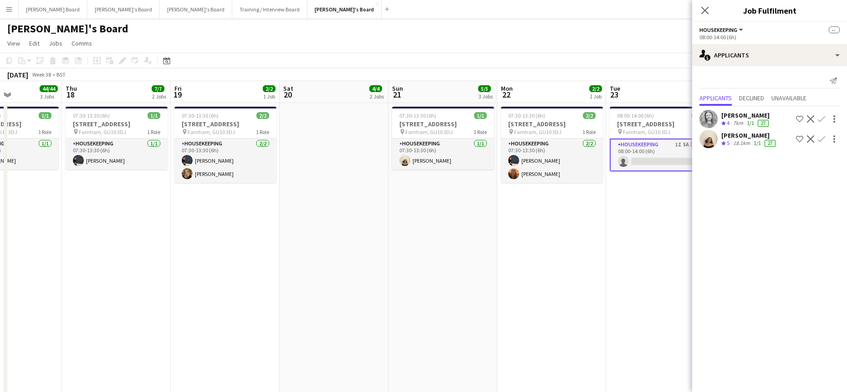
drag, startPoint x: 604, startPoint y: 247, endPoint x: 245, endPoint y: 268, distance: 359.9
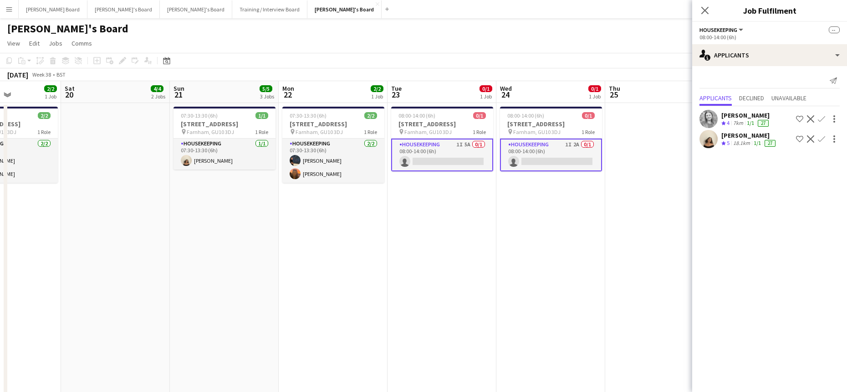
scroll to position [0, 336]
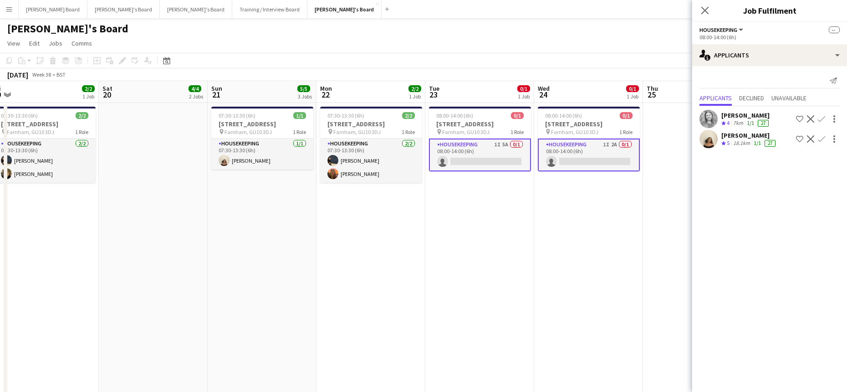
drag, startPoint x: 442, startPoint y: 289, endPoint x: 336, endPoint y: 295, distance: 106.3
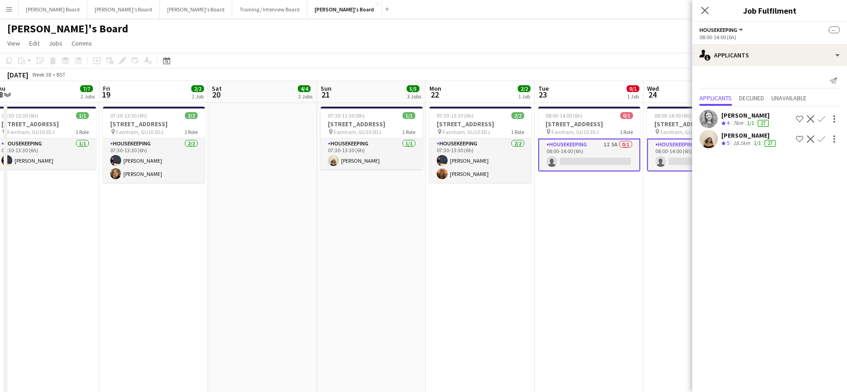
drag, startPoint x: 255, startPoint y: 235, endPoint x: 509, endPoint y: 292, distance: 260.0
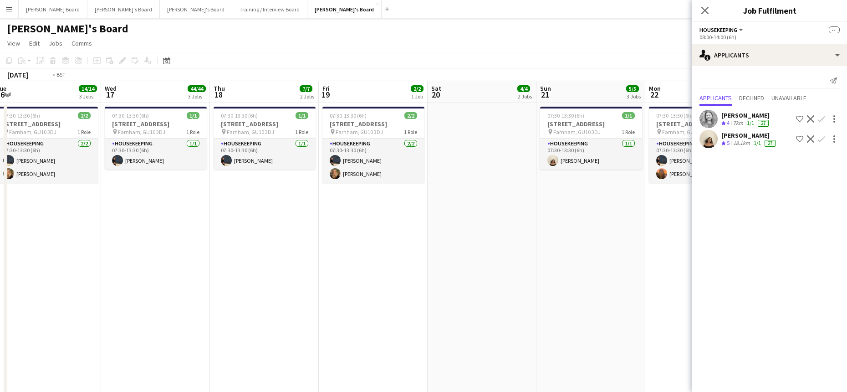
drag, startPoint x: 285, startPoint y: 304, endPoint x: 495, endPoint y: 304, distance: 209.9
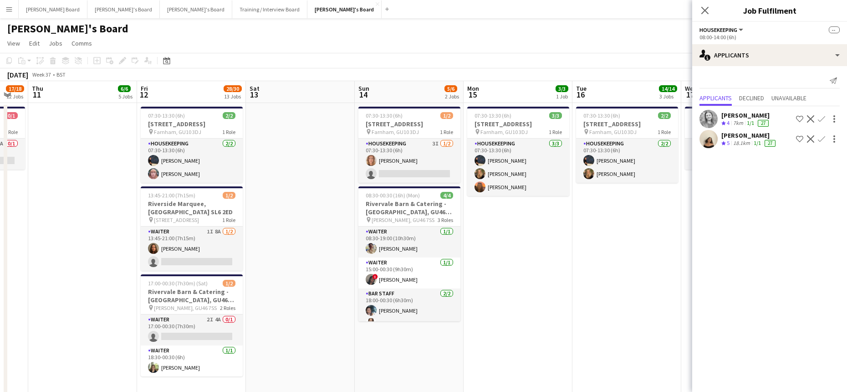
drag, startPoint x: 298, startPoint y: 305, endPoint x: 647, endPoint y: 287, distance: 349.2
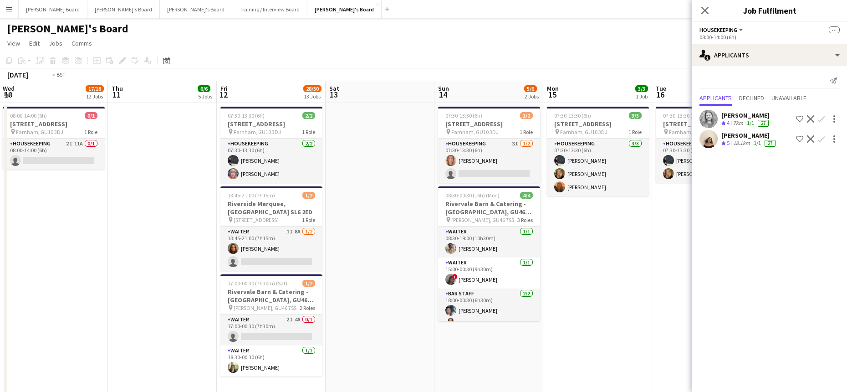
drag, startPoint x: 371, startPoint y: 269, endPoint x: 557, endPoint y: 280, distance: 187.0
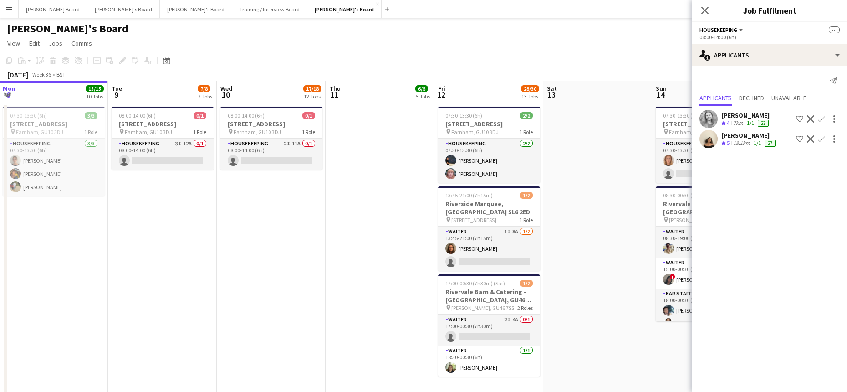
scroll to position [0, 207]
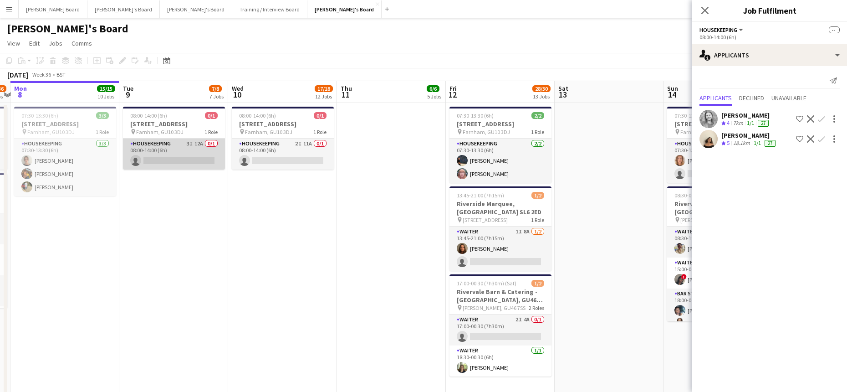
click at [164, 153] on app-card-role "Housekeeping 3I 12A 0/1 08:00-14:00 (6h) single-neutral-actions" at bounding box center [174, 153] width 102 height 31
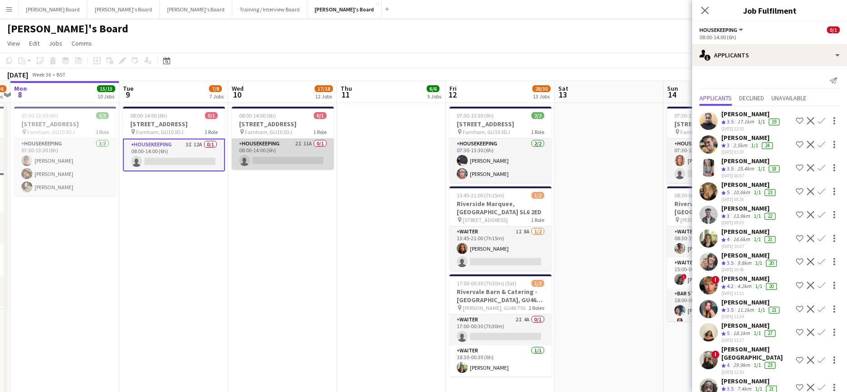
click at [301, 155] on app-card-role "Housekeeping 2I 11A 0/1 08:00-14:00 (6h) single-neutral-actions" at bounding box center [283, 153] width 102 height 31
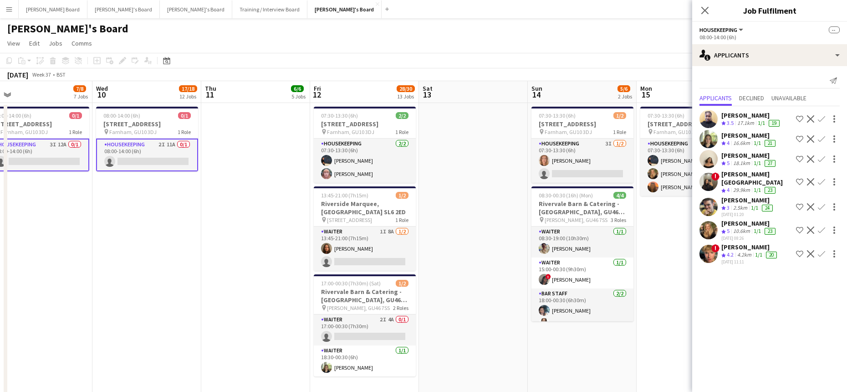
scroll to position [0, 376]
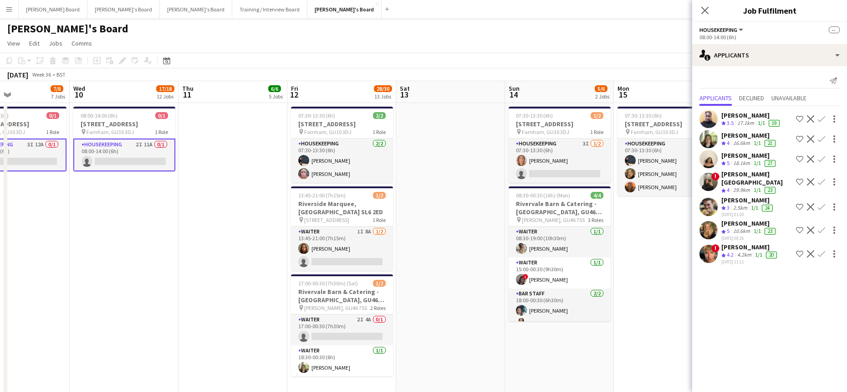
drag, startPoint x: 443, startPoint y: 249, endPoint x: 166, endPoint y: 273, distance: 278.4
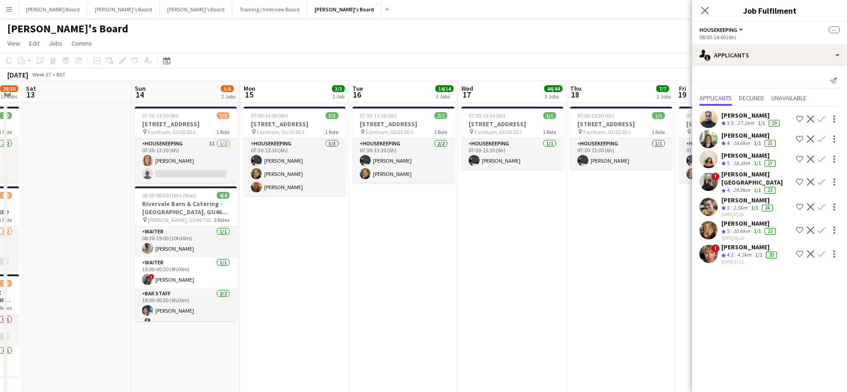
drag, startPoint x: 527, startPoint y: 204, endPoint x: 307, endPoint y: 219, distance: 220.4
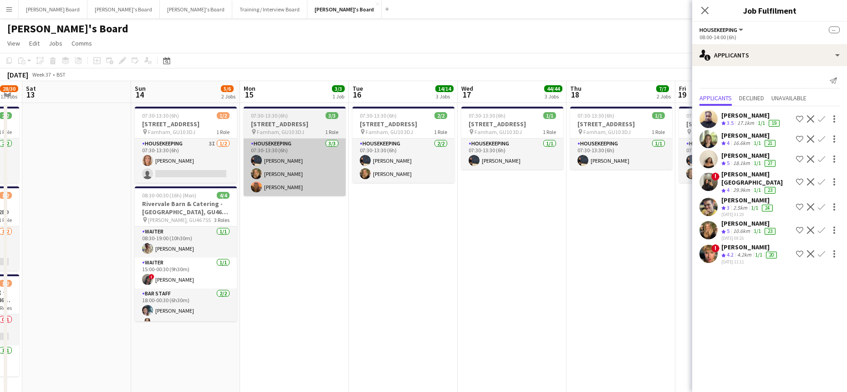
scroll to position [0, 306]
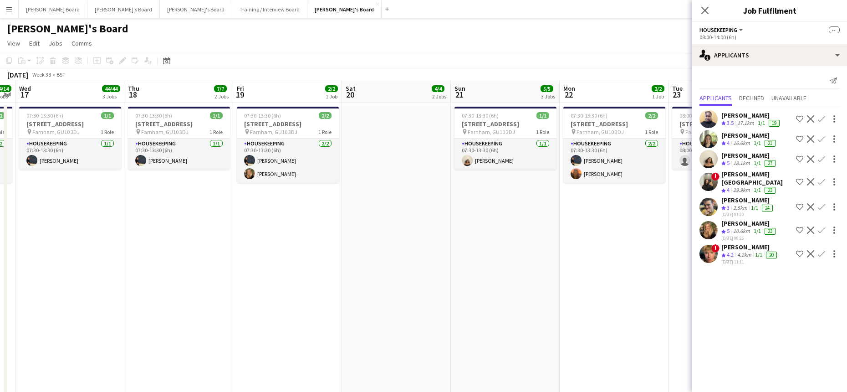
drag, startPoint x: 530, startPoint y: 258, endPoint x: 142, endPoint y: 255, distance: 388.4
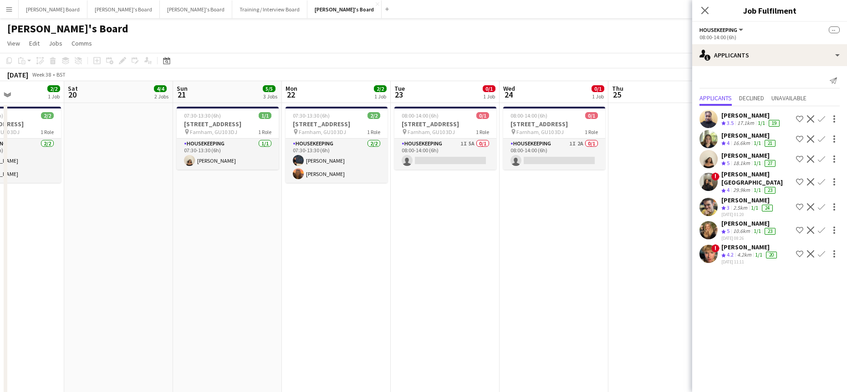
drag, startPoint x: 317, startPoint y: 258, endPoint x: 105, endPoint y: 259, distance: 212.6
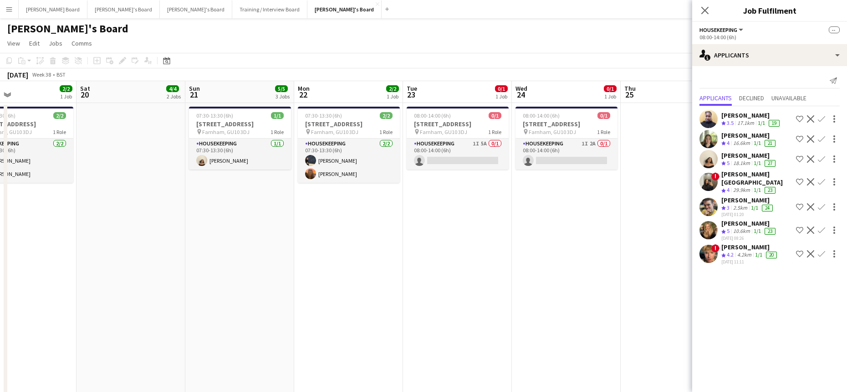
drag, startPoint x: 194, startPoint y: 270, endPoint x: 225, endPoint y: 262, distance: 32.5
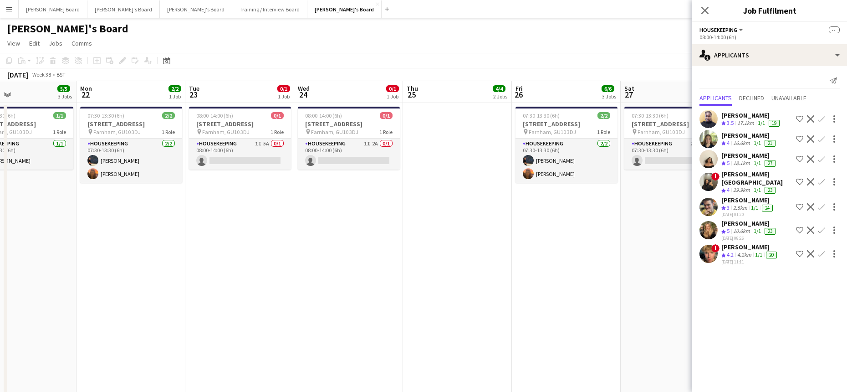
scroll to position [0, 363]
drag, startPoint x: 413, startPoint y: 263, endPoint x: 423, endPoint y: 271, distance: 12.6
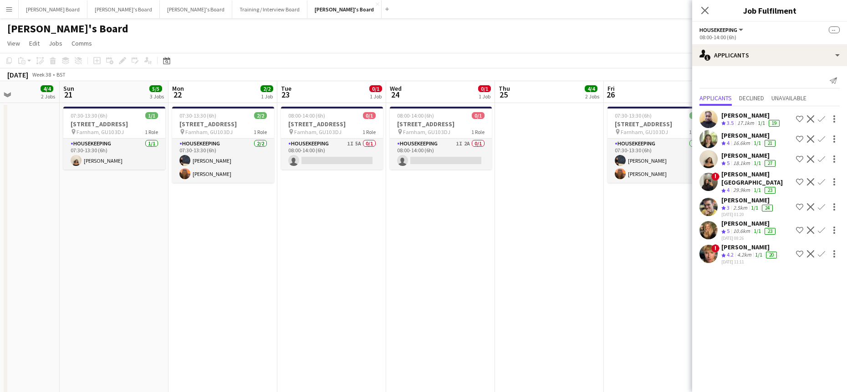
drag, startPoint x: 568, startPoint y: 283, endPoint x: 739, endPoint y: 316, distance: 174.0
drag, startPoint x: 458, startPoint y: 289, endPoint x: 642, endPoint y: 283, distance: 184.1
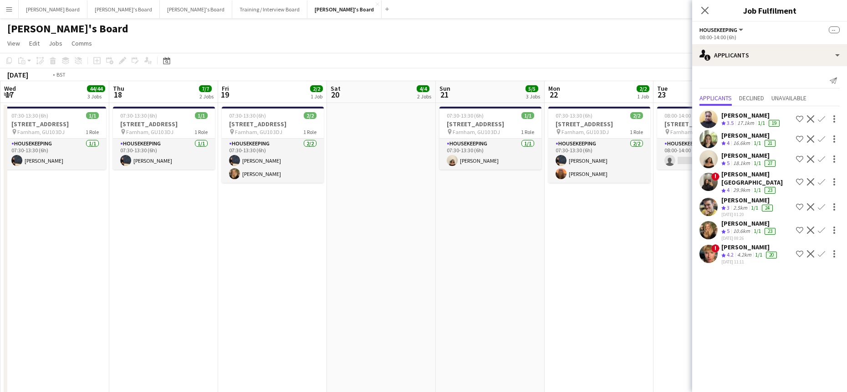
drag, startPoint x: 266, startPoint y: 267, endPoint x: 508, endPoint y: 299, distance: 244.3
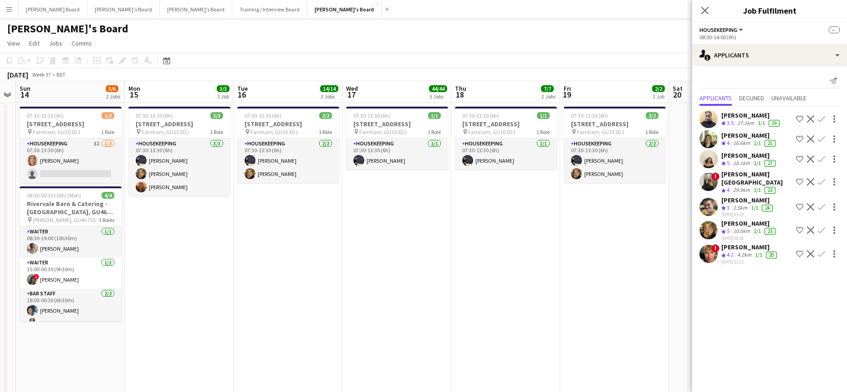
drag, startPoint x: 316, startPoint y: 303, endPoint x: 637, endPoint y: 304, distance: 321.5
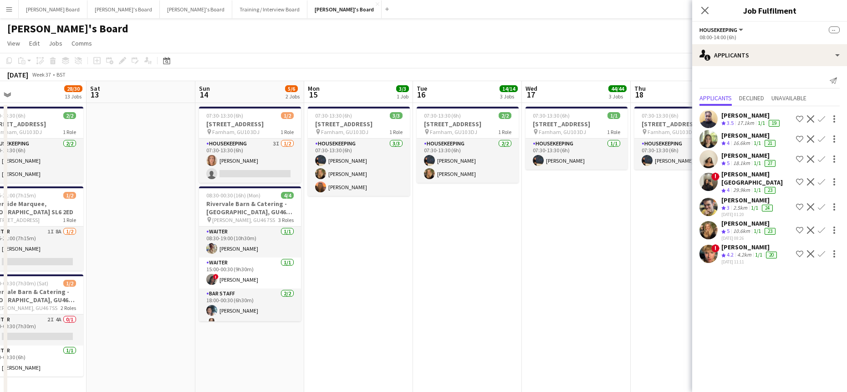
drag, startPoint x: 350, startPoint y: 301, endPoint x: 598, endPoint y: 297, distance: 248.6
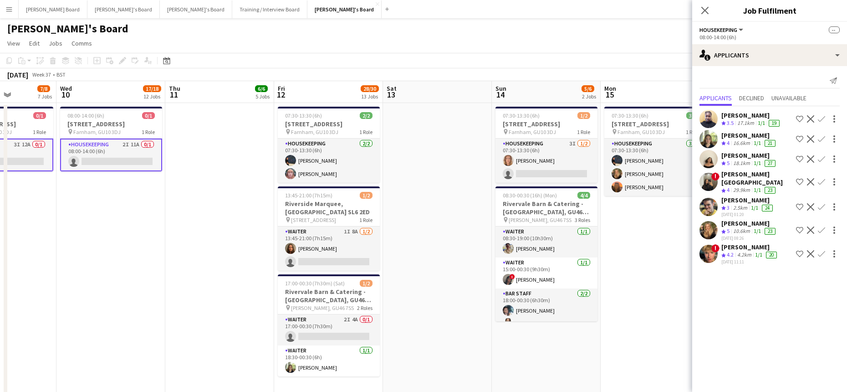
scroll to position [0, 270]
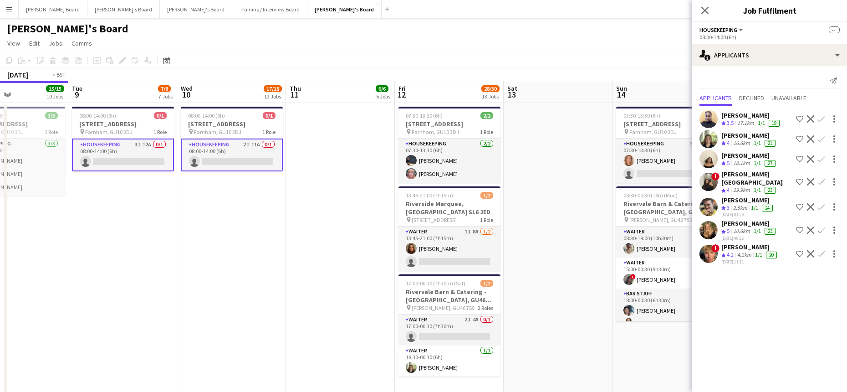
drag, startPoint x: 207, startPoint y: 278, endPoint x: 532, endPoint y: 270, distance: 325.2
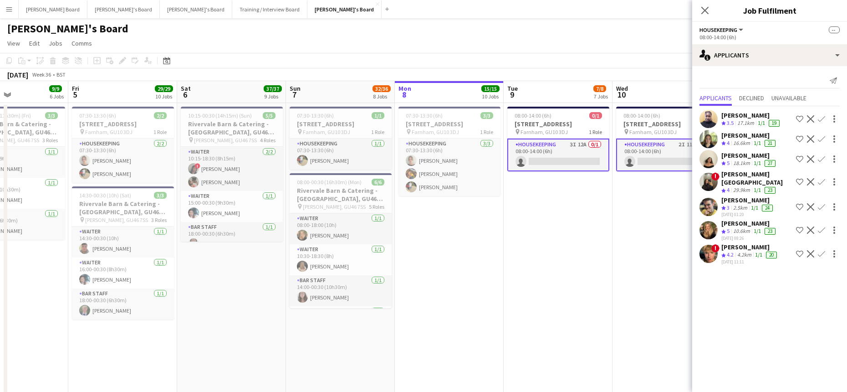
scroll to position [0, 285]
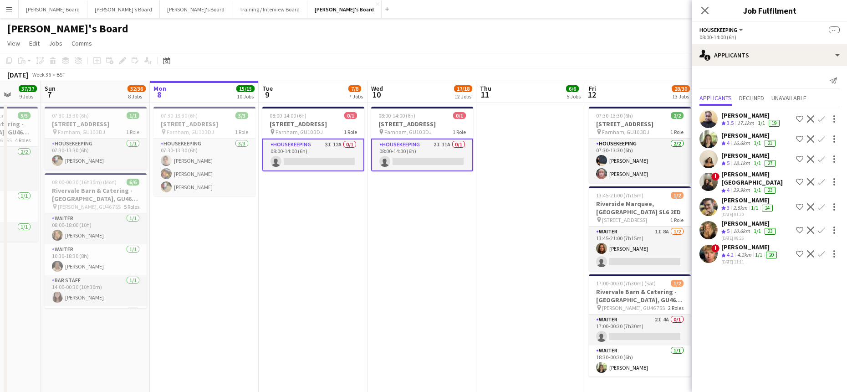
click at [821, 228] on app-icon "Confirm" at bounding box center [821, 229] width 7 height 7
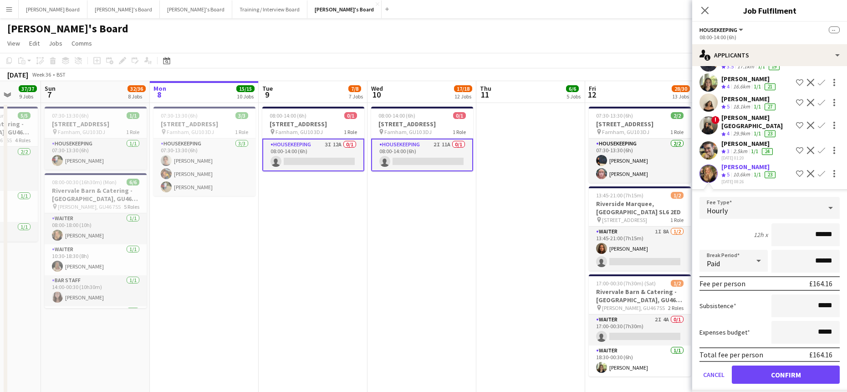
scroll to position [88, 0]
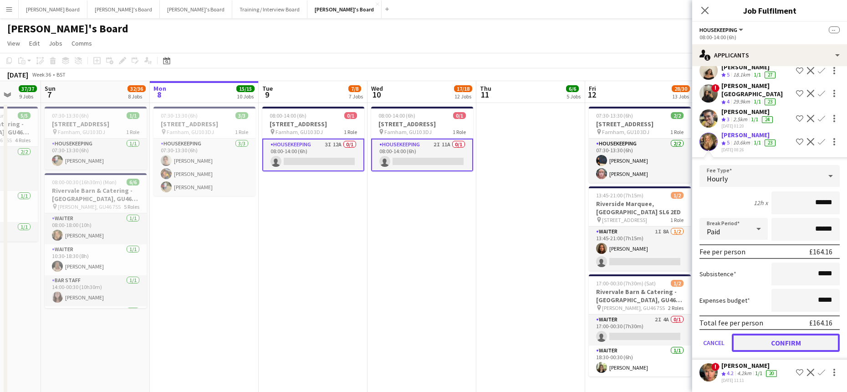
click at [761, 342] on button "Confirm" at bounding box center [786, 342] width 108 height 18
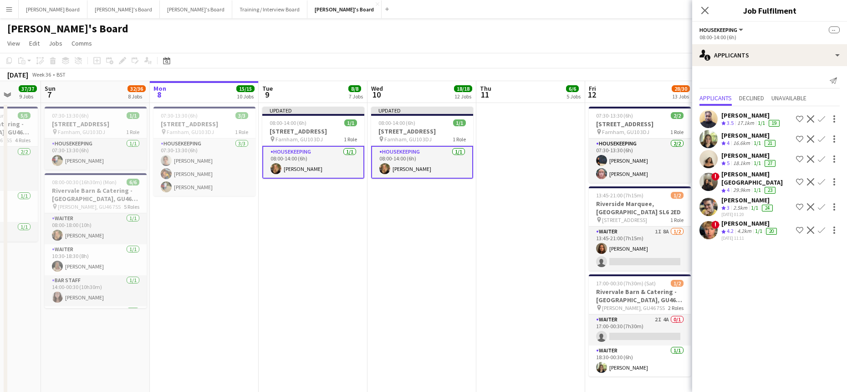
scroll to position [0, 0]
click at [431, 268] on app-date-cell "Updated 08:00-14:00 (6h) 1/1 Millbridge Court GU10 3DJ pin Farnham, GU10 3DJ 1 …" at bounding box center [421, 256] width 109 height 306
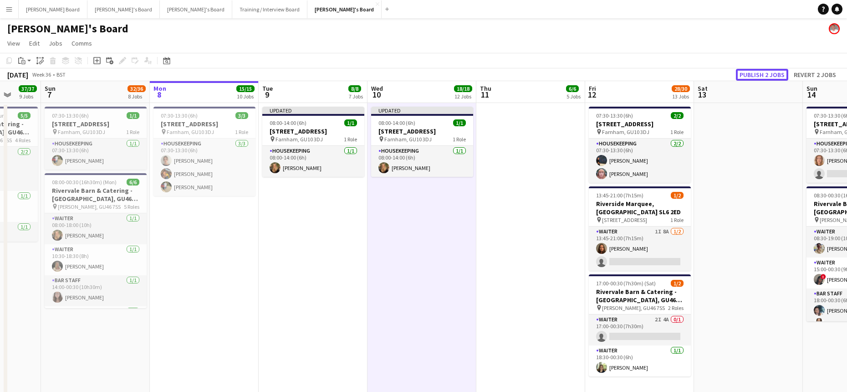
click at [752, 76] on button "Publish 2 jobs" at bounding box center [762, 75] width 52 height 12
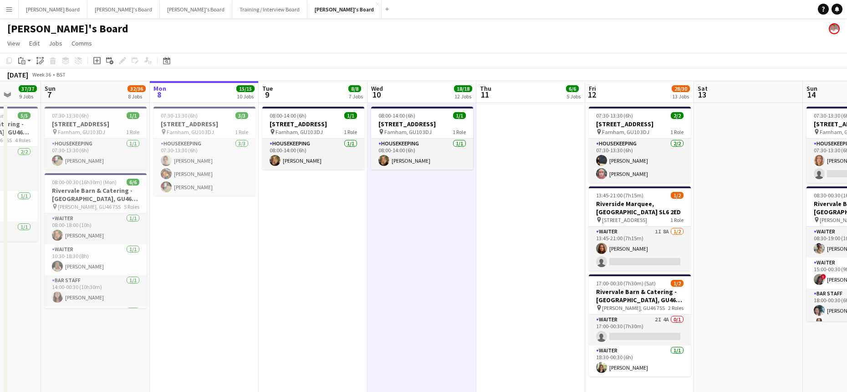
click at [498, 298] on app-date-cell at bounding box center [530, 256] width 109 height 306
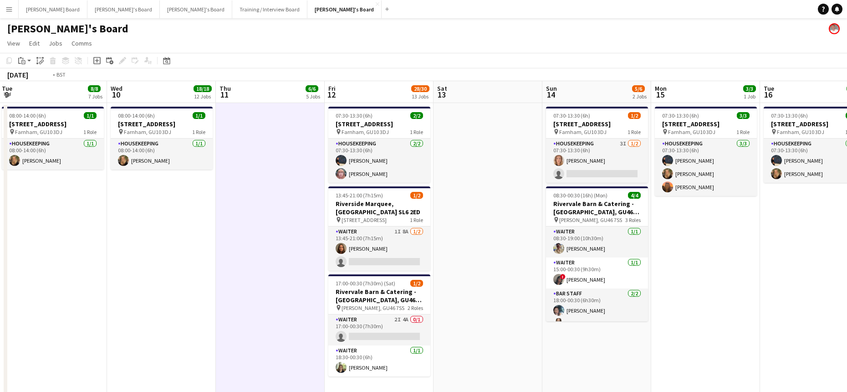
drag, startPoint x: 762, startPoint y: 279, endPoint x: 251, endPoint y: 310, distance: 511.9
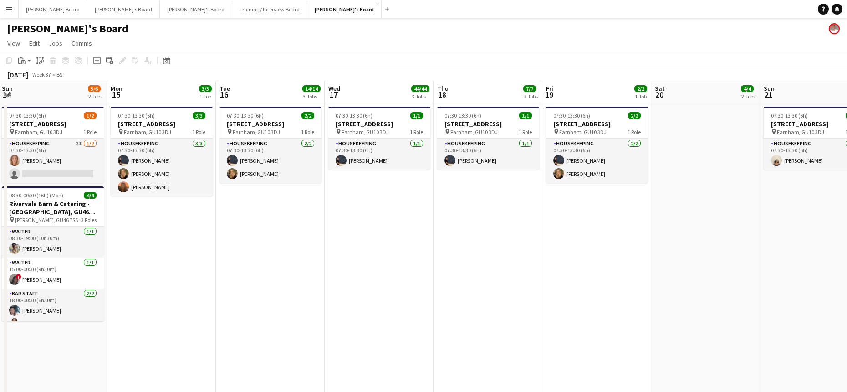
scroll to position [0, 253]
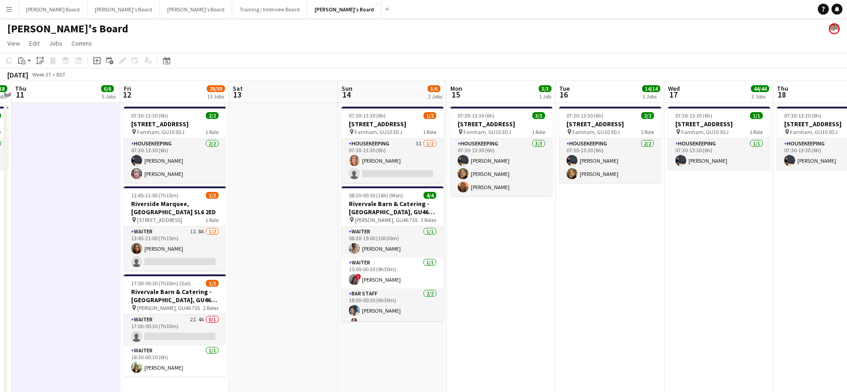
drag, startPoint x: 487, startPoint y: 287, endPoint x: 599, endPoint y: 273, distance: 112.8
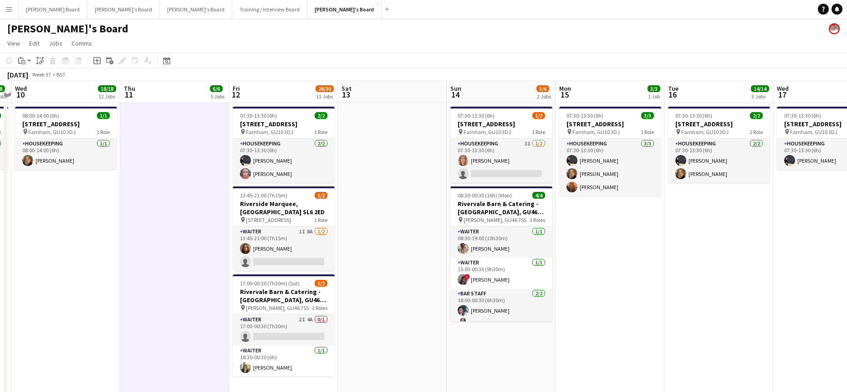
scroll to position [0, 204]
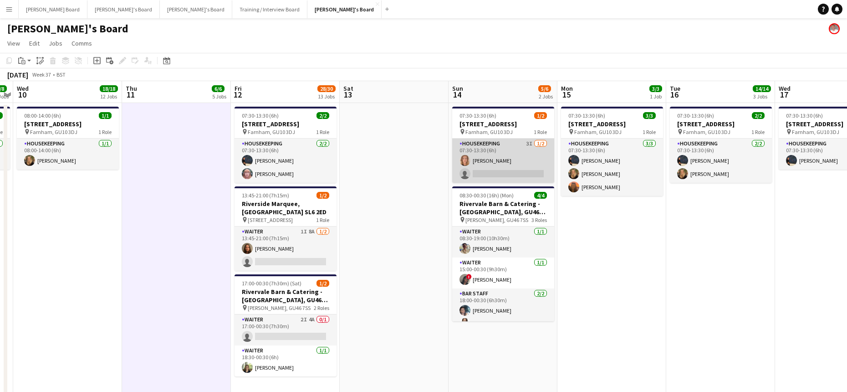
click at [523, 174] on app-card-role "Housekeeping 3I 1/2 07:30-13:30 (6h) Ailsa Thompson single-neutral-actions" at bounding box center [503, 160] width 102 height 44
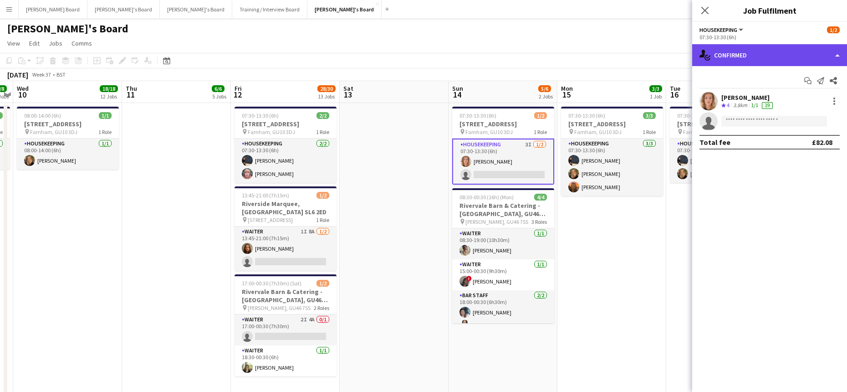
click at [753, 57] on div "single-neutral-actions-check-2 Confirmed" at bounding box center [769, 55] width 155 height 22
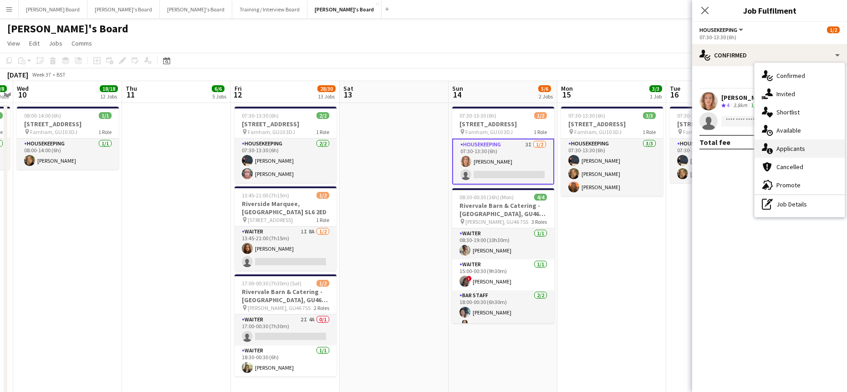
click at [805, 154] on div "single-neutral-actions-information Applicants" at bounding box center [799, 148] width 90 height 18
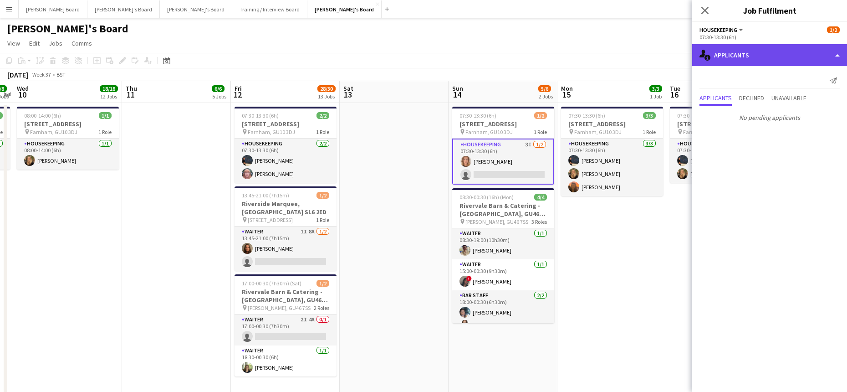
click at [759, 51] on div "single-neutral-actions-information Applicants" at bounding box center [769, 55] width 155 height 22
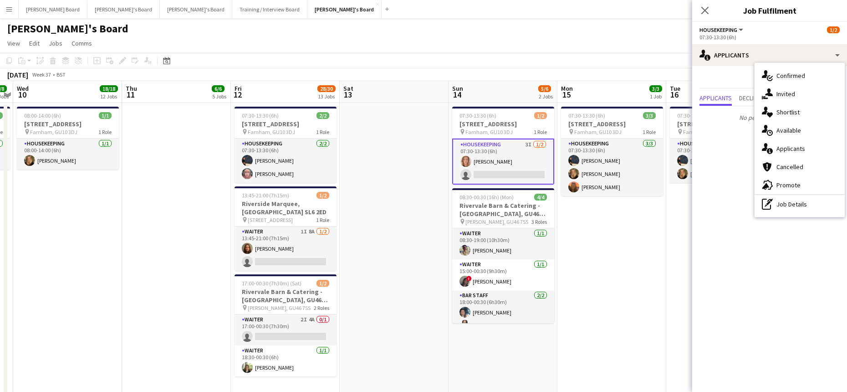
click at [791, 178] on div "advertising-megaphone Promote" at bounding box center [799, 185] width 90 height 18
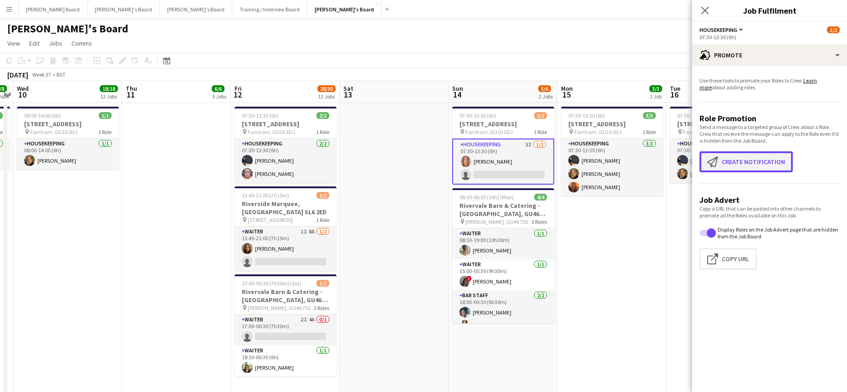
click at [742, 164] on button "Create notification Create notification" at bounding box center [745, 161] width 93 height 21
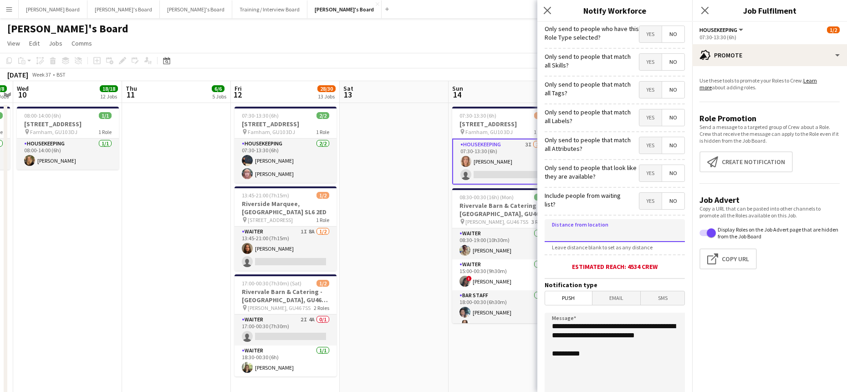
click at [599, 236] on input at bounding box center [615, 230] width 140 height 23
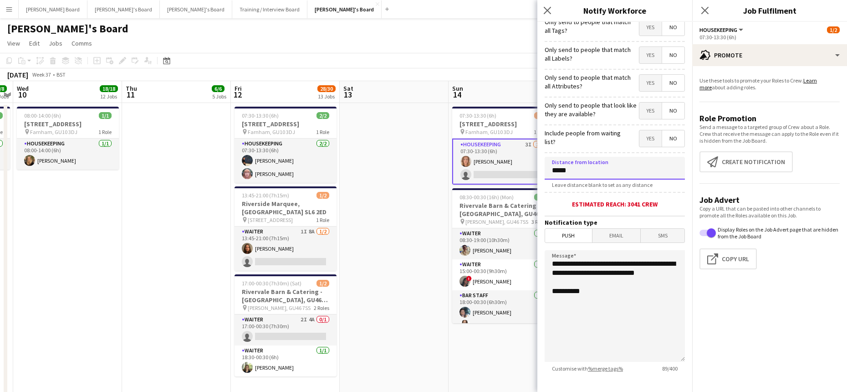
scroll to position [110, 0]
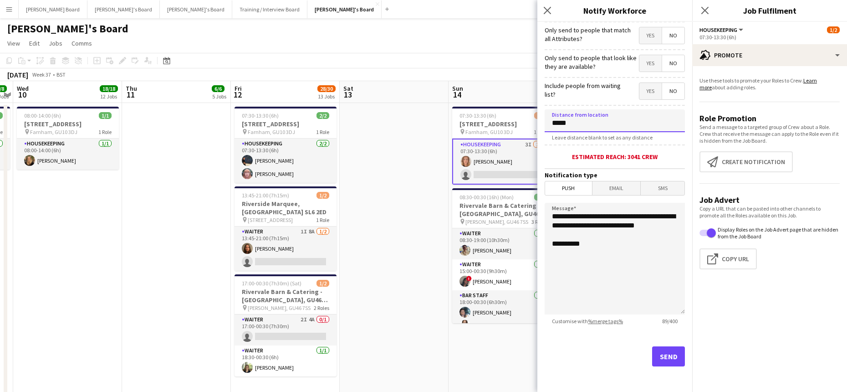
type input "*****"
click at [658, 358] on button "Send" at bounding box center [668, 356] width 33 height 20
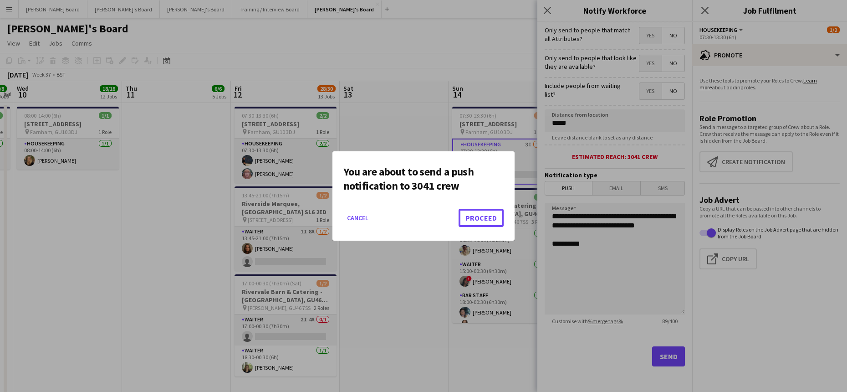
click at [494, 214] on button "Proceed" at bounding box center [481, 218] width 45 height 18
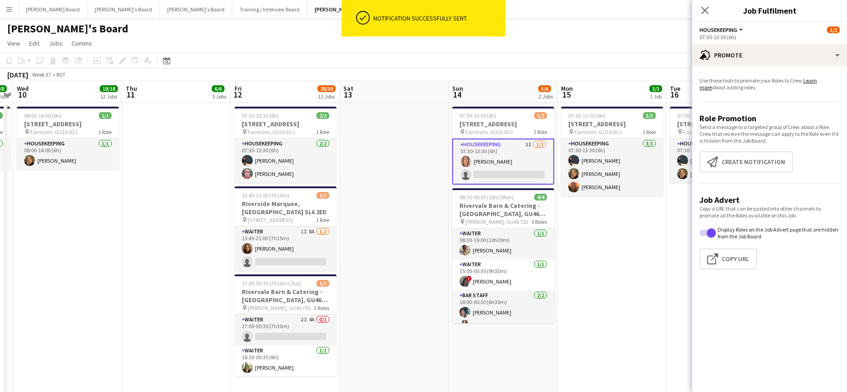
click at [377, 208] on app-date-cell at bounding box center [394, 256] width 109 height 306
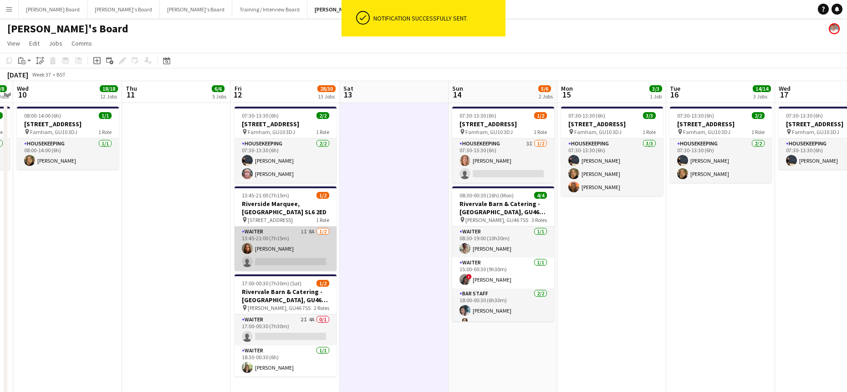
click at [285, 250] on app-card-role "Waiter 1I 8A 1/2 13:45-21:00 (7h15m) Eva De matos single-neutral-actions" at bounding box center [285, 248] width 102 height 44
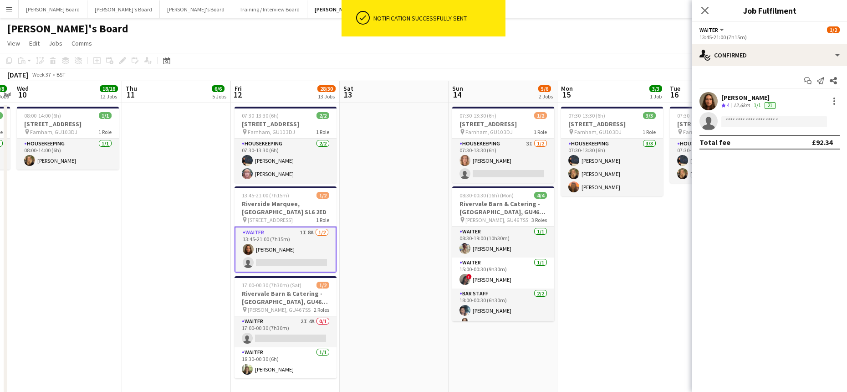
scroll to position [0, 204]
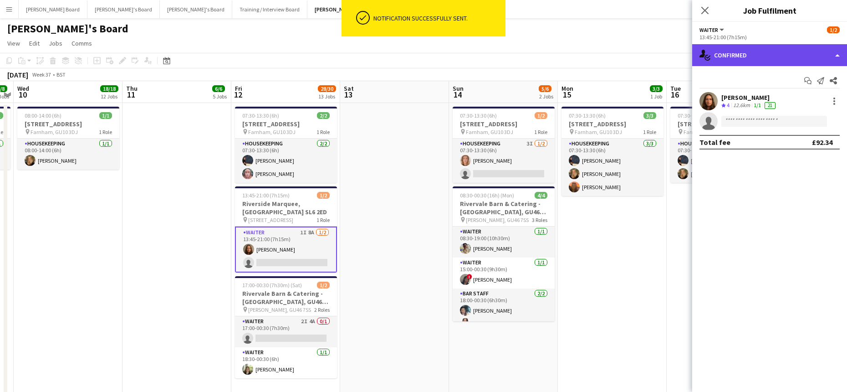
click at [722, 60] on div "single-neutral-actions-check-2 Confirmed" at bounding box center [769, 55] width 155 height 22
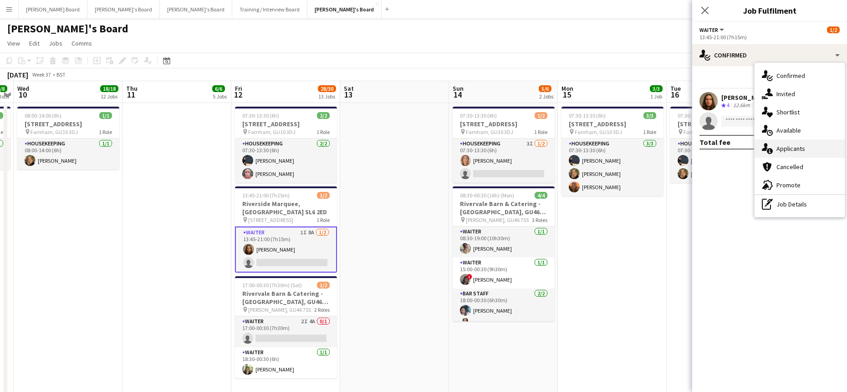
click at [815, 150] on div "single-neutral-actions-information Applicants" at bounding box center [799, 148] width 90 height 18
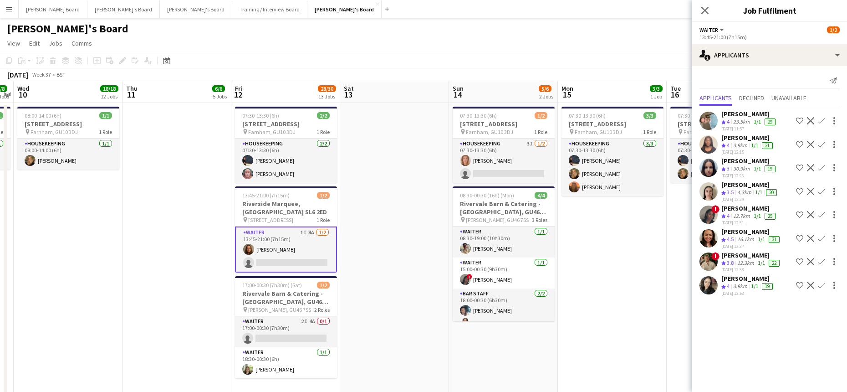
drag, startPoint x: 556, startPoint y: 274, endPoint x: 518, endPoint y: 288, distance: 40.6
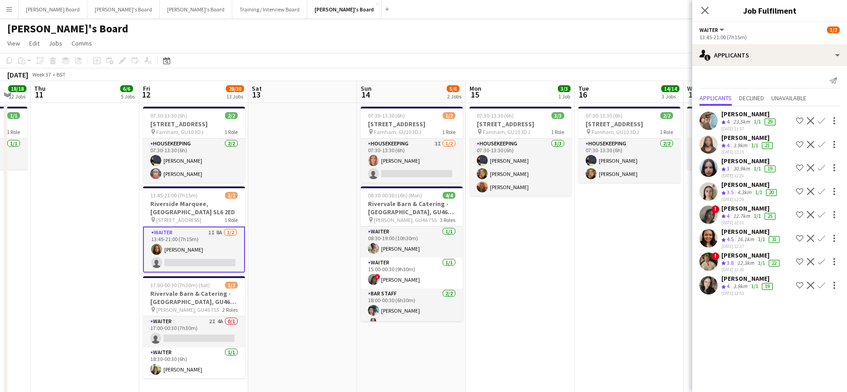
drag, startPoint x: 505, startPoint y: 315, endPoint x: 553, endPoint y: 315, distance: 47.8
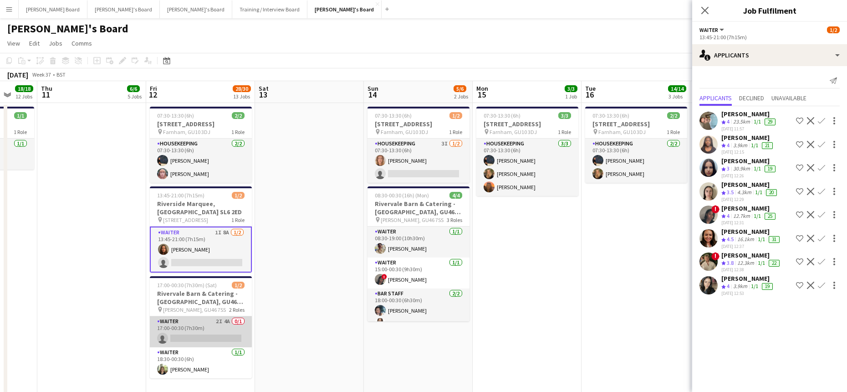
click at [218, 330] on app-card-role "Waiter 2I 4A 0/1 17:00-00:30 (7h30m) single-neutral-actions" at bounding box center [201, 331] width 102 height 31
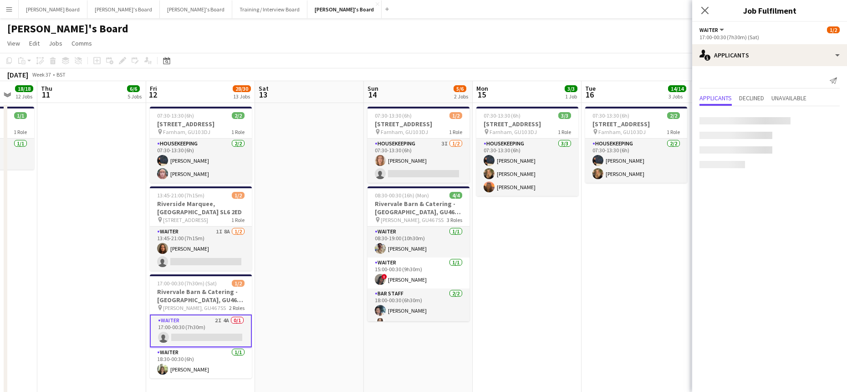
scroll to position [0, 289]
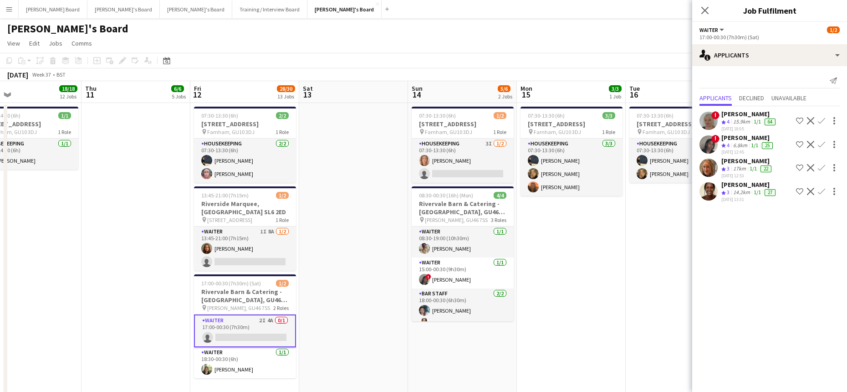
drag, startPoint x: 310, startPoint y: 297, endPoint x: 443, endPoint y: 300, distance: 133.0
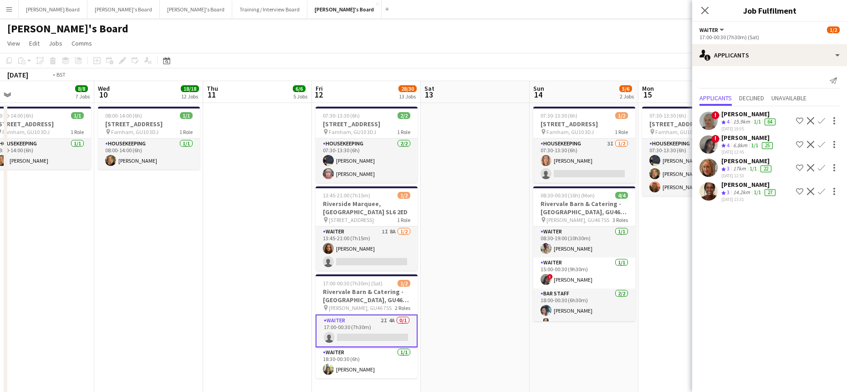
drag, startPoint x: 163, startPoint y: 258, endPoint x: 500, endPoint y: 263, distance: 336.5
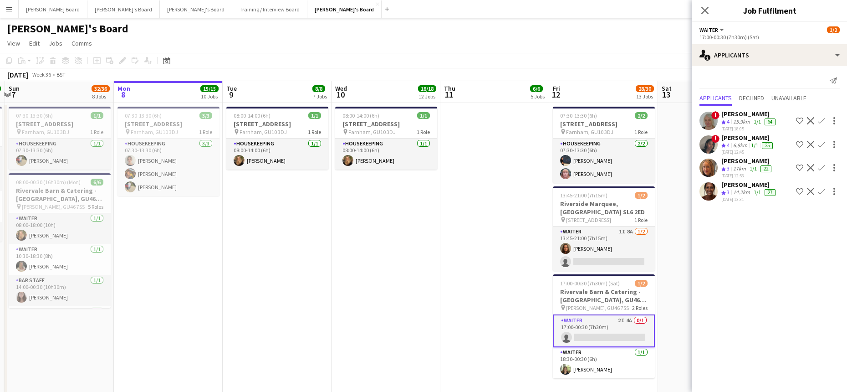
drag, startPoint x: 421, startPoint y: 260, endPoint x: 325, endPoint y: 259, distance: 96.1
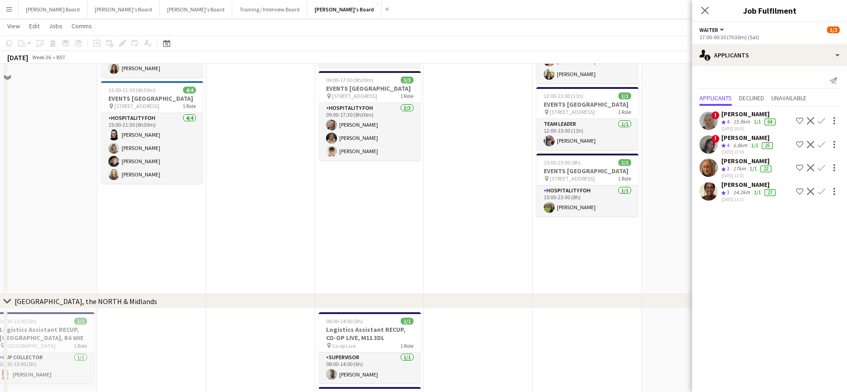
scroll to position [1214, 0]
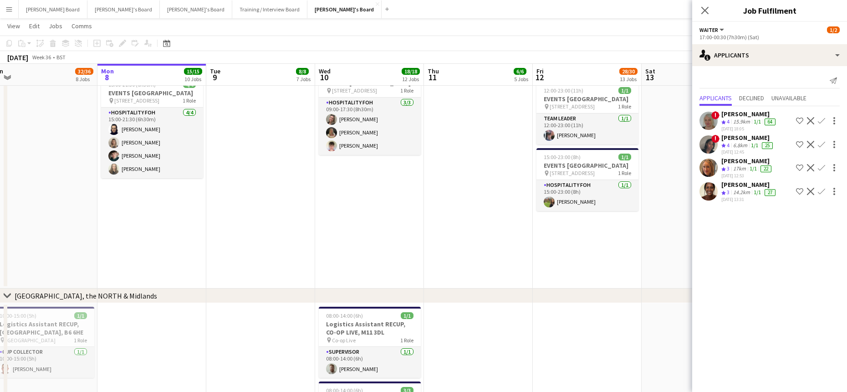
drag, startPoint x: 616, startPoint y: 298, endPoint x: 465, endPoint y: 311, distance: 151.3
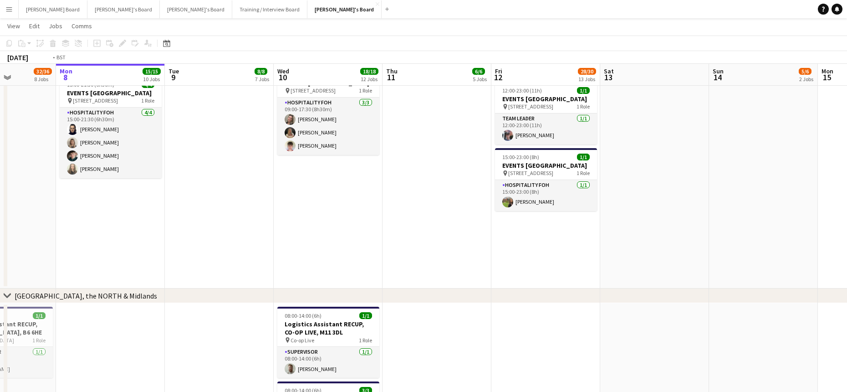
drag, startPoint x: 658, startPoint y: 239, endPoint x: 511, endPoint y: 254, distance: 147.8
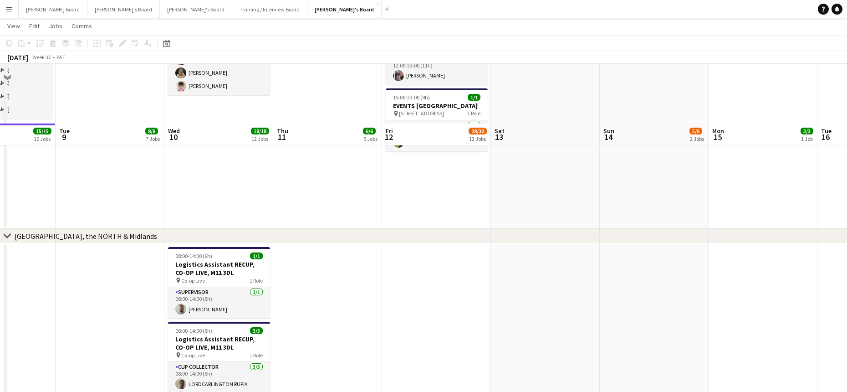
scroll to position [1335, 0]
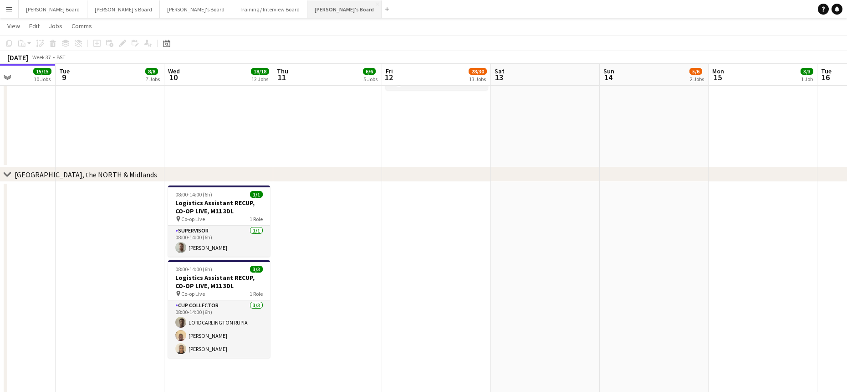
click at [307, 11] on button "Jakub's Board Close" at bounding box center [344, 9] width 74 height 18
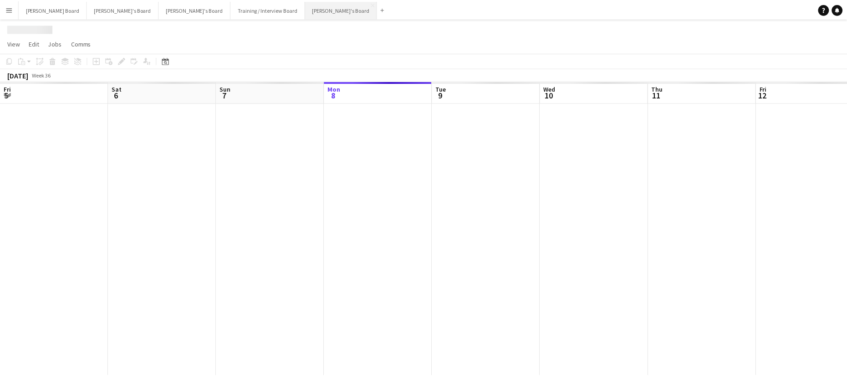
scroll to position [0, 218]
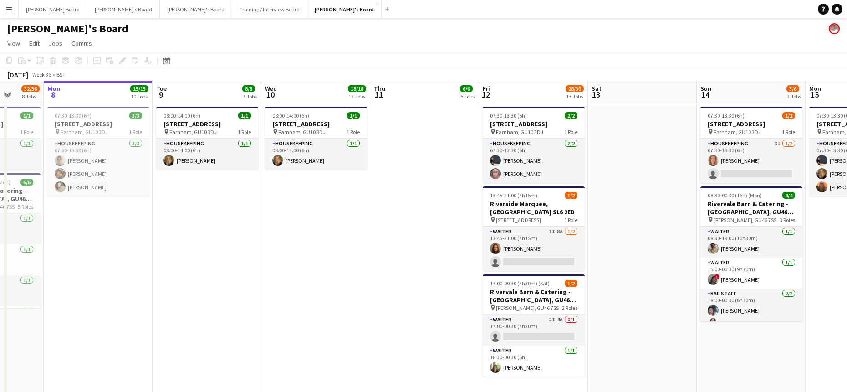
drag, startPoint x: 699, startPoint y: 239, endPoint x: 608, endPoint y: 252, distance: 92.0
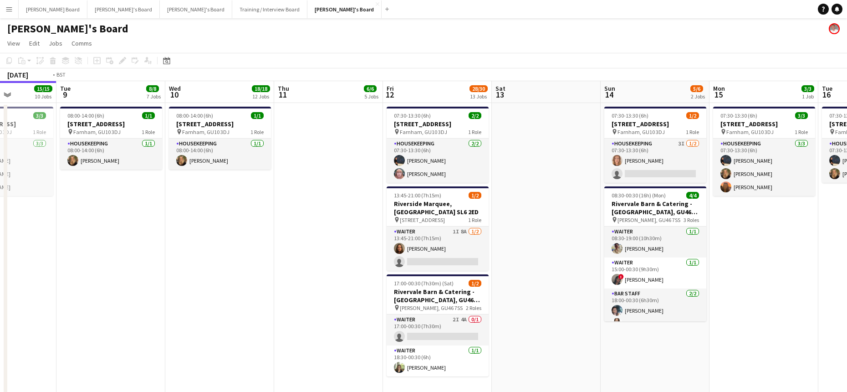
drag, startPoint x: 617, startPoint y: 286, endPoint x: 499, endPoint y: 279, distance: 118.2
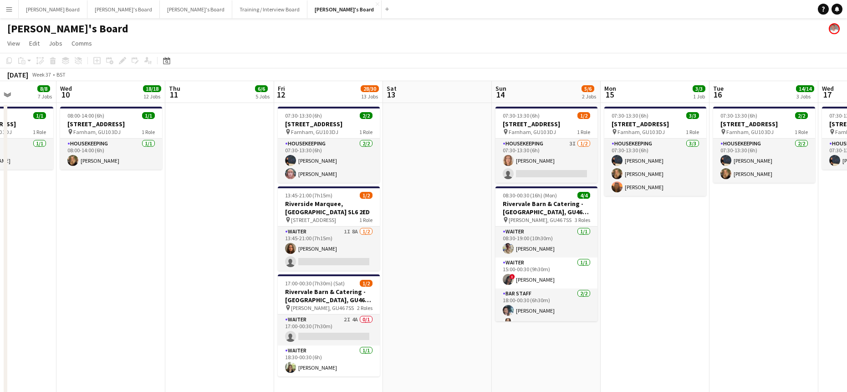
scroll to position [0, 346]
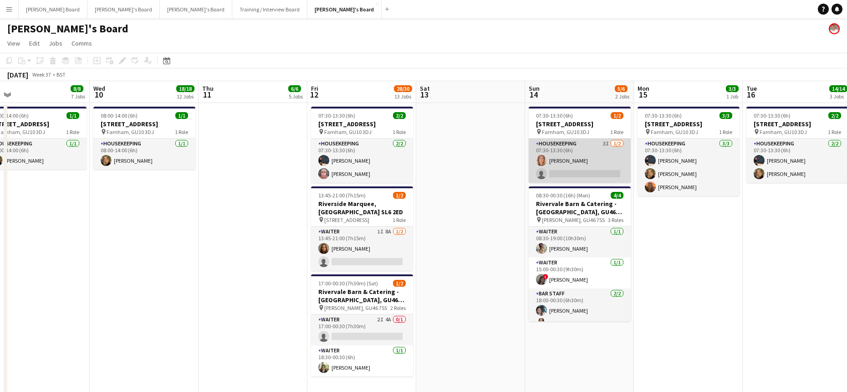
click at [589, 169] on app-card-role "Housekeeping 3I 1/2 07:30-13:30 (6h) Ailsa Thompson single-neutral-actions" at bounding box center [580, 160] width 102 height 44
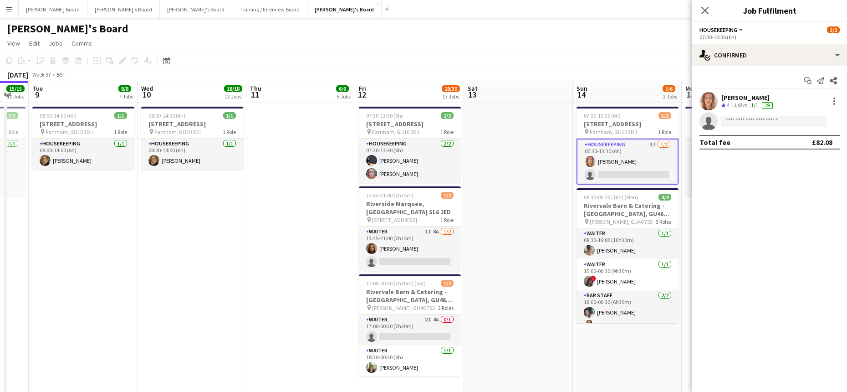
drag, startPoint x: 655, startPoint y: 271, endPoint x: 608, endPoint y: 259, distance: 48.0
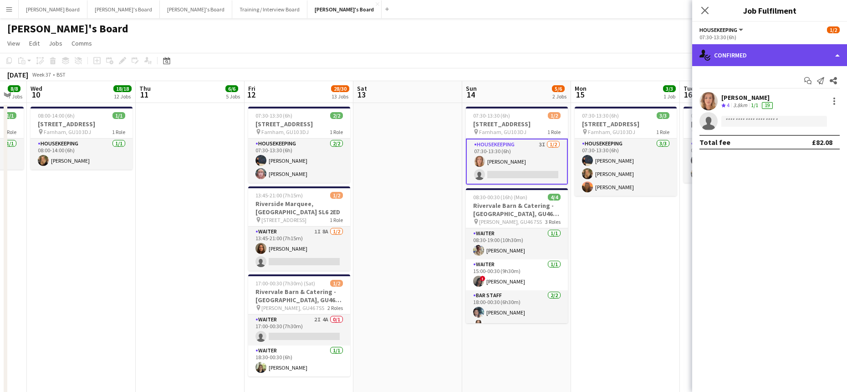
click at [760, 50] on div "single-neutral-actions-check-2 Confirmed" at bounding box center [769, 55] width 155 height 22
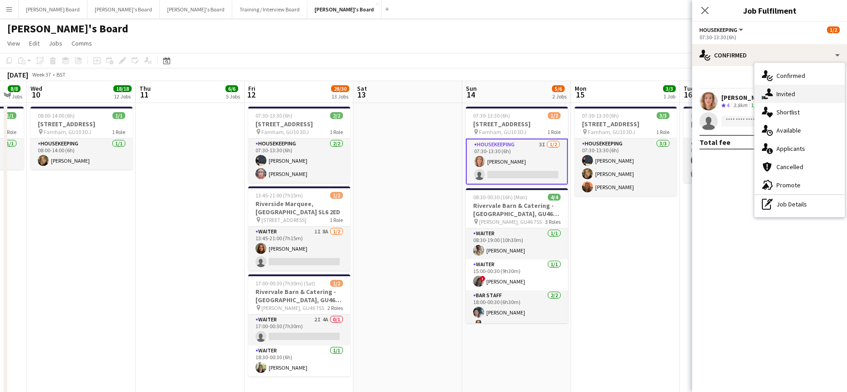
click at [789, 94] on span "Invited" at bounding box center [785, 94] width 19 height 8
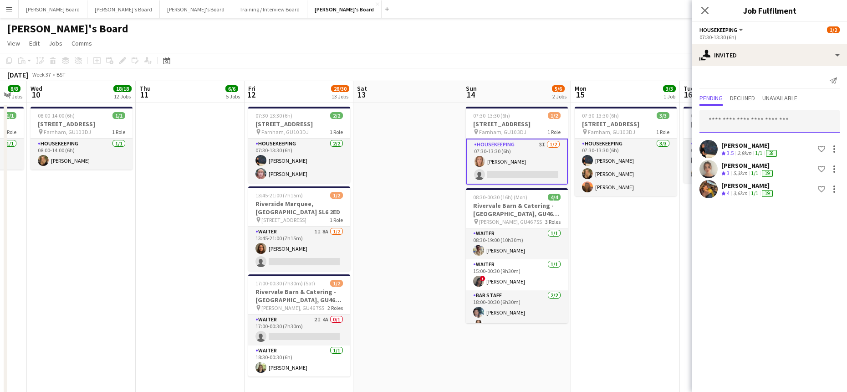
click at [743, 129] on input "text" at bounding box center [769, 121] width 140 height 23
type input "*****"
click at [775, 143] on span "Bryony Snuggs Active" at bounding box center [770, 144] width 126 height 8
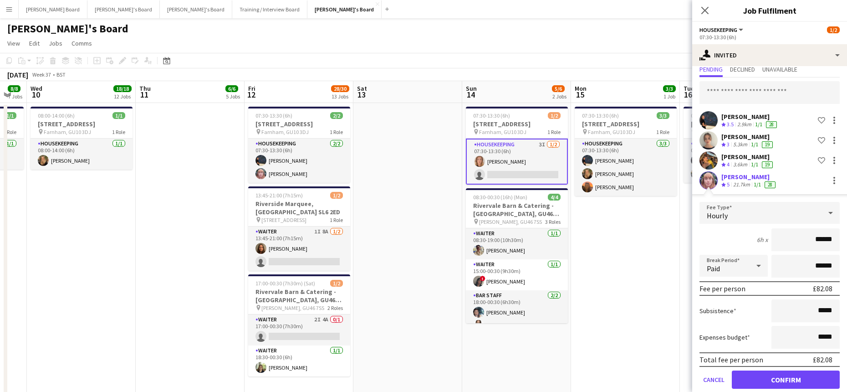
scroll to position [42, 0]
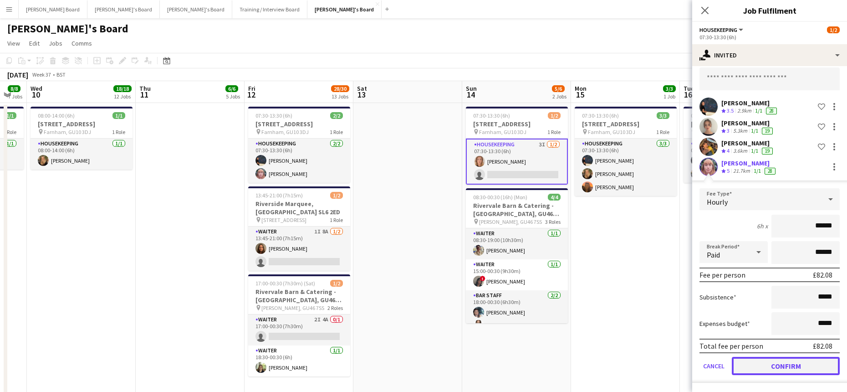
click at [761, 365] on button "Confirm" at bounding box center [786, 366] width 108 height 18
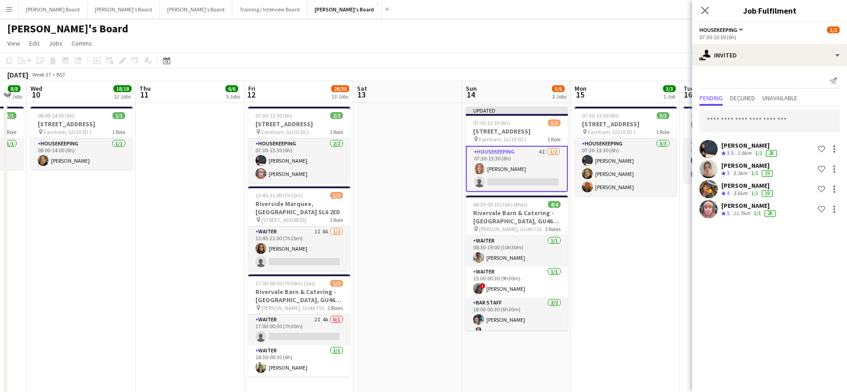
scroll to position [0, 0]
click at [740, 128] on input "text" at bounding box center [769, 121] width 140 height 23
click at [748, 117] on input "text" at bounding box center [769, 121] width 140 height 23
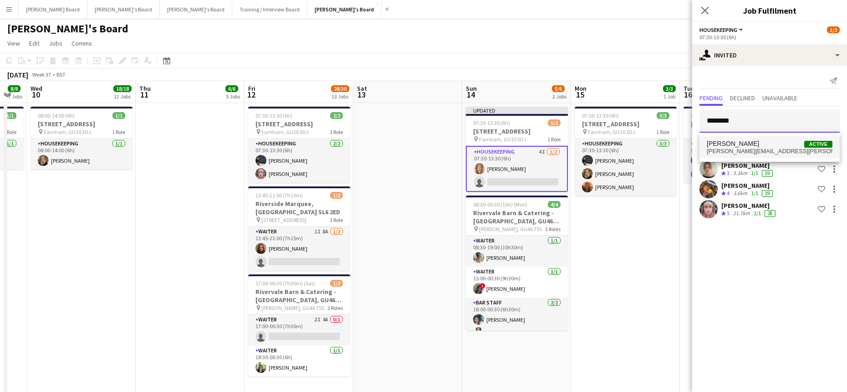
type input "********"
click at [771, 146] on span "Millie Cregeen Active" at bounding box center [770, 144] width 126 height 8
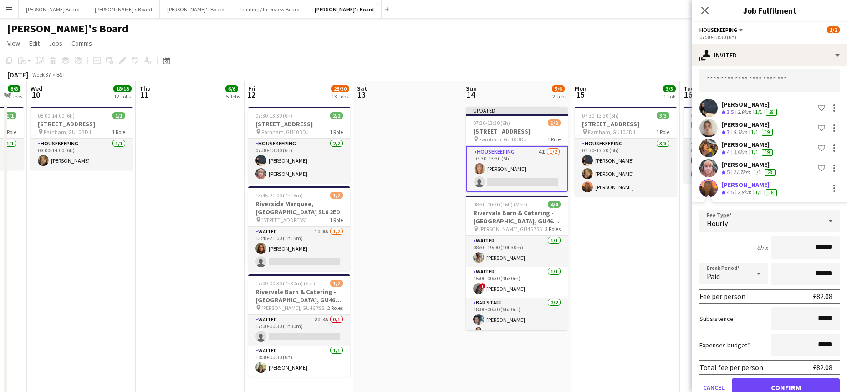
scroll to position [61, 0]
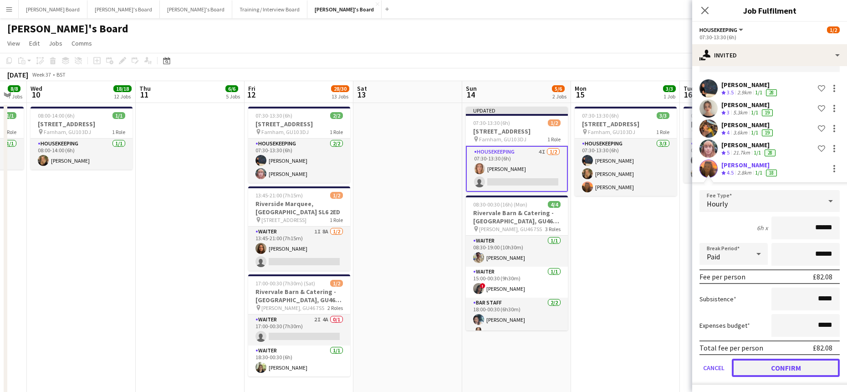
click at [783, 365] on button "Confirm" at bounding box center [786, 367] width 108 height 18
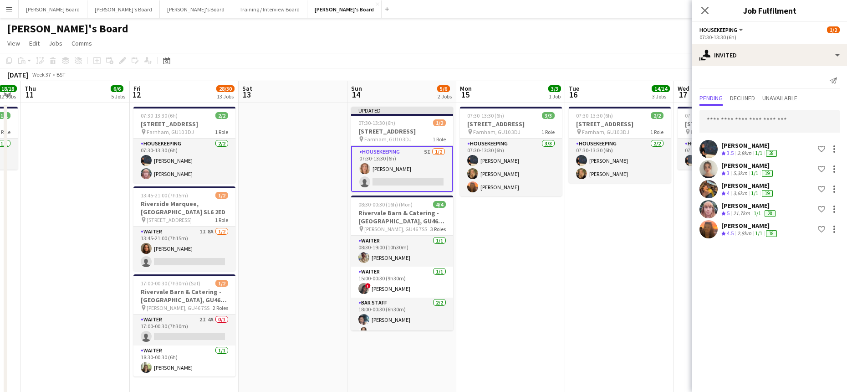
scroll to position [0, 359]
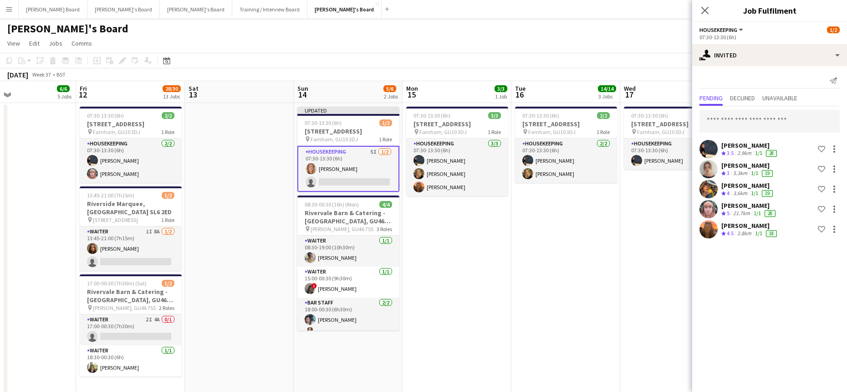
drag, startPoint x: 643, startPoint y: 249, endPoint x: 474, endPoint y: 261, distance: 168.9
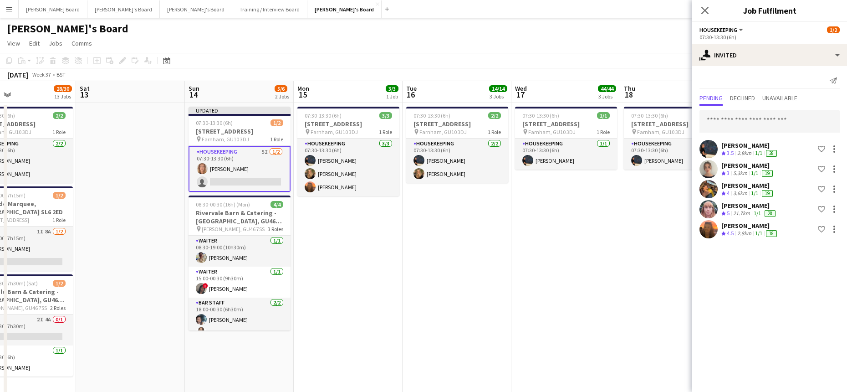
drag, startPoint x: 513, startPoint y: 265, endPoint x: 454, endPoint y: 273, distance: 59.8
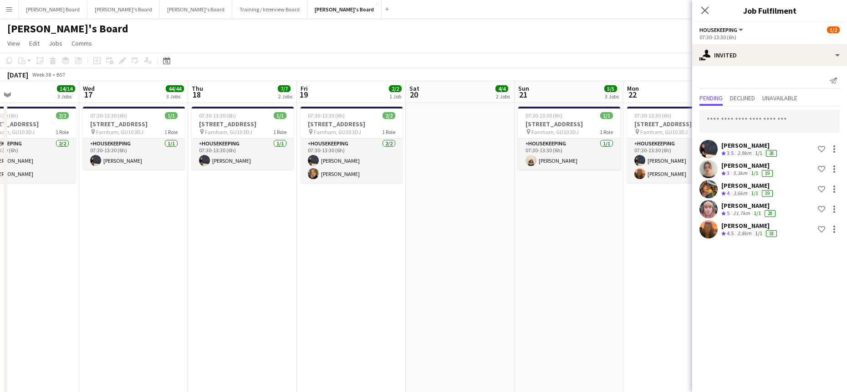
drag, startPoint x: 282, startPoint y: 277, endPoint x: 287, endPoint y: 276, distance: 5.6
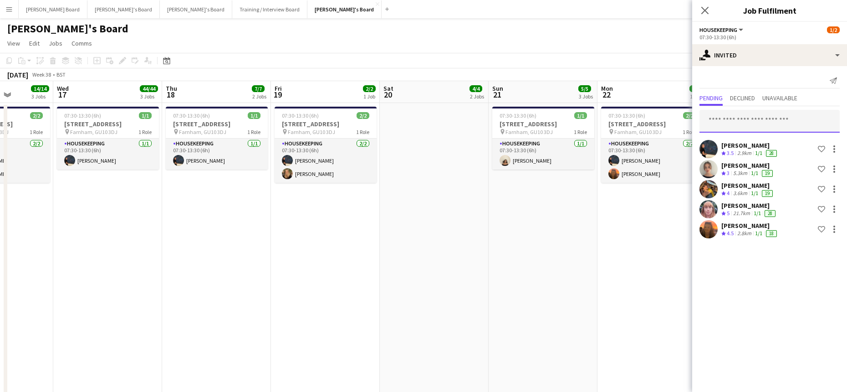
click at [744, 125] on input "text" at bounding box center [769, 121] width 140 height 23
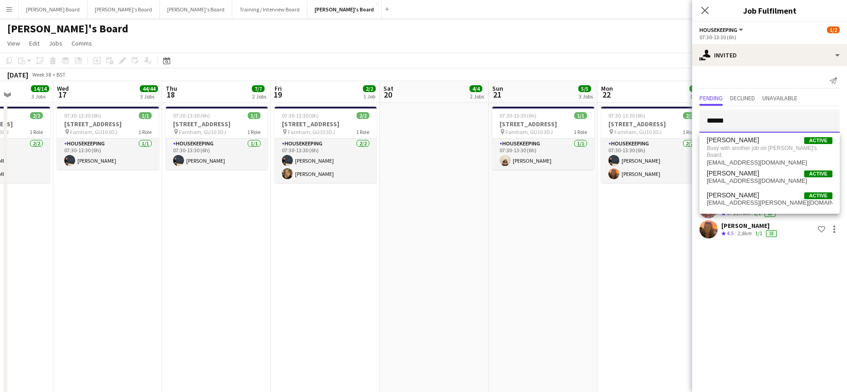
type input "******"
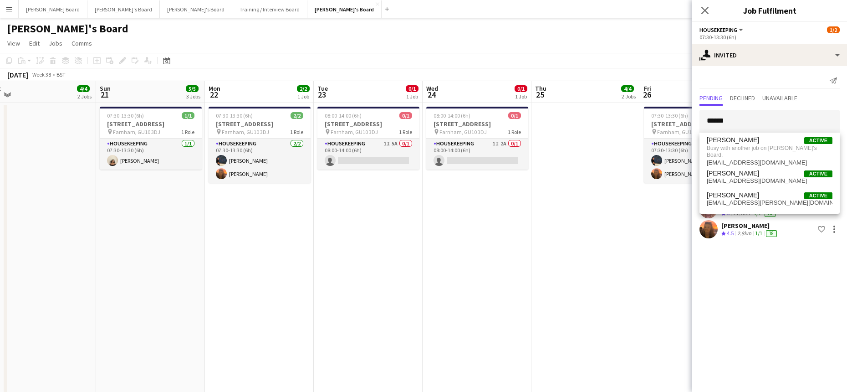
drag, startPoint x: 657, startPoint y: 240, endPoint x: 283, endPoint y: 263, distance: 374.6
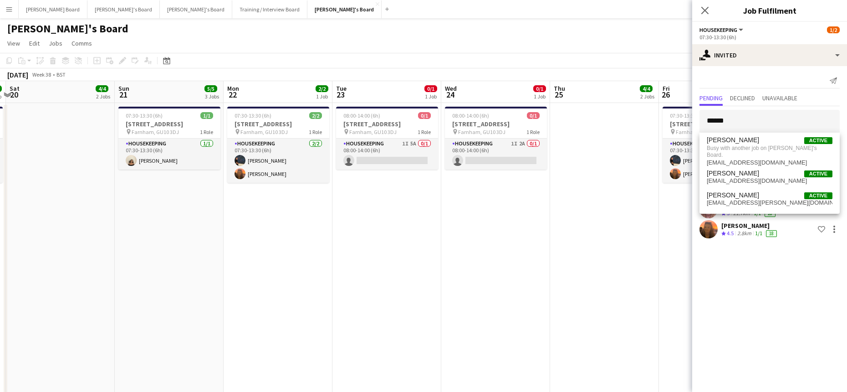
click at [611, 183] on app-date-cell at bounding box center [604, 256] width 109 height 306
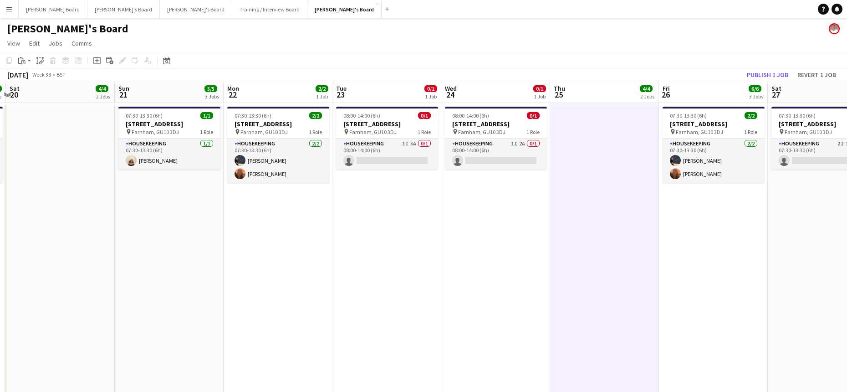
click at [770, 66] on app-toolbar "Copy Paste Paste Ctrl+V Paste with crew Ctrl+Shift+V Paste linked Job Delete Gr…" at bounding box center [423, 60] width 847 height 15
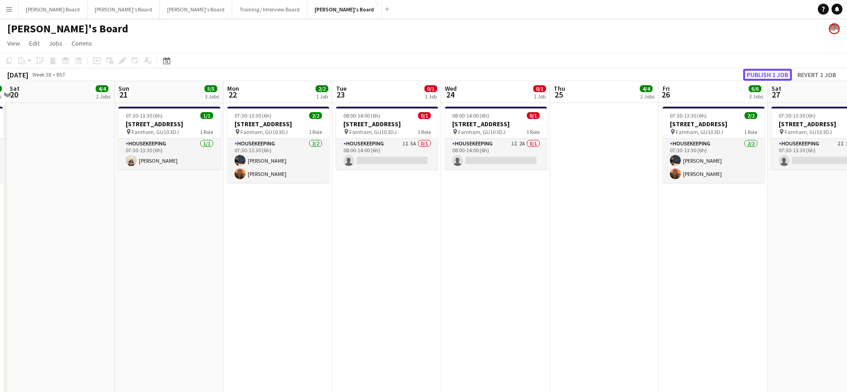
click at [772, 71] on button "Publish 1 job" at bounding box center [767, 75] width 49 height 12
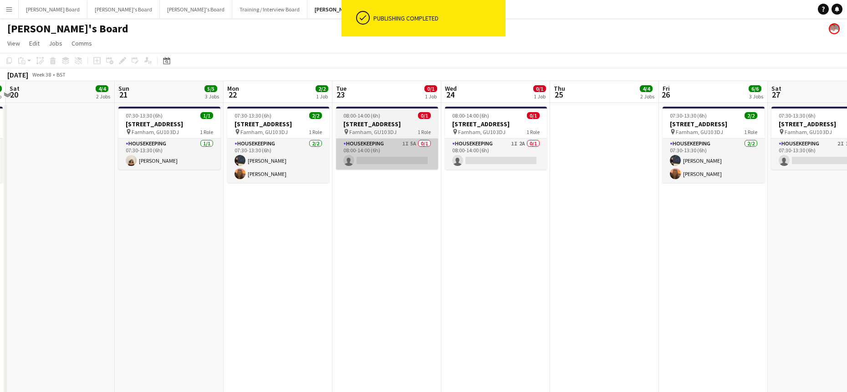
click at [381, 155] on app-card-role "Housekeeping 1I 5A 0/1 08:00-14:00 (6h) single-neutral-actions" at bounding box center [387, 153] width 102 height 31
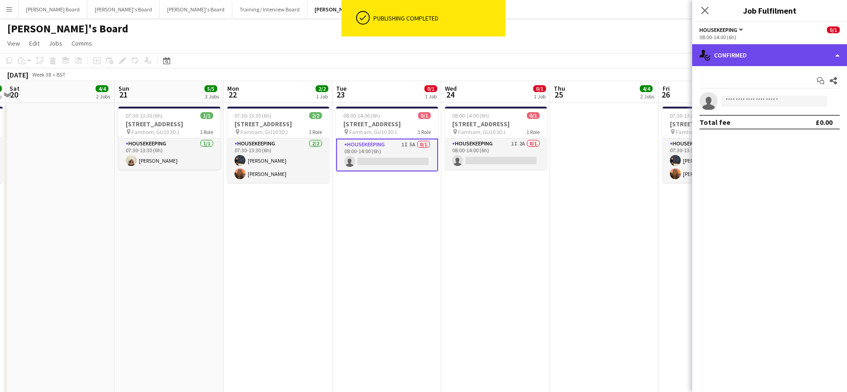
click at [805, 50] on div "single-neutral-actions-check-2 Confirmed" at bounding box center [769, 55] width 155 height 22
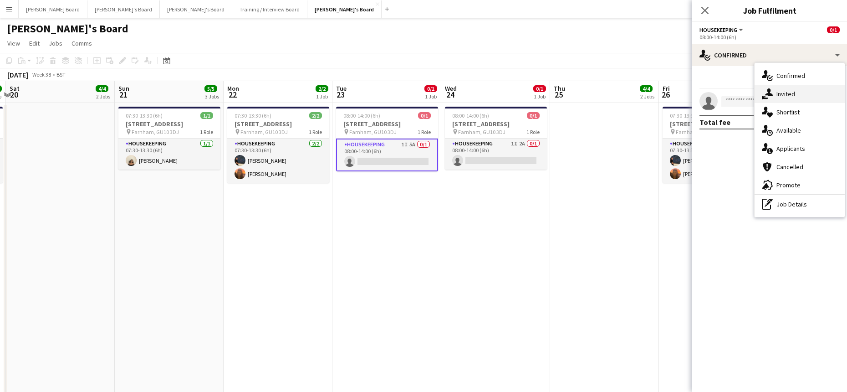
click at [794, 89] on div "single-neutral-actions-share-1 Invited" at bounding box center [799, 94] width 90 height 18
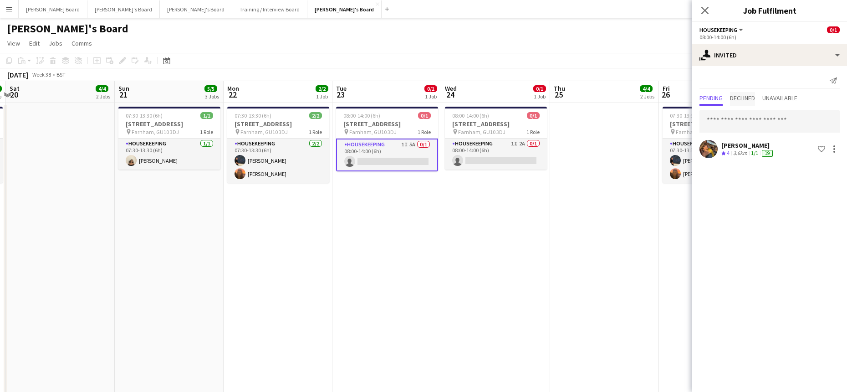
click at [752, 93] on span "Declined" at bounding box center [742, 99] width 25 height 14
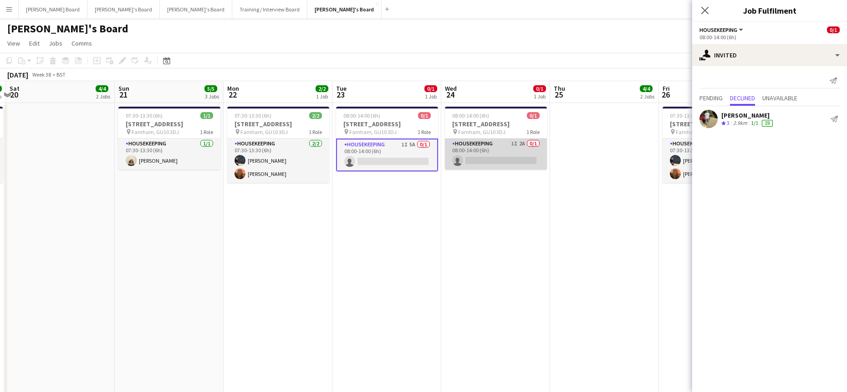
click at [529, 157] on app-card-role "Housekeeping 1I 2A 0/1 08:00-14:00 (6h) single-neutral-actions" at bounding box center [496, 153] width 102 height 31
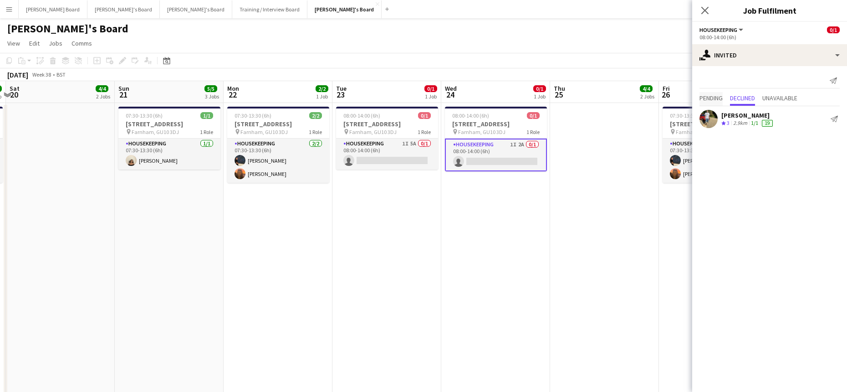
click at [710, 93] on span "Pending" at bounding box center [710, 99] width 23 height 14
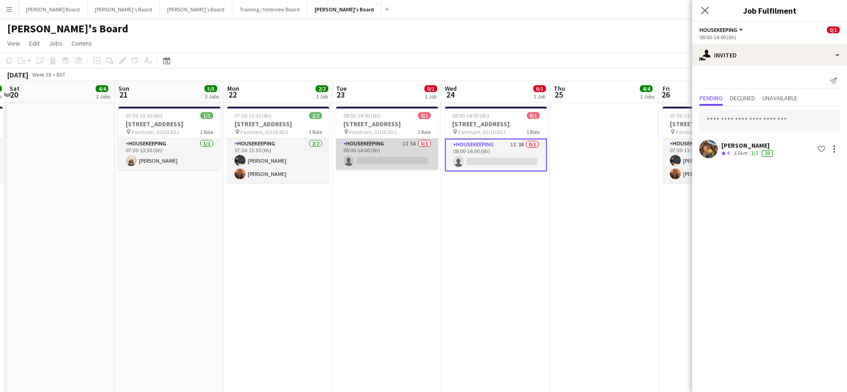
click at [401, 158] on app-card-role "Housekeeping 1I 5A 0/1 08:00-14:00 (6h) single-neutral-actions" at bounding box center [387, 153] width 102 height 31
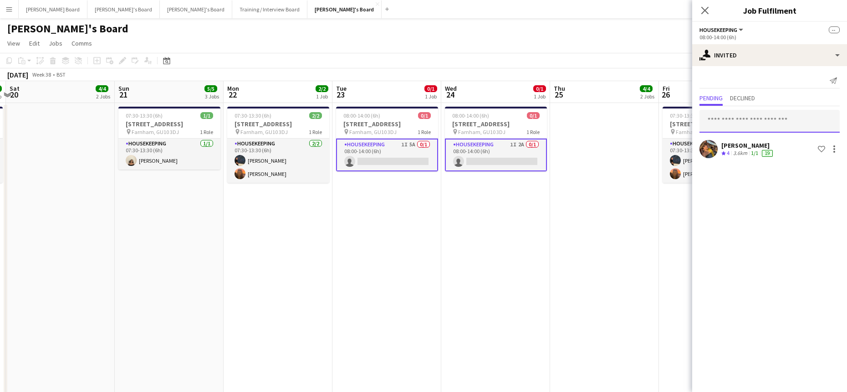
click at [735, 128] on input "text" at bounding box center [769, 121] width 140 height 23
type input "********"
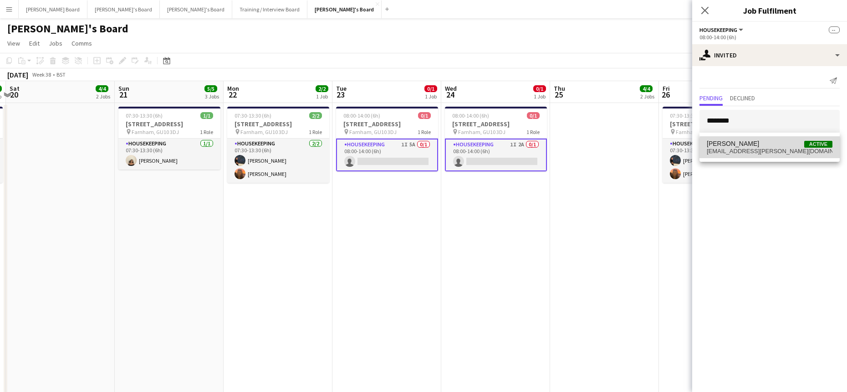
click at [775, 149] on span "grace.a.ramsay@gmail.com" at bounding box center [770, 151] width 126 height 7
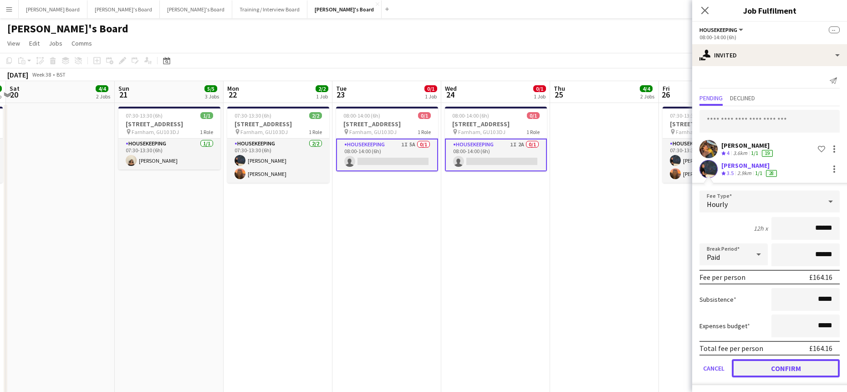
click at [760, 374] on button "Confirm" at bounding box center [786, 368] width 108 height 18
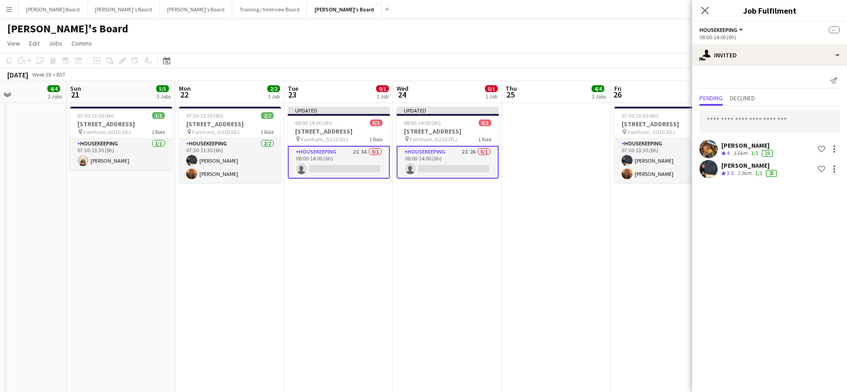
drag, startPoint x: 665, startPoint y: 234, endPoint x: 610, endPoint y: 221, distance: 57.2
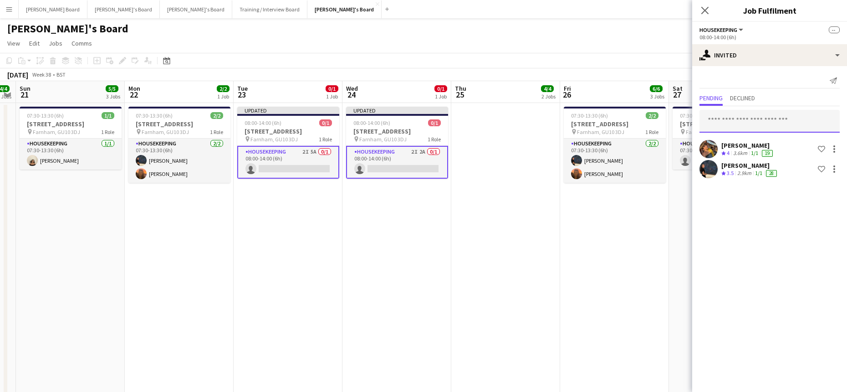
click at [770, 117] on input "text" at bounding box center [769, 121] width 140 height 23
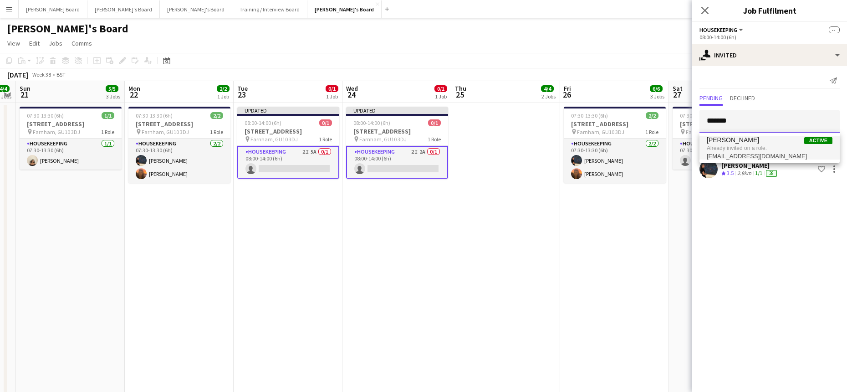
type input "*******"
click at [762, 150] on span "Already invited on a role." at bounding box center [770, 148] width 126 height 8
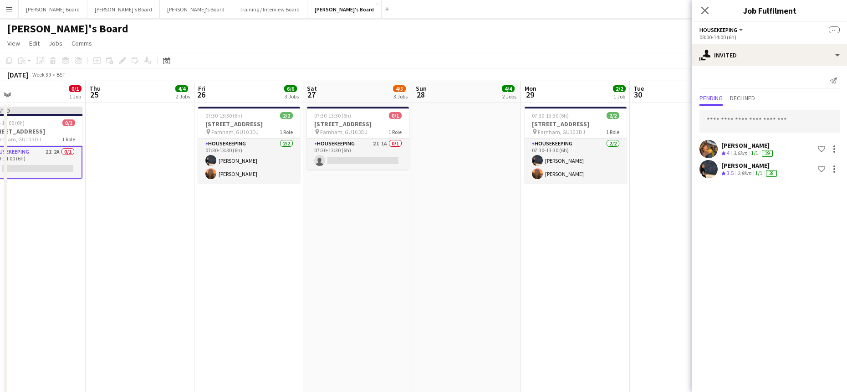
scroll to position [0, 358]
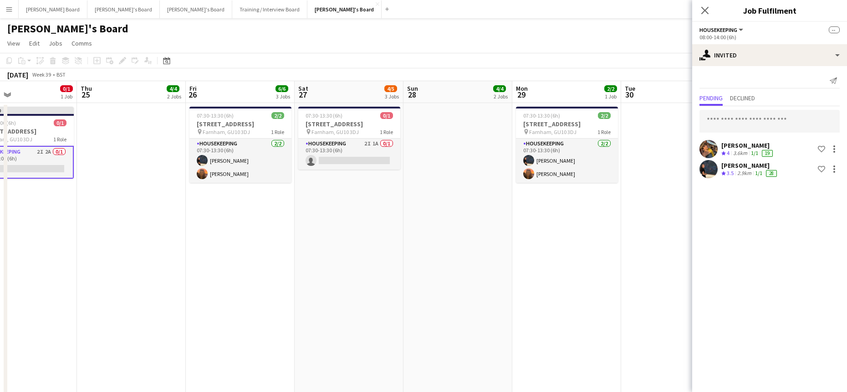
drag, startPoint x: 624, startPoint y: 258, endPoint x: 250, endPoint y: 306, distance: 377.4
click at [357, 160] on app-card-role "Housekeeping 2I 1A 0/1 07:30-13:30 (6h) single-neutral-actions" at bounding box center [349, 153] width 102 height 31
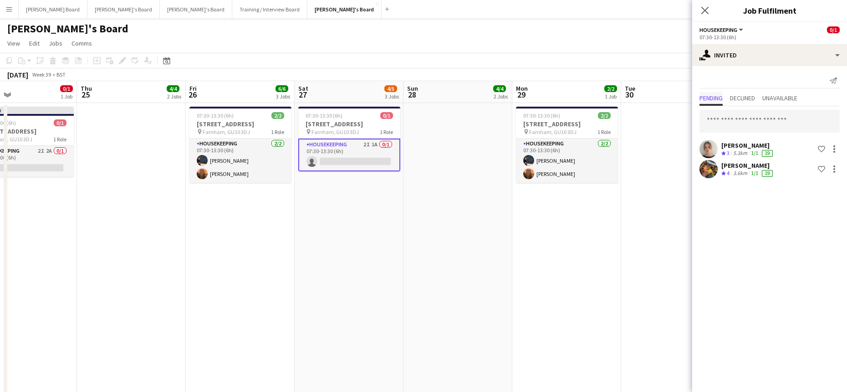
click at [709, 95] on span "Pending" at bounding box center [710, 98] width 23 height 6
click at [748, 95] on span "Declined" at bounding box center [742, 98] width 25 height 6
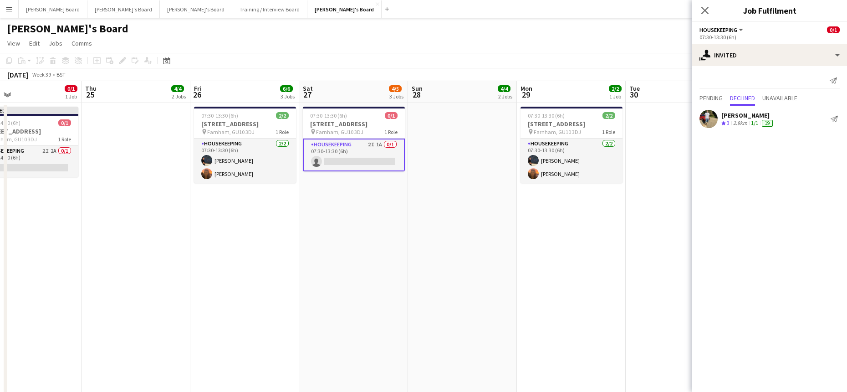
drag, startPoint x: 642, startPoint y: 143, endPoint x: 647, endPoint y: 141, distance: 5.2
click at [642, 143] on app-date-cell at bounding box center [680, 256] width 109 height 306
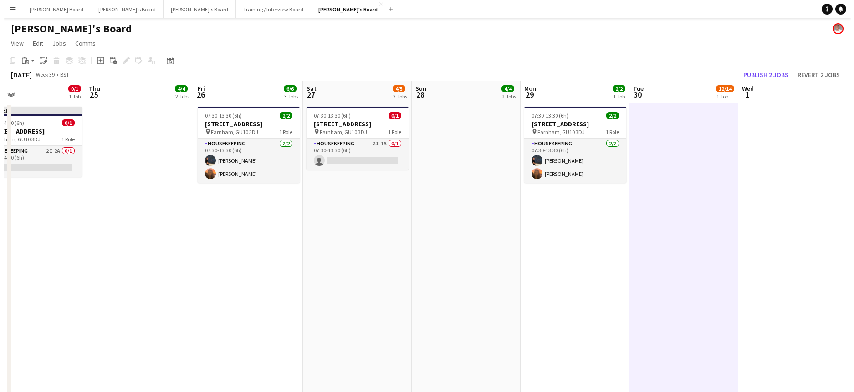
scroll to position [0, 353]
click at [765, 68] on app-toolbar "Copy Paste Paste Ctrl+V Paste with crew Ctrl+Shift+V Paste linked Job Delete Gr…" at bounding box center [423, 60] width 847 height 15
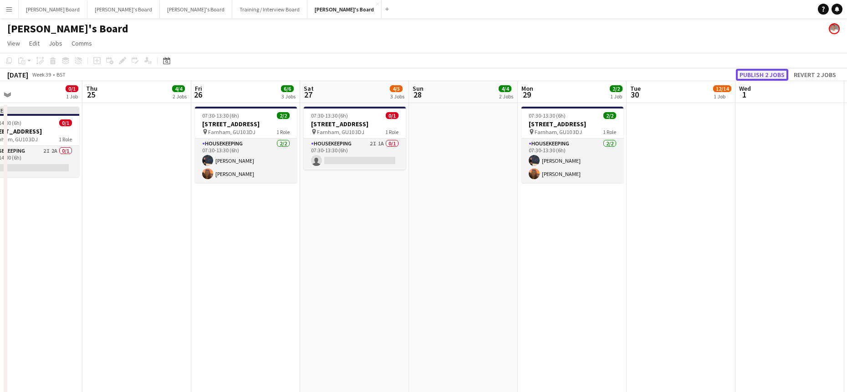
click at [751, 72] on button "Publish 2 jobs" at bounding box center [762, 75] width 52 height 12
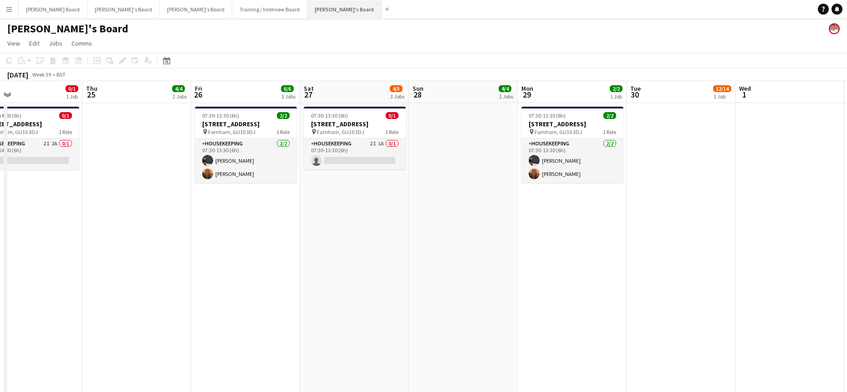
click at [307, 13] on button "Jakub's Board Close" at bounding box center [344, 9] width 74 height 18
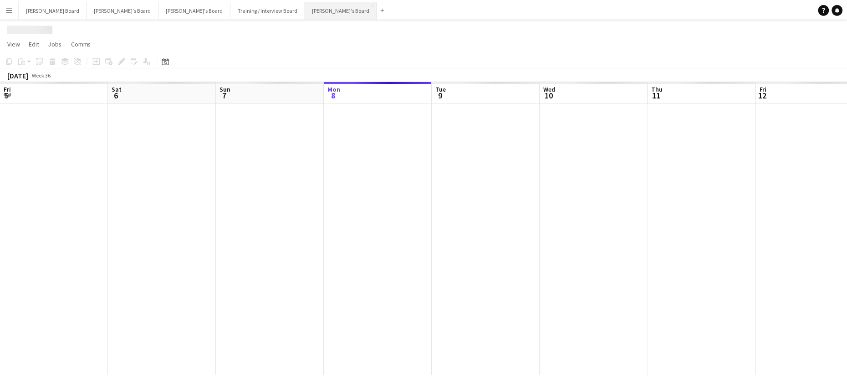
scroll to position [0, 218]
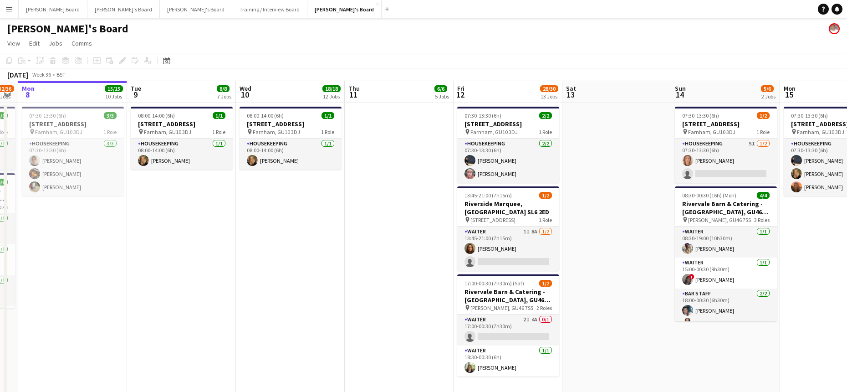
drag, startPoint x: 383, startPoint y: 261, endPoint x: 366, endPoint y: 268, distance: 18.0
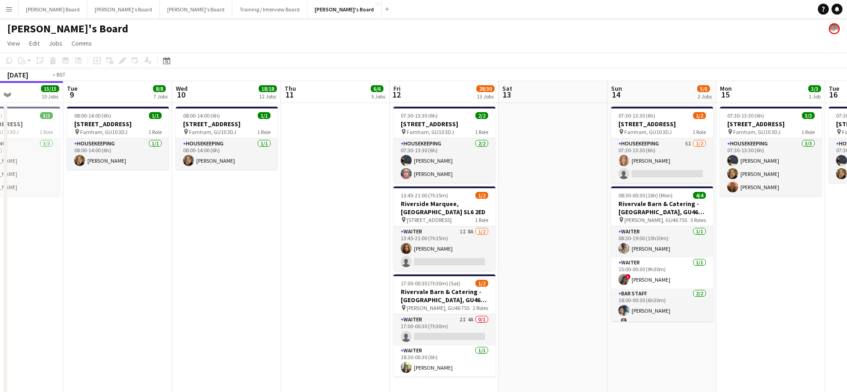
drag, startPoint x: 592, startPoint y: 246, endPoint x: 526, endPoint y: 254, distance: 66.1
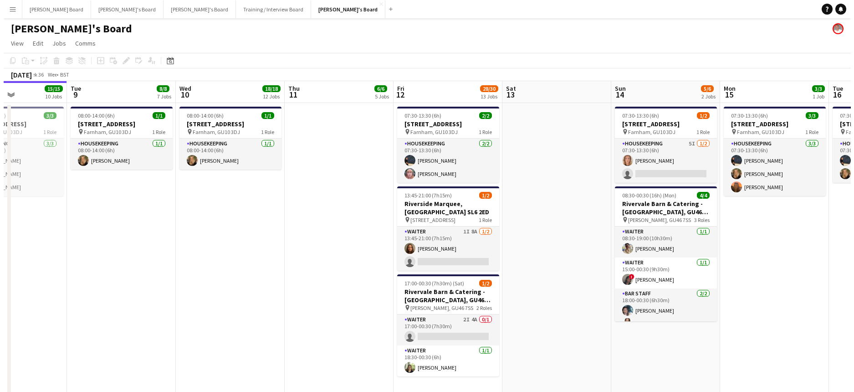
scroll to position [0, 374]
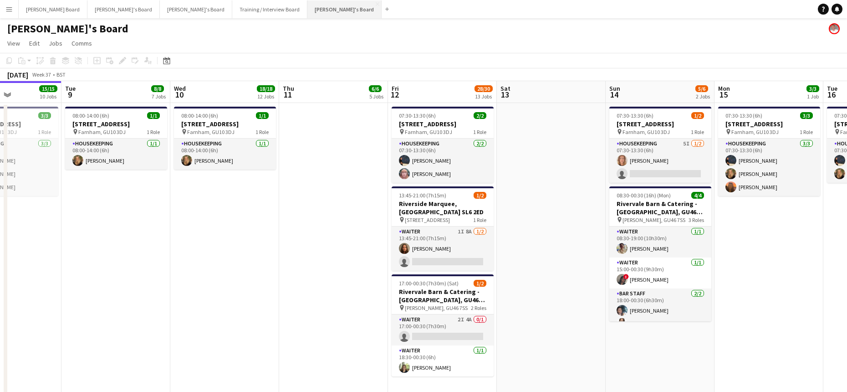
click at [307, 13] on button "Jakub's Board Close" at bounding box center [344, 9] width 74 height 18
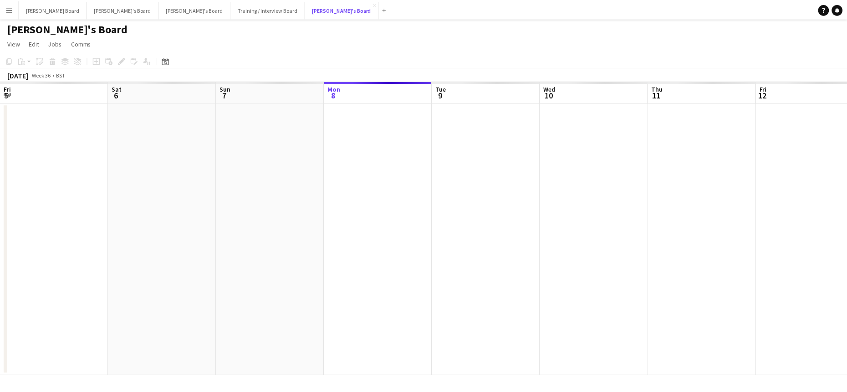
scroll to position [0, 218]
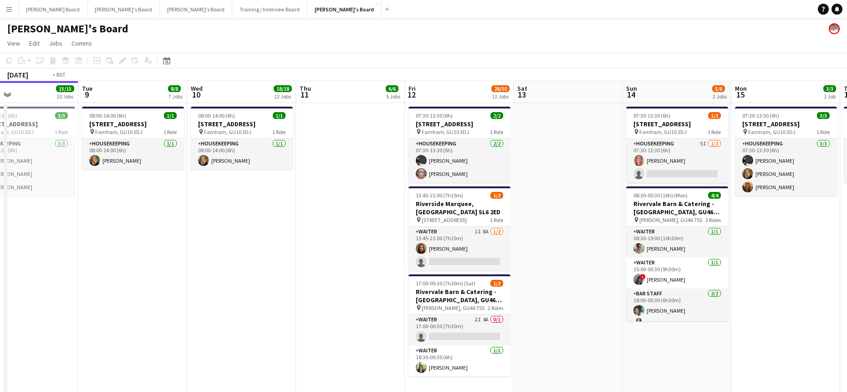
drag, startPoint x: 646, startPoint y: 291, endPoint x: 383, endPoint y: 319, distance: 264.2
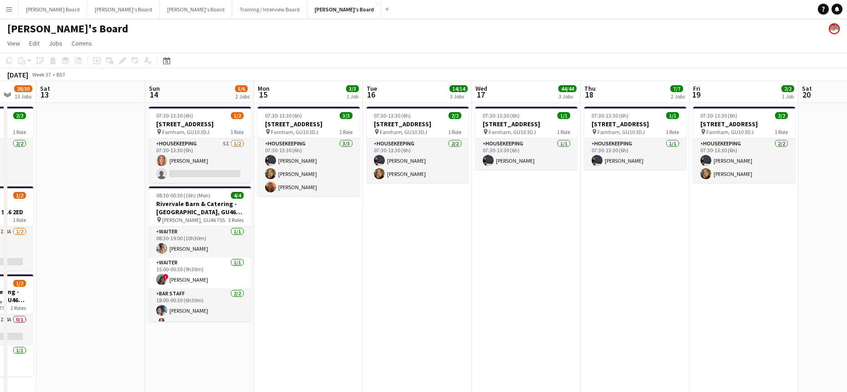
scroll to position [0, 325]
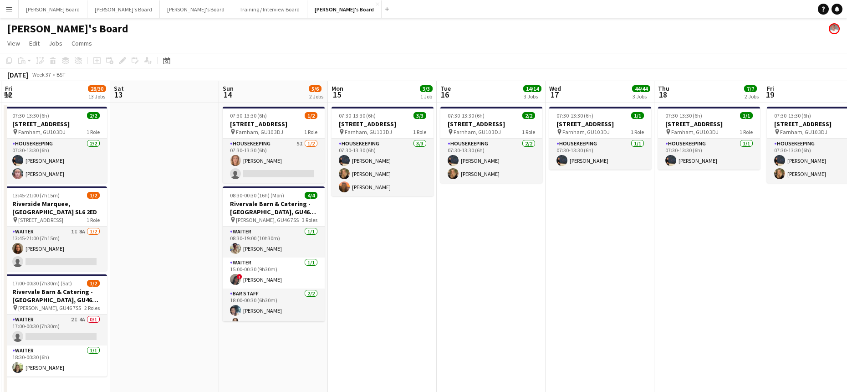
drag, startPoint x: 608, startPoint y: 296, endPoint x: 412, endPoint y: 306, distance: 196.5
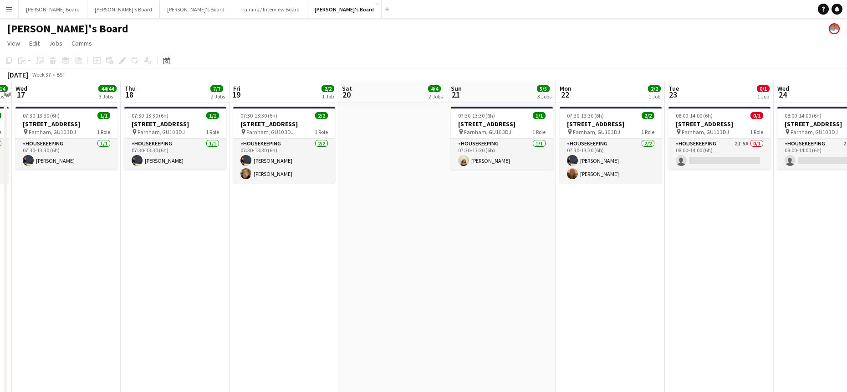
drag, startPoint x: 684, startPoint y: 277, endPoint x: 211, endPoint y: 325, distance: 475.9
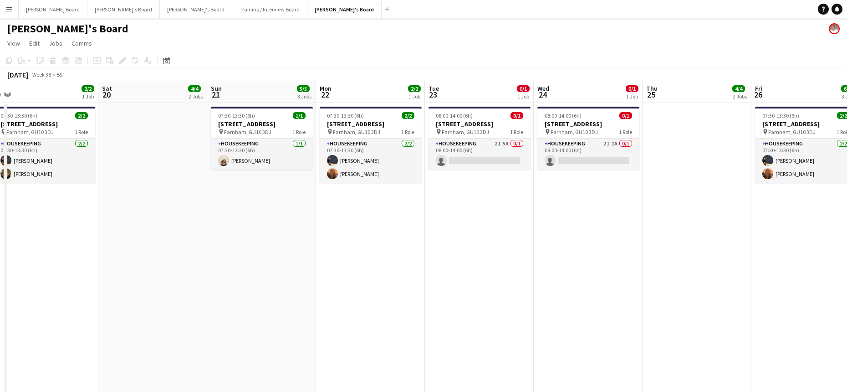
drag, startPoint x: 433, startPoint y: 310, endPoint x: 393, endPoint y: 311, distance: 39.2
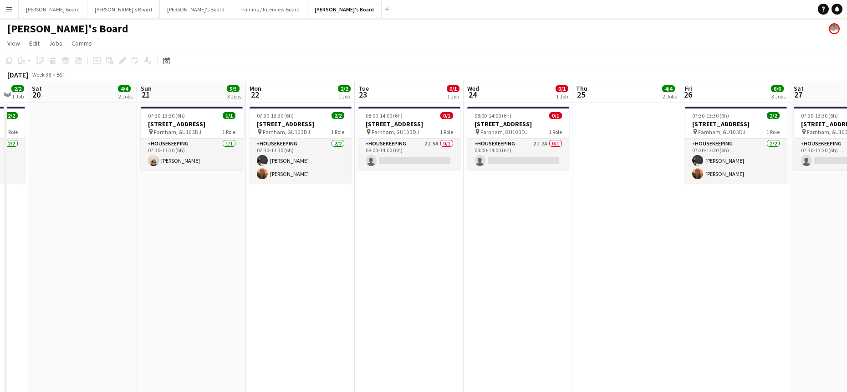
drag, startPoint x: 623, startPoint y: 242, endPoint x: 374, endPoint y: 260, distance: 249.7
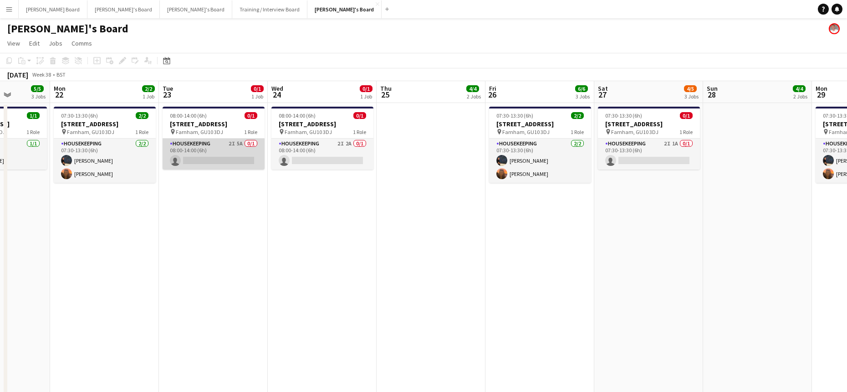
click at [228, 158] on app-card-role "Housekeeping 2I 5A 0/1 08:00-14:00 (6h) single-neutral-actions" at bounding box center [214, 153] width 102 height 31
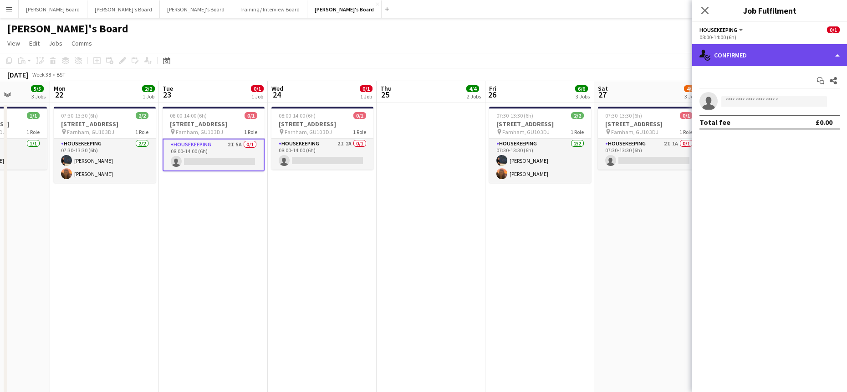
click at [741, 60] on div "single-neutral-actions-check-2 Confirmed" at bounding box center [769, 55] width 155 height 22
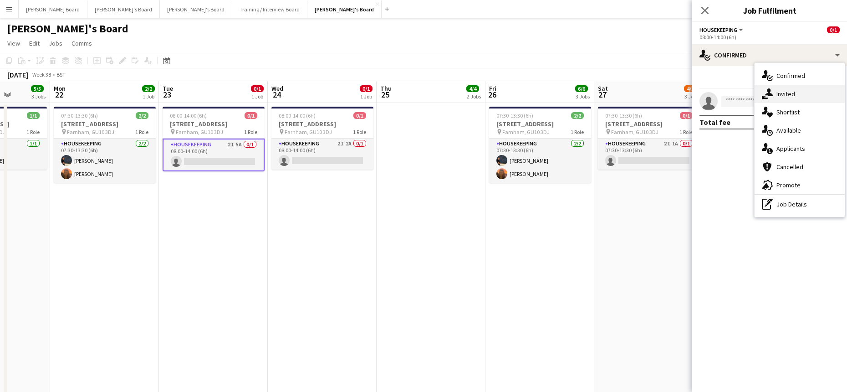
click at [795, 95] on span "Invited" at bounding box center [785, 94] width 19 height 8
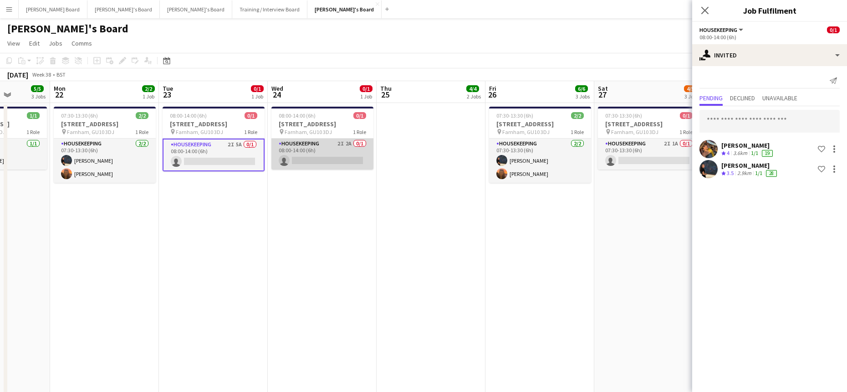
click at [330, 163] on app-card-role "Housekeeping 2I 2A 0/1 08:00-14:00 (6h) single-neutral-actions" at bounding box center [322, 153] width 102 height 31
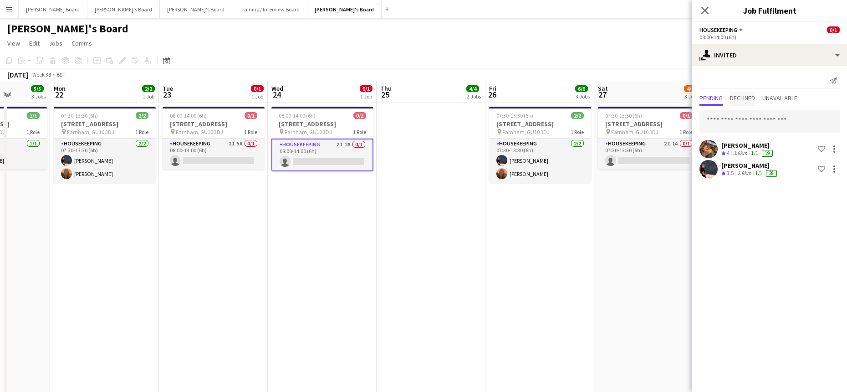
click at [748, 100] on span "Declined" at bounding box center [742, 98] width 25 height 6
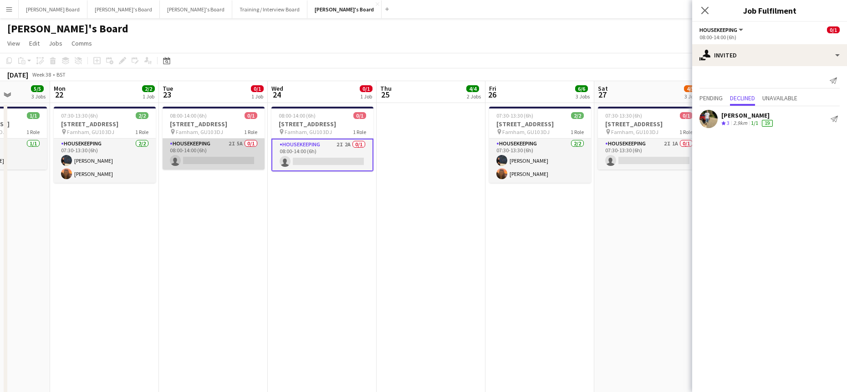
click at [240, 156] on app-card-role "Housekeeping 2I 5A 0/1 08:00-14:00 (6h) single-neutral-actions" at bounding box center [214, 153] width 102 height 31
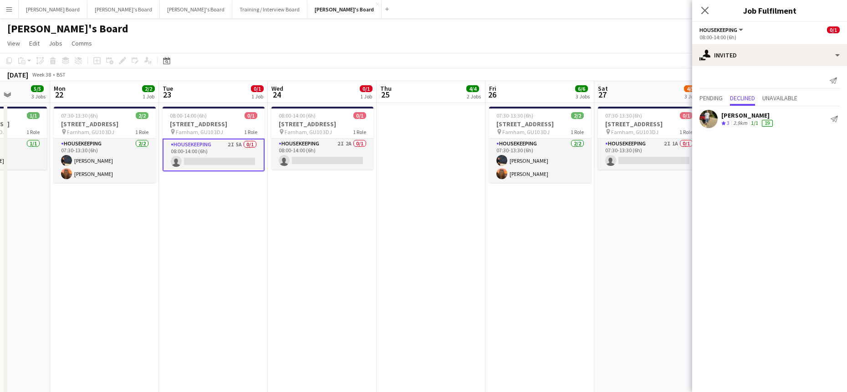
drag, startPoint x: 329, startPoint y: 157, endPoint x: 415, endPoint y: 147, distance: 86.1
click at [330, 156] on app-card-role "Housekeeping 2I 2A 0/1 08:00-14:00 (6h) single-neutral-actions" at bounding box center [322, 153] width 102 height 31
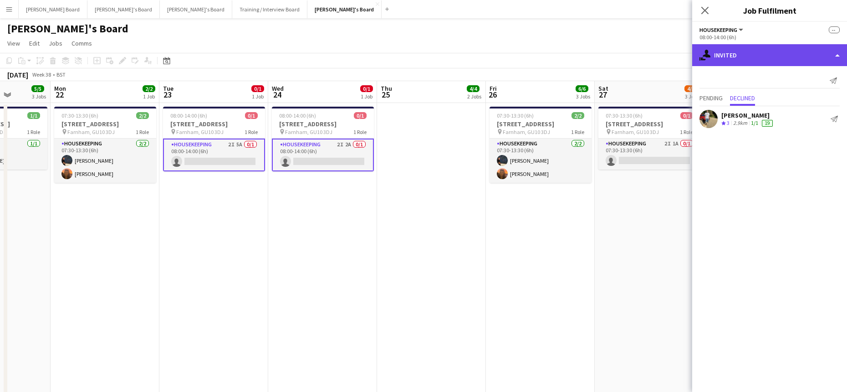
click at [772, 56] on div "single-neutral-actions-share-1 Invited" at bounding box center [769, 55] width 155 height 22
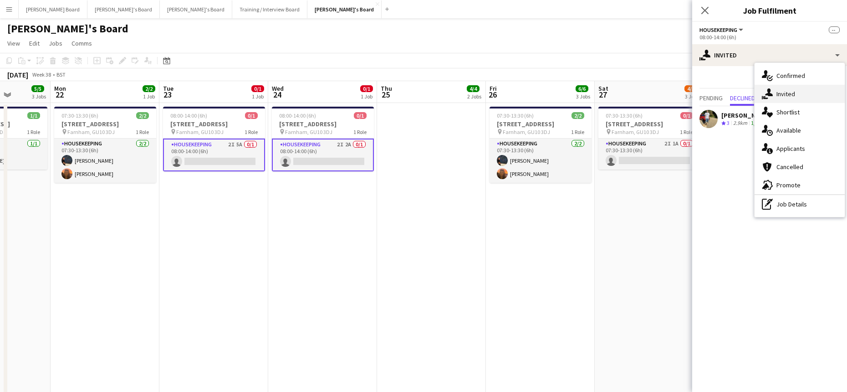
click at [796, 97] on div "single-neutral-actions-share-1 Invited" at bounding box center [799, 94] width 90 height 18
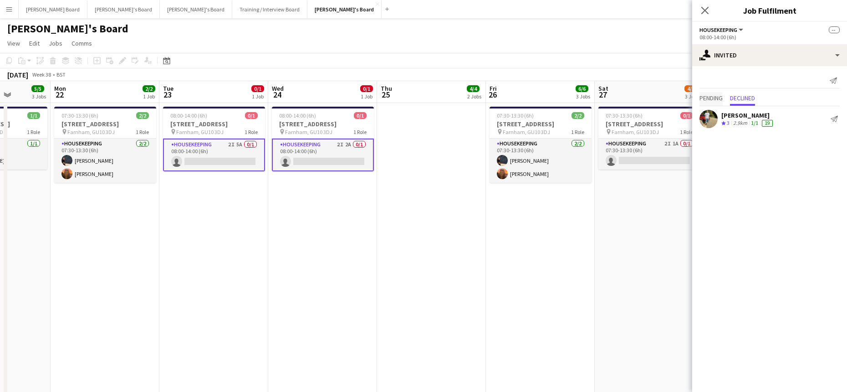
drag, startPoint x: 707, startPoint y: 89, endPoint x: 711, endPoint y: 96, distance: 8.0
click at [708, 90] on div "Send notification Pending Declined Harry Sutherland Crew rating 3 2.9km 1/1 19 …" at bounding box center [769, 101] width 155 height 71
click at [712, 106] on span "Pending" at bounding box center [710, 99] width 23 height 14
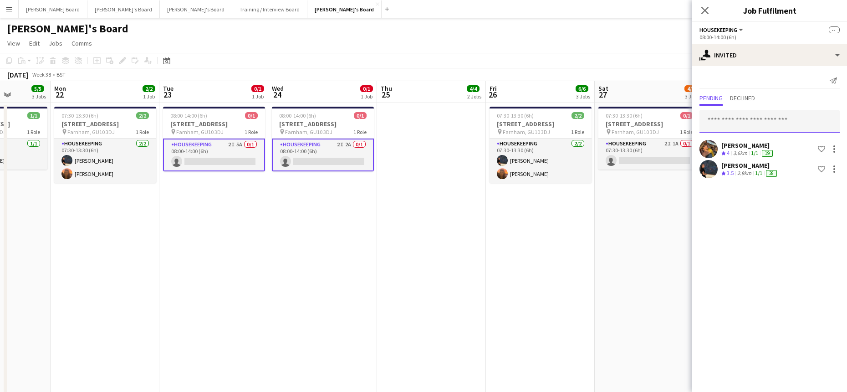
click at [714, 132] on input "text" at bounding box center [769, 121] width 140 height 23
type input "*******"
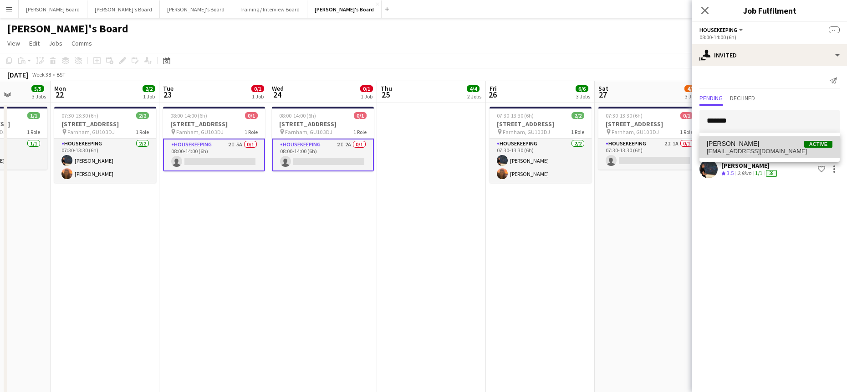
click at [758, 158] on mat-option "Daisy Robins Active daisyrobins@icloud.com" at bounding box center [769, 147] width 140 height 22
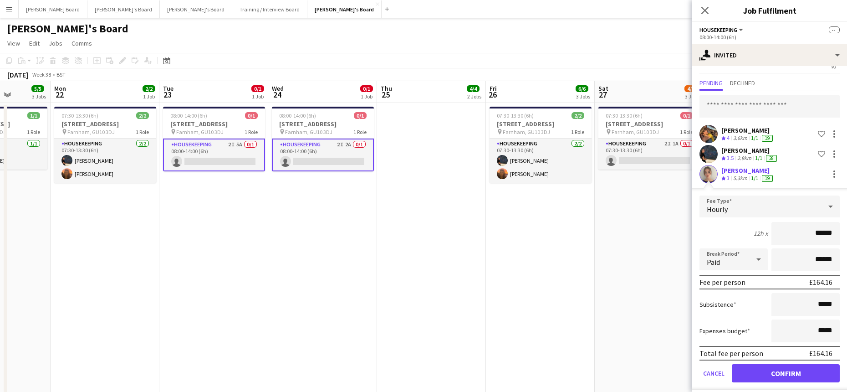
scroll to position [22, 0]
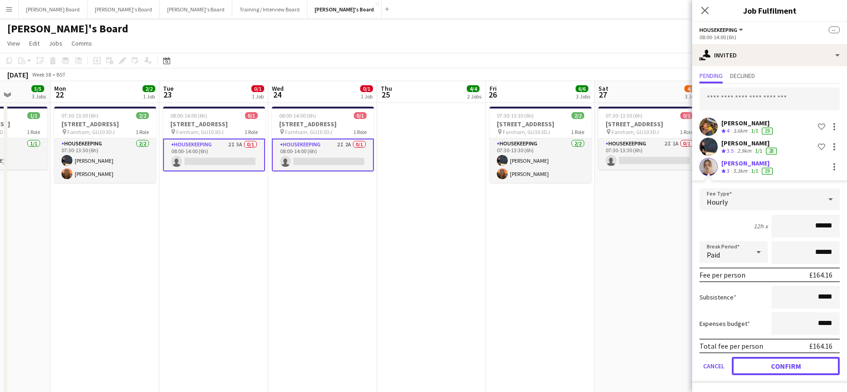
click at [769, 363] on button "Confirm" at bounding box center [786, 366] width 108 height 18
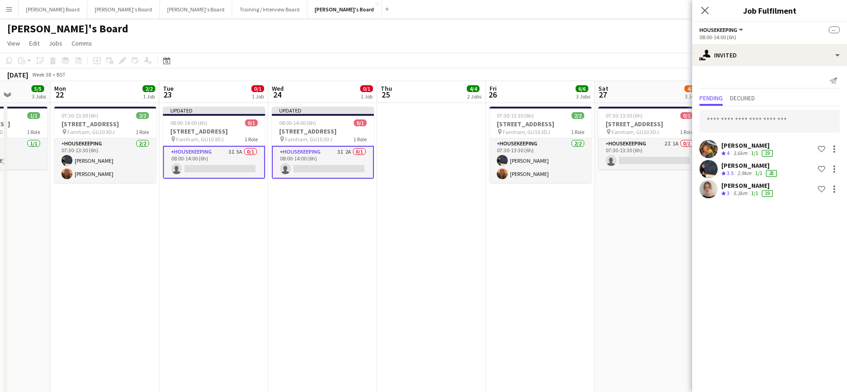
scroll to position [0, 0]
drag, startPoint x: 556, startPoint y: 278, endPoint x: 593, endPoint y: 257, distance: 42.6
click at [556, 278] on app-date-cell "07:30-13:30 (6h) 2/2 Millbridge Court GU10 3DJ pin Farnham, GU10 3DJ 1 Role Hou…" at bounding box center [540, 256] width 109 height 306
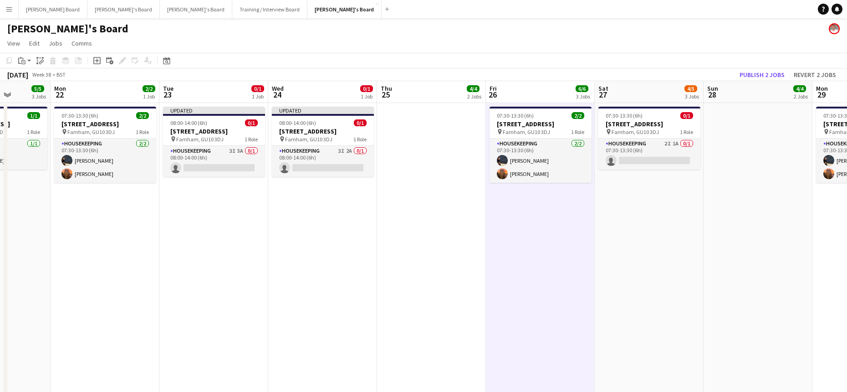
scroll to position [0, 384]
click at [745, 72] on button "Publish 2 jobs" at bounding box center [762, 75] width 52 height 12
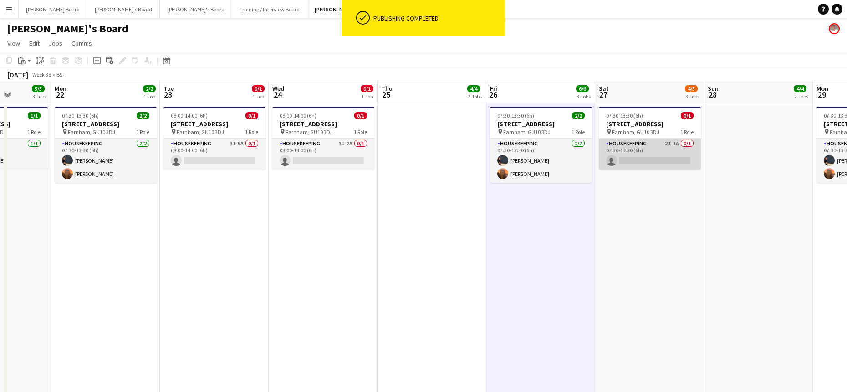
click at [673, 156] on app-card-role "Housekeeping 2I 1A 0/1 07:30-13:30 (6h) single-neutral-actions" at bounding box center [650, 153] width 102 height 31
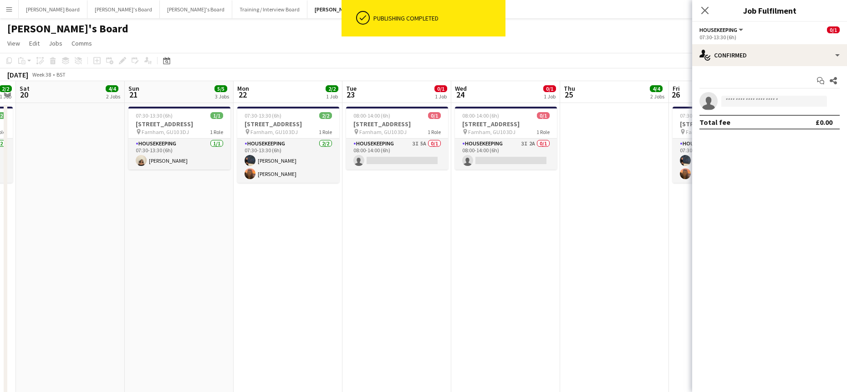
drag, startPoint x: 363, startPoint y: 233, endPoint x: 545, endPoint y: 235, distance: 181.7
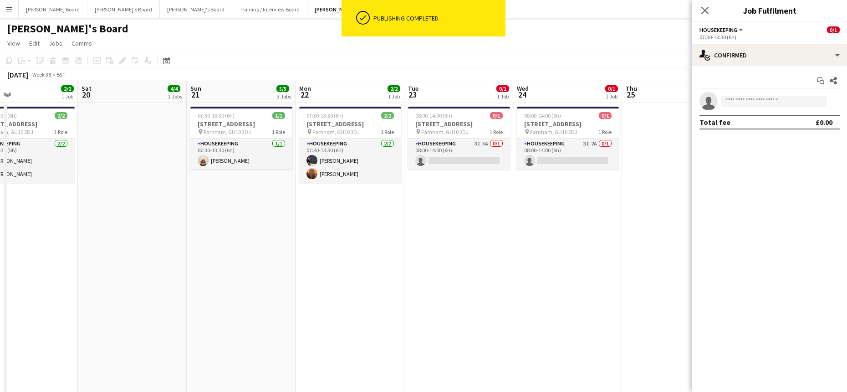
drag, startPoint x: 310, startPoint y: 261, endPoint x: 529, endPoint y: 253, distance: 219.6
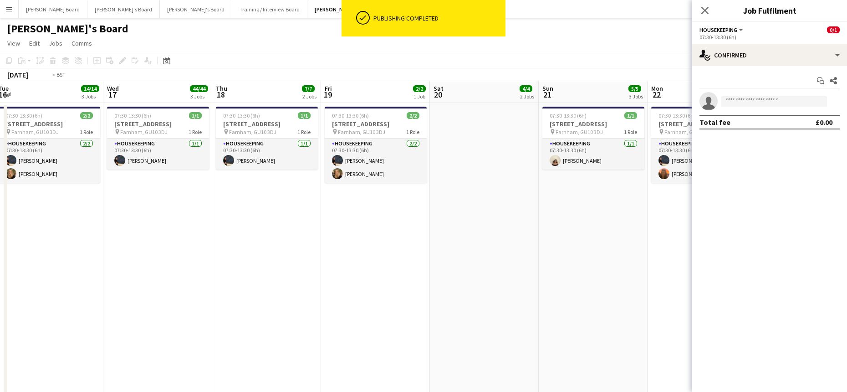
drag, startPoint x: 368, startPoint y: 254, endPoint x: 515, endPoint y: 243, distance: 147.0
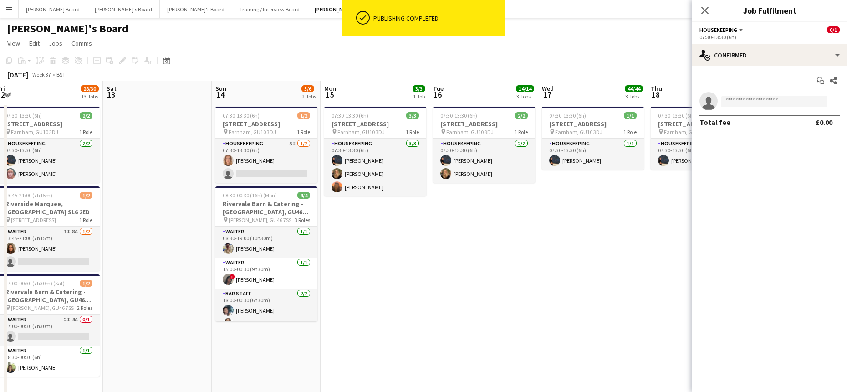
drag, startPoint x: 314, startPoint y: 270, endPoint x: 505, endPoint y: 274, distance: 190.8
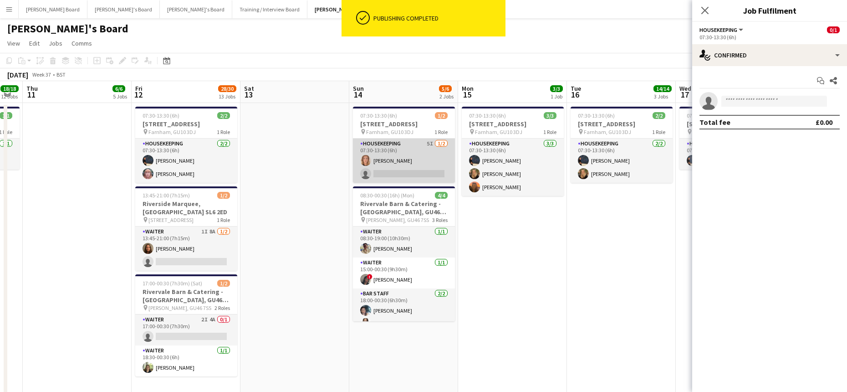
click at [406, 172] on app-card-role "Housekeeping 5I 1/2 07:30-13:30 (6h) Ailsa Thompson single-neutral-actions" at bounding box center [404, 160] width 102 height 44
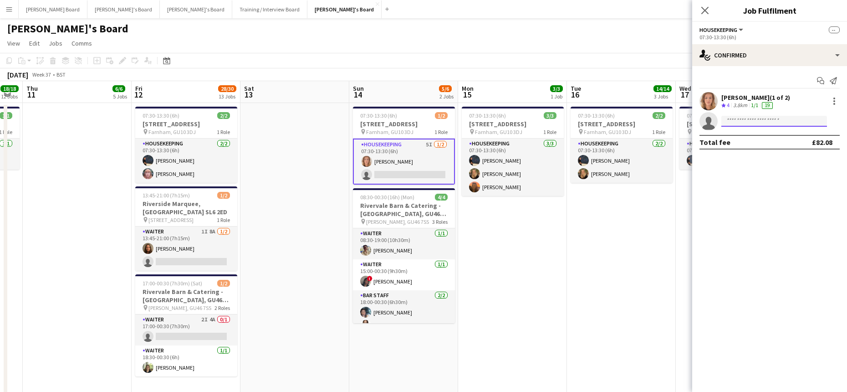
click at [743, 123] on input at bounding box center [774, 121] width 106 height 11
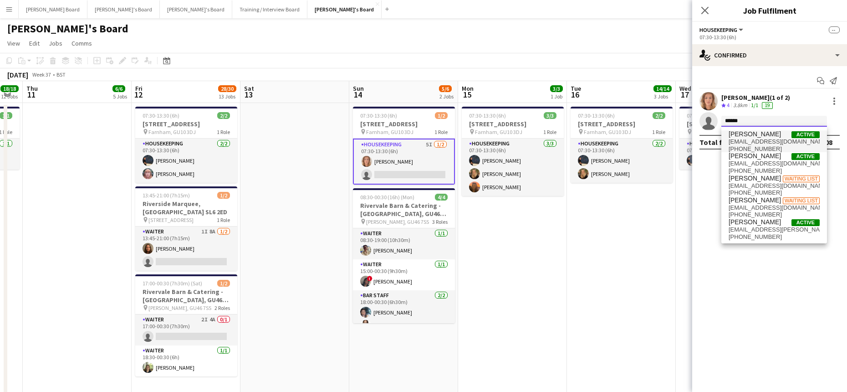
type input "******"
click at [763, 137] on span "Daisy Robins" at bounding box center [755, 134] width 52 height 8
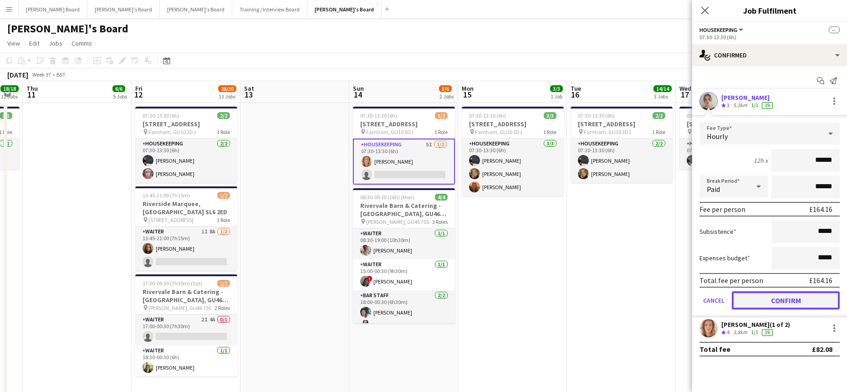
click at [765, 300] on button "Confirm" at bounding box center [786, 300] width 108 height 18
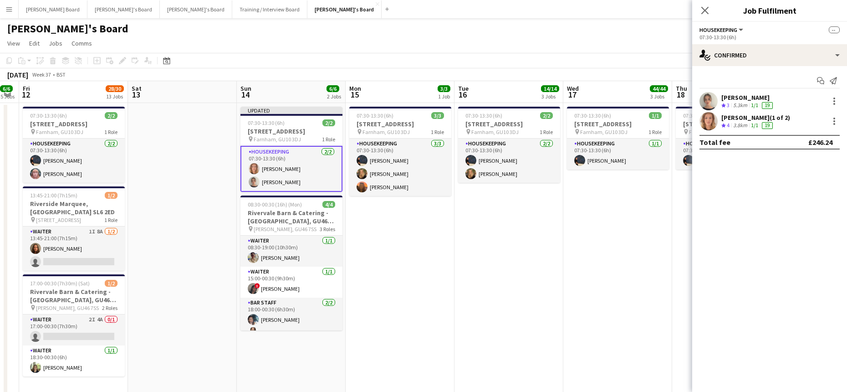
drag, startPoint x: 506, startPoint y: 267, endPoint x: 498, endPoint y: 267, distance: 8.7
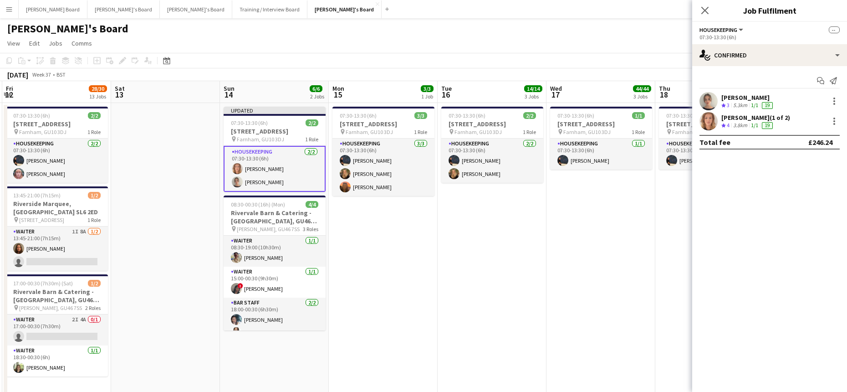
drag, startPoint x: 579, startPoint y: 222, endPoint x: 678, endPoint y: 170, distance: 112.0
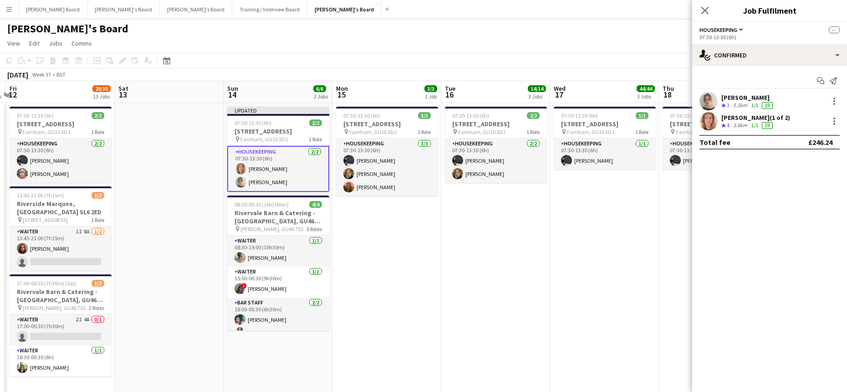
click at [245, 173] on app-card-role "Housekeeping 2/2 07:30-13:30 (6h) Ailsa Thompson Daisy Robins" at bounding box center [278, 169] width 102 height 46
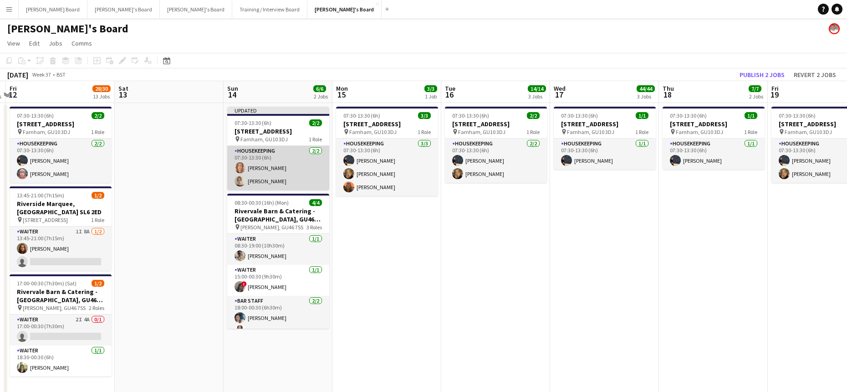
click at [245, 173] on app-card-role "Housekeeping 2/2 07:30-13:30 (6h) Ailsa Thompson Daisy Robins" at bounding box center [278, 168] width 102 height 44
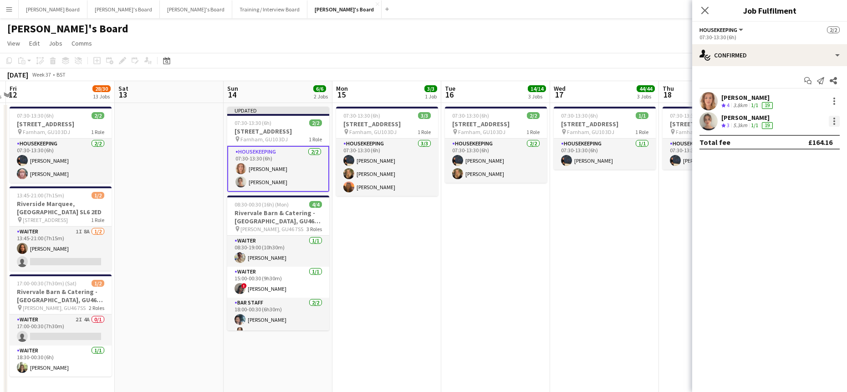
click at [830, 122] on div at bounding box center [834, 121] width 11 height 11
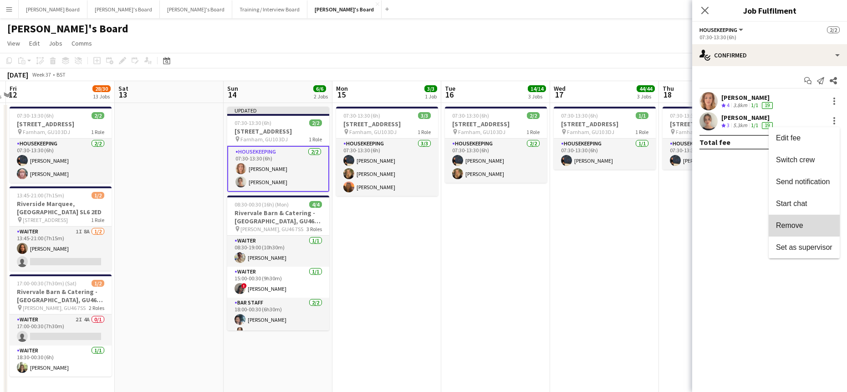
click at [793, 223] on span "Remove" at bounding box center [789, 225] width 27 height 8
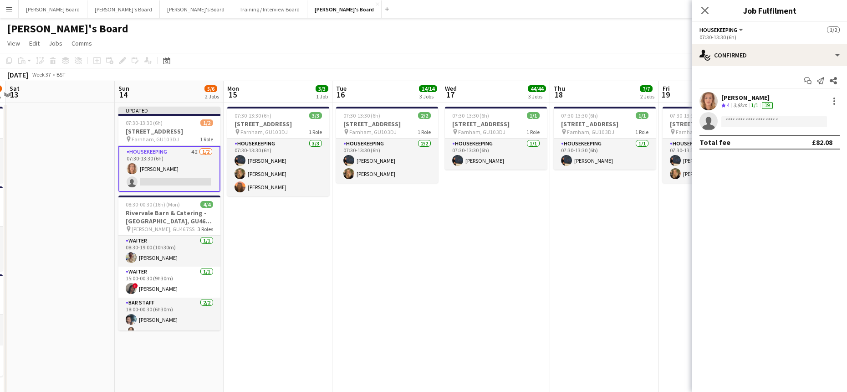
drag, startPoint x: 422, startPoint y: 275, endPoint x: 552, endPoint y: 274, distance: 130.2
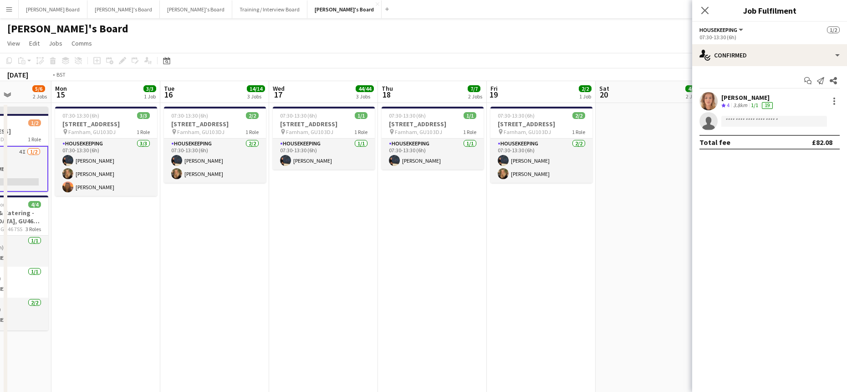
drag, startPoint x: 502, startPoint y: 279, endPoint x: 387, endPoint y: 279, distance: 115.2
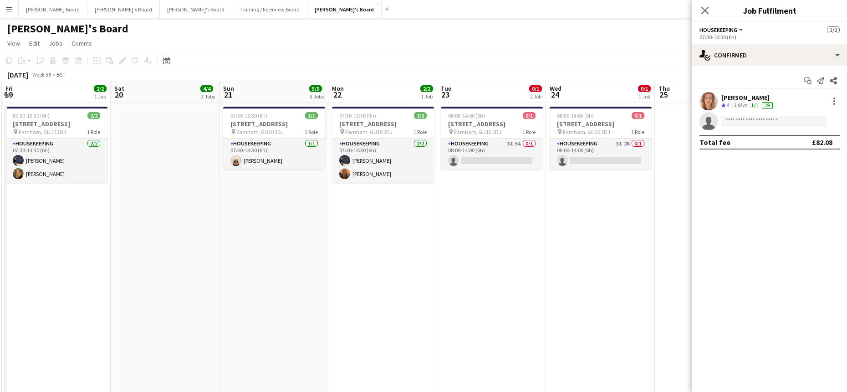
drag, startPoint x: 297, startPoint y: 251, endPoint x: 205, endPoint y: 249, distance: 92.0
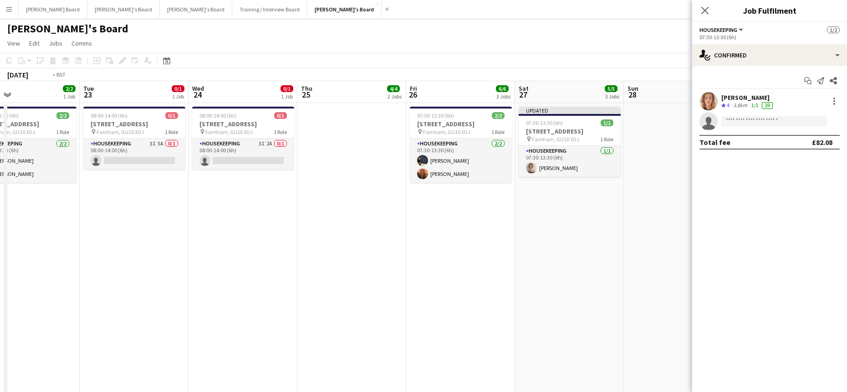
drag, startPoint x: 321, startPoint y: 202, endPoint x: 203, endPoint y: 211, distance: 119.2
click at [570, 170] on app-card-role "Housekeeping 1/1 07:30-13:30 (6h) Daisy Robins" at bounding box center [569, 161] width 102 height 31
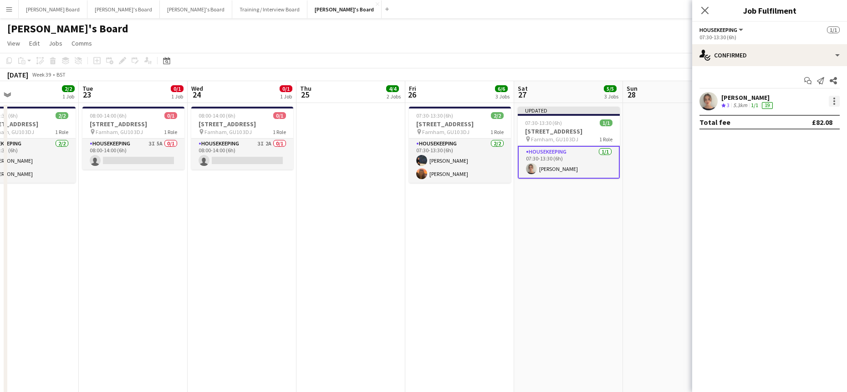
click at [836, 100] on div at bounding box center [834, 101] width 11 height 11
click at [801, 199] on button "Remove" at bounding box center [804, 205] width 71 height 22
drag, startPoint x: 657, startPoint y: 199, endPoint x: 668, endPoint y: 182, distance: 20.3
click at [658, 199] on app-date-cell at bounding box center [677, 256] width 109 height 306
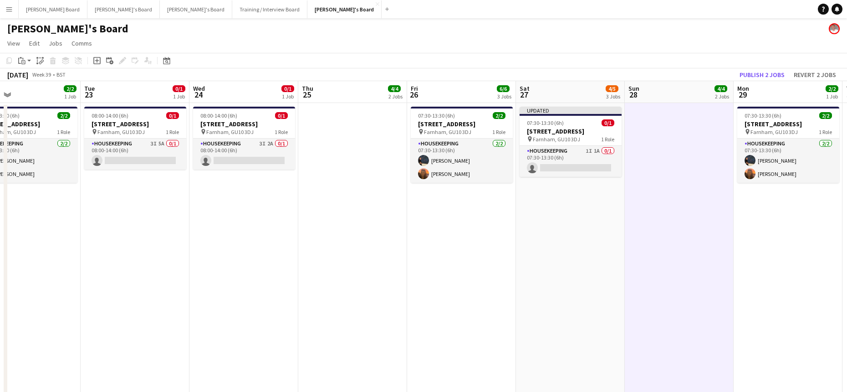
click at [760, 81] on app-board-header-date "Mon 29 2/2 1 Job" at bounding box center [788, 92] width 109 height 22
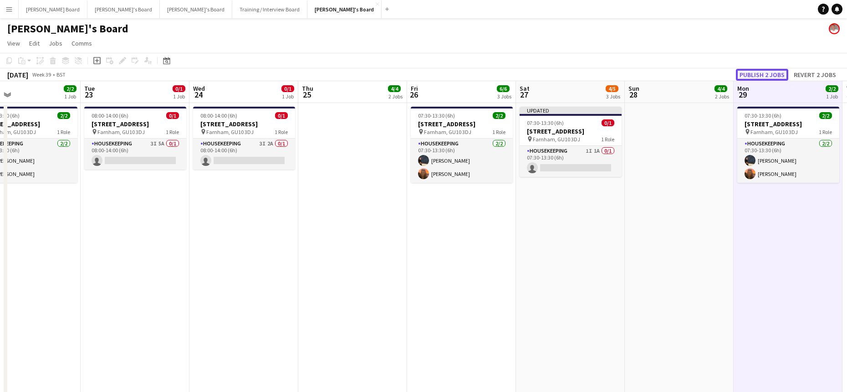
click at [758, 77] on button "Publish 2 jobs" at bounding box center [762, 75] width 52 height 12
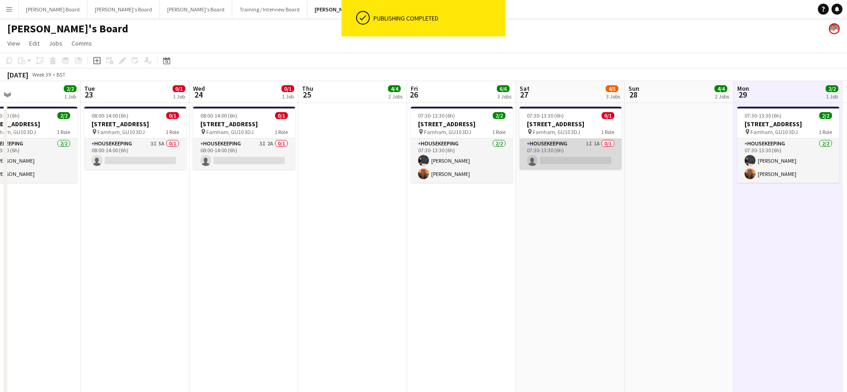
click at [568, 162] on app-card-role "Housekeeping 1I 1A 0/1 07:30-13:30 (6h) single-neutral-actions" at bounding box center [571, 153] width 102 height 31
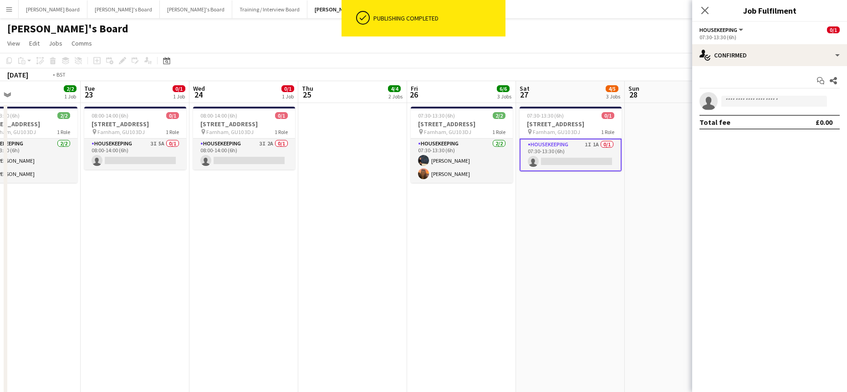
drag, startPoint x: 404, startPoint y: 254, endPoint x: 661, endPoint y: 260, distance: 256.9
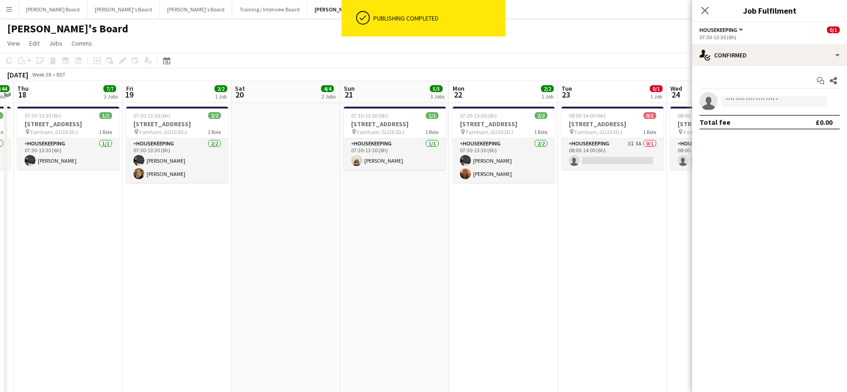
drag, startPoint x: 272, startPoint y: 255, endPoint x: 668, endPoint y: 250, distance: 396.2
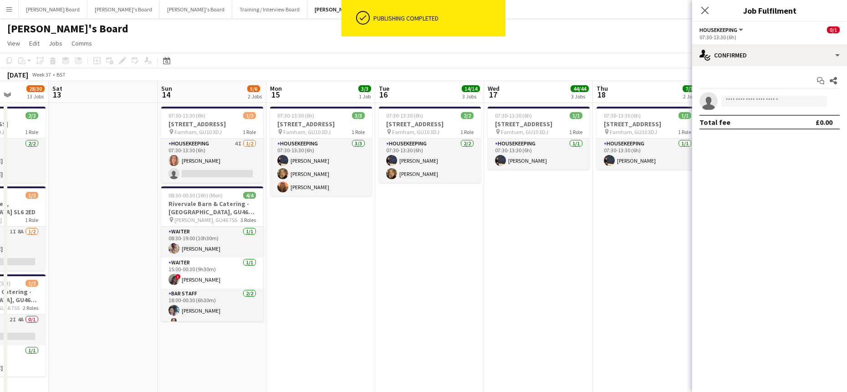
scroll to position [0, 204]
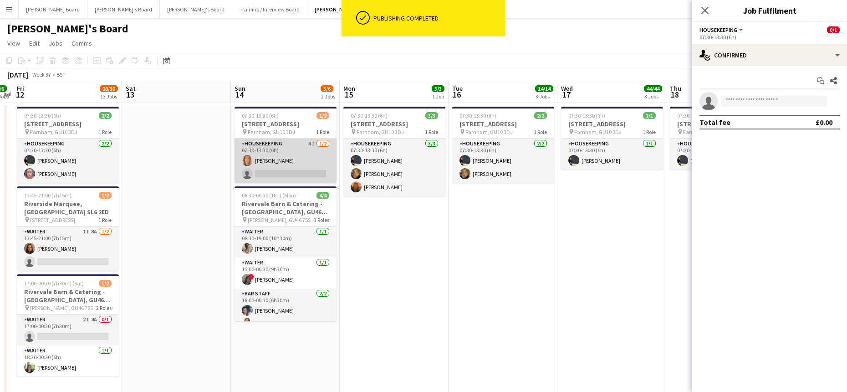
click at [286, 171] on app-card-role "Housekeeping 4I 1/2 07:30-13:30 (6h) Ailsa Thompson single-neutral-actions" at bounding box center [285, 160] width 102 height 44
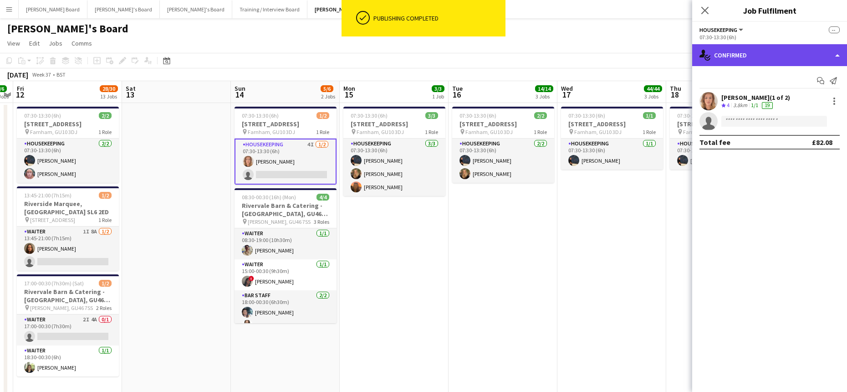
click at [777, 61] on div "single-neutral-actions-check-2 Confirmed" at bounding box center [769, 55] width 155 height 22
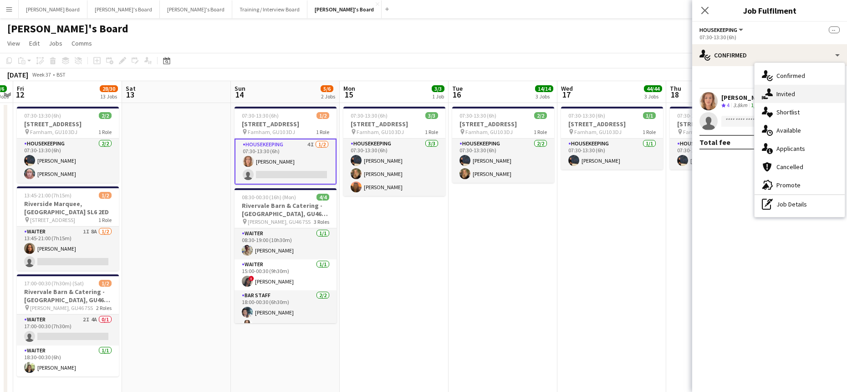
click at [792, 95] on span "Invited" at bounding box center [785, 94] width 19 height 8
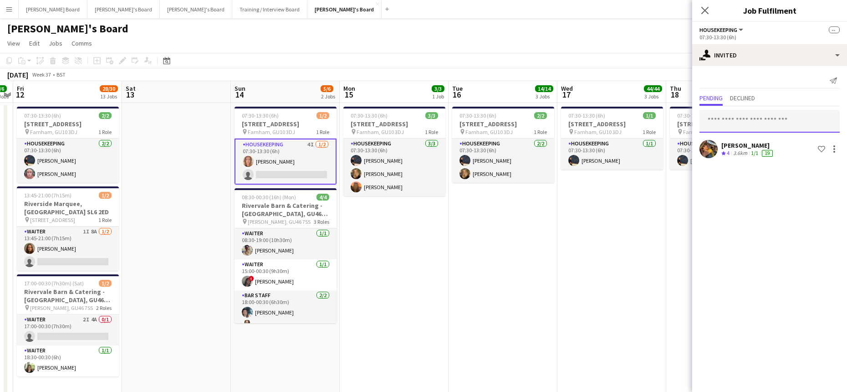
click at [736, 128] on input "text" at bounding box center [769, 121] width 140 height 23
type input "*******"
click at [748, 148] on span "daisyrobins@icloud.com" at bounding box center [770, 151] width 126 height 7
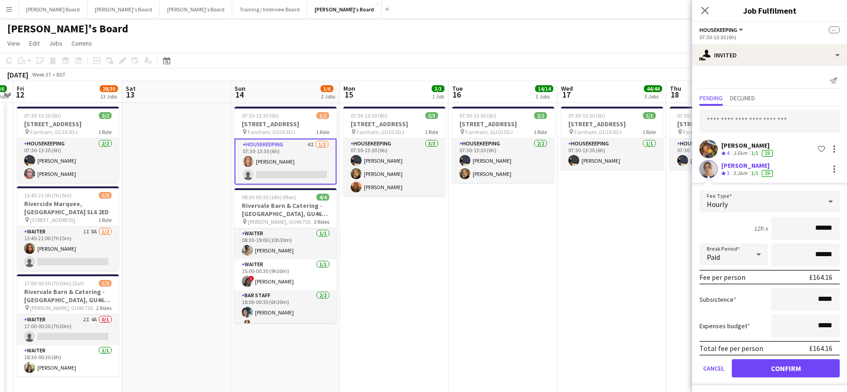
scroll to position [2, 0]
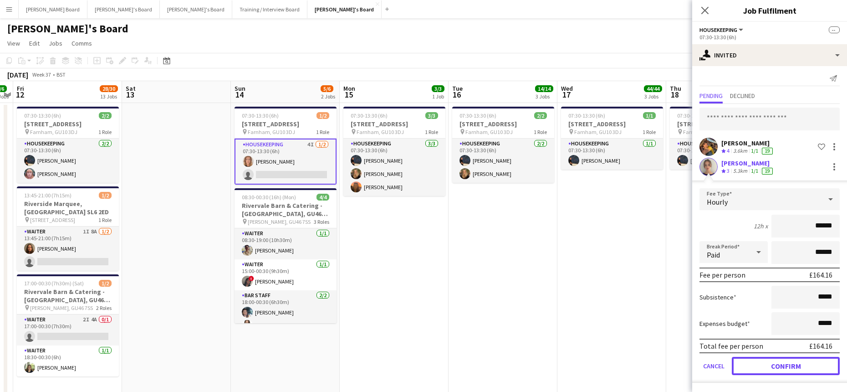
click at [741, 366] on button "Confirm" at bounding box center [786, 366] width 108 height 18
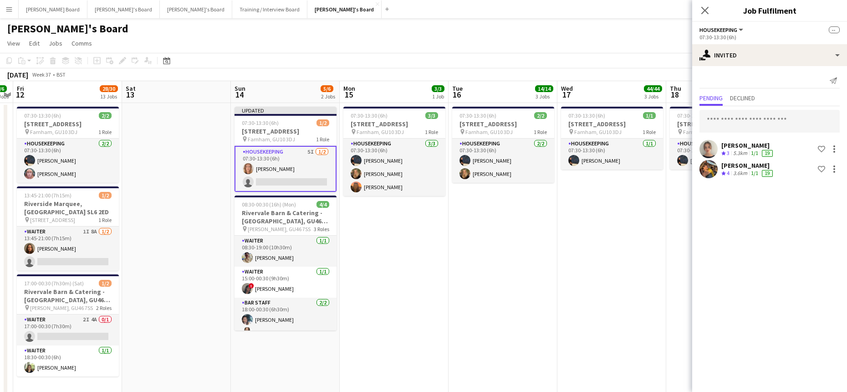
scroll to position [0, 323]
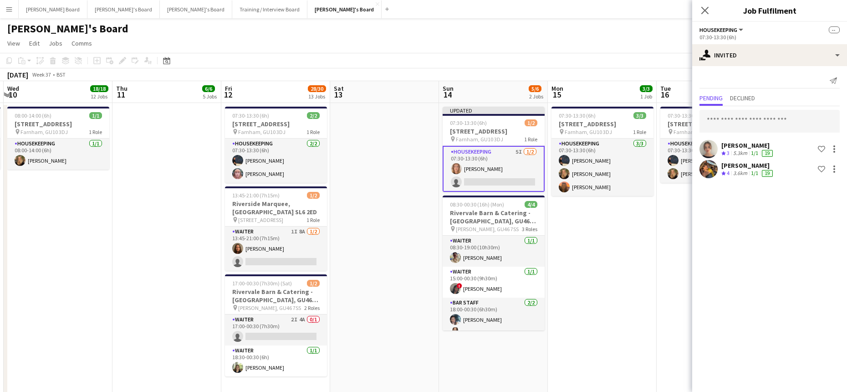
drag, startPoint x: 423, startPoint y: 332, endPoint x: 698, endPoint y: 322, distance: 274.7
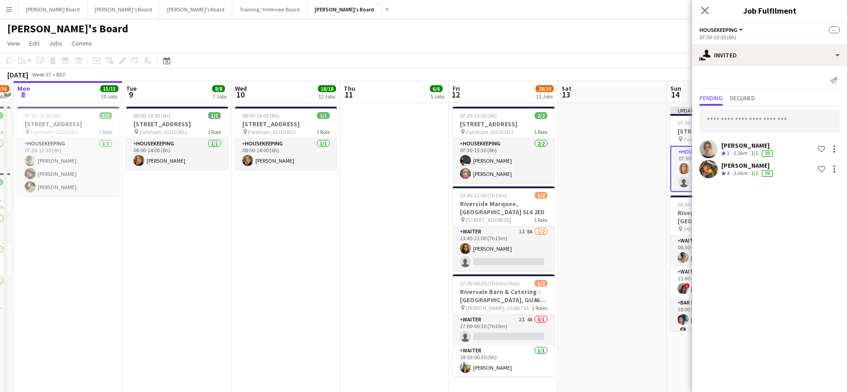
drag, startPoint x: 454, startPoint y: 287, endPoint x: 570, endPoint y: 283, distance: 115.7
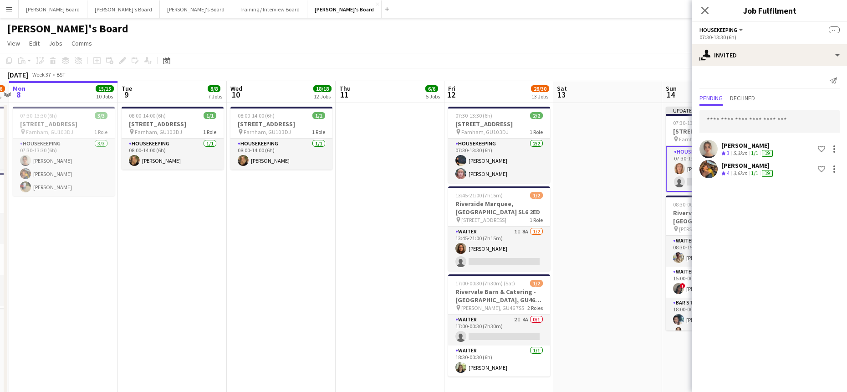
drag, startPoint x: 311, startPoint y: 259, endPoint x: 319, endPoint y: 257, distance: 8.0
click at [312, 259] on app-date-cell "08:00-14:00 (6h) 1/1 Millbridge Court GU10 3DJ pin Farnham, GU10 3DJ 1 Role Hou…" at bounding box center [281, 256] width 109 height 306
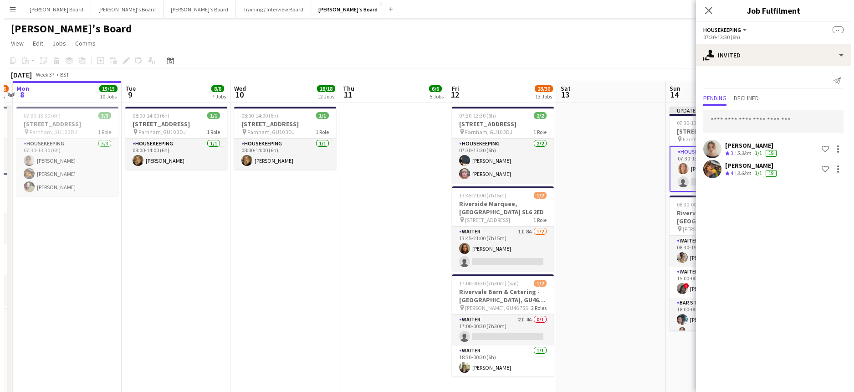
scroll to position [0, 206]
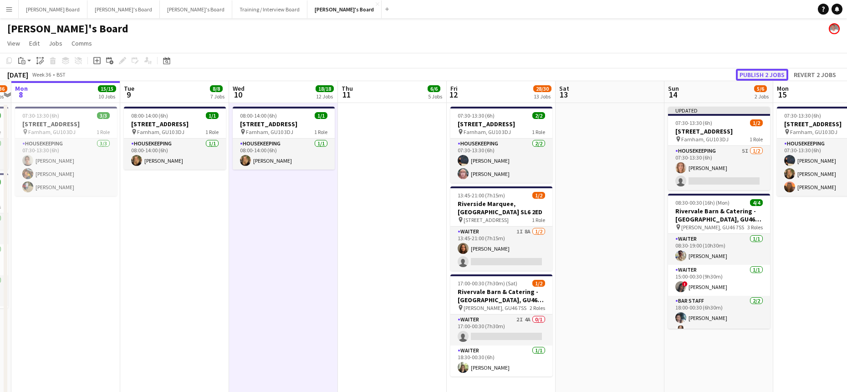
click at [766, 69] on button "Publish 2 jobs" at bounding box center [762, 75] width 52 height 12
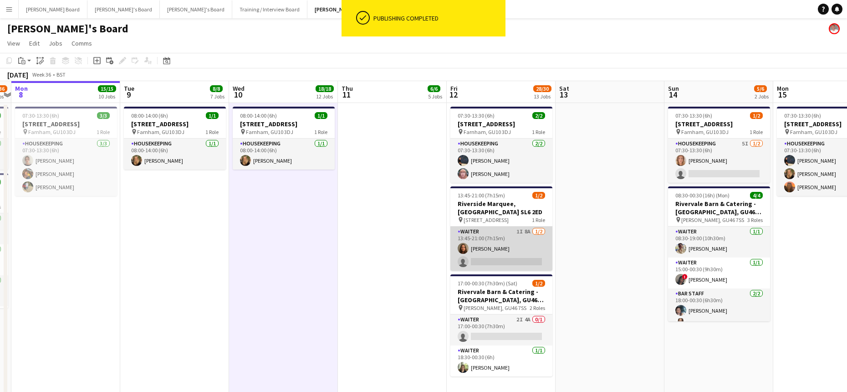
click at [498, 249] on app-card-role "Waiter 1I 8A 1/2 13:45-21:00 (7h15m) Eva De matos single-neutral-actions" at bounding box center [501, 248] width 102 height 44
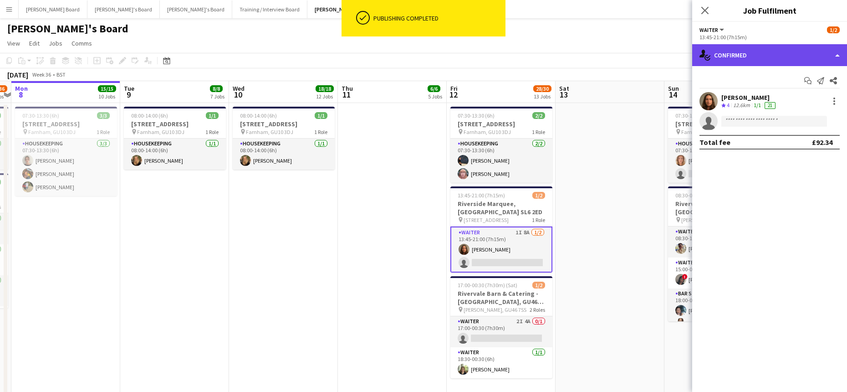
click at [728, 46] on div "single-neutral-actions-check-2 Confirmed" at bounding box center [769, 55] width 155 height 22
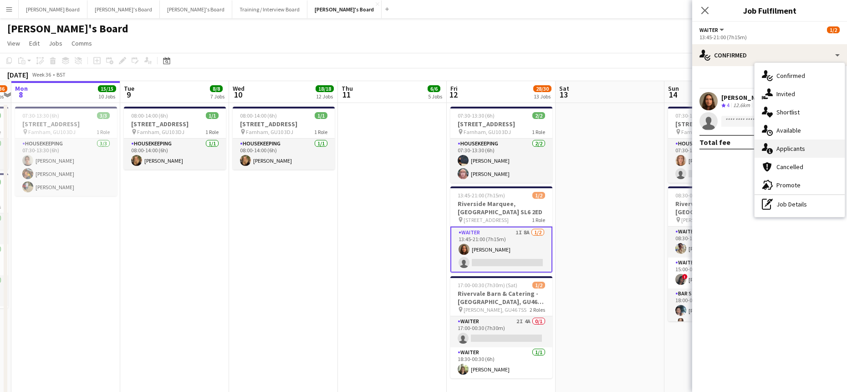
click at [809, 153] on div "single-neutral-actions-information Applicants" at bounding box center [799, 148] width 90 height 18
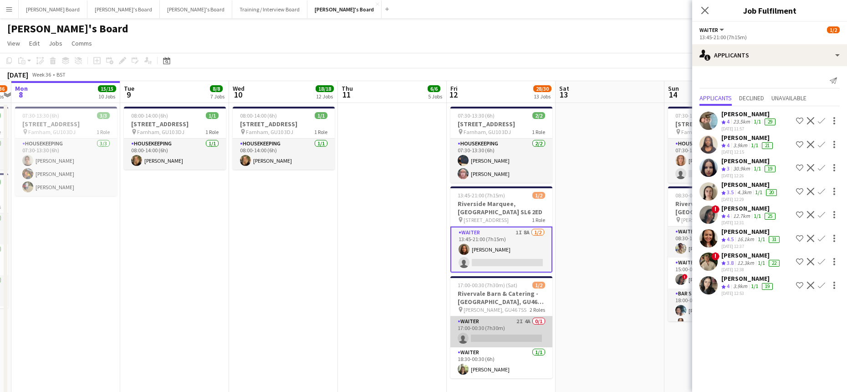
click at [517, 330] on app-card-role "Waiter 2I 4A 0/1 17:00-00:30 (7h30m) single-neutral-actions" at bounding box center [501, 331] width 102 height 31
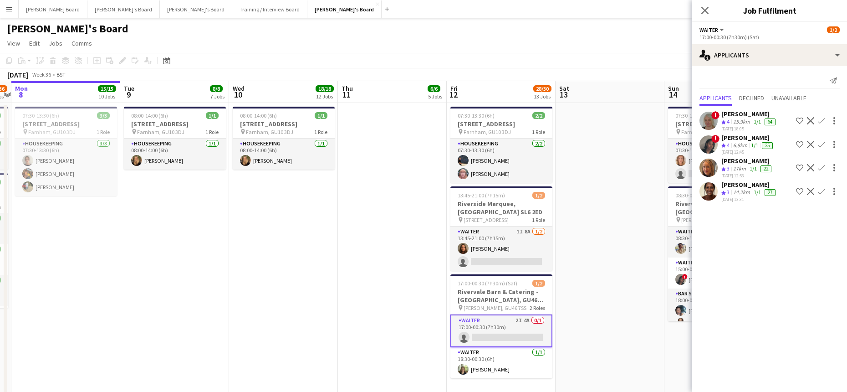
click at [449, 259] on app-date-cell "07:30-13:30 (6h) 2/2 Millbridge Court GU10 3DJ pin Farnham, GU10 3DJ 1 Role Hou…" at bounding box center [501, 256] width 109 height 306
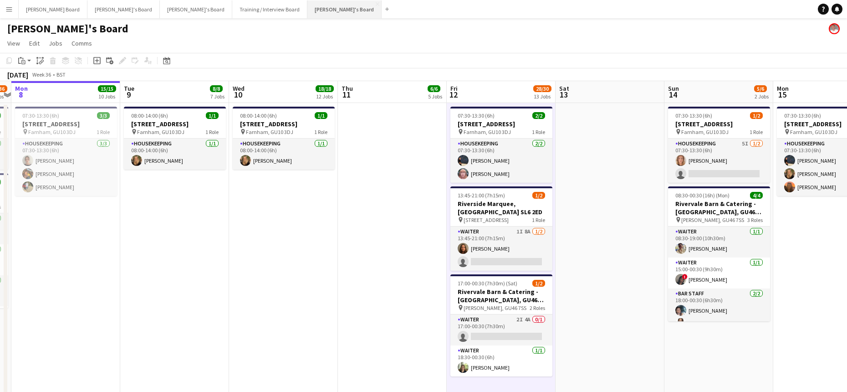
click at [307, 8] on button "Jakub's Board Close" at bounding box center [344, 9] width 74 height 18
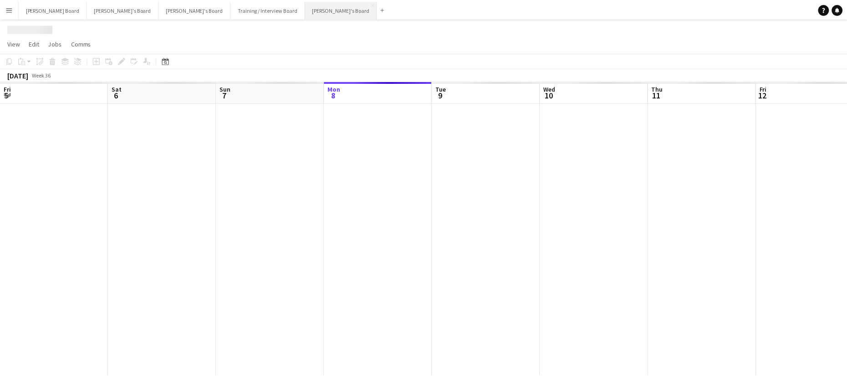
scroll to position [0, 218]
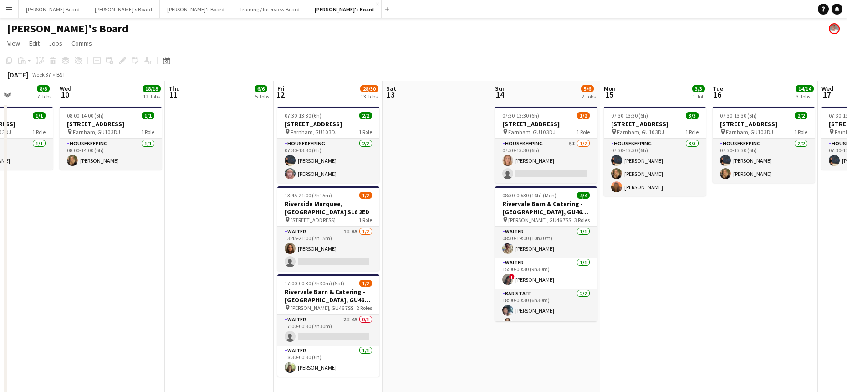
drag, startPoint x: 731, startPoint y: 261, endPoint x: 498, endPoint y: 263, distance: 233.6
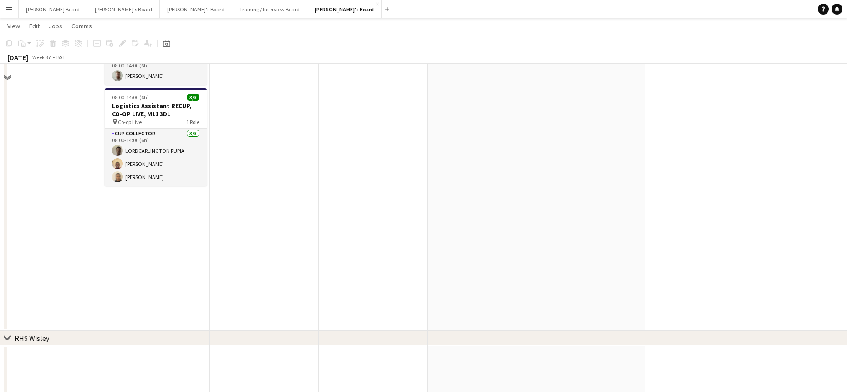
scroll to position [1518, 0]
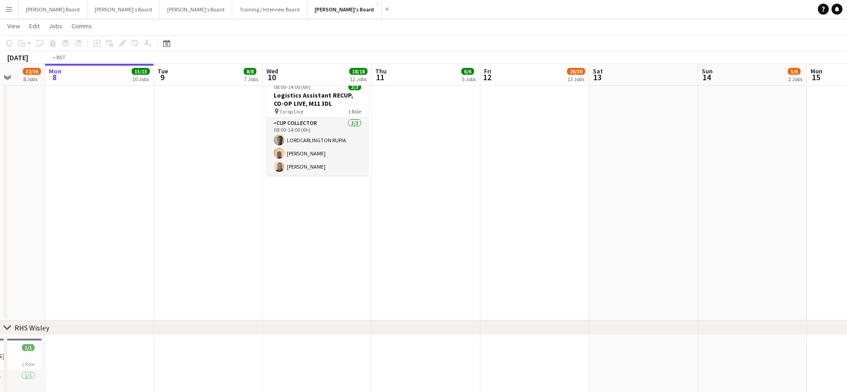
drag, startPoint x: 369, startPoint y: 309, endPoint x: 659, endPoint y: 304, distance: 290.6
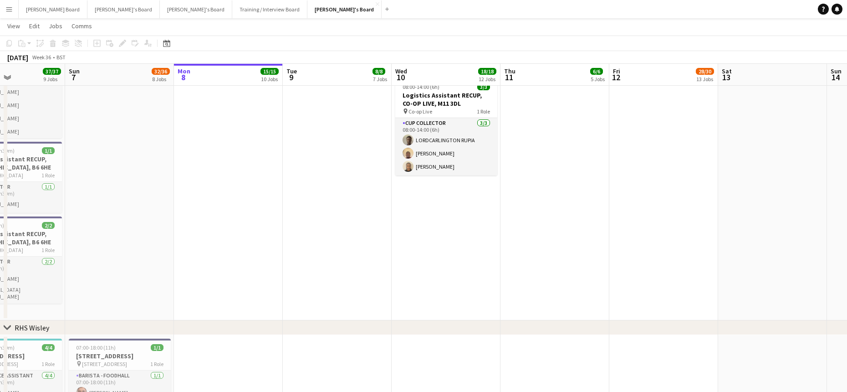
scroll to position [0, 291]
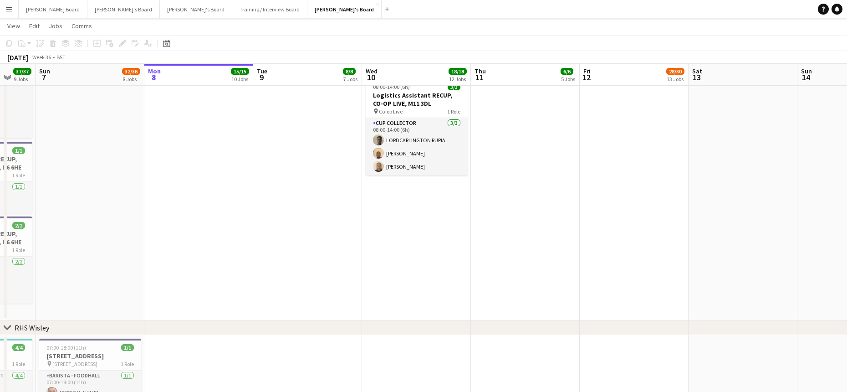
drag, startPoint x: 460, startPoint y: 313, endPoint x: 620, endPoint y: 328, distance: 160.5
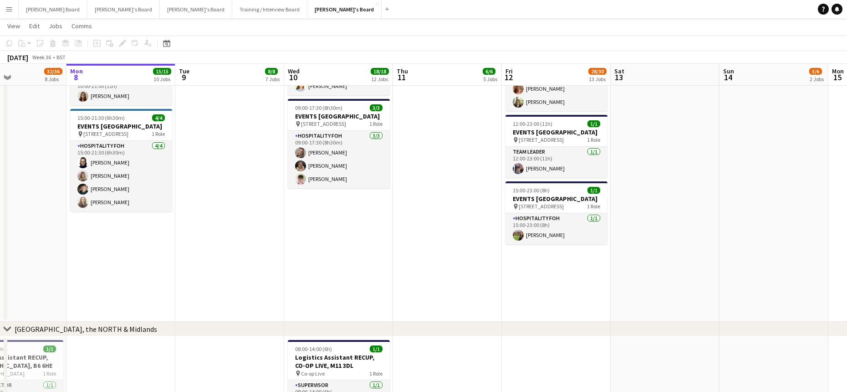
scroll to position [0, 317]
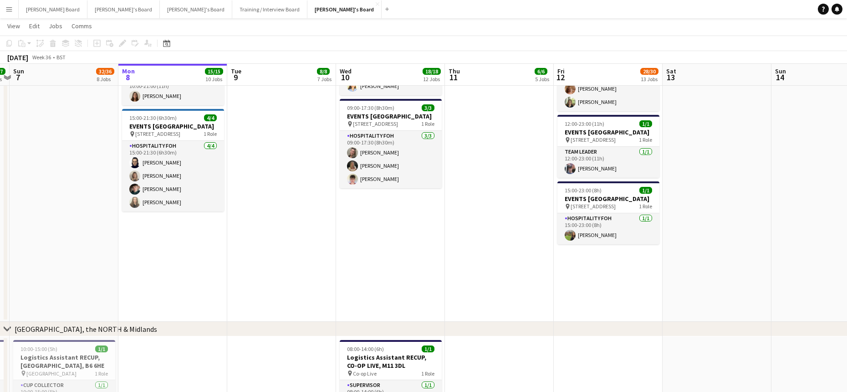
drag, startPoint x: 433, startPoint y: 288, endPoint x: 450, endPoint y: 272, distance: 24.2
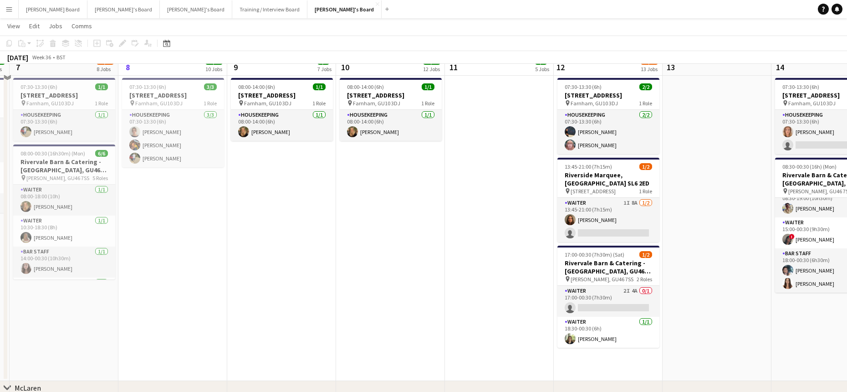
scroll to position [0, 0]
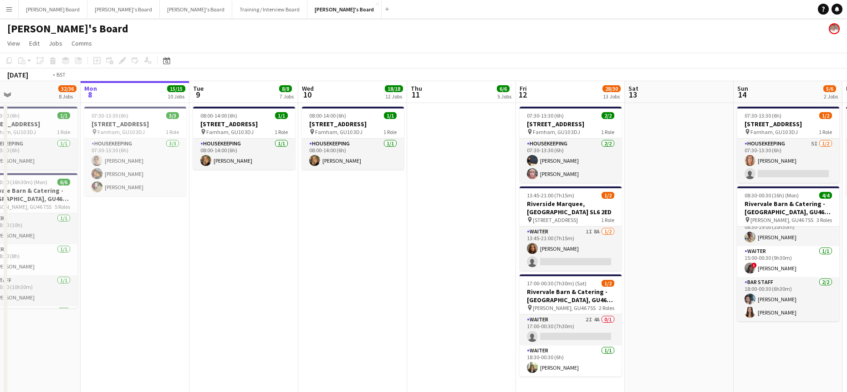
drag, startPoint x: 505, startPoint y: 265, endPoint x: 389, endPoint y: 267, distance: 115.7
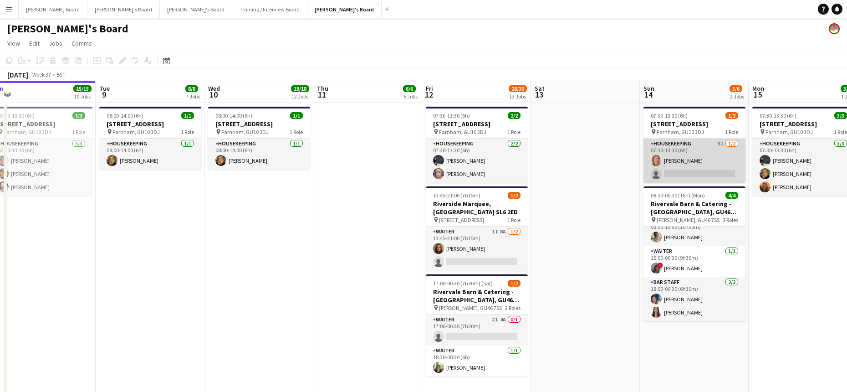
drag, startPoint x: 703, startPoint y: 173, endPoint x: 720, endPoint y: 170, distance: 17.6
click at [703, 173] on app-card-role "Housekeeping 5I 1/2 07:30-13:30 (6h) Ailsa Thompson single-neutral-actions" at bounding box center [694, 160] width 102 height 44
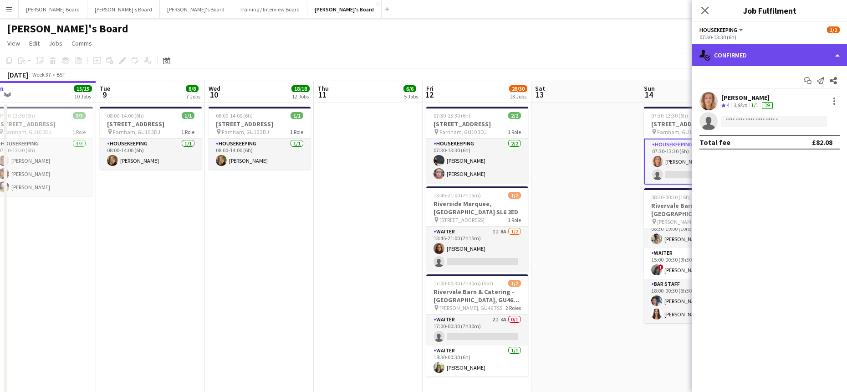
click at [761, 60] on div "single-neutral-actions-check-2 Confirmed" at bounding box center [769, 55] width 155 height 22
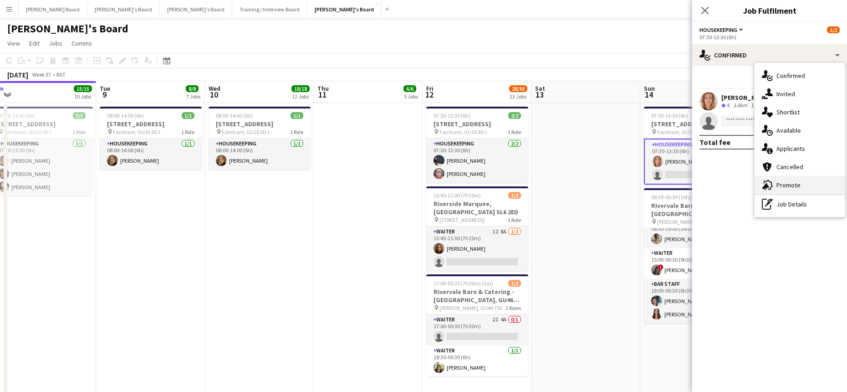
click at [789, 181] on span "Promote" at bounding box center [788, 185] width 24 height 8
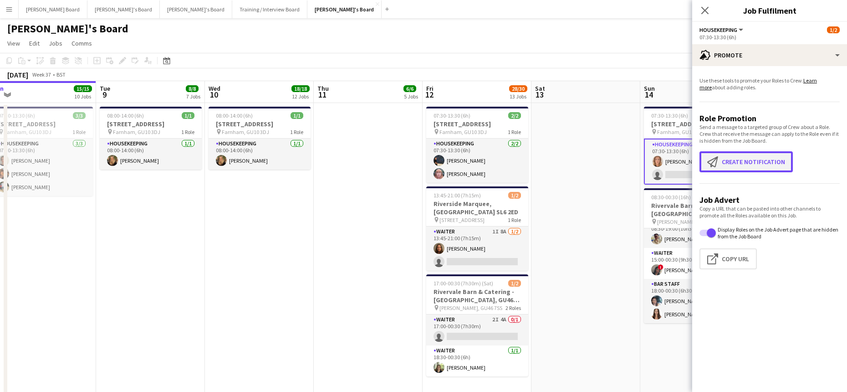
click at [747, 162] on button "Create notification Create notification" at bounding box center [745, 161] width 93 height 21
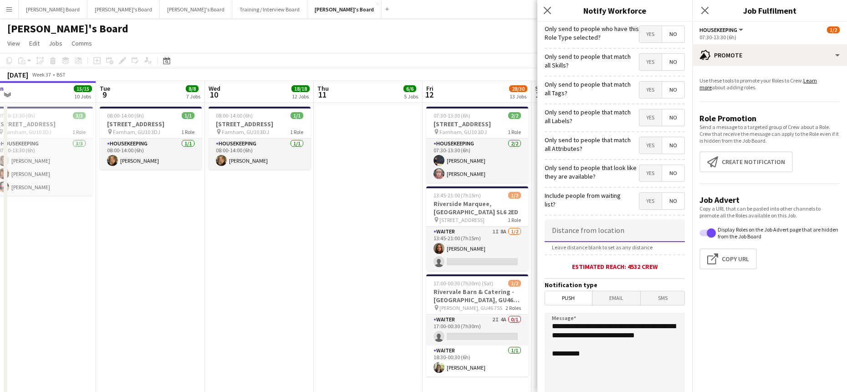
click at [581, 241] on input at bounding box center [615, 230] width 140 height 23
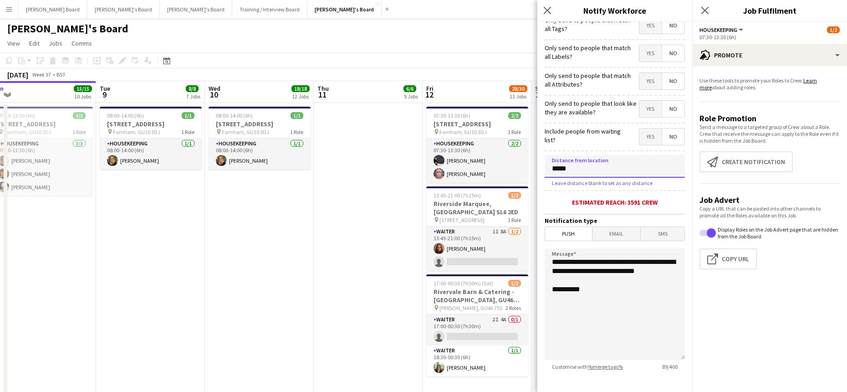
scroll to position [110, 0]
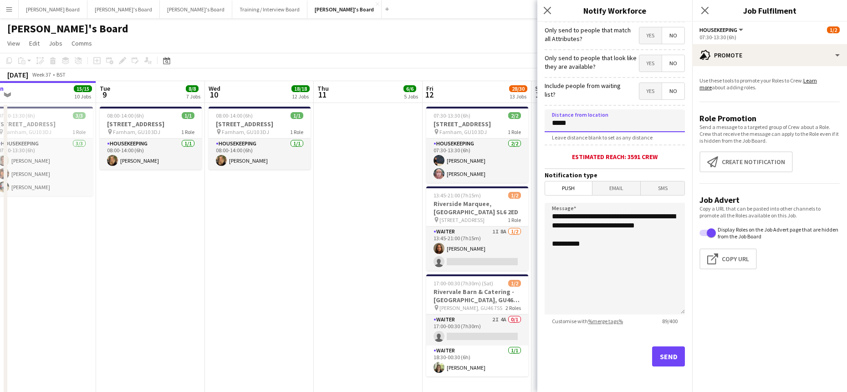
type input "*****"
click at [658, 352] on button "Send" at bounding box center [668, 356] width 33 height 20
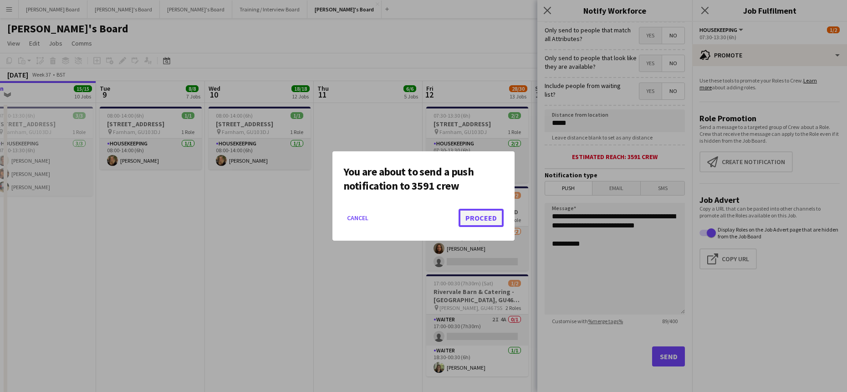
click at [474, 214] on button "Proceed" at bounding box center [481, 218] width 45 height 18
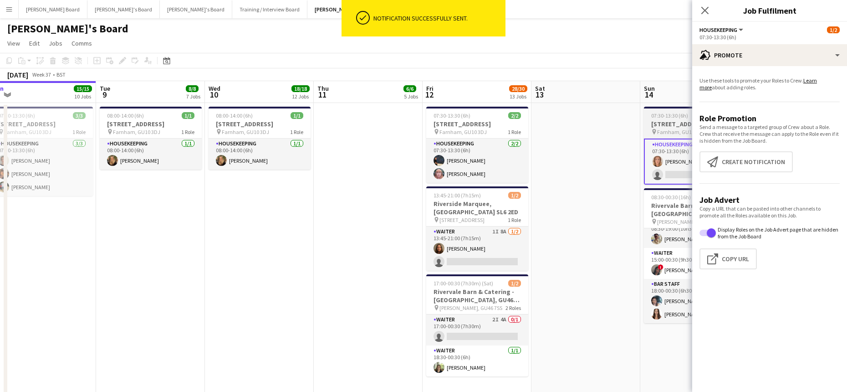
drag, startPoint x: 632, startPoint y: 189, endPoint x: 702, endPoint y: 143, distance: 83.9
click at [632, 189] on app-date-cell at bounding box center [585, 256] width 109 height 306
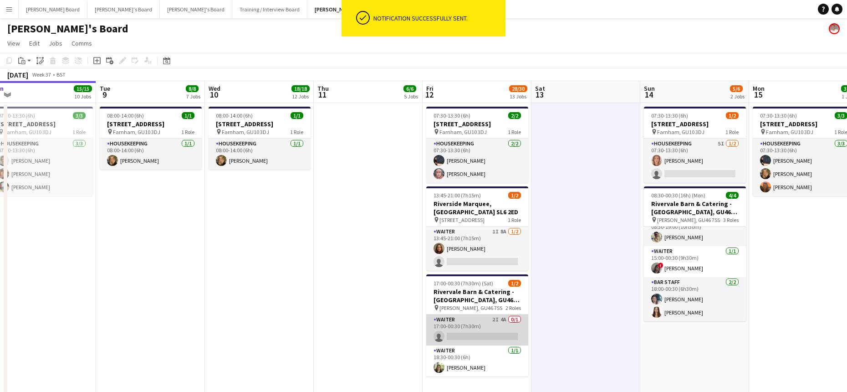
click at [473, 326] on app-card-role "Waiter 2I 4A 0/1 17:00-00:30 (7h30m) single-neutral-actions" at bounding box center [477, 329] width 102 height 31
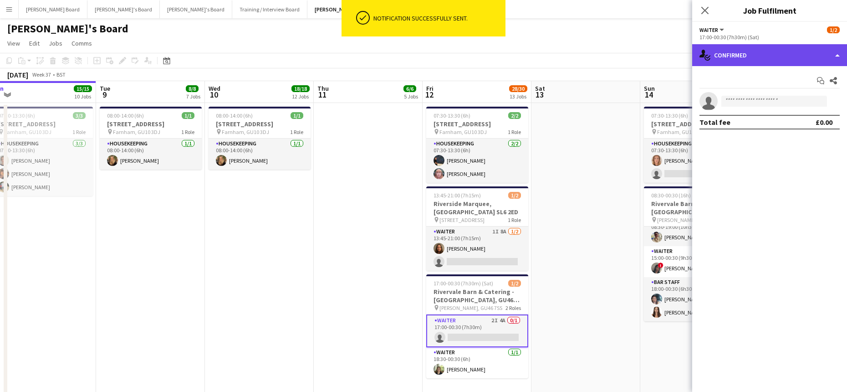
click at [771, 65] on div "single-neutral-actions-check-2 Confirmed" at bounding box center [769, 55] width 155 height 22
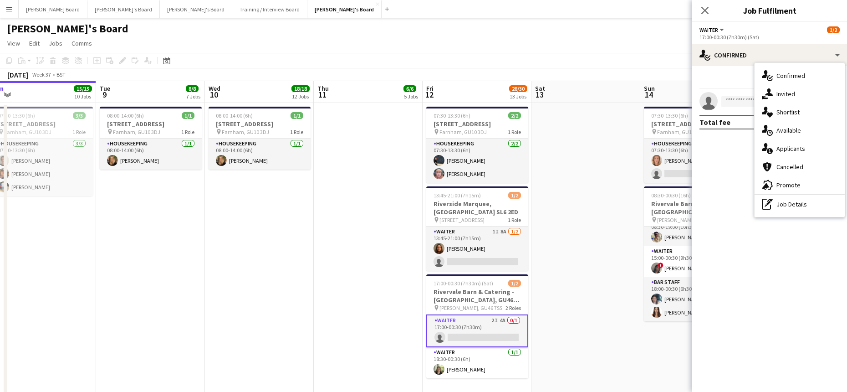
click at [794, 148] on span "Applicants" at bounding box center [790, 148] width 29 height 8
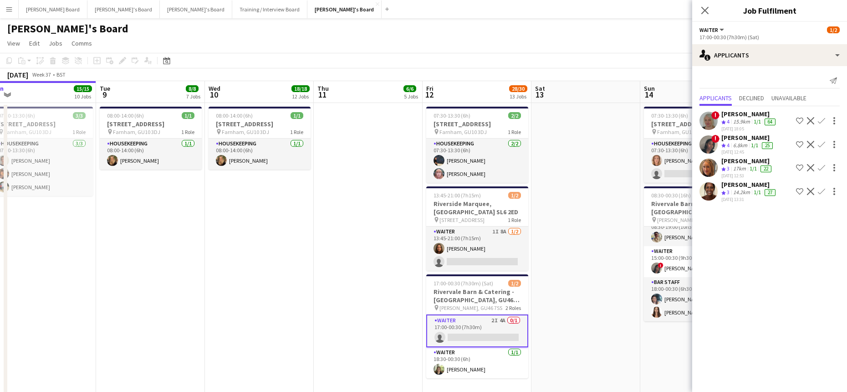
click at [823, 146] on app-icon "Confirm" at bounding box center [821, 144] width 7 height 7
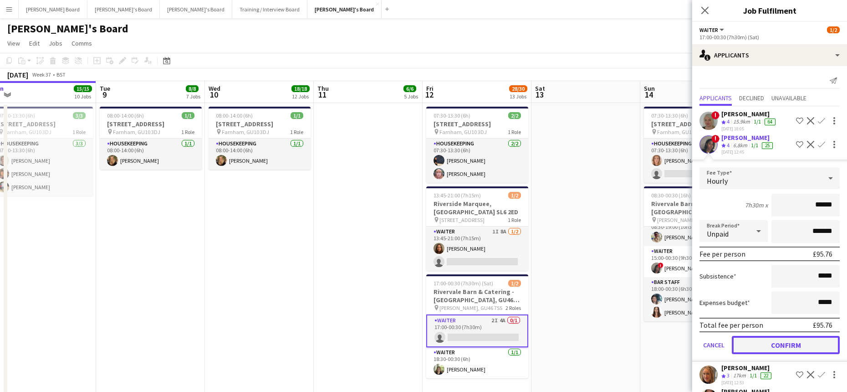
click at [765, 344] on button "Confirm" at bounding box center [786, 345] width 108 height 18
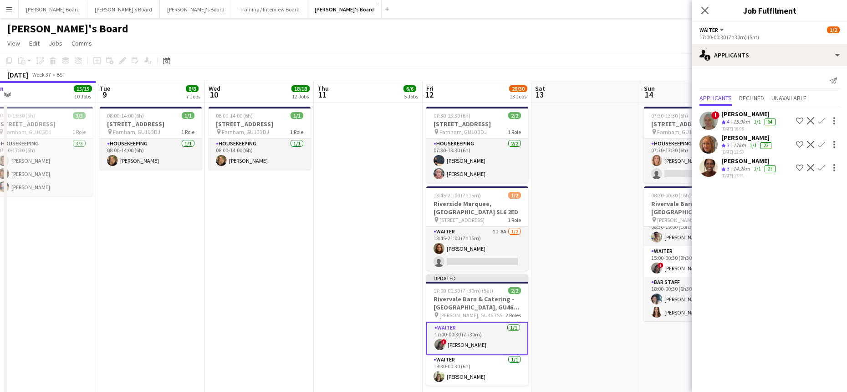
click at [583, 262] on app-date-cell at bounding box center [585, 256] width 109 height 306
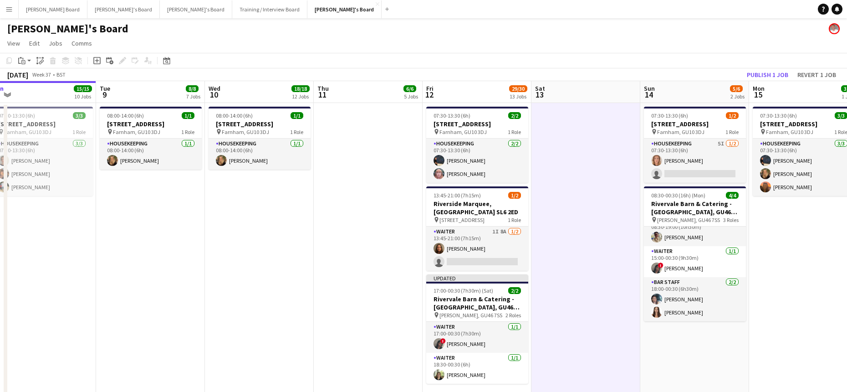
click at [736, 71] on div "Publish 1 job Revert 1 job" at bounding box center [791, 75] width 111 height 12
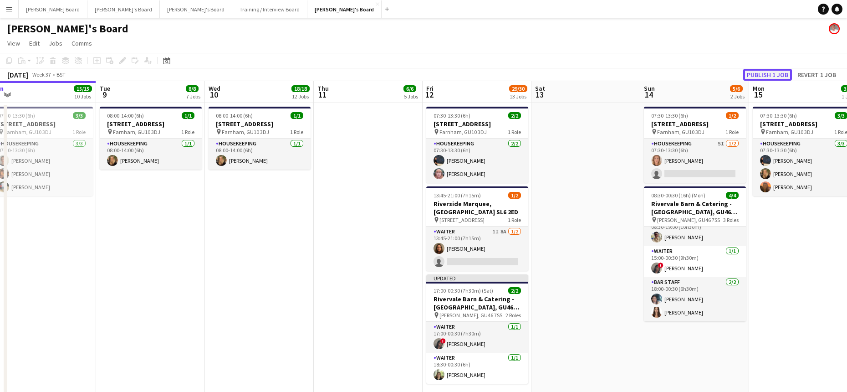
click at [768, 75] on button "Publish 1 job" at bounding box center [767, 75] width 49 height 12
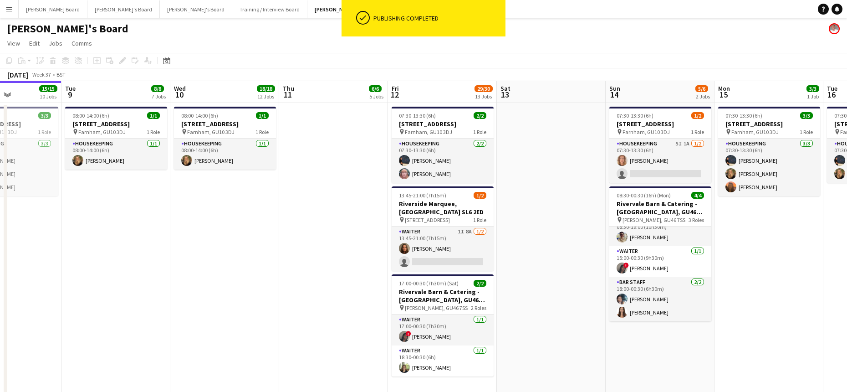
scroll to position [0, 384]
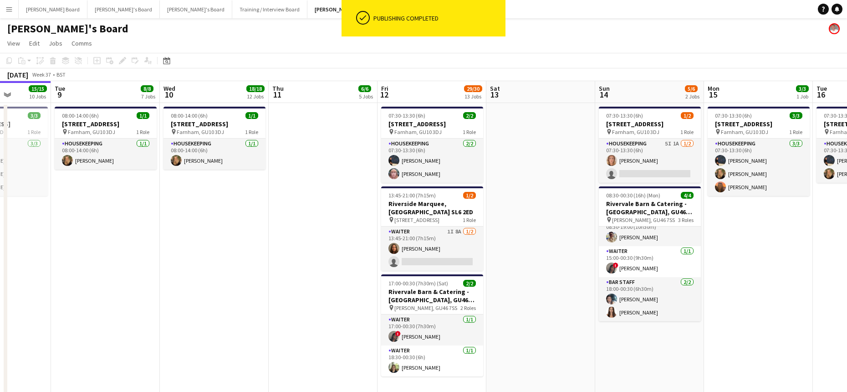
drag, startPoint x: 617, startPoint y: 224, endPoint x: 572, endPoint y: 226, distance: 45.1
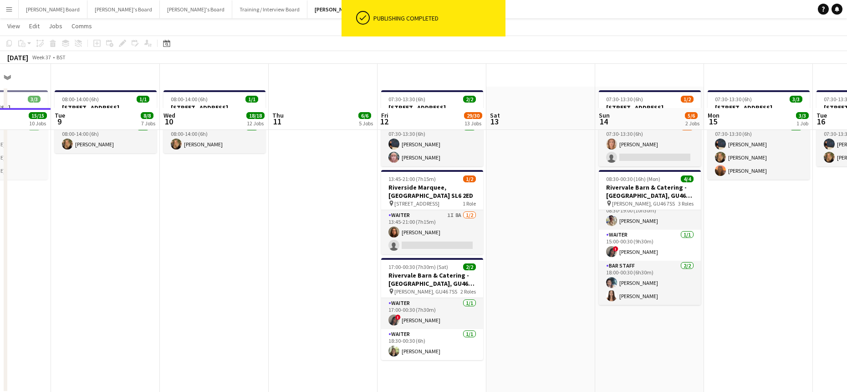
scroll to position [0, 0]
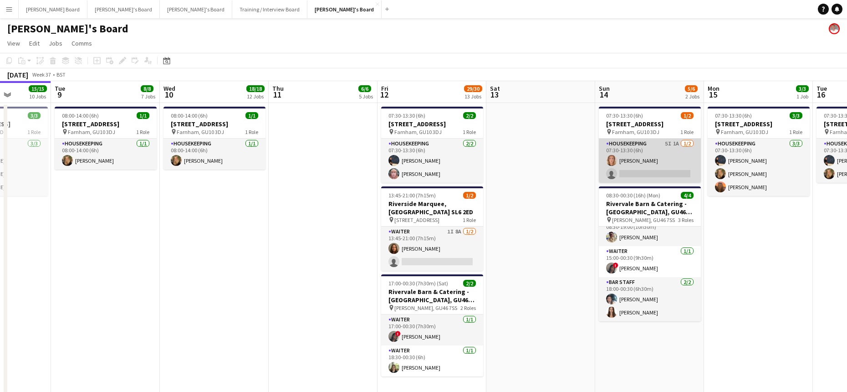
click at [680, 175] on app-card-role "Housekeeping 5I 1A 1/2 07:30-13:30 (6h) Ailsa Thompson single-neutral-actions" at bounding box center [650, 160] width 102 height 44
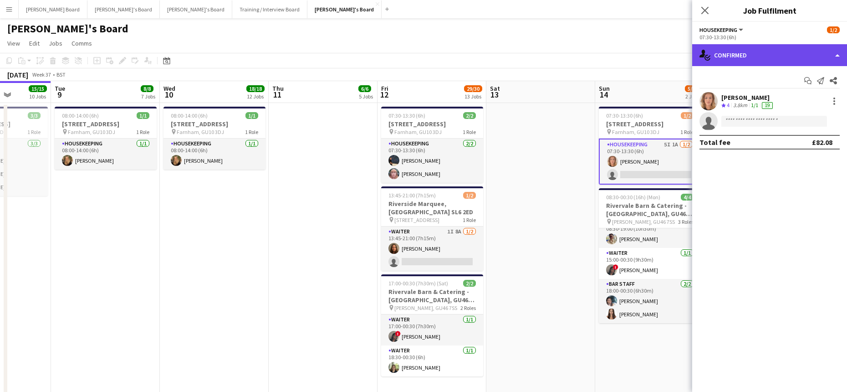
click at [796, 49] on div "single-neutral-actions-check-2 Confirmed" at bounding box center [769, 55] width 155 height 22
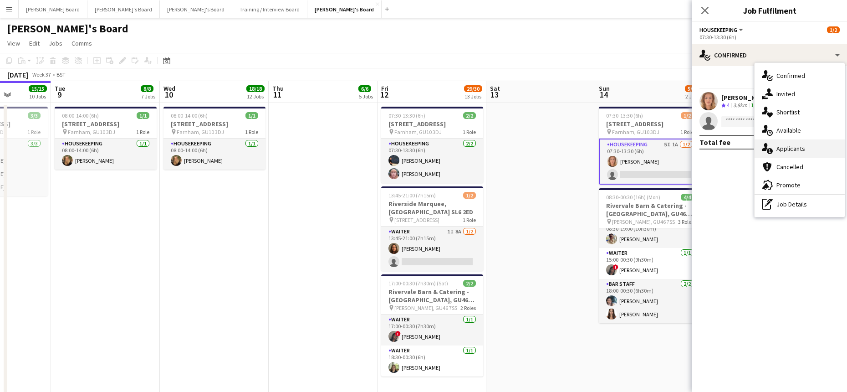
click at [807, 152] on div "single-neutral-actions-information Applicants" at bounding box center [799, 148] width 90 height 18
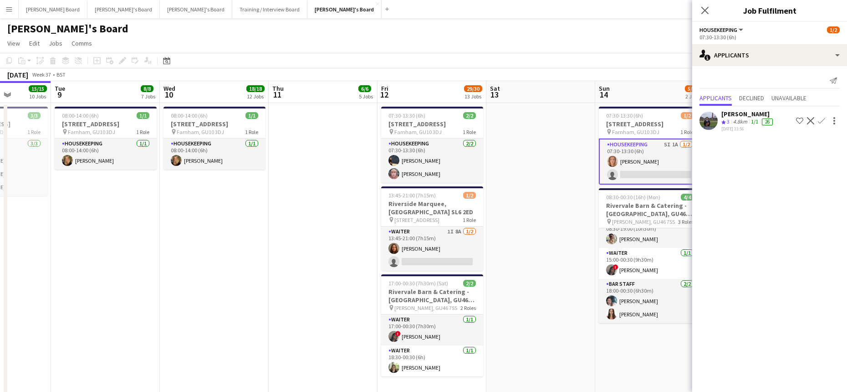
click at [744, 122] on div "4.8km" at bounding box center [740, 122] width 18 height 8
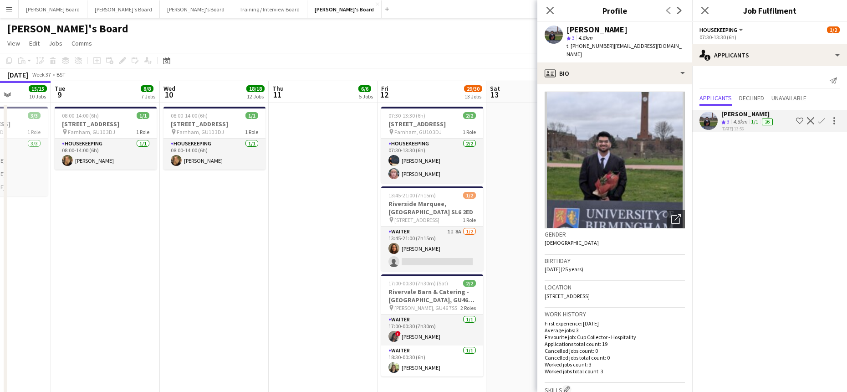
click at [812, 118] on app-icon "Decline" at bounding box center [810, 120] width 7 height 7
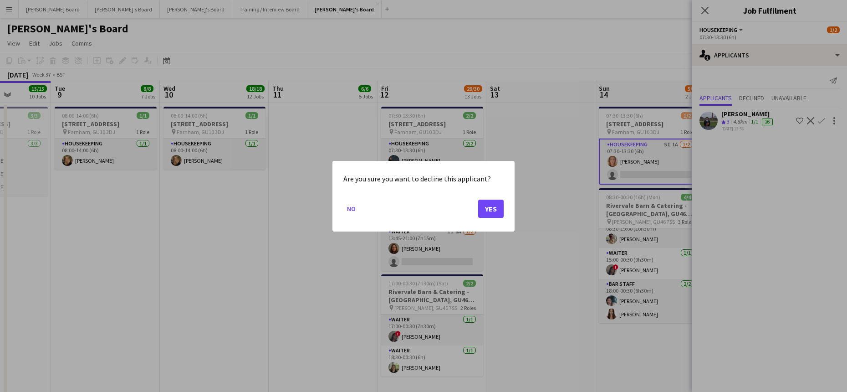
click at [504, 208] on div "Are you sure you want to decline this applicant? No Yes" at bounding box center [423, 196] width 182 height 71
click at [497, 210] on button "Yes" at bounding box center [490, 208] width 25 height 18
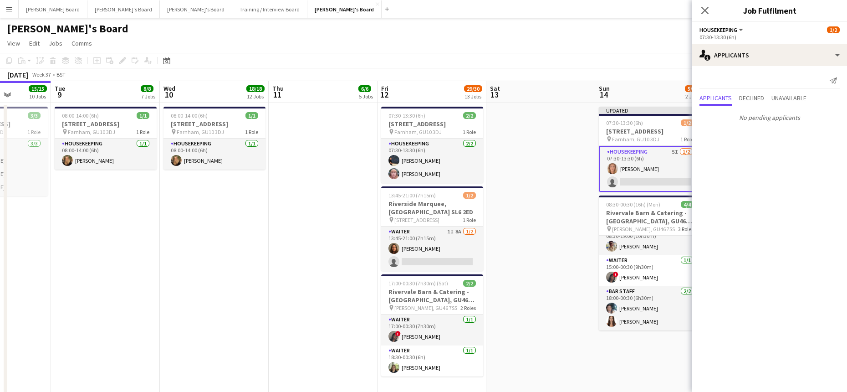
click at [542, 199] on app-date-cell at bounding box center [540, 256] width 109 height 306
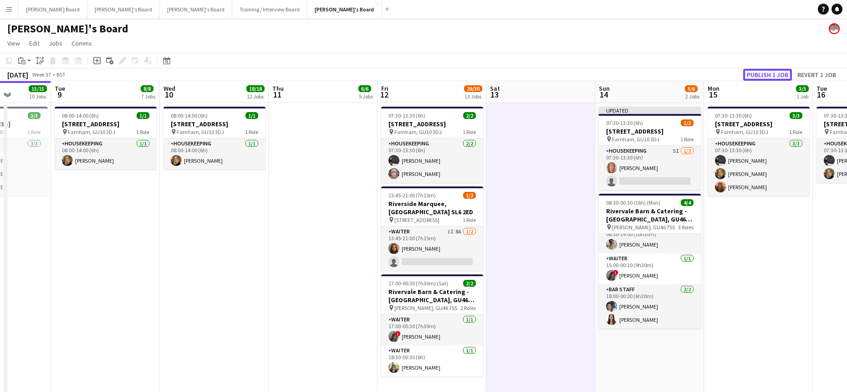
click at [757, 76] on button "Publish 1 job" at bounding box center [767, 75] width 49 height 12
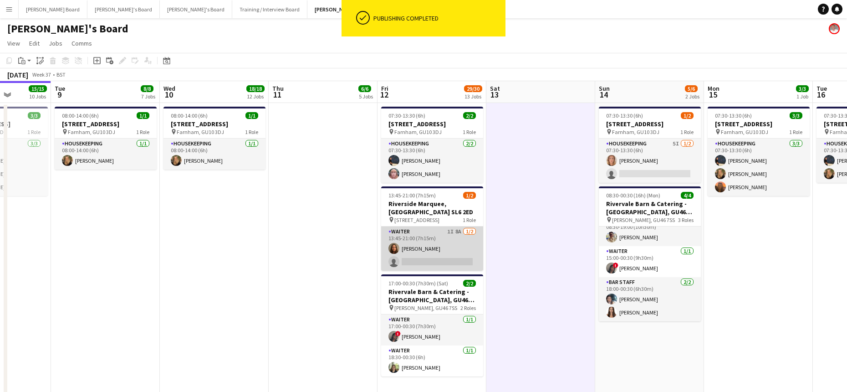
click at [433, 252] on app-card-role "Waiter 1I 8A 1/2 13:45-21:00 (7h15m) Eva De matos single-neutral-actions" at bounding box center [432, 248] width 102 height 44
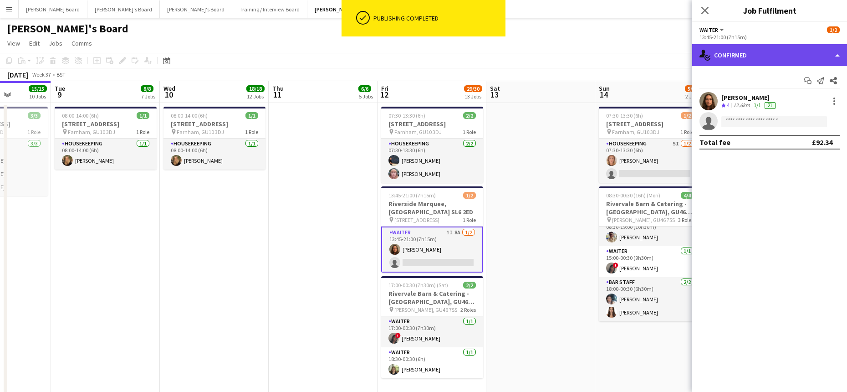
click at [745, 57] on div "single-neutral-actions-check-2 Confirmed" at bounding box center [769, 55] width 155 height 22
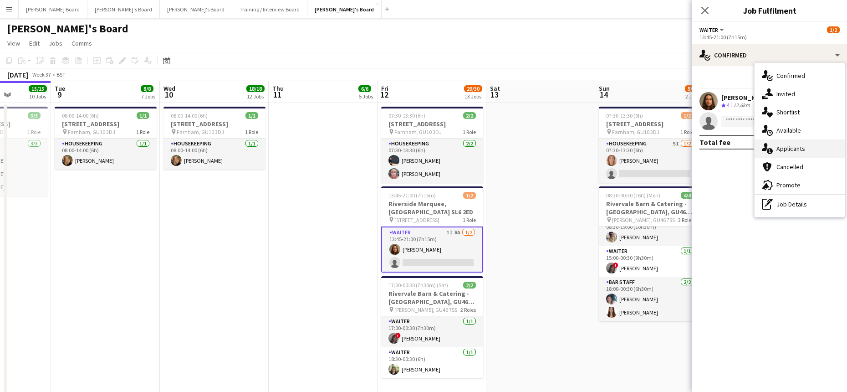
click at [791, 150] on span "Applicants" at bounding box center [790, 148] width 29 height 8
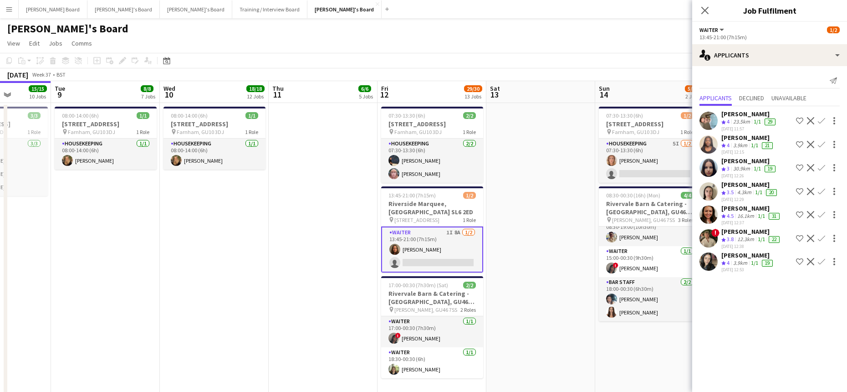
click at [558, 184] on app-date-cell at bounding box center [540, 256] width 109 height 306
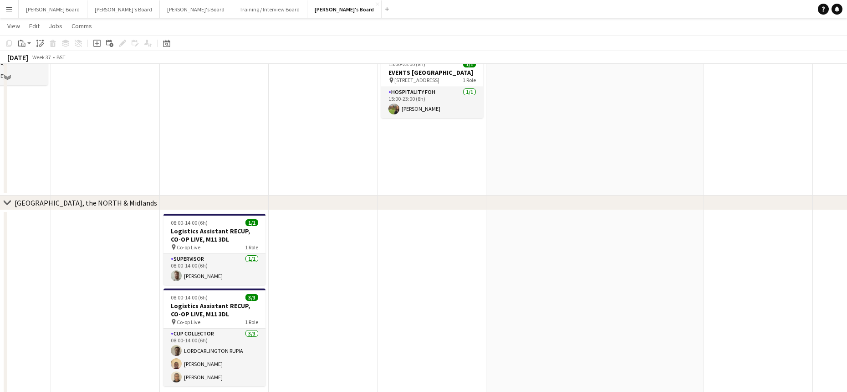
scroll to position [1275, 0]
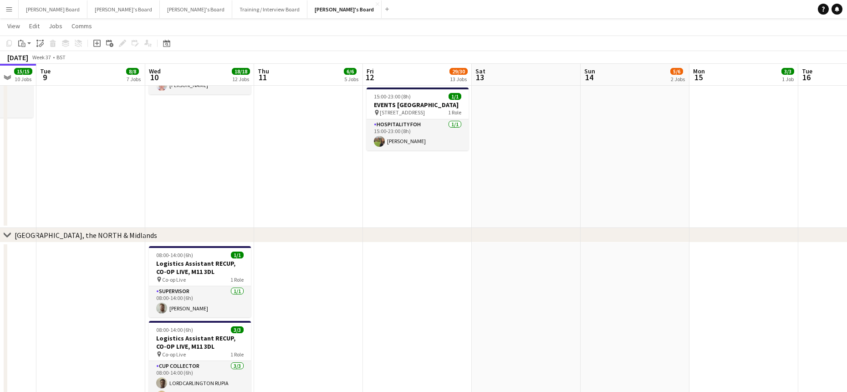
drag, startPoint x: 679, startPoint y: 280, endPoint x: 127, endPoint y: 283, distance: 551.9
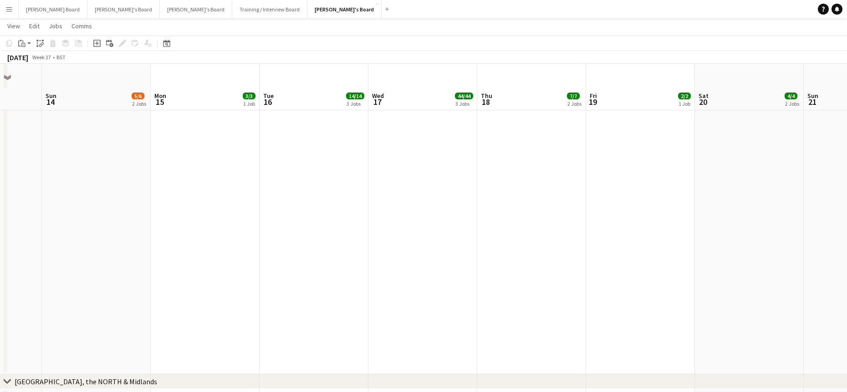
scroll to position [1153, 0]
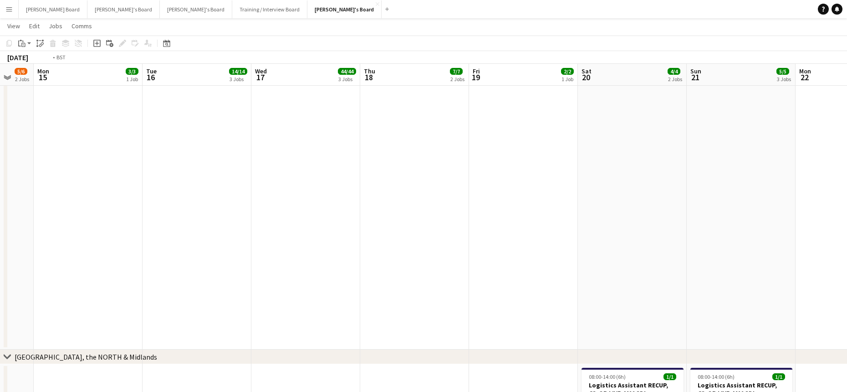
drag, startPoint x: 491, startPoint y: 248, endPoint x: 223, endPoint y: 237, distance: 268.4
click at [218, 241] on app-calendar-viewport "Thu 11 6/6 5 Jobs Fri 12 29/30 13 Jobs Sat 13 Sun 14 5/6 2 Jobs Mon 15 3/3 1 Jo…" at bounding box center [423, 15] width 847 height 2266
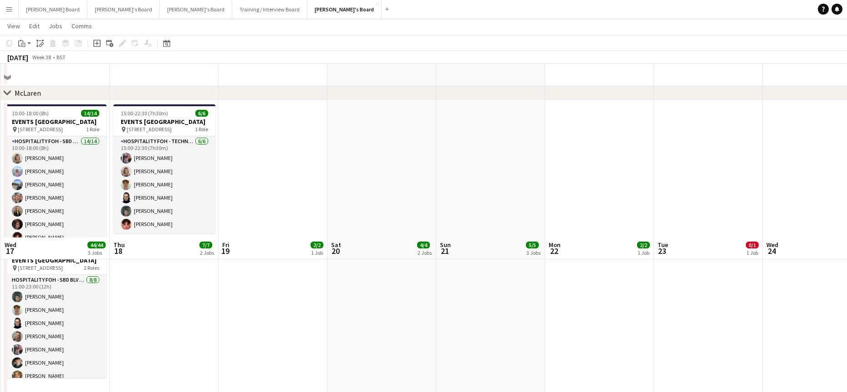
scroll to position [304, 0]
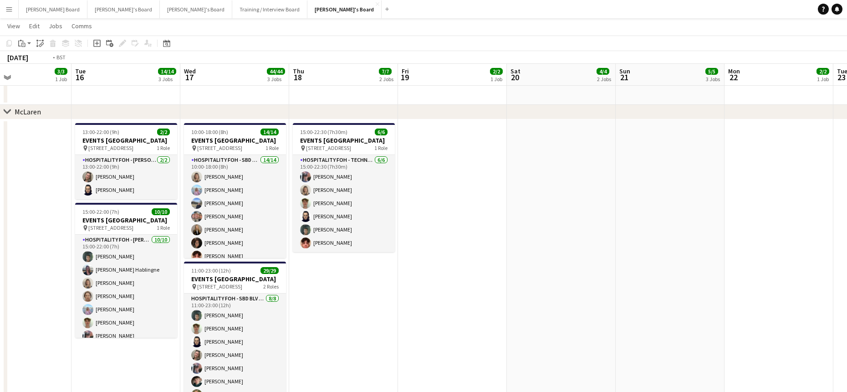
drag, startPoint x: 355, startPoint y: 301, endPoint x: 604, endPoint y: 299, distance: 249.5
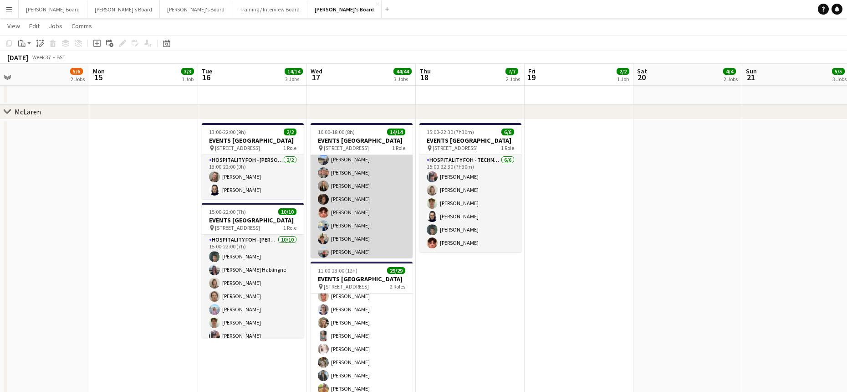
scroll to position [108, 0]
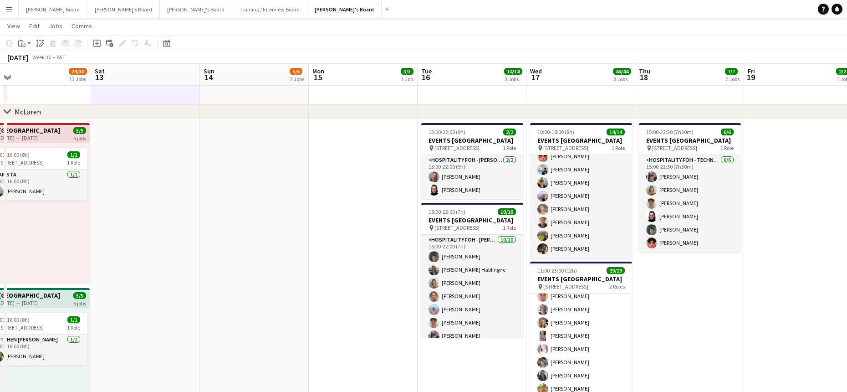
drag, startPoint x: 93, startPoint y: 243, endPoint x: 427, endPoint y: 244, distance: 333.8
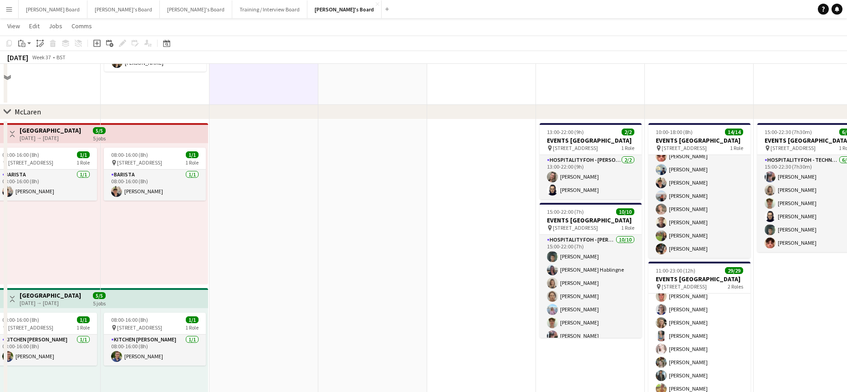
scroll to position [1260, 0]
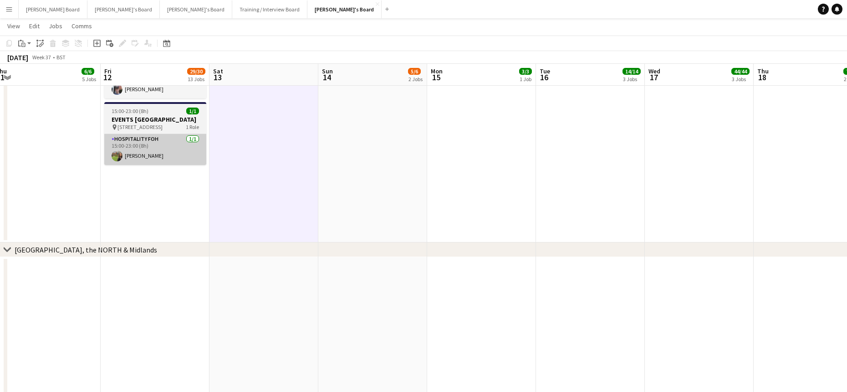
click at [158, 165] on app-card-role "Hospitality FOH 1/1 15:00-23:00 (8h) Caitlin Allan" at bounding box center [155, 149] width 102 height 31
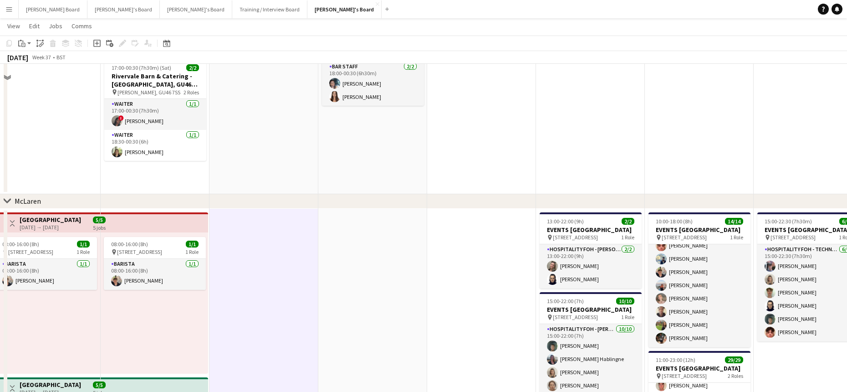
scroll to position [0, 0]
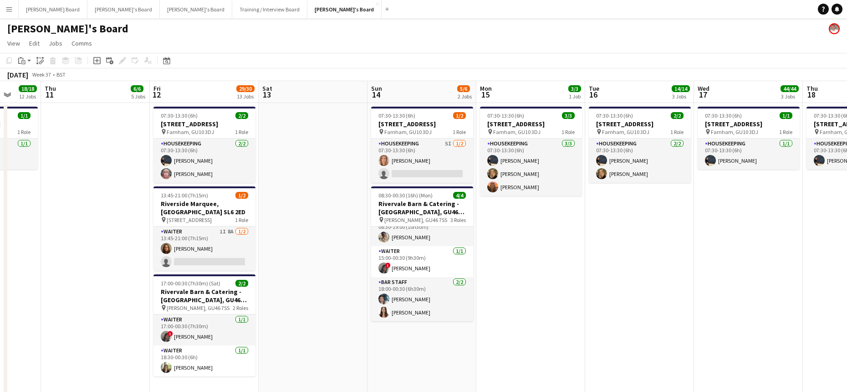
drag, startPoint x: 186, startPoint y: 271, endPoint x: 359, endPoint y: 273, distance: 173.0
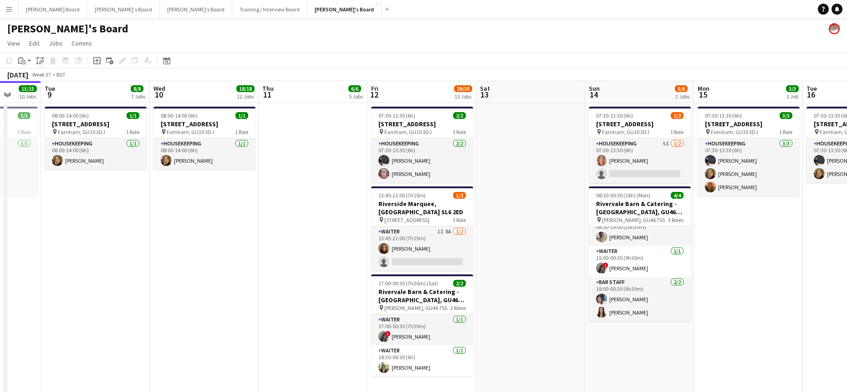
scroll to position [0, 265]
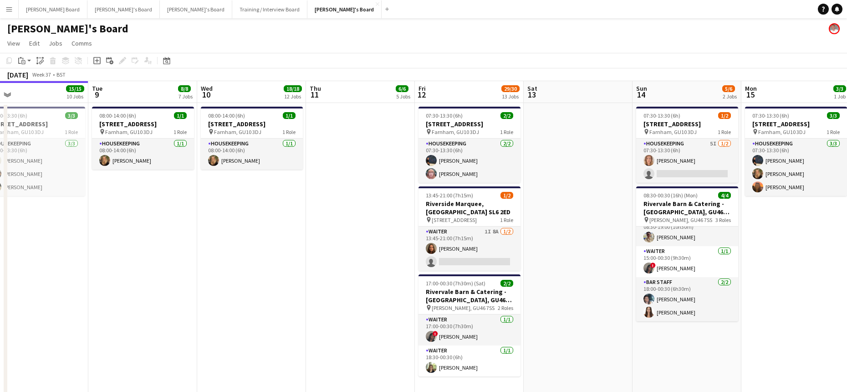
drag, startPoint x: 169, startPoint y: 317, endPoint x: 287, endPoint y: 322, distance: 118.1
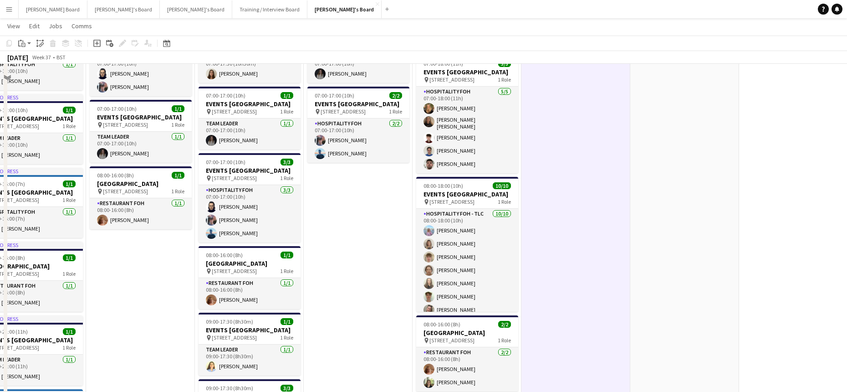
scroll to position [850, 0]
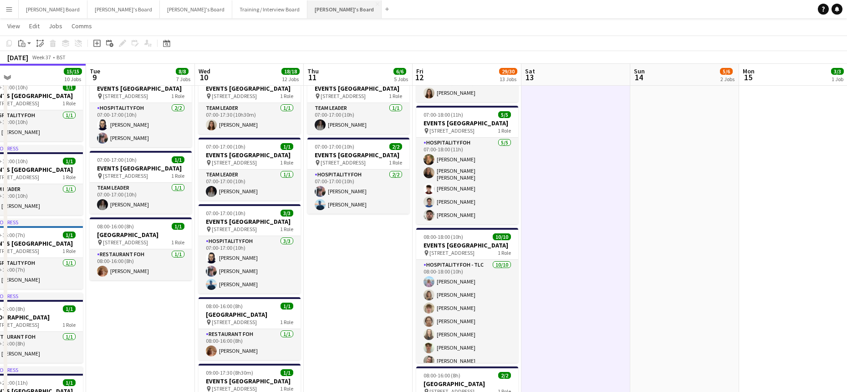
click at [307, 13] on button "Jakub's Board Close" at bounding box center [344, 9] width 74 height 18
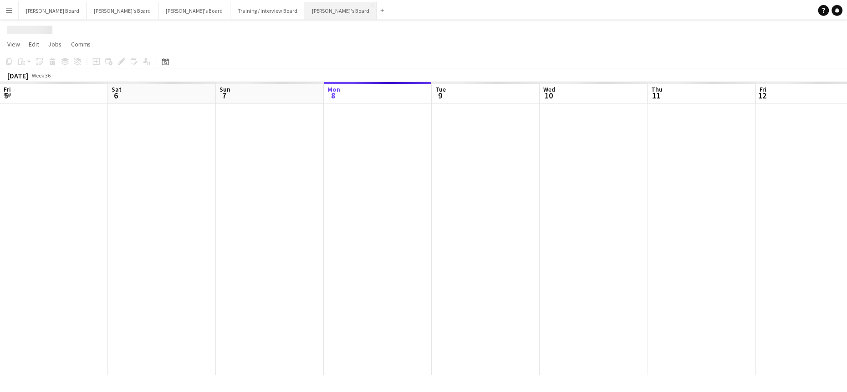
scroll to position [0, 218]
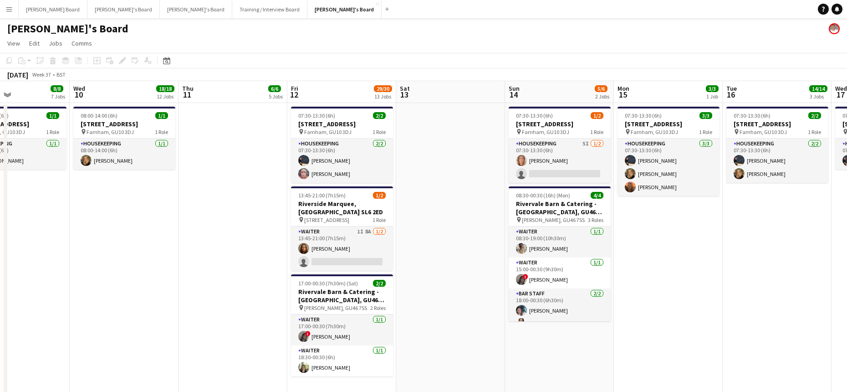
drag, startPoint x: 300, startPoint y: 309, endPoint x: 280, endPoint y: 310, distance: 20.1
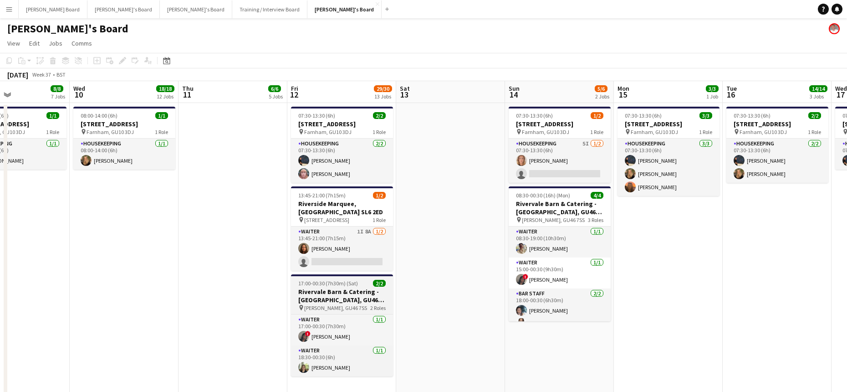
scroll to position [0, 327]
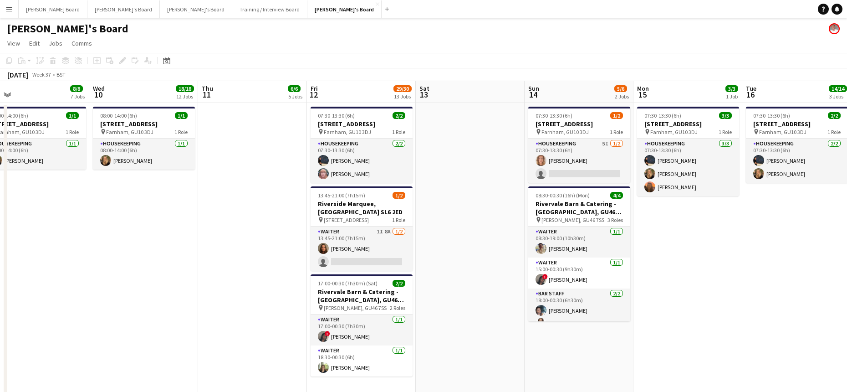
drag, startPoint x: 810, startPoint y: 315, endPoint x: 494, endPoint y: 321, distance: 316.1
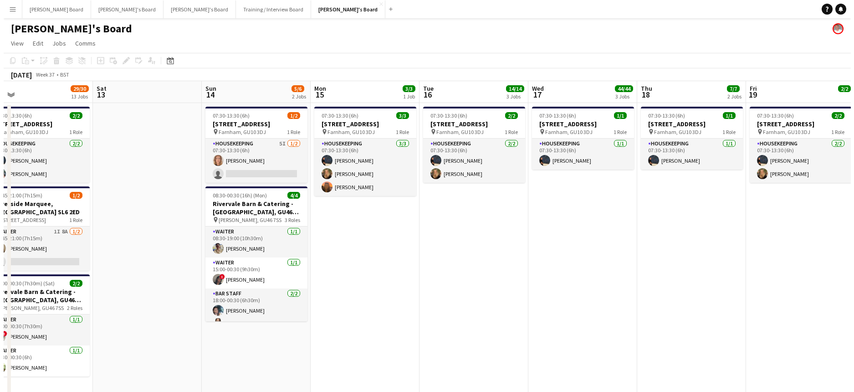
scroll to position [0, 304]
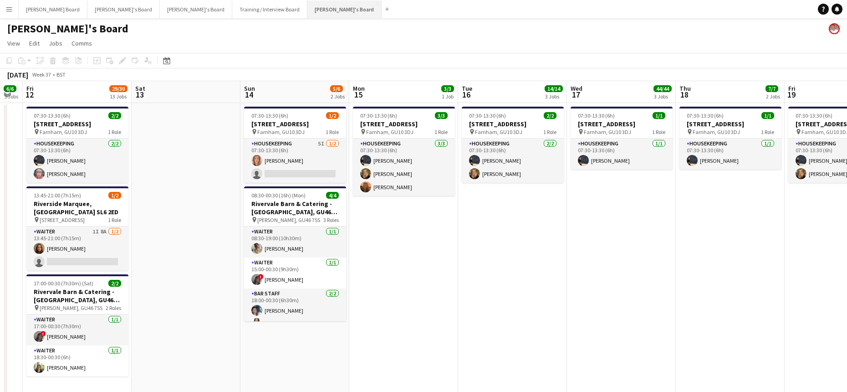
click at [307, 7] on button "Jakub's Board Close" at bounding box center [344, 9] width 74 height 18
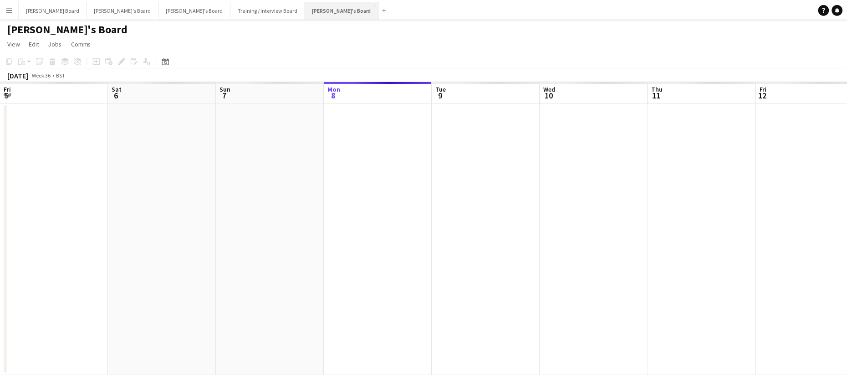
scroll to position [0, 218]
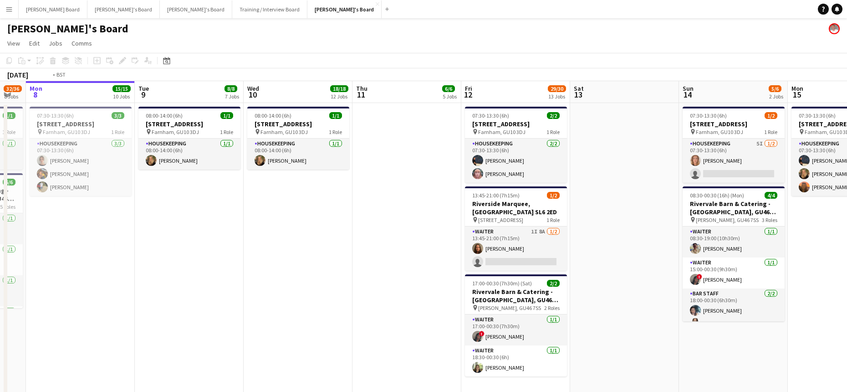
drag, startPoint x: 719, startPoint y: 256, endPoint x: 515, endPoint y: 256, distance: 203.5
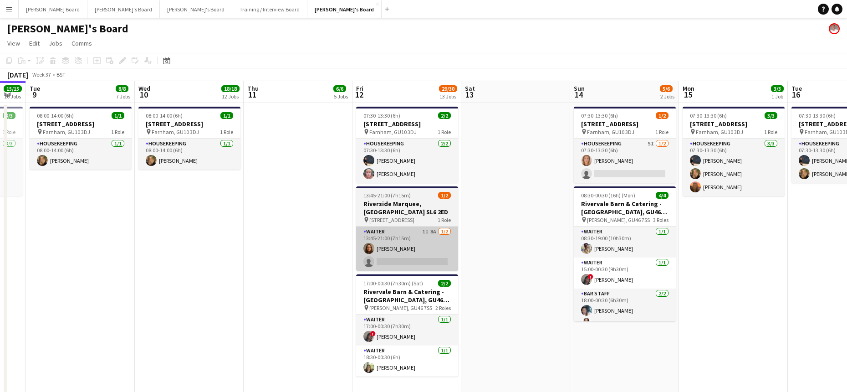
scroll to position [0, 310]
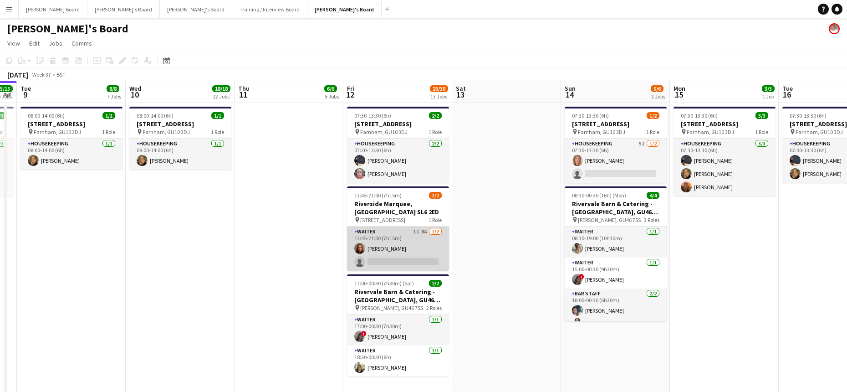
click at [405, 251] on app-card-role "Waiter 1I 8A 1/2 13:45-21:00 (7h15m) Eva De matos single-neutral-actions" at bounding box center [398, 248] width 102 height 44
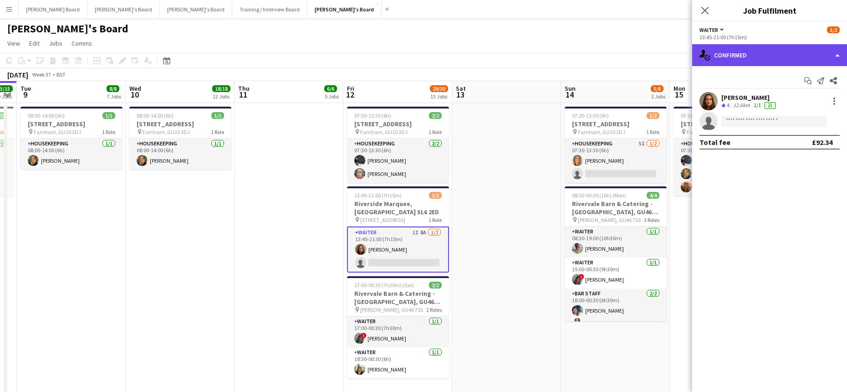
click at [795, 45] on div "single-neutral-actions-check-2 Confirmed" at bounding box center [769, 55] width 155 height 22
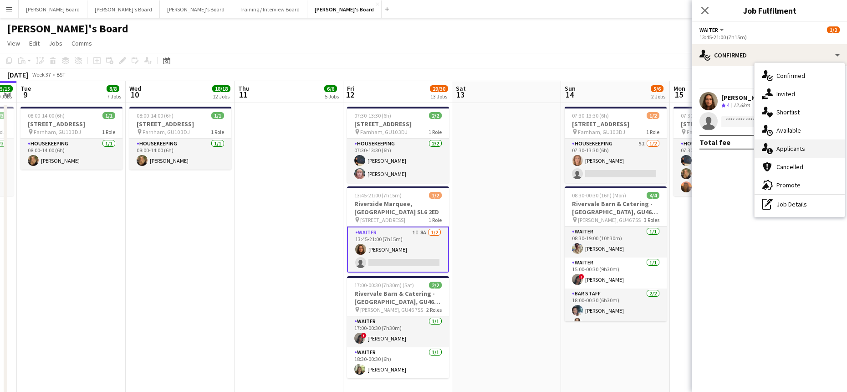
click at [800, 153] on span "Applicants" at bounding box center [790, 148] width 29 height 8
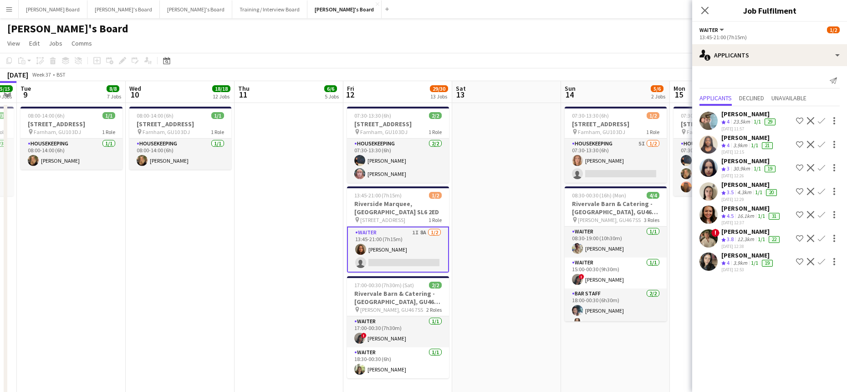
click at [526, 214] on app-date-cell at bounding box center [506, 256] width 109 height 306
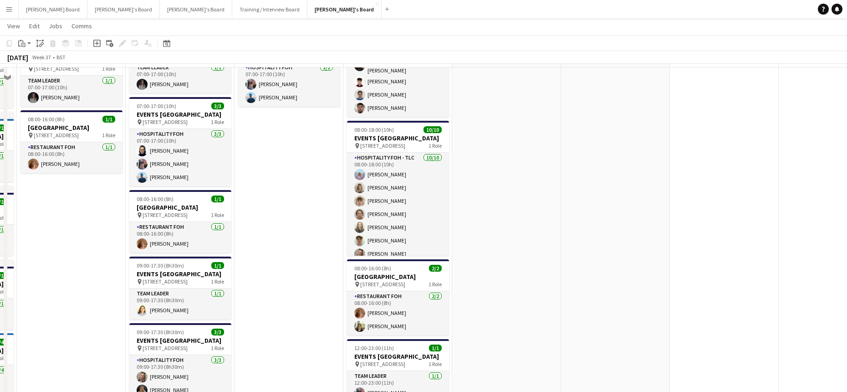
scroll to position [911, 0]
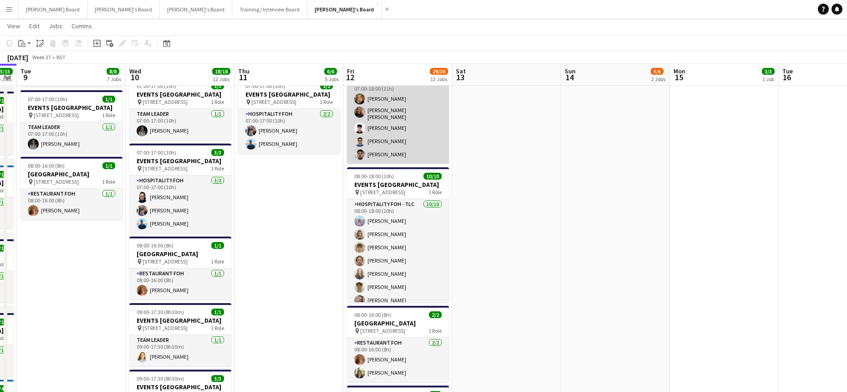
click at [407, 163] on app-card-role "Hospitality FOH 5/5 07:00-18:00 (11h) Emilie Baxter Sofia Tams Carrasco Sam Gow…" at bounding box center [398, 120] width 102 height 87
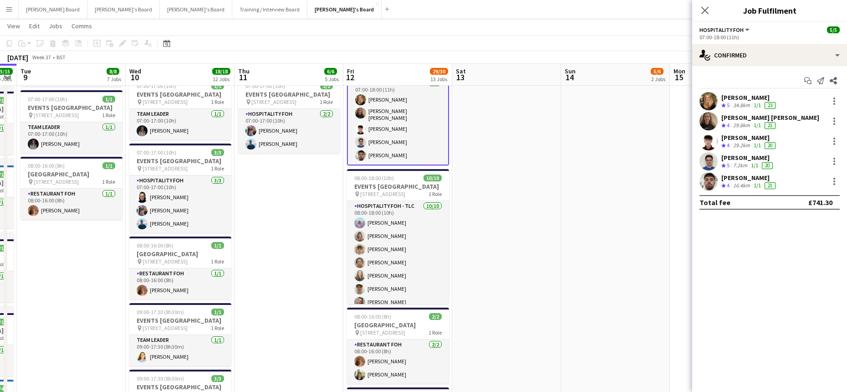
click at [740, 162] on div "7.2km" at bounding box center [740, 166] width 18 height 8
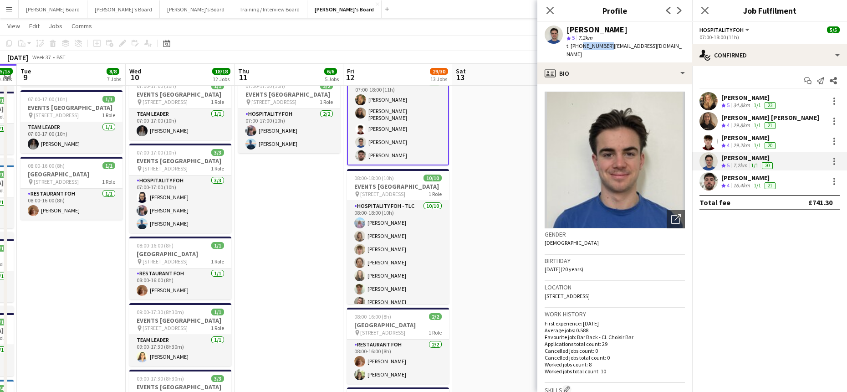
drag, startPoint x: 606, startPoint y: 48, endPoint x: 579, endPoint y: 50, distance: 27.0
click at [579, 50] on div "t. +447493133833 | samuelcowland@icloud.com" at bounding box center [625, 50] width 118 height 16
copy span "7493133833"
click at [753, 173] on div "Lewis Aspinall Crew rating 4 16.4km 1/1 21" at bounding box center [769, 181] width 155 height 18
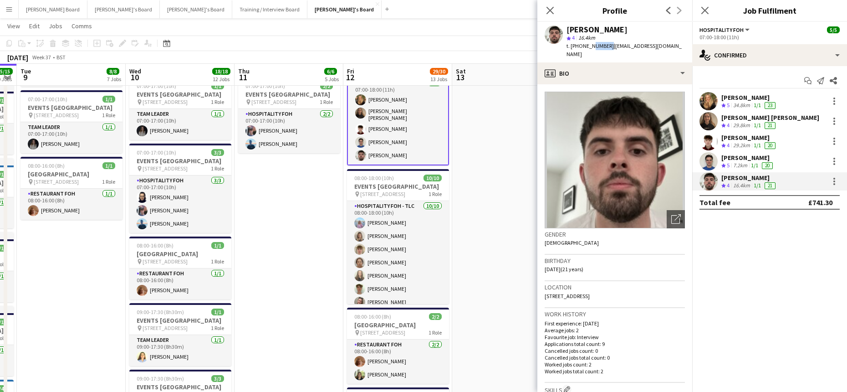
drag, startPoint x: 607, startPoint y: 46, endPoint x: 592, endPoint y: 50, distance: 15.4
click at [591, 50] on div "t. +4407915480036 | lewisaspinall10@icloud.com" at bounding box center [625, 50] width 118 height 16
click at [607, 46] on span "t. +4407915480036" at bounding box center [589, 45] width 47 height 7
drag, startPoint x: 608, startPoint y: 46, endPoint x: 595, endPoint y: 48, distance: 13.8
click at [595, 48] on span "t. +4407915480036" at bounding box center [589, 45] width 47 height 7
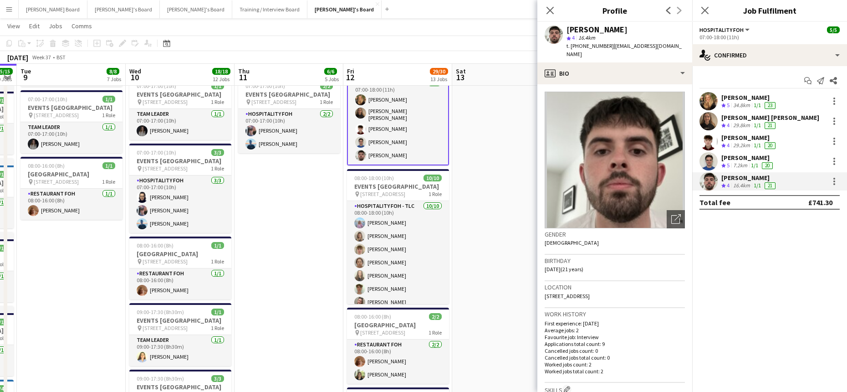
click at [594, 47] on span "t. +4407915480036" at bounding box center [589, 45] width 47 height 7
drag, startPoint x: 608, startPoint y: 45, endPoint x: 580, endPoint y: 52, distance: 29.6
click at [580, 52] on div "Lewis Aspinall star 4 16.4km t. +4407915480036 | lewisaspinall10@icloud.com" at bounding box center [614, 42] width 155 height 41
copy span "07915480036"
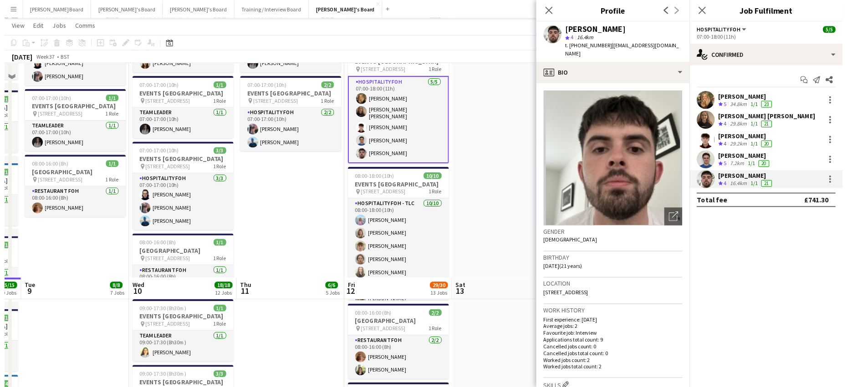
scroll to position [1275, 0]
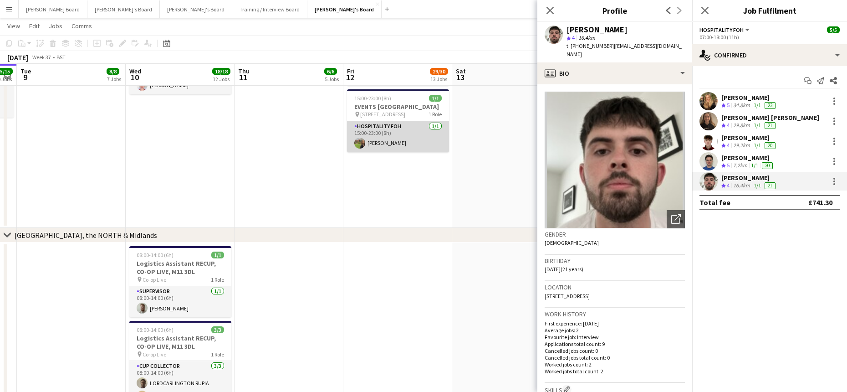
click at [384, 152] on app-card-role "Hospitality FOH 1/1 15:00-23:00 (8h) Caitlin Allan" at bounding box center [398, 136] width 102 height 31
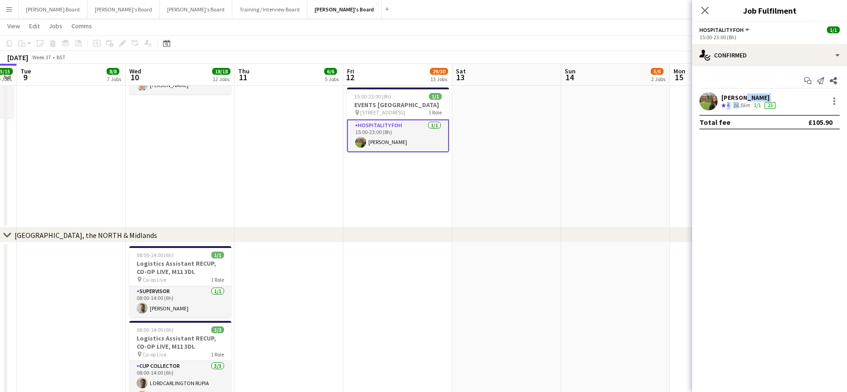
click at [736, 101] on div "Caitlin Allan Crew rating 4 16.5km 1/1 23" at bounding box center [749, 101] width 56 height 16
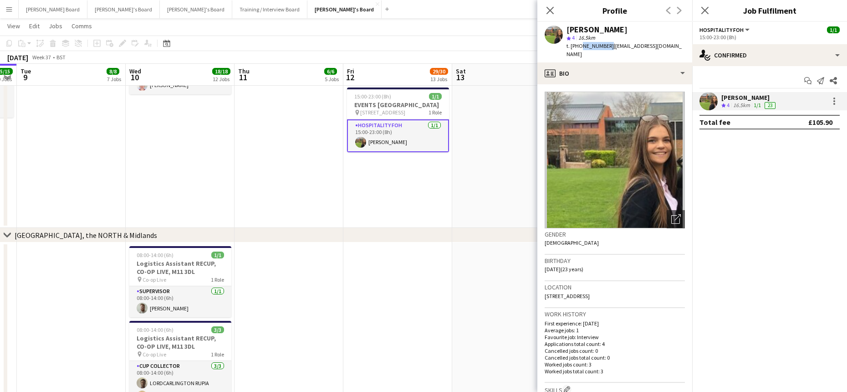
drag, startPoint x: 606, startPoint y: 46, endPoint x: 579, endPoint y: 48, distance: 26.5
click at [579, 48] on span "t. +447921480153" at bounding box center [589, 45] width 47 height 7
copy span "7921480153"
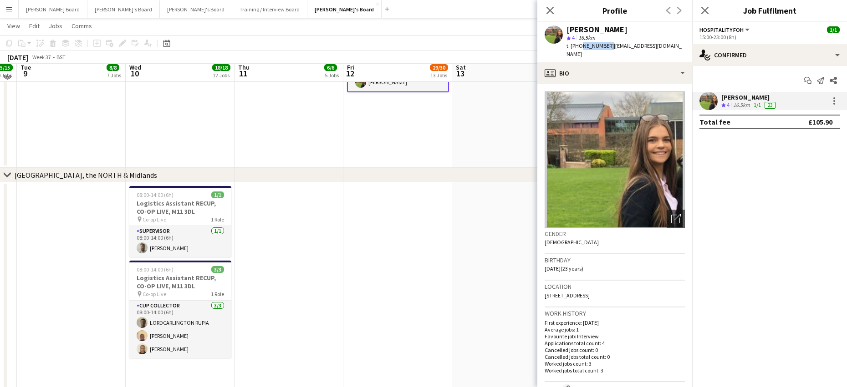
scroll to position [1335, 0]
click at [335, 311] on app-date-cell at bounding box center [288, 342] width 109 height 321
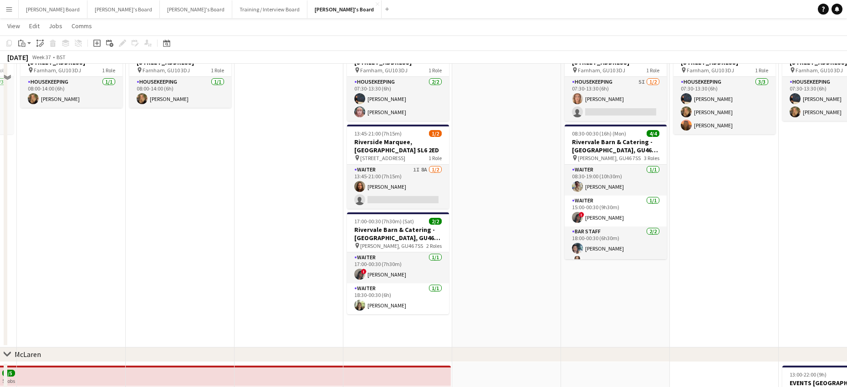
scroll to position [0, 0]
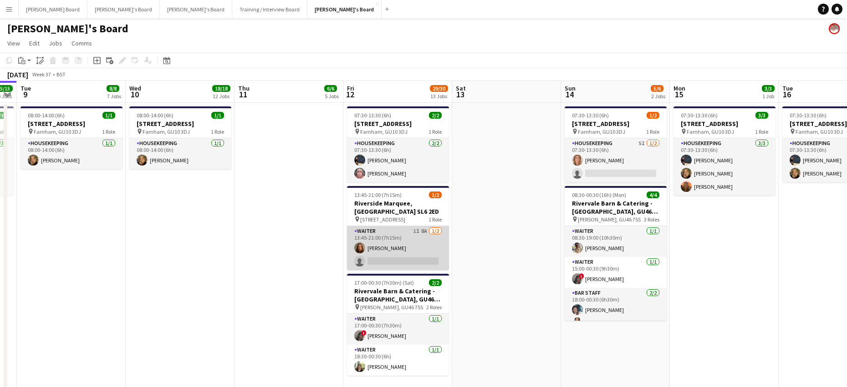
click at [405, 245] on app-card-role "Waiter 1I 8A 1/2 13:45-21:00 (7h15m) Eva De matos single-neutral-actions" at bounding box center [398, 248] width 102 height 44
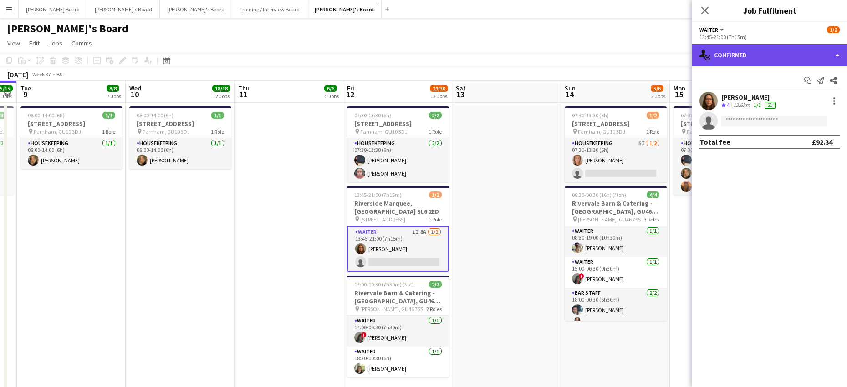
click at [729, 56] on div "single-neutral-actions-check-2 Confirmed" at bounding box center [769, 55] width 155 height 22
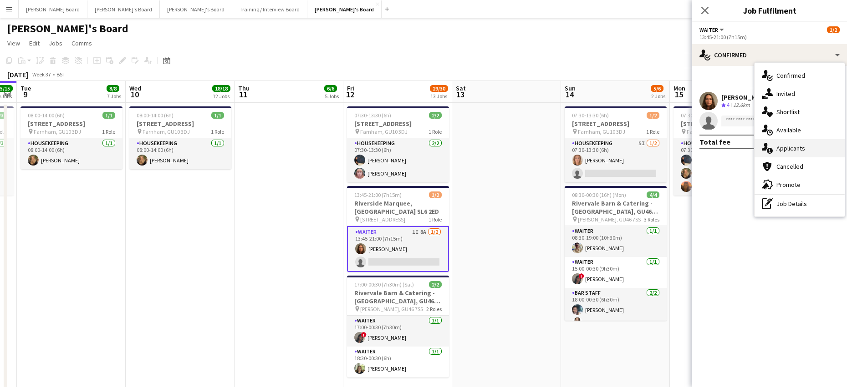
click at [807, 144] on div "single-neutral-actions-information Applicants" at bounding box center [799, 148] width 90 height 18
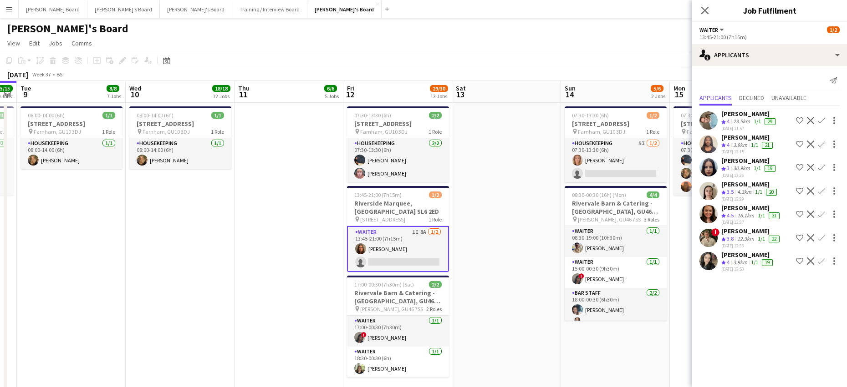
click at [528, 226] on app-date-cell at bounding box center [506, 256] width 109 height 306
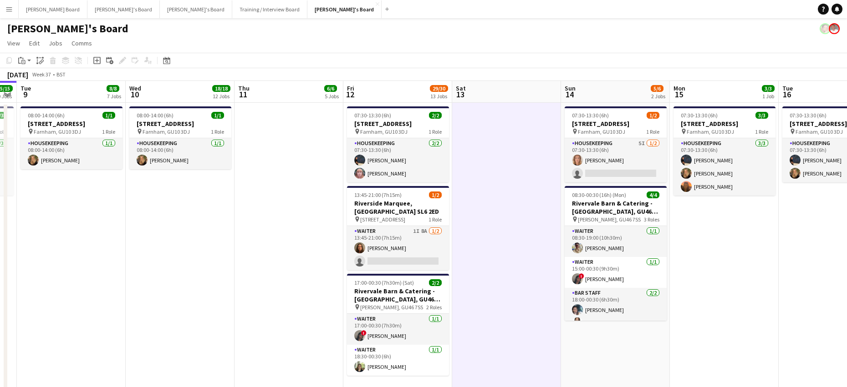
click at [505, 242] on app-date-cell at bounding box center [506, 256] width 109 height 306
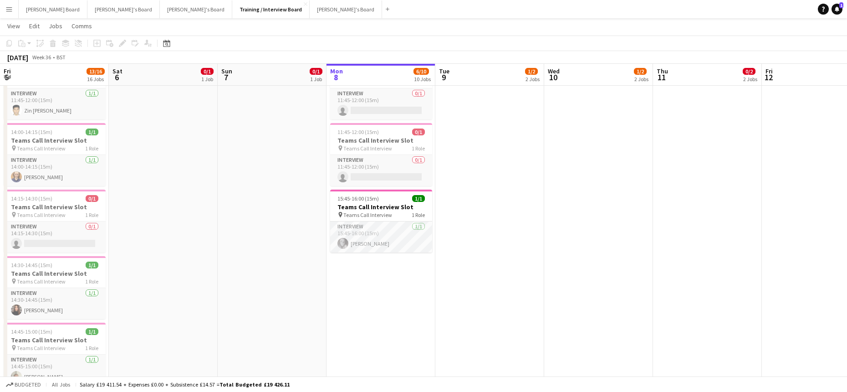
scroll to position [0, 218]
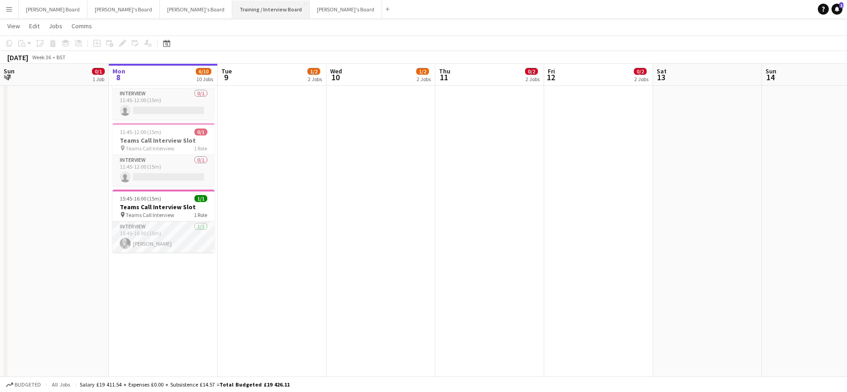
click at [232, 6] on button "Training / Interview Board Close" at bounding box center [270, 9] width 77 height 18
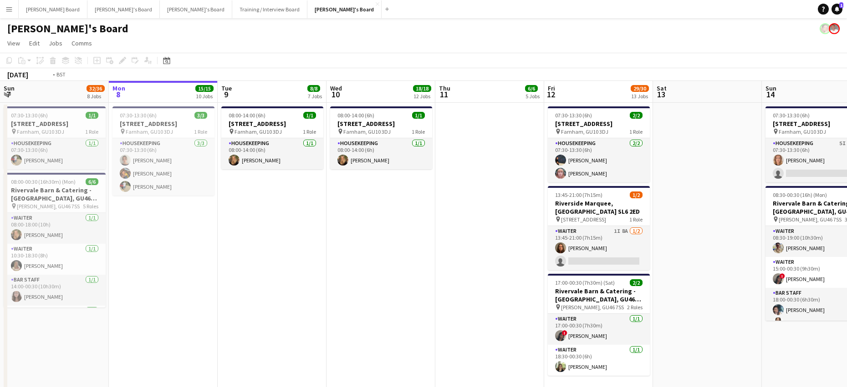
drag, startPoint x: 513, startPoint y: 196, endPoint x: 316, endPoint y: 175, distance: 197.9
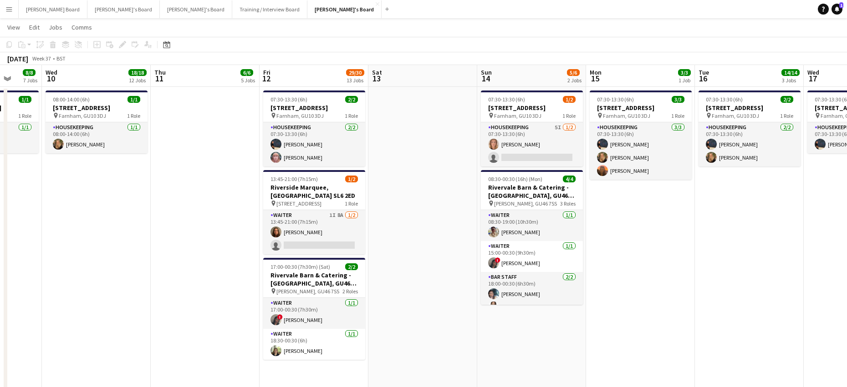
scroll to position [61, 0]
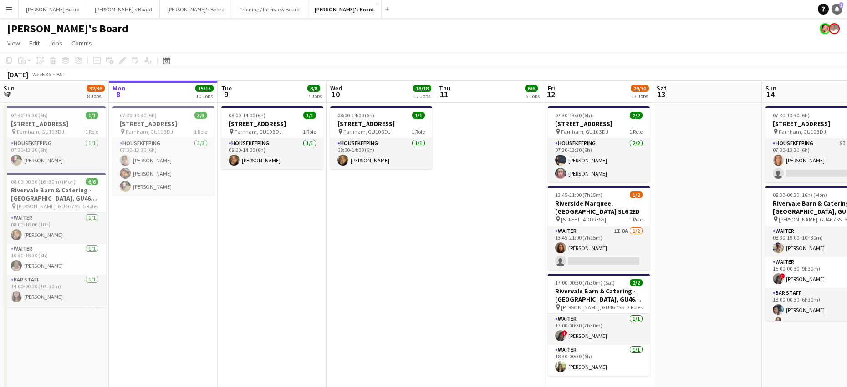
click at [838, 8] on icon at bounding box center [837, 8] width 5 height 5
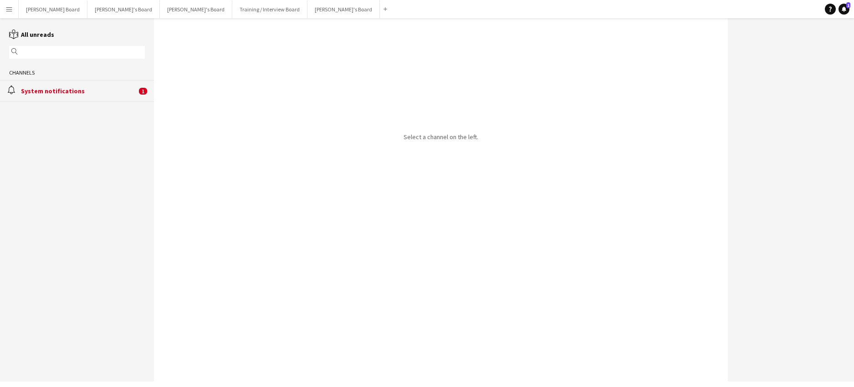
click at [110, 92] on div "System notifications" at bounding box center [79, 91] width 116 height 8
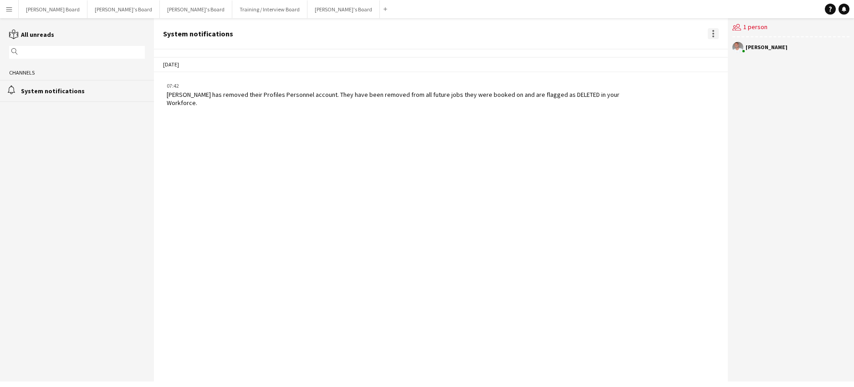
click at [710, 34] on div at bounding box center [713, 33] width 11 height 11
click at [733, 51] on span "Delete" at bounding box center [732, 50] width 21 height 8
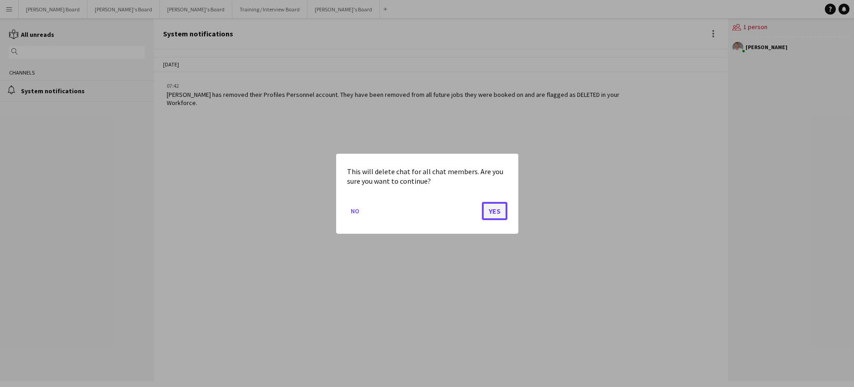
click at [494, 209] on button "Yes" at bounding box center [494, 211] width 25 height 18
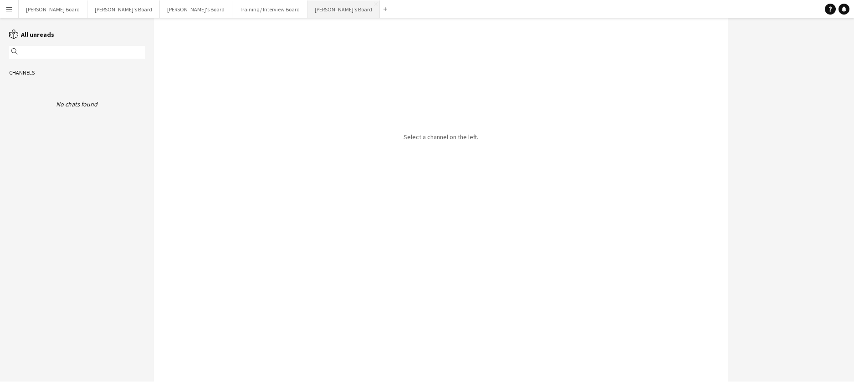
click at [307, 16] on button "[PERSON_NAME]'s Board Close" at bounding box center [343, 9] width 72 height 18
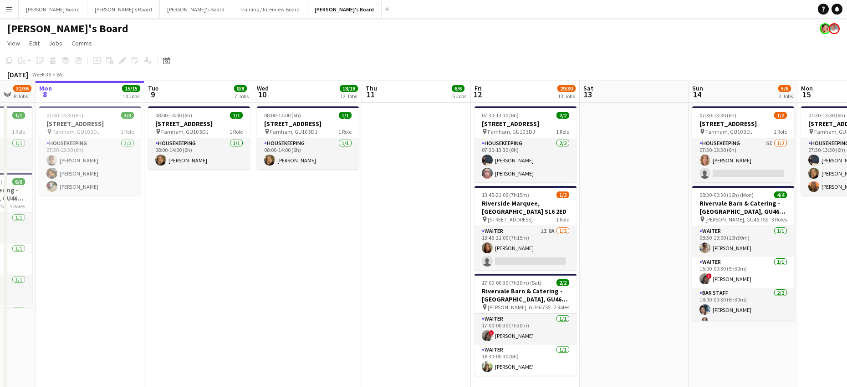
scroll to position [0, 231]
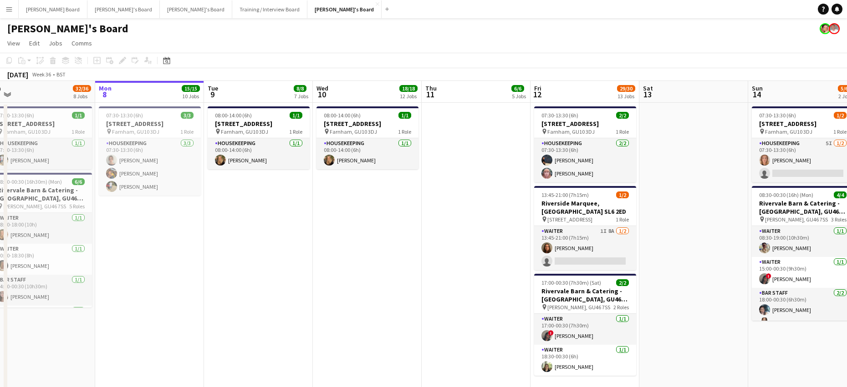
drag, startPoint x: 654, startPoint y: 247, endPoint x: 718, endPoint y: 250, distance: 63.9
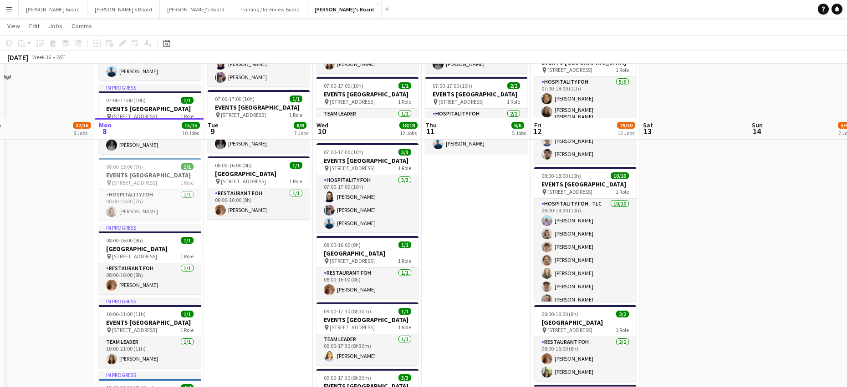
scroll to position [1032, 0]
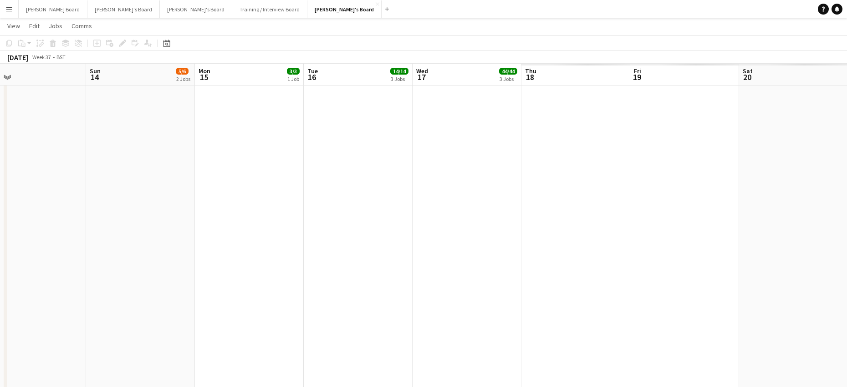
drag, startPoint x: 733, startPoint y: 221, endPoint x: 54, endPoint y: 232, distance: 678.5
click at [54, 231] on app-calendar-viewport "Wed 10 18/18 12 Jobs Thu 11 6/6 5 Jobs Fri 12 29/30 13 Jobs Sat 13 Sun 14 5/6 2…" at bounding box center [423, 136] width 847 height 2266
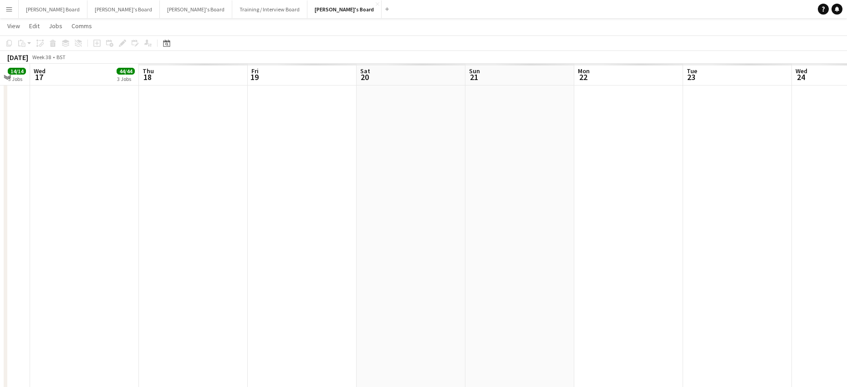
drag, startPoint x: 355, startPoint y: 235, endPoint x: 179, endPoint y: 235, distance: 175.8
click at [178, 235] on app-calendar-viewport "Sat 13 Sun 14 5/6 2 Jobs Mon 15 3/3 1 Job Tue 16 14/14 3 Jobs Wed 17 44/44 3 Jo…" at bounding box center [423, 136] width 847 height 2266
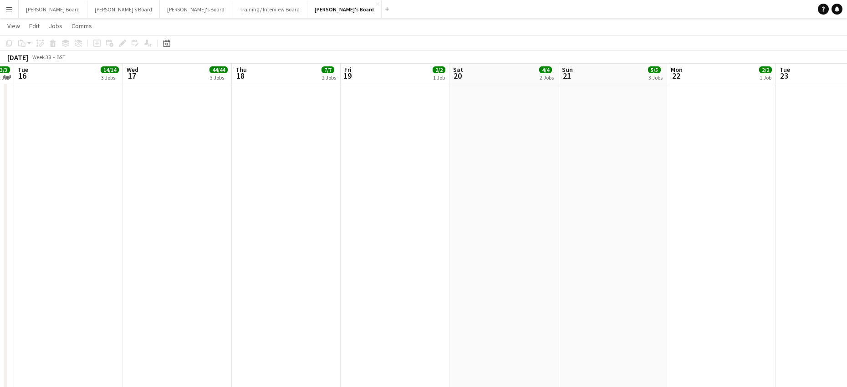
scroll to position [911, 0]
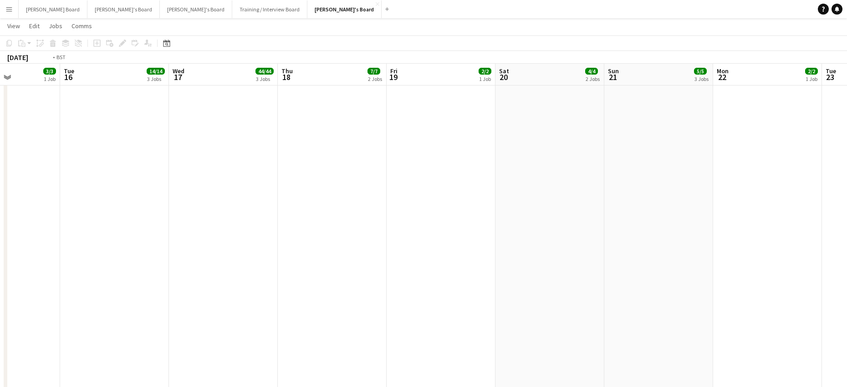
drag, startPoint x: 387, startPoint y: 271, endPoint x: 645, endPoint y: 278, distance: 257.8
click at [641, 279] on app-calendar-viewport "Sat 13 Sun 14 5/6 2 Jobs Mon 15 3/3 1 Job Tue 16 14/14 3 Jobs Wed 17 44/44 3 Jo…" at bounding box center [423, 258] width 847 height 2266
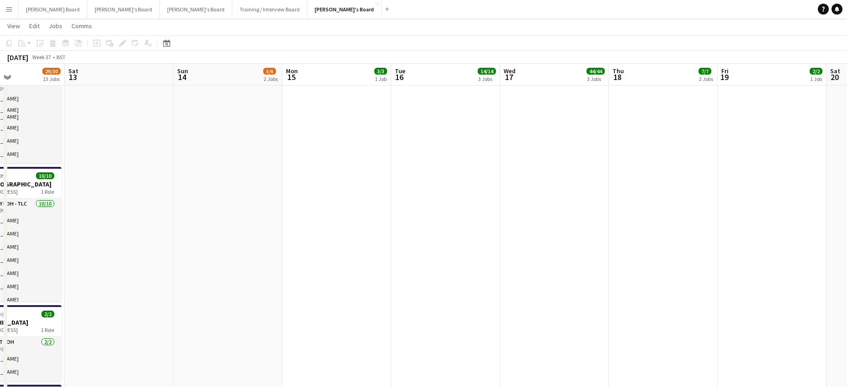
drag, startPoint x: 337, startPoint y: 278, endPoint x: 578, endPoint y: 268, distance: 240.6
click at [708, 285] on app-calendar-viewport "Wed 10 18/18 12 Jobs Thu 11 6/6 5 Jobs Fri 12 29/30 13 Jobs Sat 13 Sun 14 5/6 2…" at bounding box center [423, 258] width 847 height 2266
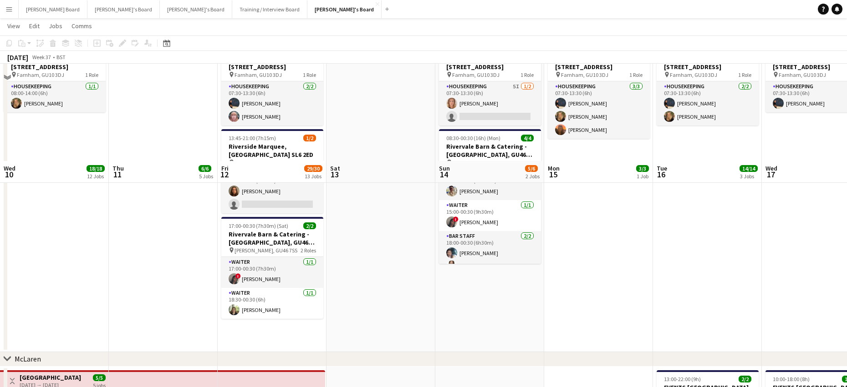
scroll to position [0, 0]
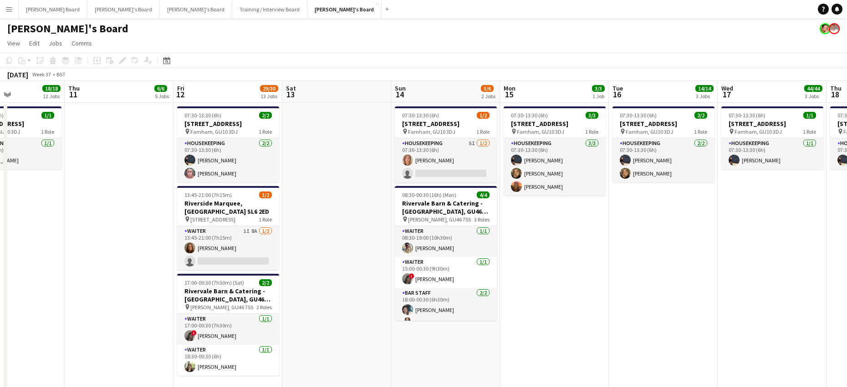
drag, startPoint x: 351, startPoint y: 287, endPoint x: 415, endPoint y: 273, distance: 65.3
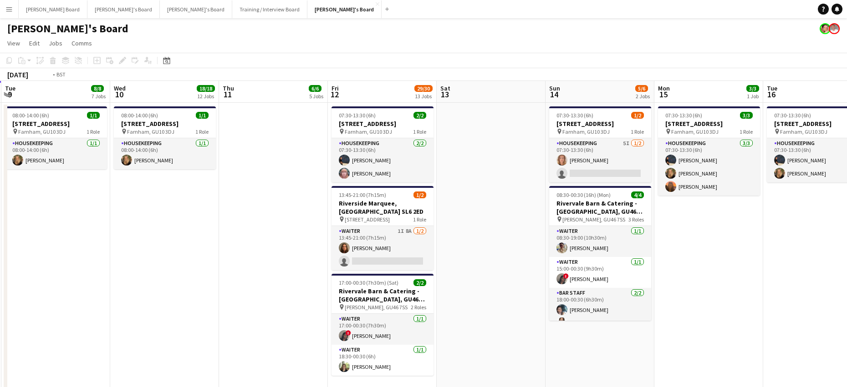
drag, startPoint x: 190, startPoint y: 289, endPoint x: 453, endPoint y: 277, distance: 263.0
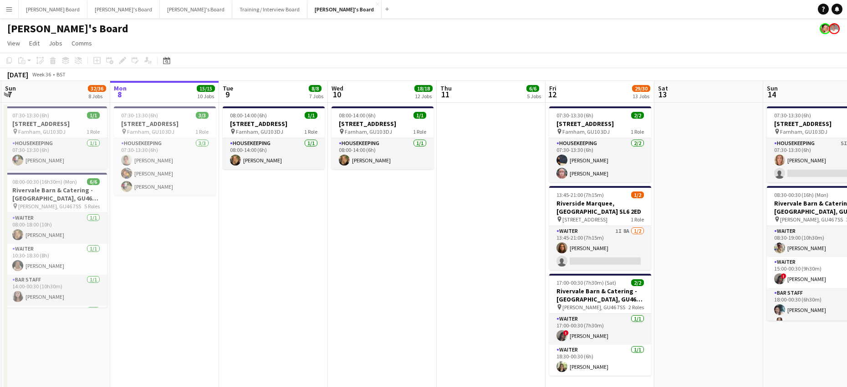
drag, startPoint x: 352, startPoint y: 273, endPoint x: 545, endPoint y: 270, distance: 193.1
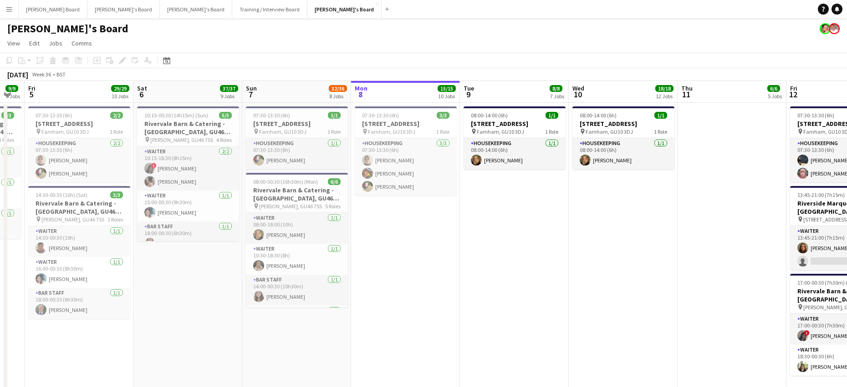
drag, startPoint x: 424, startPoint y: 273, endPoint x: 471, endPoint y: 273, distance: 46.9
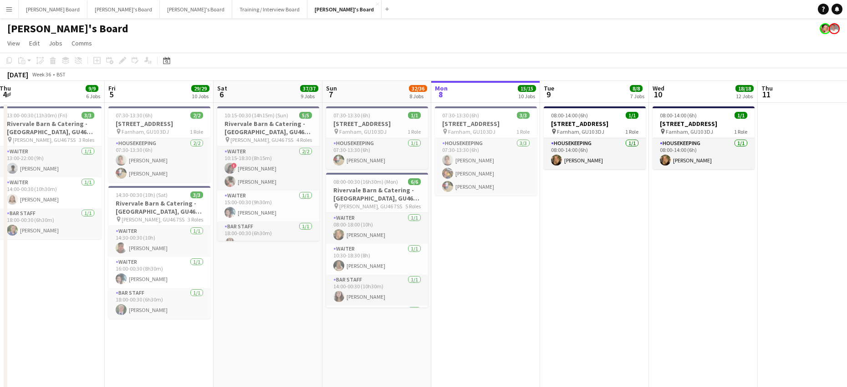
scroll to position [0, 232]
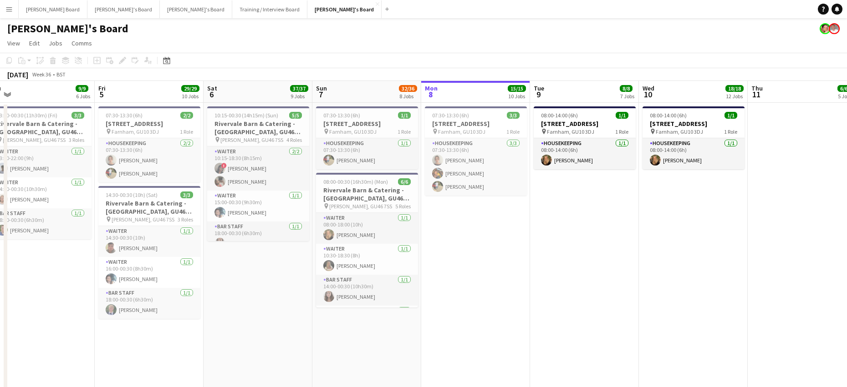
drag, startPoint x: 681, startPoint y: 316, endPoint x: 648, endPoint y: 316, distance: 32.3
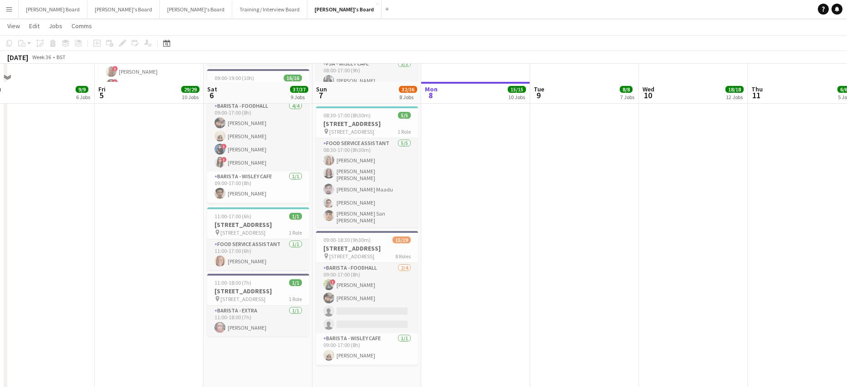
scroll to position [1914, 0]
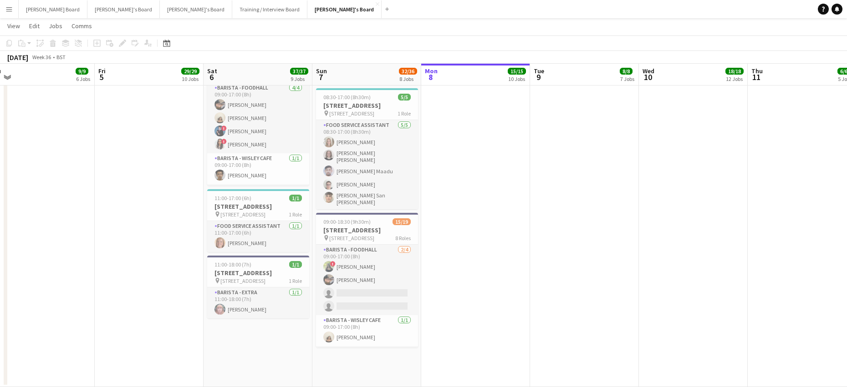
drag, startPoint x: 551, startPoint y: 293, endPoint x: 592, endPoint y: 282, distance: 42.5
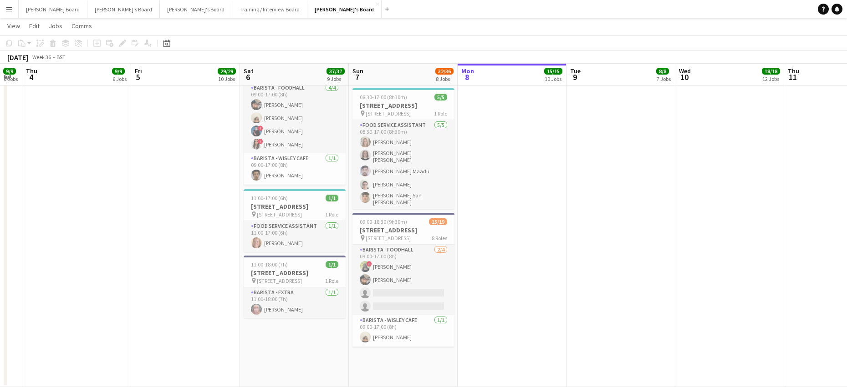
click at [538, 280] on app-date-cell at bounding box center [512, 163] width 109 height 449
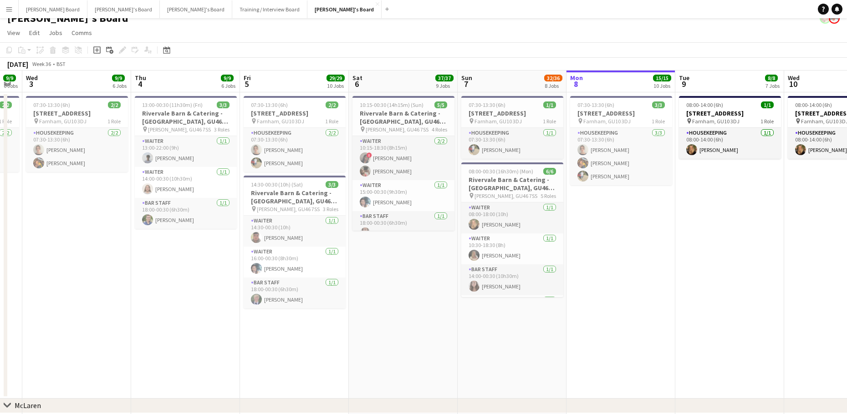
scroll to position [243, 0]
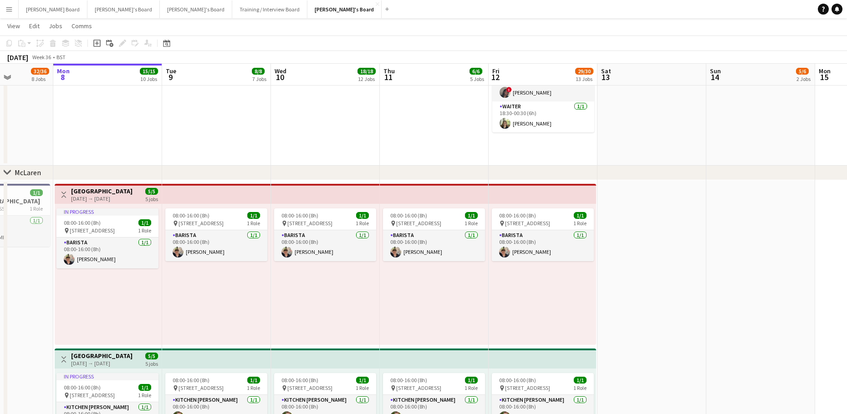
drag, startPoint x: 394, startPoint y: 280, endPoint x: 179, endPoint y: 280, distance: 214.9
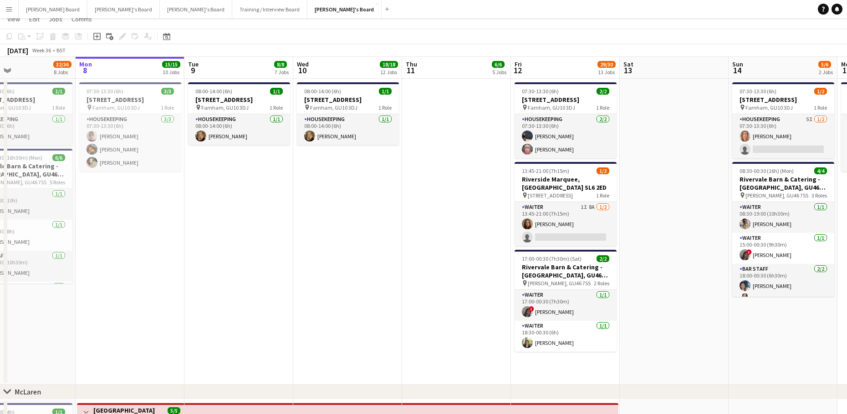
scroll to position [0, 0]
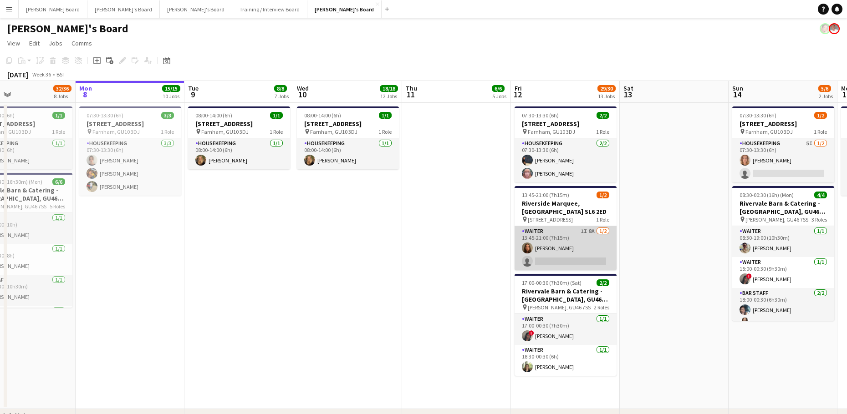
click at [568, 245] on app-card-role "Waiter 1I 8A [DATE] 13:45-21:00 (7h15m) [PERSON_NAME] single-neutral-actions" at bounding box center [566, 248] width 102 height 44
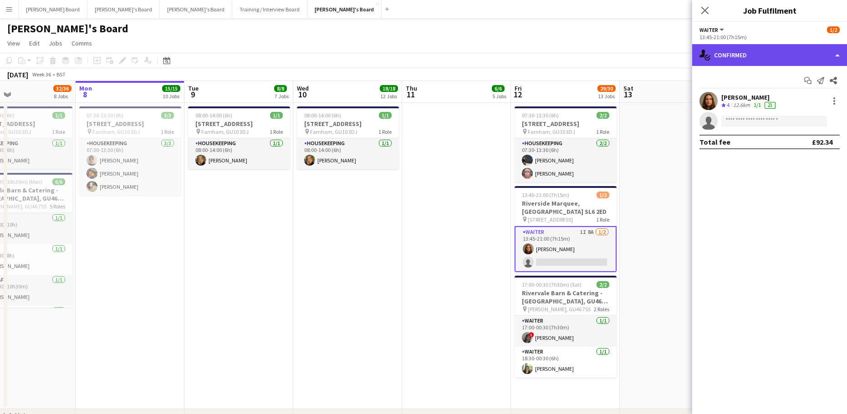
click at [719, 57] on div "single-neutral-actions-check-2 Confirmed" at bounding box center [769, 55] width 155 height 22
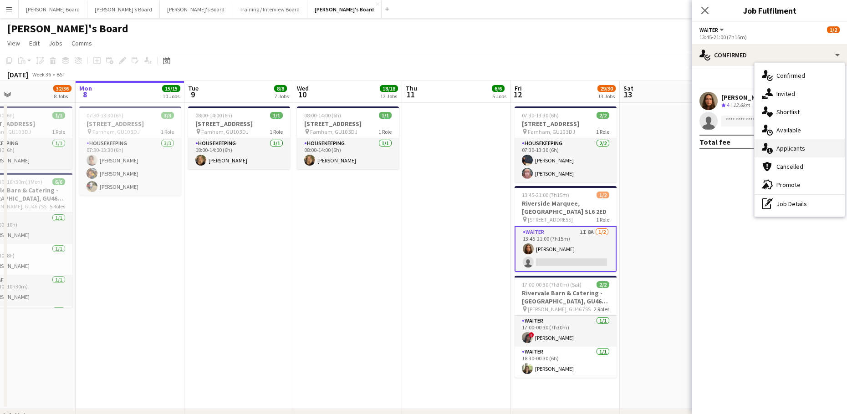
click at [814, 147] on div "single-neutral-actions-information Applicants" at bounding box center [799, 148] width 90 height 18
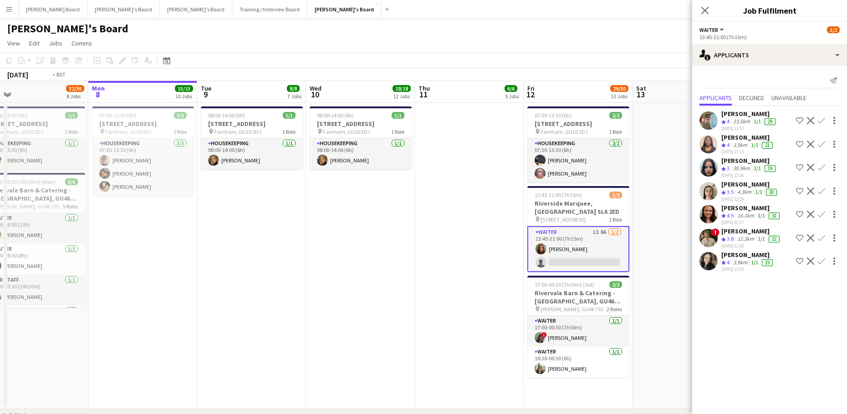
drag, startPoint x: 594, startPoint y: 220, endPoint x: 446, endPoint y: 222, distance: 148.5
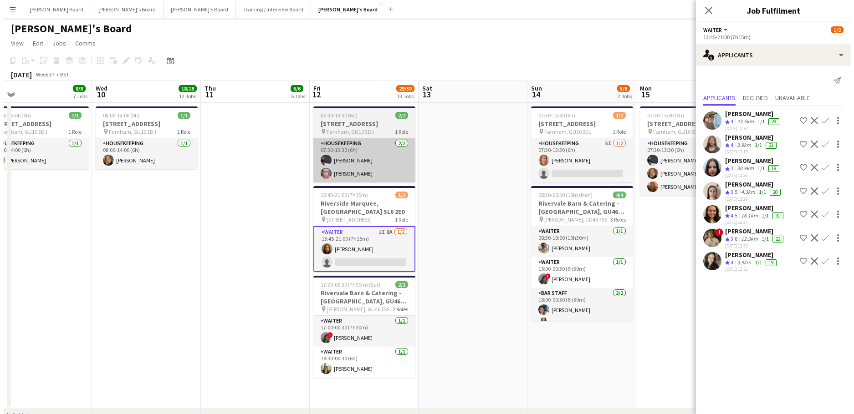
scroll to position [0, 377]
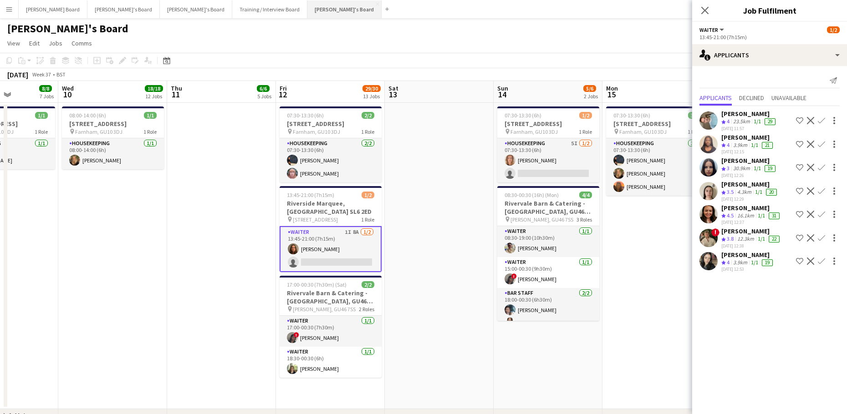
click at [307, 5] on button "Jakub's Board Close" at bounding box center [344, 9] width 74 height 18
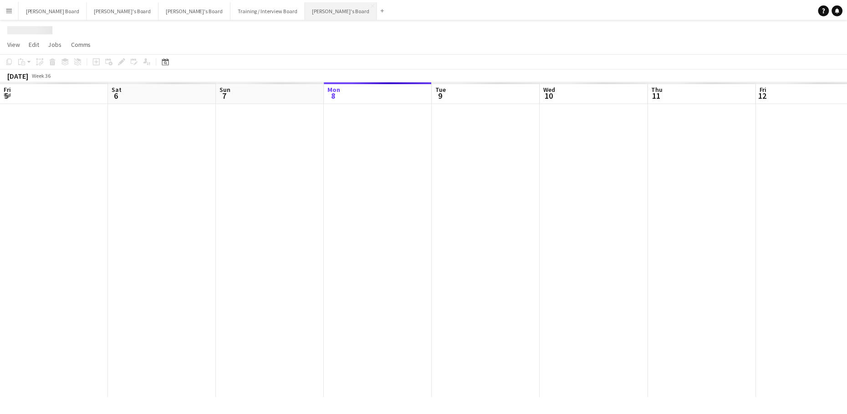
scroll to position [0, 218]
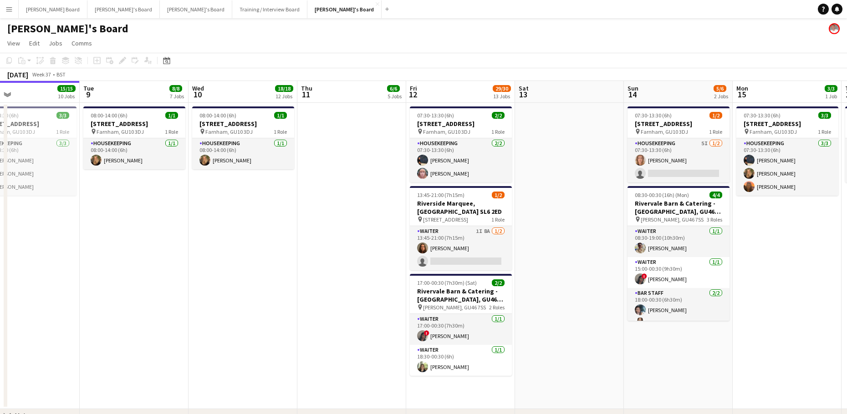
drag, startPoint x: 695, startPoint y: 291, endPoint x: 555, endPoint y: 283, distance: 140.0
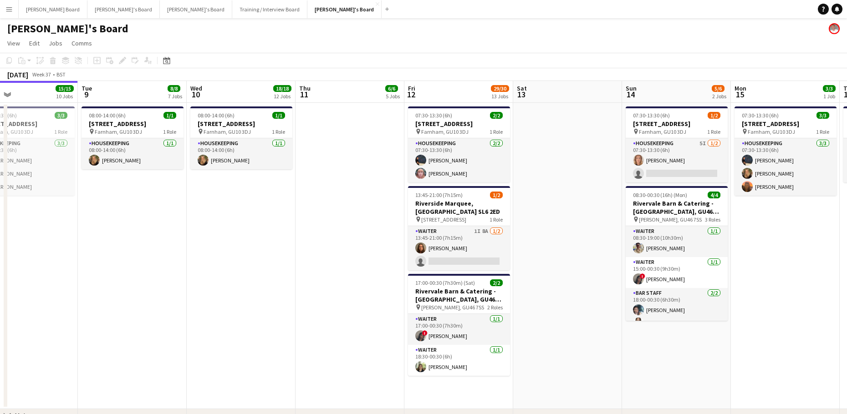
drag, startPoint x: 131, startPoint y: 167, endPoint x: 124, endPoint y: 173, distance: 8.7
click at [131, 167] on app-card-role "Housekeeping 1/1 08:00-14:00 (6h) Emilie Baxter" at bounding box center [133, 153] width 102 height 31
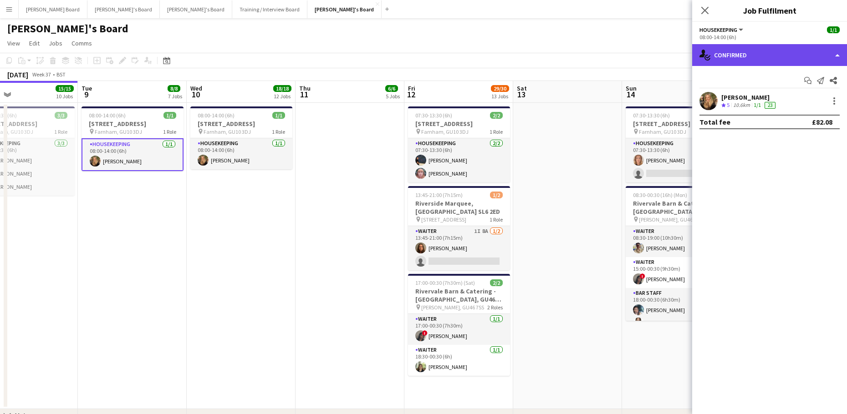
click at [733, 51] on div "single-neutral-actions-check-2 Confirmed" at bounding box center [769, 55] width 155 height 22
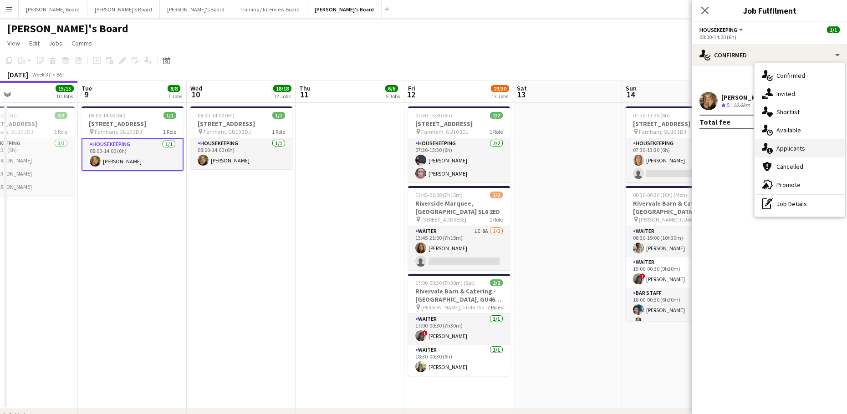
click at [818, 148] on div "single-neutral-actions-information Applicants" at bounding box center [799, 148] width 90 height 18
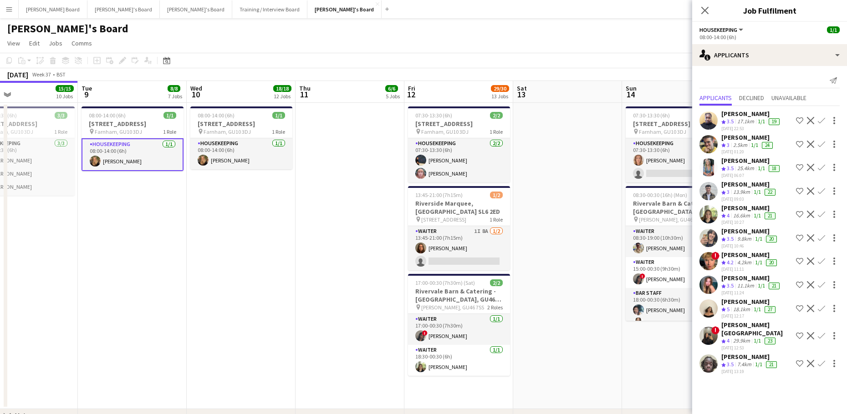
click at [754, 123] on div "17.1km" at bounding box center [745, 122] width 20 height 8
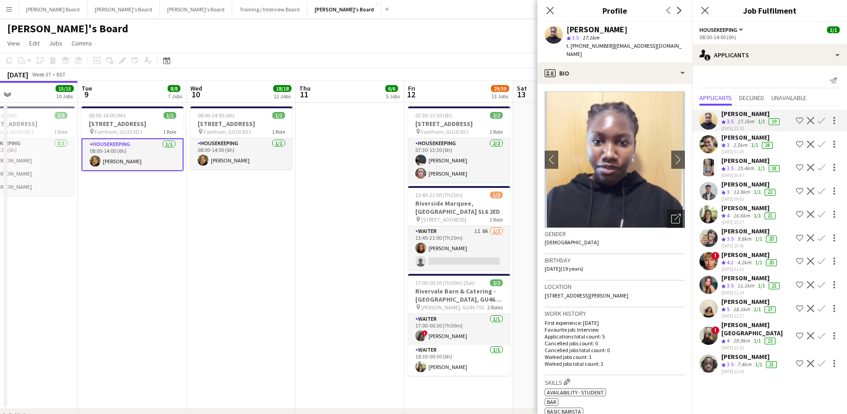
click at [192, 297] on app-date-cell "08:00-14:00 (6h) 1/1 Millbridge Court GU10 3DJ pin Farnham, GU10 3DJ 1 Role Hou…" at bounding box center [241, 256] width 109 height 306
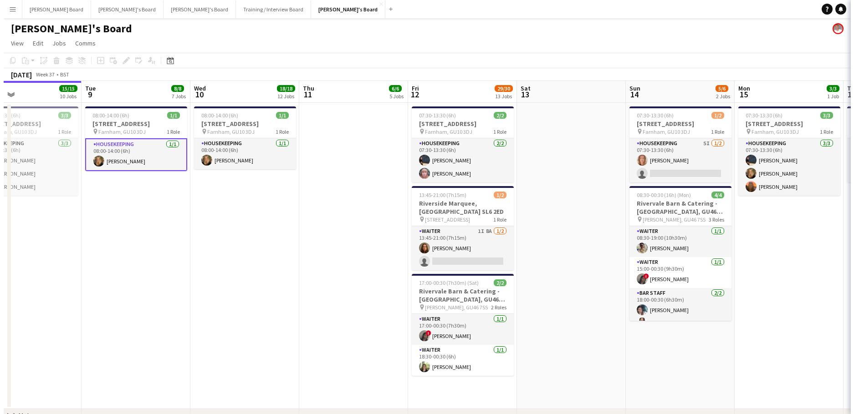
scroll to position [0, 358]
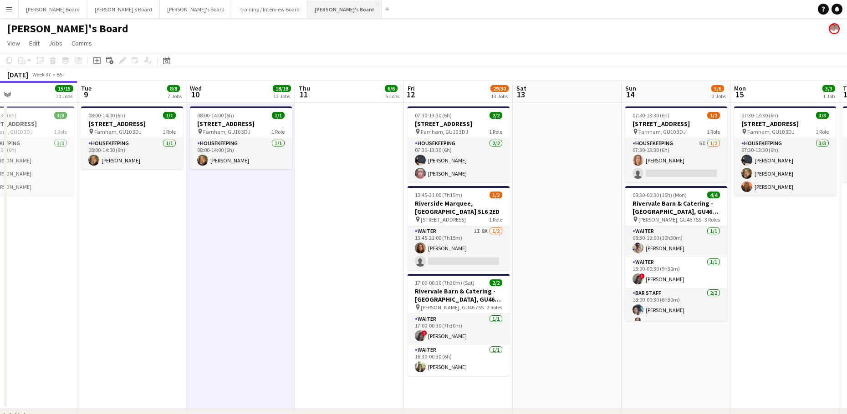
click at [307, 7] on button "Jakub's Board Close" at bounding box center [344, 9] width 74 height 18
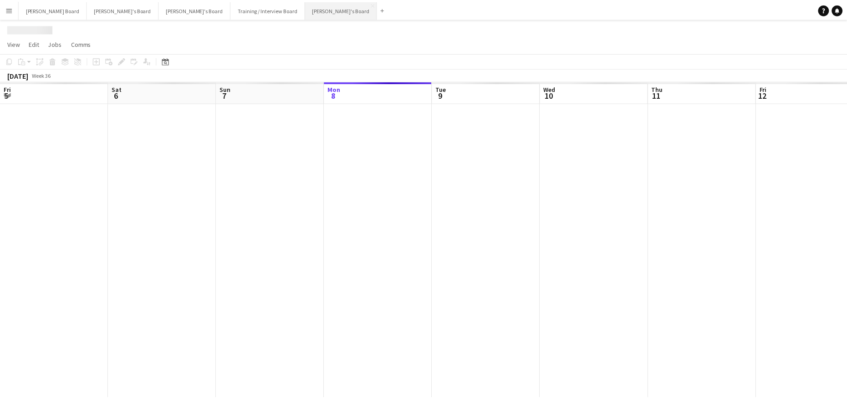
scroll to position [0, 218]
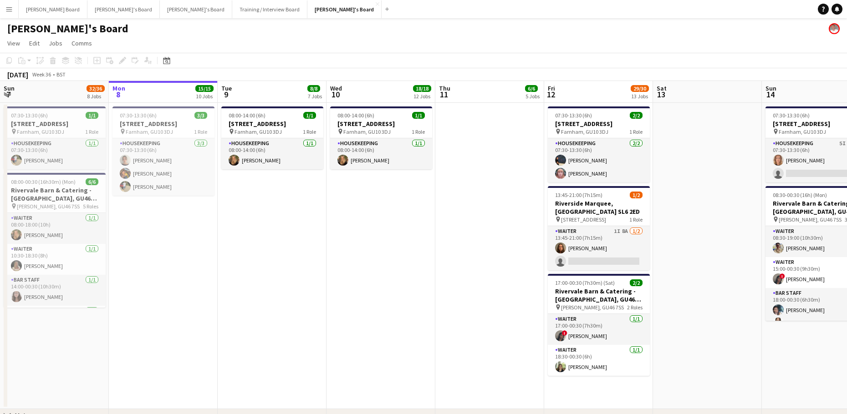
click at [384, 294] on app-date-cell "08:00-14:00 (6h) 1/1 Millbridge Court GU10 3DJ pin Farnham, GU10 3DJ 1 Role Hou…" at bounding box center [380, 256] width 109 height 306
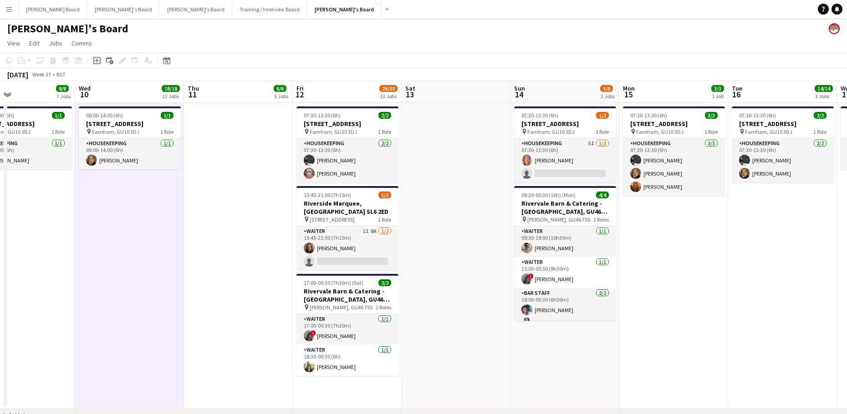
drag, startPoint x: 561, startPoint y: 275, endPoint x: 348, endPoint y: 275, distance: 213.6
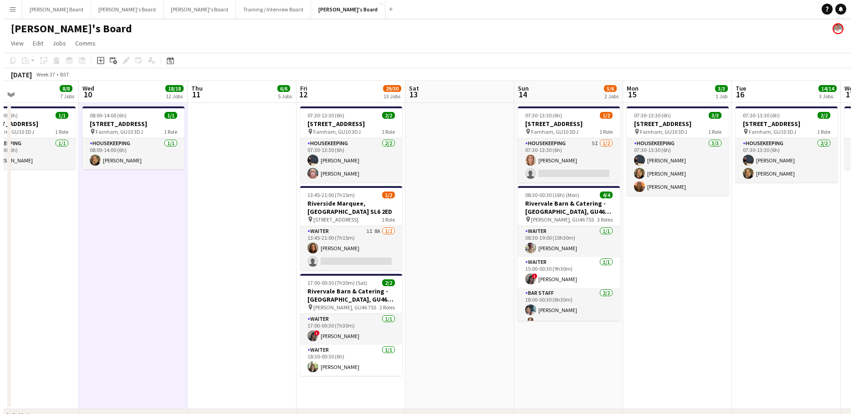
scroll to position [0, 242]
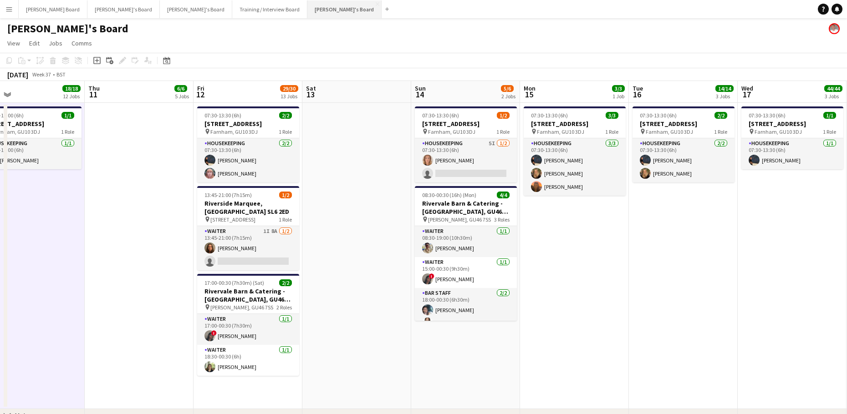
click at [307, 11] on button "Jakub's Board Close" at bounding box center [344, 9] width 74 height 18
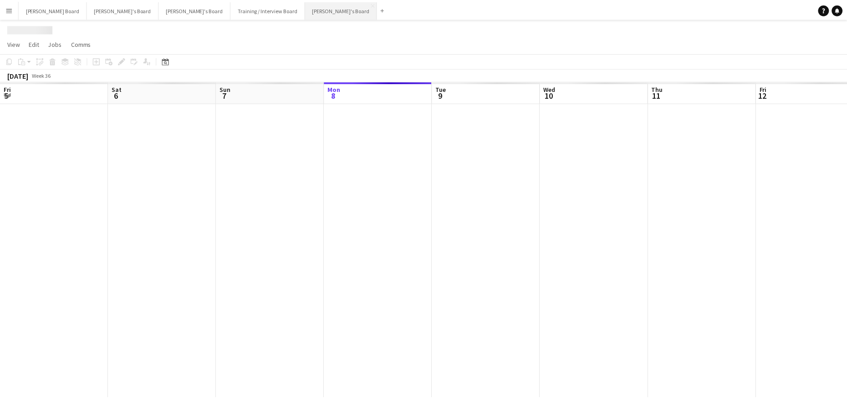
scroll to position [0, 218]
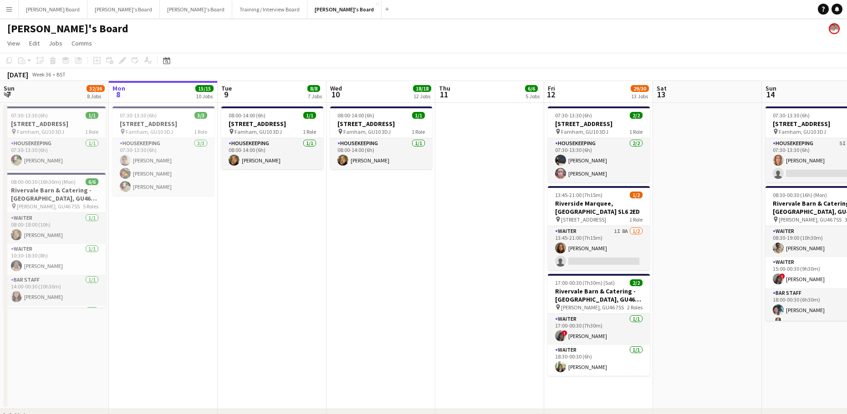
drag, startPoint x: 736, startPoint y: 227, endPoint x: 732, endPoint y: 224, distance: 4.9
click at [736, 226] on app-date-cell at bounding box center [707, 256] width 109 height 306
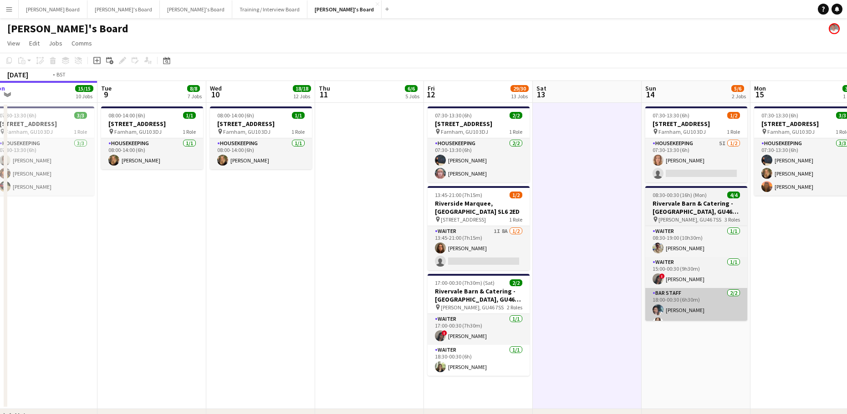
drag, startPoint x: 707, startPoint y: 306, endPoint x: 436, endPoint y: 304, distance: 270.9
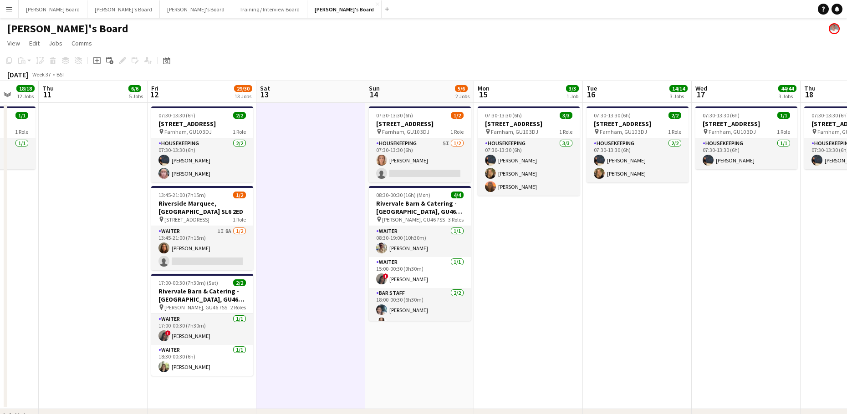
drag, startPoint x: 587, startPoint y: 306, endPoint x: 623, endPoint y: 292, distance: 37.9
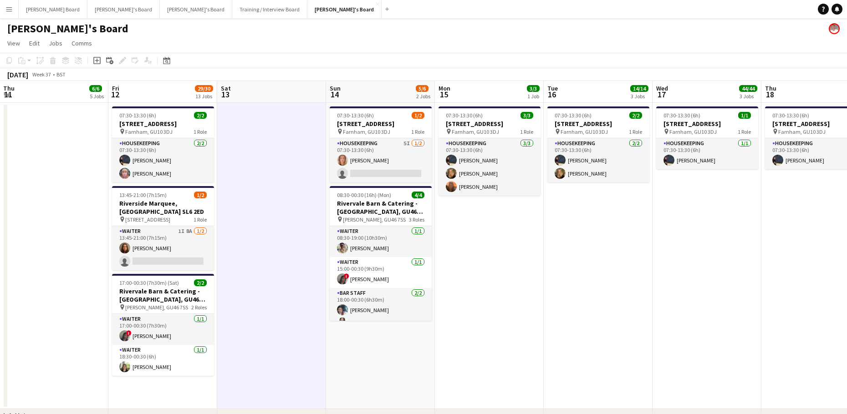
drag, startPoint x: 428, startPoint y: 317, endPoint x: 439, endPoint y: 312, distance: 12.6
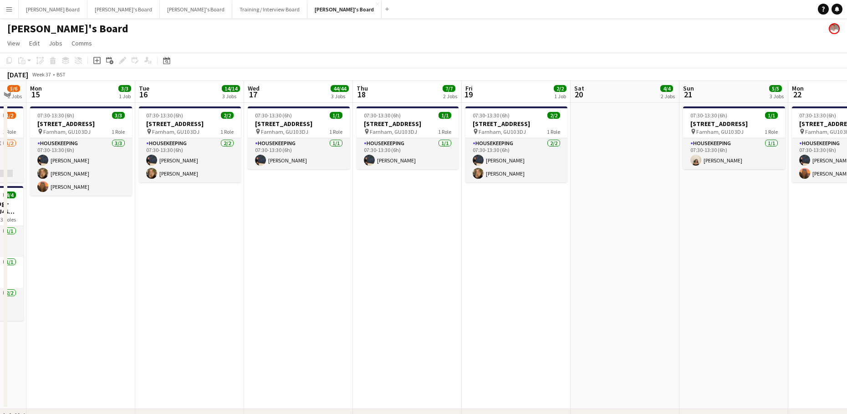
scroll to position [0, 300]
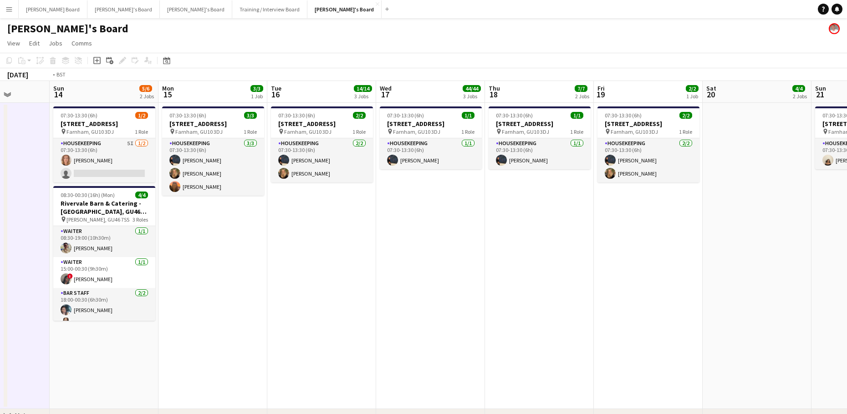
drag, startPoint x: 629, startPoint y: 248, endPoint x: 352, endPoint y: 243, distance: 276.9
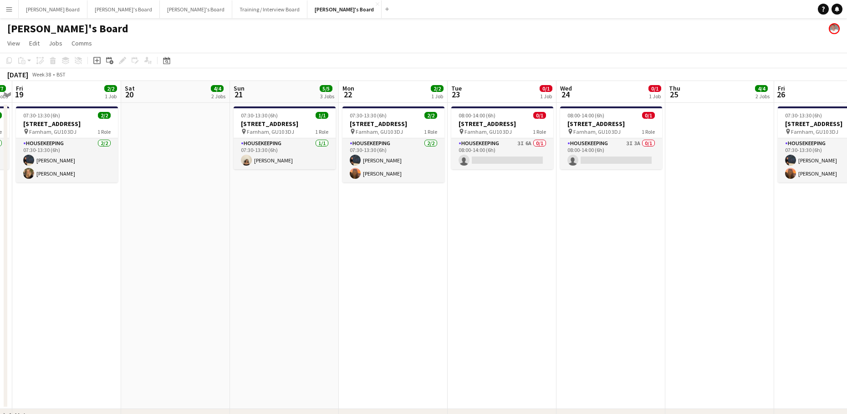
scroll to position [0, 314]
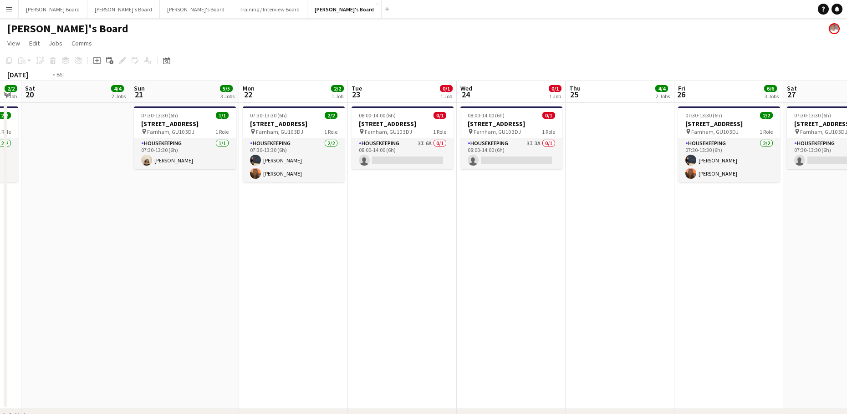
drag, startPoint x: 737, startPoint y: 227, endPoint x: 25, endPoint y: 263, distance: 713.1
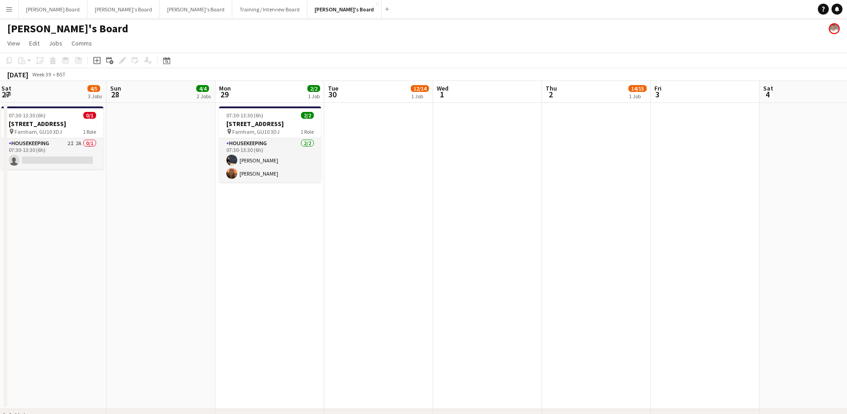
drag, startPoint x: 655, startPoint y: 252, endPoint x: 484, endPoint y: 328, distance: 186.9
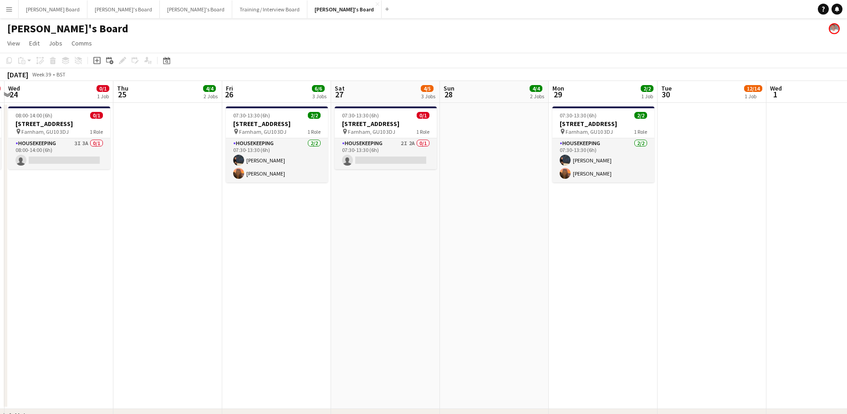
drag, startPoint x: 27, startPoint y: 270, endPoint x: 398, endPoint y: 285, distance: 371.4
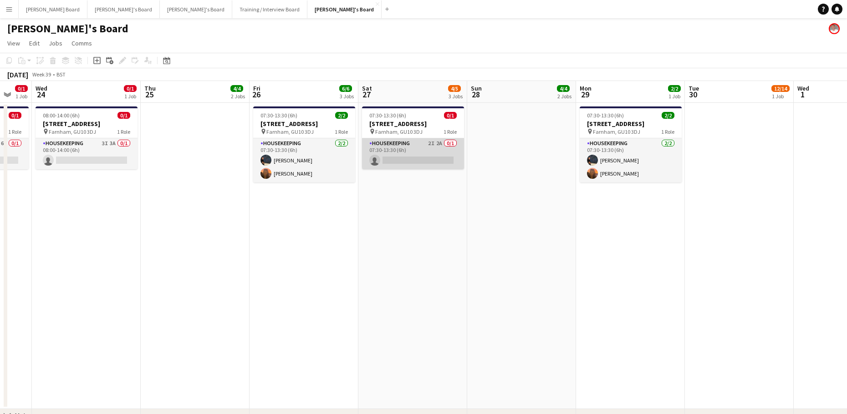
click at [400, 163] on app-card-role "Housekeeping 2I 2A 0/1 07:30-13:30 (6h) single-neutral-actions" at bounding box center [413, 153] width 102 height 31
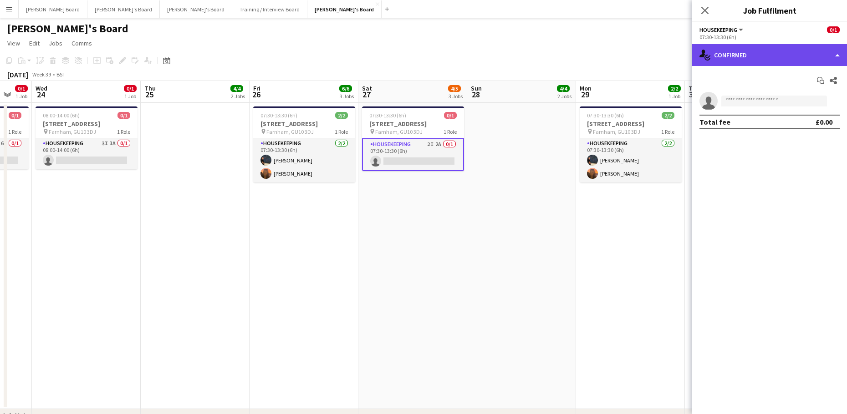
click at [762, 59] on div "single-neutral-actions-check-2 Confirmed" at bounding box center [769, 55] width 155 height 22
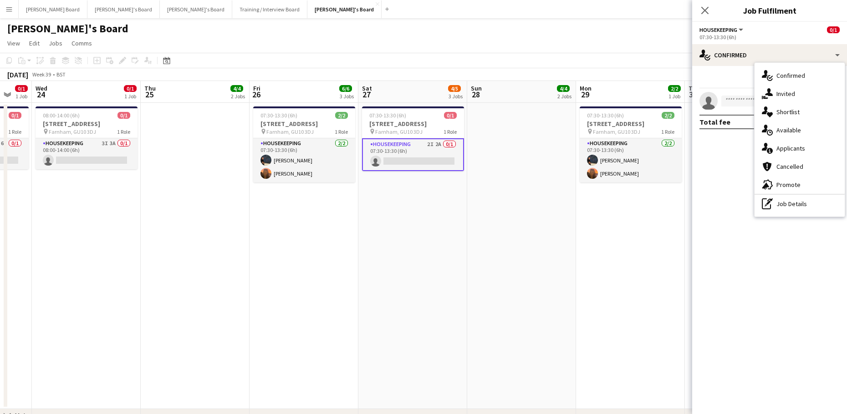
click at [803, 145] on span "Applicants" at bounding box center [790, 148] width 29 height 8
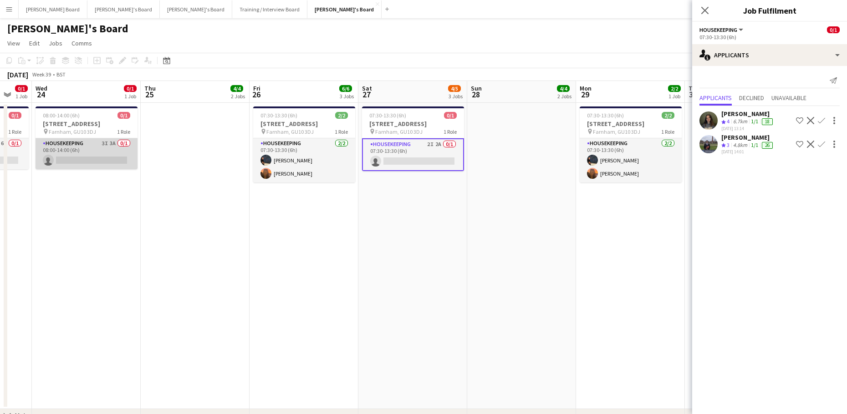
click at [117, 160] on app-card-role "Housekeeping 3I 3A 0/1 08:00-14:00 (6h) single-neutral-actions" at bounding box center [87, 153] width 102 height 31
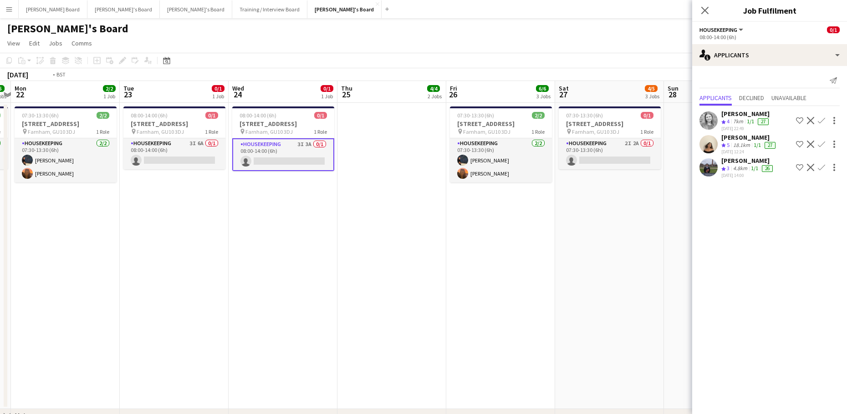
drag, startPoint x: 250, startPoint y: 239, endPoint x: 452, endPoint y: 196, distance: 206.6
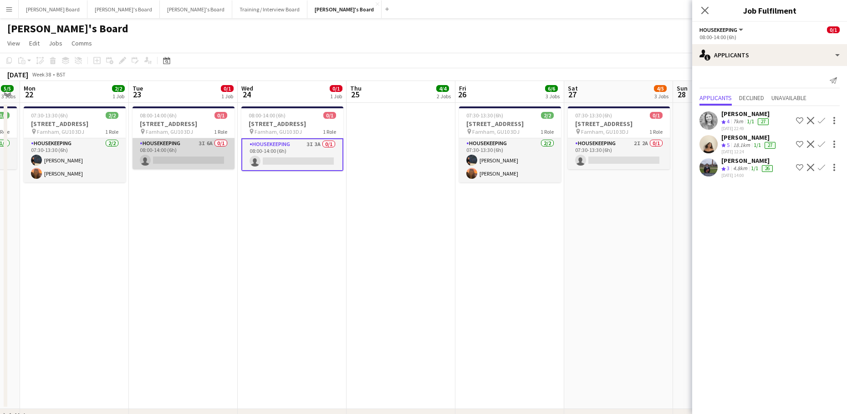
click at [204, 157] on app-card-role "Housekeeping 3I 6A 0/1 08:00-14:00 (6h) single-neutral-actions" at bounding box center [184, 153] width 102 height 31
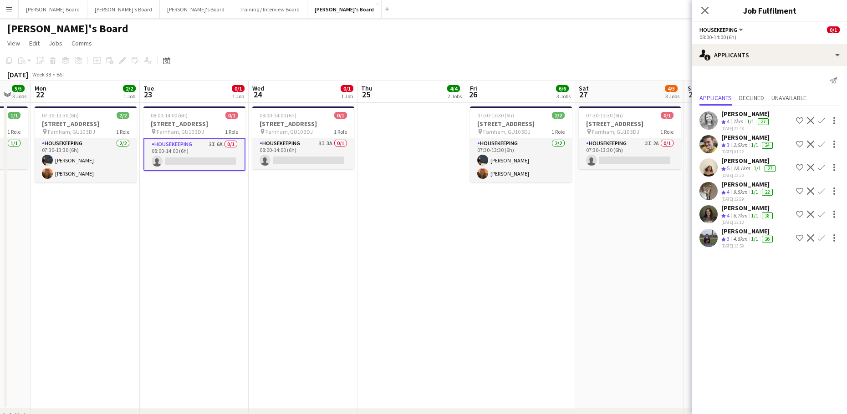
drag, startPoint x: 245, startPoint y: 330, endPoint x: 587, endPoint y: 334, distance: 341.5
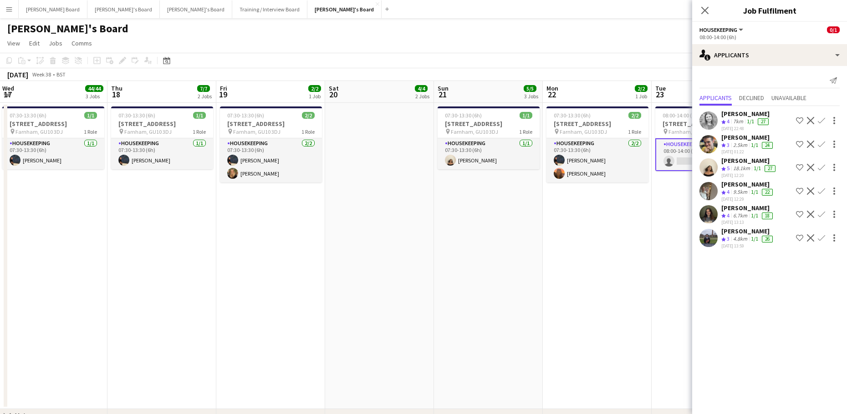
drag, startPoint x: 250, startPoint y: 318, endPoint x: 530, endPoint y: 337, distance: 280.7
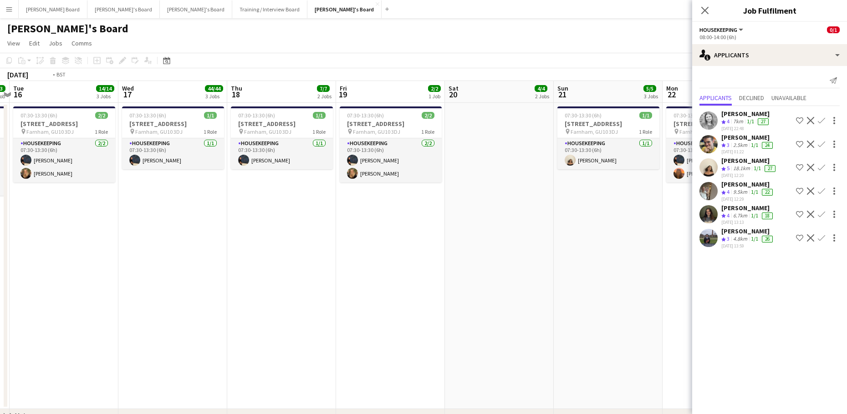
drag, startPoint x: 227, startPoint y: 326, endPoint x: 474, endPoint y: 341, distance: 247.3
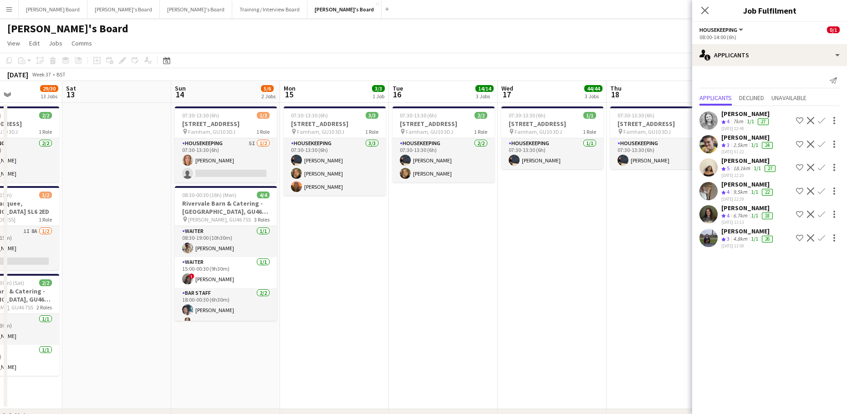
drag, startPoint x: 215, startPoint y: 328, endPoint x: 465, endPoint y: 336, distance: 249.6
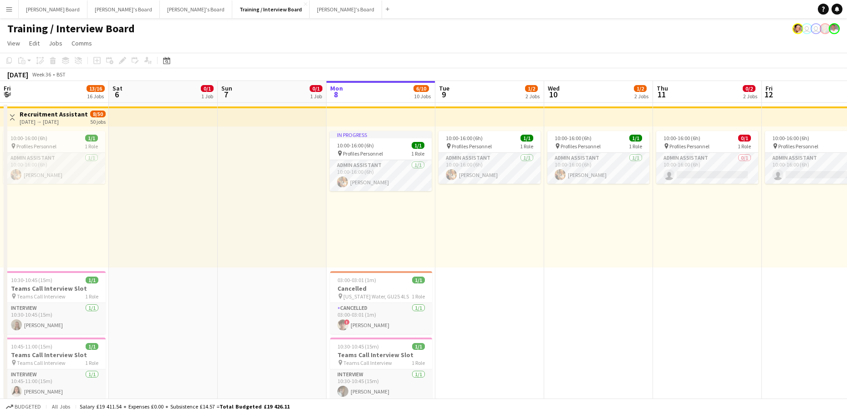
scroll to position [0, 218]
